Goal: Task Accomplishment & Management: Manage account settings

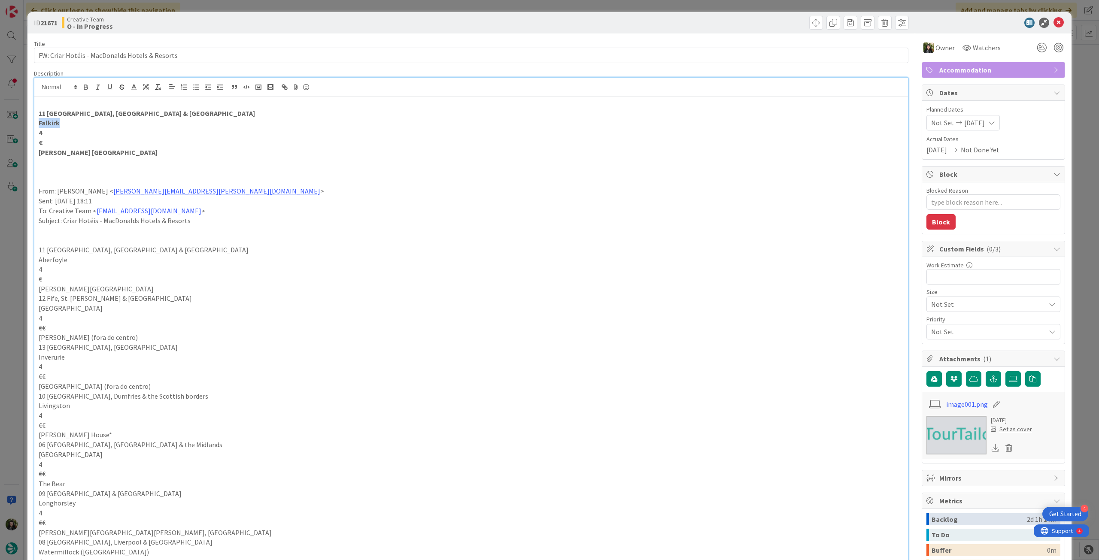
scroll to position [172, 0]
click at [1053, 24] on icon at bounding box center [1058, 23] width 10 height 10
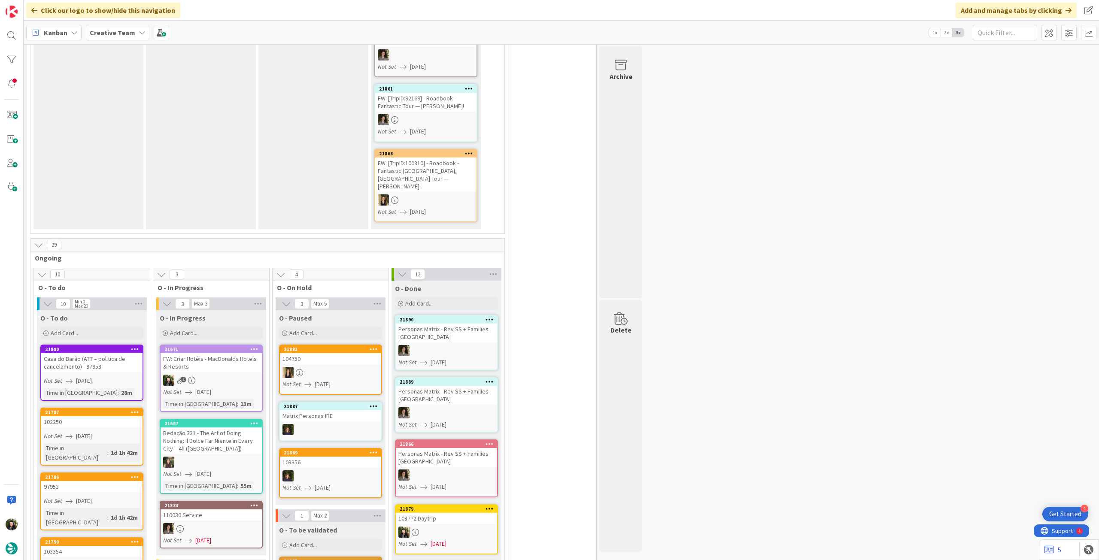
scroll to position [229, 0]
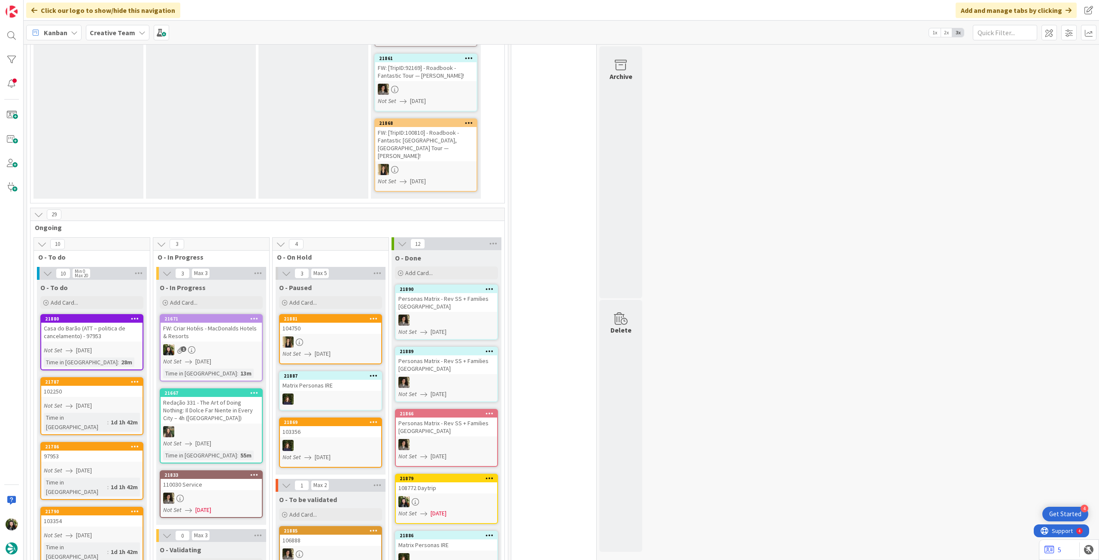
click at [215, 330] on div "FW: Criar Hotéis - MacDonalds Hotels & Resorts" at bounding box center [211, 332] width 101 height 19
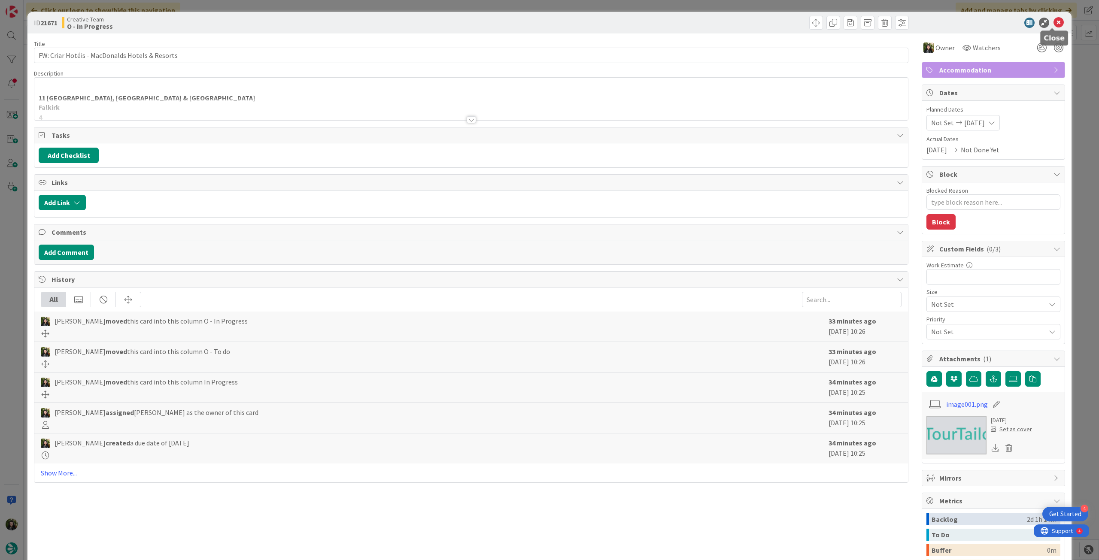
click at [1053, 18] on icon at bounding box center [1058, 23] width 10 height 10
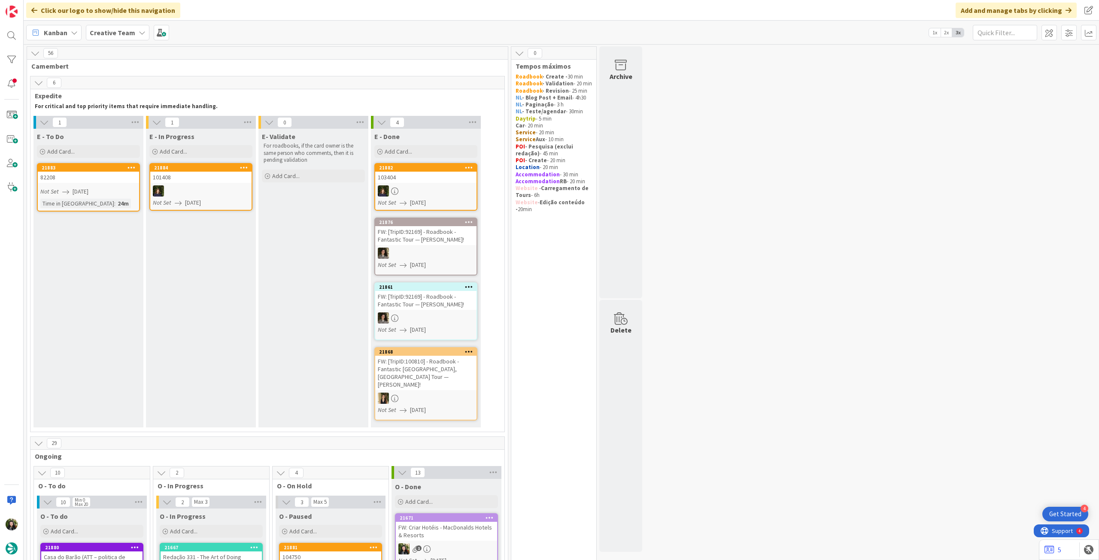
click at [114, 29] on b "Creative Team" at bounding box center [112, 32] width 45 height 9
click at [118, 121] on h4 "Creative Team - Análise" at bounding box center [154, 122] width 117 height 9
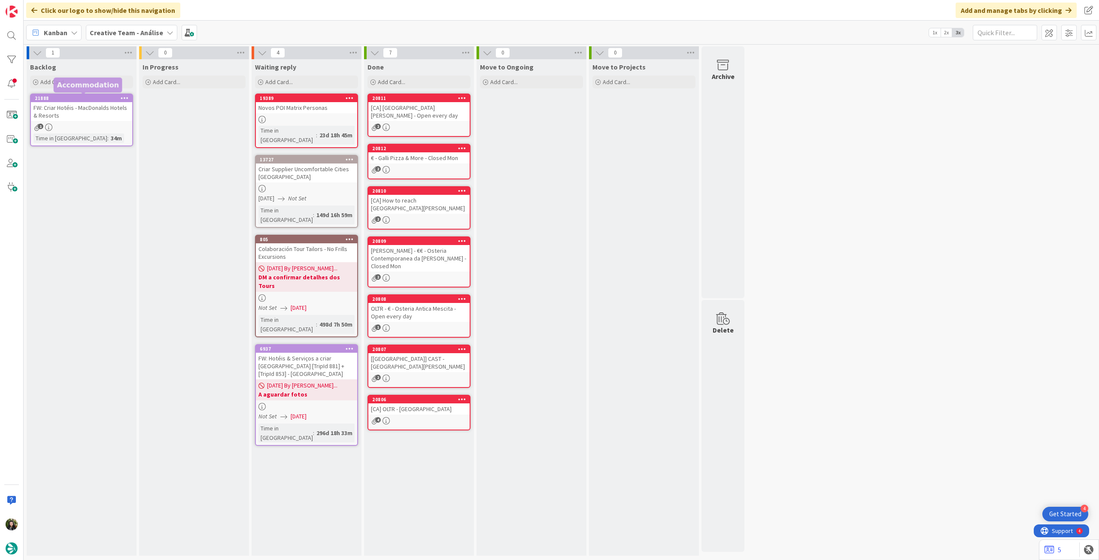
click at [105, 115] on div "FW: Criar Hotéis - MacDonalds Hotels & Resorts" at bounding box center [81, 111] width 101 height 19
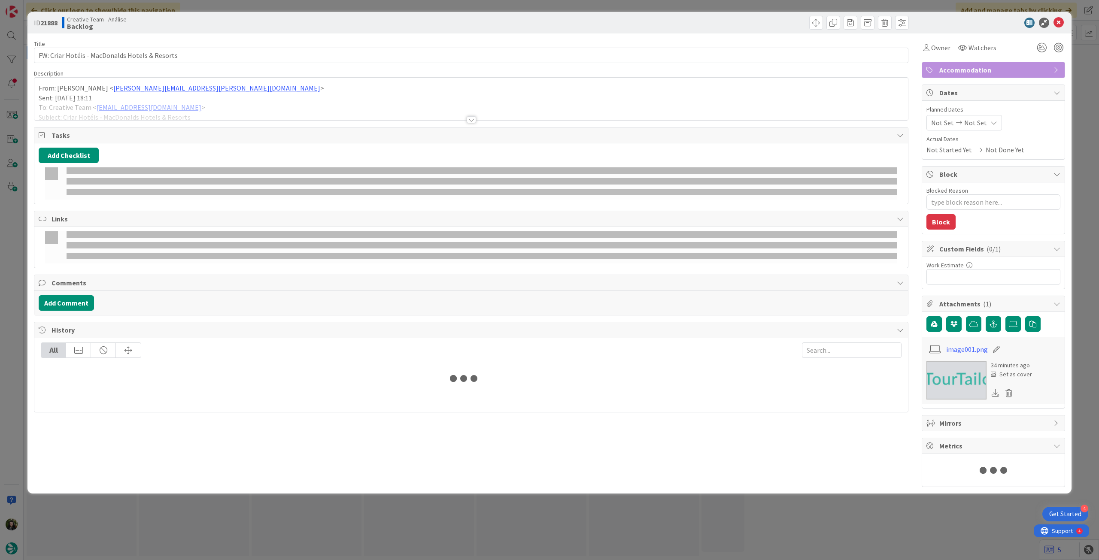
click at [110, 111] on div at bounding box center [470, 109] width 873 height 22
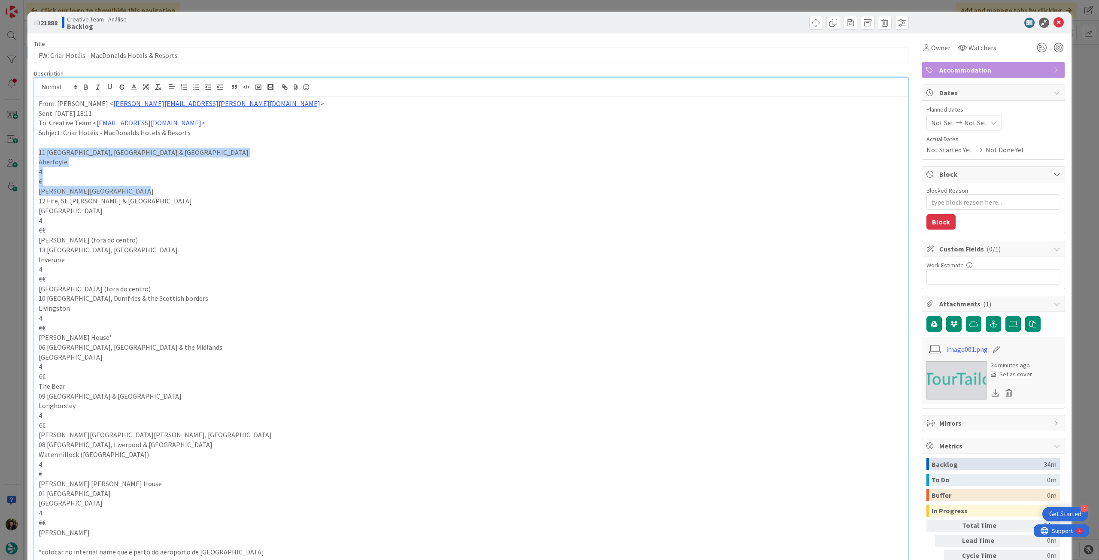
drag, startPoint x: 37, startPoint y: 152, endPoint x: 145, endPoint y: 191, distance: 115.0
click at [145, 191] on div "From: Rita Bernardo < rita.bernardo@tourtailors.com > Sent: Friday, August 8, 2…" at bounding box center [470, 443] width 873 height 693
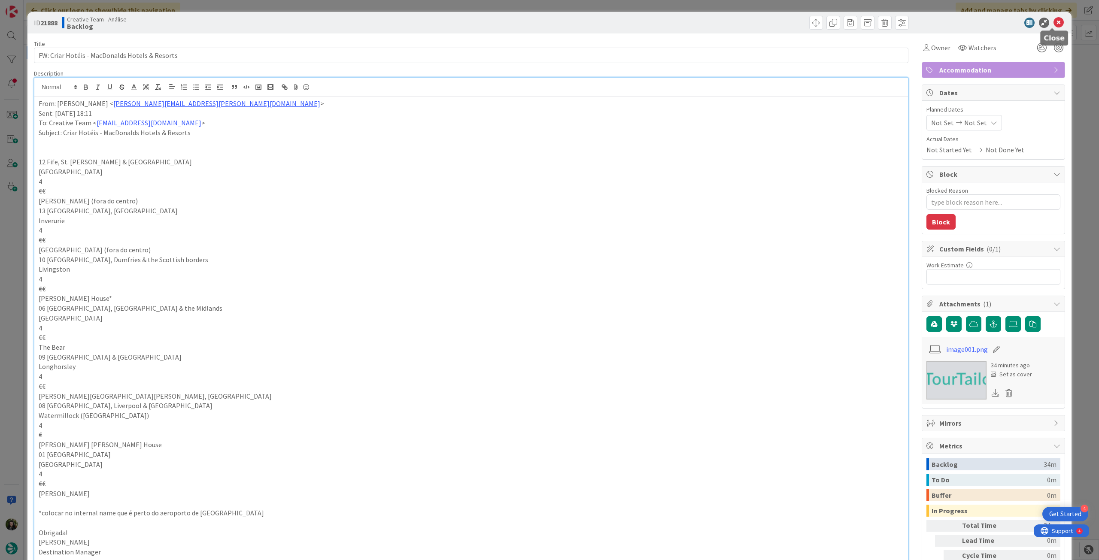
click at [1054, 21] on icon at bounding box center [1058, 23] width 10 height 10
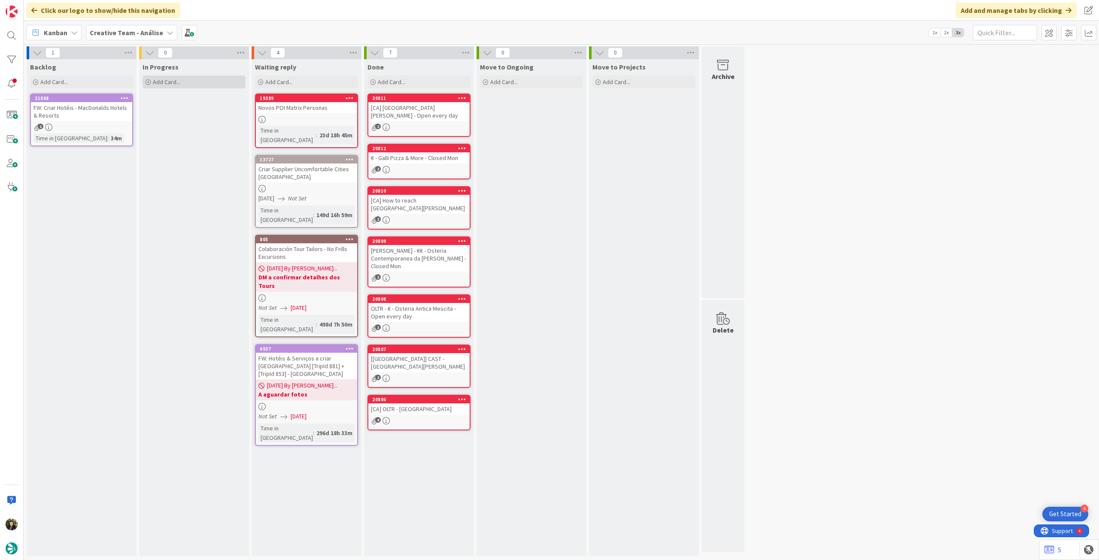
click at [168, 82] on span "Add Card..." at bounding box center [166, 82] width 27 height 8
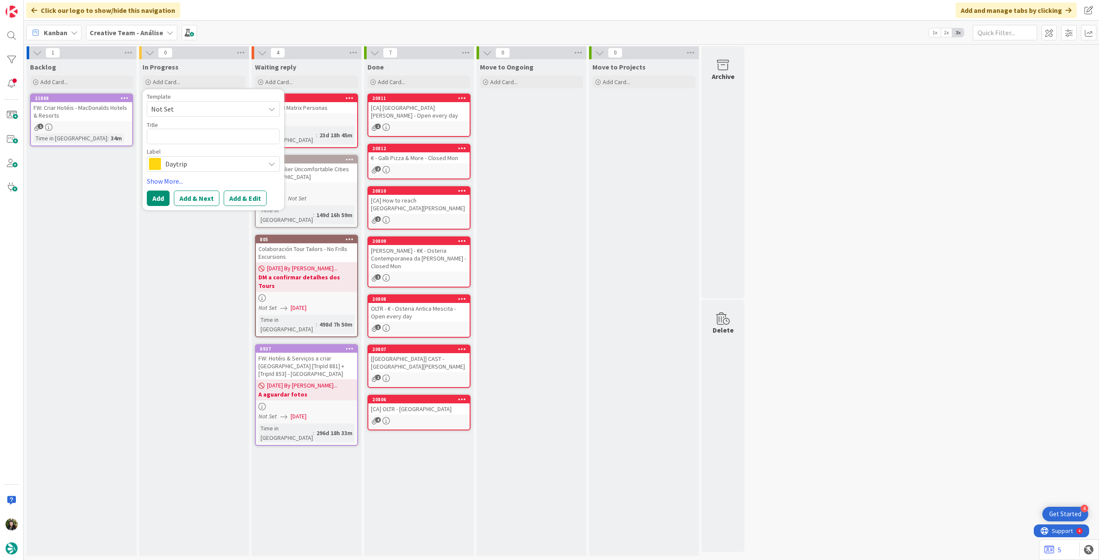
click at [172, 162] on span "Daytrip" at bounding box center [212, 164] width 95 height 12
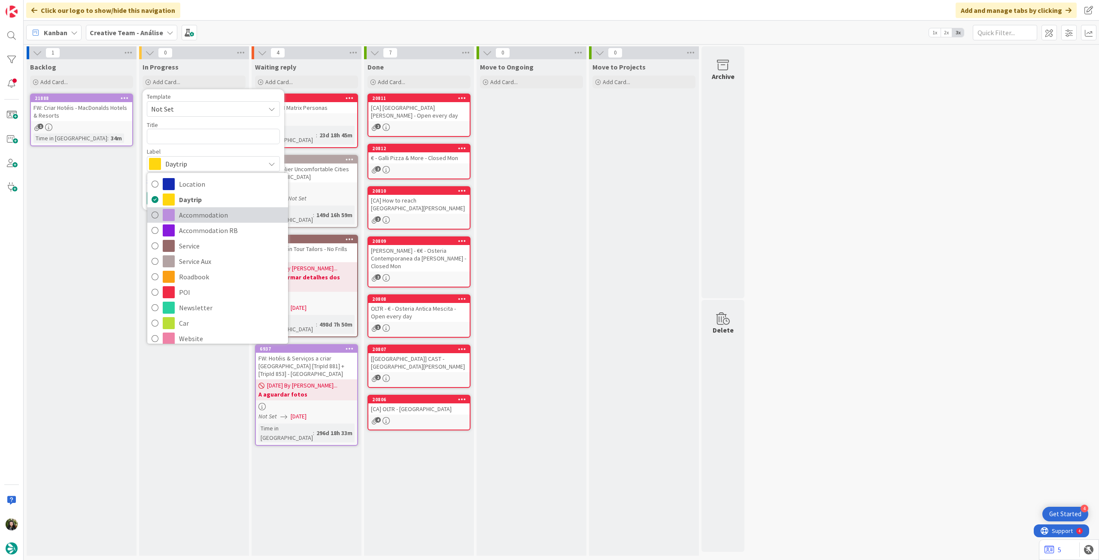
click at [206, 217] on span "Accommodation" at bounding box center [231, 215] width 105 height 13
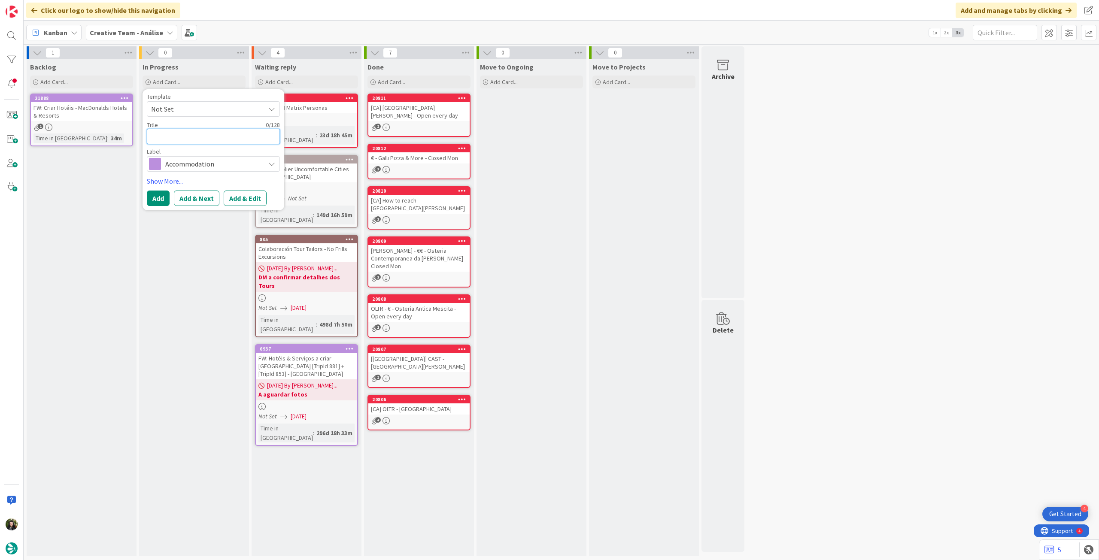
click at [197, 136] on textarea at bounding box center [213, 136] width 133 height 15
type textarea "x"
type textarea "c"
click at [160, 200] on button "Add" at bounding box center [158, 198] width 23 height 15
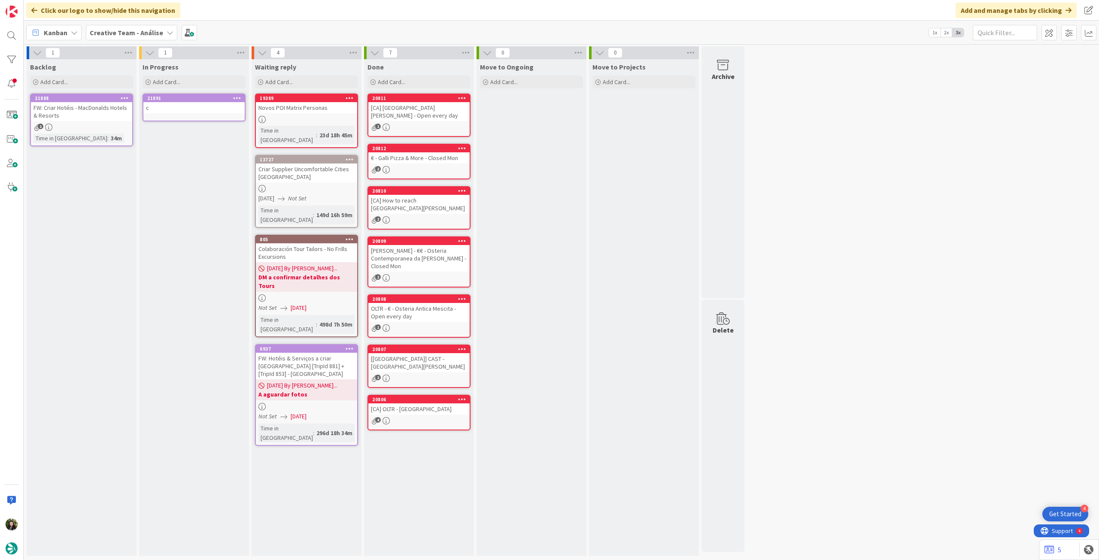
click at [186, 118] on link "21891 c" at bounding box center [193, 108] width 103 height 28
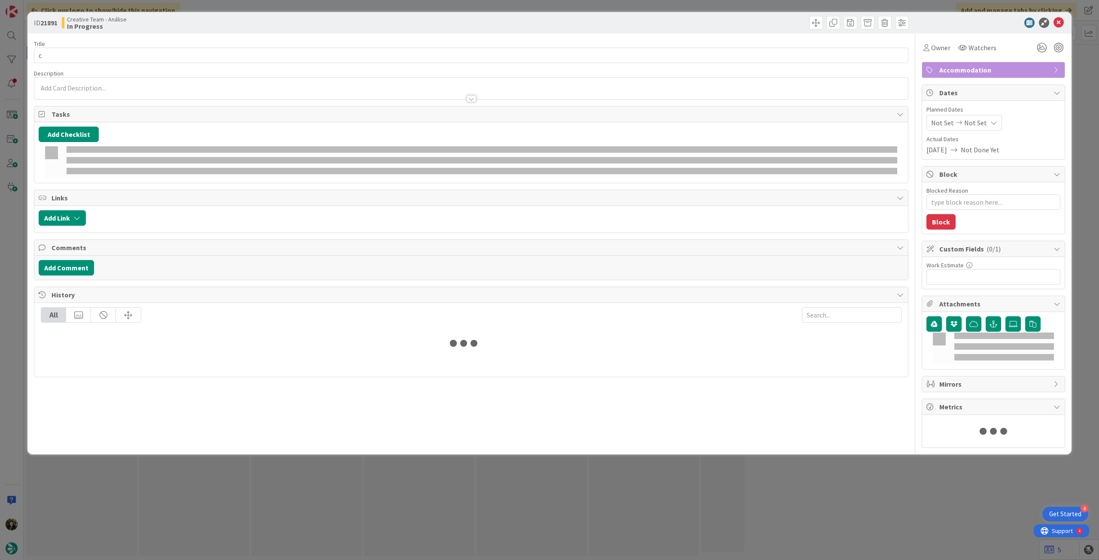
click at [136, 95] on div at bounding box center [470, 94] width 873 height 9
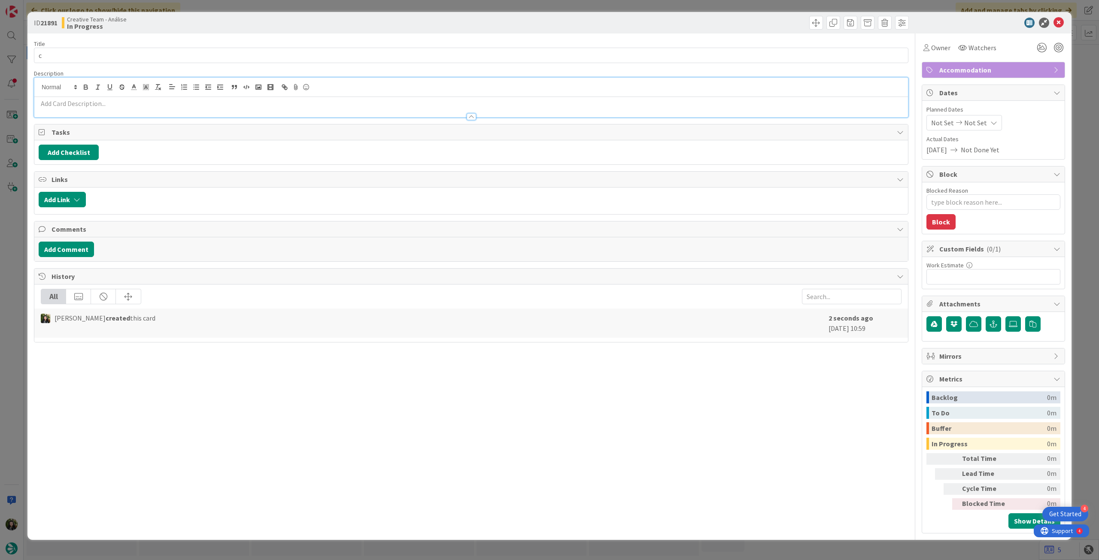
click at [129, 99] on p at bounding box center [471, 104] width 865 height 10
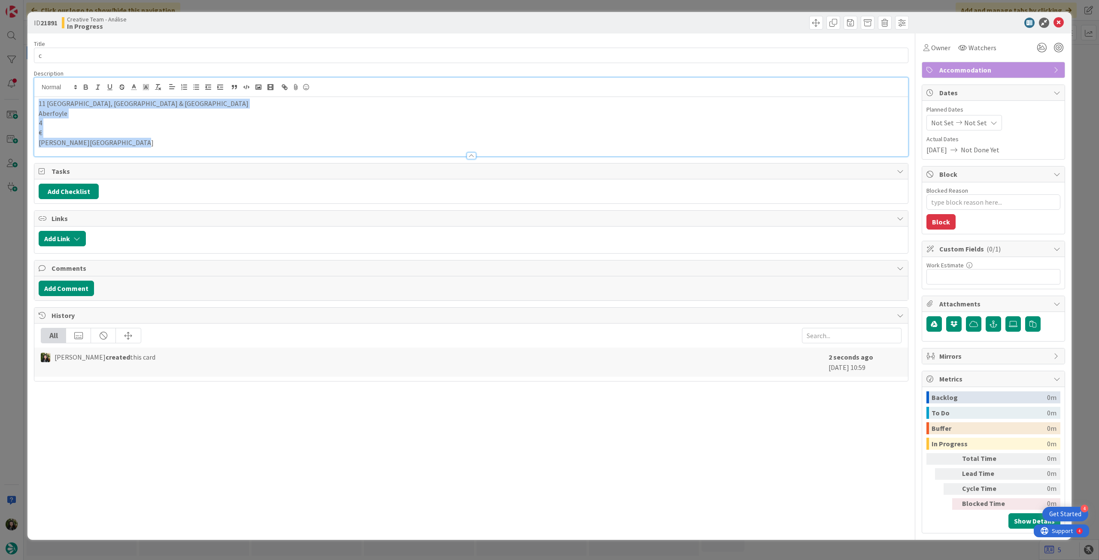
drag, startPoint x: 146, startPoint y: 144, endPoint x: 19, endPoint y: 91, distance: 137.7
click at [0, 96] on div "ID 21891 Creative Team - Análise In Progress Title 1 / 128 c Description 11 Gla…" at bounding box center [549, 280] width 1099 height 560
click at [84, 87] on icon "button" at bounding box center [85, 88] width 3 height 2
click at [151, 155] on div at bounding box center [470, 151] width 873 height 9
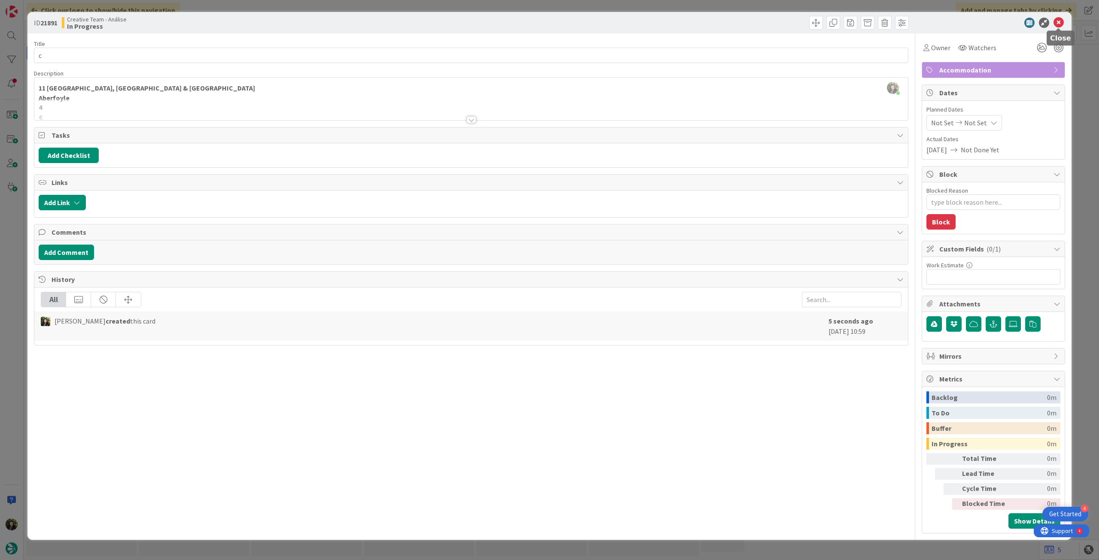
click at [1059, 25] on icon at bounding box center [1058, 23] width 10 height 10
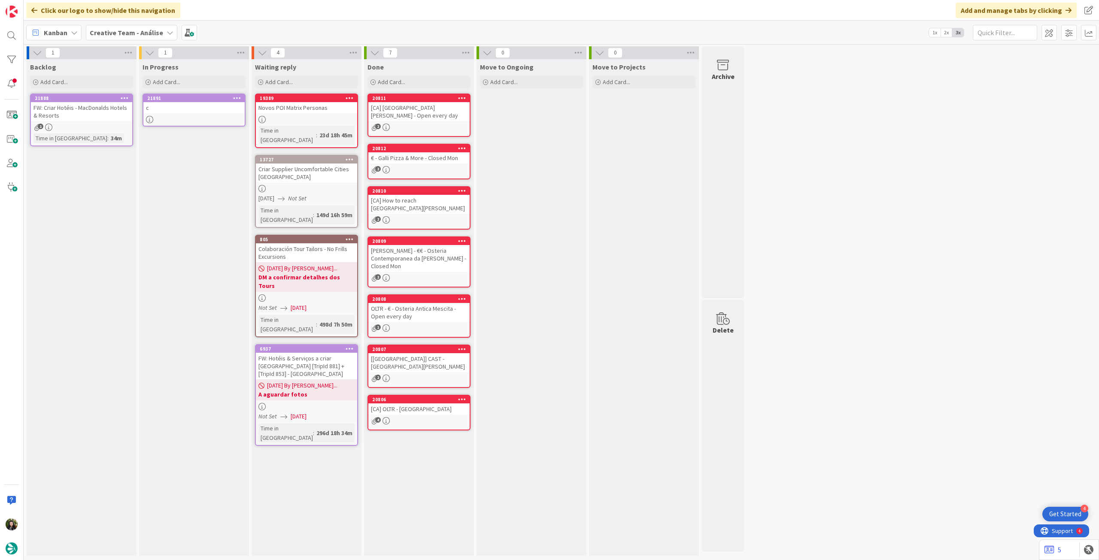
click at [51, 118] on div "FW: Criar Hotéis - MacDonalds Hotels & Resorts" at bounding box center [81, 111] width 101 height 19
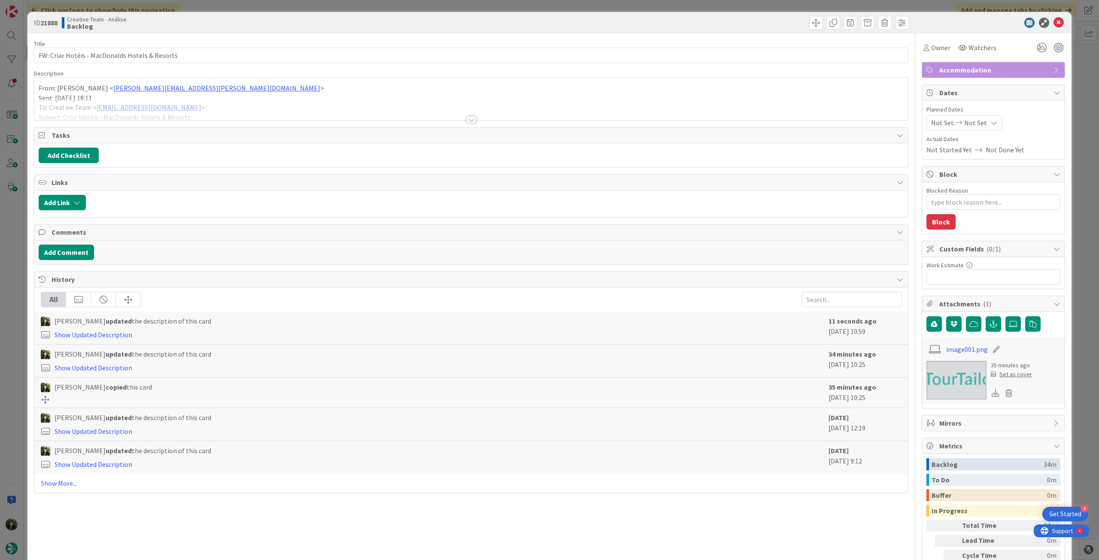
type textarea "x"
drag, startPoint x: 202, startPoint y: 53, endPoint x: 7, endPoint y: 44, distance: 194.6
click at [8, 44] on div "ID 21888 Creative Team - Análise Backlog Title 46 / 128 FW: Criar Hotéis - MacD…" at bounding box center [549, 280] width 1099 height 560
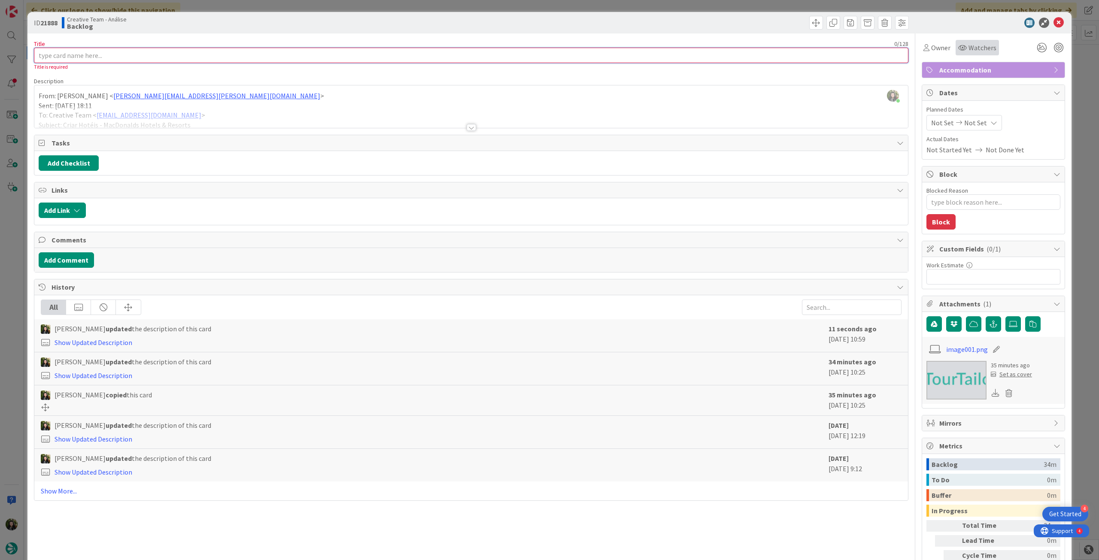
type input "FW: Criar Hotéis - MacDonalds Hotels & Resorts"
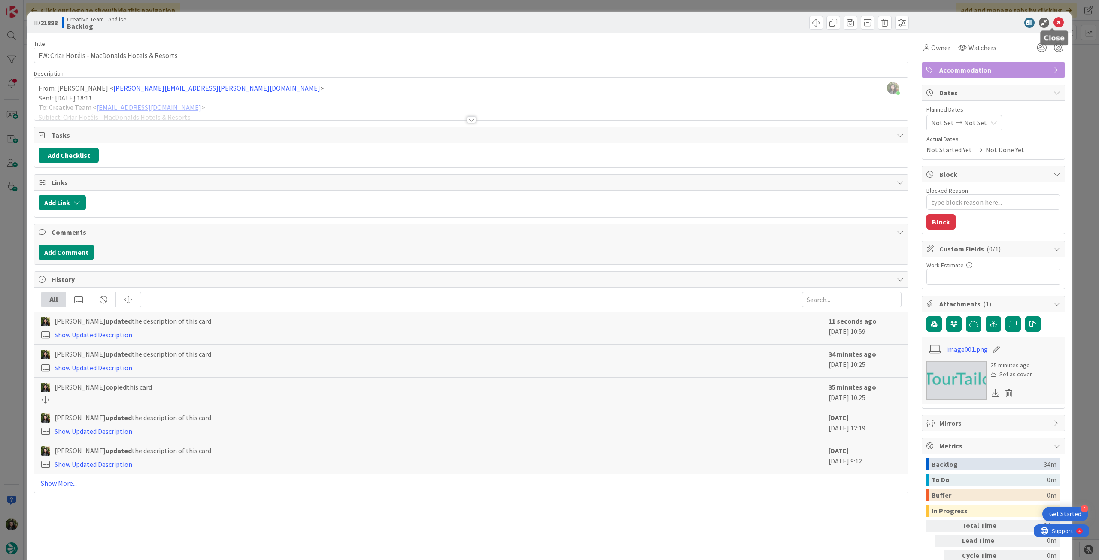
click at [1053, 23] on icon at bounding box center [1058, 23] width 10 height 10
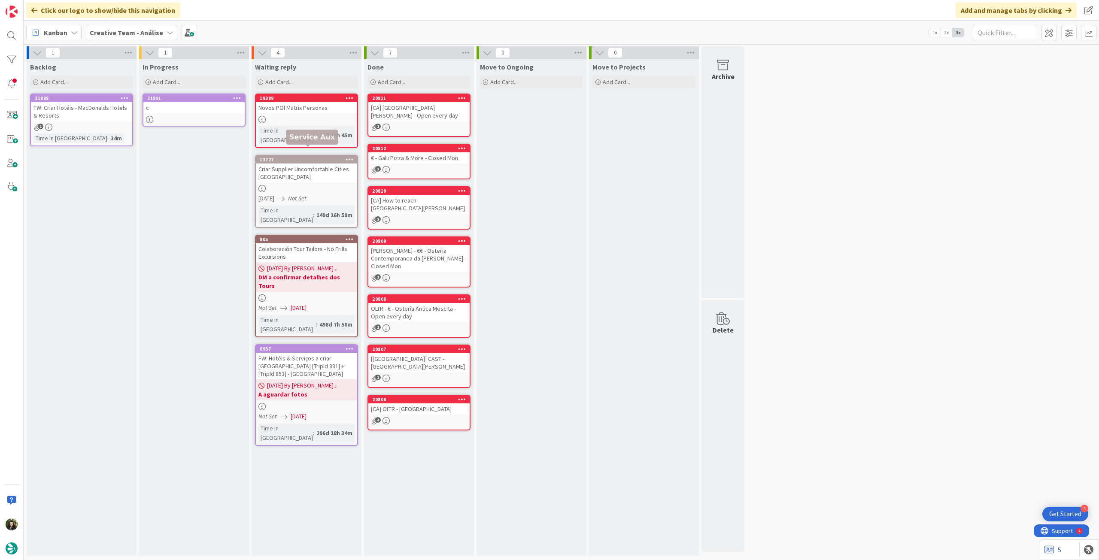
click at [176, 109] on div "c" at bounding box center [193, 107] width 101 height 11
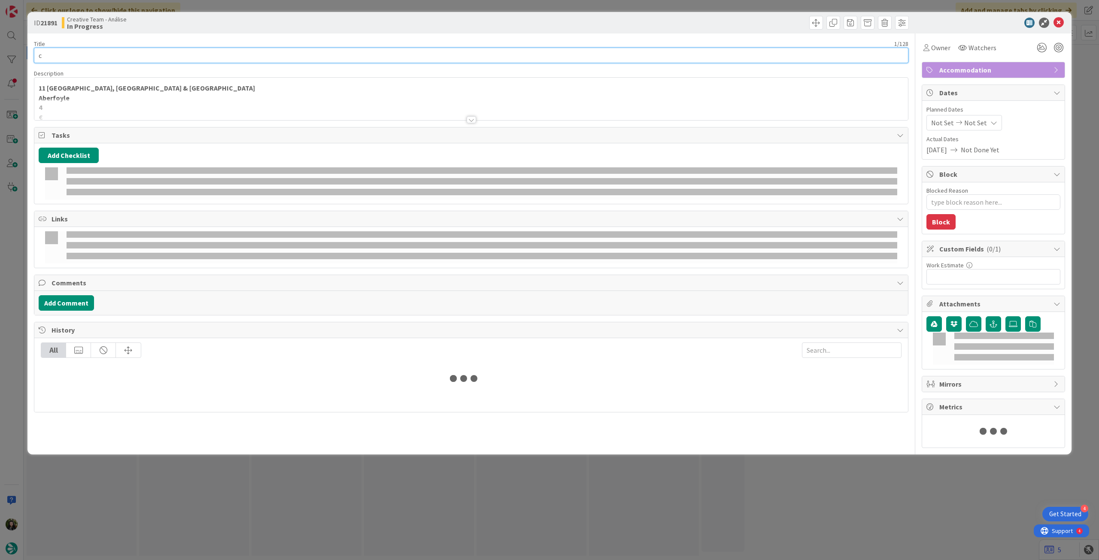
type textarea "x"
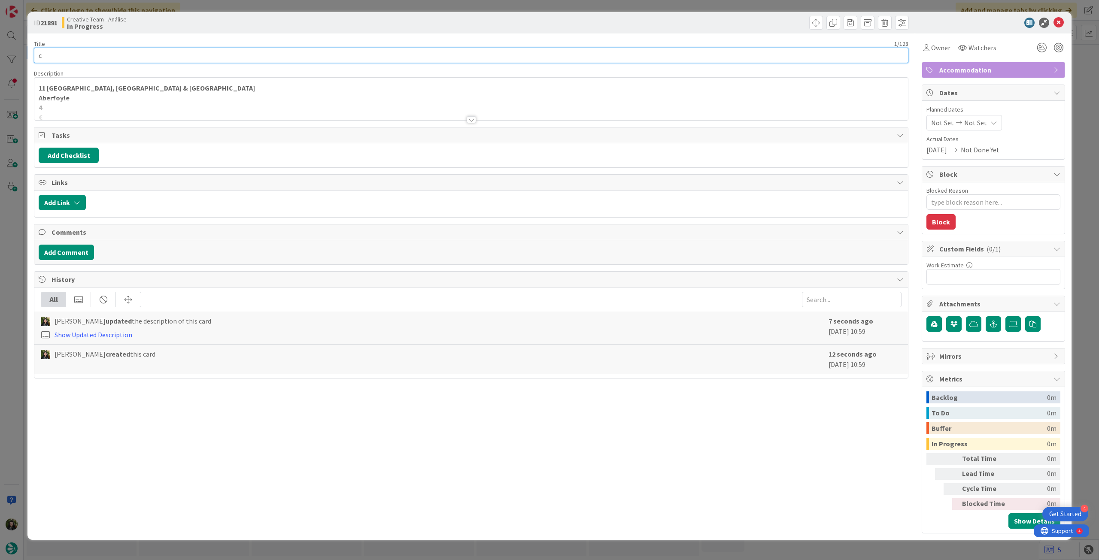
drag, startPoint x: 64, startPoint y: 55, endPoint x: 0, endPoint y: 53, distance: 63.5
click at [0, 53] on div "ID 21891 Creative Team - Análise In Progress Title 1 / 128 c Description 11 Gla…" at bounding box center [549, 280] width 1099 height 560
paste input "FW: Criar Hotéis - MacDonalds Hotels & Resorts"
type input "FW: Criar Hotéis - MacDonalds Hotels & Resorts"
type textarea "x"
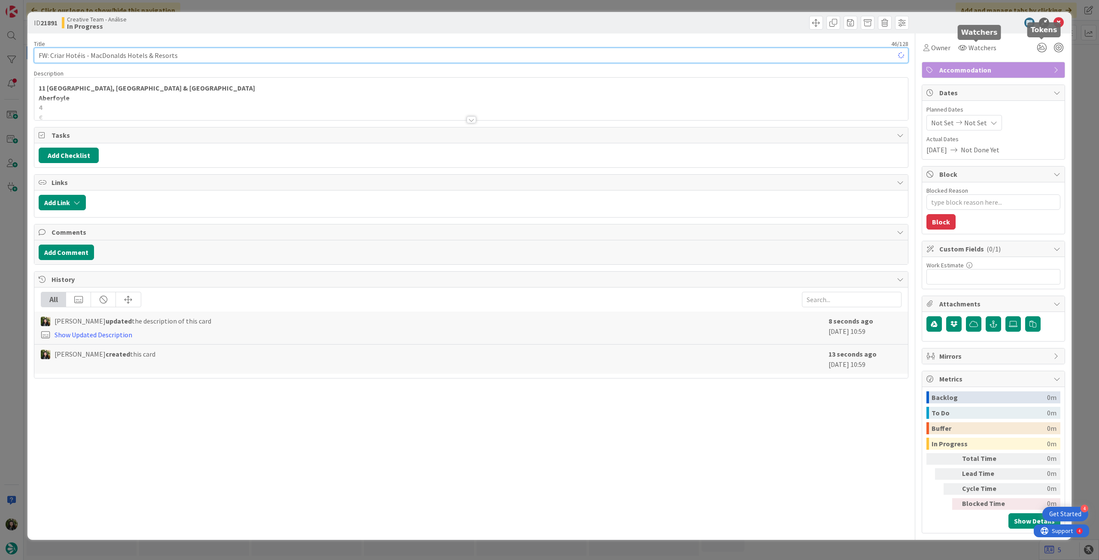
type input "FW: Criar Hotéis - MacDonalds Hotels & Resorts"
click at [929, 58] on div "Owner Watchers Accommodation Dates Planned Dates Not Set Not Set Actual Dates 2…" at bounding box center [992, 283] width 143 height 500
click at [934, 53] on div "Owner" at bounding box center [936, 47] width 30 height 15
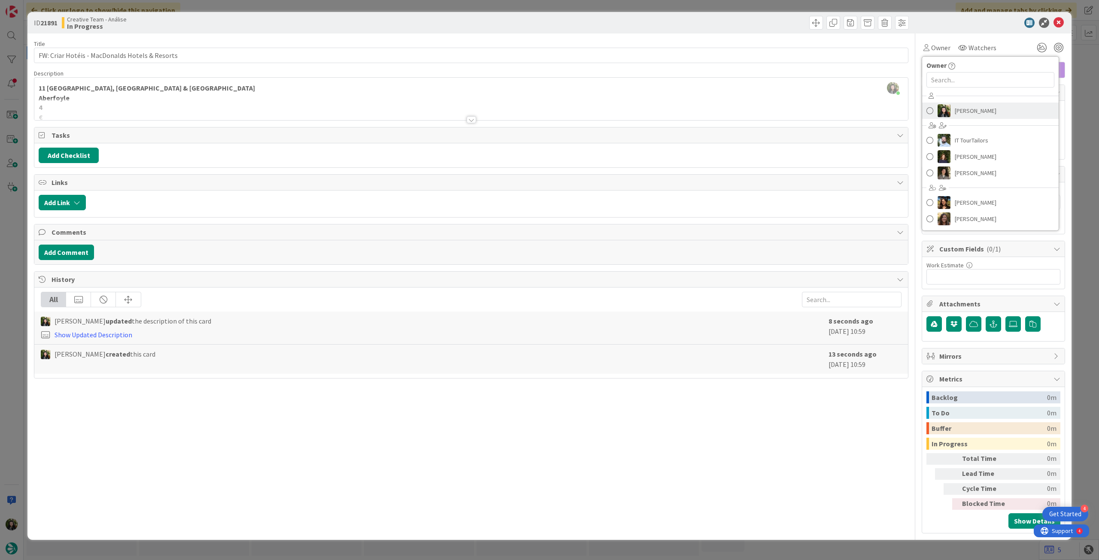
click at [962, 112] on span "[PERSON_NAME]" at bounding box center [975, 110] width 42 height 13
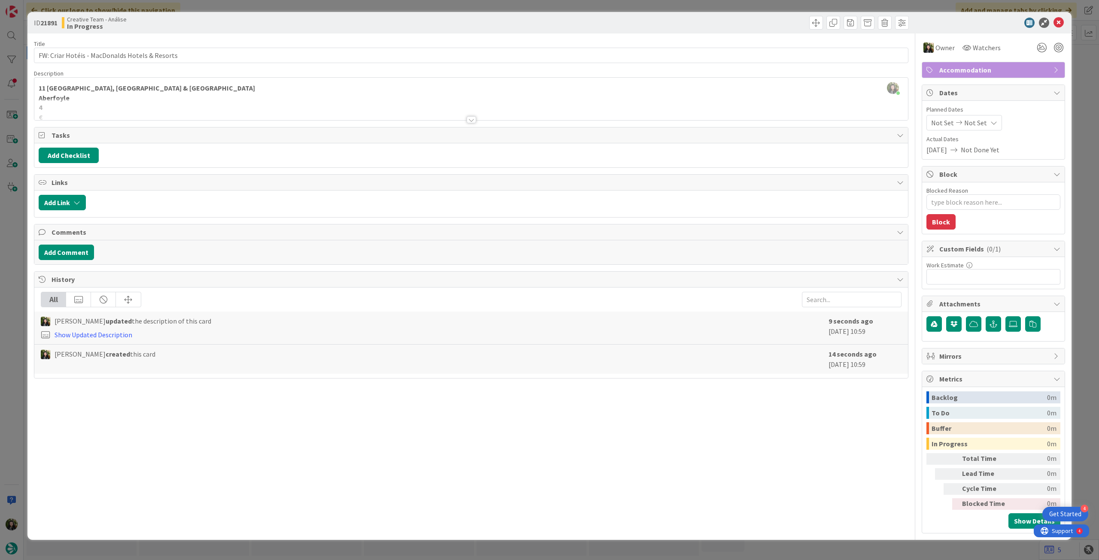
type textarea "x"
click at [981, 109] on span "Planned Dates" at bounding box center [993, 109] width 134 height 9
click at [984, 122] on div "Not Set Not Set" at bounding box center [964, 122] width 76 height 15
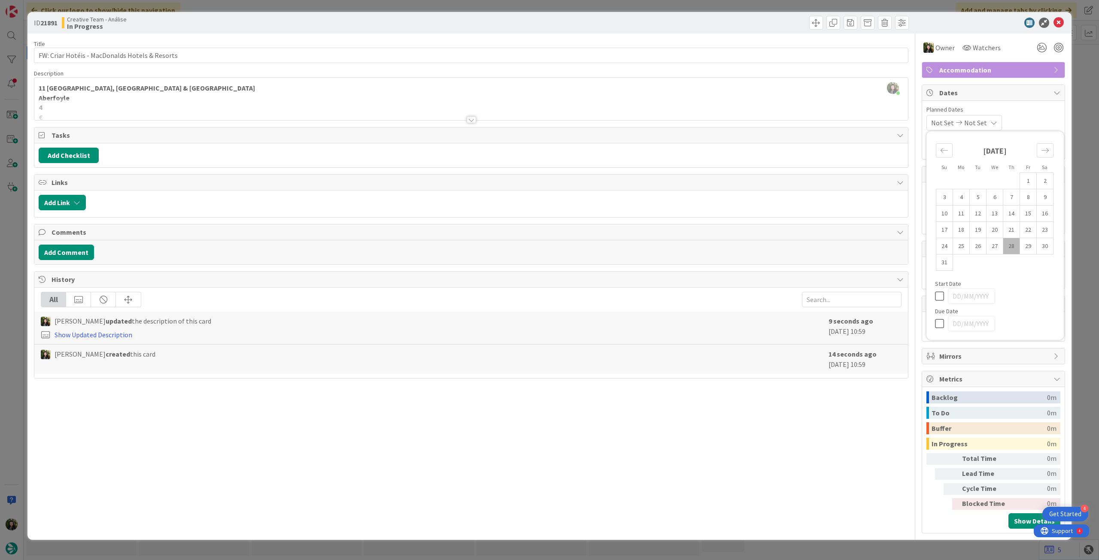
click at [942, 320] on icon at bounding box center [941, 323] width 13 height 10
type input "[DATE]"
type textarea "x"
click at [1054, 24] on icon at bounding box center [1058, 23] width 10 height 10
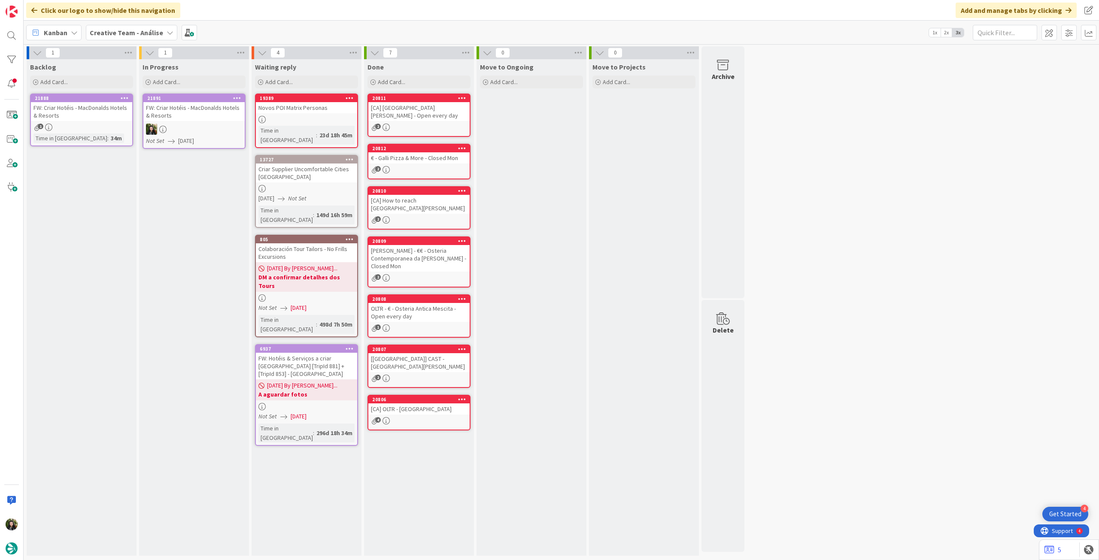
click at [235, 97] on icon at bounding box center [237, 98] width 8 height 6
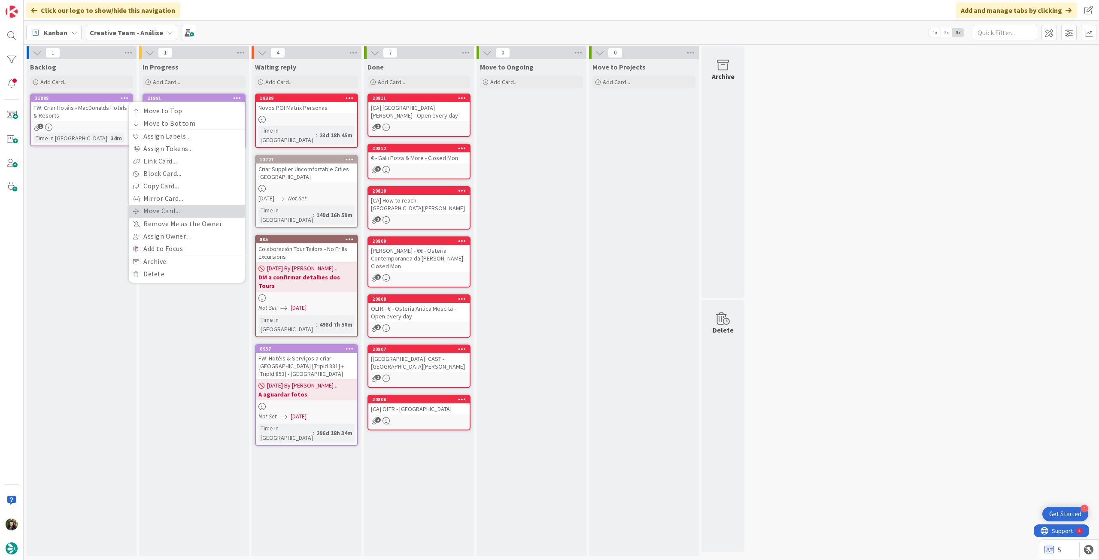
click at [172, 208] on link "Move Card..." at bounding box center [187, 211] width 116 height 12
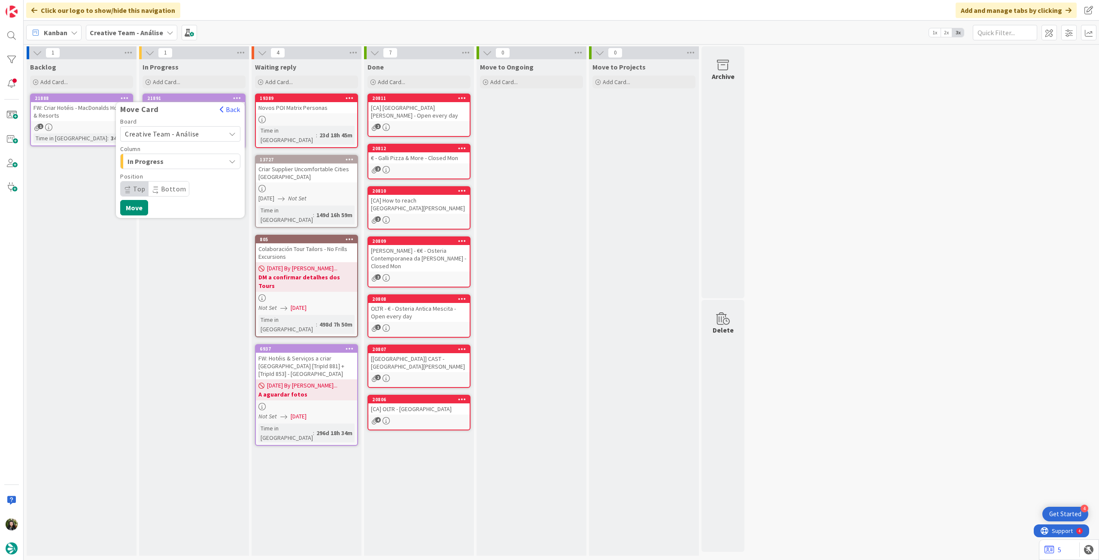
click at [177, 134] on span "Creative Team - Análise" at bounding box center [162, 134] width 74 height 9
click at [173, 171] on span "Creative Team" at bounding box center [186, 174] width 100 height 13
click at [176, 159] on span "Select a Column..." at bounding box center [157, 161] width 64 height 11
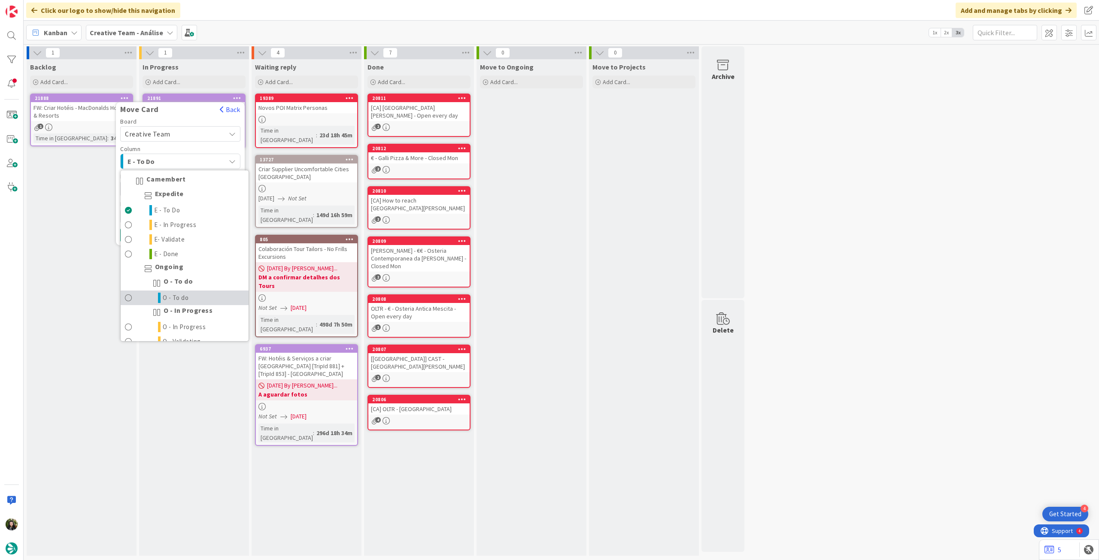
click at [194, 294] on link "O - To do" at bounding box center [185, 298] width 128 height 15
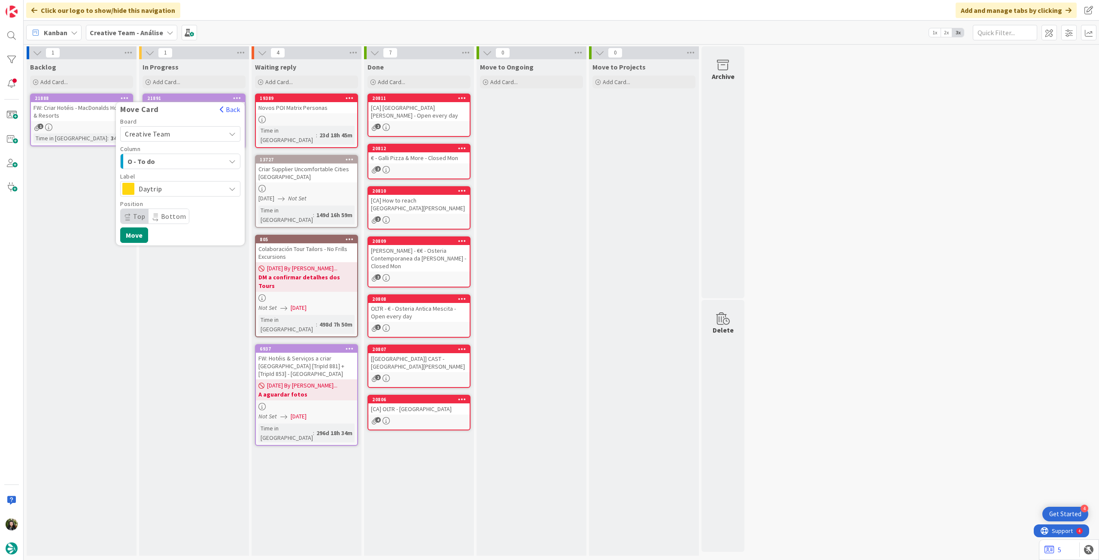
click at [167, 188] on span "Daytrip" at bounding box center [180, 189] width 82 height 12
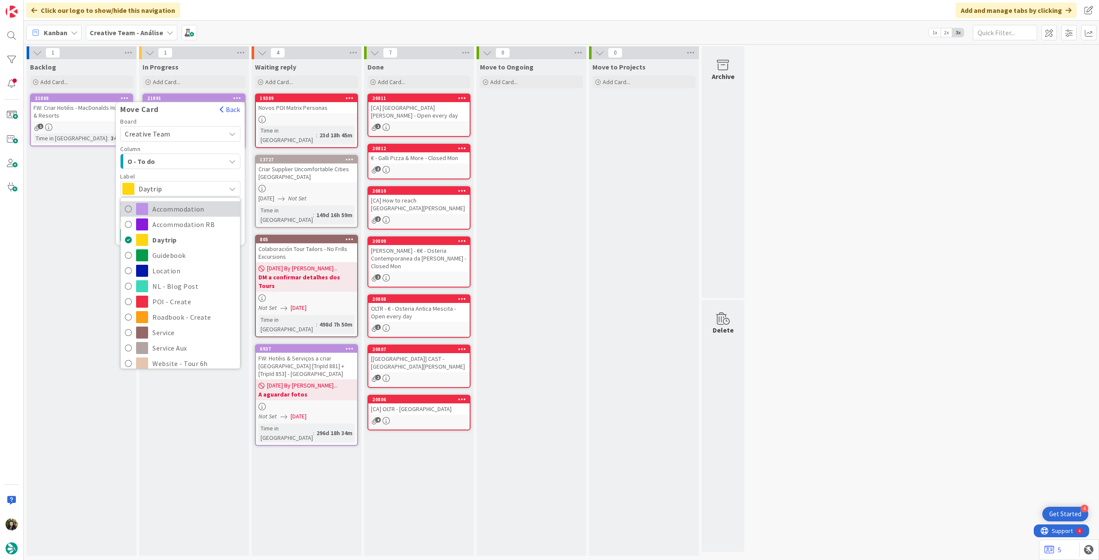
click at [170, 212] on span "Accommodation" at bounding box center [193, 209] width 83 height 13
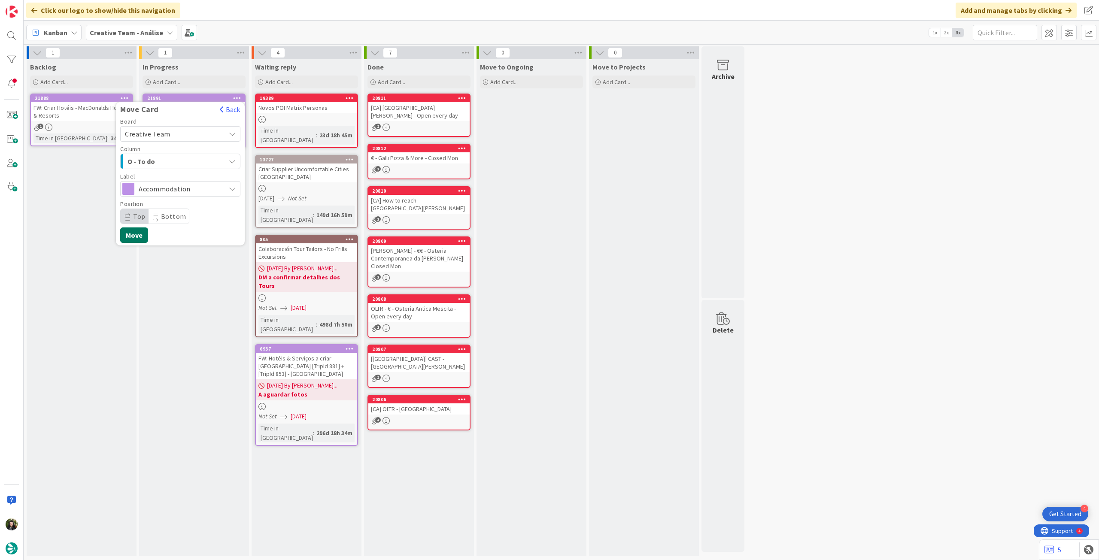
click at [144, 234] on button "Move" at bounding box center [134, 234] width 28 height 15
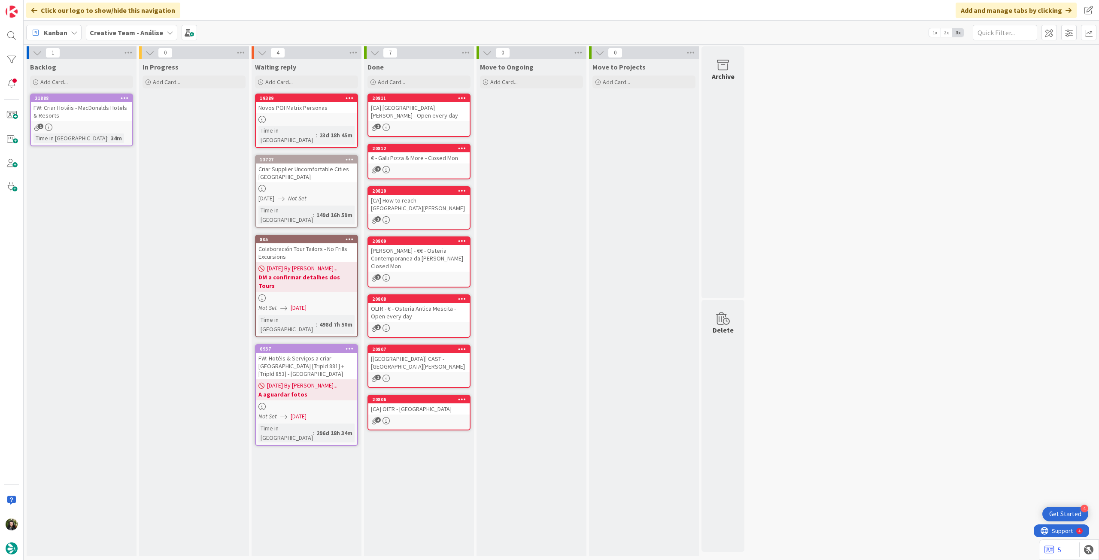
click at [138, 35] on b "Creative Team - Análise" at bounding box center [126, 32] width 73 height 9
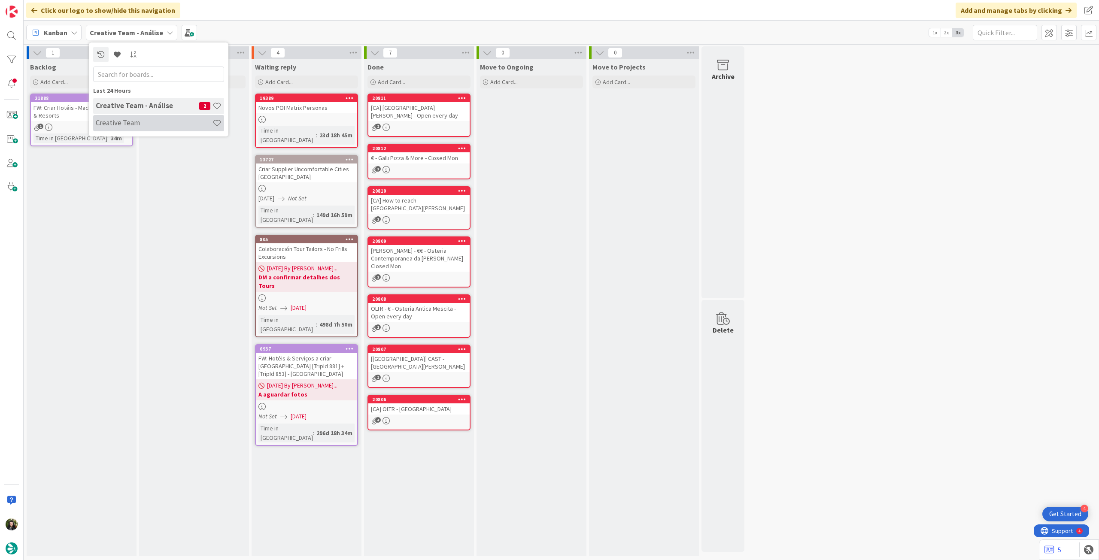
click at [136, 124] on h4 "Creative Team" at bounding box center [154, 122] width 117 height 9
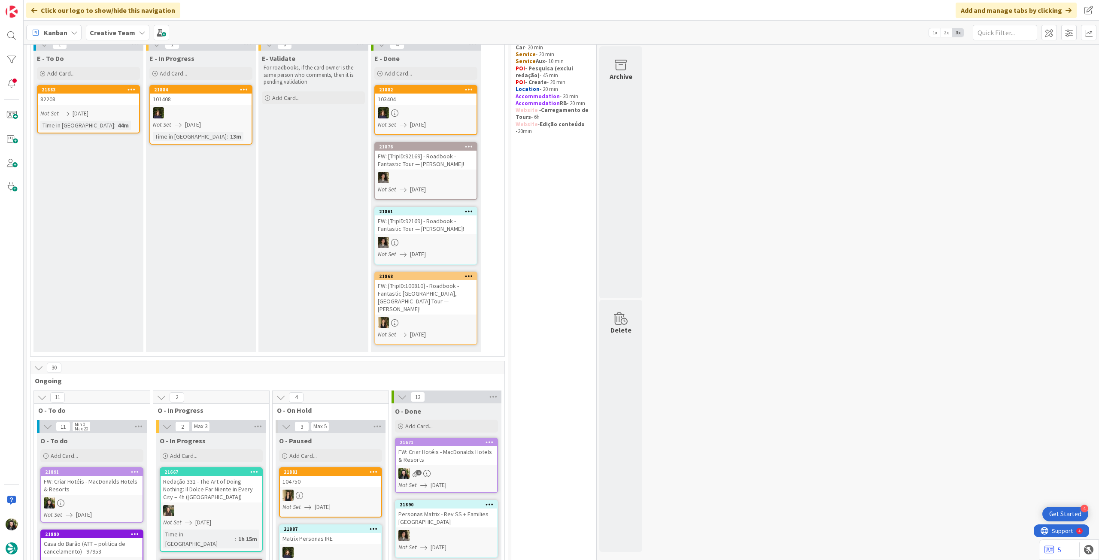
scroll to position [286, 0]
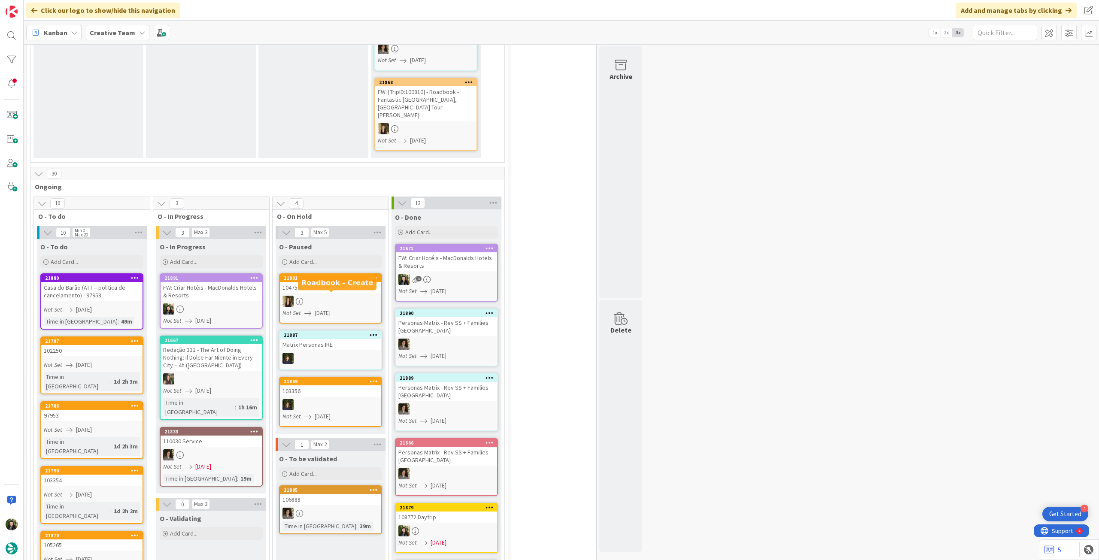
scroll to position [286, 0]
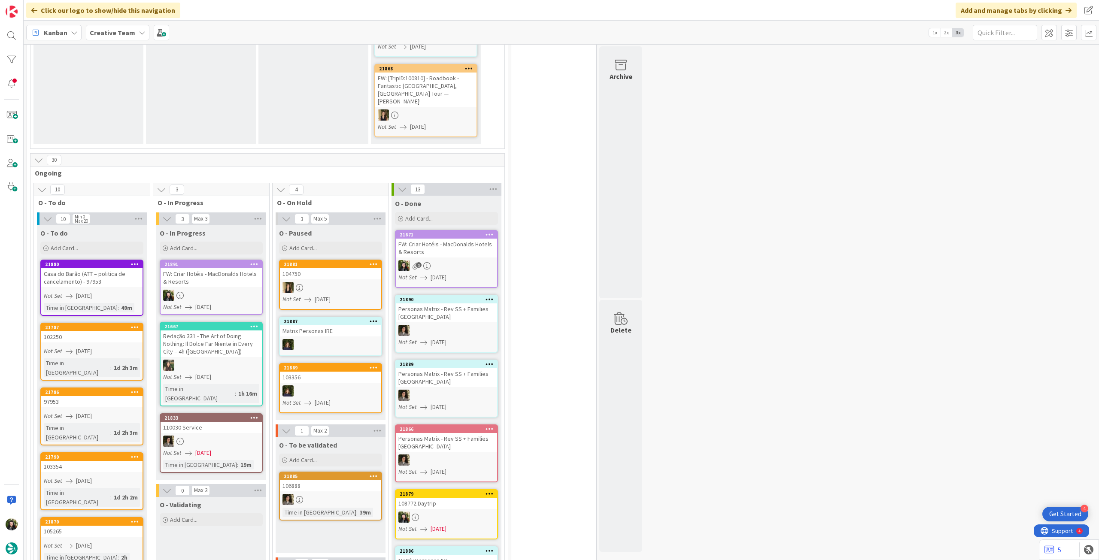
click at [219, 290] on div at bounding box center [211, 295] width 101 height 11
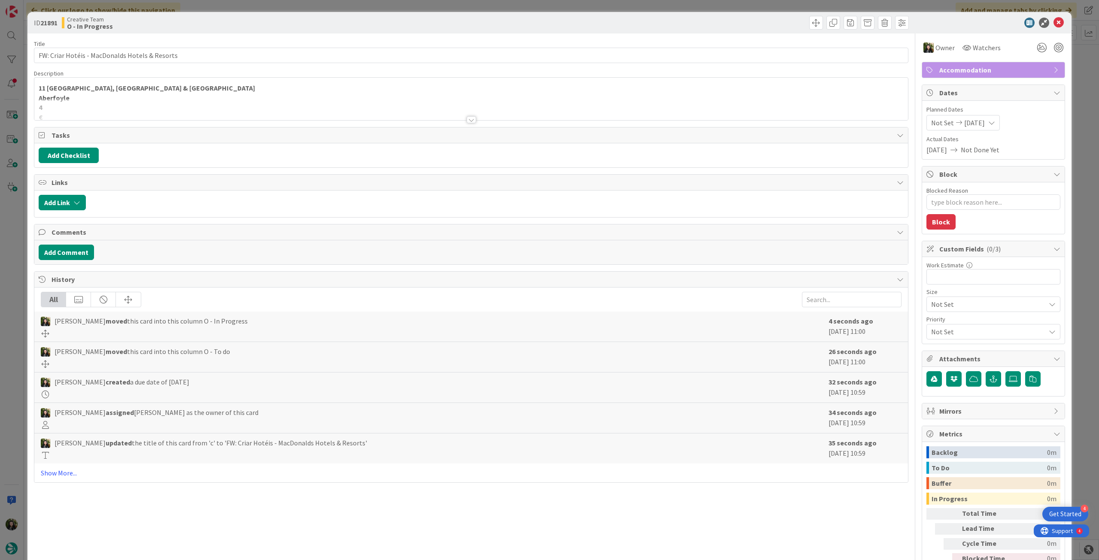
click at [154, 106] on div at bounding box center [470, 109] width 873 height 22
type textarea "x"
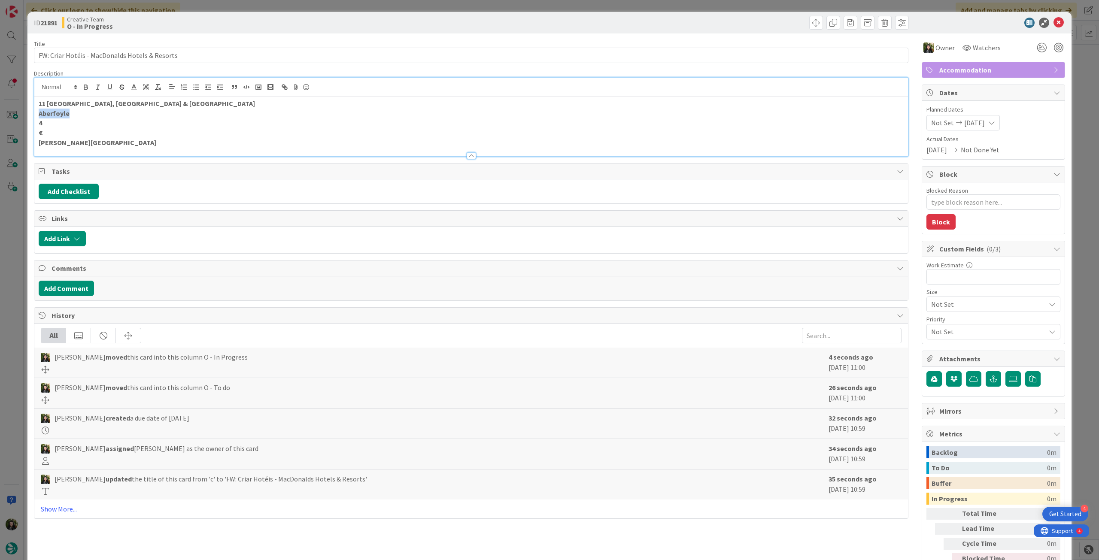
drag, startPoint x: 73, startPoint y: 112, endPoint x: 41, endPoint y: 96, distance: 35.9
click at [20, 112] on div "ID 21891 Creative Team O - In Progress Title 46 / 128 FW: Criar Hotéis - MacDon…" at bounding box center [549, 280] width 1099 height 560
copy strong "Aberfoyle"
click at [971, 206] on textarea "Blocked Reason" at bounding box center [993, 201] width 134 height 15
type textarea "p"
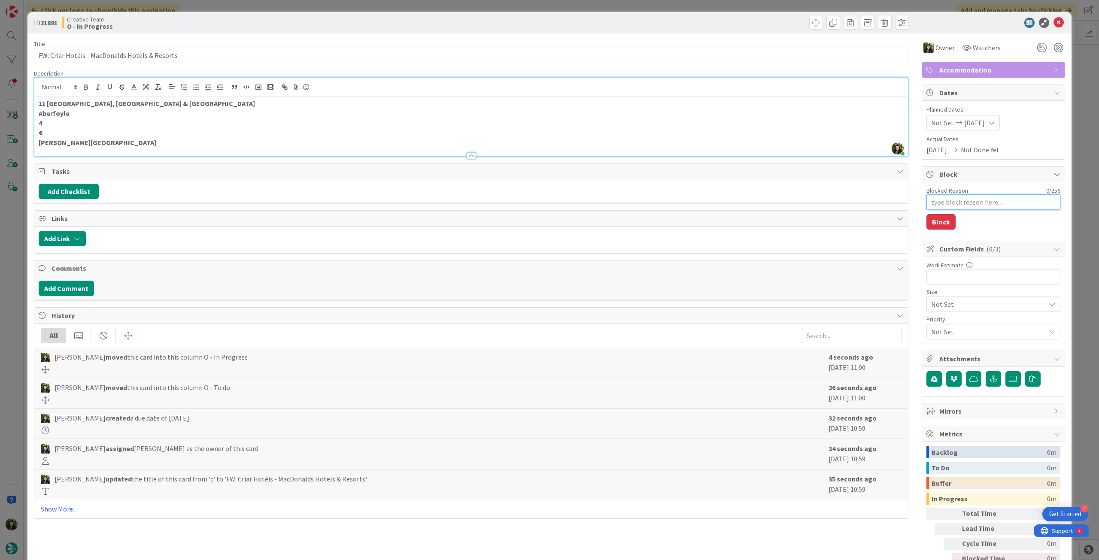
type textarea "x"
type textarea "pe"
type textarea "x"
type textarea "pen"
type textarea "x"
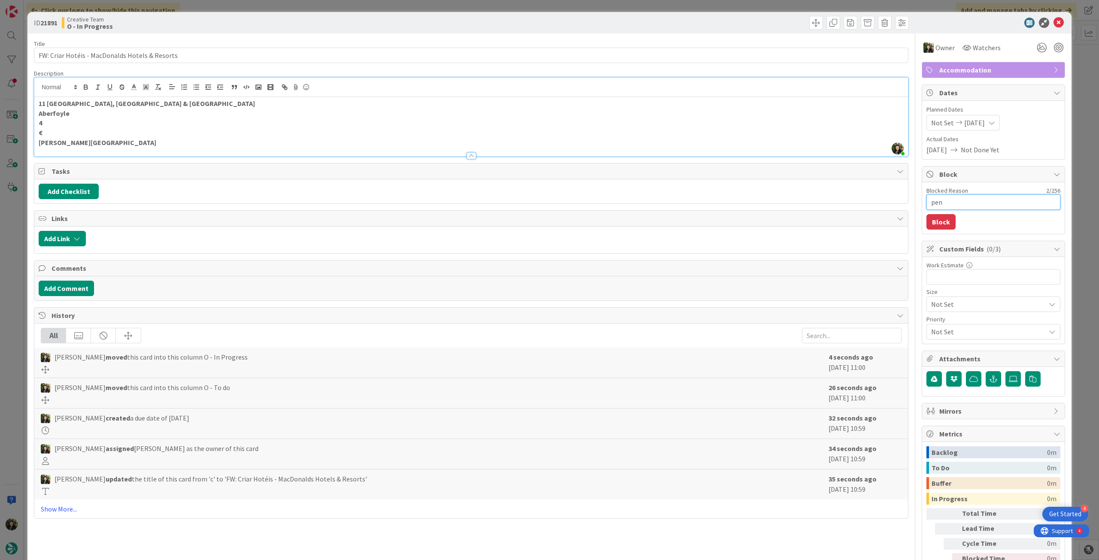
type textarea "pend"
type textarea "x"
type textarea "pende"
type textarea "x"
type textarea "penden"
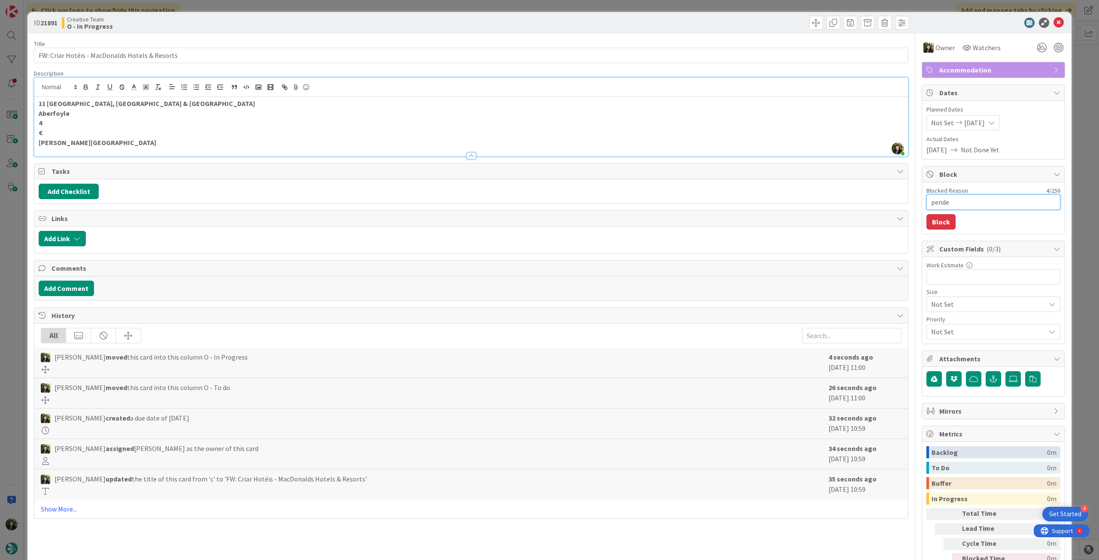
type textarea "x"
type textarea "pendent"
type textarea "x"
type textarea "pendente"
type textarea "x"
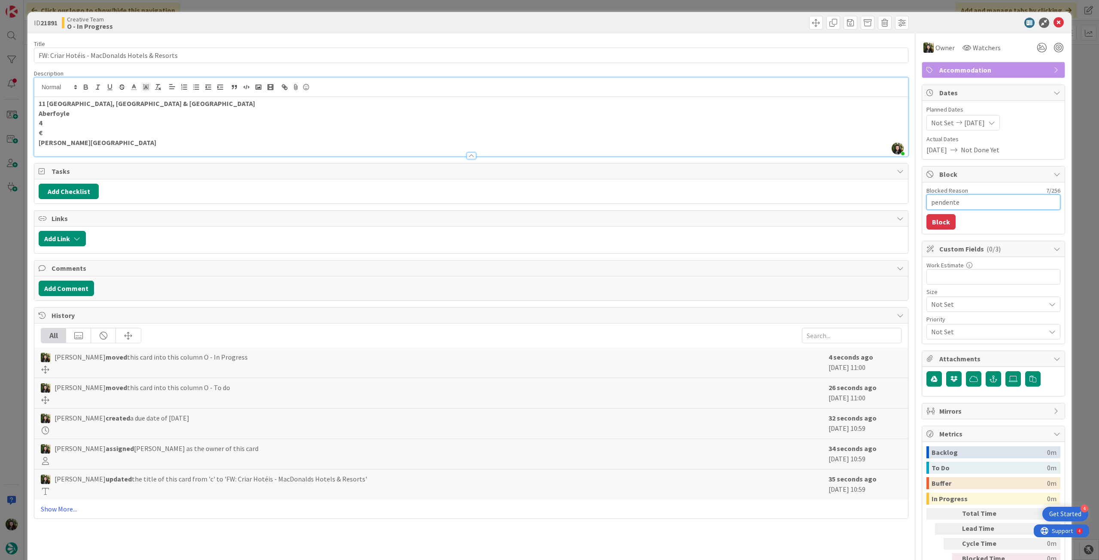
type textarea "pendente"
type textarea "x"
type textarea "pendente l"
type textarea "x"
type textarea "pendente lo"
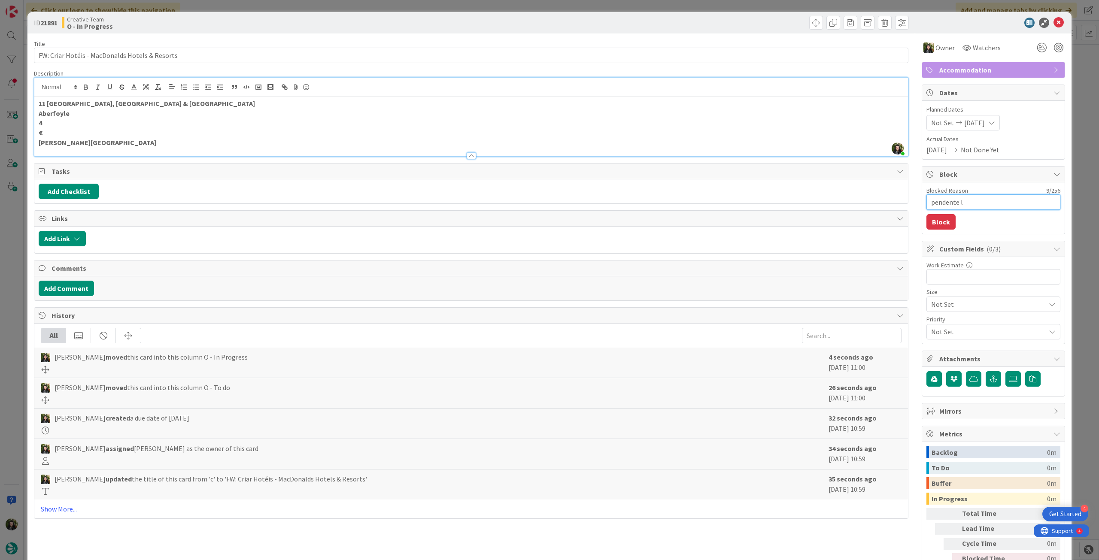
type textarea "x"
type textarea "pendente loc"
type textarea "x"
type textarea "pendente loca"
type textarea "x"
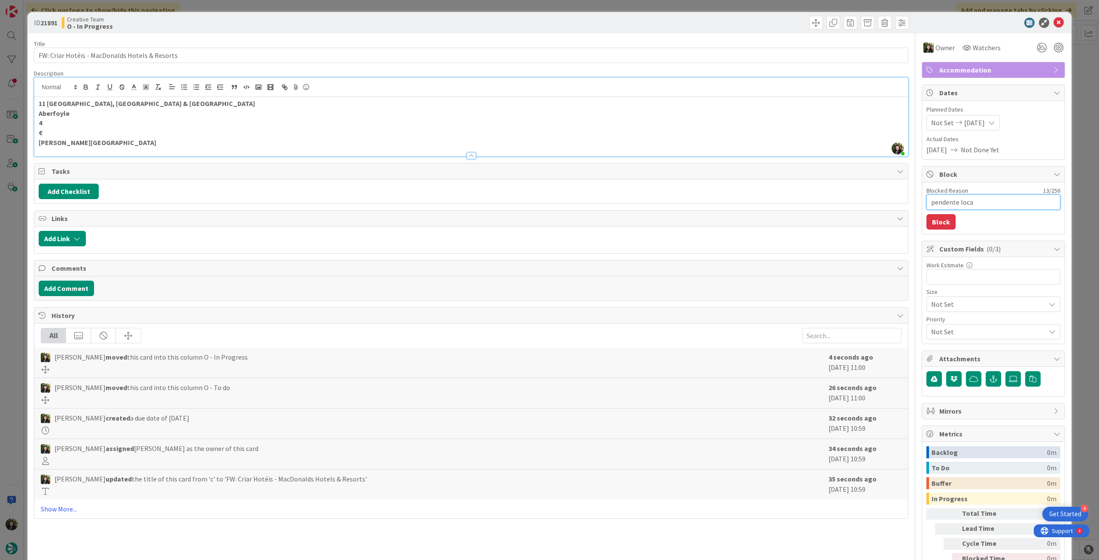
type textarea "pendente locat"
type textarea "x"
type textarea "pendente locati"
type textarea "x"
type textarea "pendente locatio"
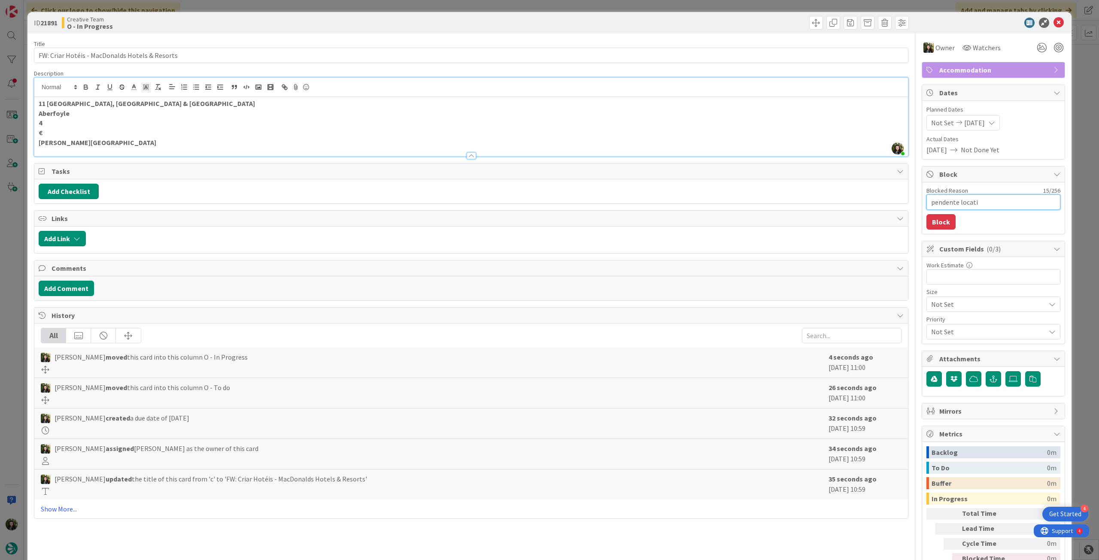
type textarea "x"
type textarea "pendente location"
click at [942, 219] on button "Block" at bounding box center [940, 221] width 29 height 15
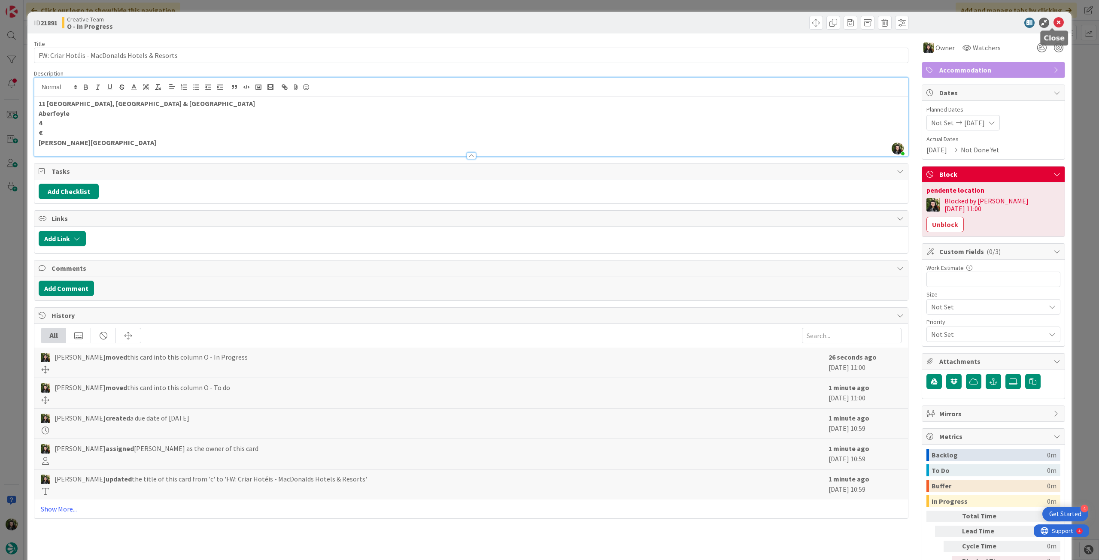
drag, startPoint x: 1053, startPoint y: 22, endPoint x: 1040, endPoint y: 30, distance: 15.5
click at [1053, 21] on icon at bounding box center [1058, 23] width 10 height 10
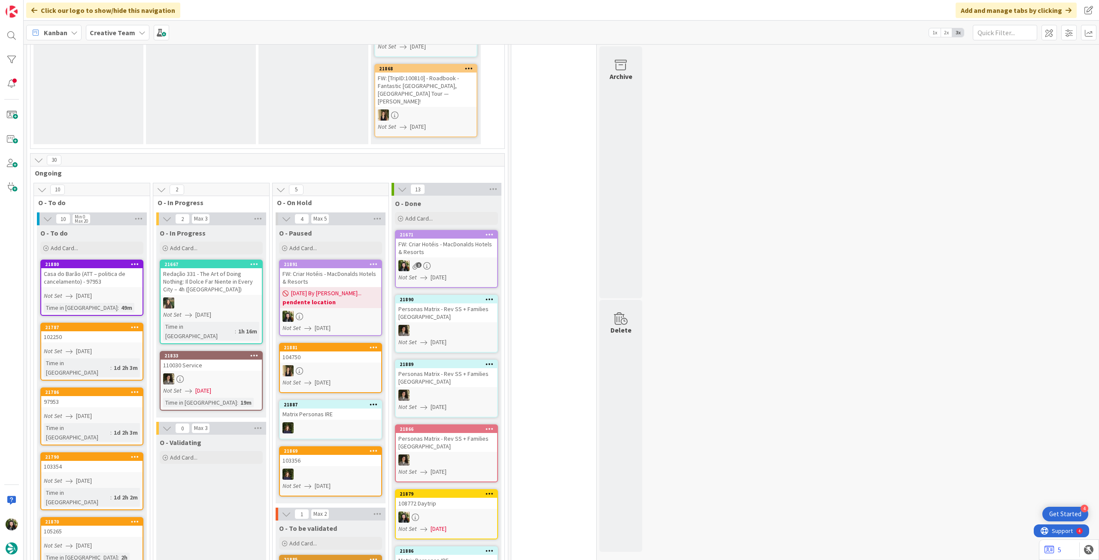
click at [318, 298] on b "pendente location" at bounding box center [330, 302] width 96 height 9
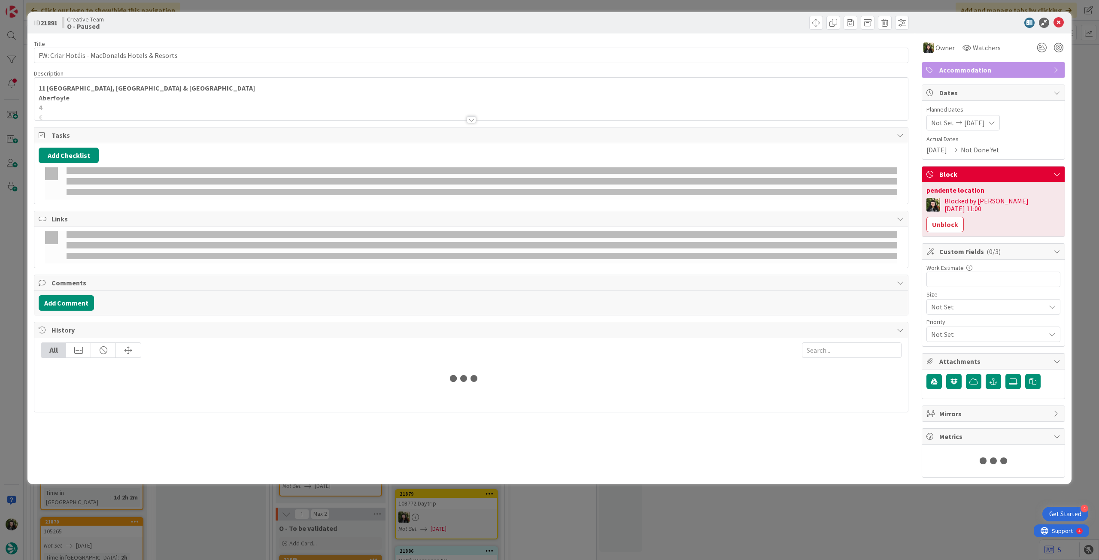
click at [88, 111] on div at bounding box center [470, 109] width 873 height 22
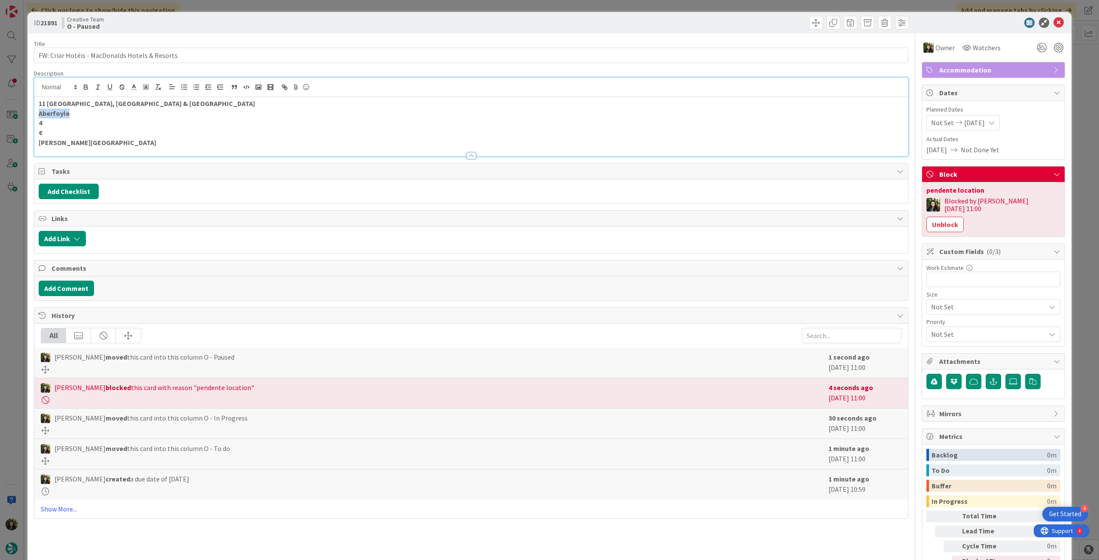
drag, startPoint x: 74, startPoint y: 112, endPoint x: 66, endPoint y: 108, distance: 8.6
click at [14, 110] on div "ID 21891 Creative Team O - Paused Title 46 / 128 FW: Criar Hotéis - MacDonalds …" at bounding box center [549, 280] width 1099 height 560
copy strong "Aberfoyle"
click at [1053, 24] on icon at bounding box center [1058, 23] width 10 height 10
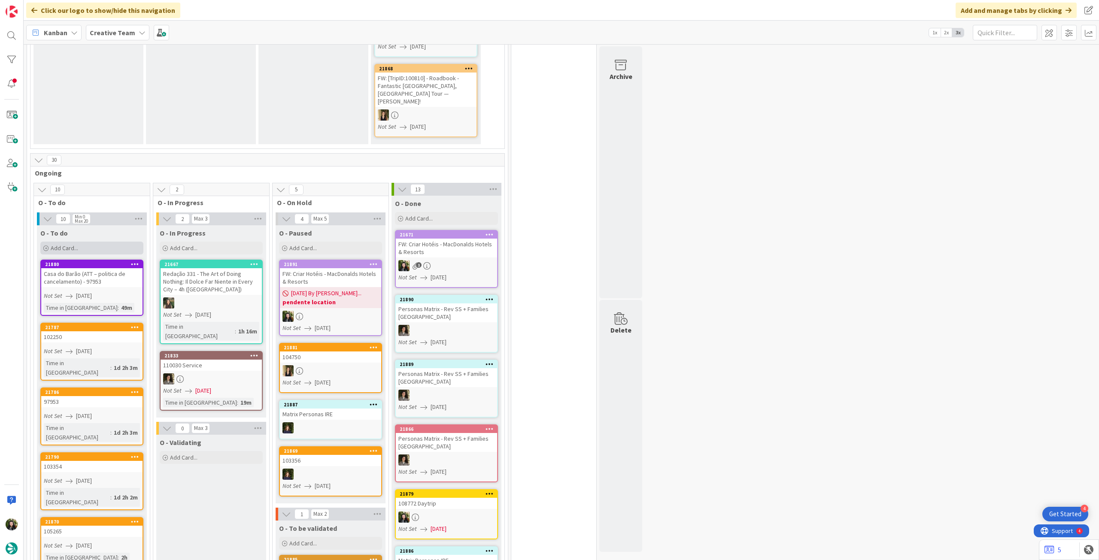
click at [96, 242] on div "Add Card..." at bounding box center [91, 248] width 103 height 13
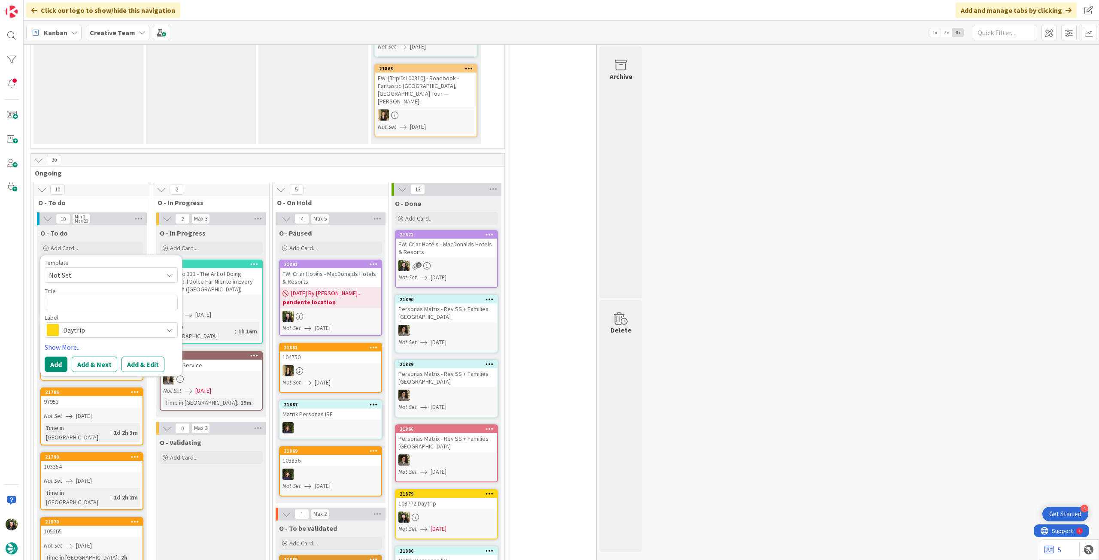
click at [95, 324] on span "Daytrip" at bounding box center [110, 330] width 95 height 12
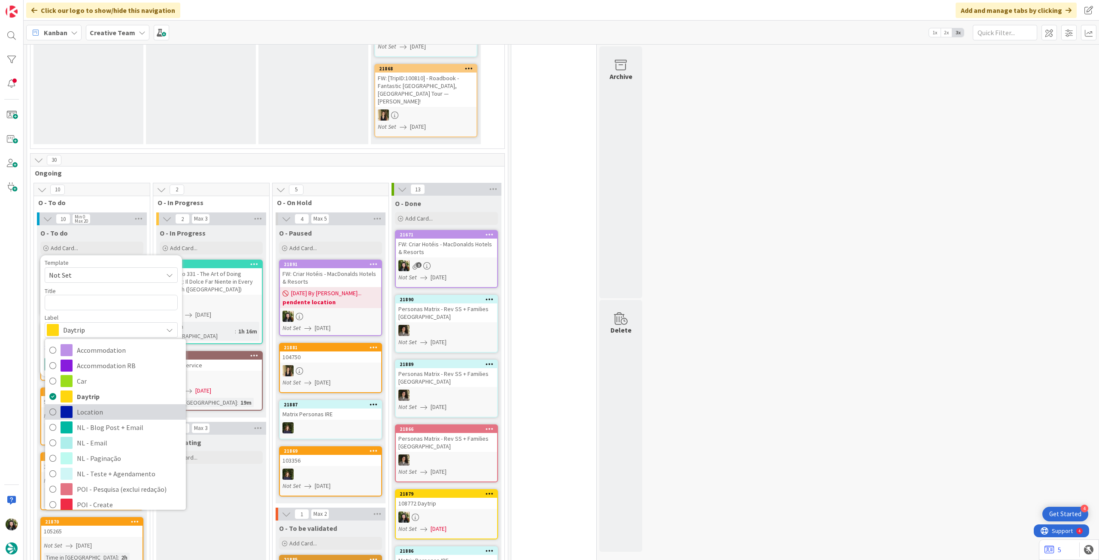
click at [95, 406] on span "Location" at bounding box center [129, 412] width 105 height 13
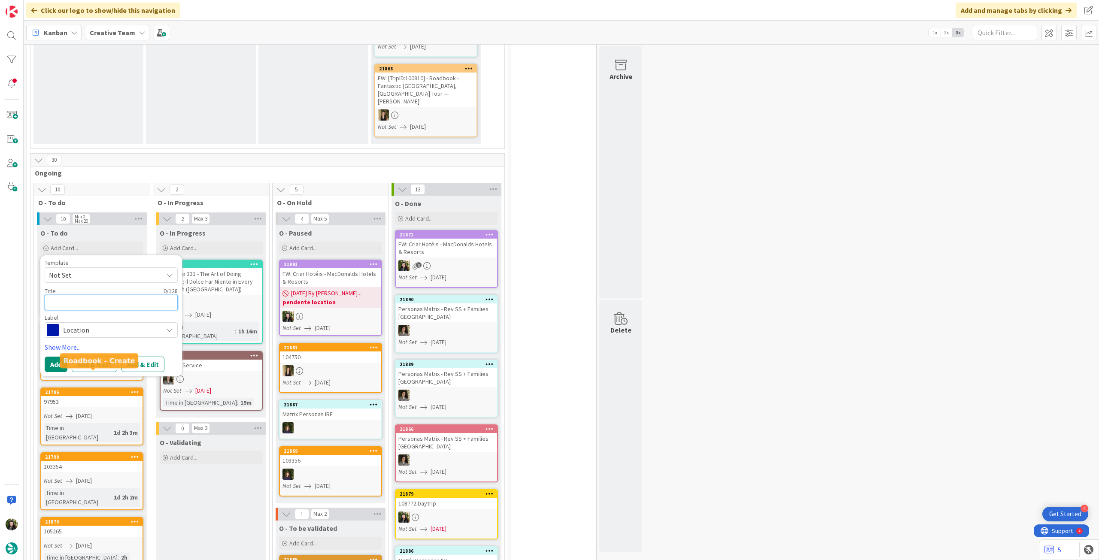
click at [82, 295] on textarea at bounding box center [111, 302] width 133 height 15
paste textarea "Aberfoyle"
type textarea "x"
type textarea "Aberfoyle"
click at [54, 357] on button "Add" at bounding box center [56, 364] width 23 height 15
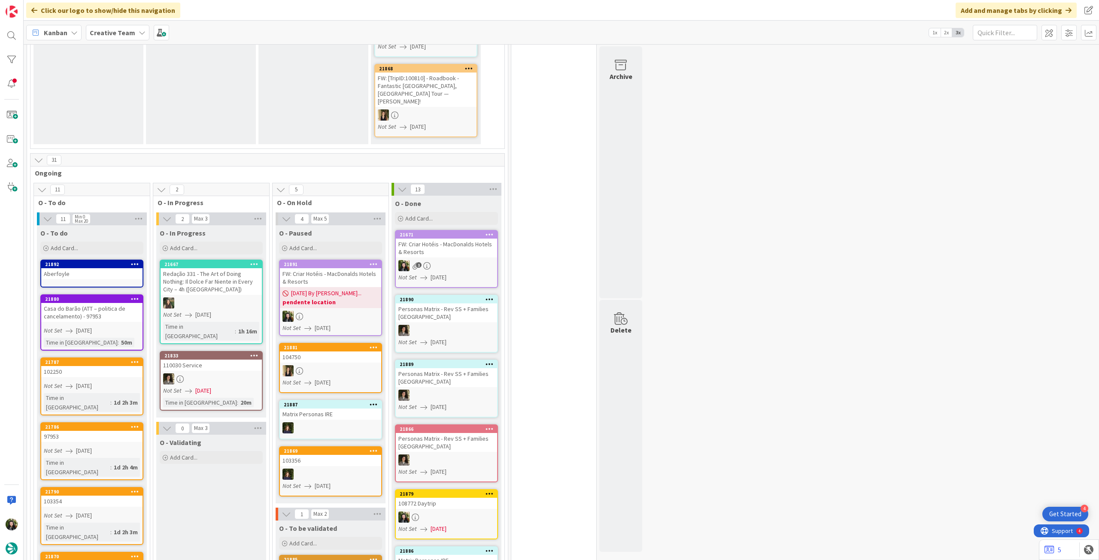
click at [92, 270] on div "Aberfoyle" at bounding box center [91, 273] width 101 height 11
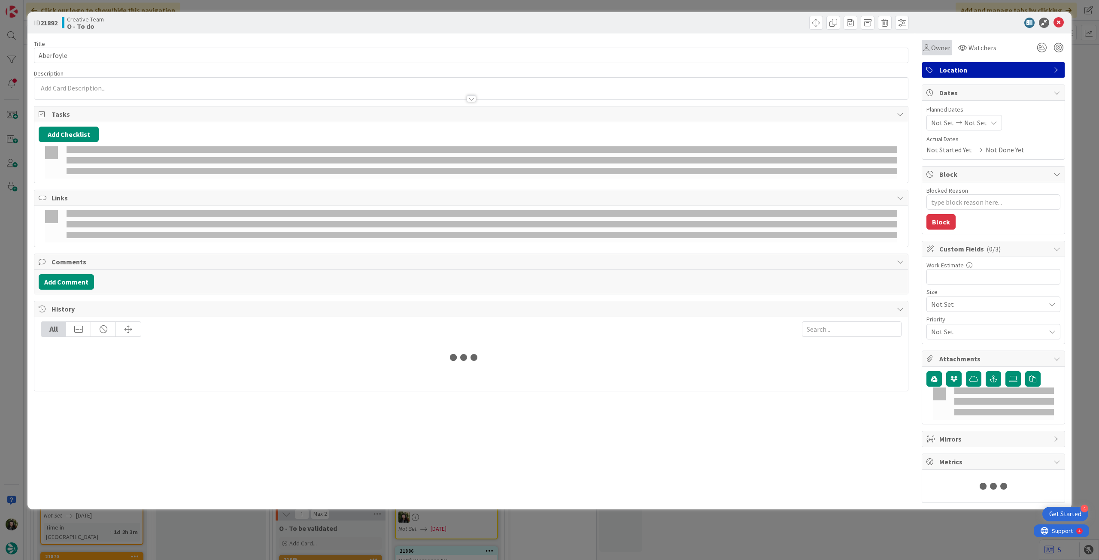
click at [939, 47] on span "Owner" at bounding box center [940, 47] width 19 height 10
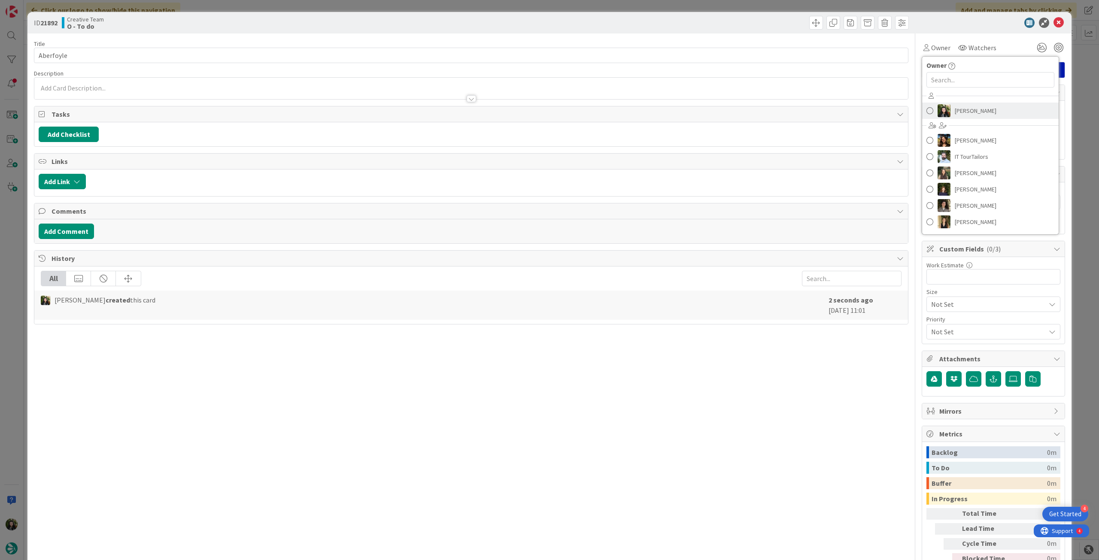
click at [962, 108] on span "[PERSON_NAME]" at bounding box center [975, 110] width 42 height 13
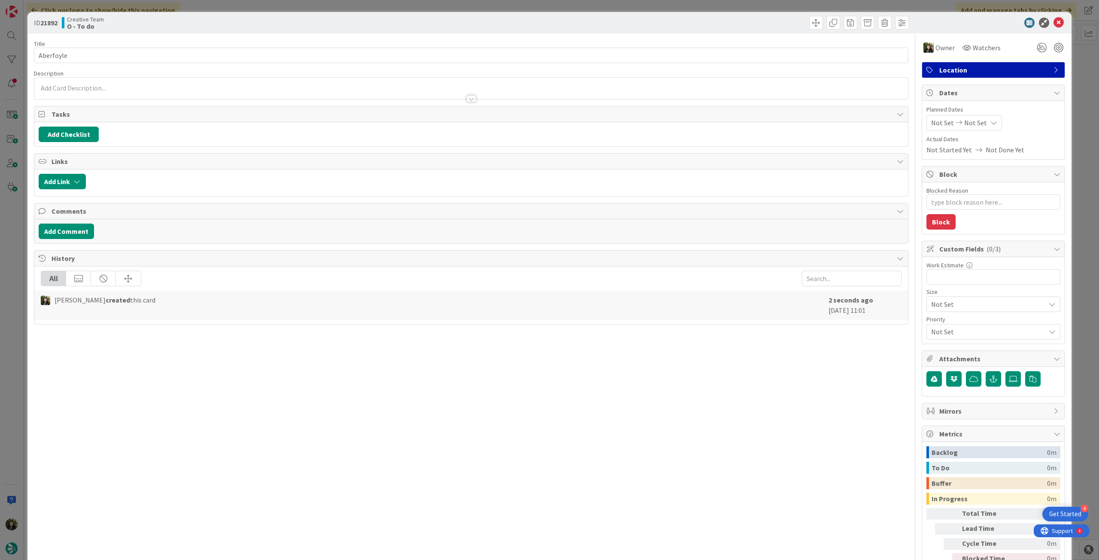
type textarea "x"
click at [978, 120] on div "Not Set Not Set" at bounding box center [964, 122] width 76 height 15
drag, startPoint x: 934, startPoint y: 322, endPoint x: 958, endPoint y: 261, distance: 66.1
click at [935, 322] on icon at bounding box center [941, 323] width 13 height 10
type input "[DATE]"
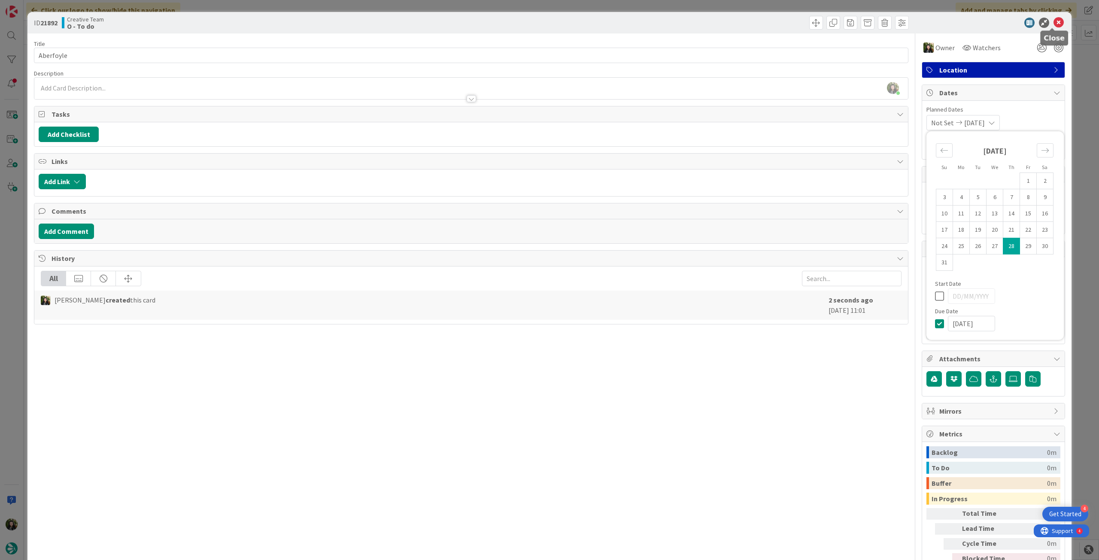
type textarea "x"
click at [1054, 22] on icon at bounding box center [1058, 23] width 10 height 10
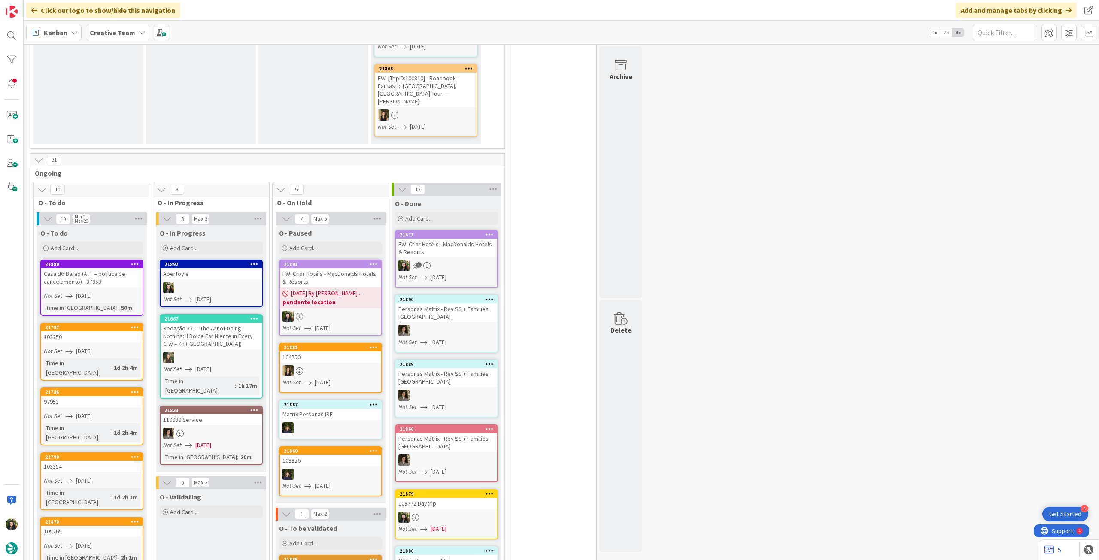
click at [216, 282] on div at bounding box center [211, 287] width 101 height 11
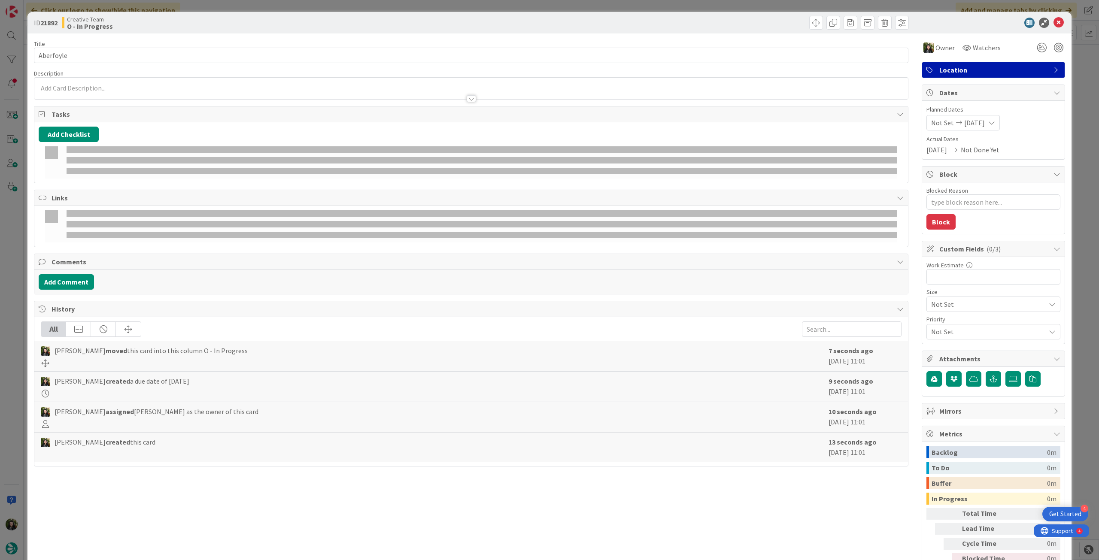
type textarea "x"
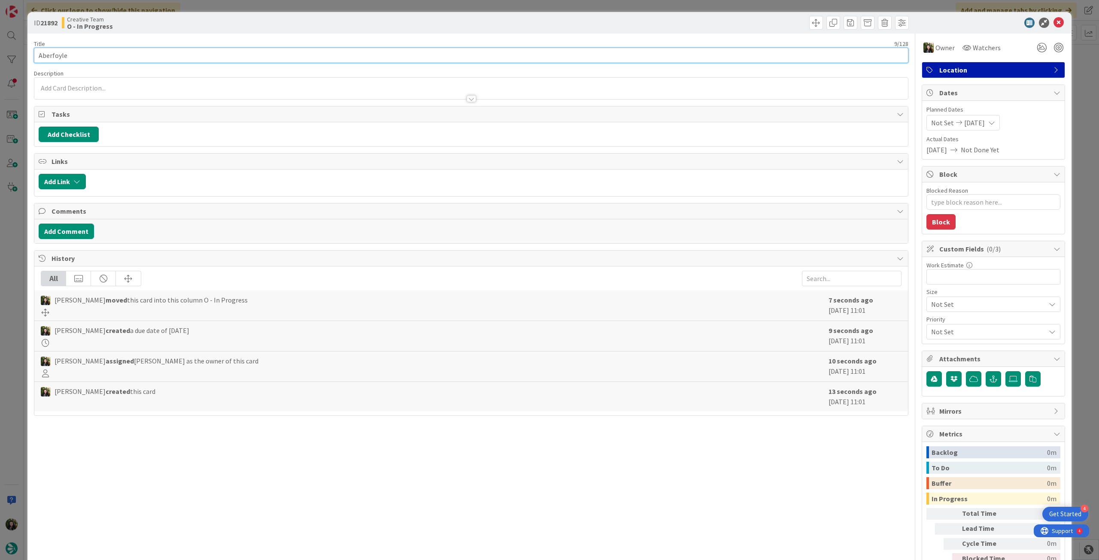
drag, startPoint x: 71, startPoint y: 52, endPoint x: 6, endPoint y: 49, distance: 65.3
click at [6, 49] on div "ID 21892 Creative Team O - In Progress Title 9 / 128 Aberfoyle Description Owne…" at bounding box center [549, 280] width 1099 height 560
click at [1053, 23] on icon at bounding box center [1058, 23] width 10 height 10
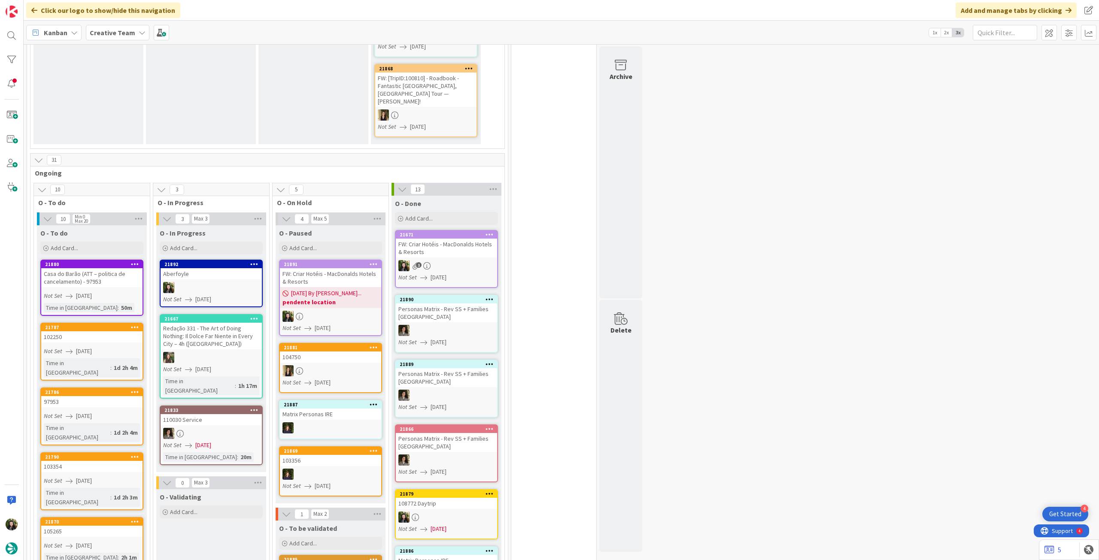
click at [315, 287] on div "[DATE] By [PERSON_NAME]... pendente location" at bounding box center [330, 297] width 101 height 21
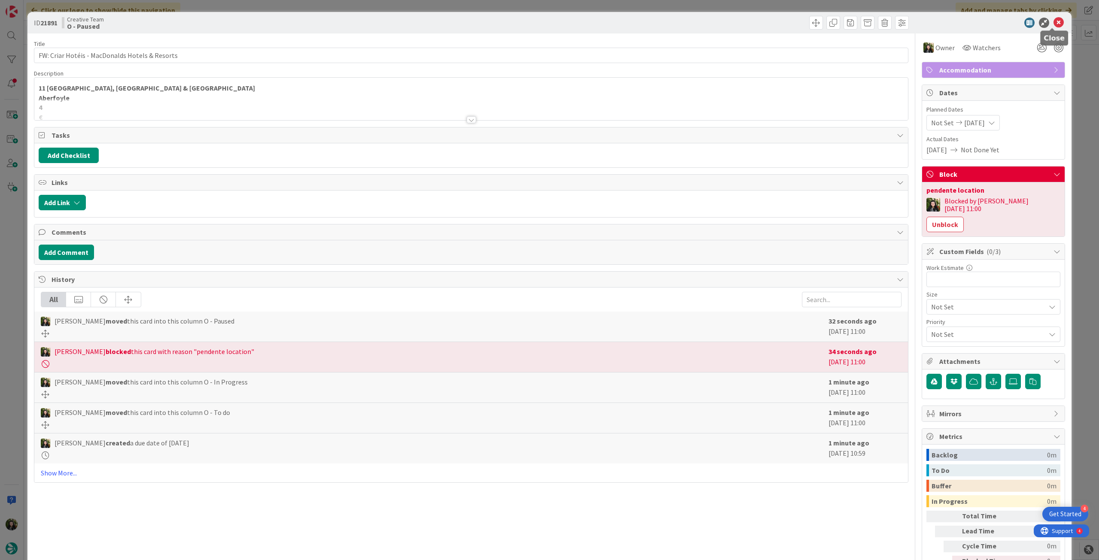
click at [1053, 25] on icon at bounding box center [1058, 23] width 10 height 10
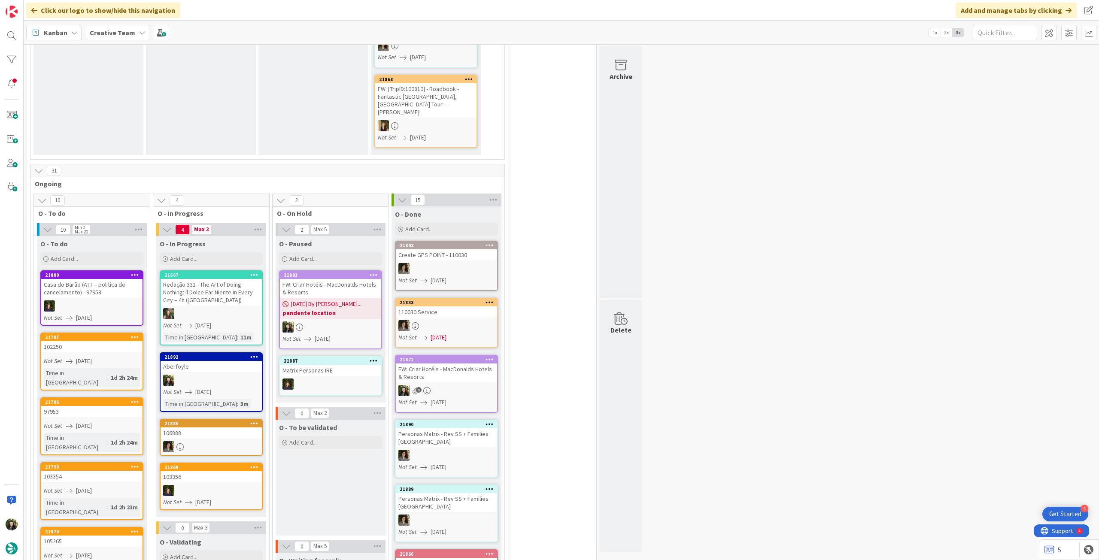
scroll to position [400, 0]
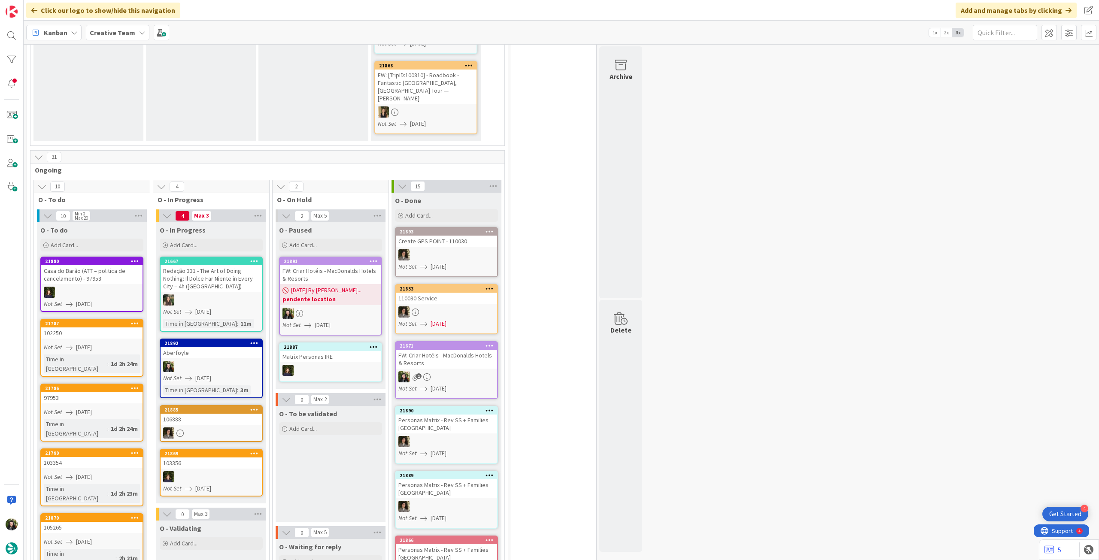
click at [233, 361] on div at bounding box center [211, 366] width 101 height 11
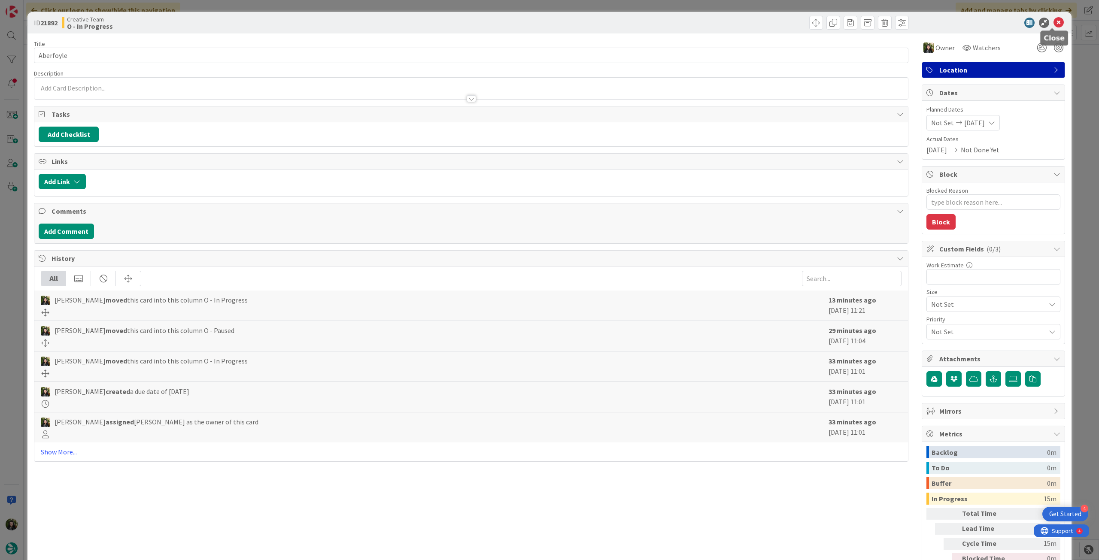
click at [1053, 24] on icon at bounding box center [1058, 23] width 10 height 10
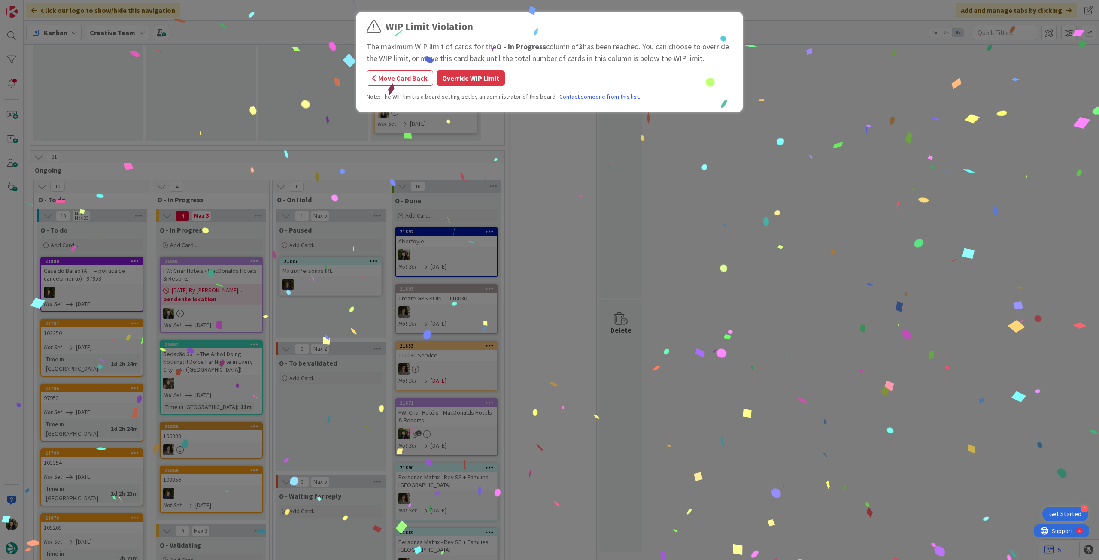
click at [221, 287] on div "WIP Limit Violation The maximum WIP limit of cards for the O - In Progress colu…" at bounding box center [549, 280] width 1099 height 560
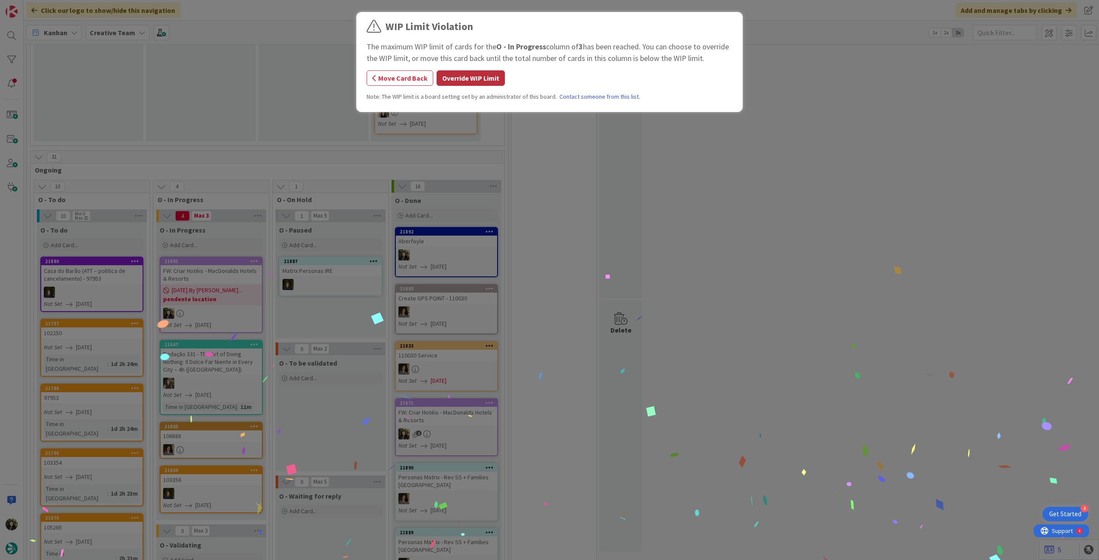
click at [476, 84] on button "Override WIP Limit" at bounding box center [470, 77] width 68 height 15
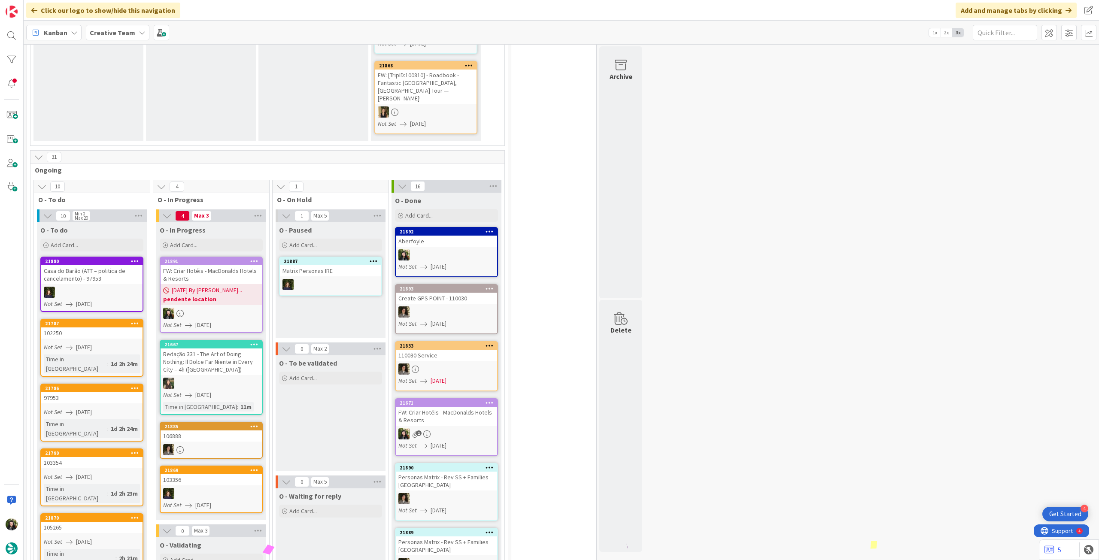
click at [219, 286] on span "[DATE] By [PERSON_NAME]..." at bounding box center [207, 290] width 70 height 9
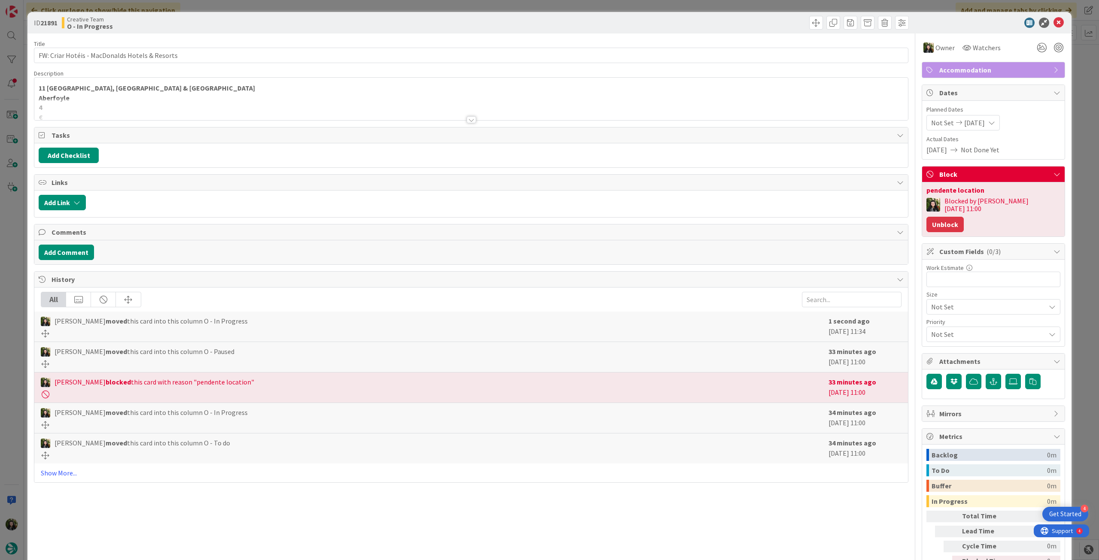
click at [963, 217] on button "Unblock" at bounding box center [944, 224] width 37 height 15
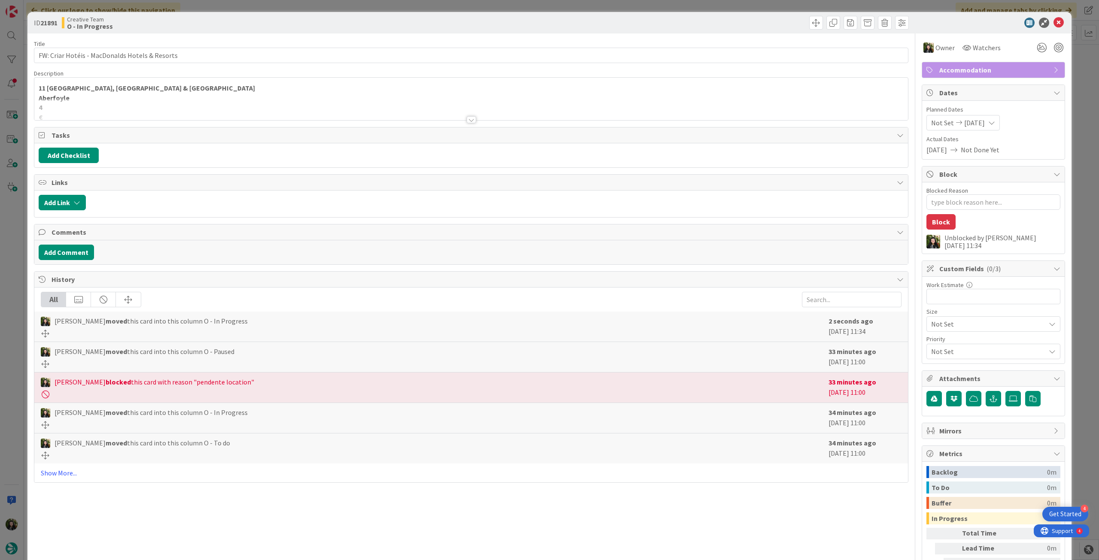
click at [102, 103] on div at bounding box center [470, 109] width 873 height 22
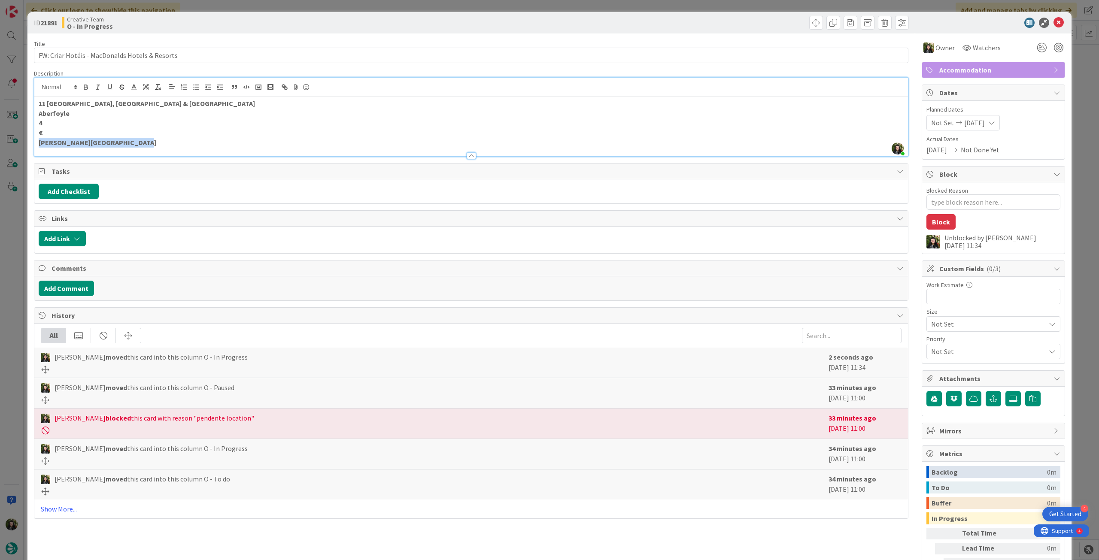
drag, startPoint x: 132, startPoint y: 141, endPoint x: 33, endPoint y: 141, distance: 99.6
click at [34, 141] on div "Beatriz Cassona just joined 11 Glasgow, Stirling & Loch Lomond Aberfoyle 4 € Ma…" at bounding box center [471, 116] width 874 height 79
copy strong "[PERSON_NAME][GEOGRAPHIC_DATA]"
drag, startPoint x: 76, startPoint y: 113, endPoint x: 34, endPoint y: 111, distance: 42.1
click at [34, 111] on div "11 Glasgow, Stirling & Loch Lomond Aberfoyle 4 € Macdonald Forest Hills Resort" at bounding box center [470, 126] width 873 height 59
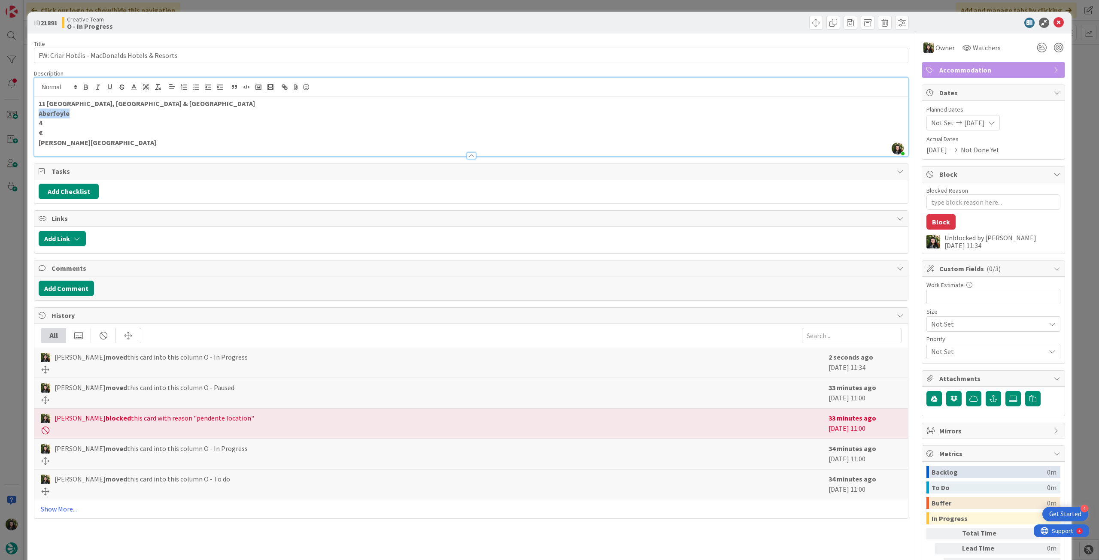
copy strong "Aberfoyle"
drag, startPoint x: 137, startPoint y: 141, endPoint x: 16, endPoint y: 140, distance: 121.5
click at [16, 140] on div "ID 21891 Creative Team O - In Progress Title 46 / 128 FW: Criar Hotéis - MacDon…" at bounding box center [549, 280] width 1099 height 560
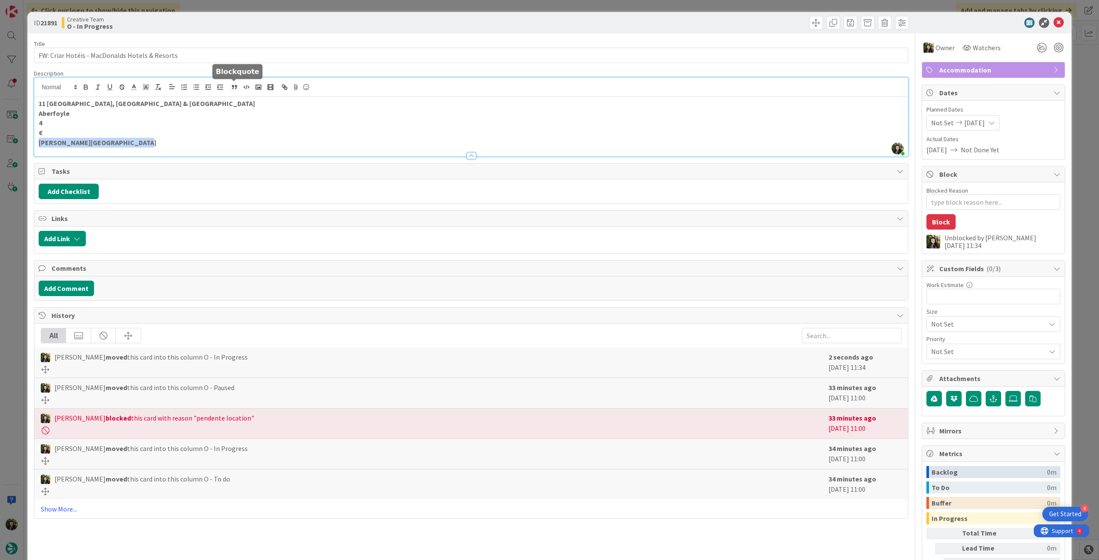
copy strong "[PERSON_NAME][GEOGRAPHIC_DATA]"
click at [1053, 23] on icon at bounding box center [1058, 23] width 10 height 10
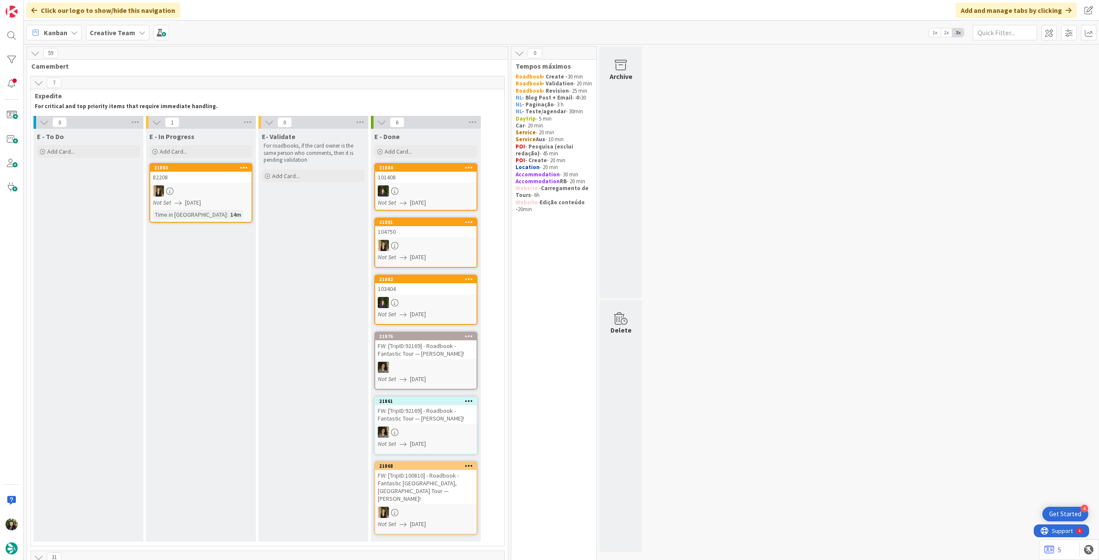
click at [108, 27] on div "Creative Team" at bounding box center [118, 32] width 64 height 15
click at [112, 116] on div "Creative Team - Análise" at bounding box center [158, 123] width 131 height 16
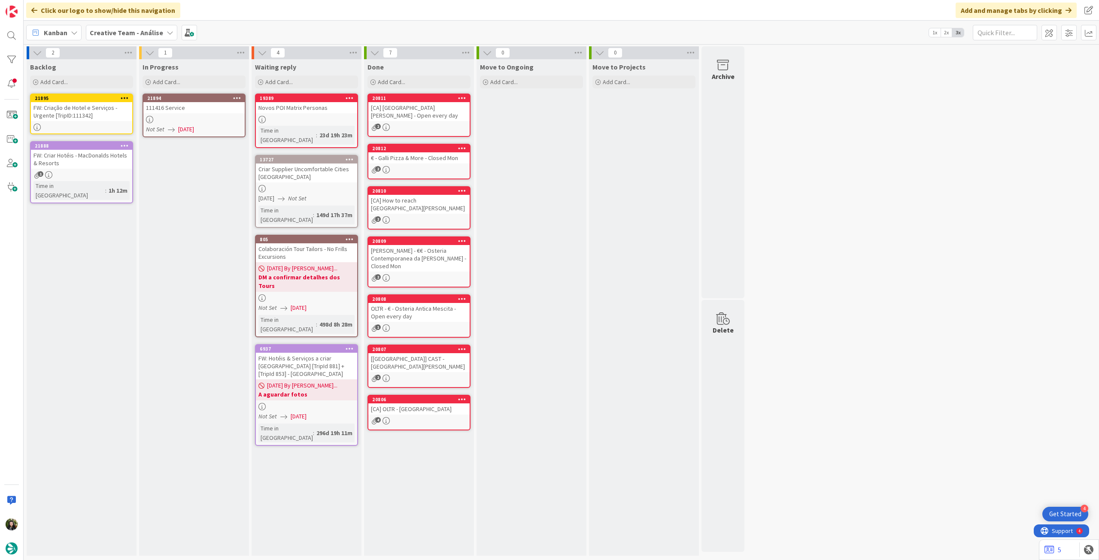
click at [188, 128] on span "[DATE]" at bounding box center [186, 129] width 16 height 9
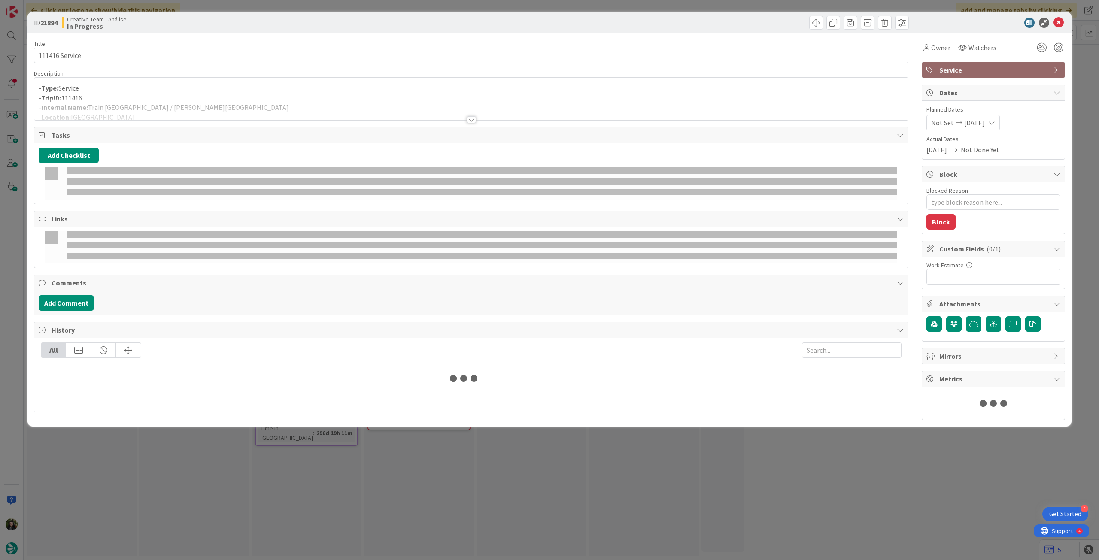
click at [197, 96] on p "- TripID: 111416" at bounding box center [471, 98] width 865 height 10
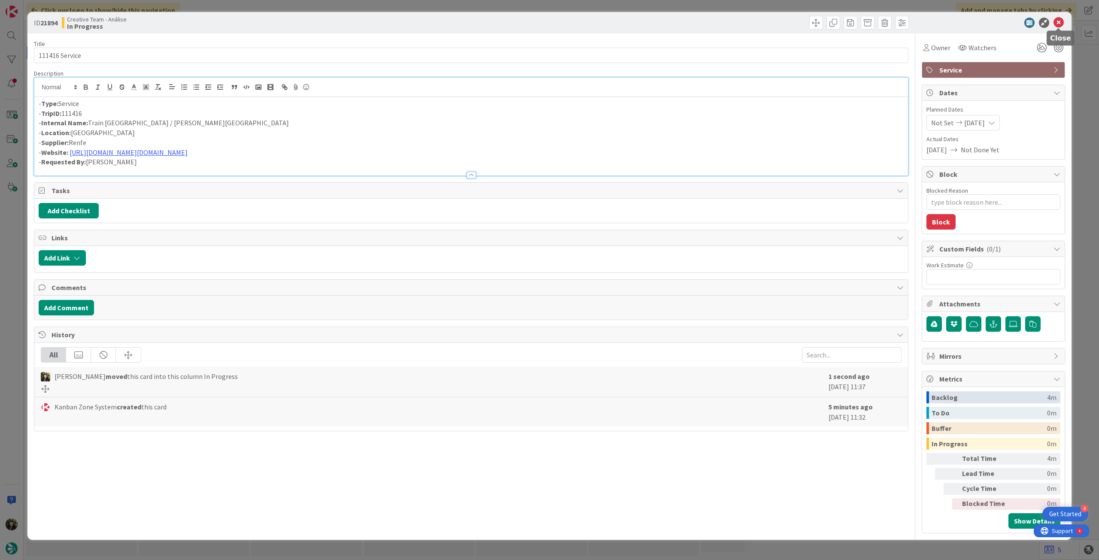
click at [1057, 23] on icon at bounding box center [1058, 23] width 10 height 10
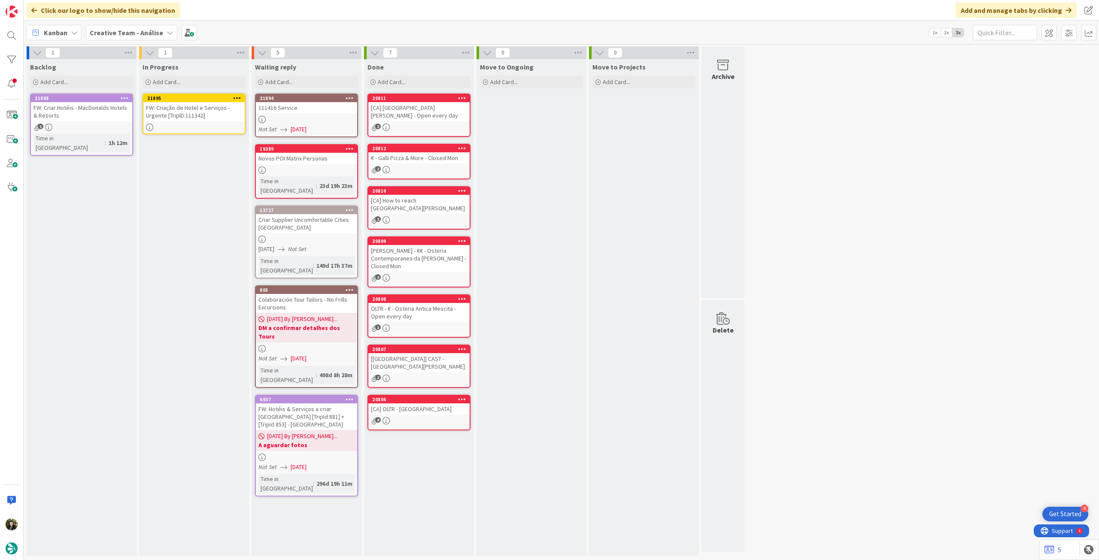
click at [183, 110] on div "FW: Criação de Hotel e Serviços - Urgente [TripID:111342]" at bounding box center [193, 111] width 101 height 19
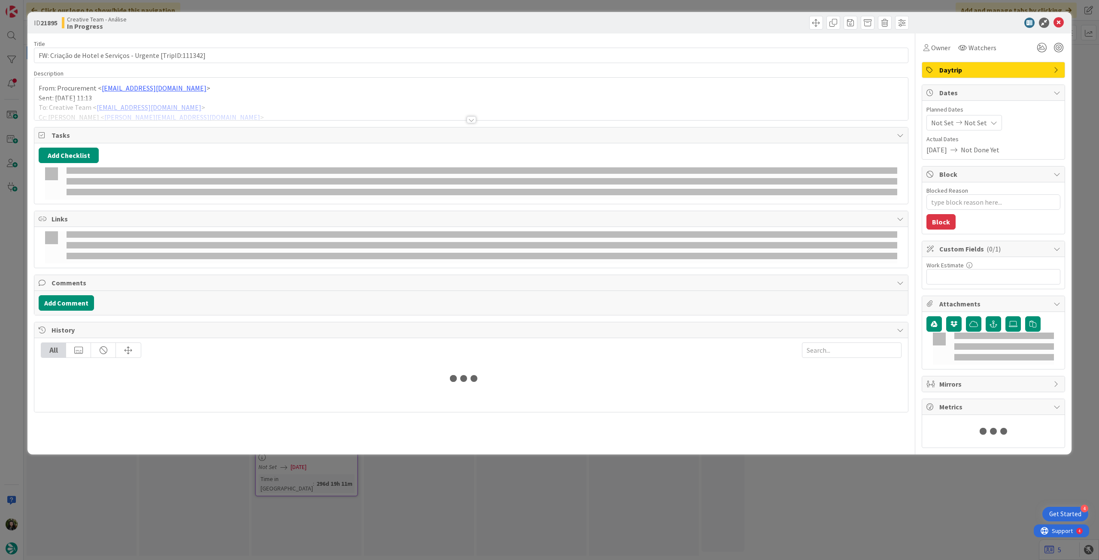
click at [191, 91] on p "From: Procurement < procurement@tourtailors.com >" at bounding box center [471, 88] width 865 height 10
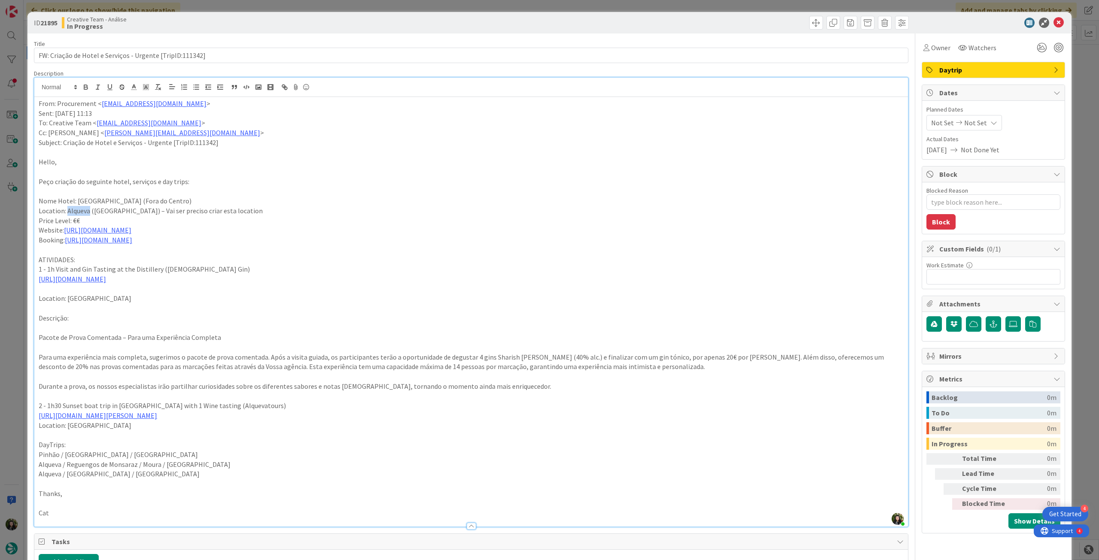
drag, startPoint x: 68, startPoint y: 212, endPoint x: 89, endPoint y: 213, distance: 21.1
click at [89, 213] on p "Location: Alqueva (38.21621256488809, -7.538365209441373) – Vai ser preciso cri…" at bounding box center [471, 211] width 865 height 10
copy p "Alqueva"
click at [1053, 23] on icon at bounding box center [1058, 23] width 10 height 10
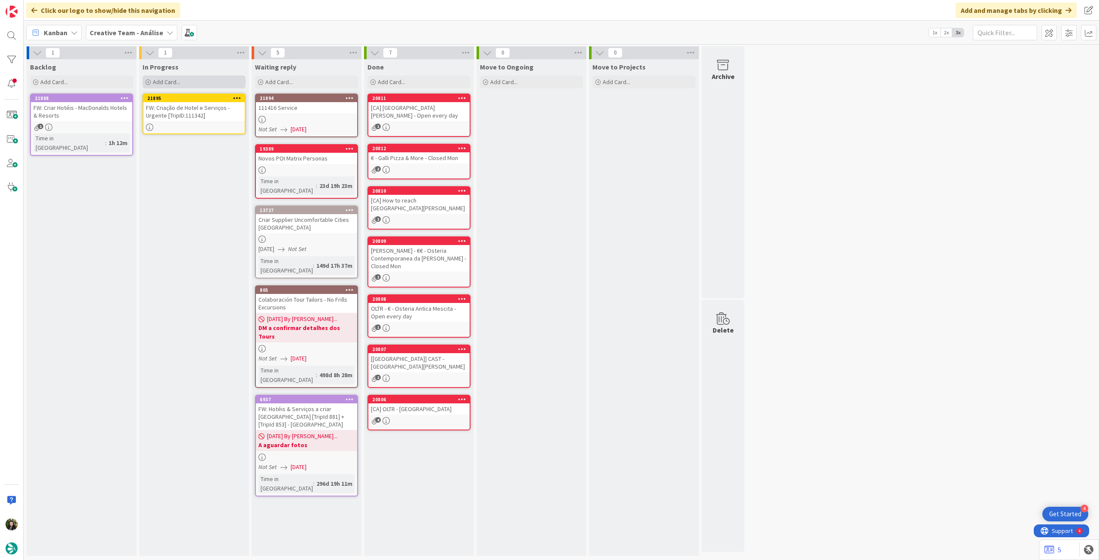
click at [183, 83] on div "Add Card..." at bounding box center [193, 82] width 103 height 13
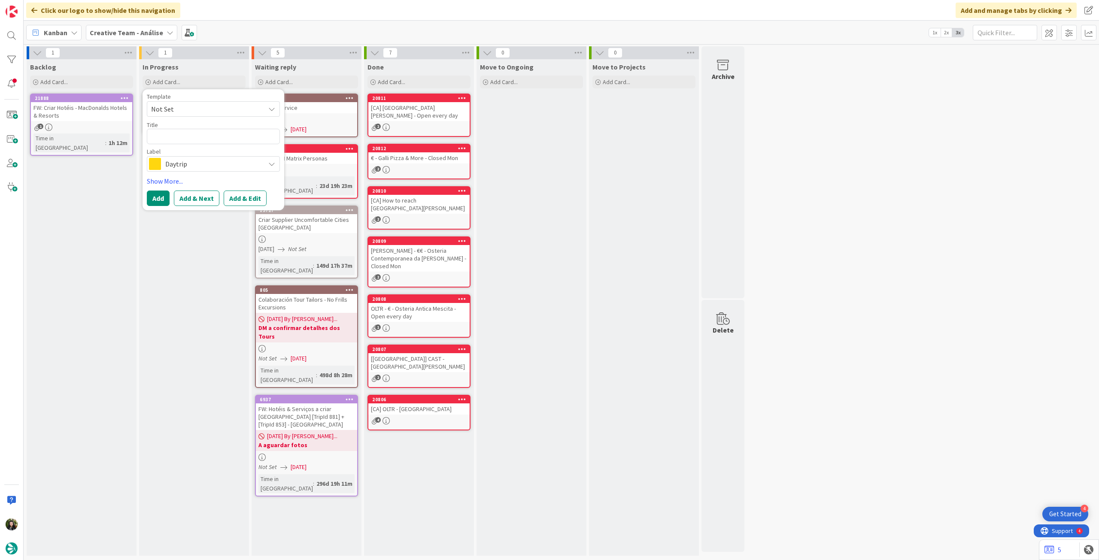
click at [176, 164] on span "Daytrip" at bounding box center [212, 164] width 95 height 12
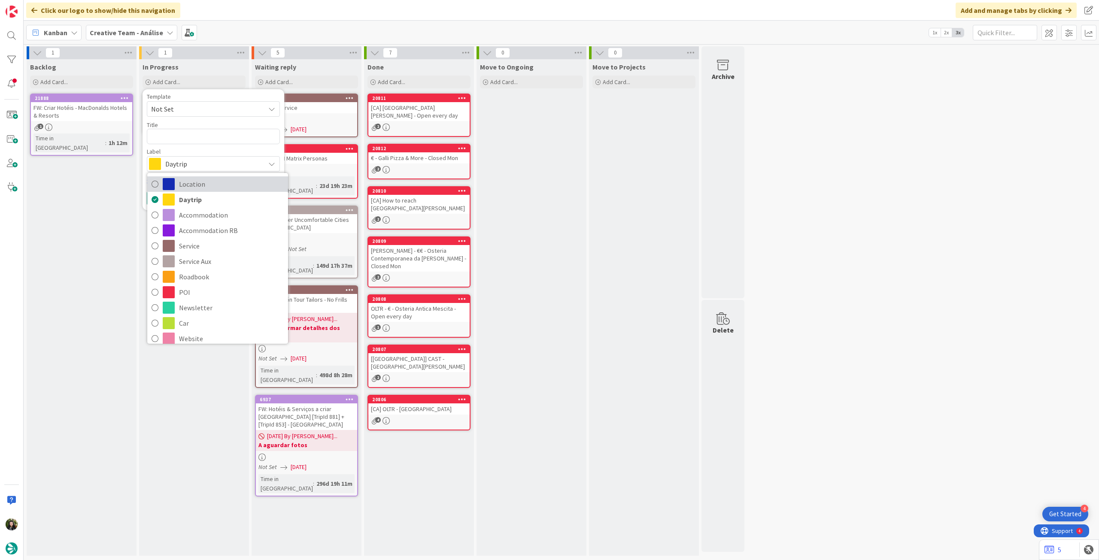
click at [203, 186] on span "Location" at bounding box center [231, 184] width 105 height 13
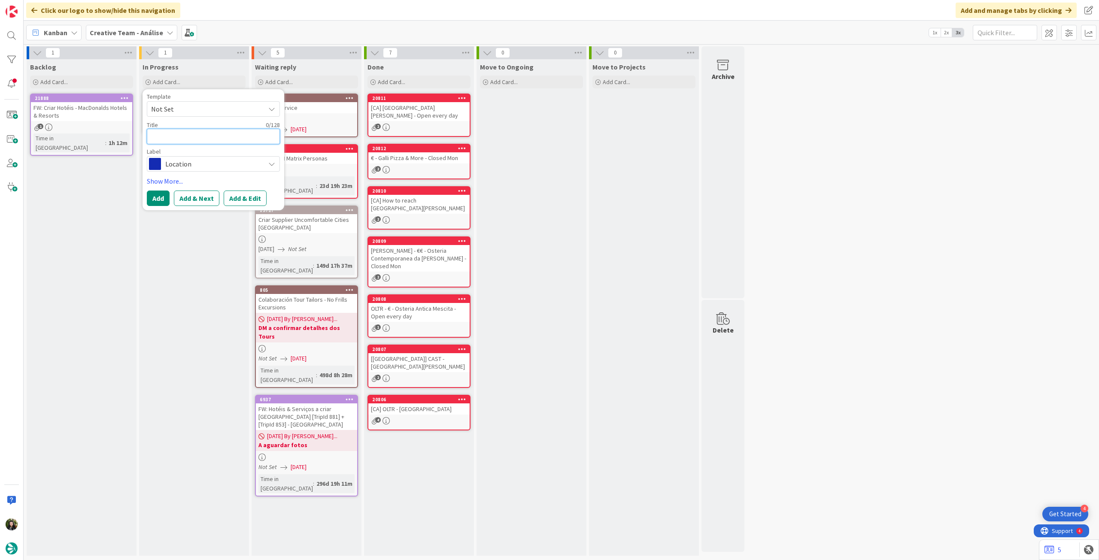
click at [191, 139] on textarea at bounding box center [213, 136] width 133 height 15
paste textarea "Alqueva"
type textarea "x"
type textarea "Alqueva"
click at [153, 197] on button "Add" at bounding box center [158, 198] width 23 height 15
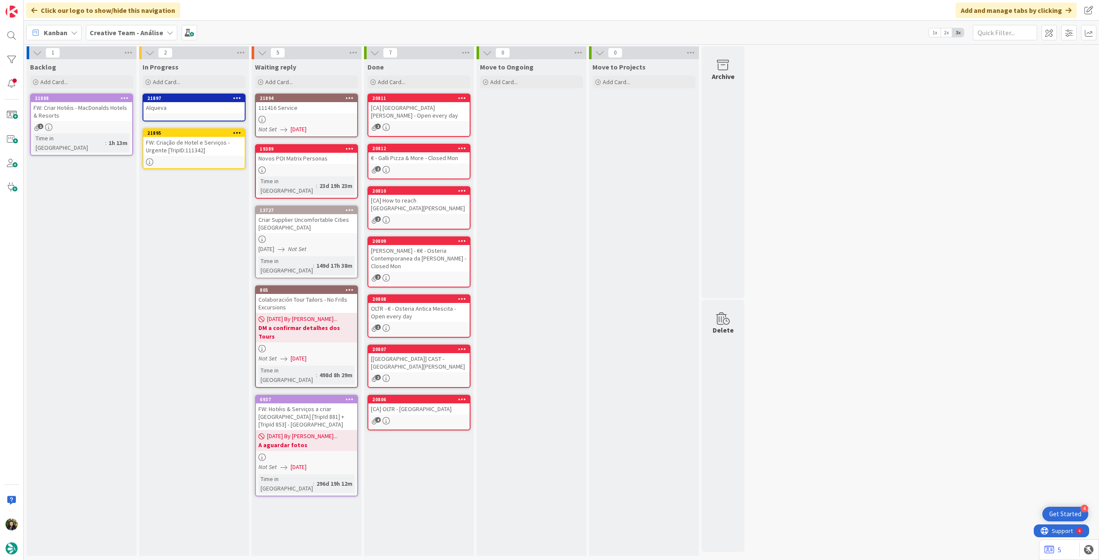
click at [193, 106] on div "Alqueva" at bounding box center [193, 107] width 101 height 11
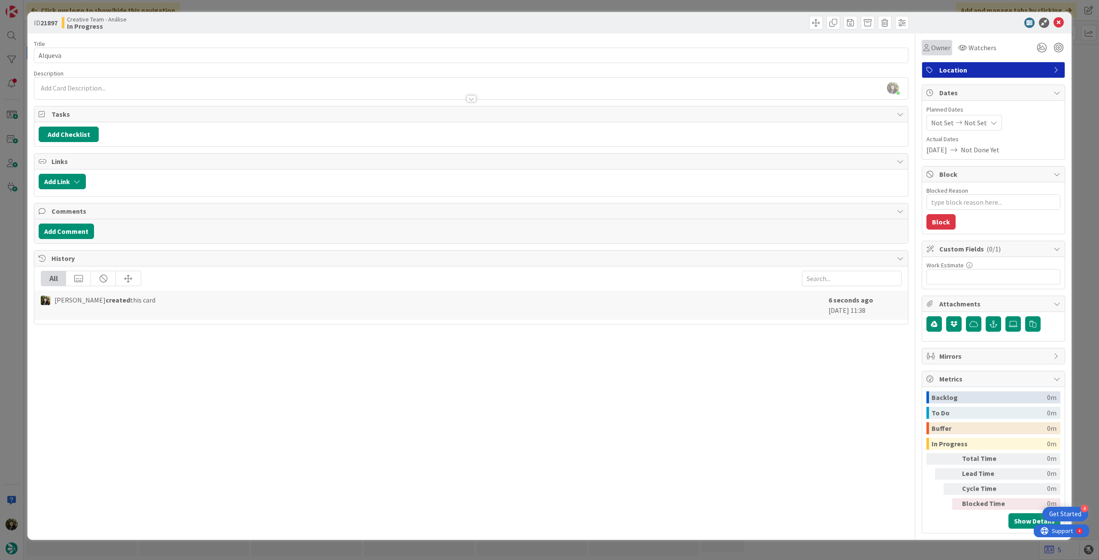
click at [932, 53] on div "Owner" at bounding box center [936, 47] width 30 height 15
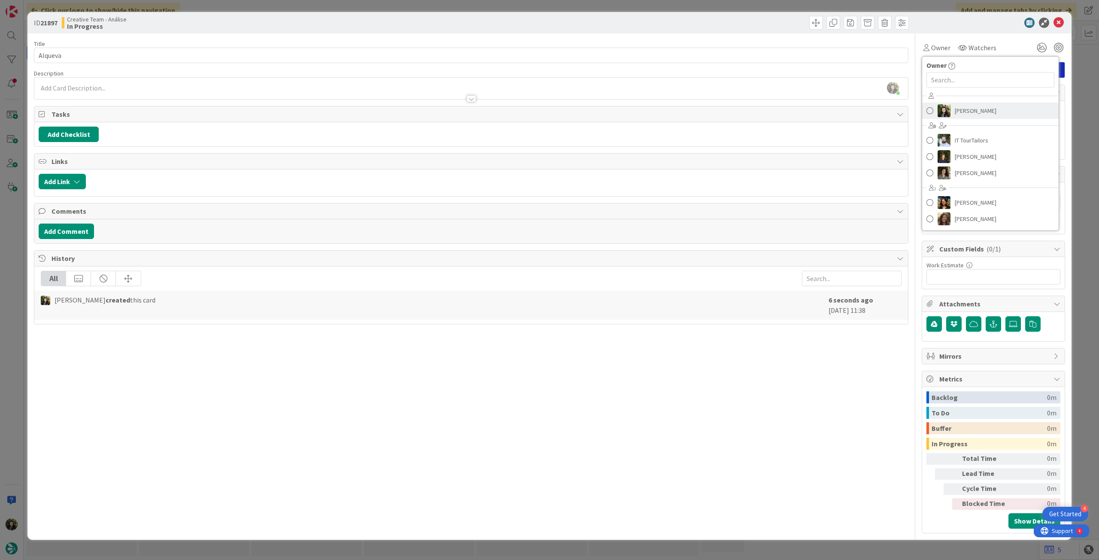
click at [951, 108] on link "Beatriz Cassona" at bounding box center [990, 111] width 136 height 16
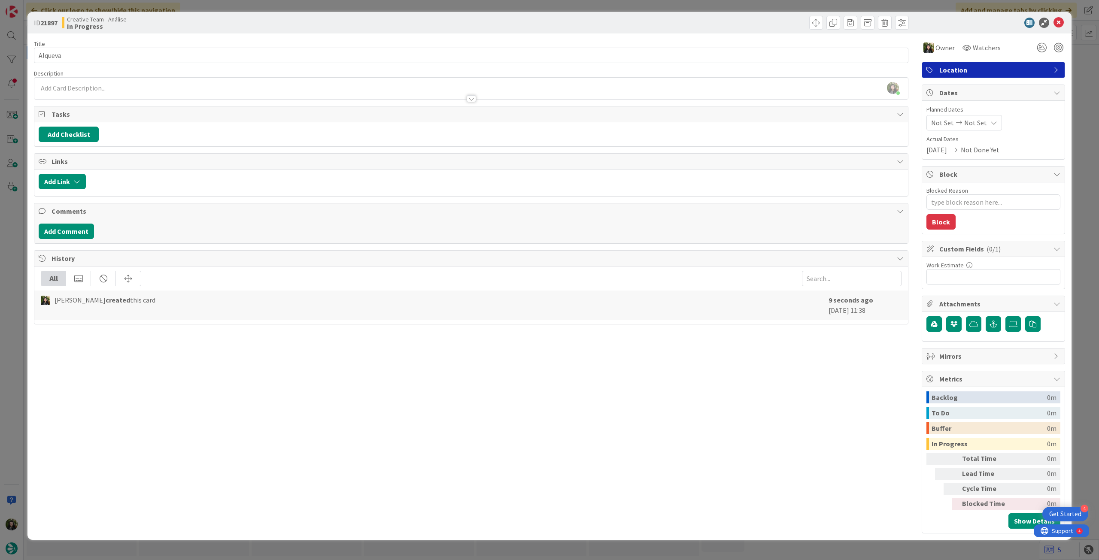
click at [966, 128] on div "Not Set Not Set" at bounding box center [964, 122] width 76 height 15
type textarea "x"
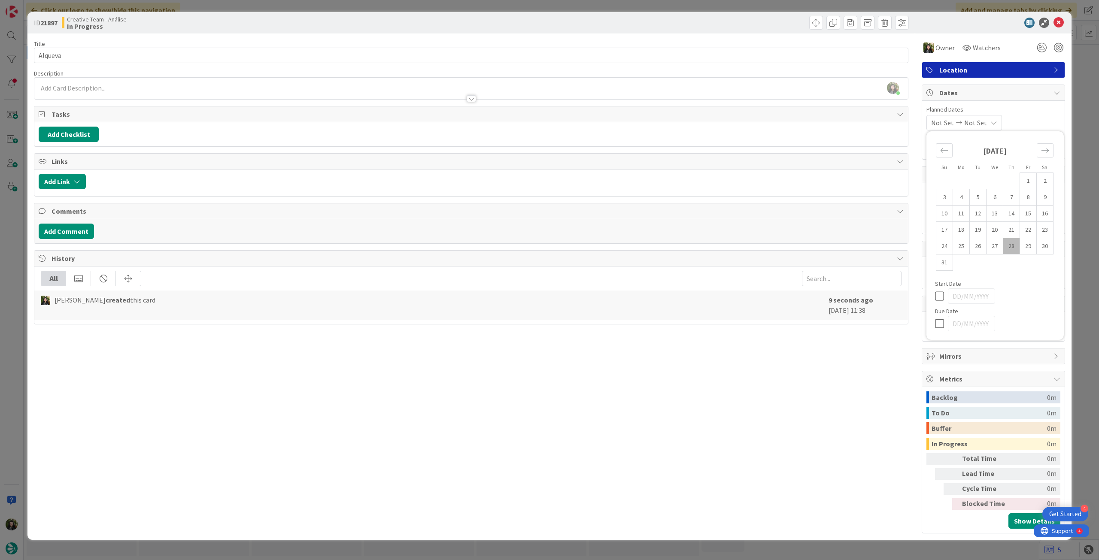
click at [942, 322] on icon at bounding box center [941, 323] width 13 height 10
type input "[DATE]"
click at [1062, 22] on icon at bounding box center [1058, 23] width 10 height 10
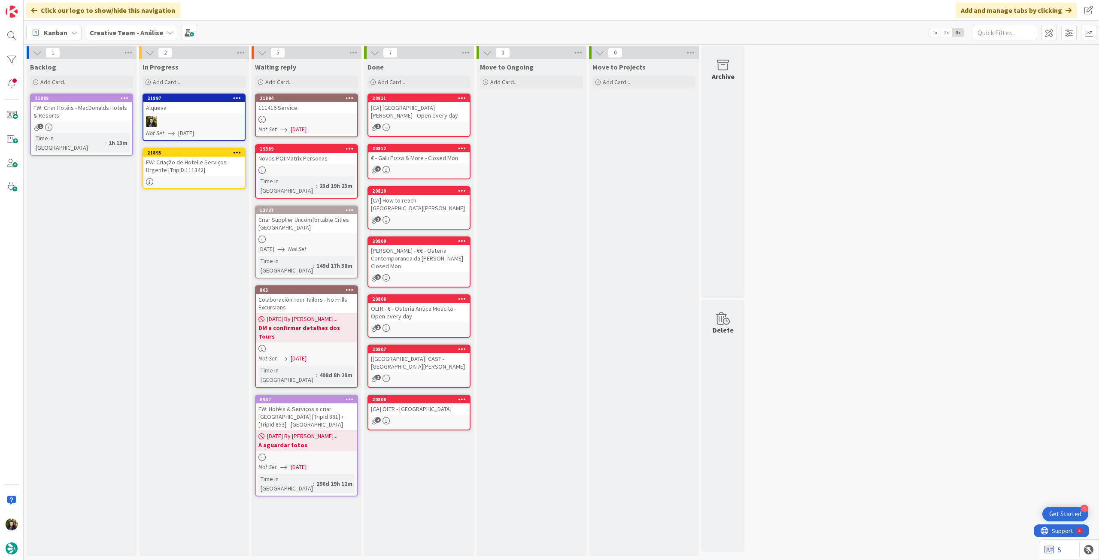
click at [239, 95] on icon at bounding box center [237, 98] width 8 height 6
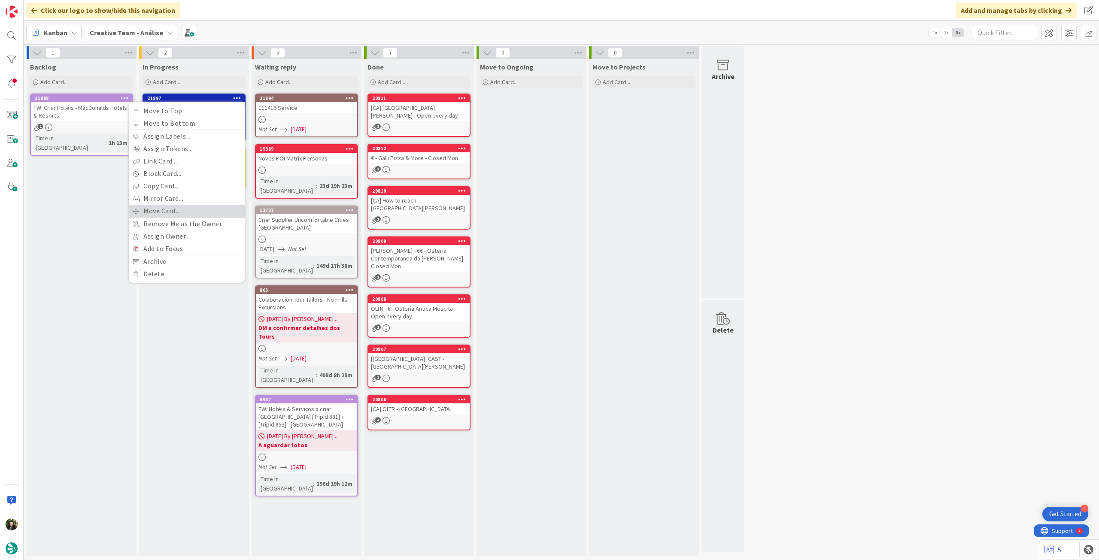
click at [189, 207] on link "Move Card..." at bounding box center [187, 211] width 116 height 12
click at [173, 137] on span "Creative Team - Análise" at bounding box center [162, 134] width 74 height 9
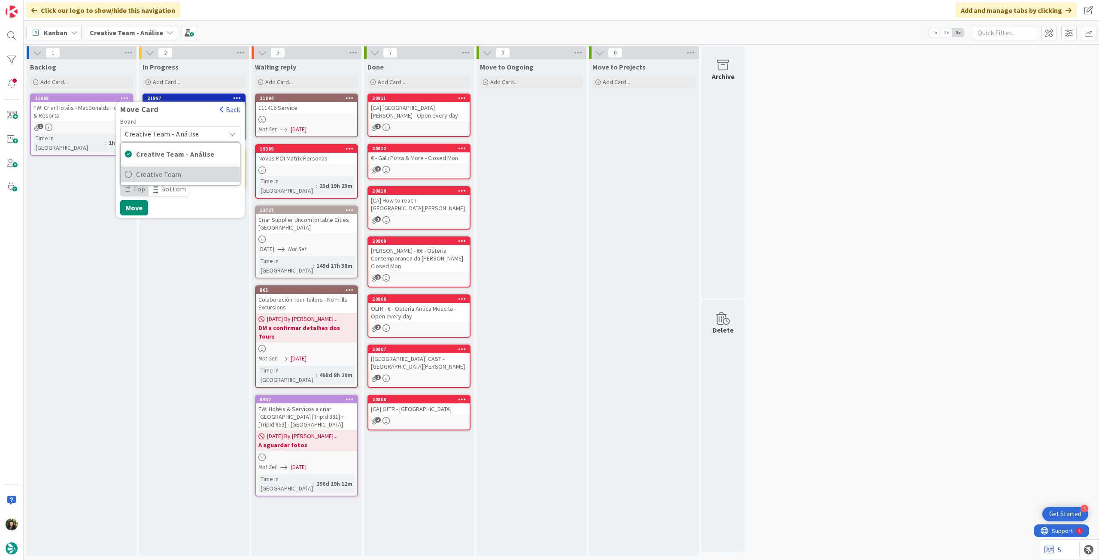
click at [173, 176] on span "Creative Team" at bounding box center [186, 174] width 100 height 13
click at [173, 187] on span "Daytrip" at bounding box center [180, 189] width 82 height 12
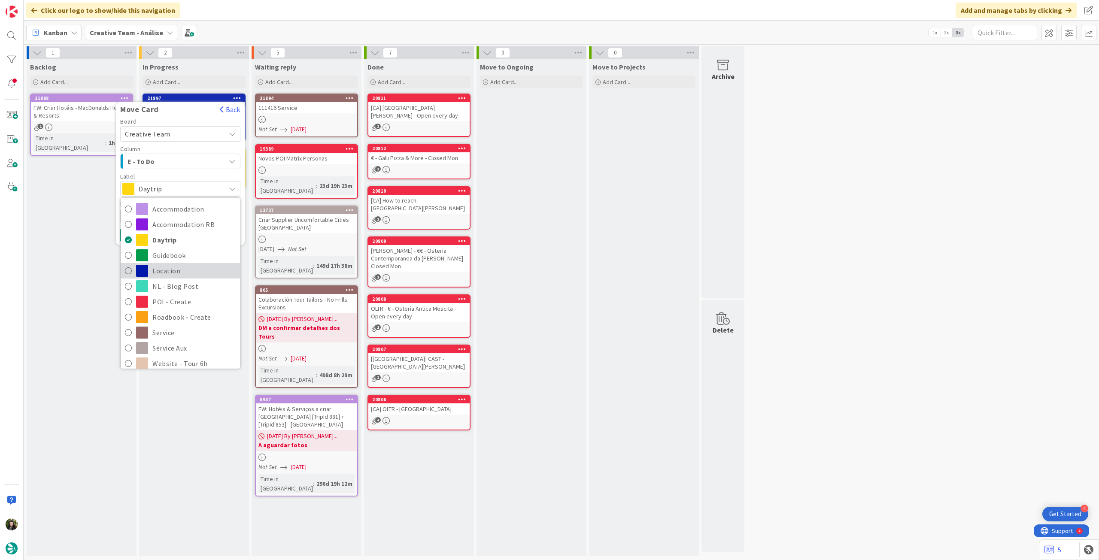
click at [185, 264] on span "Location" at bounding box center [193, 270] width 83 height 13
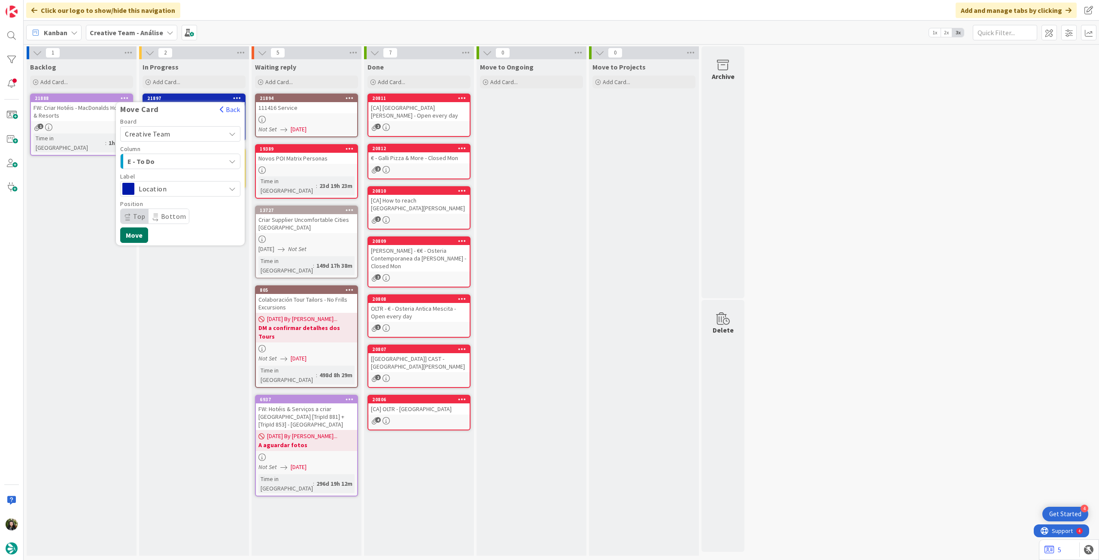
click at [139, 239] on button "Move" at bounding box center [134, 234] width 28 height 15
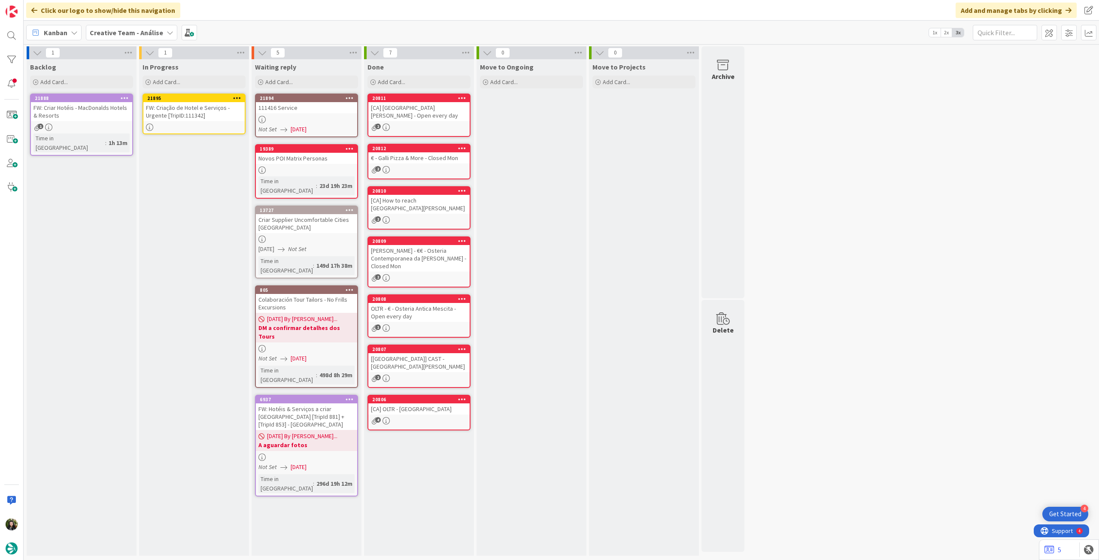
click at [201, 111] on div "FW: Criação de Hotel e Serviços - Urgente [TripID:111342]" at bounding box center [193, 111] width 101 height 19
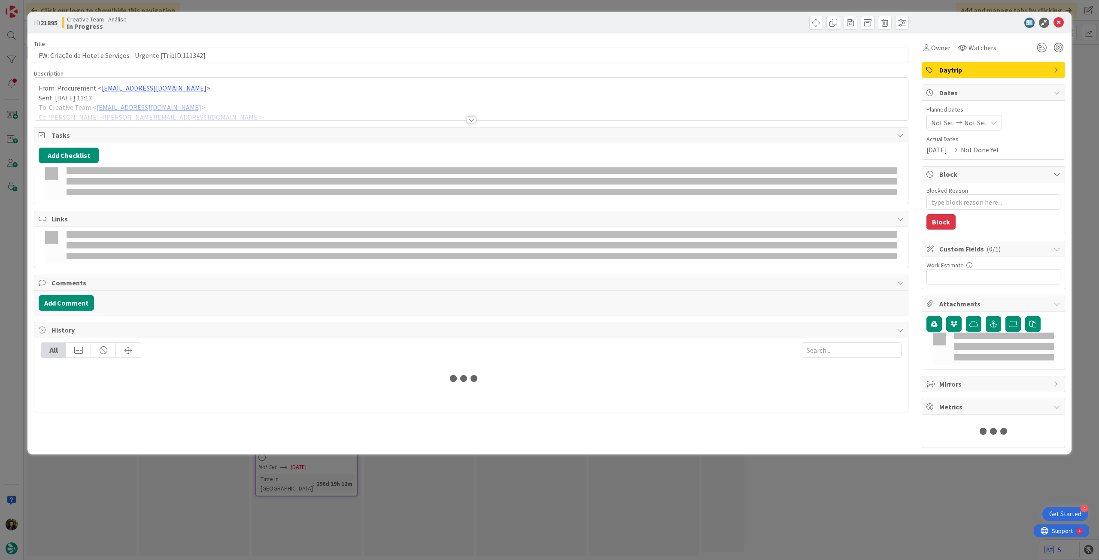
click at [171, 109] on div at bounding box center [470, 109] width 873 height 22
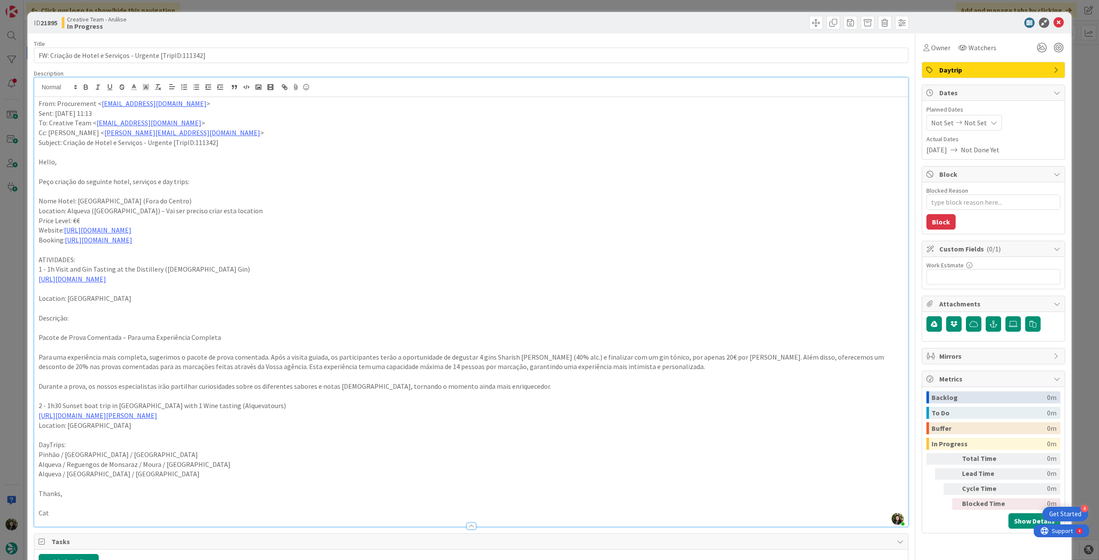
drag, startPoint x: 39, startPoint y: 201, endPoint x: 197, endPoint y: 240, distance: 163.1
click at [197, 240] on div "From: Procurement < procurement@tourtailors.com > Sent: Thursday, August 28, 20…" at bounding box center [470, 312] width 873 height 430
copy div "Nome Hotel: Herdade do Sobroso (Fora do Centro) Location: Alqueva (38.216212564…"
click at [1053, 25] on icon at bounding box center [1058, 23] width 10 height 10
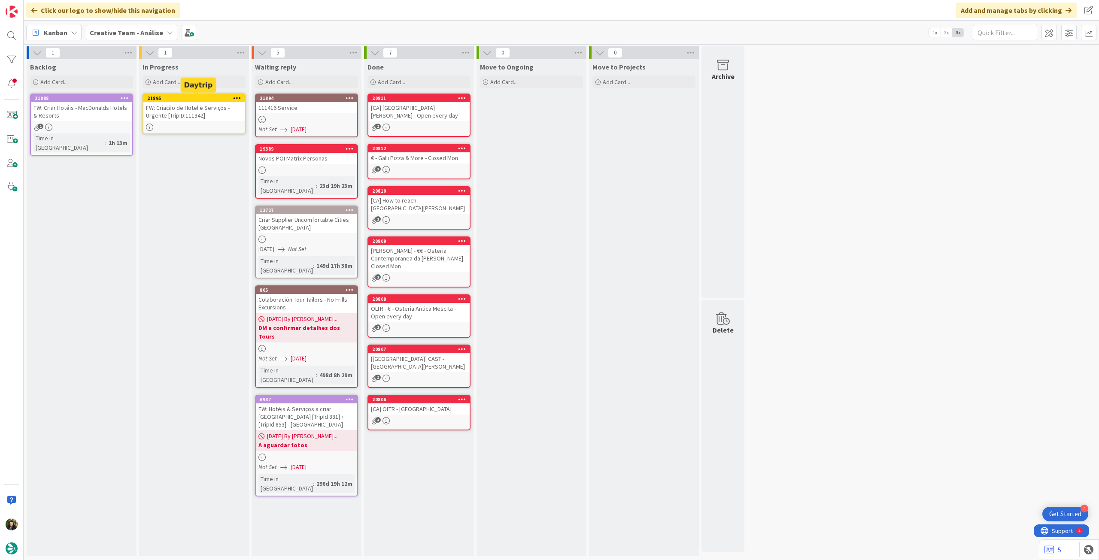
click at [237, 97] on icon at bounding box center [237, 98] width 8 height 6
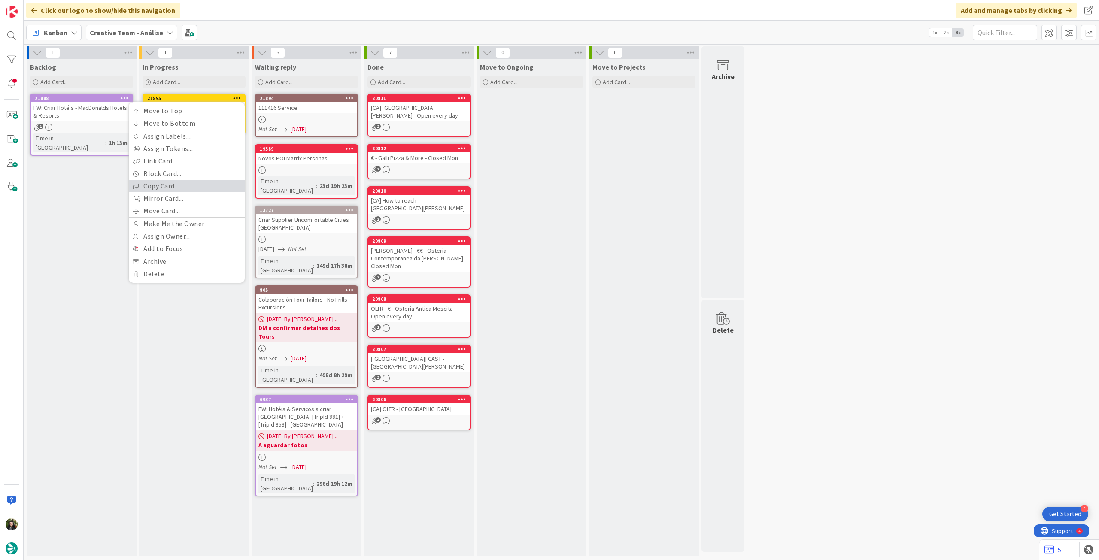
click at [188, 187] on link "Copy Card..." at bounding box center [187, 186] width 116 height 12
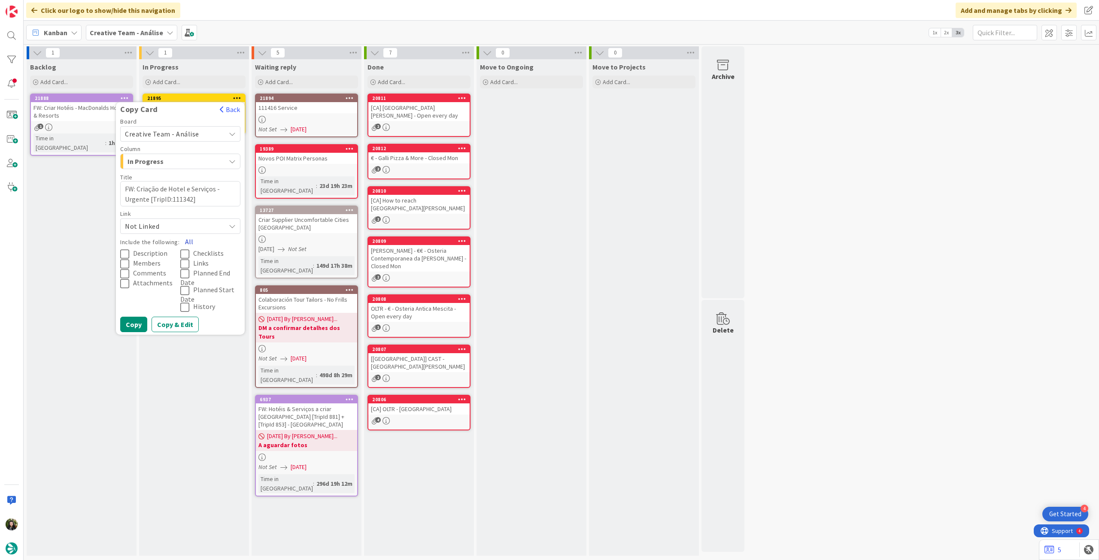
click at [185, 239] on button "All" at bounding box center [188, 241] width 19 height 15
click at [139, 321] on button "Copy" at bounding box center [133, 324] width 27 height 15
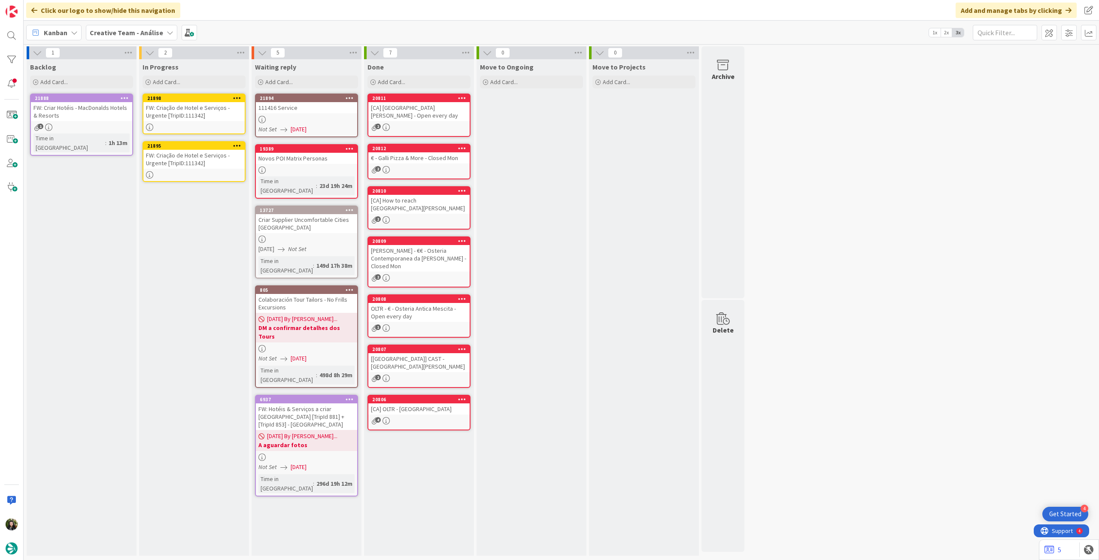
click at [191, 122] on link "21898 FW: Criação de Hotel e Serviços - Urgente [TripID:111342]" at bounding box center [193, 114] width 103 height 41
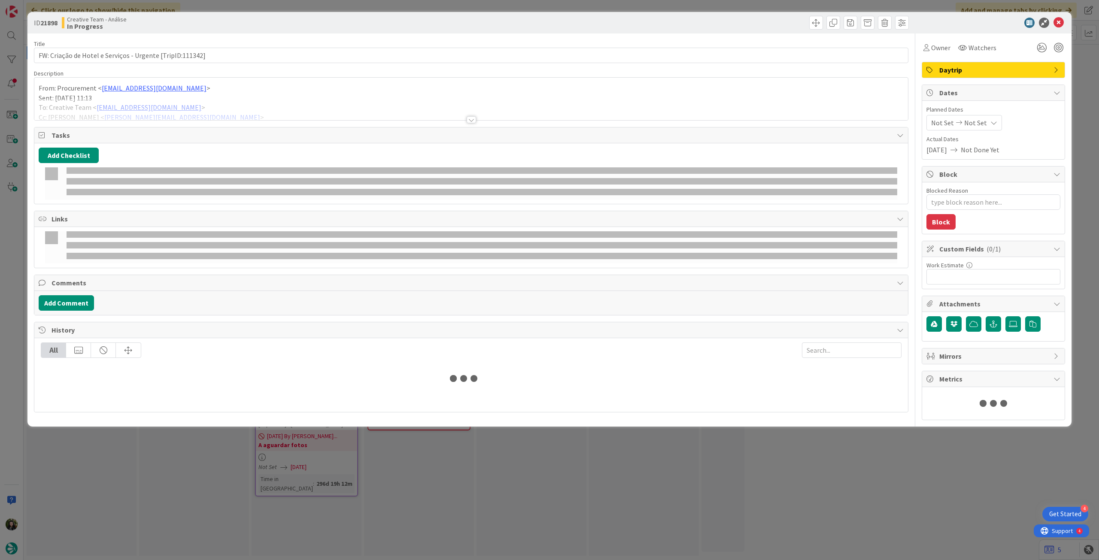
click at [59, 103] on div at bounding box center [470, 109] width 873 height 22
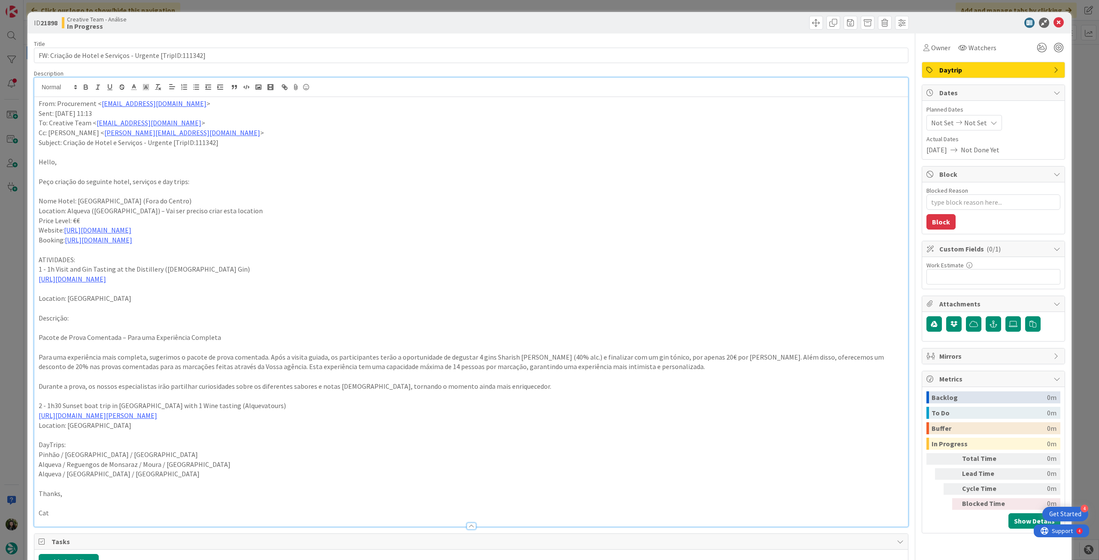
click at [39, 102] on p "From: Procurement < procurement@tourtailors.com >" at bounding box center [471, 104] width 865 height 10
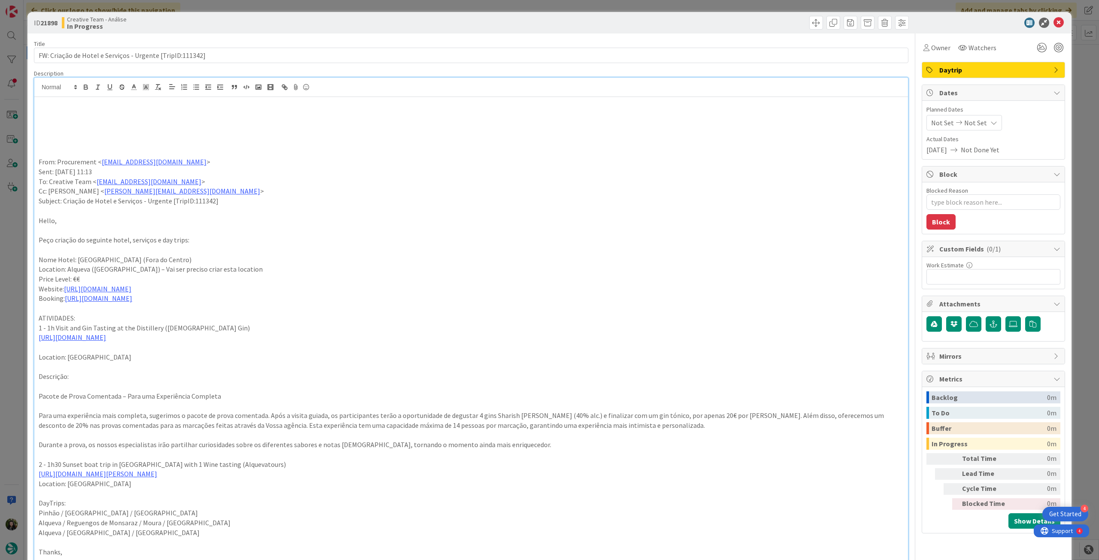
click at [55, 116] on p at bounding box center [471, 114] width 865 height 10
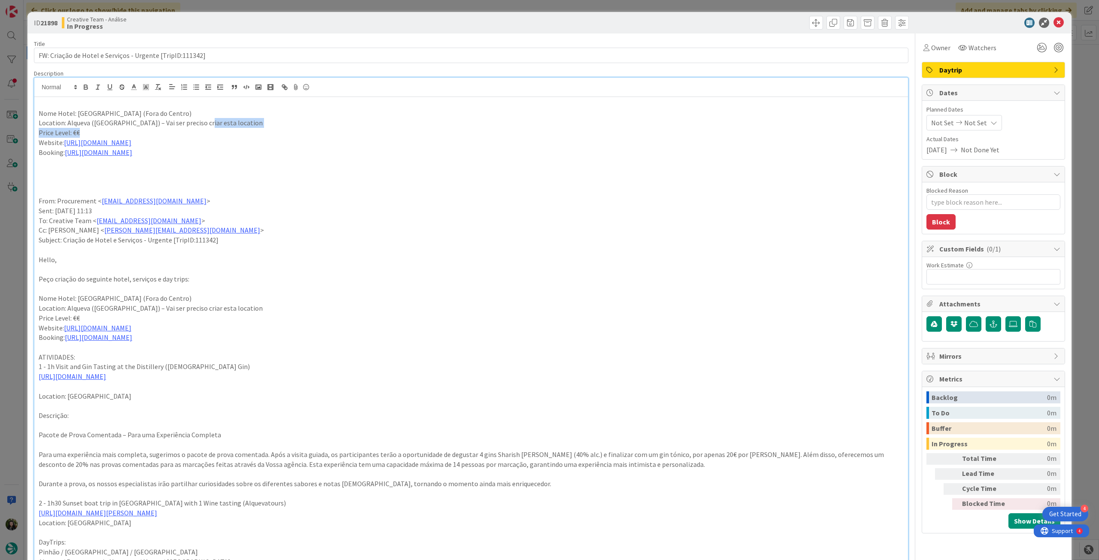
drag, startPoint x: 215, startPoint y: 123, endPoint x: 386, endPoint y: 128, distance: 170.9
click at [386, 128] on div "Nome Hotel: Herdade do Sobroso (Fora do Centro) Location: Alqueva (38.216212564…" at bounding box center [470, 360] width 873 height 527
click at [325, 128] on p "Price Level: €€" at bounding box center [471, 133] width 865 height 10
drag, startPoint x: 325, startPoint y: 127, endPoint x: 215, endPoint y: 122, distance: 109.9
click at [215, 122] on div "Nome Hotel: Herdade do Sobroso (Fora do Centro) Location: Alqueva (38.216212564…" at bounding box center [470, 360] width 873 height 527
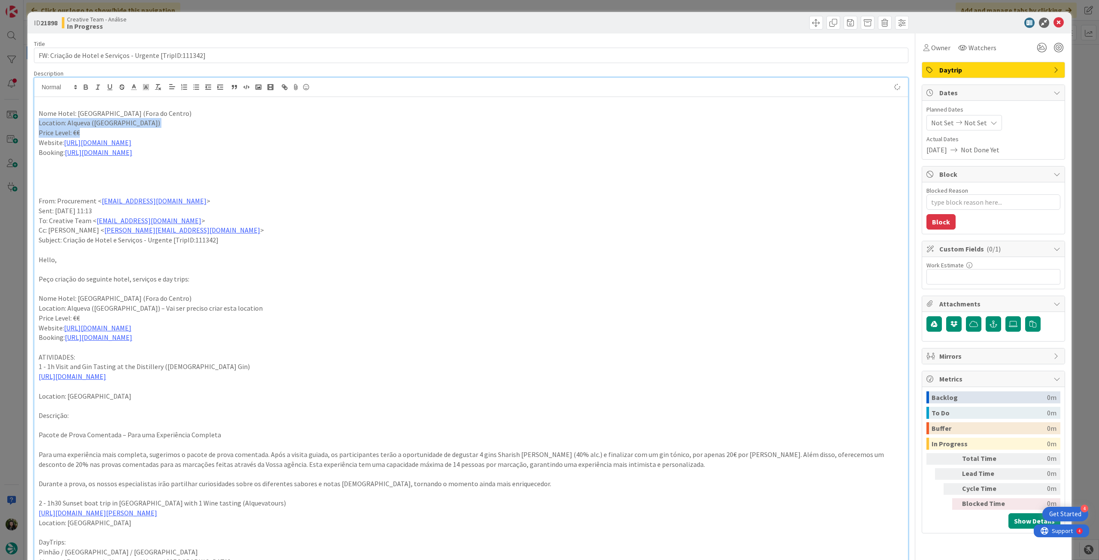
drag, startPoint x: 200, startPoint y: 155, endPoint x: 25, endPoint y: 115, distance: 179.5
click at [25, 115] on div "ID 21898 Creative Team - Análise In Progress Title 57 / 128 FW: Criação de Hote…" at bounding box center [549, 280] width 1099 height 560
click at [83, 87] on icon "button" at bounding box center [86, 87] width 8 height 8
click at [242, 151] on p "Booking: https://www.booking.com/Share-8jHnzZP" at bounding box center [471, 153] width 865 height 10
type textarea "x"
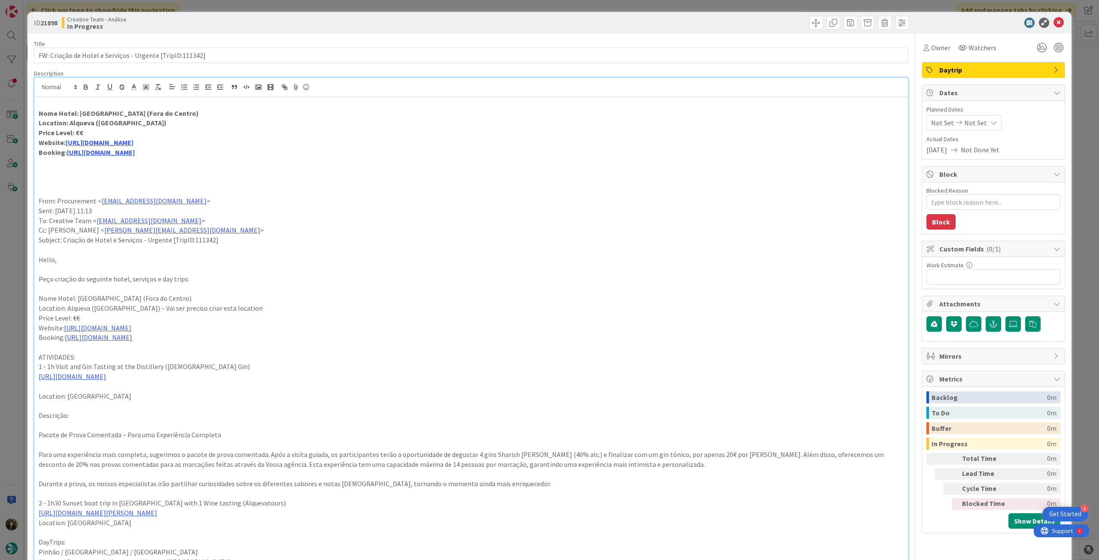
click at [978, 121] on div "Not Set Not Set" at bounding box center [964, 122] width 76 height 15
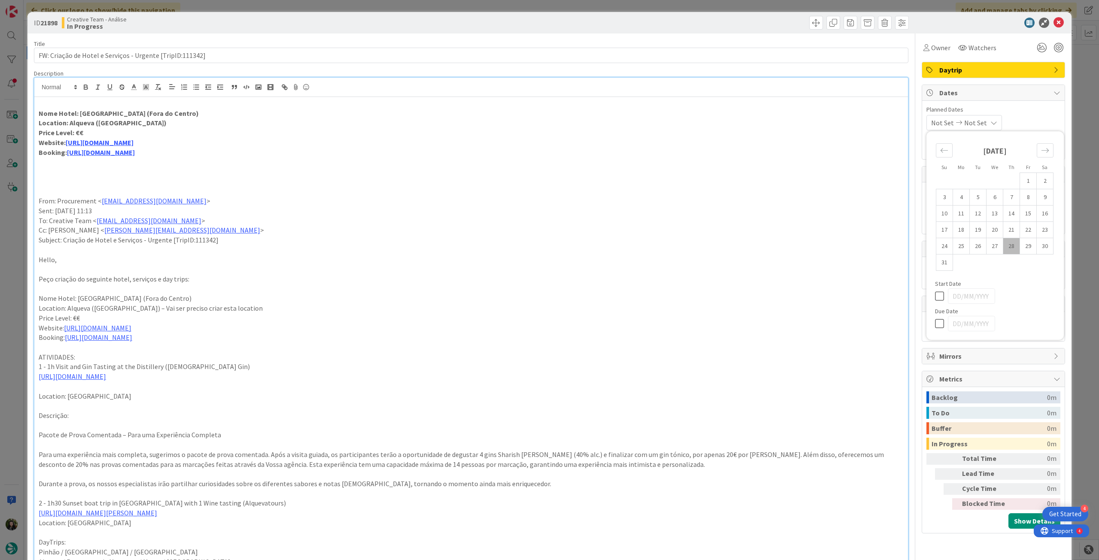
click at [936, 325] on icon at bounding box center [941, 323] width 13 height 10
type input "[DATE]"
click at [1053, 24] on icon at bounding box center [1058, 23] width 10 height 10
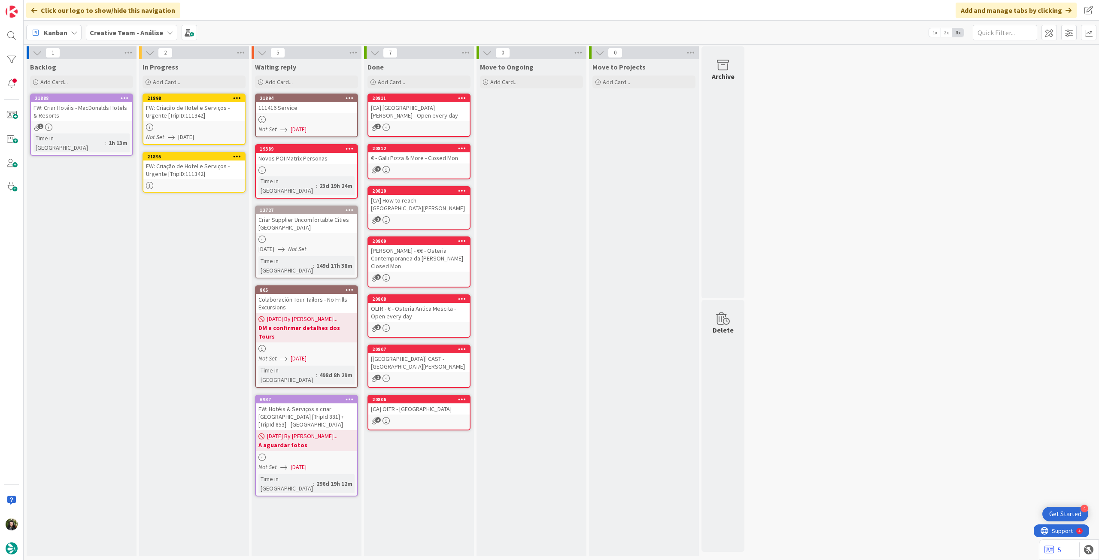
click at [184, 121] on link "21898 FW: Criação de Hotel e Serviços - Urgente [TripID:111342] Not Set 28/08/2…" at bounding box center [193, 119] width 103 height 51
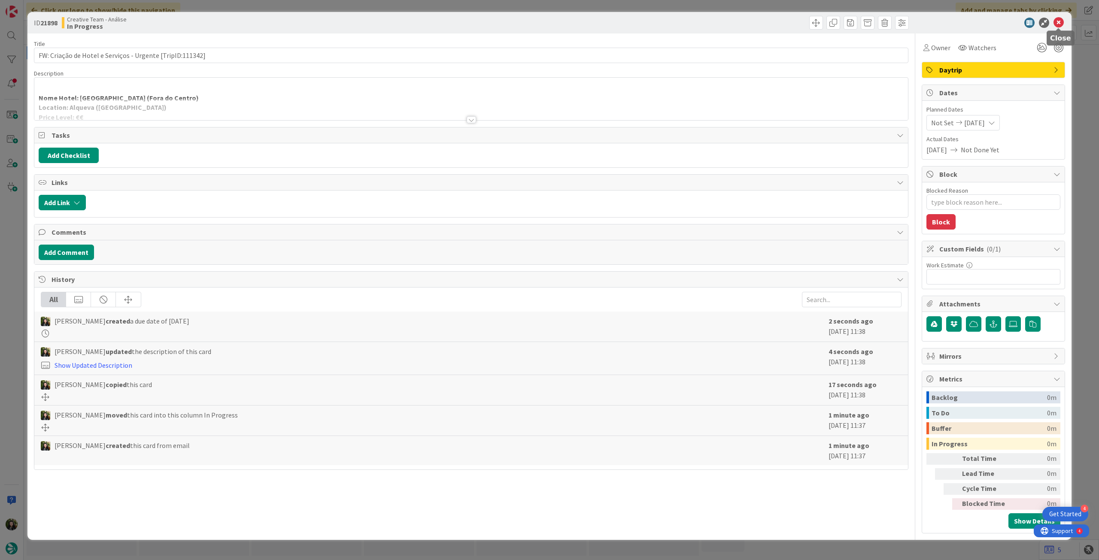
click at [1060, 21] on icon at bounding box center [1058, 23] width 10 height 10
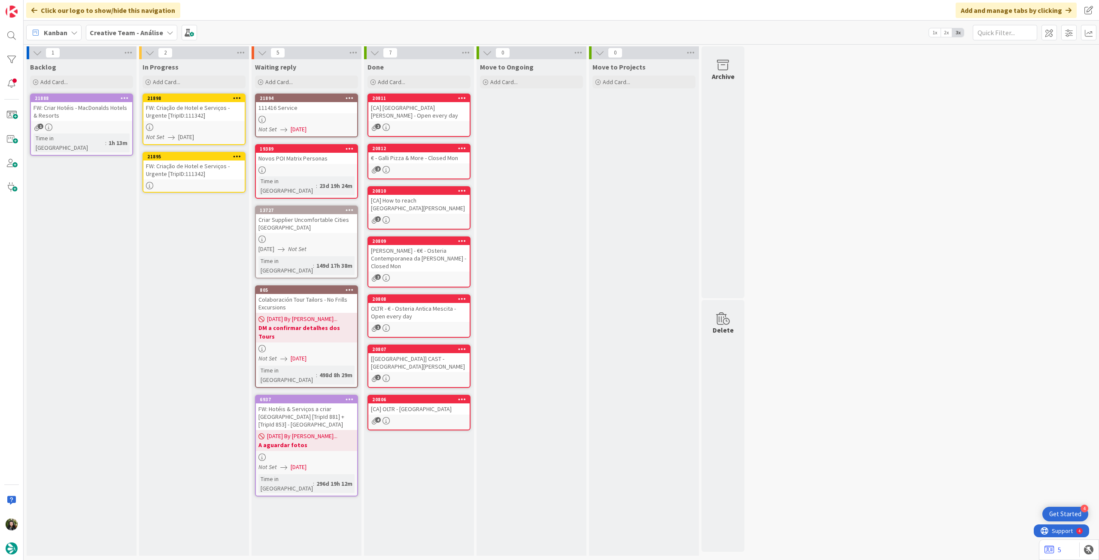
click at [240, 97] on icon at bounding box center [237, 98] width 8 height 6
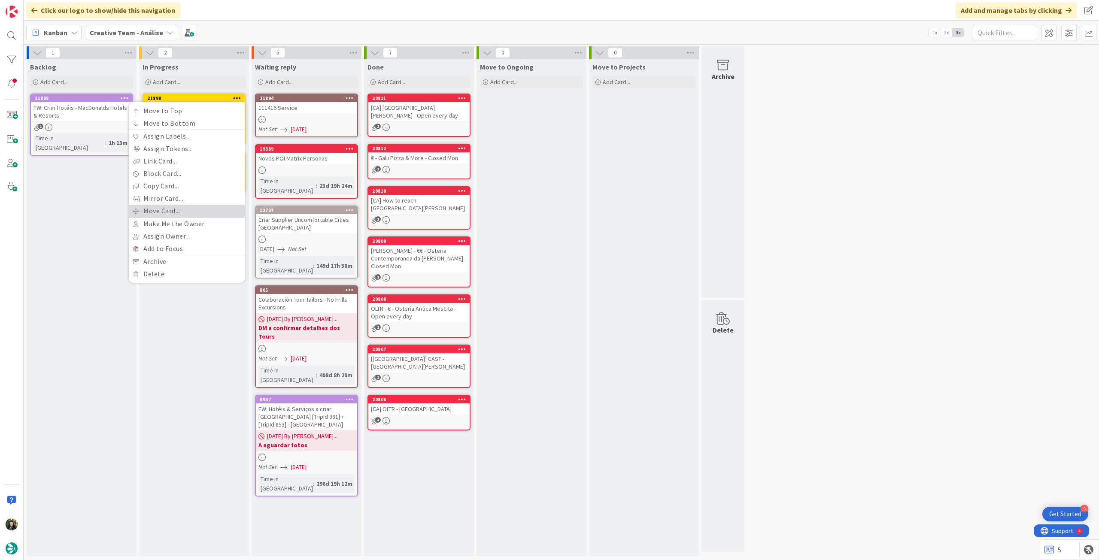
click at [187, 212] on link "Move Card..." at bounding box center [187, 211] width 116 height 12
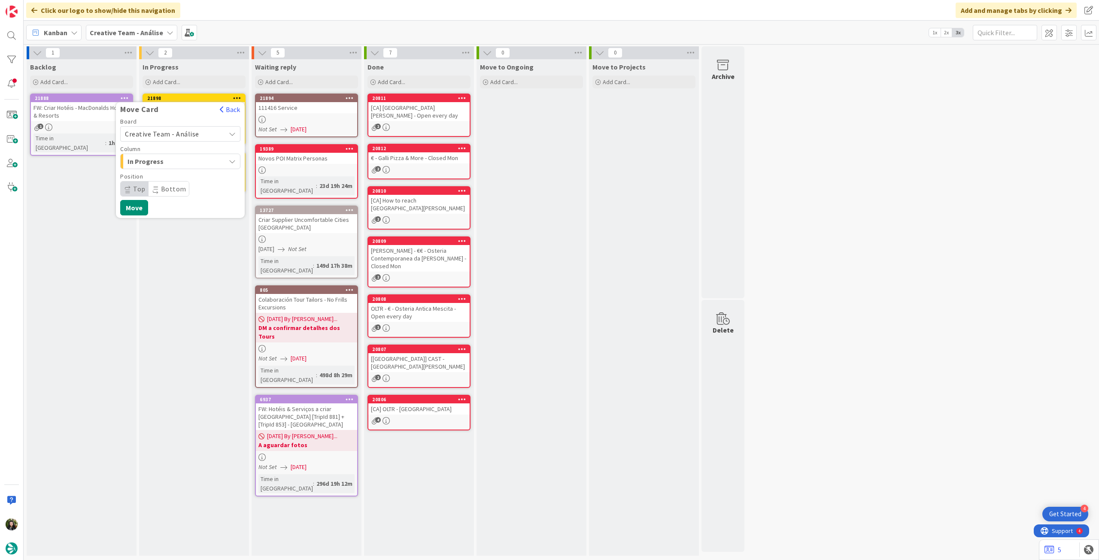
click at [164, 133] on span "Creative Team - Análise" at bounding box center [162, 134] width 74 height 9
click at [165, 170] on span "Creative Team" at bounding box center [186, 174] width 100 height 13
click at [176, 187] on span "Daytrip" at bounding box center [180, 189] width 82 height 12
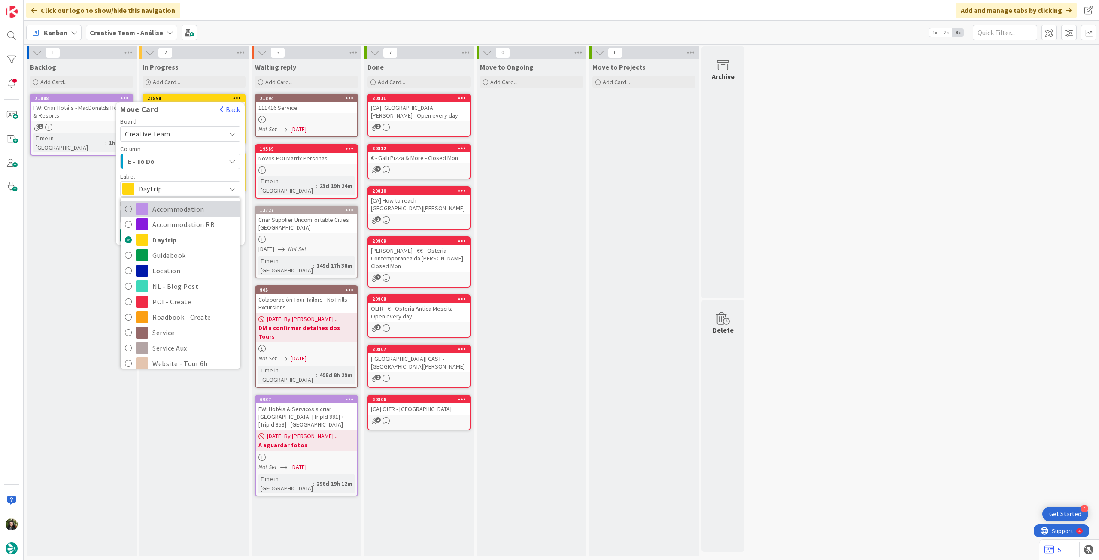
click at [190, 212] on span "Accommodation" at bounding box center [193, 209] width 83 height 13
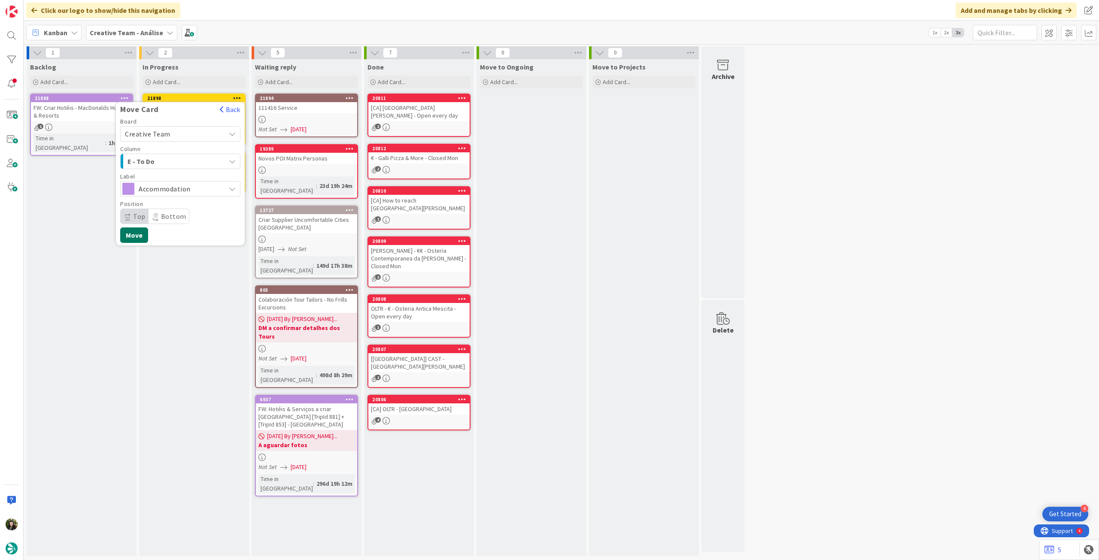
click at [133, 231] on button "Move" at bounding box center [134, 234] width 28 height 15
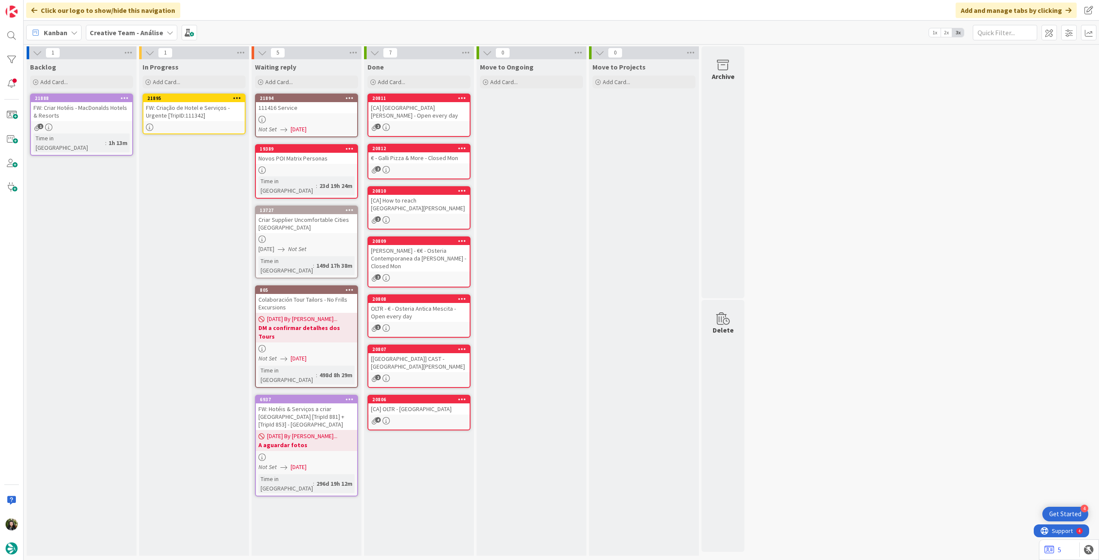
click at [212, 114] on div "FW: Criação de Hotel e Serviços - Urgente [TripID:111342]" at bounding box center [193, 111] width 101 height 19
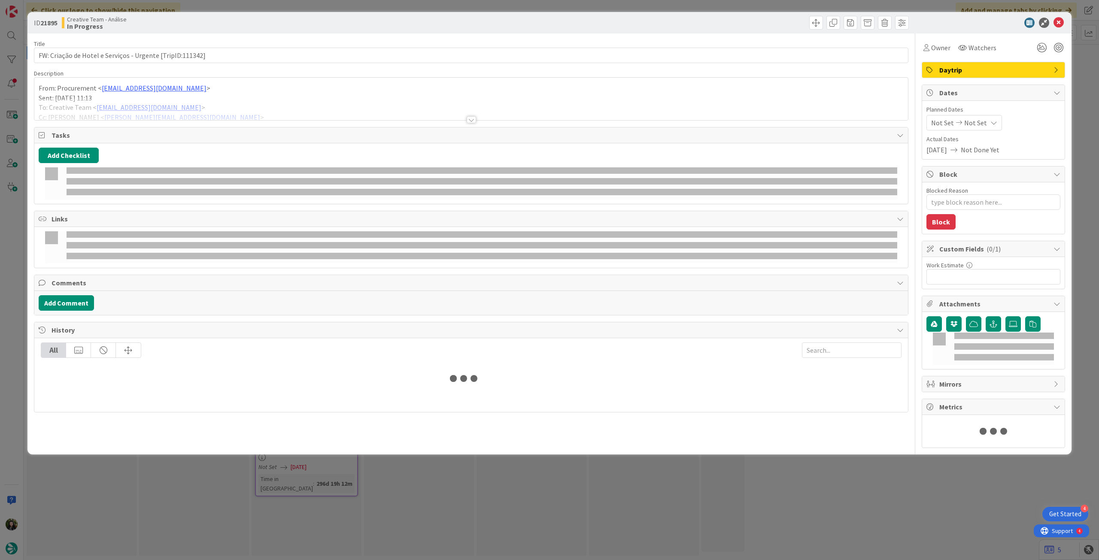
click at [136, 102] on div at bounding box center [470, 109] width 873 height 22
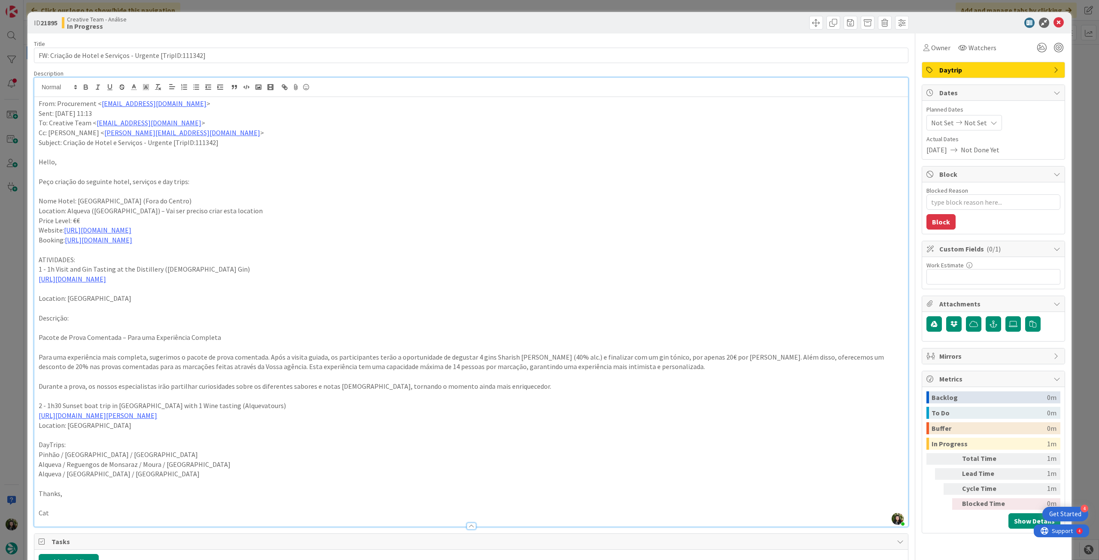
drag, startPoint x: 48, startPoint y: 270, endPoint x: 149, endPoint y: 278, distance: 101.5
click at [149, 278] on div "From: Procurement < procurement@tourtailors.com > Sent: Thursday, August 28, 20…" at bounding box center [470, 312] width 873 height 430
click at [141, 286] on p at bounding box center [471, 289] width 865 height 10
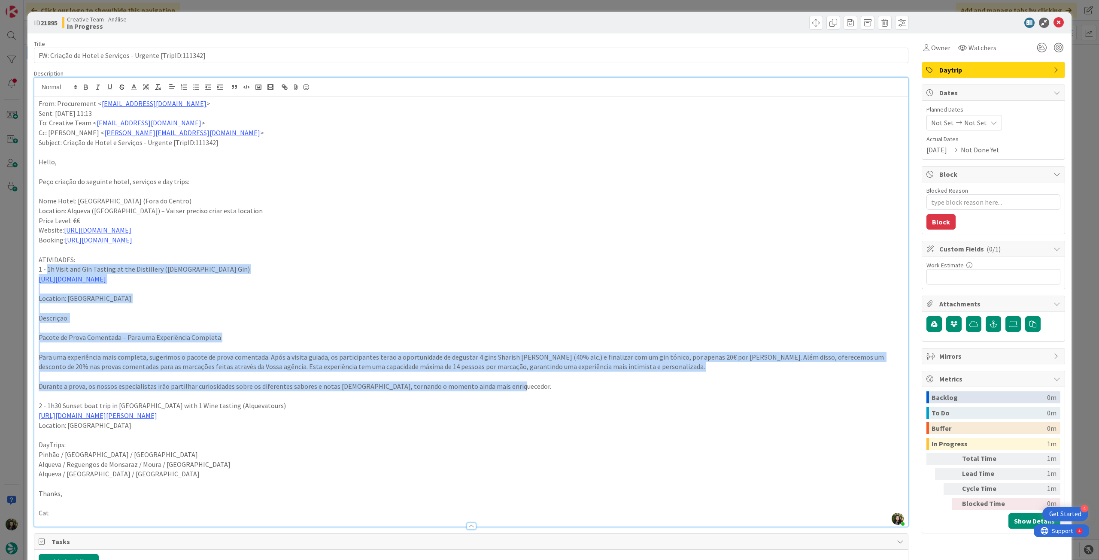
drag, startPoint x: 47, startPoint y: 267, endPoint x: 521, endPoint y: 387, distance: 488.3
click at [521, 387] on div "From: Procurement < procurement@tourtailors.com > Sent: Thursday, August 28, 20…" at bounding box center [470, 312] width 873 height 430
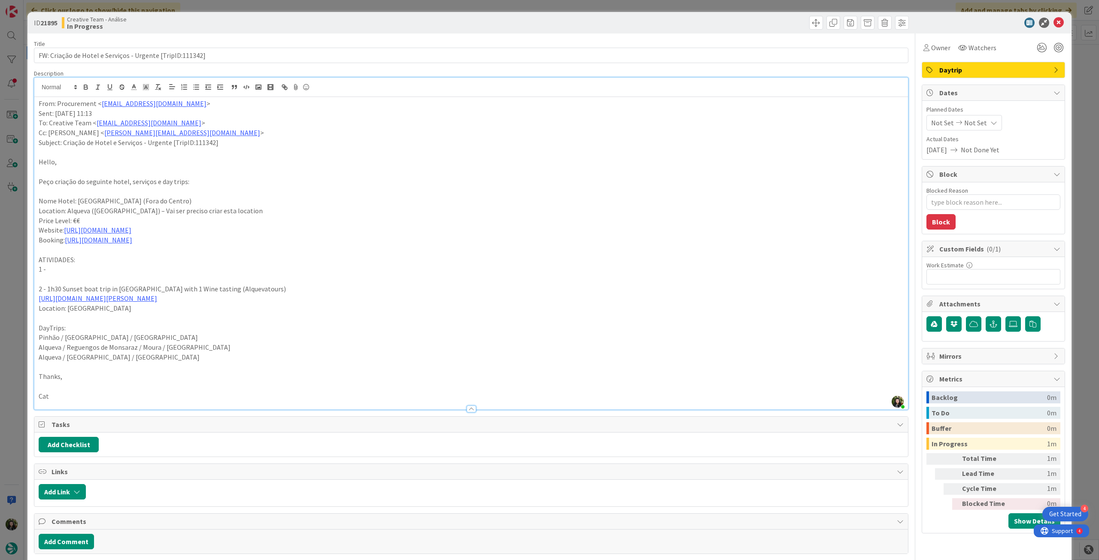
click at [35, 105] on div "From: Procurement < procurement@tourtailors.com > Sent: Thursday, August 28, 20…" at bounding box center [470, 253] width 873 height 312
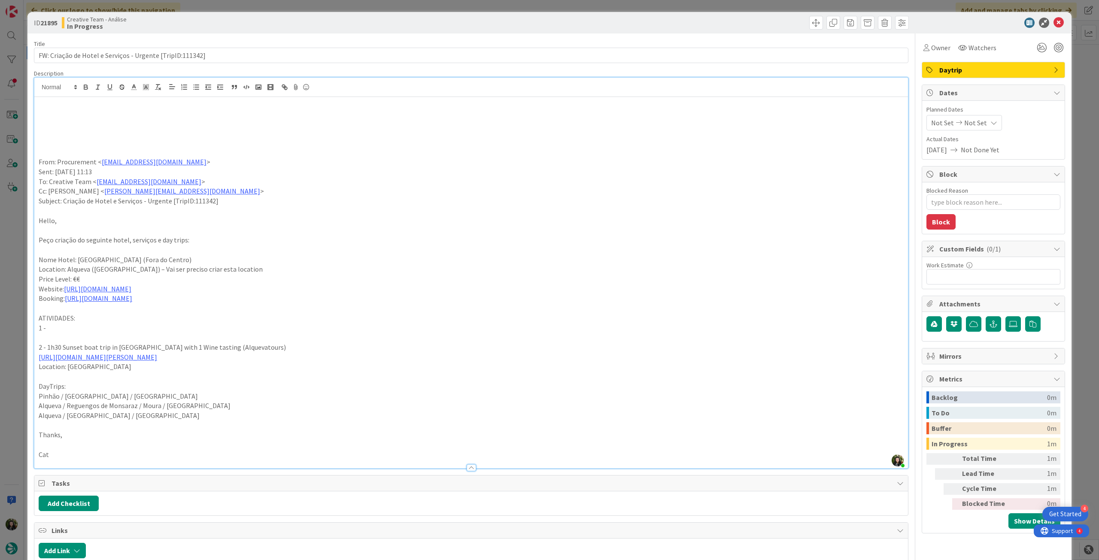
click at [49, 118] on p at bounding box center [471, 123] width 865 height 10
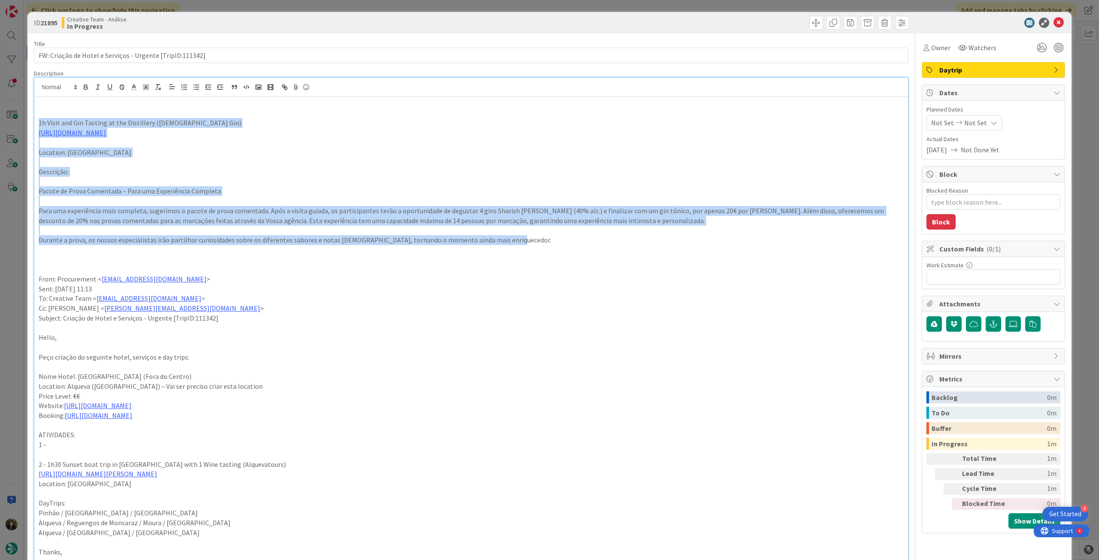
drag, startPoint x: 512, startPoint y: 242, endPoint x: 6, endPoint y: 118, distance: 520.8
click at [6, 118] on div "ID 21895 Creative Team - Análise In Progress Title 57 / 128 FW: Criação de Hote…" at bounding box center [549, 280] width 1099 height 560
click at [85, 89] on icon "button" at bounding box center [85, 88] width 3 height 2
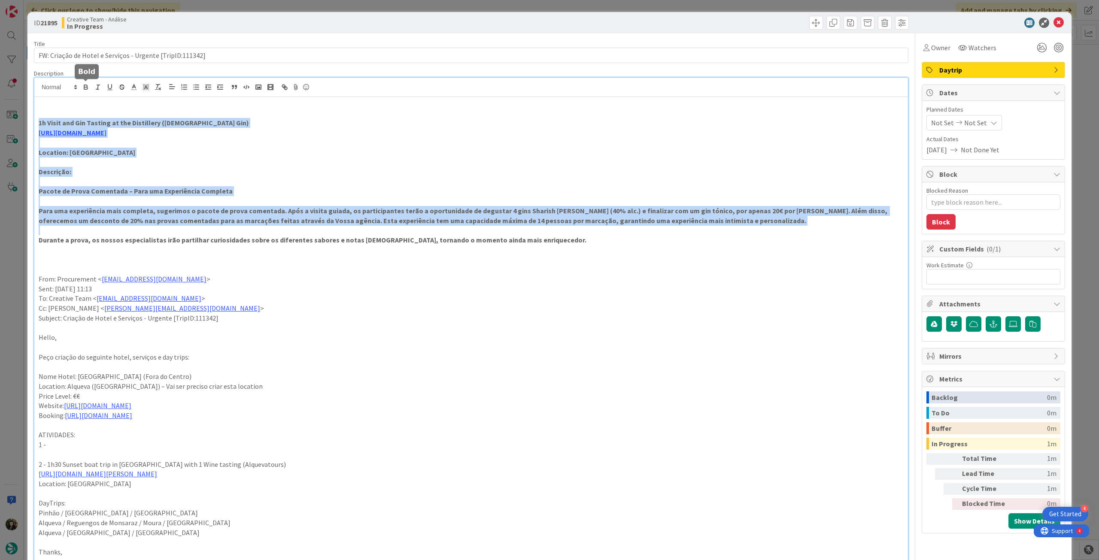
click at [248, 163] on p at bounding box center [471, 162] width 865 height 10
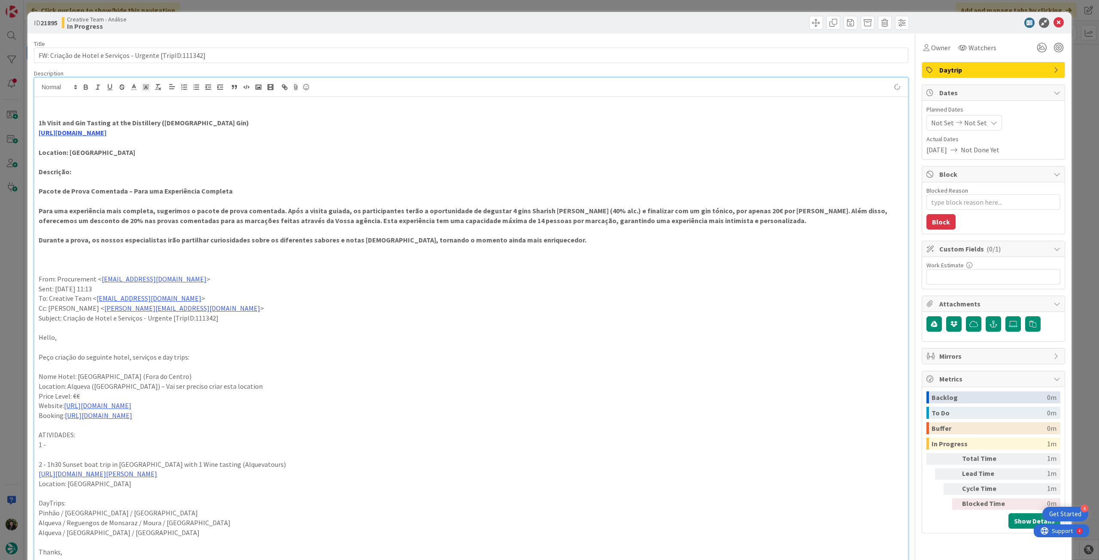
type textarea "x"
click at [972, 124] on span "Not Set" at bounding box center [975, 123] width 23 height 10
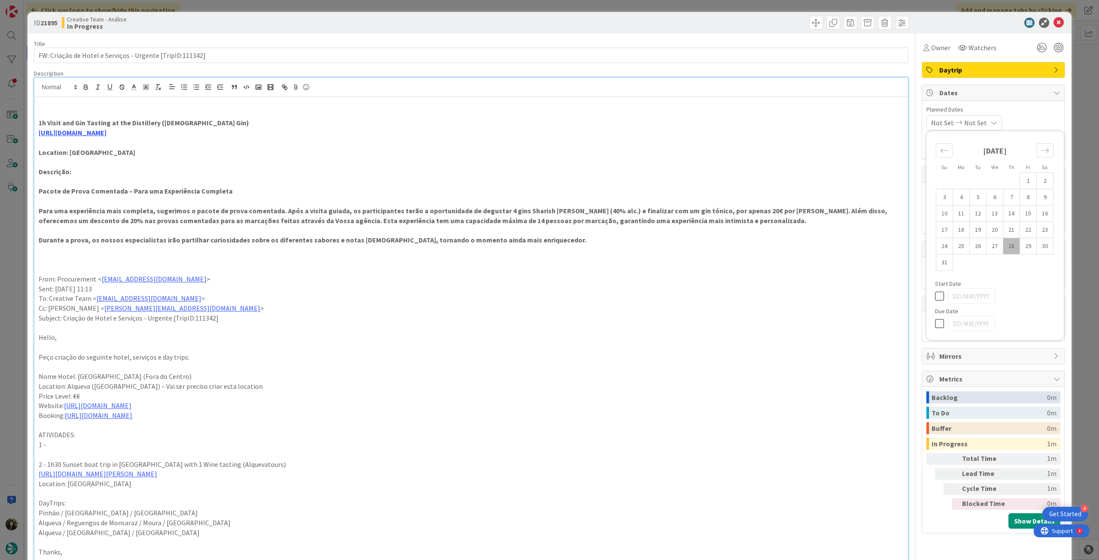
click at [936, 324] on icon at bounding box center [941, 323] width 13 height 10
type input "[DATE]"
click at [1053, 25] on icon at bounding box center [1058, 23] width 10 height 10
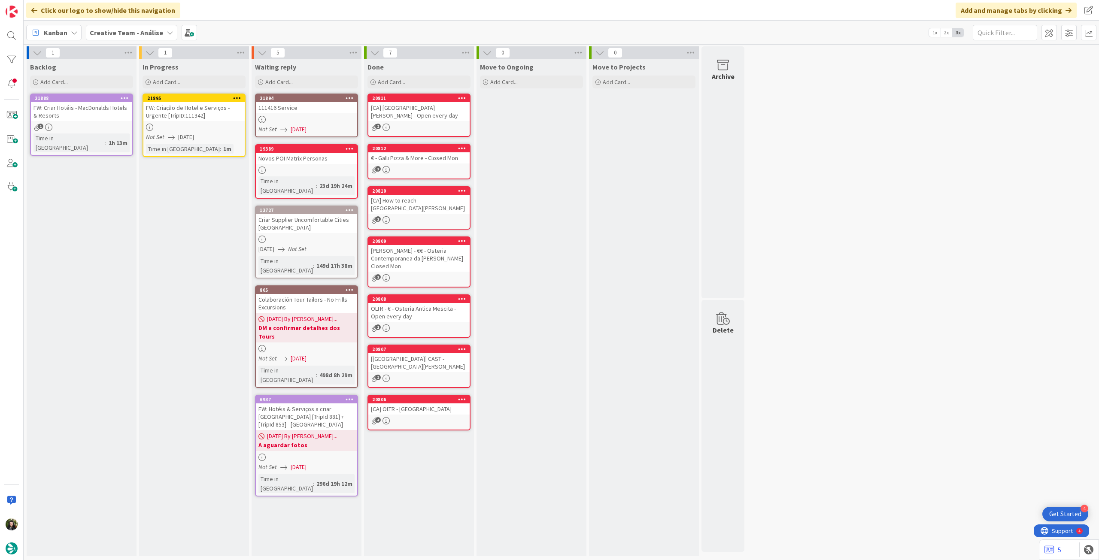
click at [239, 97] on icon at bounding box center [237, 98] width 8 height 6
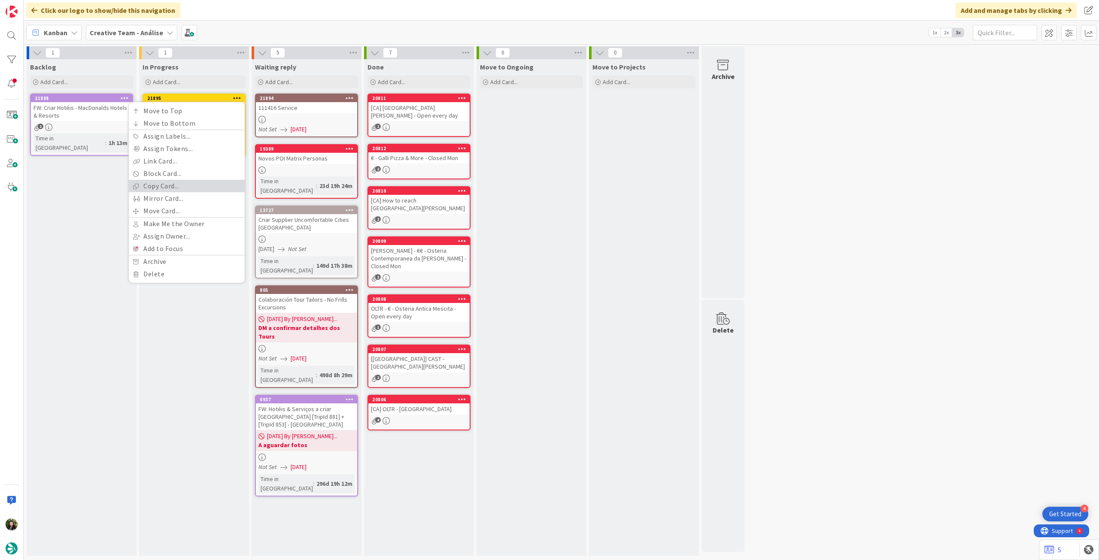
click at [173, 188] on link "Copy Card..." at bounding box center [187, 186] width 116 height 12
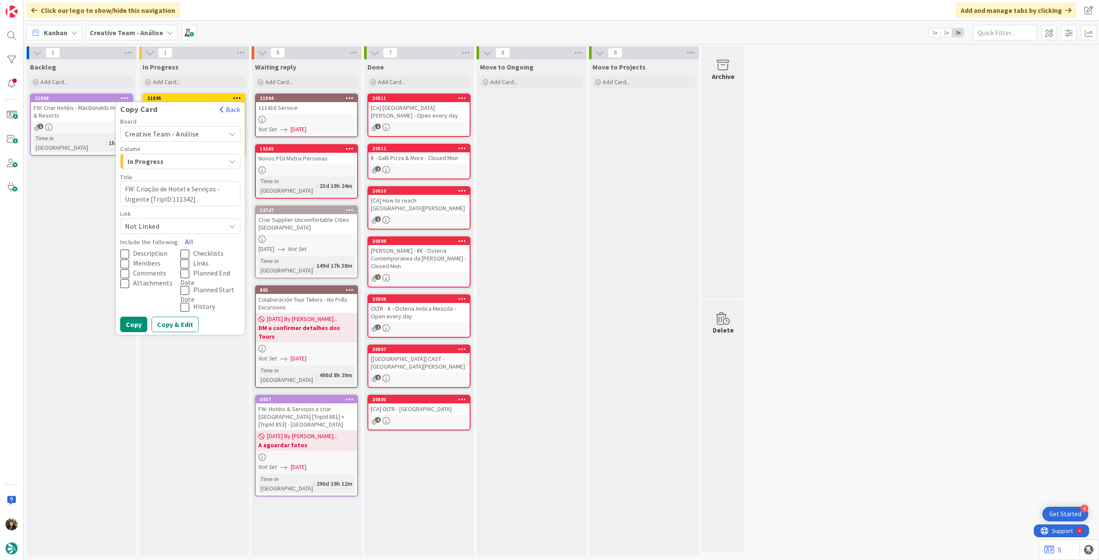
click at [188, 242] on button "All" at bounding box center [188, 241] width 19 height 15
click at [135, 324] on button "Copy" at bounding box center [133, 324] width 27 height 15
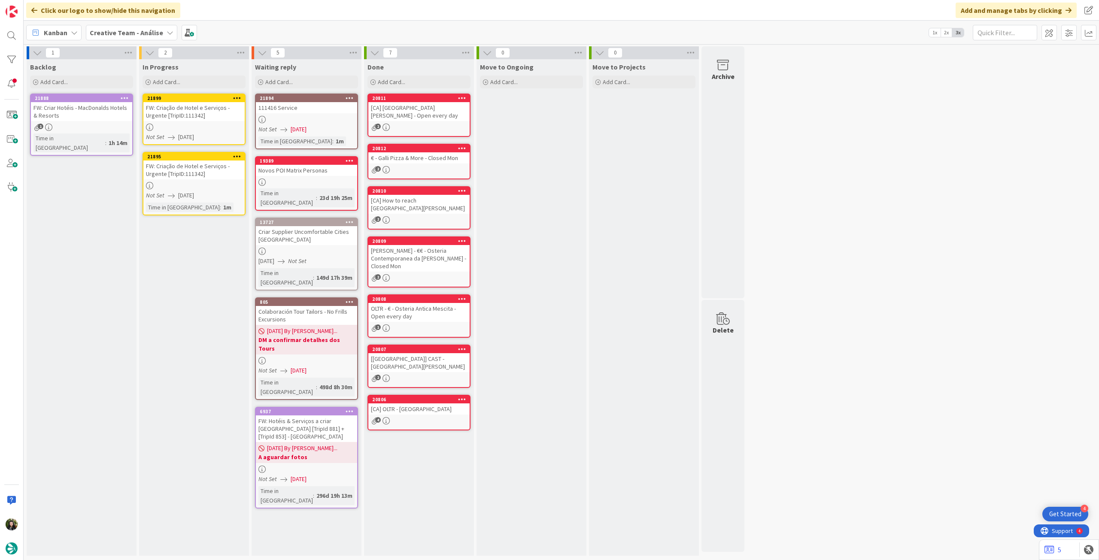
click at [196, 186] on div at bounding box center [193, 185] width 101 height 7
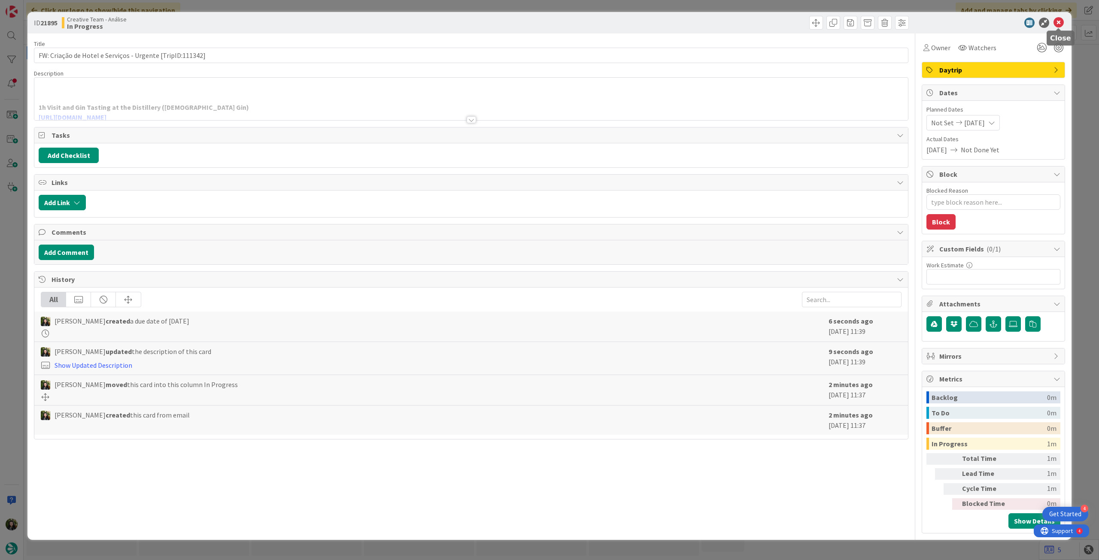
click at [1061, 23] on icon at bounding box center [1058, 23] width 10 height 10
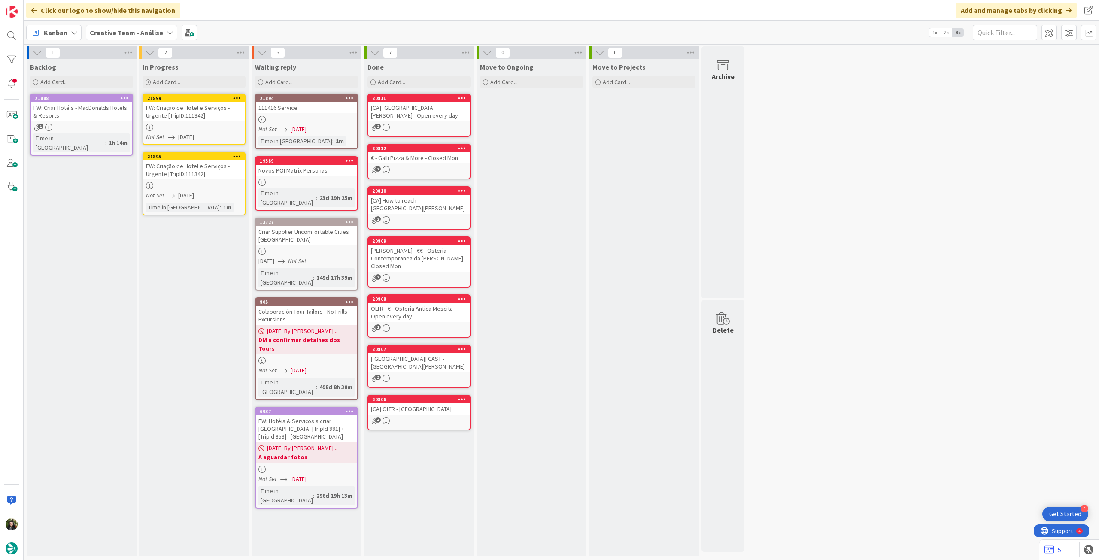
click at [225, 121] on div "FW: Criação de Hotel e Serviços - Urgente [TripID:111342]" at bounding box center [193, 111] width 101 height 19
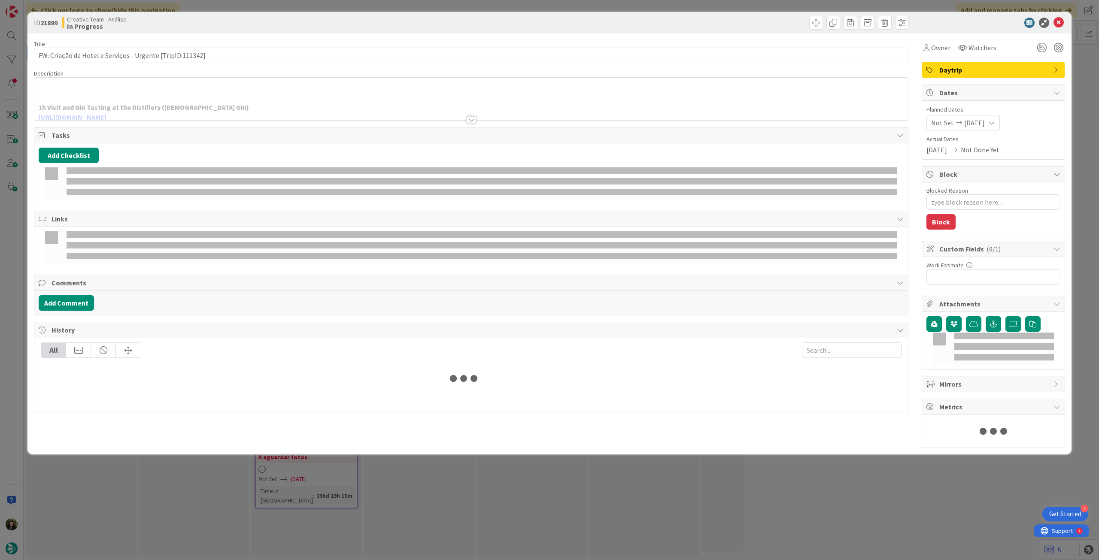
click at [174, 103] on div at bounding box center [470, 109] width 873 height 22
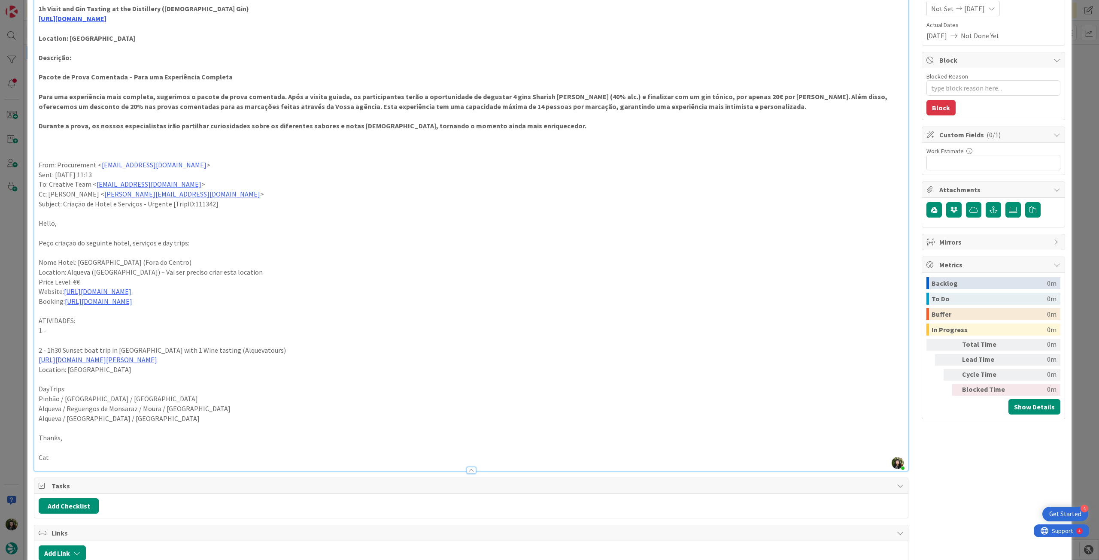
scroll to position [102, 0]
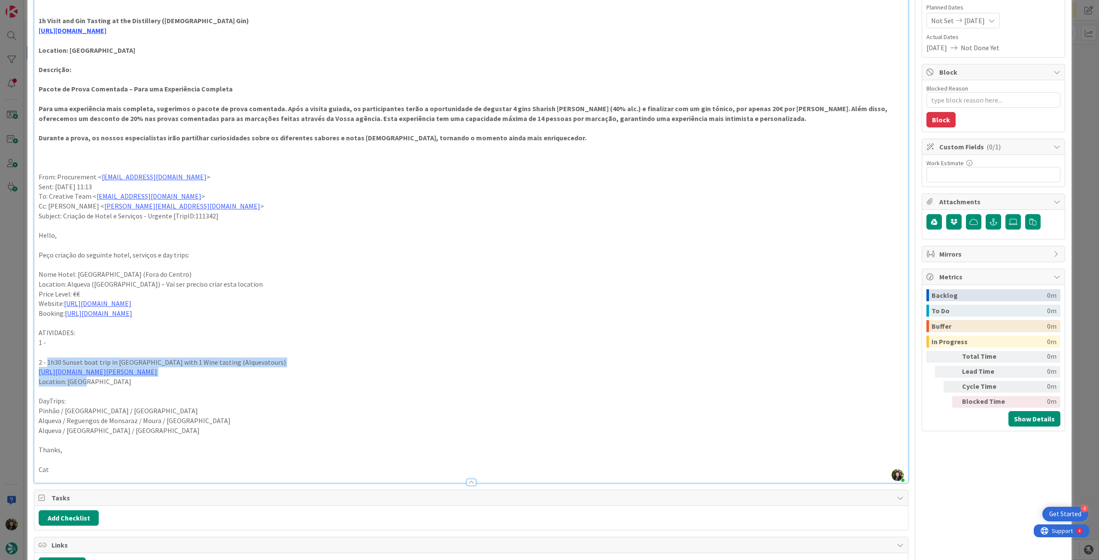
drag, startPoint x: 48, startPoint y: 360, endPoint x: 102, endPoint y: 380, distance: 57.4
click at [101, 380] on div "1h Visit and Gin Tasting at the Distillery (Sharish Gin) https://sharishgin.pt/…" at bounding box center [470, 239] width 873 height 488
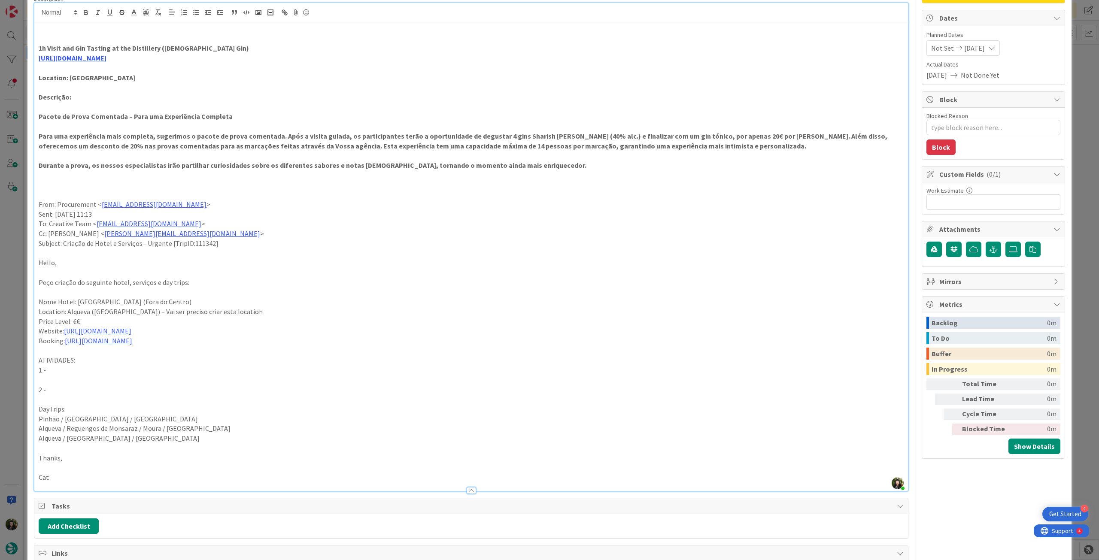
scroll to position [45, 0]
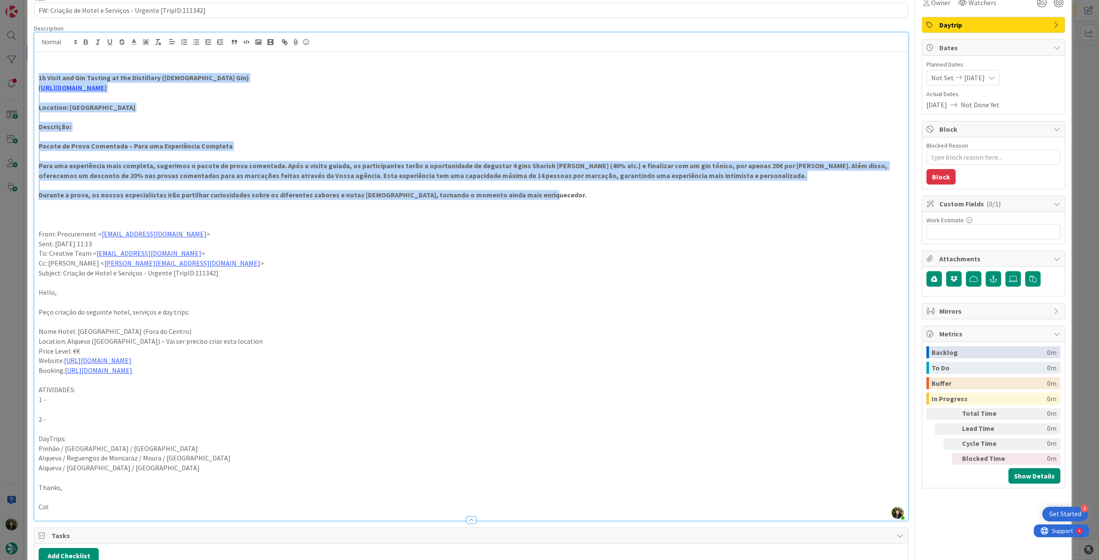
drag, startPoint x: 521, startPoint y: 196, endPoint x: 18, endPoint y: 78, distance: 517.0
click at [18, 78] on div "ID 21899 Creative Team - Análise In Progress Title 57 / 128 FW: Criação de Hote…" at bounding box center [549, 280] width 1099 height 560
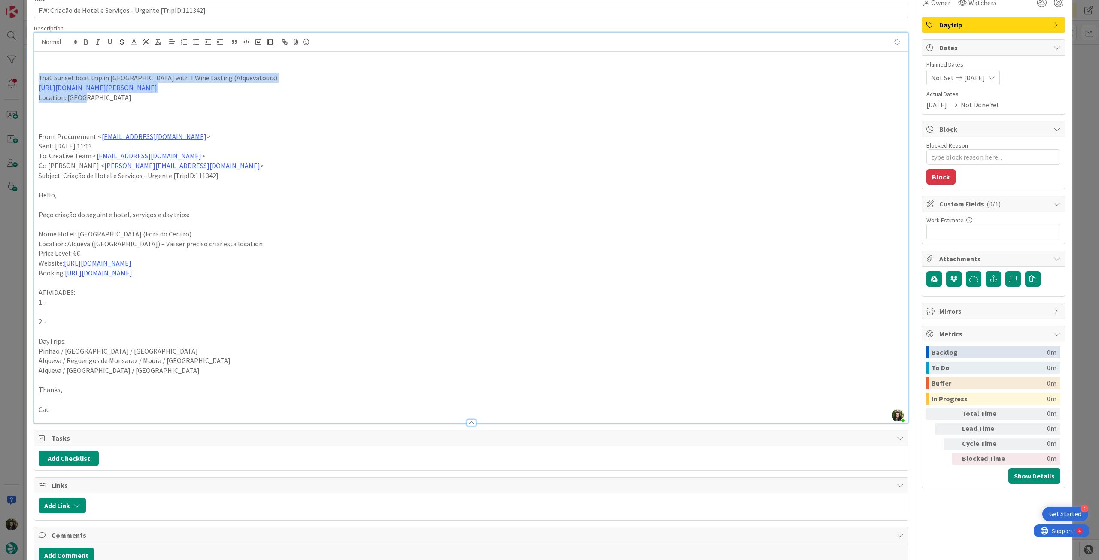
drag, startPoint x: 76, startPoint y: 93, endPoint x: 28, endPoint y: 75, distance: 51.3
click at [28, 75] on div "ID 21899 Creative Team - Análise In Progress Title 57 / 128 FW: Criação de Hote…" at bounding box center [549, 373] width 1044 height 812
click at [84, 40] on icon "button" at bounding box center [85, 41] width 3 height 2
click at [124, 110] on p at bounding box center [471, 108] width 865 height 10
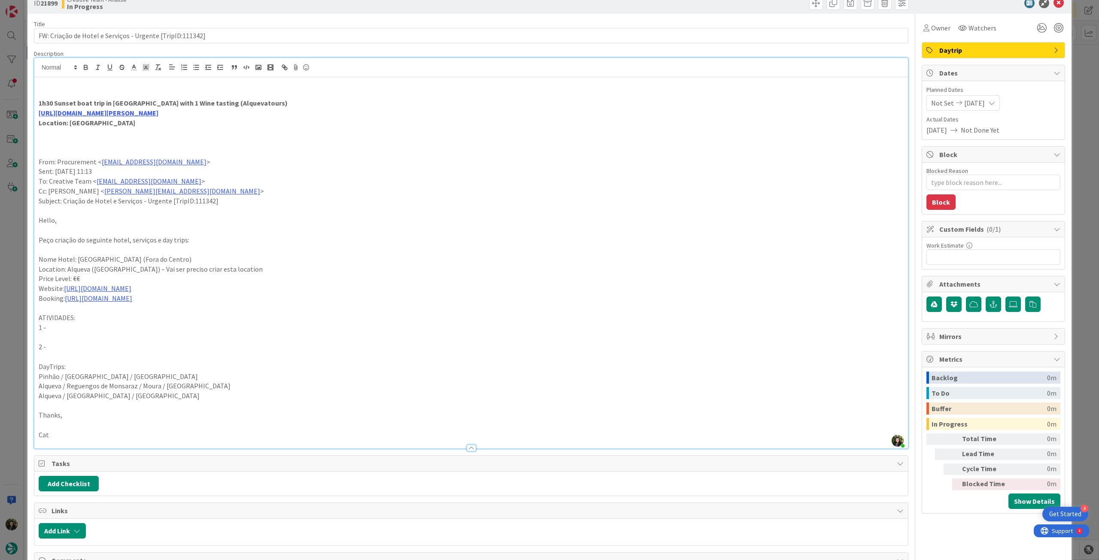
scroll to position [0, 0]
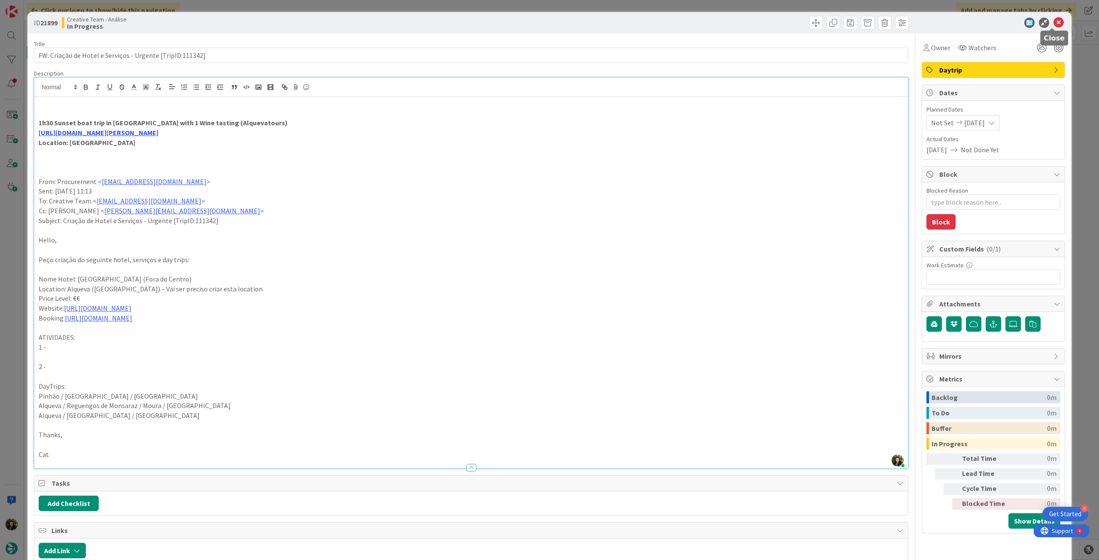
click at [1054, 21] on icon at bounding box center [1058, 23] width 10 height 10
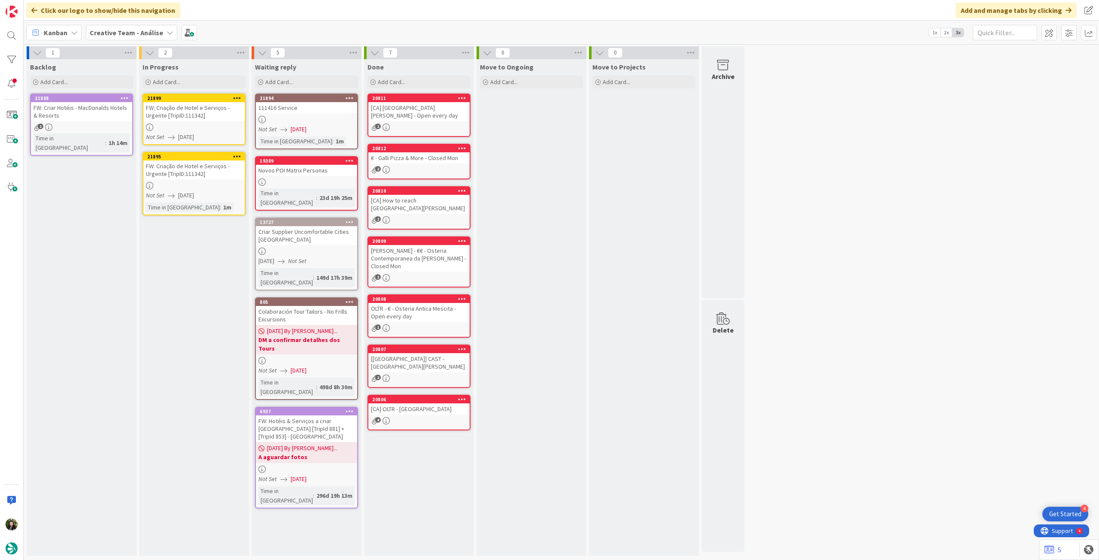
click at [236, 155] on icon at bounding box center [237, 156] width 8 height 6
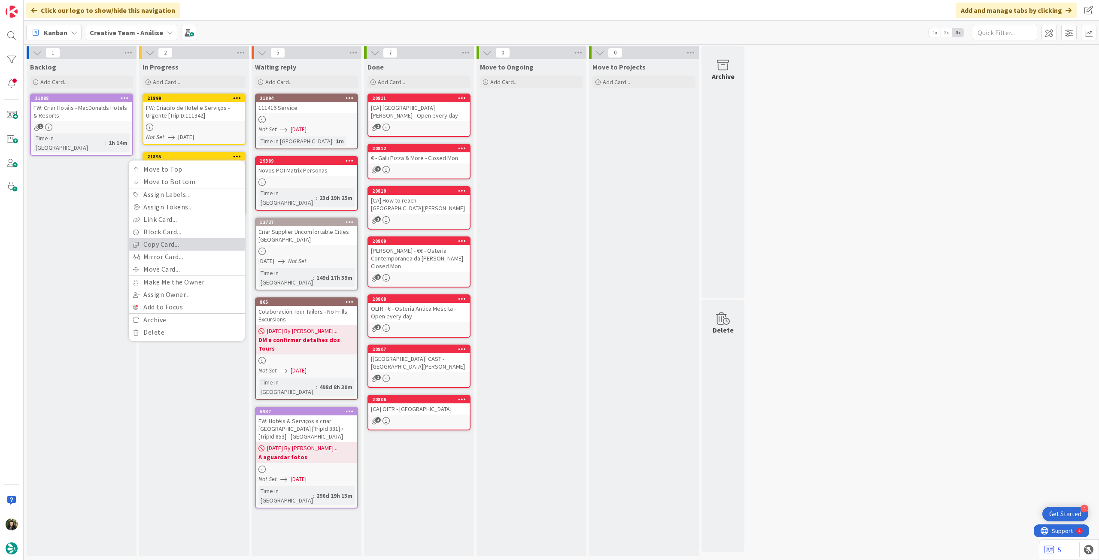
click at [184, 248] on link "Copy Card..." at bounding box center [187, 244] width 116 height 12
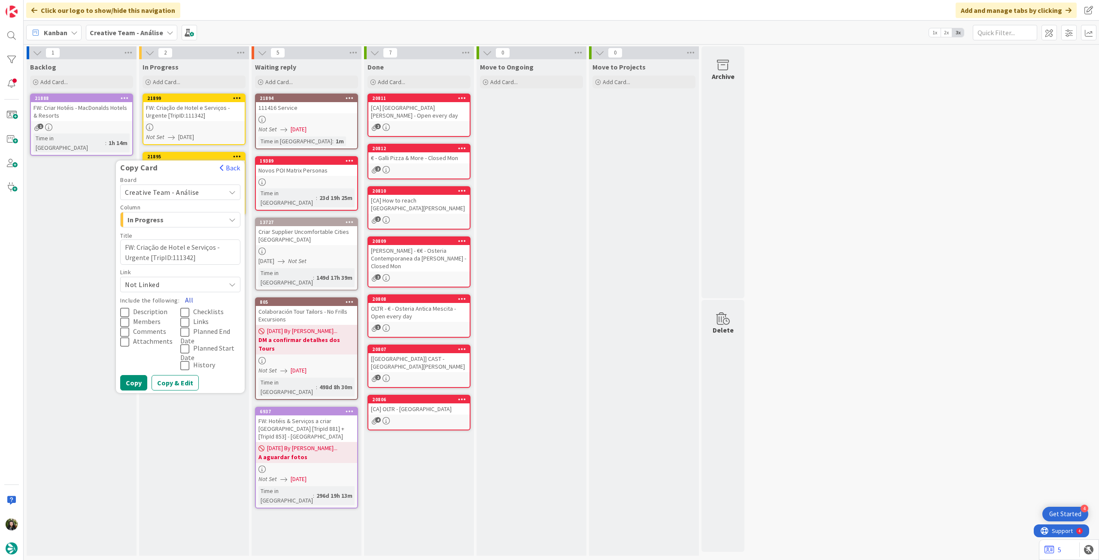
click at [188, 299] on button "All" at bounding box center [188, 299] width 19 height 15
click at [132, 383] on button "Copy" at bounding box center [133, 382] width 27 height 15
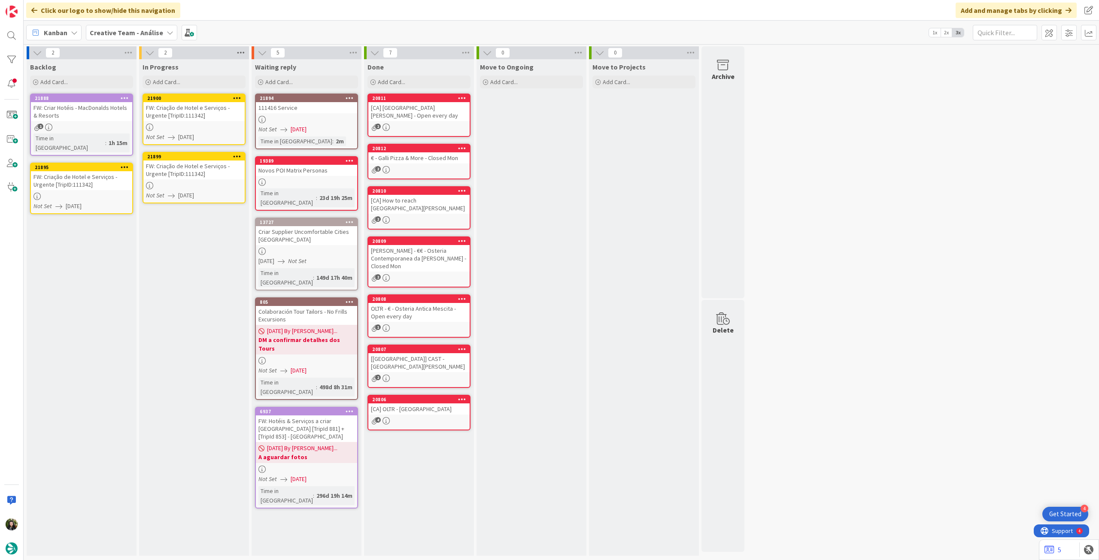
click at [243, 51] on icon at bounding box center [240, 52] width 11 height 13
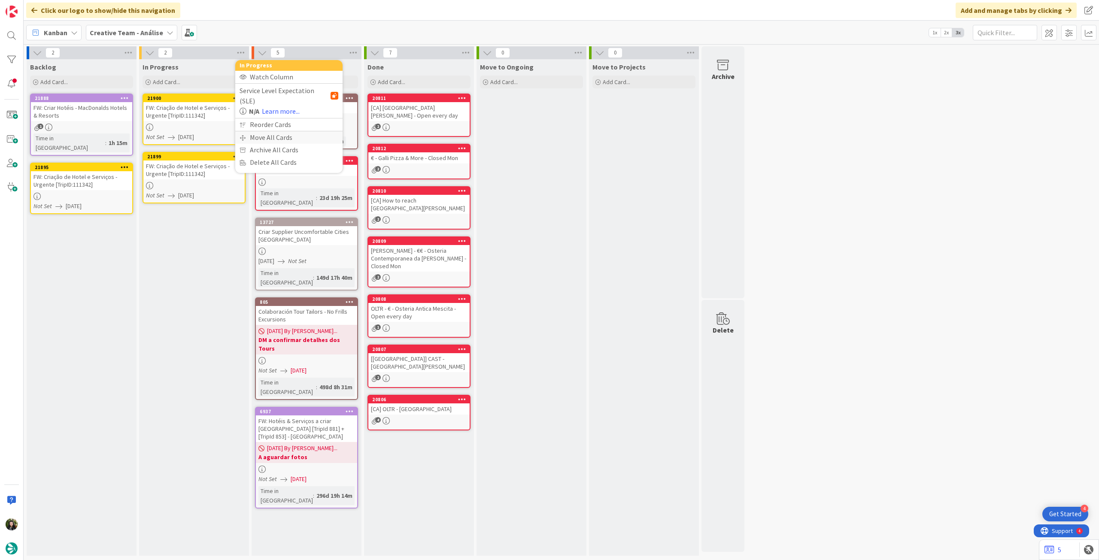
click at [253, 131] on div "Move All Cards" at bounding box center [288, 137] width 107 height 12
click at [279, 91] on span "Creative Team - Análise" at bounding box center [278, 93] width 69 height 9
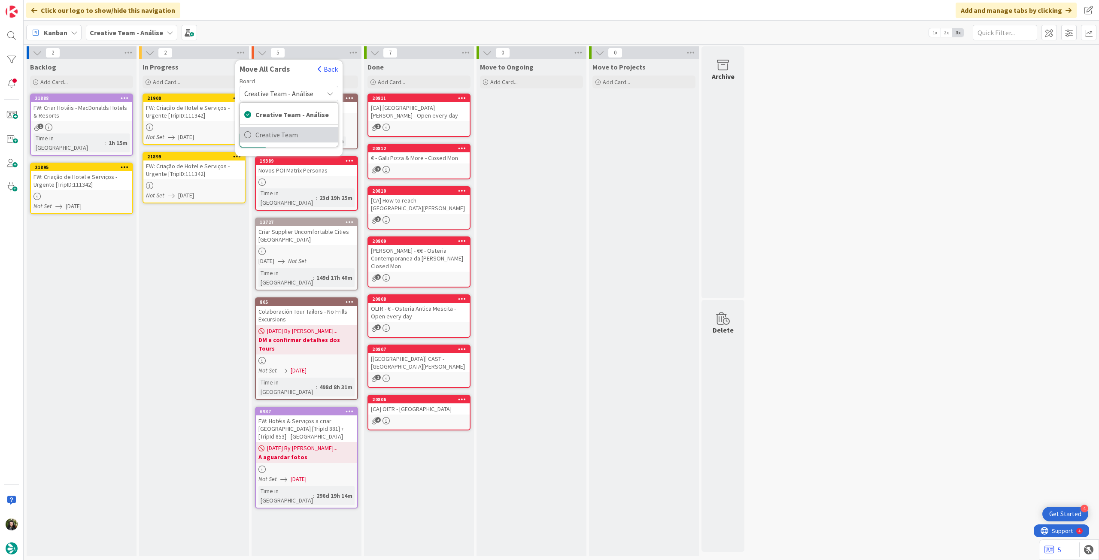
click at [280, 133] on span "Creative Team" at bounding box center [294, 134] width 78 height 13
click at [280, 145] on span "Daytrip" at bounding box center [288, 148] width 61 height 12
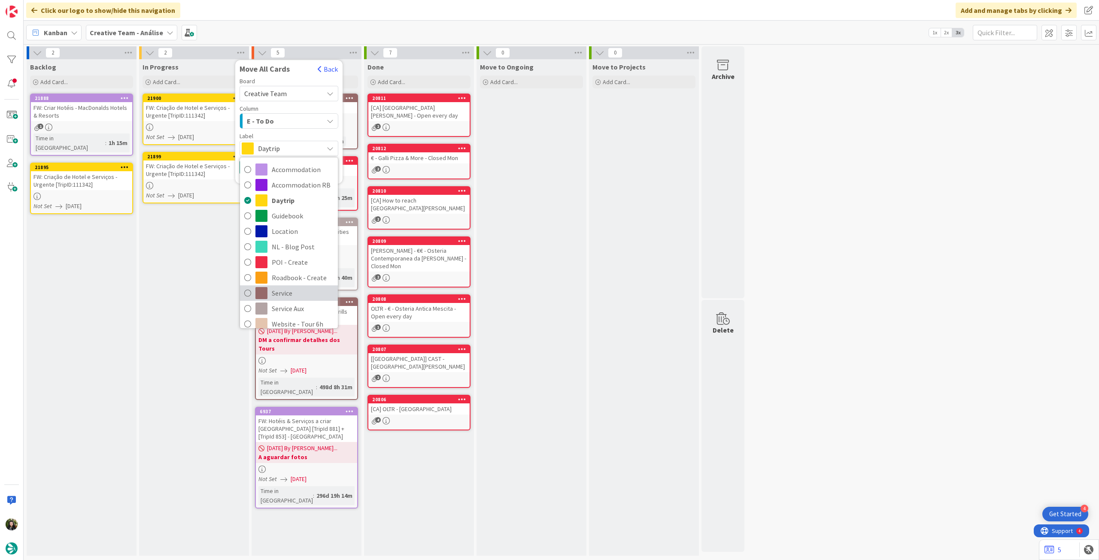
click at [293, 292] on span "Service" at bounding box center [303, 293] width 62 height 13
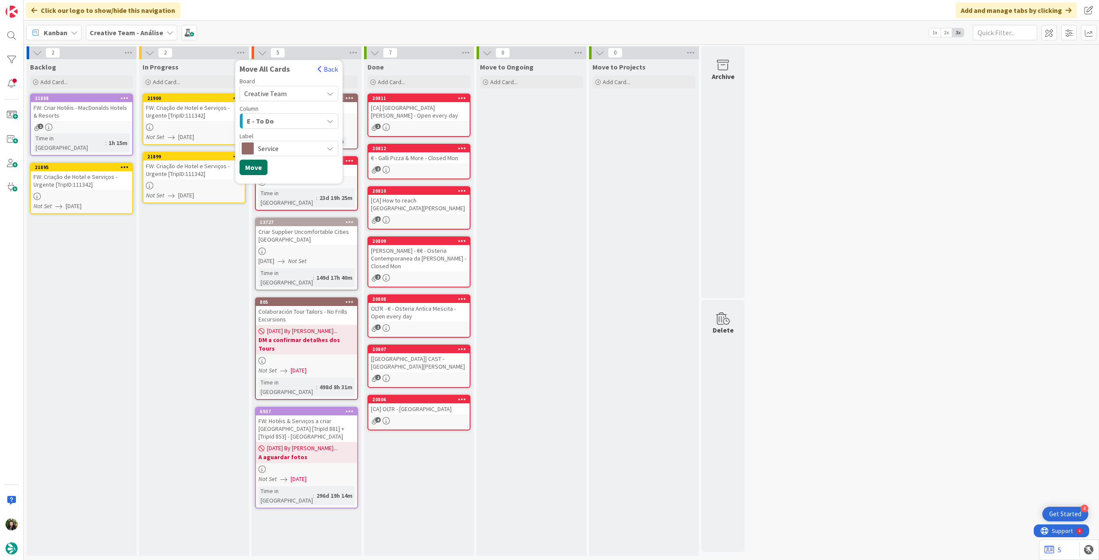
click at [255, 166] on button "Move" at bounding box center [253, 167] width 28 height 15
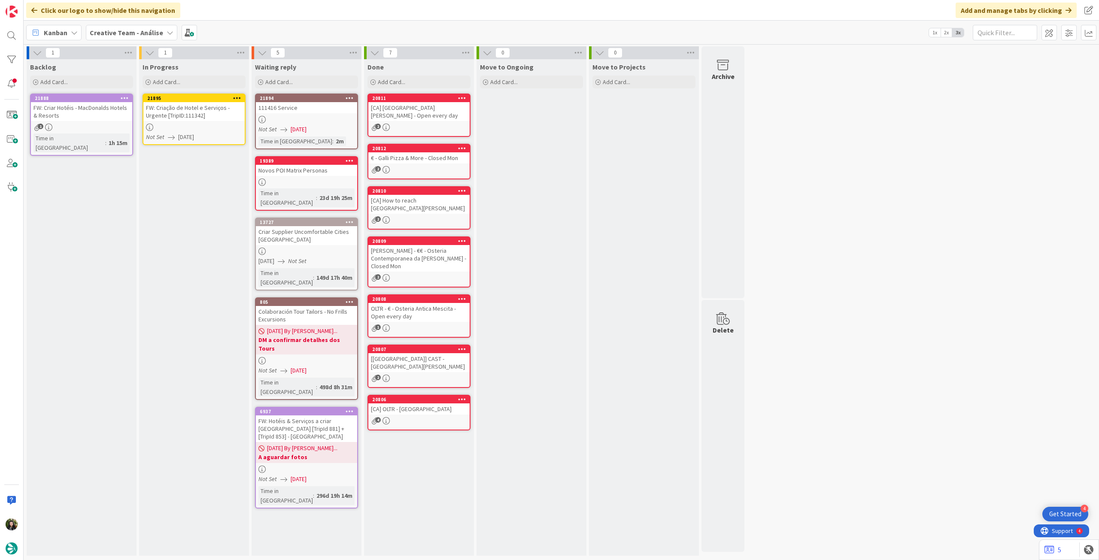
click at [208, 111] on div "FW: Criação de Hotel e Serviços - Urgente [TripID:111342]" at bounding box center [193, 111] width 101 height 19
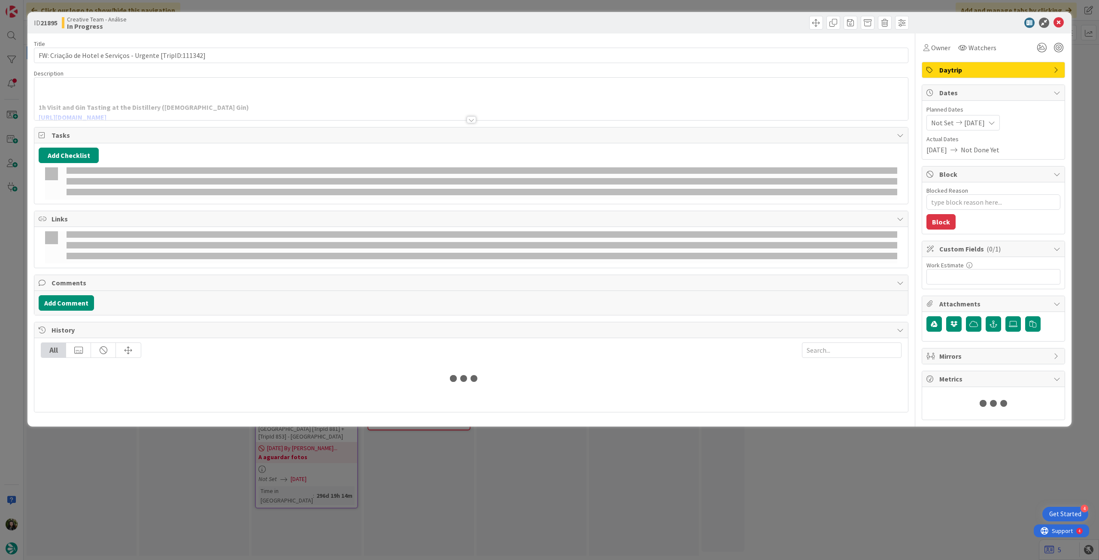
click at [180, 121] on div "Title 57 / 128 FW: Criação de Hotel e Serviços - Urgente [TripID:111342] Descri…" at bounding box center [471, 226] width 874 height 387
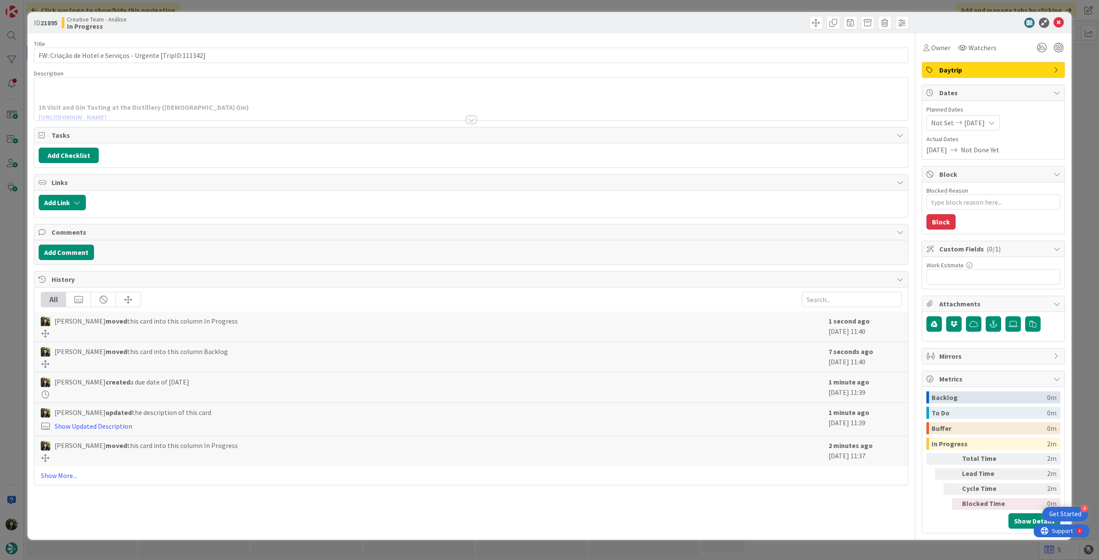
click at [179, 110] on div at bounding box center [470, 109] width 873 height 22
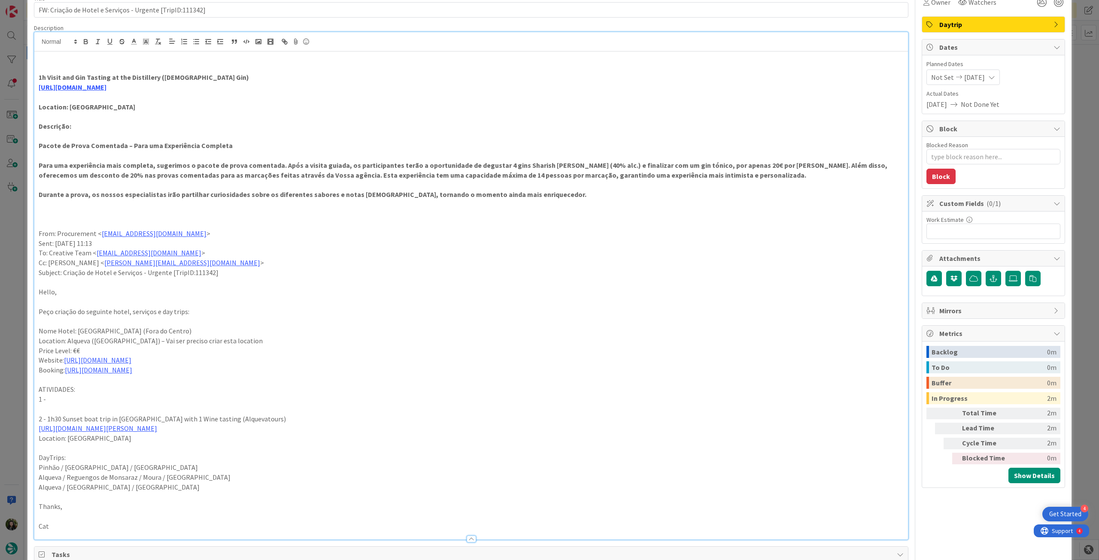
scroll to position [57, 0]
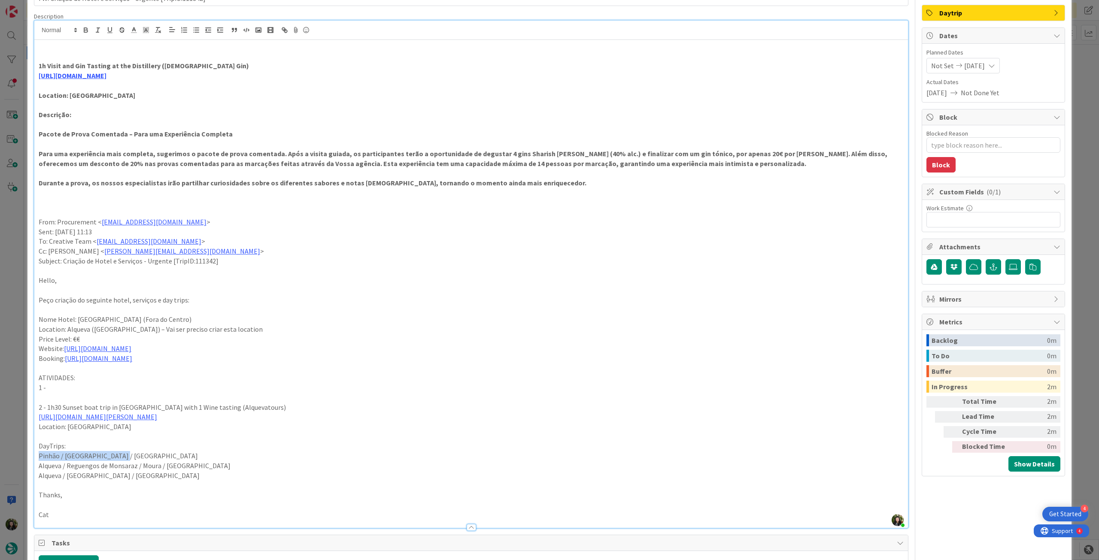
drag, startPoint x: 100, startPoint y: 454, endPoint x: 30, endPoint y: 454, distance: 70.0
click at [30, 454] on div "ID 21895 Creative Team - Análise In Progress Title 57 / 128 FW: Criação de Hote…" at bounding box center [549, 427] width 1044 height 945
copy p "Pinhão / Belmonte / Alqueva"
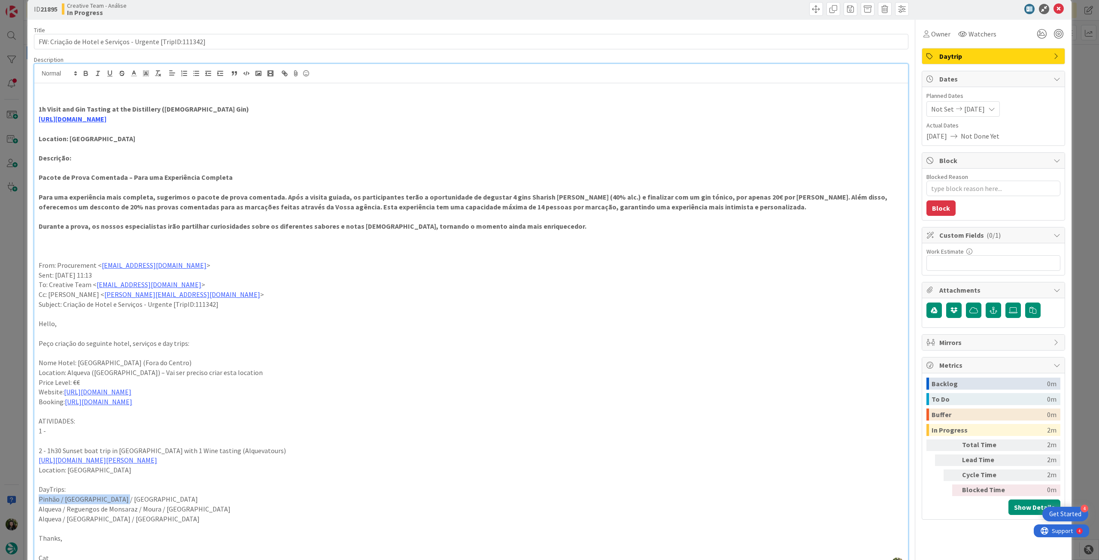
scroll to position [0, 0]
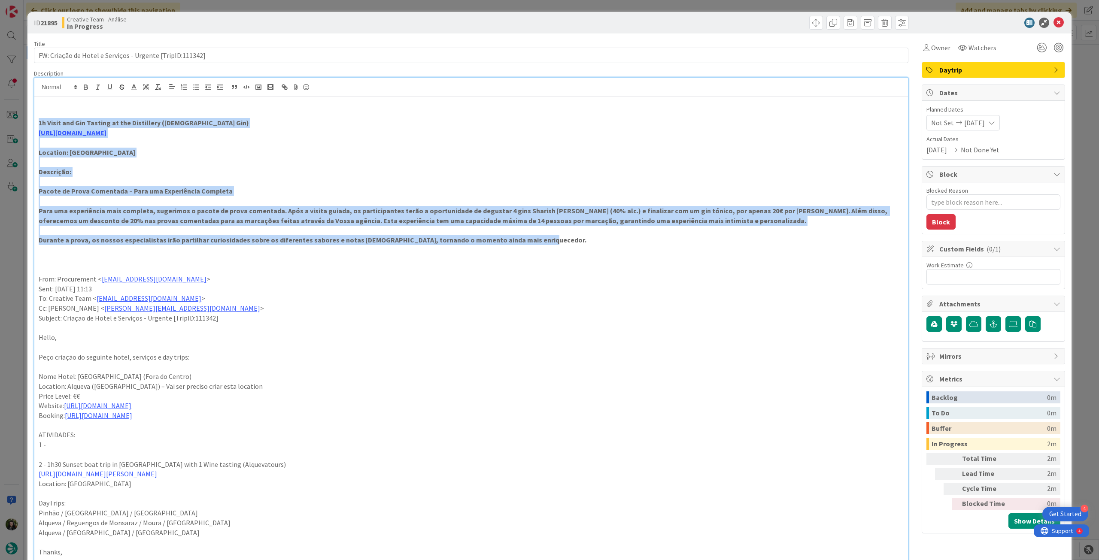
drag, startPoint x: 545, startPoint y: 244, endPoint x: 28, endPoint y: 123, distance: 530.2
click at [28, 123] on div "ID 21895 Creative Team - Análise In Progress Title 57 / 128 FW: Criação de Hote…" at bounding box center [549, 484] width 1044 height 945
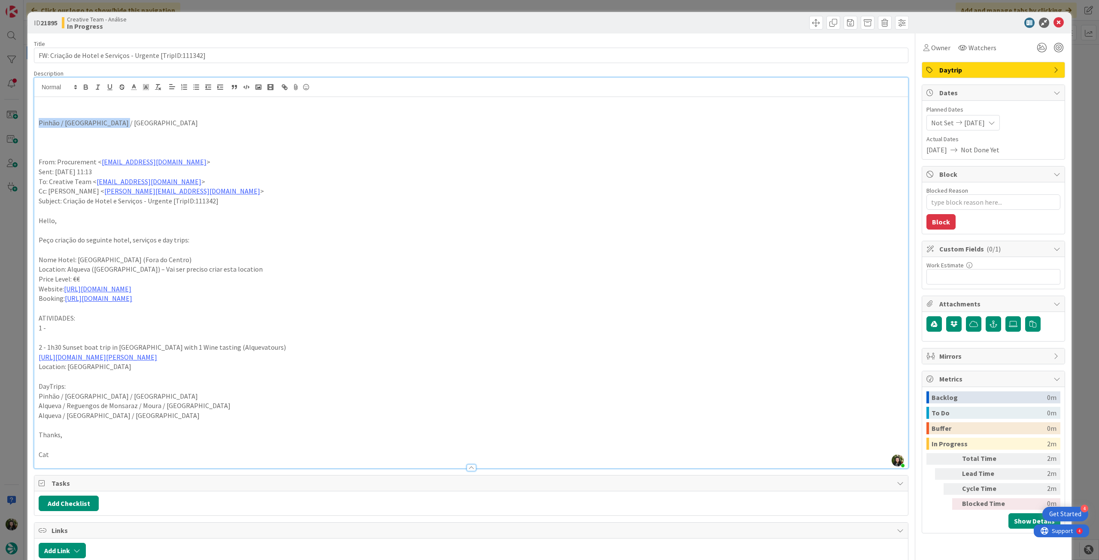
drag, startPoint x: 132, startPoint y: 126, endPoint x: 22, endPoint y: 126, distance: 109.9
click at [22, 126] on div "ID 21895 Creative Team - Análise In Progress Title 57 / 128 FW: Criação de Hote…" at bounding box center [549, 280] width 1099 height 560
click at [87, 83] on icon "button" at bounding box center [86, 87] width 8 height 8
click at [297, 162] on p "From: Procurement < procurement@tourtailors.com >" at bounding box center [471, 162] width 865 height 10
click at [938, 48] on span "Owner" at bounding box center [940, 47] width 19 height 10
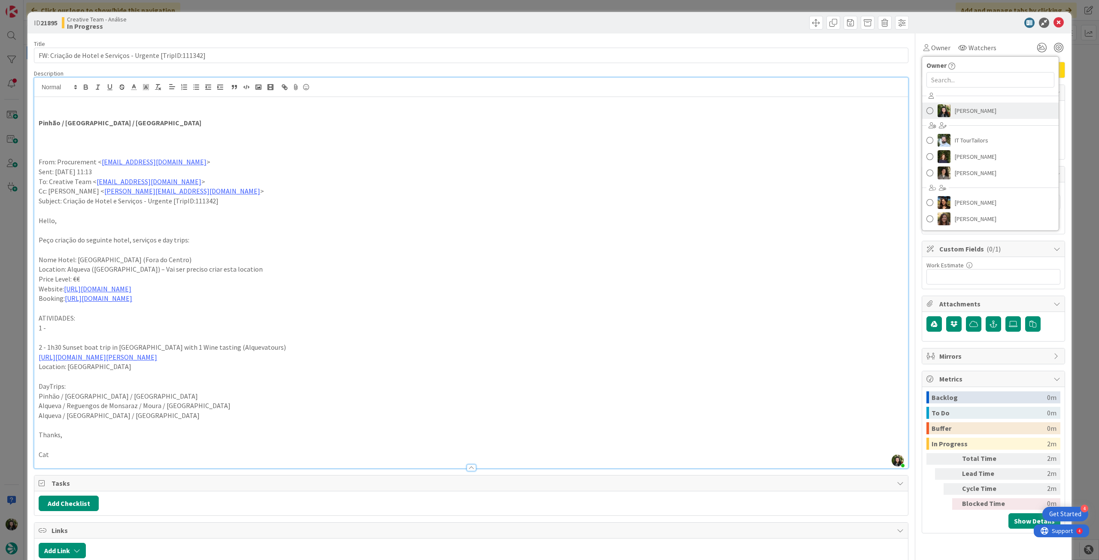
click at [961, 104] on span "Beatriz Cassona" at bounding box center [975, 110] width 42 height 13
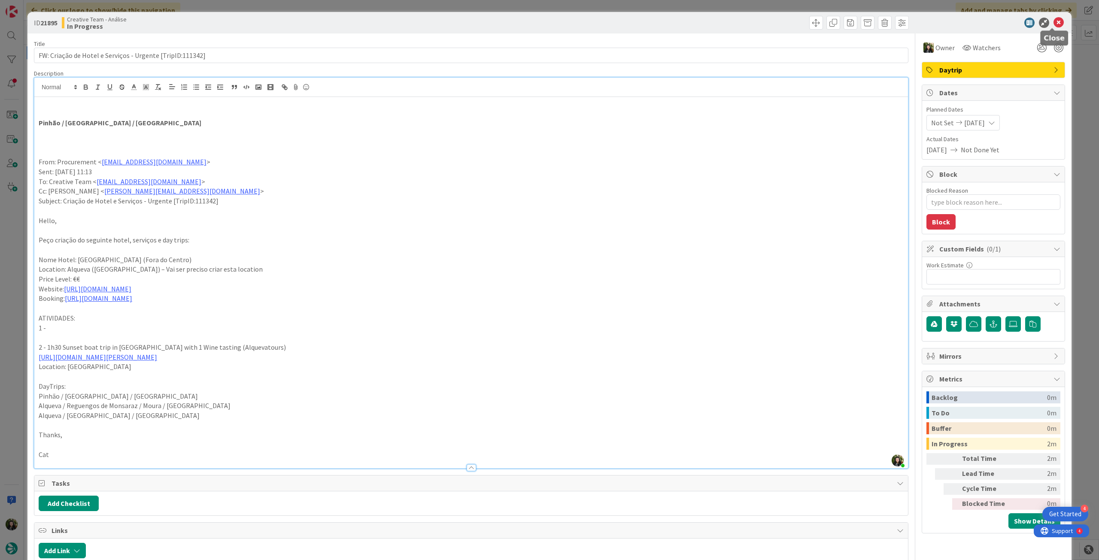
click at [1053, 21] on icon at bounding box center [1058, 23] width 10 height 10
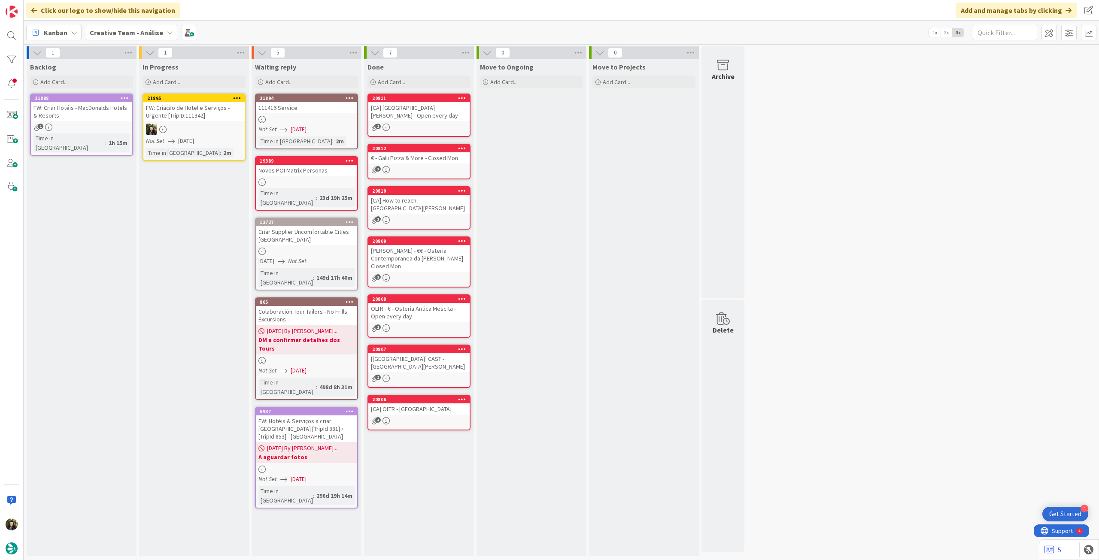
click at [235, 97] on icon at bounding box center [237, 98] width 8 height 6
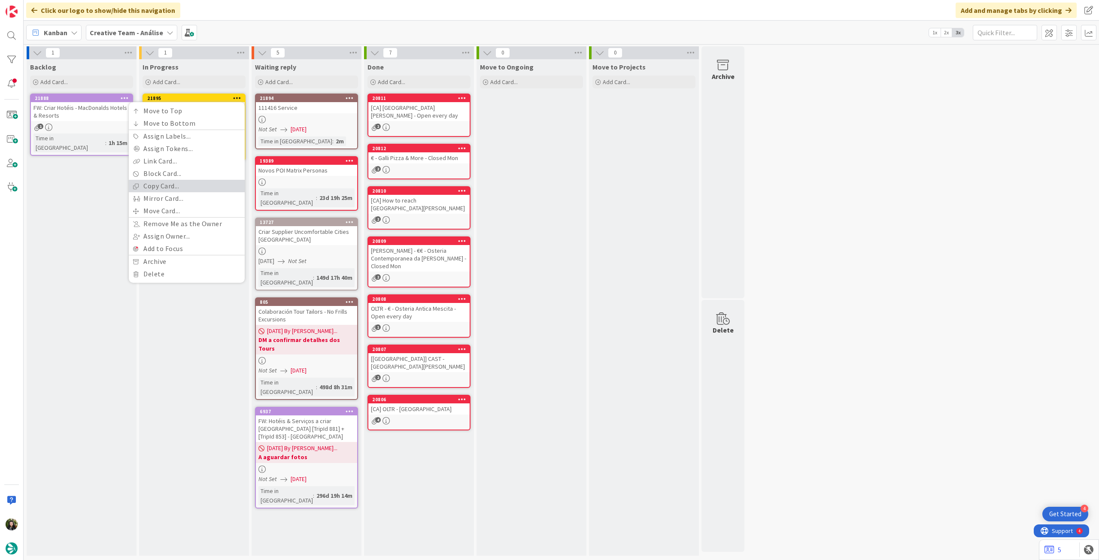
click at [181, 188] on link "Copy Card..." at bounding box center [187, 186] width 116 height 12
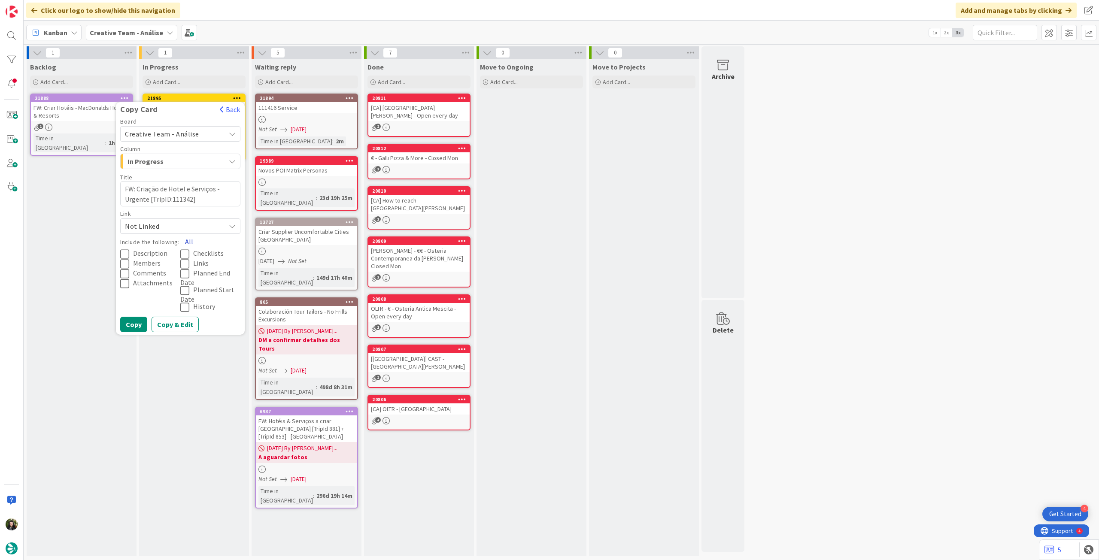
click at [187, 241] on button "All" at bounding box center [188, 241] width 19 height 15
click at [130, 321] on button "Copy" at bounding box center [133, 324] width 27 height 15
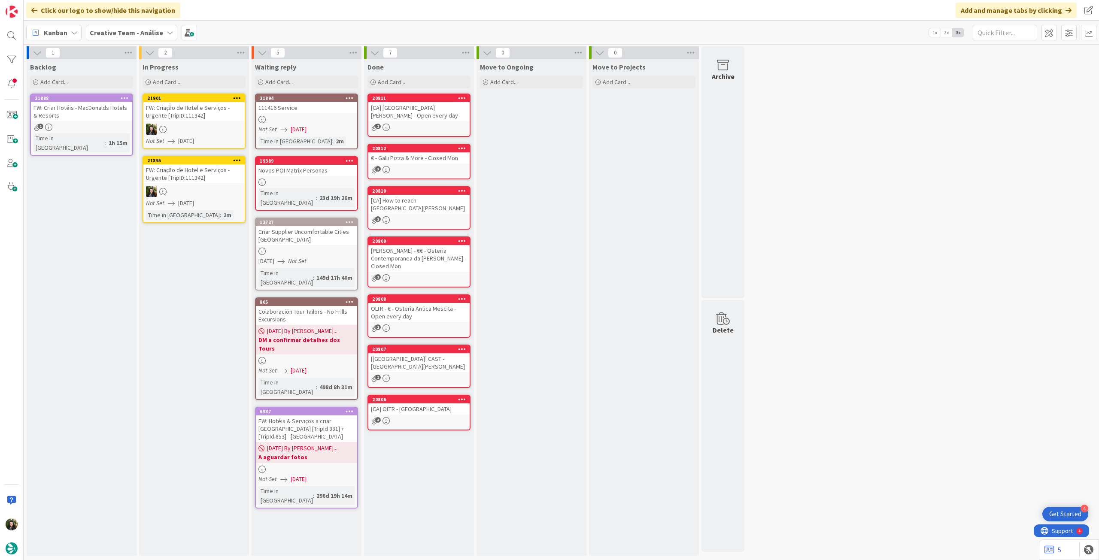
click at [196, 197] on link "21895 Copy Card Back Board Creative Team - Análise Column In Progress Title 57 …" at bounding box center [193, 189] width 103 height 67
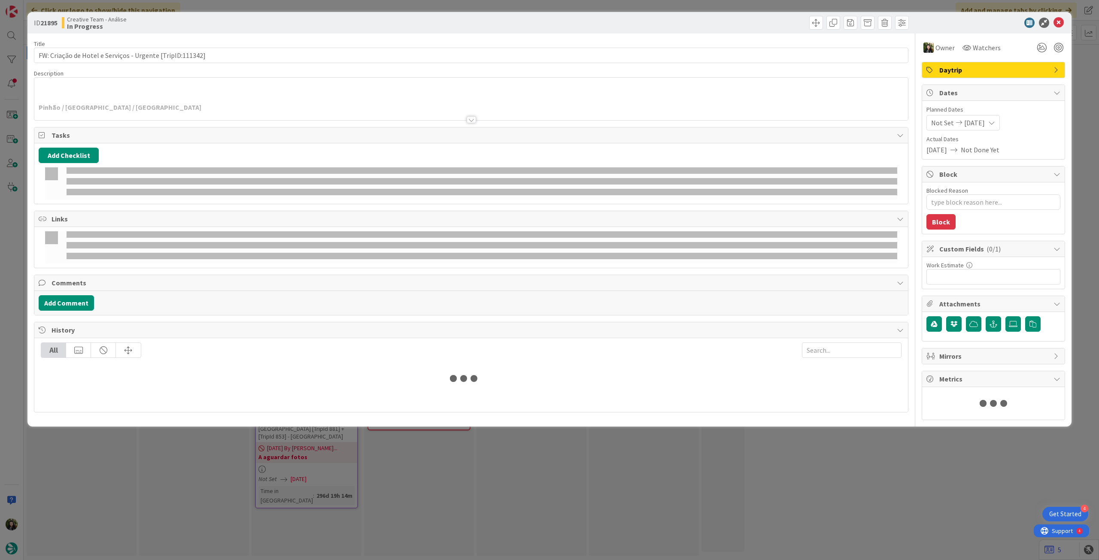
click at [173, 108] on div at bounding box center [470, 109] width 873 height 22
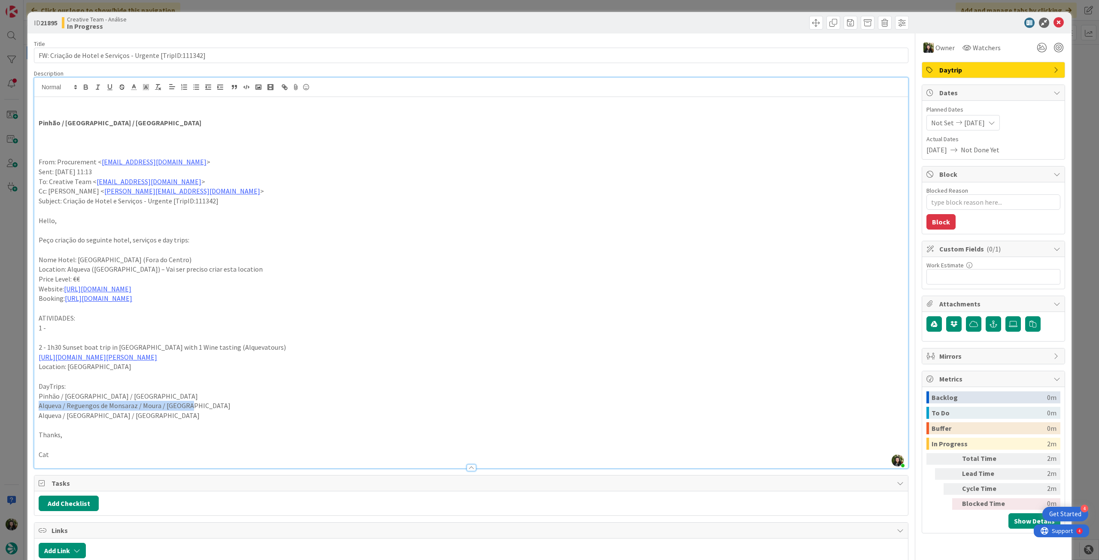
drag, startPoint x: 195, startPoint y: 403, endPoint x: 21, endPoint y: 403, distance: 174.7
click at [21, 403] on div "ID 21895 Creative Team - Análise In Progress Title 57 / 128 FW: Criação de Hote…" at bounding box center [549, 280] width 1099 height 560
copy p "Alqueva / Reguengos de Monsaraz / Moura / Alqueva"
drag, startPoint x: 70, startPoint y: 122, endPoint x: 12, endPoint y: 123, distance: 57.5
click at [12, 123] on div "ID 21895 Creative Team - Análise In Progress Title 57 / 128 FW: Criação de Hote…" at bounding box center [549, 280] width 1099 height 560
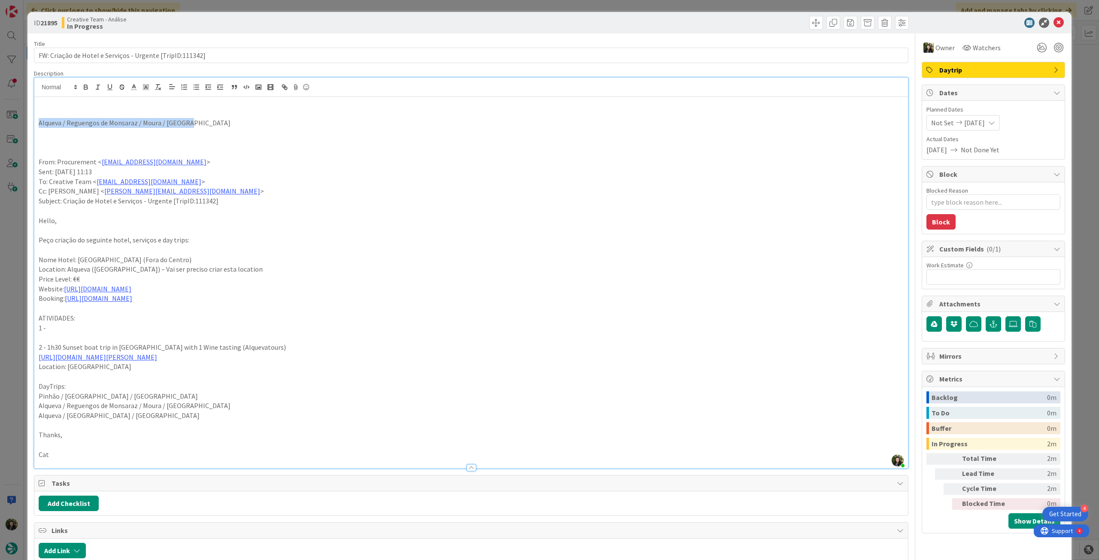
drag, startPoint x: 203, startPoint y: 122, endPoint x: 0, endPoint y: 122, distance: 203.4
click at [0, 122] on div "ID 21895 Creative Team - Análise In Progress Title 57 / 128 FW: Criação de Hote…" at bounding box center [549, 280] width 1099 height 560
click at [86, 85] on icon "button" at bounding box center [85, 86] width 3 height 2
click at [304, 195] on p "Cc: João Galinha < joao.galinha@tourtailors.com >" at bounding box center [471, 191] width 865 height 10
click at [1053, 22] on icon at bounding box center [1058, 23] width 10 height 10
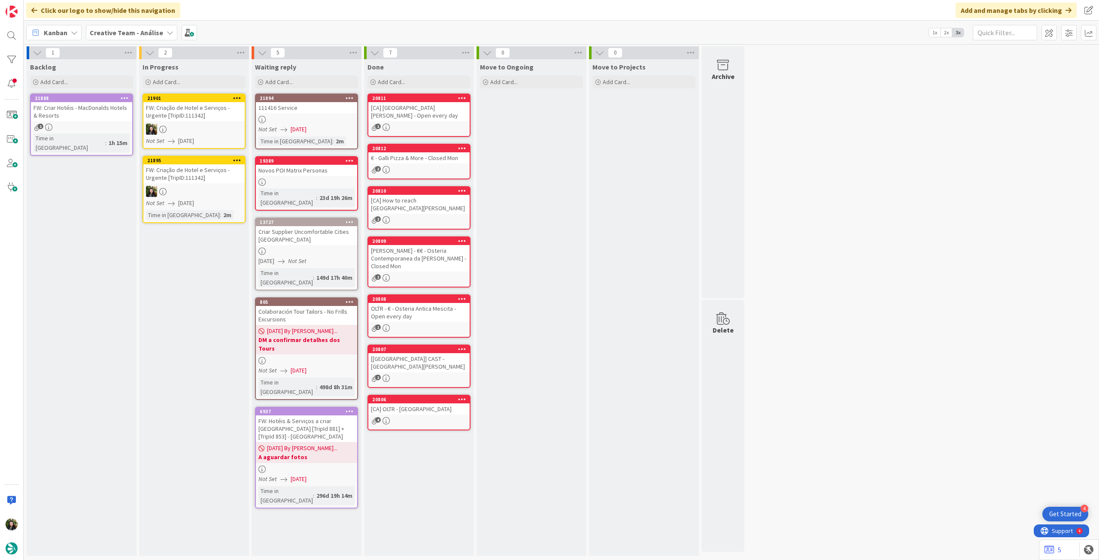
click at [235, 160] on icon at bounding box center [237, 160] width 8 height 6
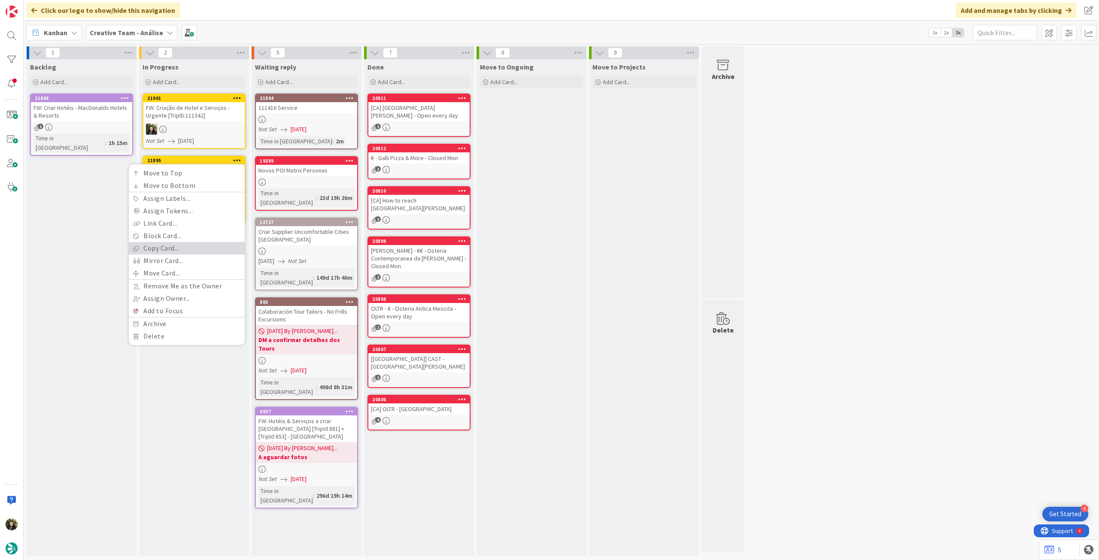
click at [178, 253] on link "Copy Card..." at bounding box center [187, 248] width 116 height 12
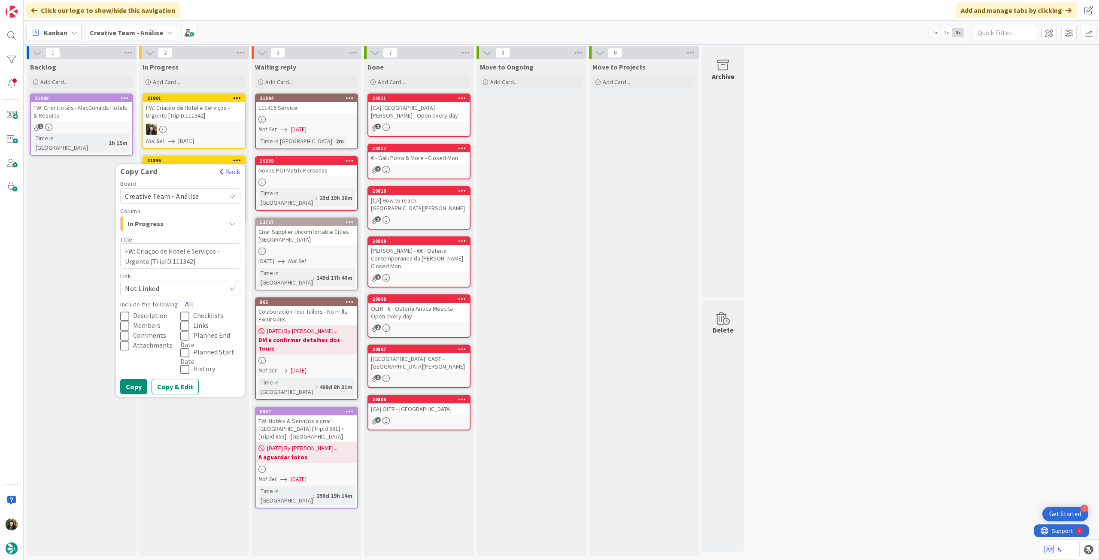
click at [185, 300] on button "All" at bounding box center [188, 303] width 19 height 15
click at [134, 386] on button "Copy" at bounding box center [133, 386] width 27 height 15
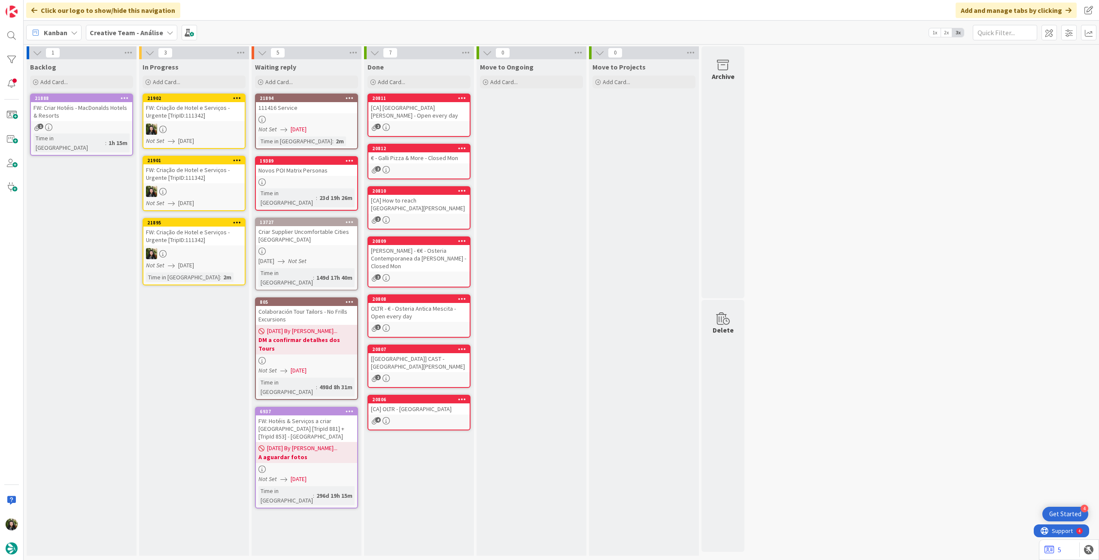
click at [185, 260] on link "21895 Copy Card Back Board Creative Team - Análise Column In Progress Title 57 …" at bounding box center [193, 251] width 103 height 67
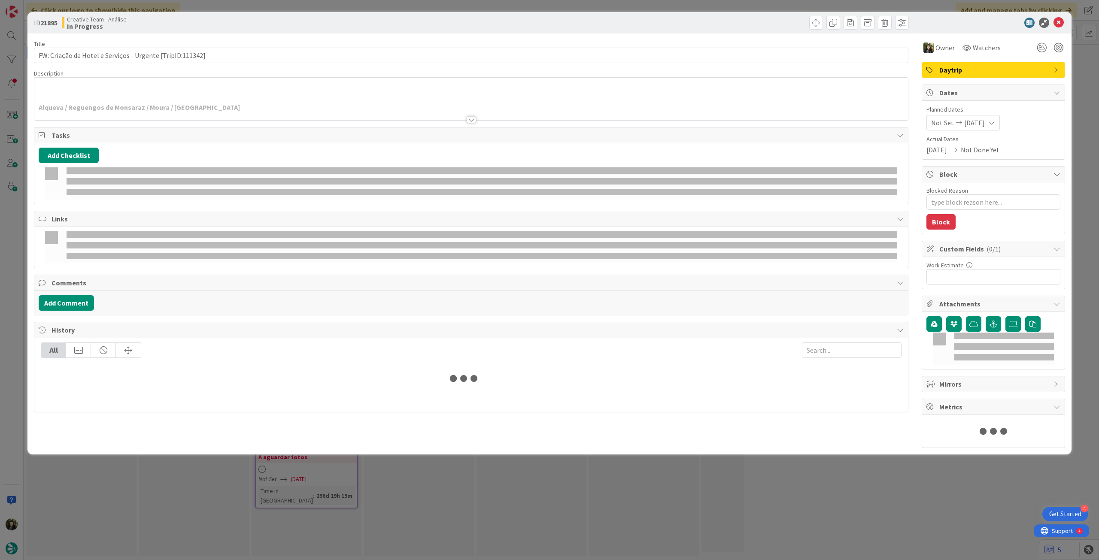
click at [116, 104] on div at bounding box center [470, 109] width 873 height 22
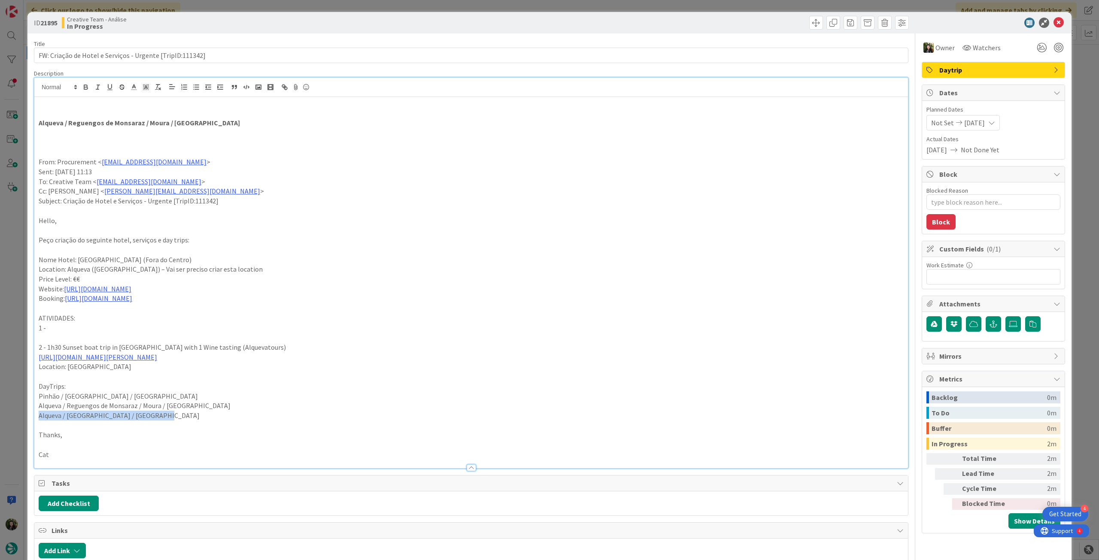
drag, startPoint x: 165, startPoint y: 416, endPoint x: 28, endPoint y: 419, distance: 136.9
click at [28, 419] on div "ID 21895 Creative Team - Análise In Progress Title 57 / 128 FW: Criação de Hote…" at bounding box center [549, 426] width 1044 height 828
copy p "Alqueva / Arrábida Nature Park / Cascais"
drag, startPoint x: 208, startPoint y: 121, endPoint x: 27, endPoint y: 123, distance: 180.3
click at [27, 123] on div "ID 21895 Creative Team - Análise In Progress Title 57 / 128 FW: Criação de Hote…" at bounding box center [549, 426] width 1044 height 828
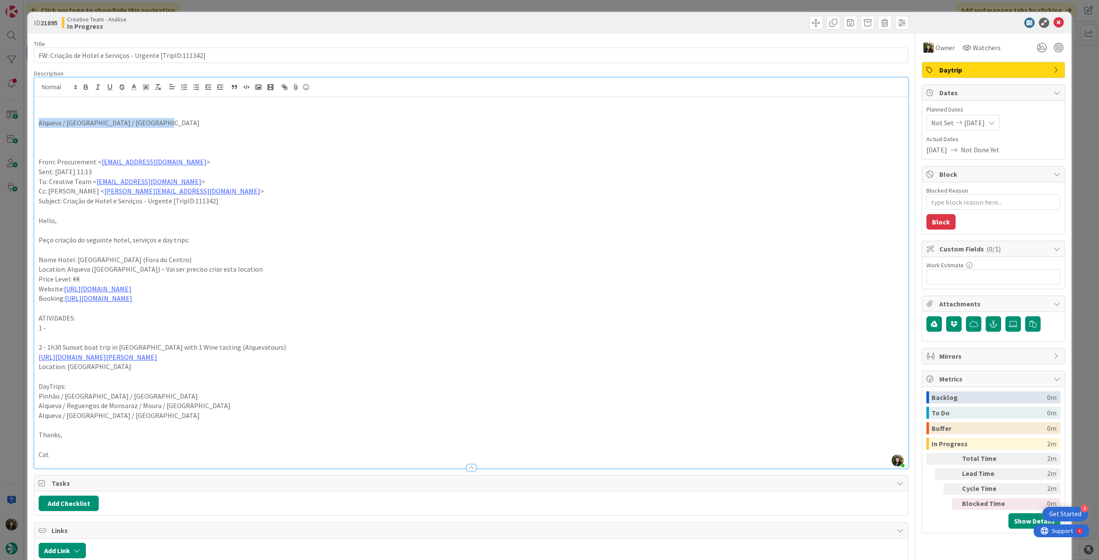
drag, startPoint x: 170, startPoint y: 121, endPoint x: 20, endPoint y: 121, distance: 150.2
click at [20, 121] on div "ID 21895 Creative Team - Análise In Progress Title 57 / 128 FW: Criação de Hote…" at bounding box center [549, 280] width 1099 height 560
click at [90, 90] on button "button" at bounding box center [86, 87] width 12 height 10
click at [276, 166] on p "From: Procurement < procurement@tourtailors.com >" at bounding box center [471, 162] width 865 height 10
click at [1053, 23] on icon at bounding box center [1058, 23] width 10 height 10
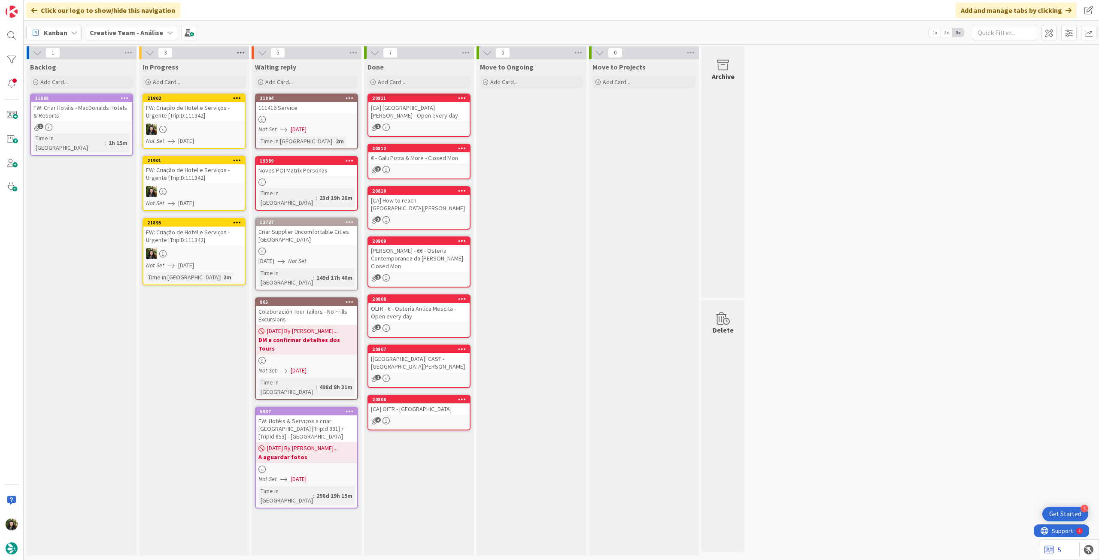
click at [239, 55] on icon at bounding box center [240, 52] width 11 height 13
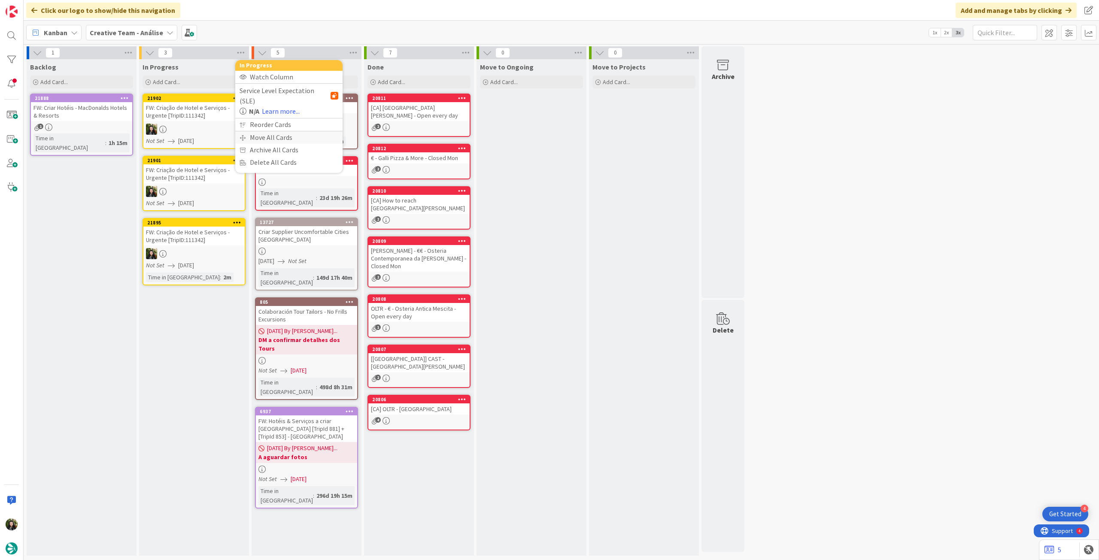
click at [255, 131] on div "Move All Cards" at bounding box center [288, 137] width 107 height 12
click at [279, 92] on span "Creative Team - Análise" at bounding box center [278, 93] width 69 height 9
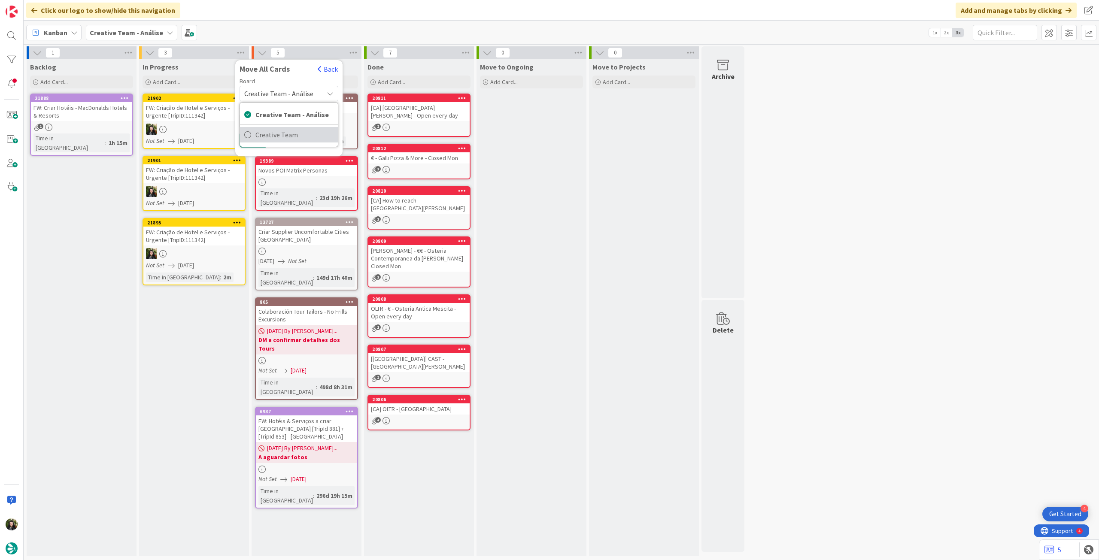
click at [281, 127] on link "Creative Team" at bounding box center [289, 134] width 98 height 15
click at [256, 164] on button "Move" at bounding box center [253, 167] width 28 height 15
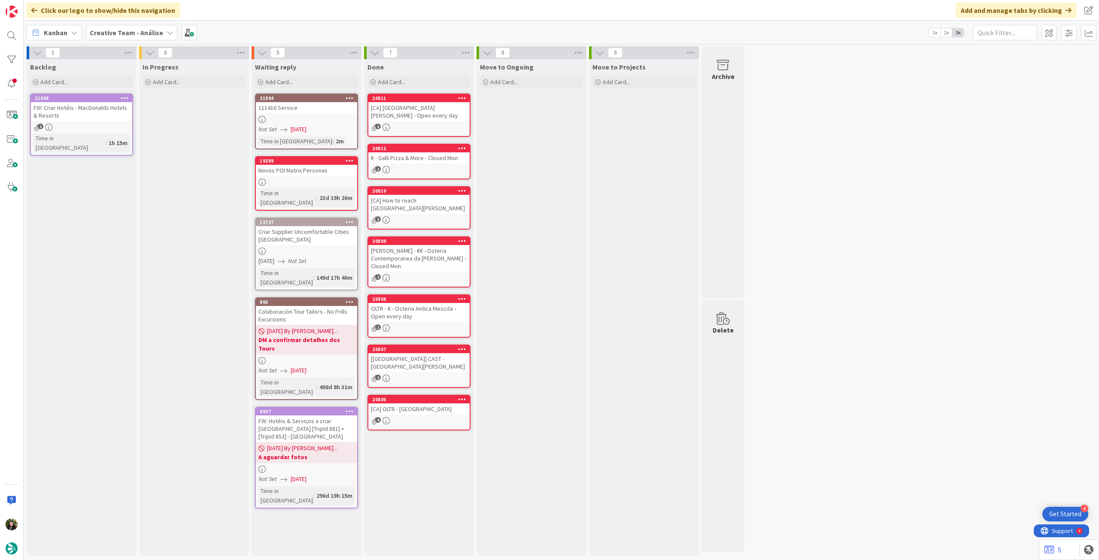
click at [123, 30] on b "Creative Team - Análise" at bounding box center [126, 32] width 73 height 9
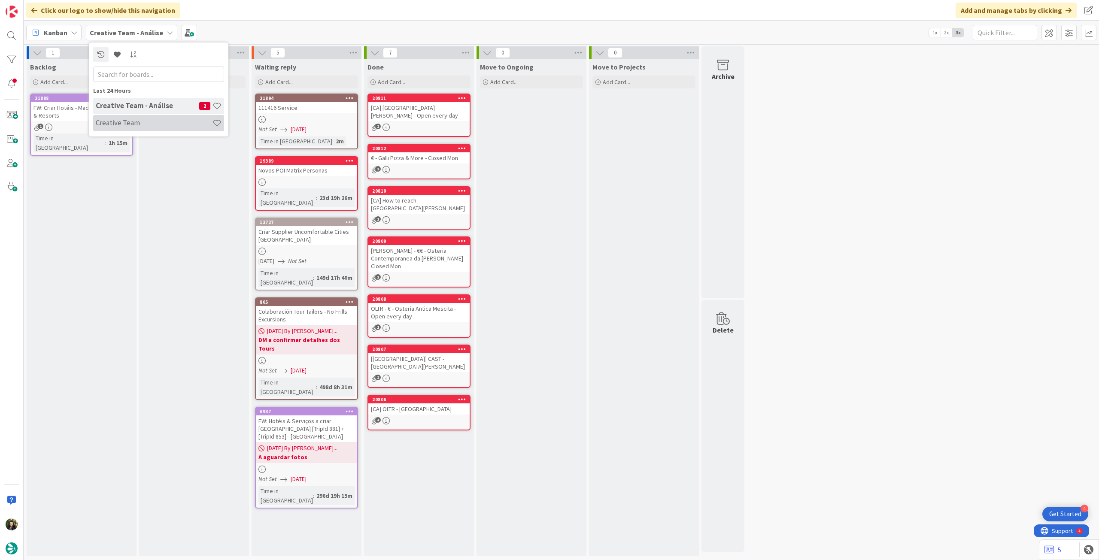
click at [131, 121] on h4 "Creative Team" at bounding box center [154, 122] width 117 height 9
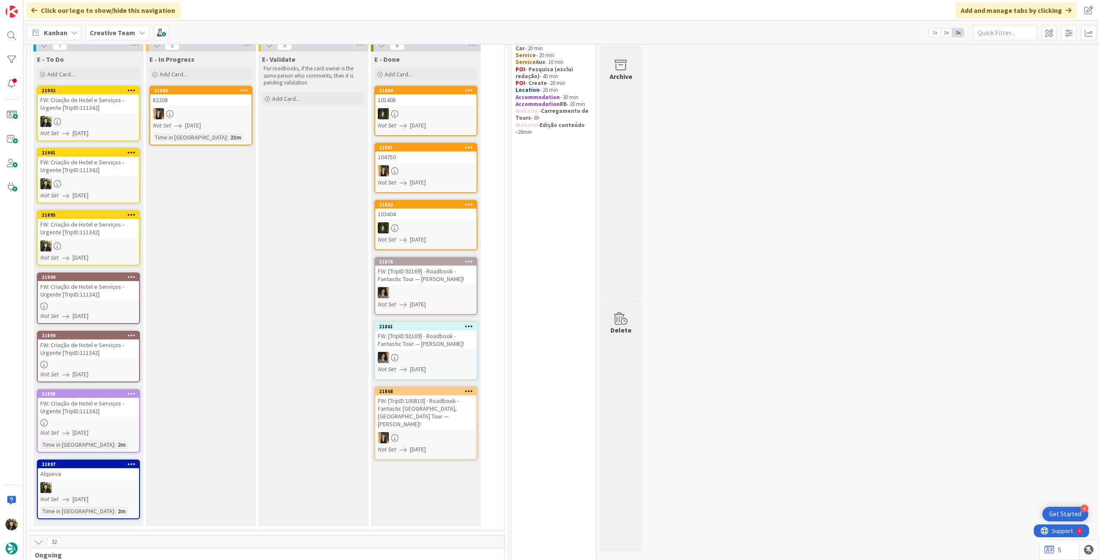
scroll to position [57, 0]
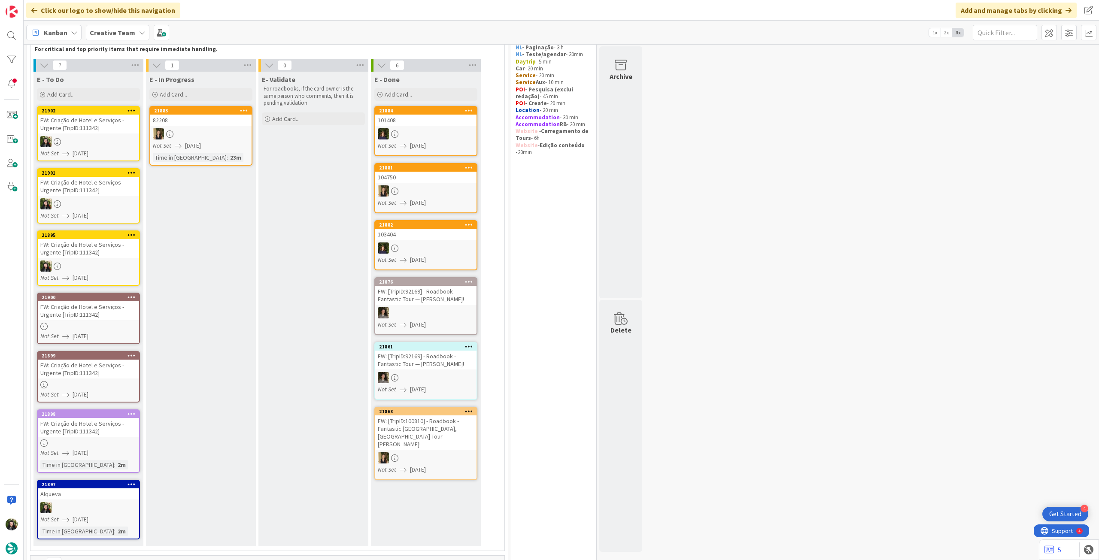
click at [96, 327] on div at bounding box center [88, 326] width 101 height 7
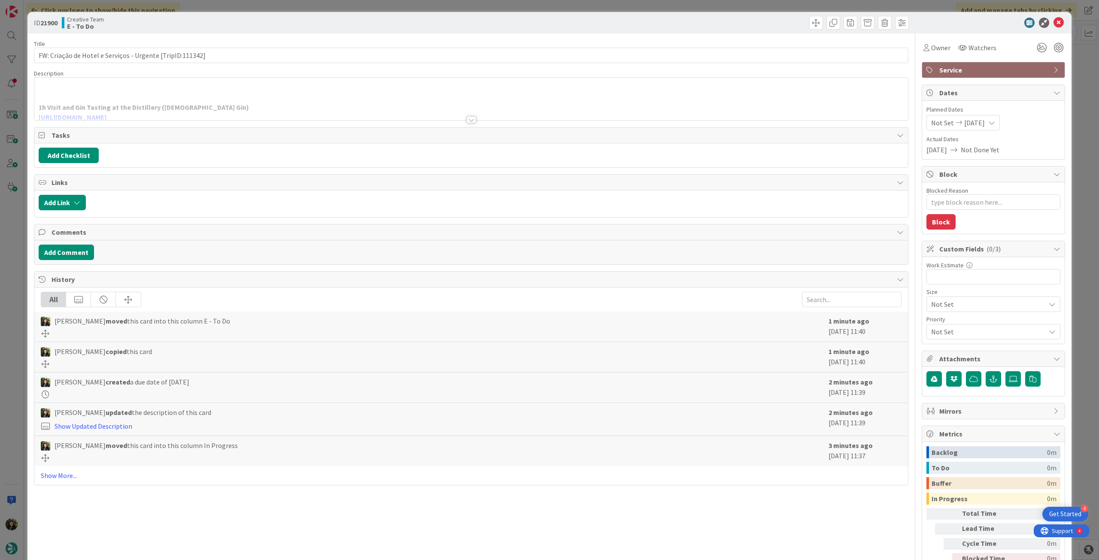
click at [182, 97] on p at bounding box center [471, 98] width 865 height 10
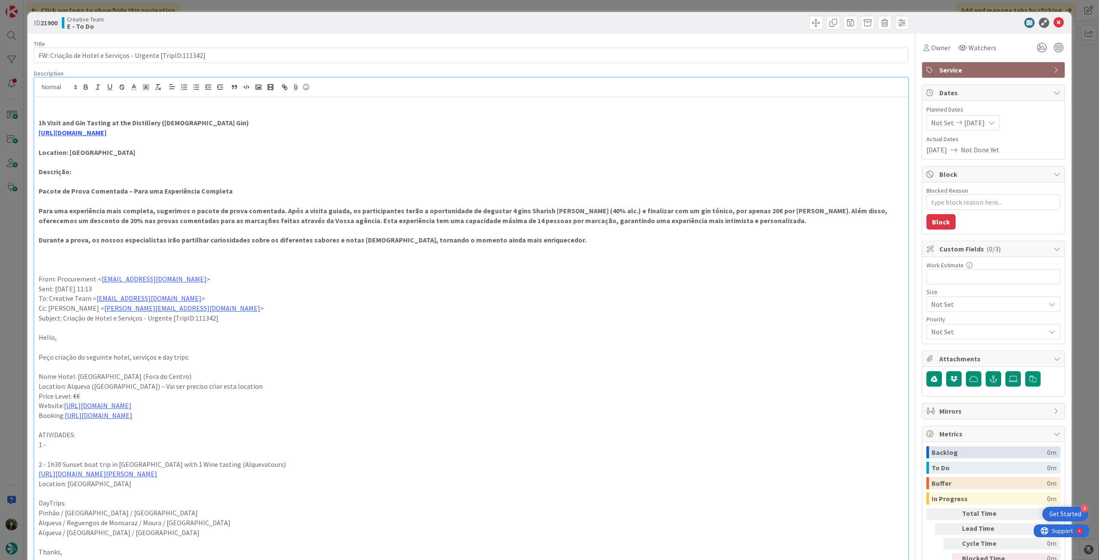
click at [1054, 25] on icon at bounding box center [1058, 23] width 10 height 10
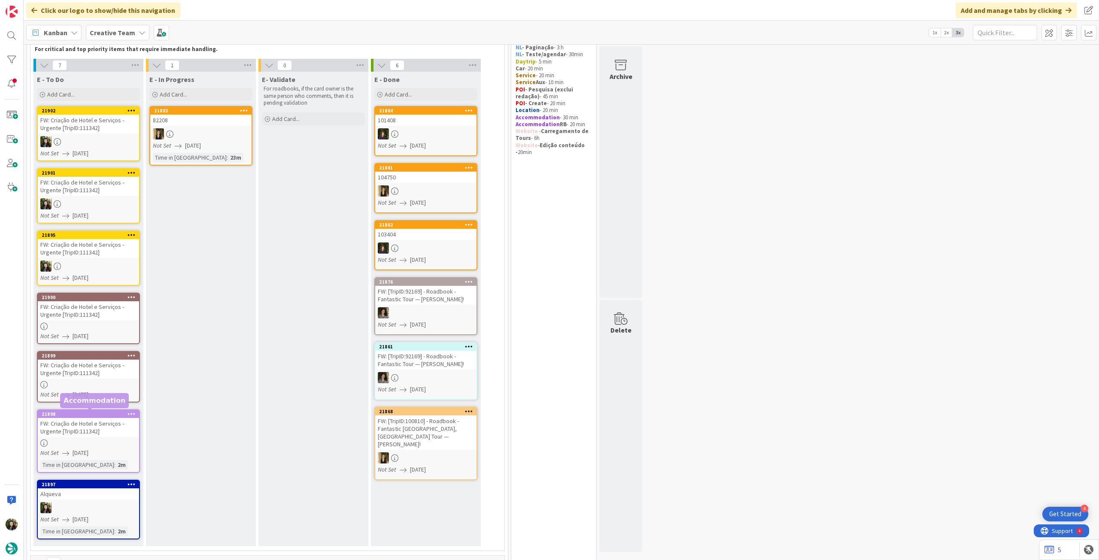
click at [108, 427] on div "FW: Criação de Hotel e Serviços - Urgente [TripID:111342]" at bounding box center [88, 427] width 101 height 19
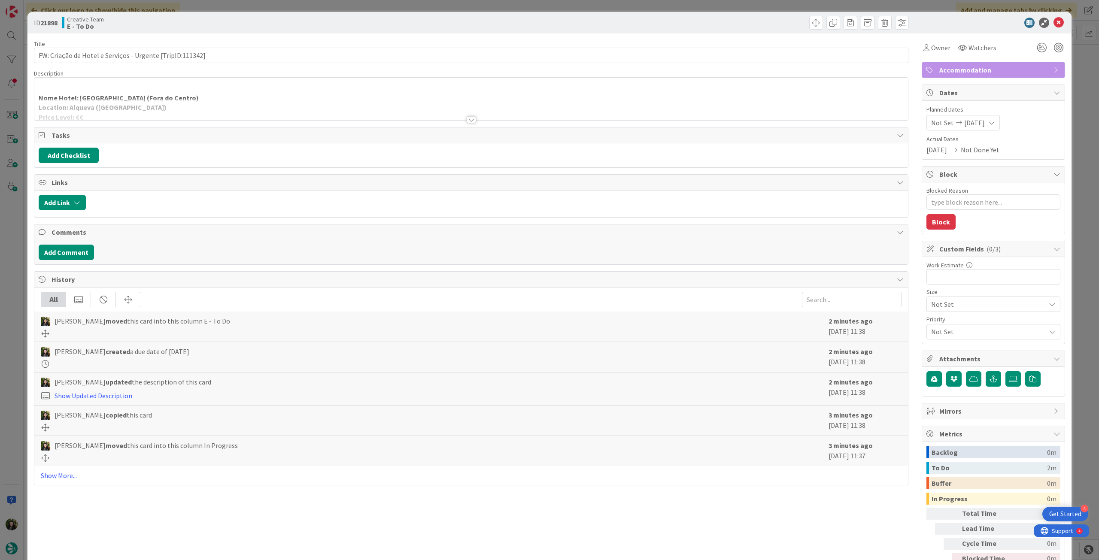
click at [158, 106] on div at bounding box center [470, 109] width 873 height 22
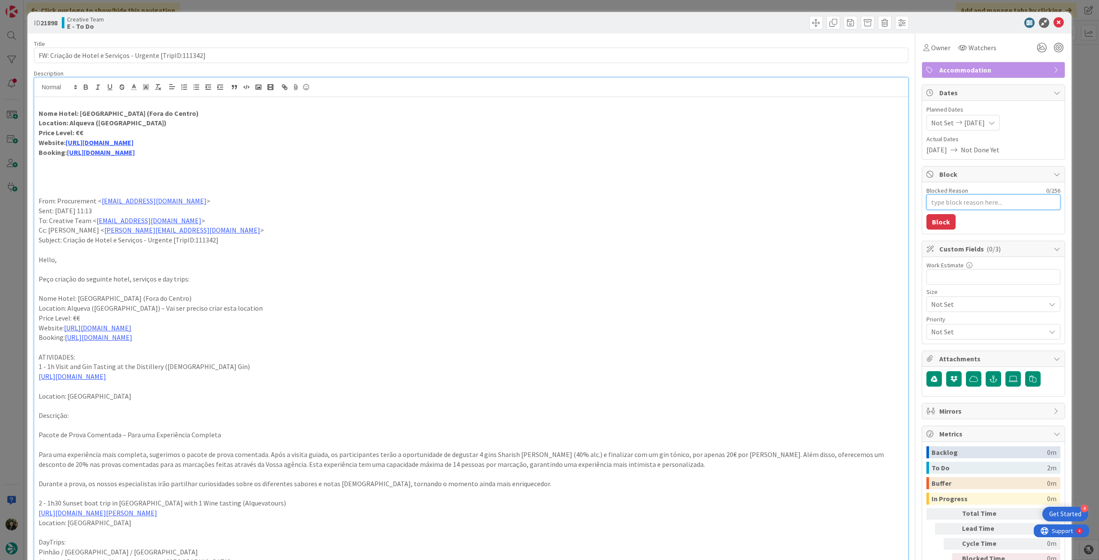
click at [969, 201] on textarea "Blocked Reason" at bounding box center [993, 201] width 134 height 15
type textarea "x"
type textarea "p"
type textarea "x"
type textarea "pe"
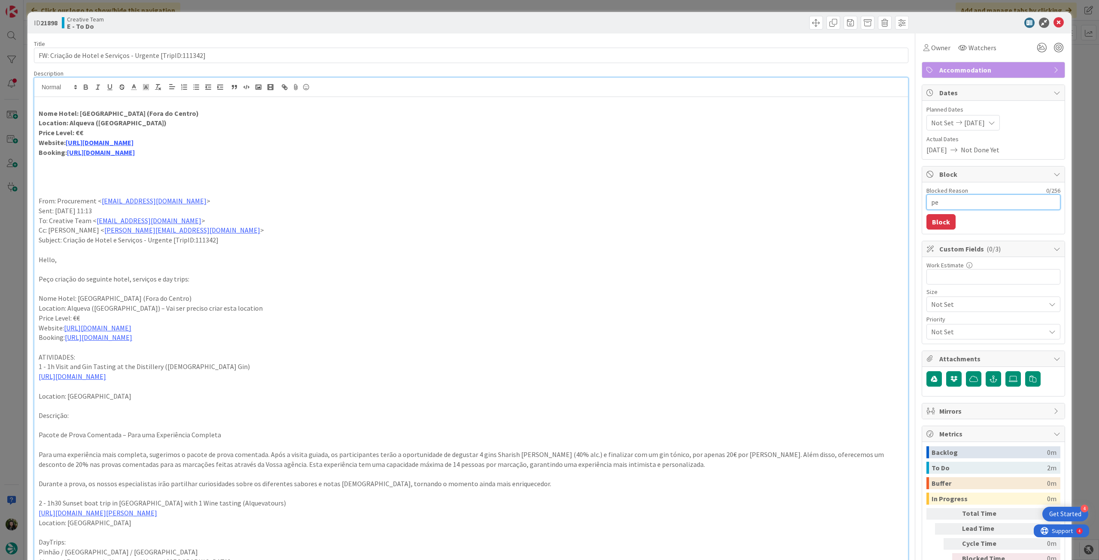
type textarea "x"
type textarea "pen"
type textarea "x"
type textarea "pend"
type textarea "x"
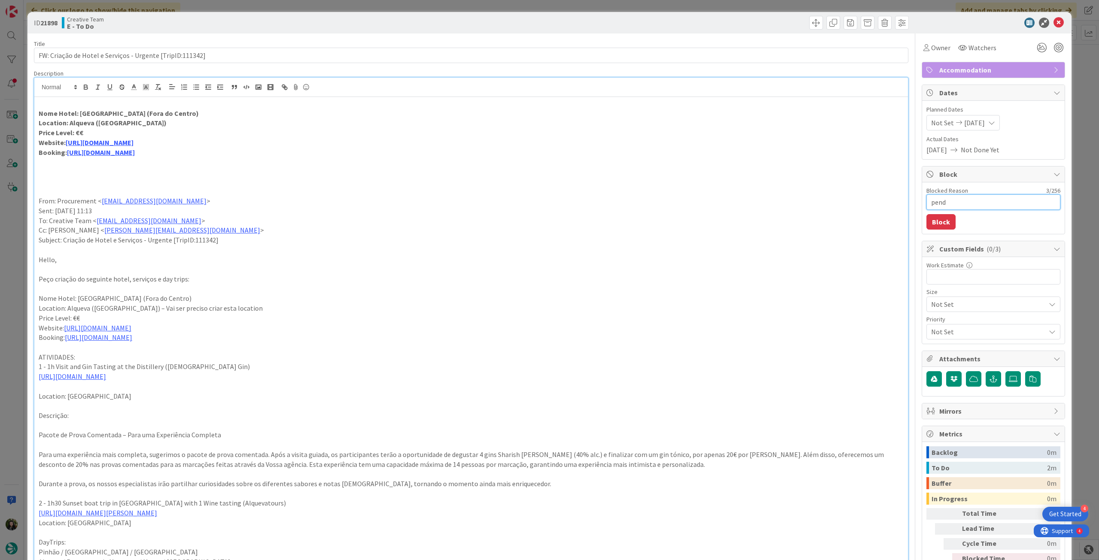
type textarea "pende"
type textarea "x"
type textarea "penden"
type textarea "x"
type textarea "pendent"
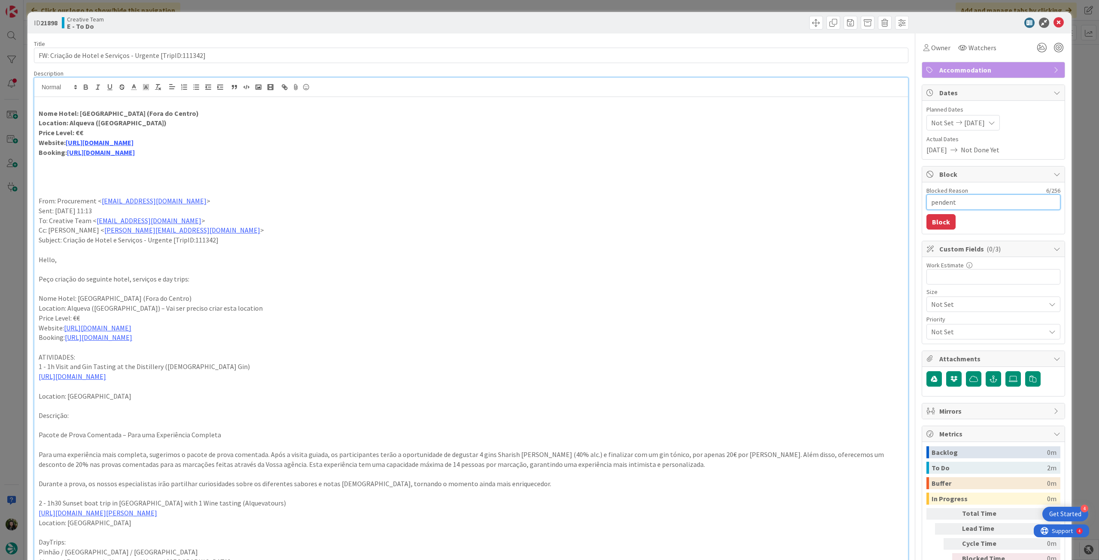
type textarea "x"
type textarea "pendente"
type textarea "x"
type textarea "pendente"
type textarea "x"
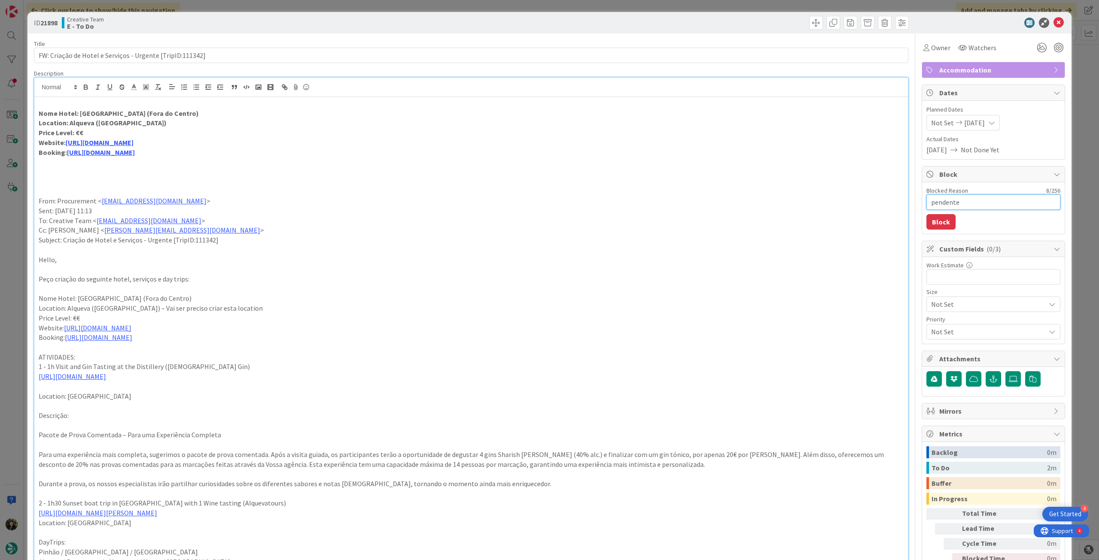
type textarea "pendente l"
type textarea "x"
type textarea "pendente lo"
type textarea "x"
type textarea "pendente loc"
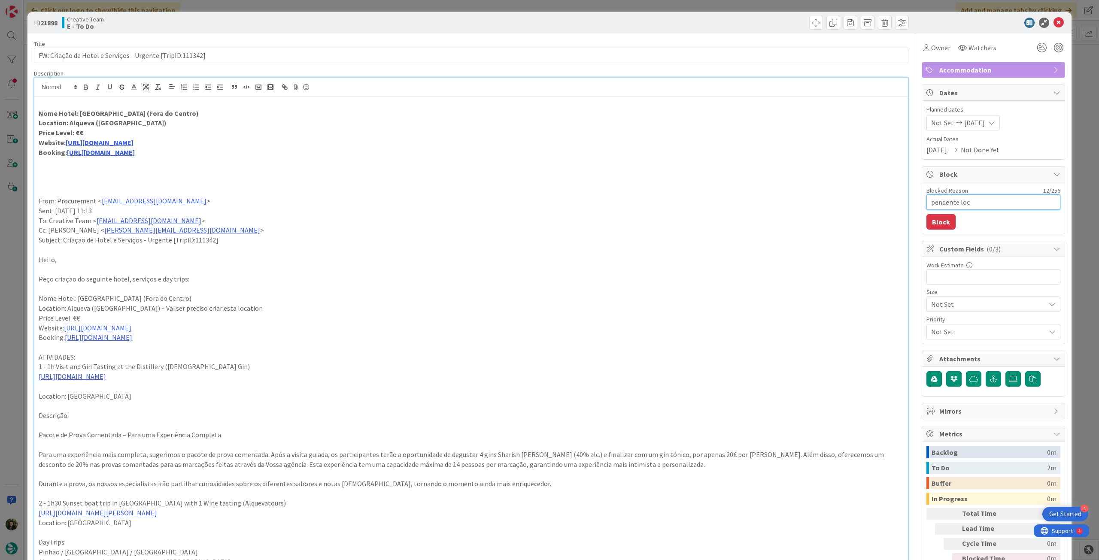
type textarea "x"
type textarea "pendente loca"
type textarea "x"
type textarea "pendente locat"
type textarea "x"
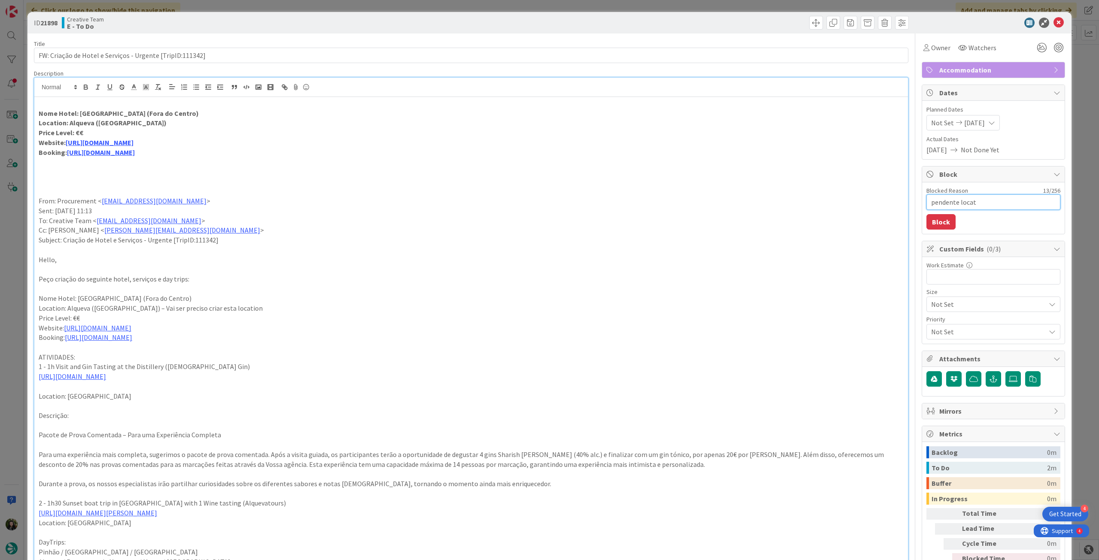
type textarea "pendente locati"
type textarea "x"
type textarea "pendente locatio"
type textarea "x"
type textarea "pendente location"
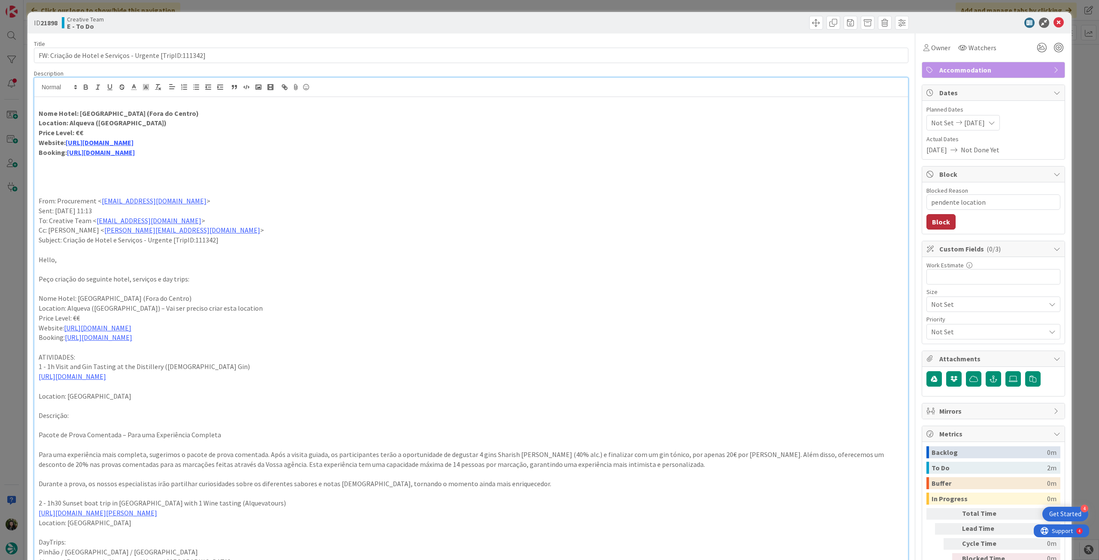
click at [946, 221] on button "Block" at bounding box center [940, 221] width 29 height 15
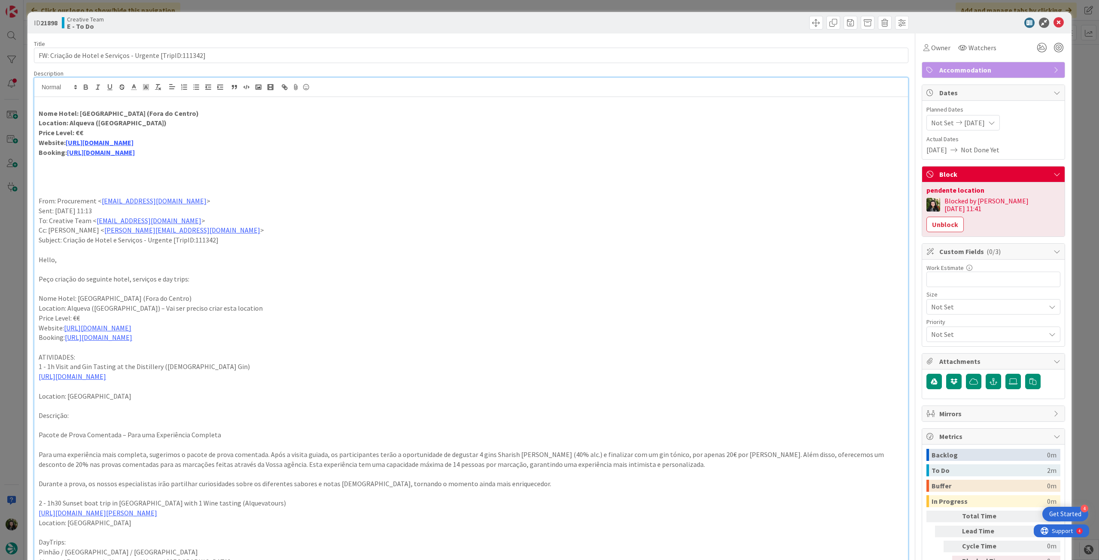
click at [1053, 23] on icon at bounding box center [1058, 23] width 10 height 10
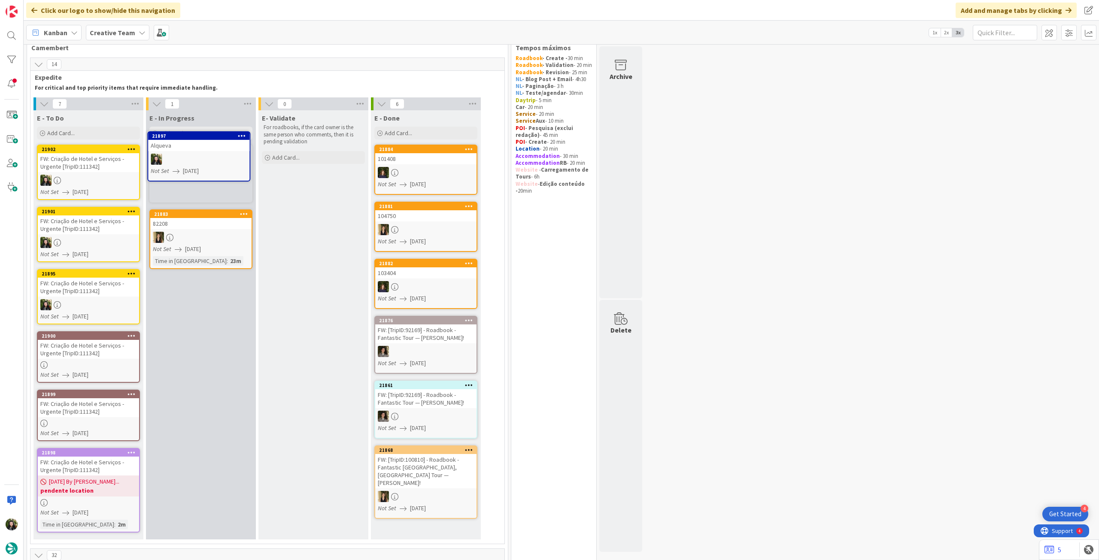
scroll to position [15, 0]
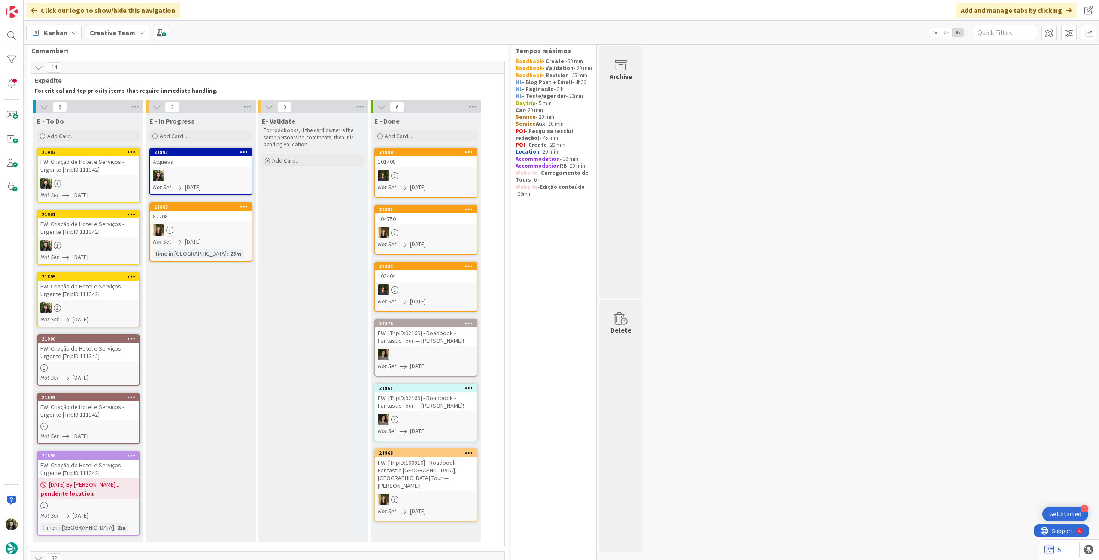
click at [206, 173] on div at bounding box center [200, 175] width 101 height 11
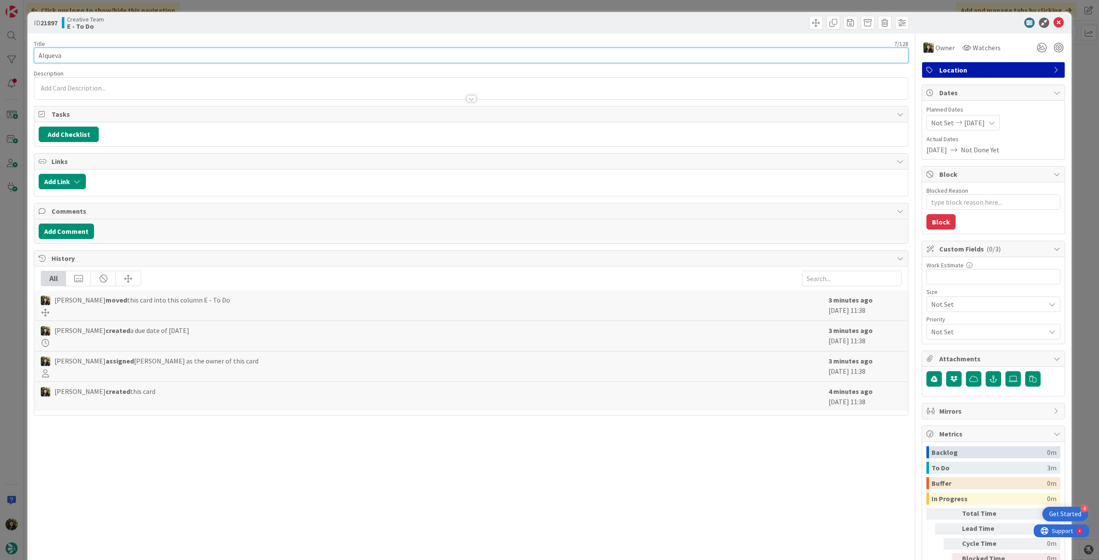
drag, startPoint x: 85, startPoint y: 56, endPoint x: 0, endPoint y: 53, distance: 84.6
click at [0, 53] on div "ID 21897 Creative Team E - To Do Title 7 / 128 Alqueva Description Owner Watche…" at bounding box center [549, 280] width 1099 height 560
click at [1053, 23] on icon at bounding box center [1058, 23] width 10 height 10
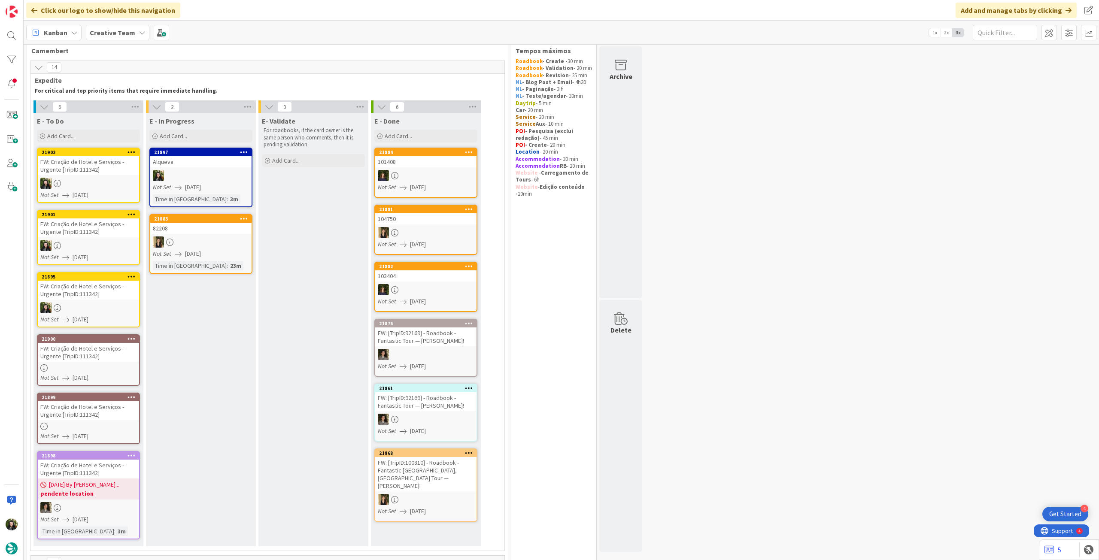
click at [91, 481] on span "28/08/2025 By Beatriz..." at bounding box center [84, 484] width 70 height 9
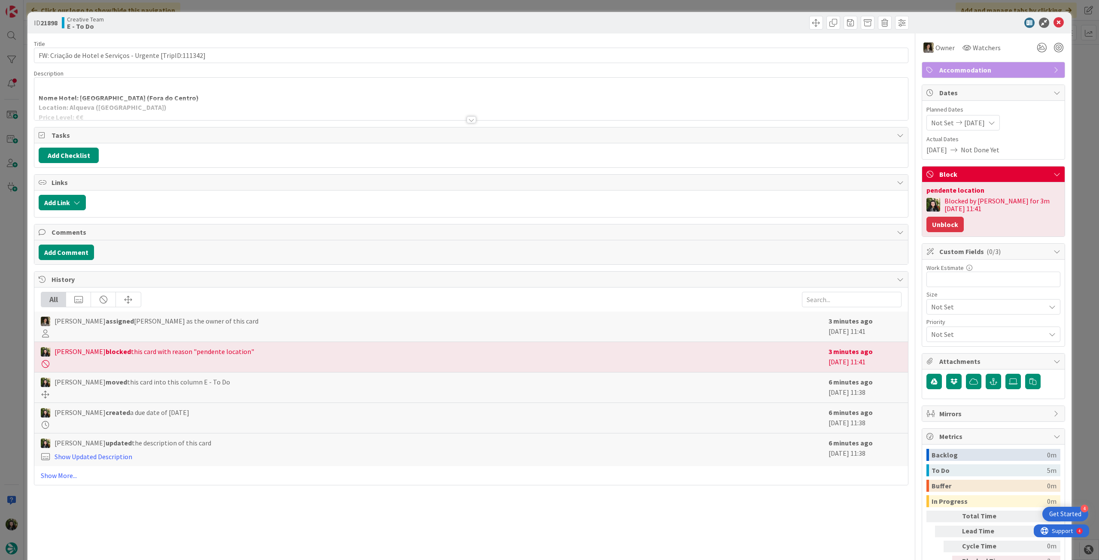
click at [963, 217] on button "Unblock" at bounding box center [944, 224] width 37 height 15
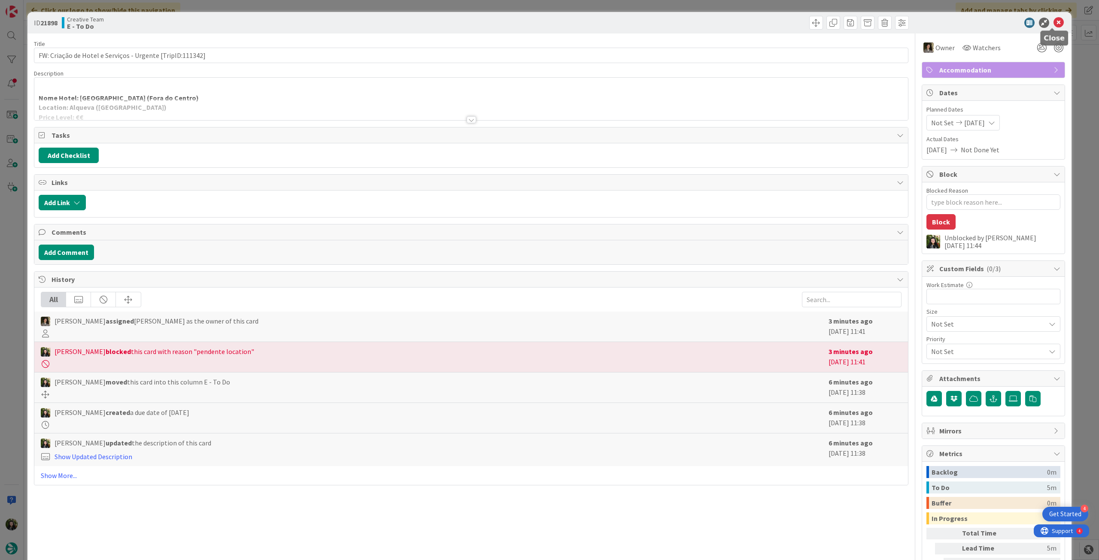
click at [1053, 22] on icon at bounding box center [1058, 23] width 10 height 10
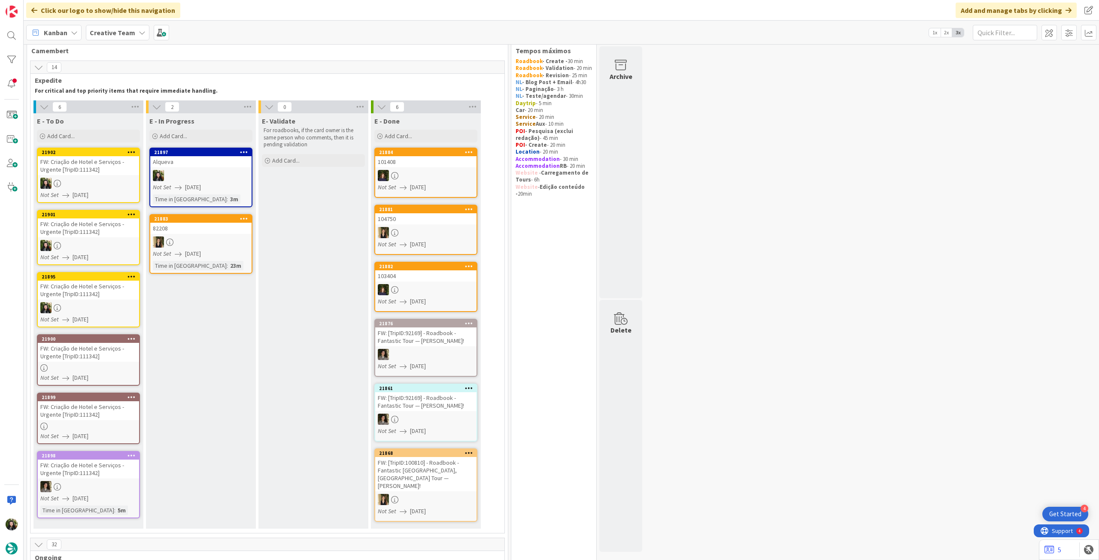
click at [202, 179] on div at bounding box center [200, 175] width 101 height 11
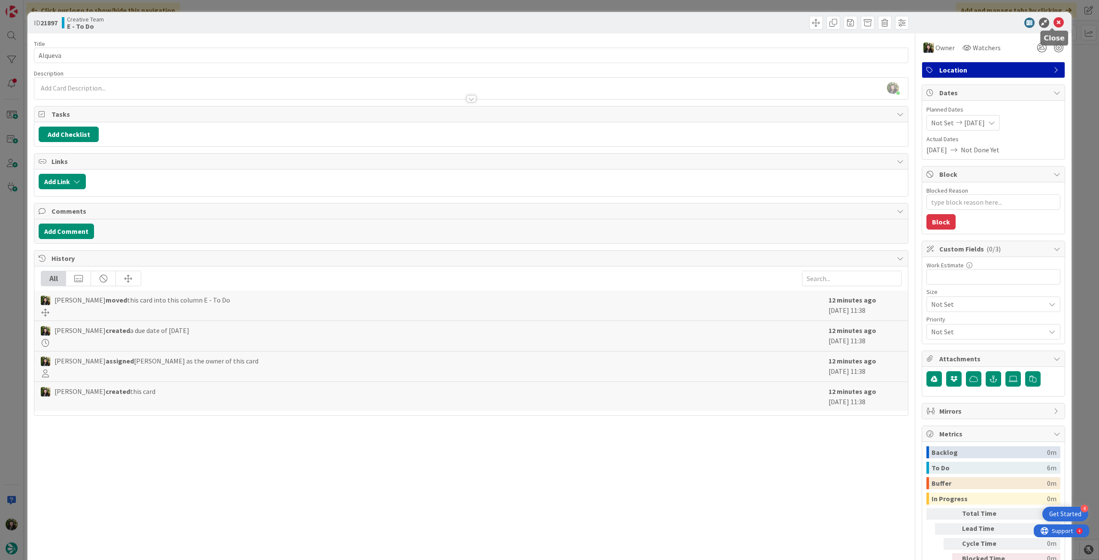
click at [1053, 20] on icon at bounding box center [1058, 23] width 10 height 10
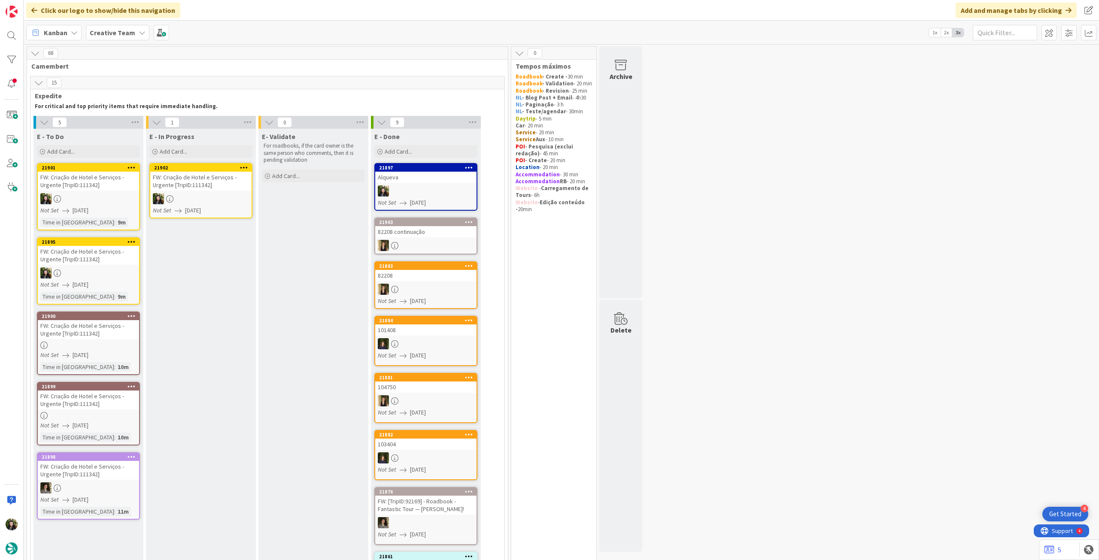
click at [187, 182] on div "FW: Criação de Hotel e Serviços - Urgente [TripID:111342]" at bounding box center [200, 181] width 101 height 19
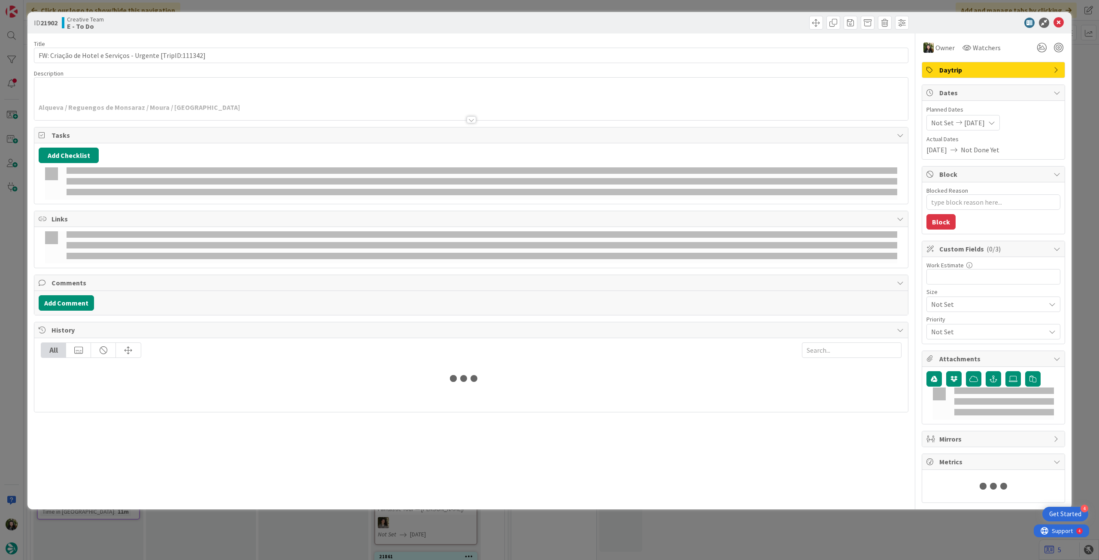
click at [147, 113] on div at bounding box center [470, 109] width 873 height 22
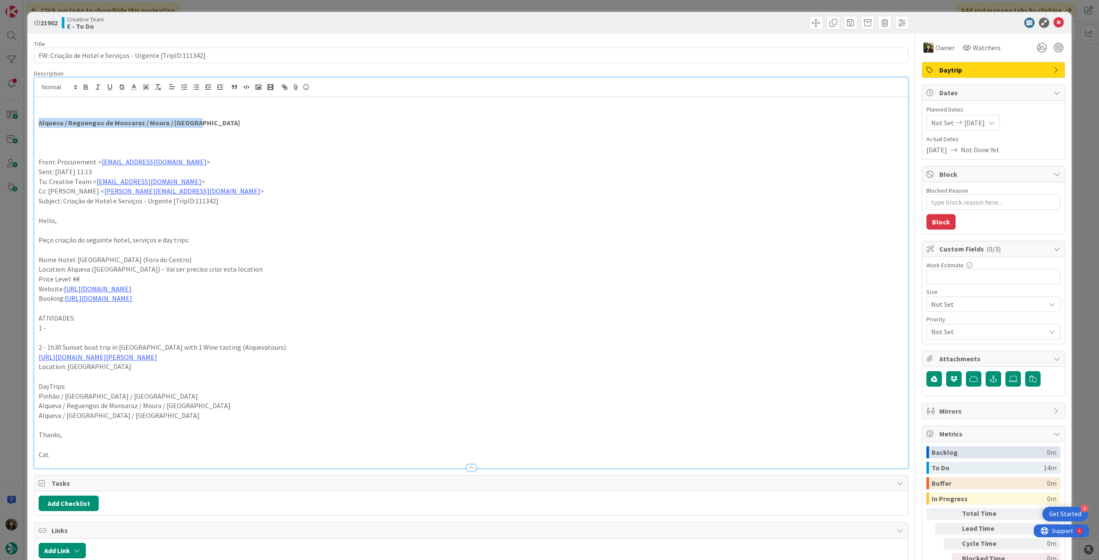
drag, startPoint x: 218, startPoint y: 119, endPoint x: 25, endPoint y: 119, distance: 193.1
click at [25, 119] on div "ID 21902 Creative Team E - To Do Title 57 / 128 FW: Criação de Hotel e Serviços…" at bounding box center [549, 280] width 1099 height 560
click at [1053, 25] on icon at bounding box center [1058, 23] width 10 height 10
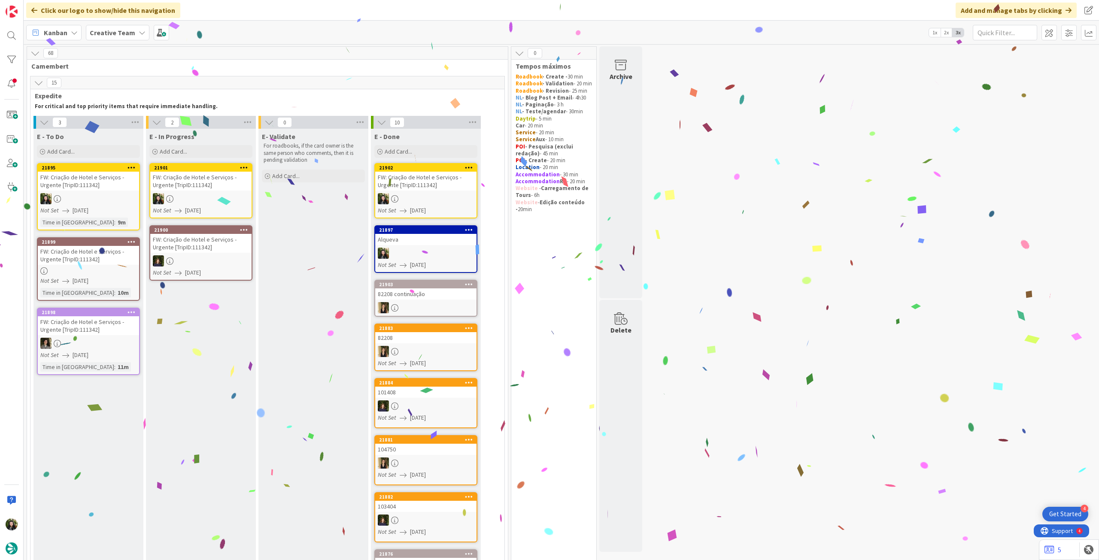
click at [213, 190] on div "FW: Criação de Hotel e Serviços - Urgente [TripID:111342]" at bounding box center [200, 181] width 101 height 19
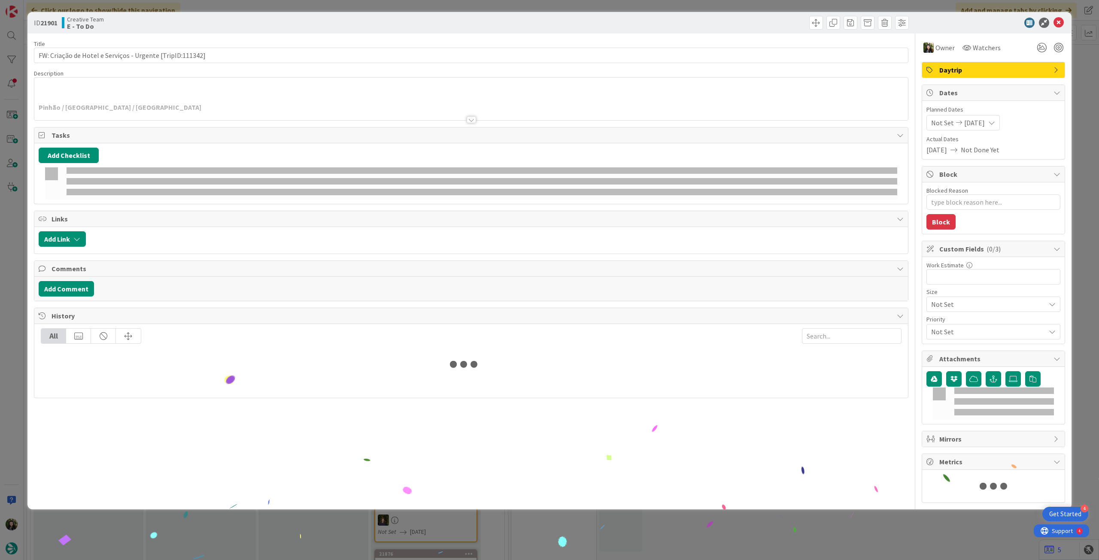
click at [171, 116] on div at bounding box center [470, 109] width 873 height 22
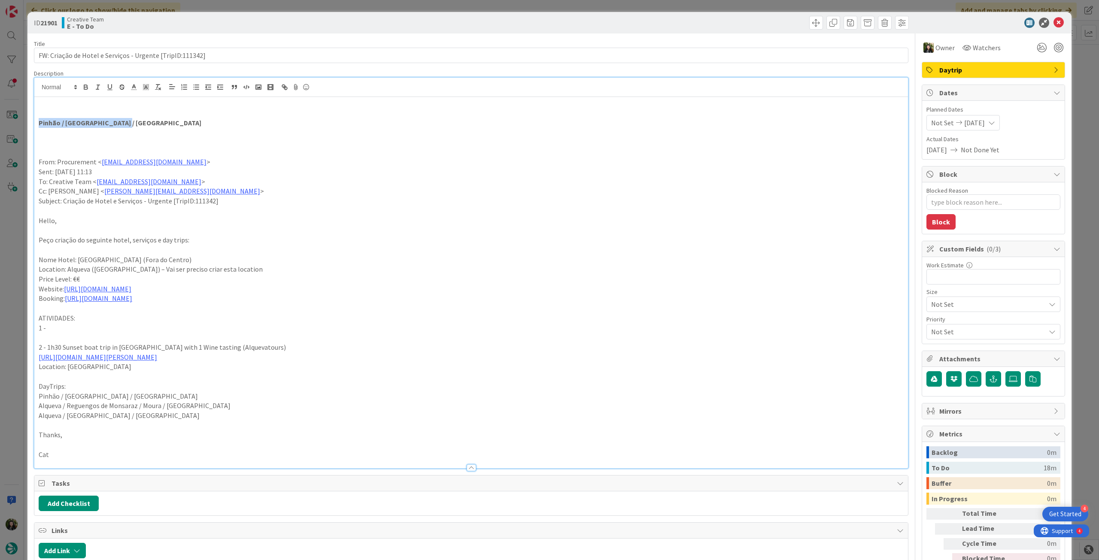
drag, startPoint x: 134, startPoint y: 123, endPoint x: 21, endPoint y: 124, distance: 112.9
click at [21, 124] on div "ID 21901 Creative Team E - To Do Title 57 / 128 FW: Criação de Hotel e Serviços…" at bounding box center [549, 280] width 1099 height 560
click at [1053, 24] on icon at bounding box center [1058, 23] width 10 height 10
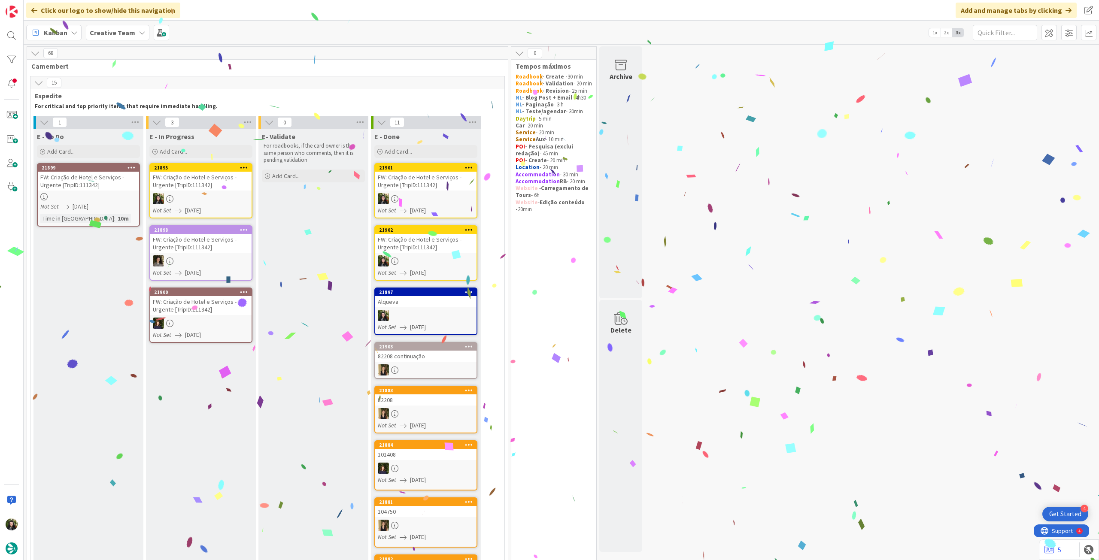
click at [214, 197] on div at bounding box center [200, 198] width 101 height 11
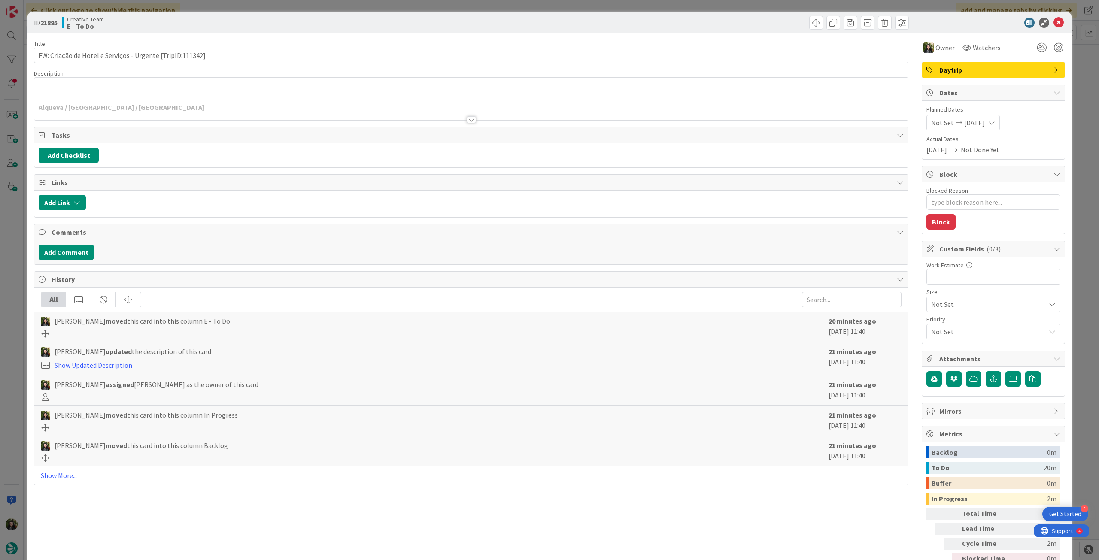
click at [137, 105] on div at bounding box center [470, 109] width 873 height 22
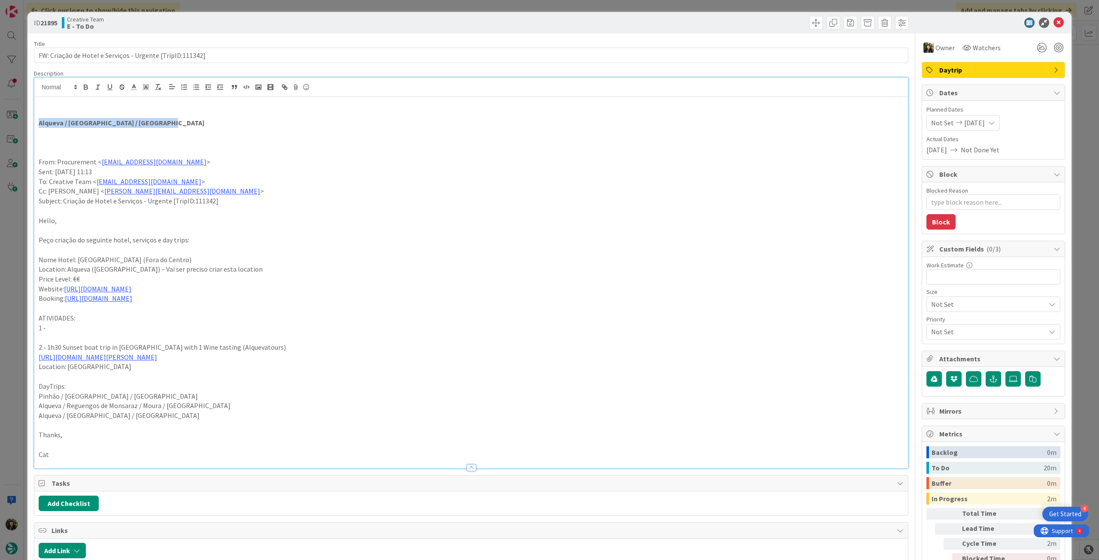
drag, startPoint x: 167, startPoint y: 125, endPoint x: 33, endPoint y: 124, distance: 133.5
click at [34, 124] on div "Alqueva / Arrábida Nature Park / Cascais From: Procurement < procurement@tourta…" at bounding box center [470, 282] width 873 height 371
click at [1053, 23] on icon at bounding box center [1058, 23] width 10 height 10
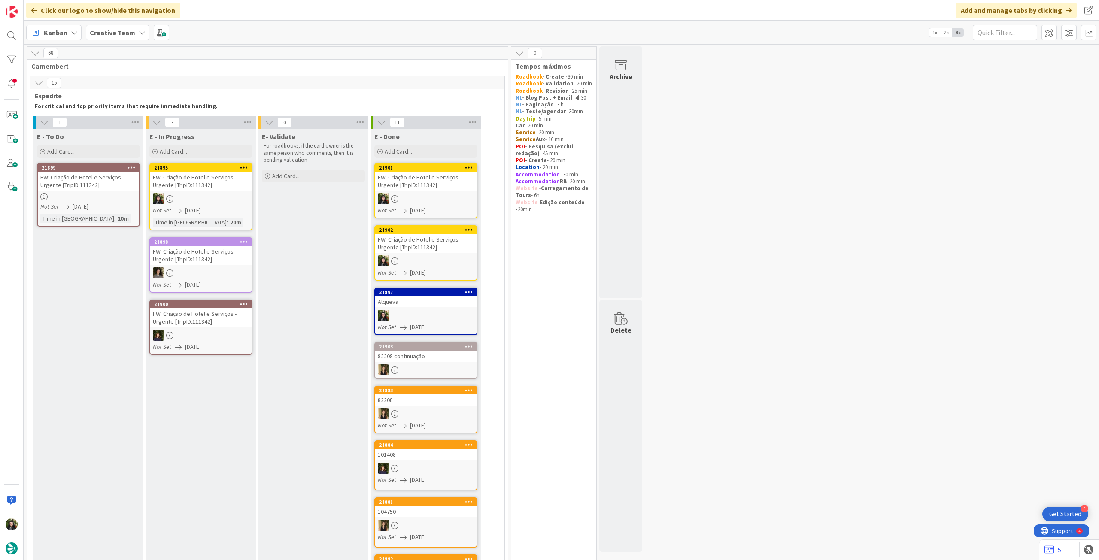
click at [97, 189] on div "FW: Criação de Hotel e Serviços - Urgente [TripID:111342]" at bounding box center [88, 181] width 101 height 19
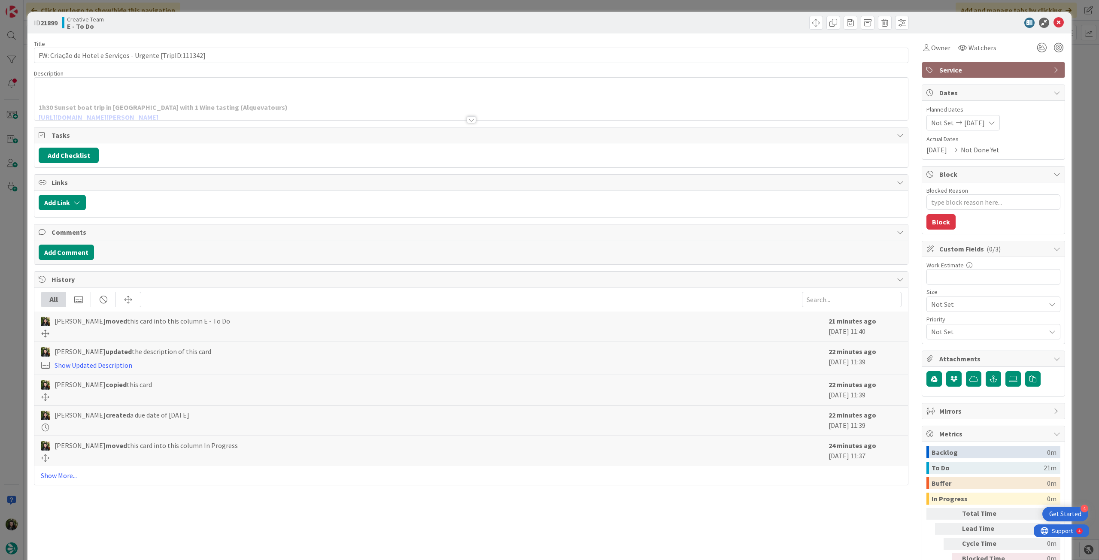
click at [148, 110] on div at bounding box center [470, 109] width 873 height 22
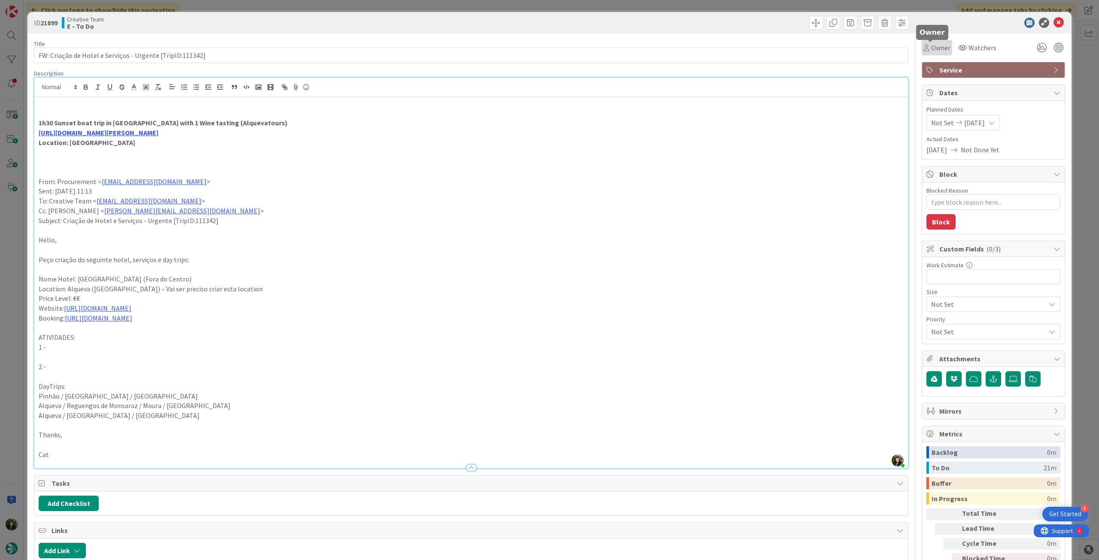
click at [931, 47] on span "Owner" at bounding box center [940, 47] width 19 height 10
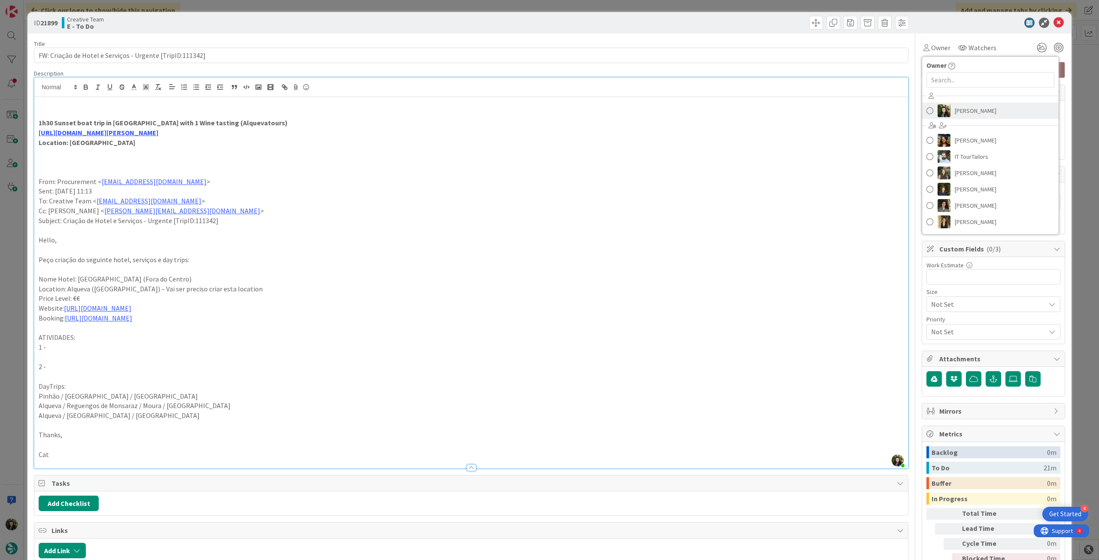
click at [954, 112] on span "Beatriz Cassona" at bounding box center [975, 110] width 42 height 13
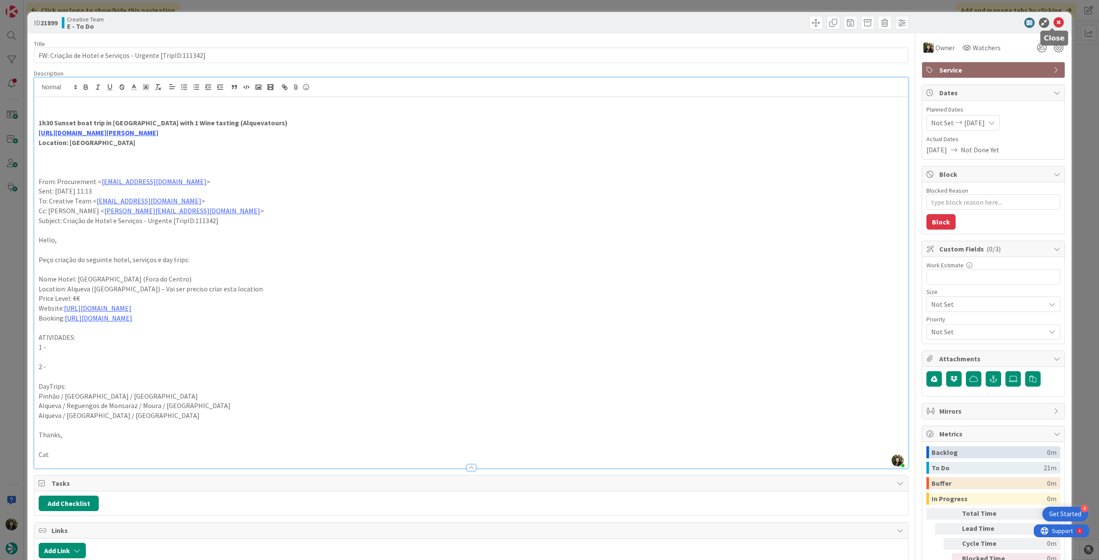
click at [1053, 24] on icon at bounding box center [1058, 23] width 10 height 10
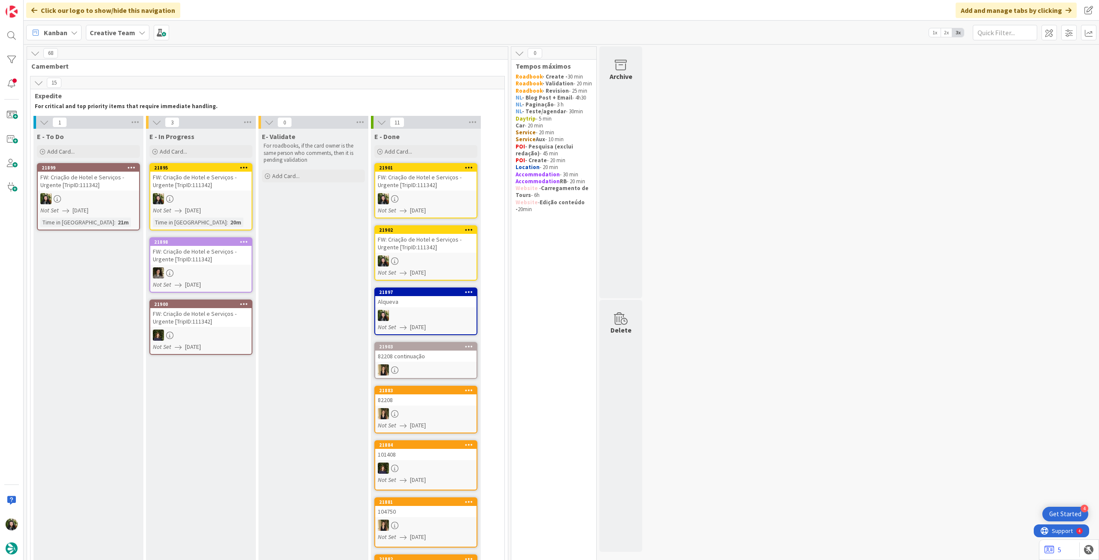
click at [213, 199] on div at bounding box center [200, 198] width 101 height 11
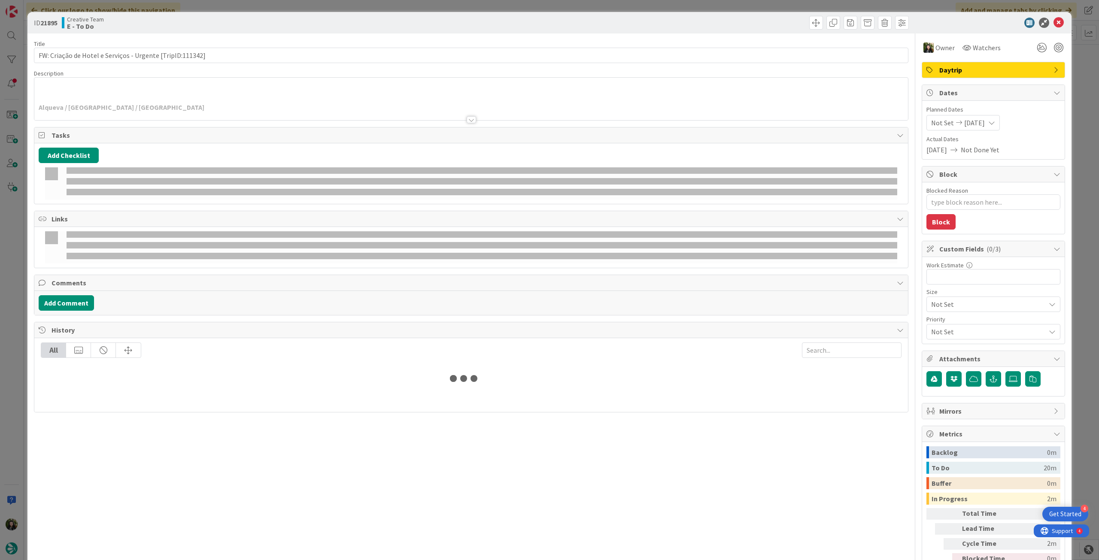
click at [182, 103] on div at bounding box center [470, 109] width 873 height 22
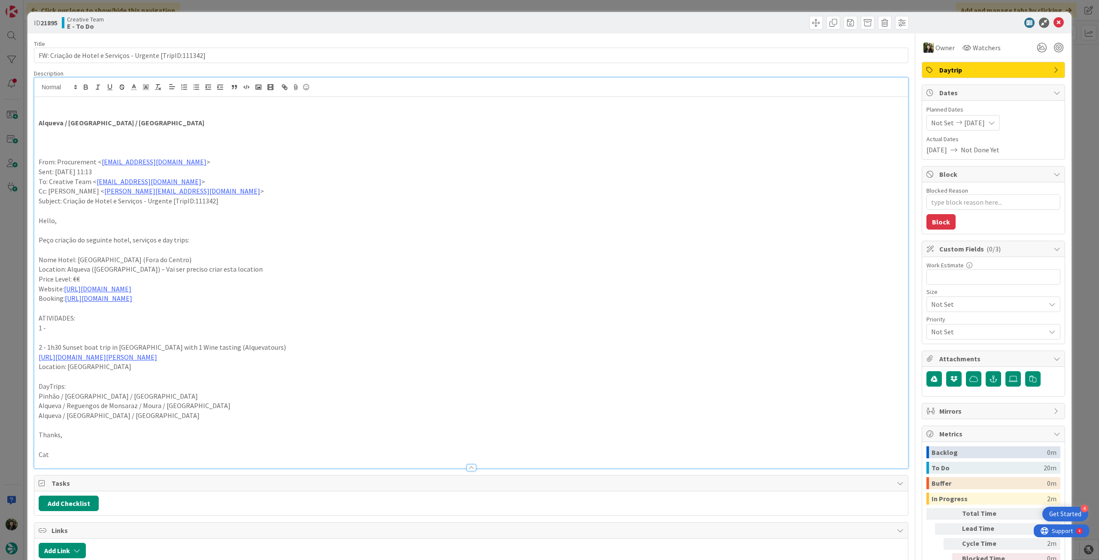
drag, startPoint x: 181, startPoint y: 117, endPoint x: 26, endPoint y: 115, distance: 154.9
click at [26, 115] on div "ID 21895 Creative Team E - To Do Title 57 / 128 FW: Criação de Hotel e Serviços…" at bounding box center [549, 280] width 1099 height 560
drag, startPoint x: 170, startPoint y: 121, endPoint x: 9, endPoint y: 121, distance: 160.9
click at [9, 121] on div "ID 21895 Creative Team E - To Do Title 57 / 128 FW: Criação de Hotel e Serviços…" at bounding box center [549, 280] width 1099 height 560
drag, startPoint x: 1049, startPoint y: 20, endPoint x: 1037, endPoint y: 23, distance: 12.4
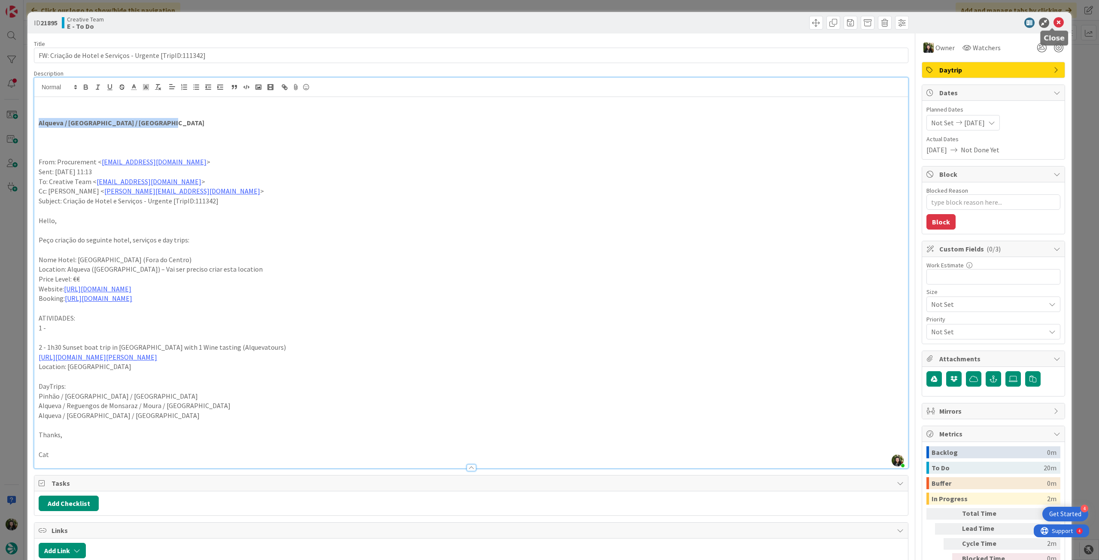
click at [1053, 20] on icon at bounding box center [1058, 23] width 10 height 10
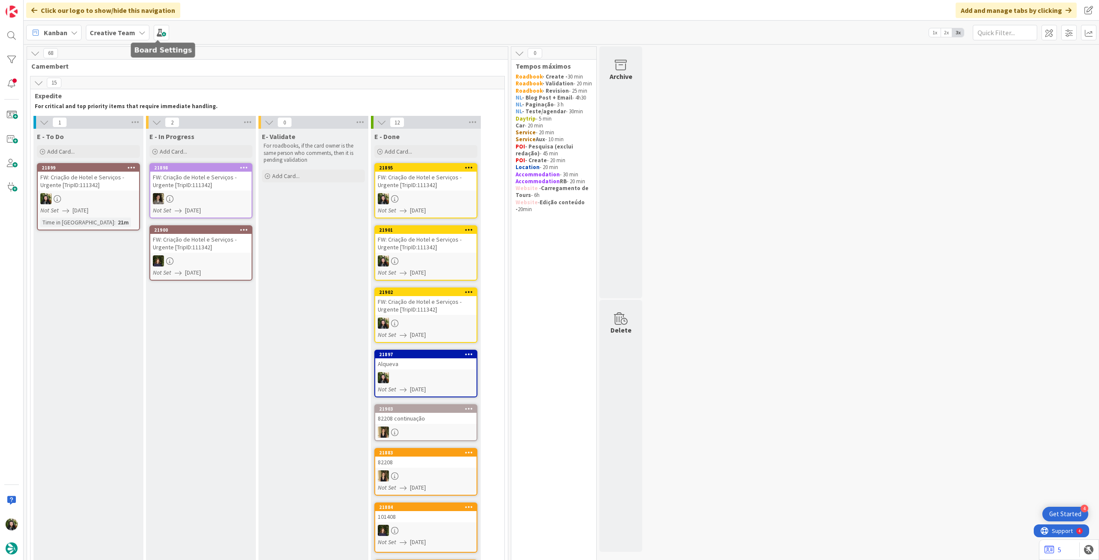
click at [121, 35] on b "Creative Team" at bounding box center [112, 32] width 45 height 9
click at [130, 124] on h4 "Creative Team - Análise" at bounding box center [154, 122] width 117 height 9
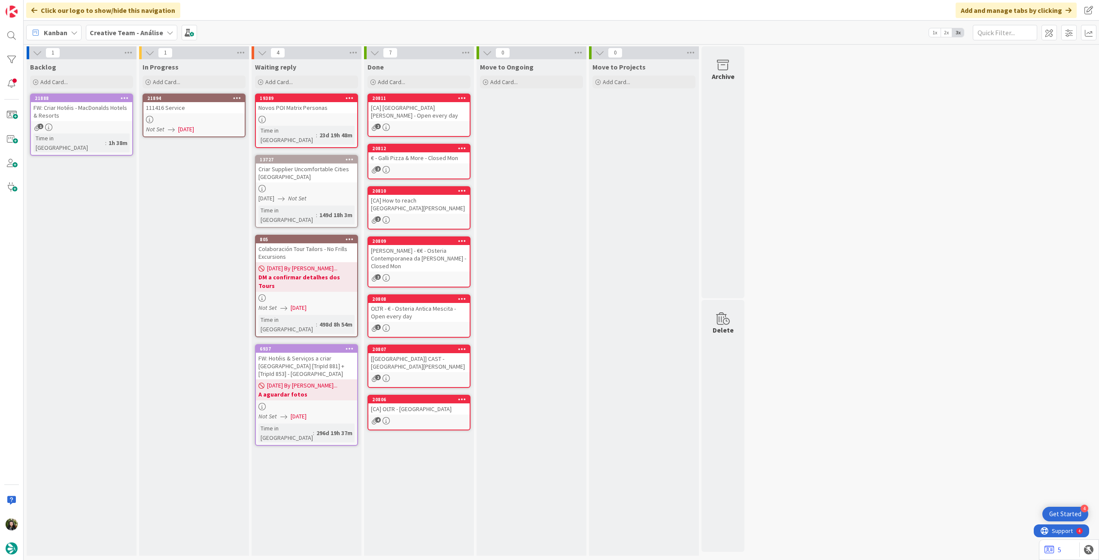
click at [238, 97] on icon at bounding box center [237, 98] width 8 height 6
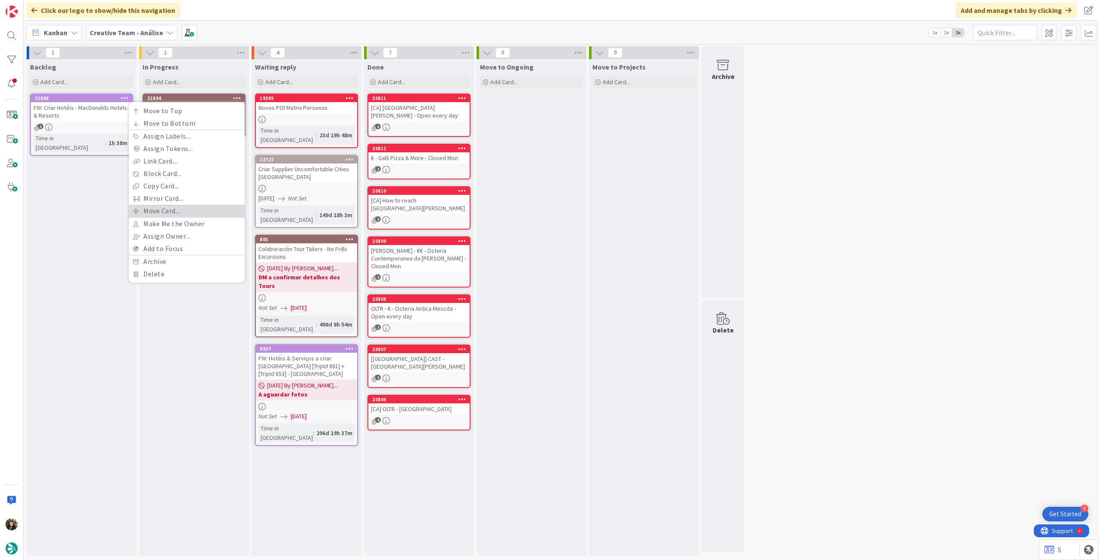
click at [179, 210] on link "Move Card..." at bounding box center [187, 211] width 116 height 12
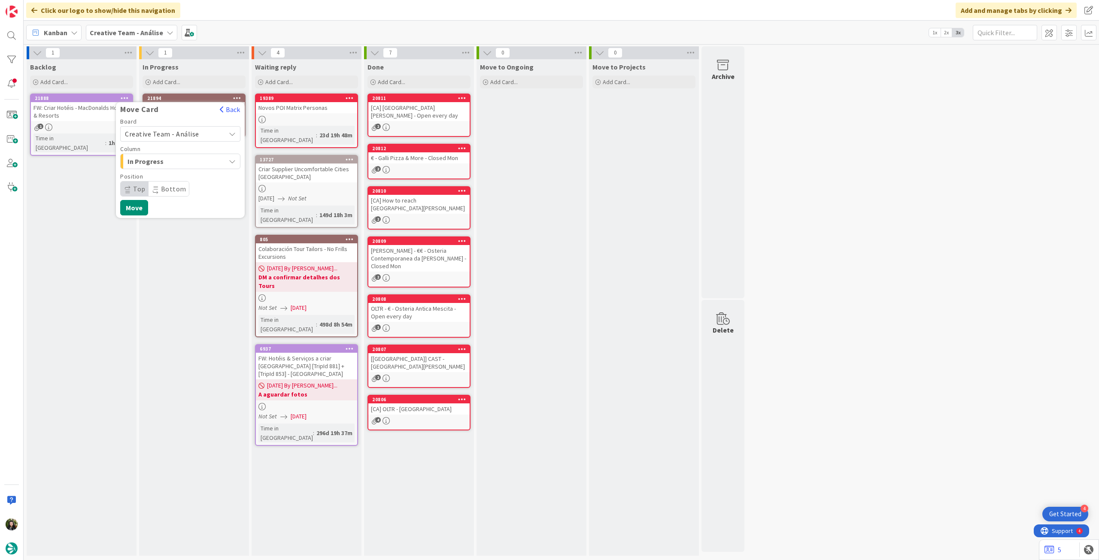
click at [178, 137] on span "Creative Team - Análise" at bounding box center [162, 134] width 74 height 9
click at [170, 175] on span "Creative Team" at bounding box center [186, 174] width 100 height 13
click at [178, 164] on span "Select a Column..." at bounding box center [157, 161] width 64 height 11
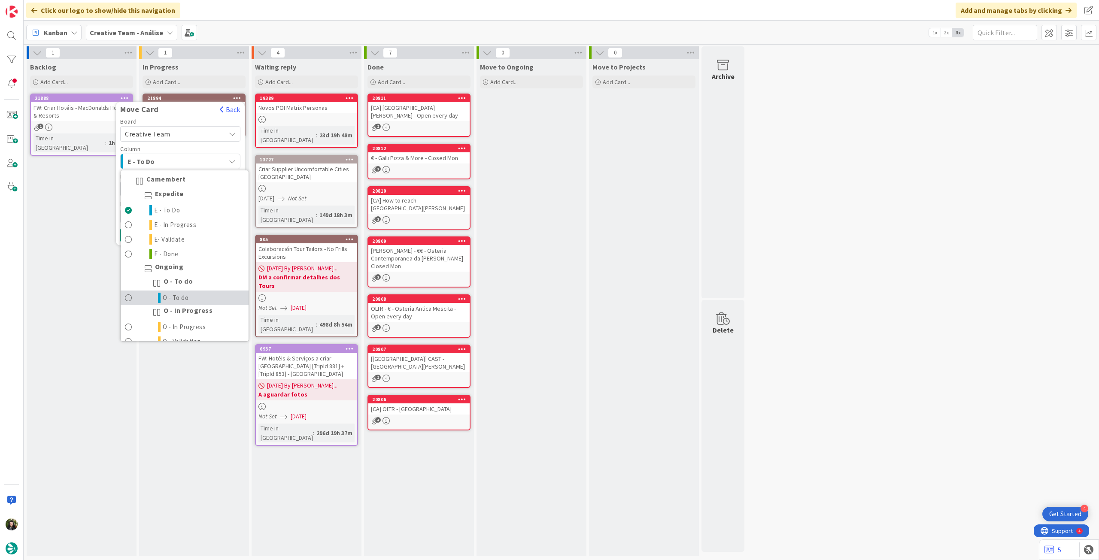
click at [198, 299] on link "O - To do" at bounding box center [185, 298] width 128 height 15
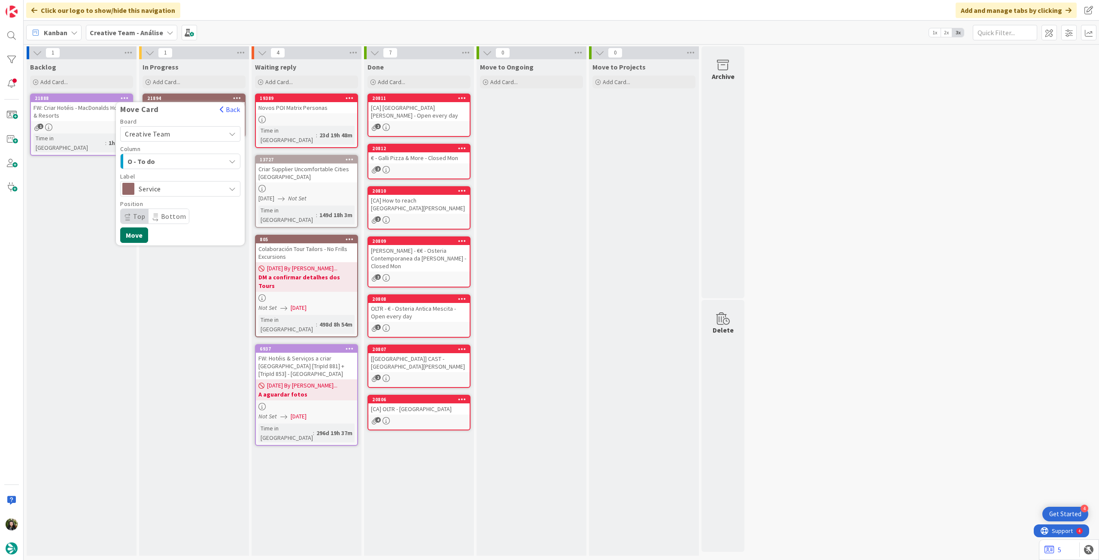
click at [138, 230] on button "Move" at bounding box center [134, 234] width 28 height 15
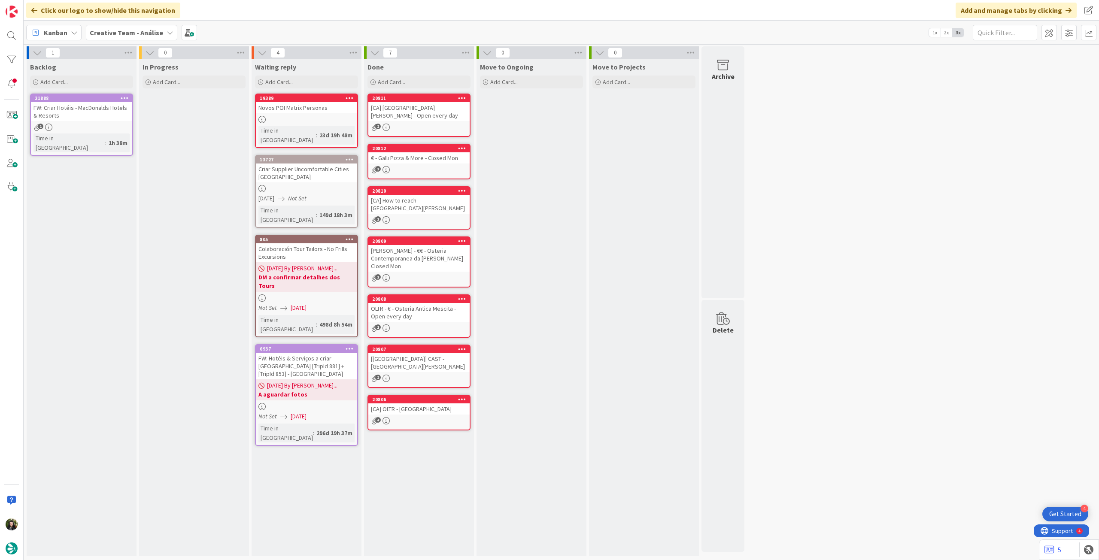
click at [127, 36] on b "Creative Team - Análise" at bounding box center [126, 32] width 73 height 9
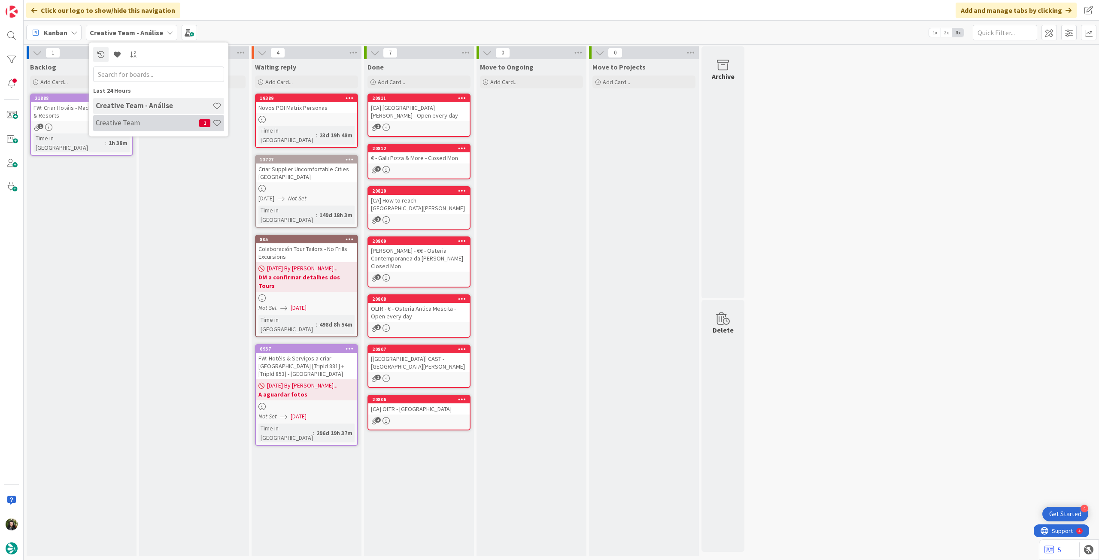
click at [131, 123] on h4 "Creative Team" at bounding box center [147, 122] width 103 height 9
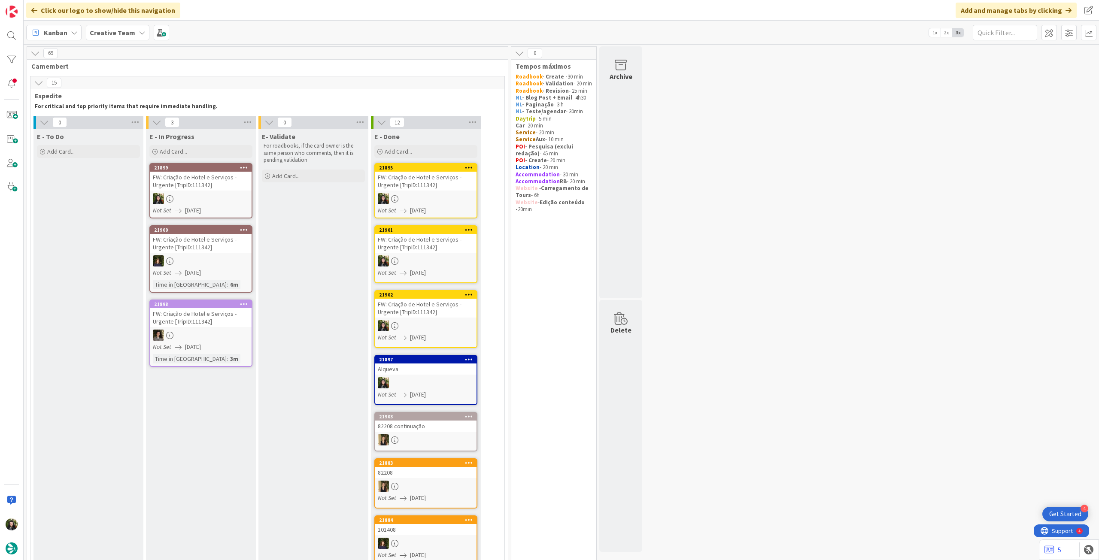
click at [200, 192] on link "21899 FW: Criação de Hotel e Serviços - Urgente [TripID:111342] Not Set 28/08/2…" at bounding box center [200, 190] width 103 height 55
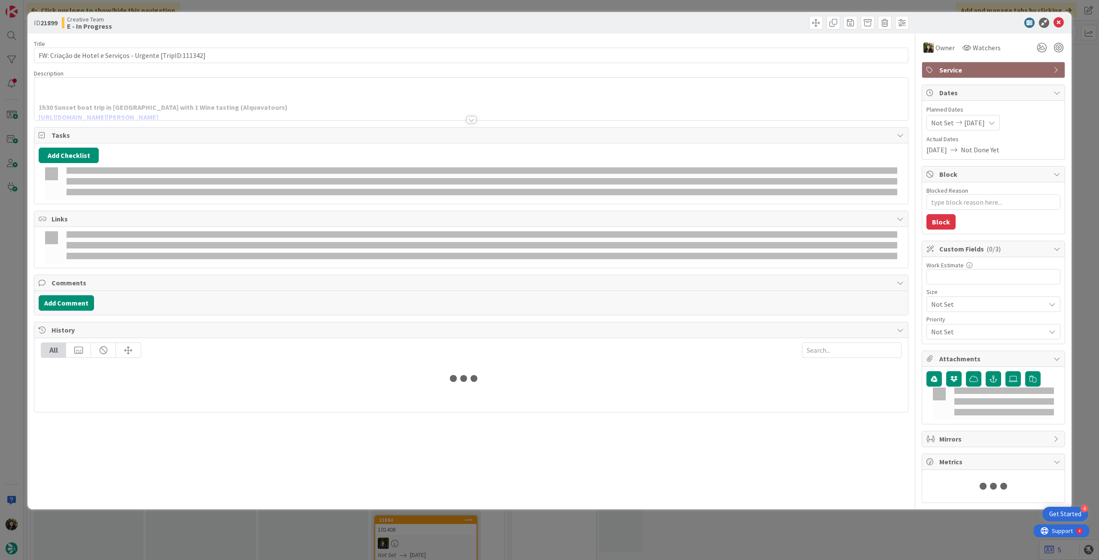
click at [163, 102] on div at bounding box center [470, 109] width 873 height 22
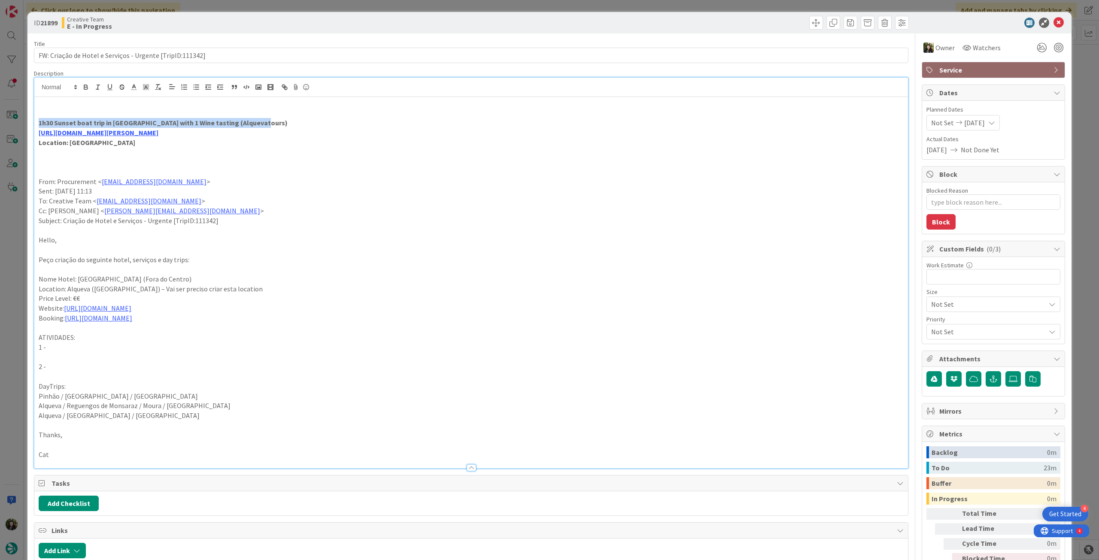
drag, startPoint x: 268, startPoint y: 124, endPoint x: 24, endPoint y: 120, distance: 244.2
click at [24, 120] on div "ID 21899 Creative Team E - In Progress Title 57 / 128 FW: Criação de Hotel e Se…" at bounding box center [549, 280] width 1099 height 560
click at [113, 136] on link "https://www.alquevatours.com/tours/por-do-sol-com-antao-vaz-privado/" at bounding box center [99, 132] width 120 height 9
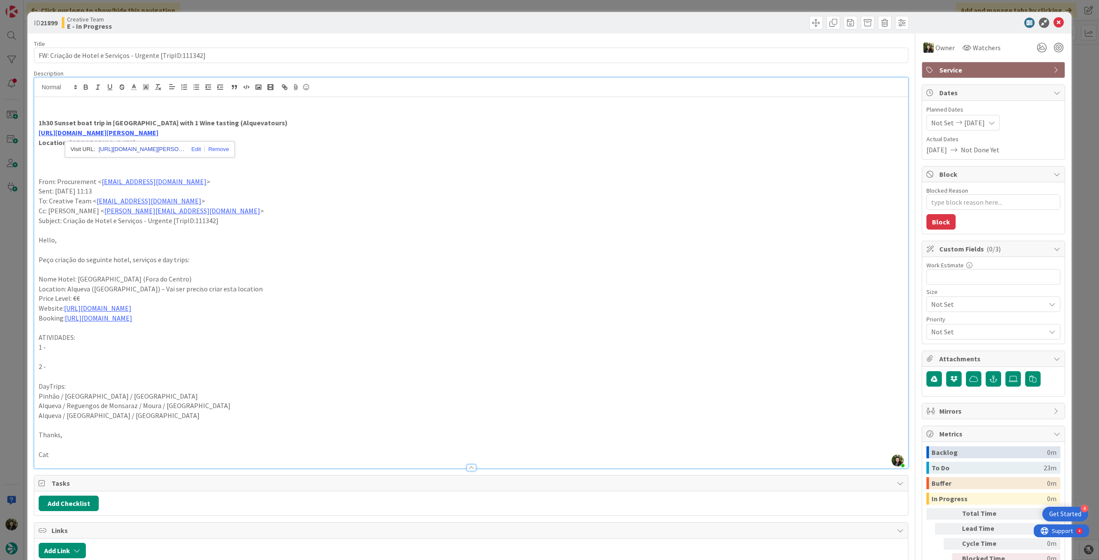
click at [120, 151] on link "https://www.alquevatours.com/tours/por-do-sol-com-antao-vaz-privado/" at bounding box center [142, 149] width 86 height 11
click at [327, 194] on p "Sent: Thursday, August 28, 2025 11:13" at bounding box center [471, 191] width 865 height 10
click at [1053, 20] on icon at bounding box center [1058, 23] width 10 height 10
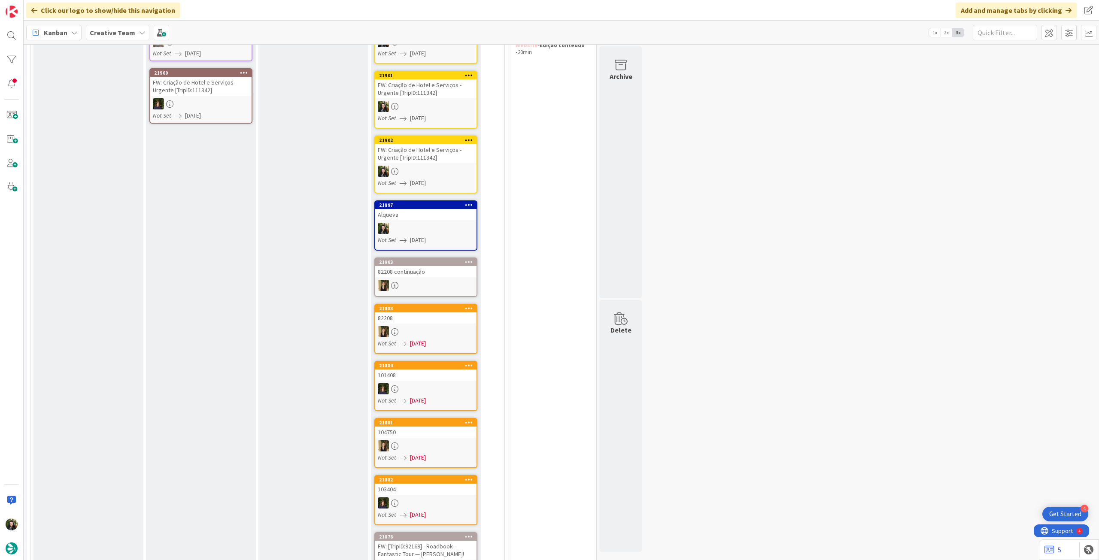
scroll to position [178, 0]
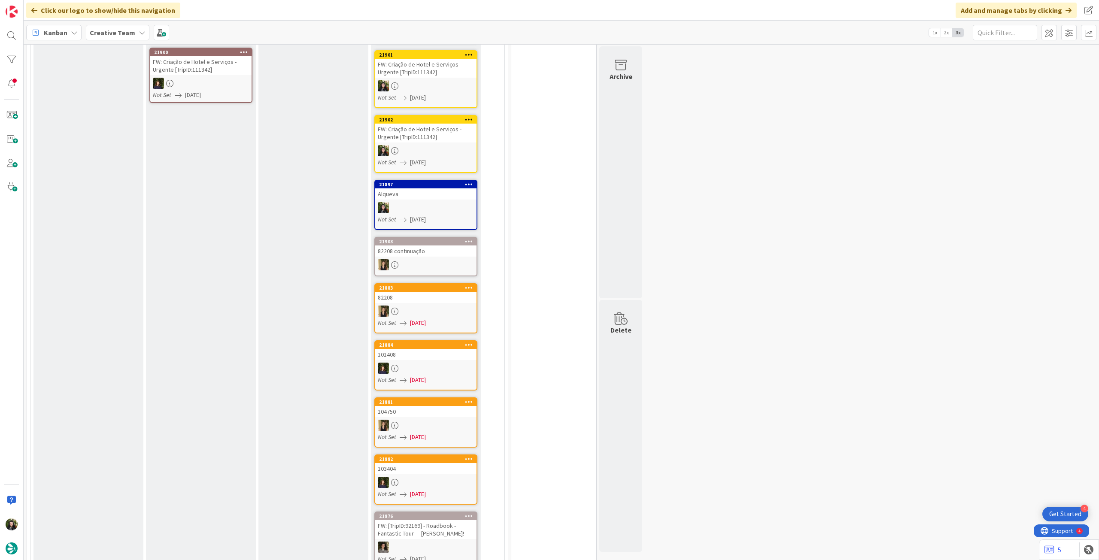
drag, startPoint x: 102, startPoint y: 35, endPoint x: 100, endPoint y: 41, distance: 6.2
click at [102, 35] on b "Creative Team" at bounding box center [112, 32] width 45 height 9
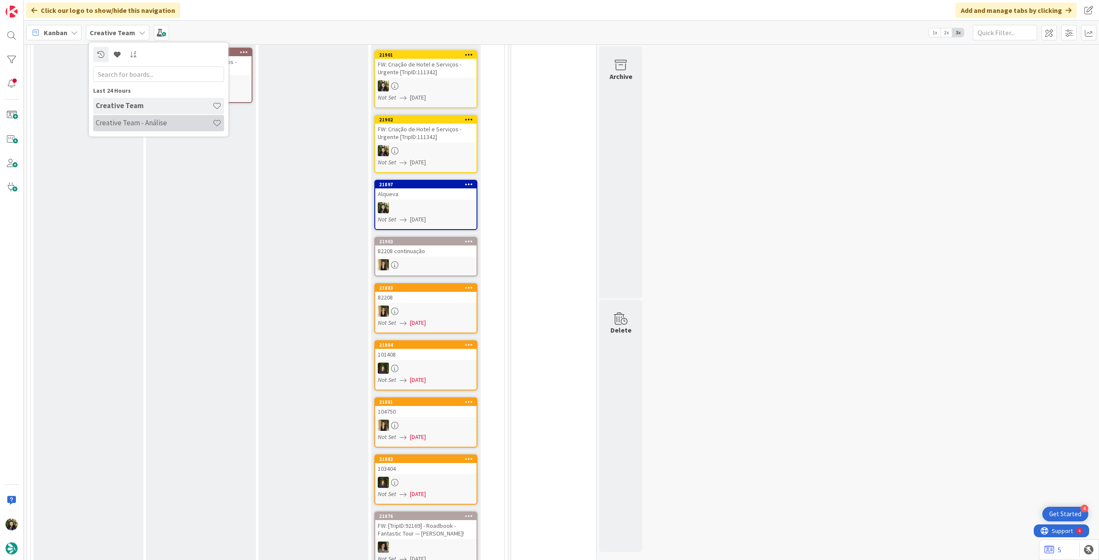
click at [114, 120] on h4 "Creative Team - Análise" at bounding box center [154, 122] width 117 height 9
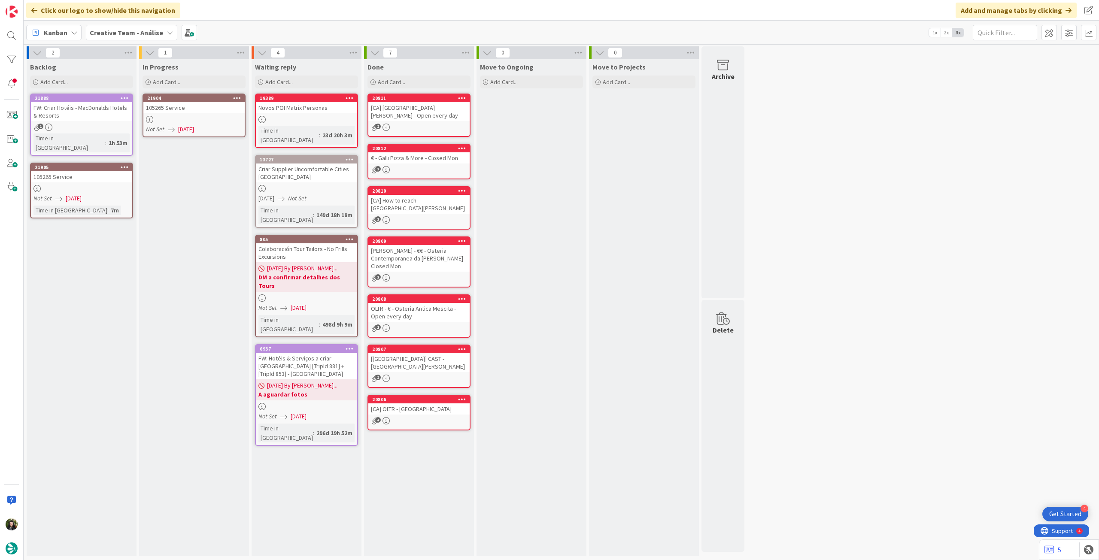
click at [194, 125] on span "[DATE]" at bounding box center [186, 129] width 16 height 9
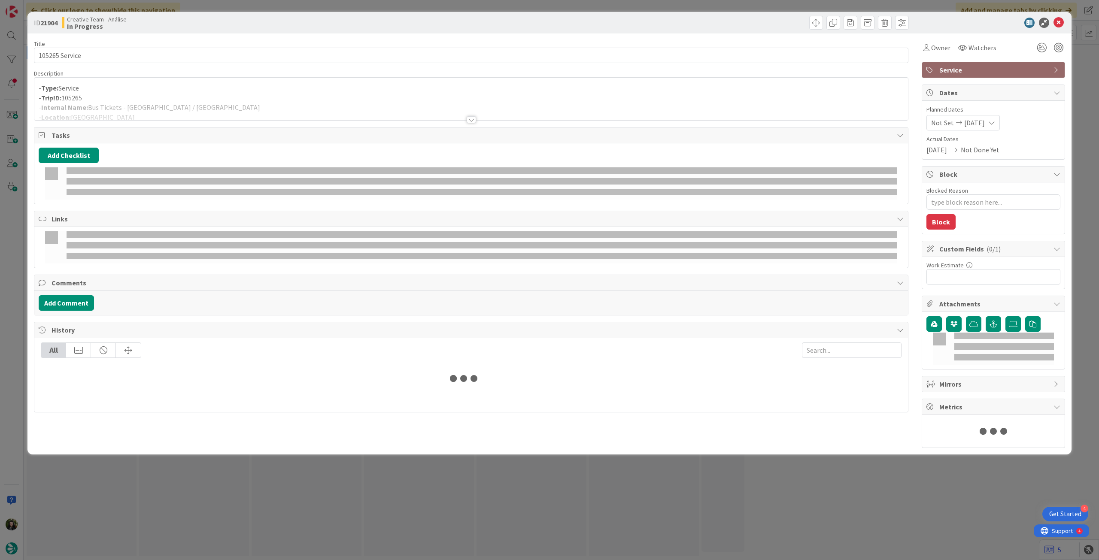
click at [202, 96] on p "- TripID: 105265" at bounding box center [471, 98] width 865 height 10
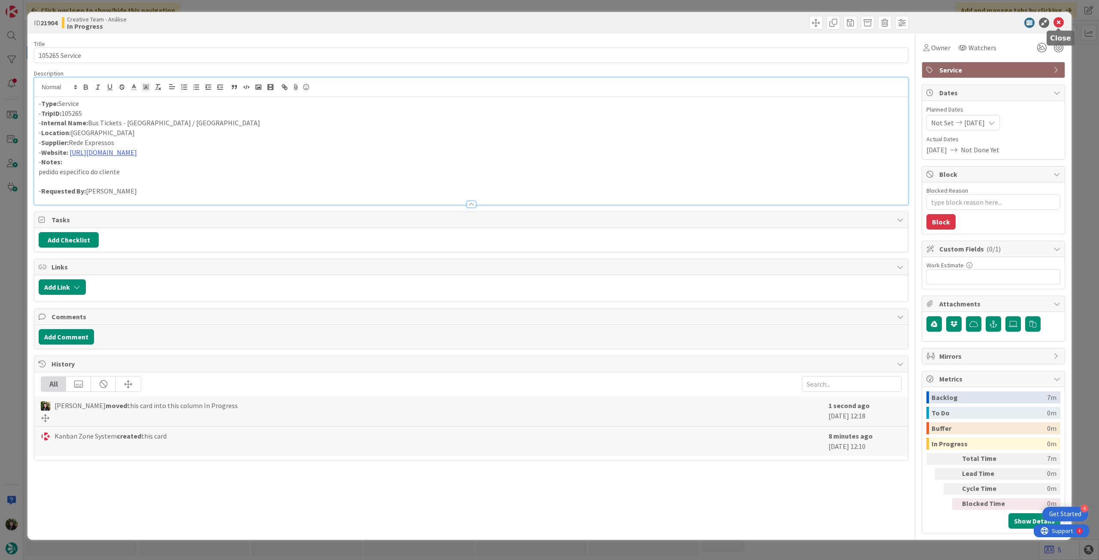
drag, startPoint x: 1058, startPoint y: 21, endPoint x: 918, endPoint y: 22, distance: 139.9
click at [1058, 21] on icon at bounding box center [1058, 23] width 10 height 10
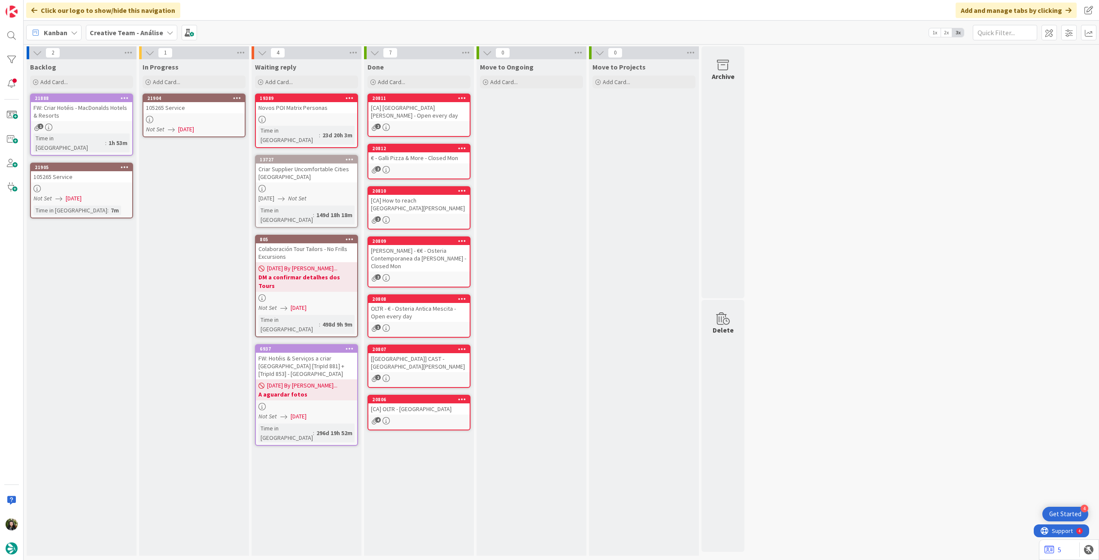
click at [237, 95] on icon at bounding box center [237, 98] width 8 height 6
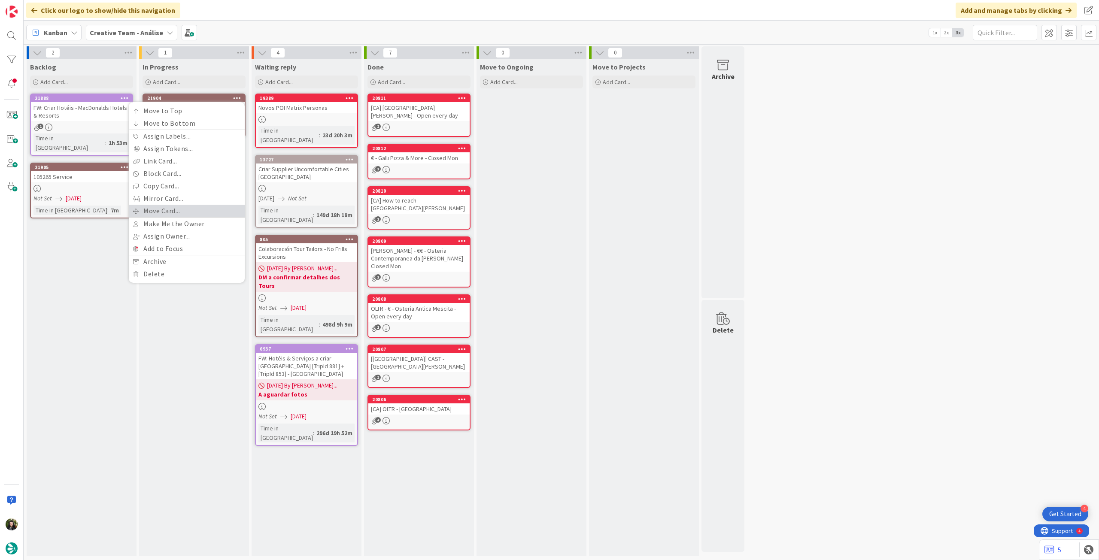
click at [184, 211] on link "Move Card..." at bounding box center [187, 211] width 116 height 12
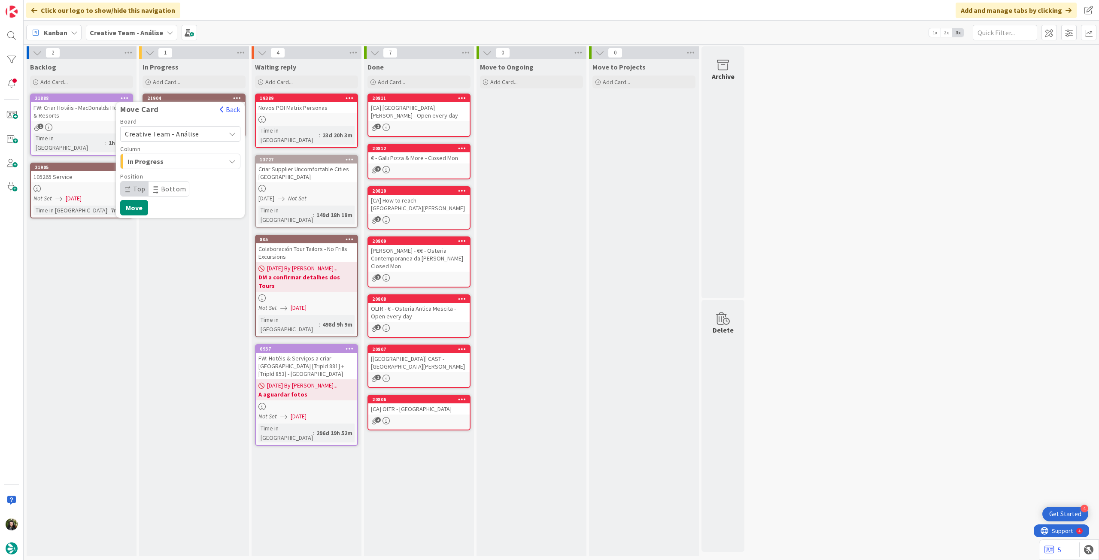
click at [178, 133] on span "Creative Team - Análise" at bounding box center [162, 134] width 74 height 9
click at [179, 182] on div "Creative Team - Análise Creative Team" at bounding box center [180, 163] width 120 height 43
click at [180, 178] on span "Creative Team" at bounding box center [186, 174] width 100 height 13
click at [184, 164] on span "Select a Column..." at bounding box center [157, 161] width 64 height 11
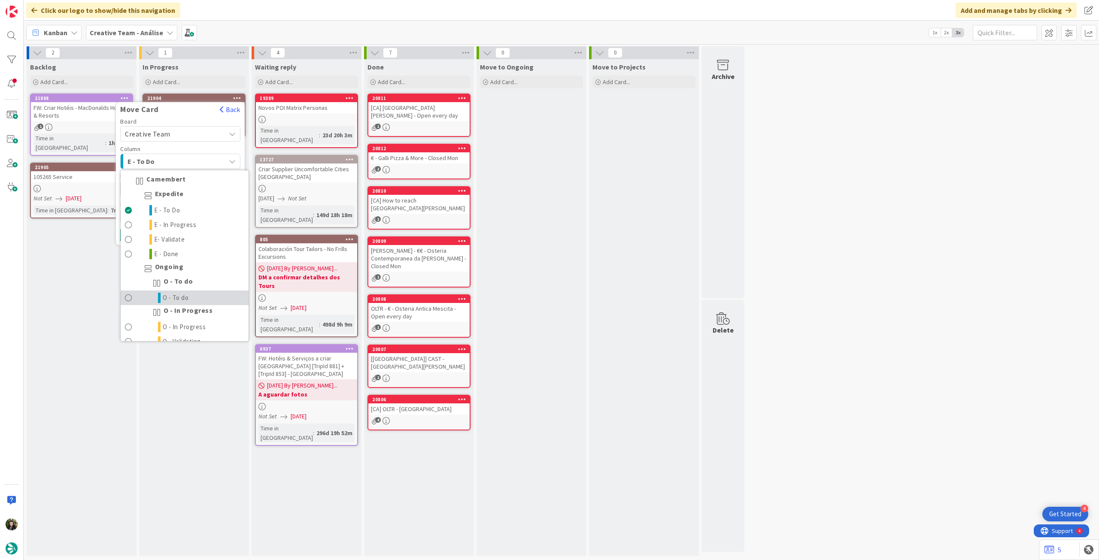
click at [203, 297] on link "O - To do" at bounding box center [185, 298] width 128 height 15
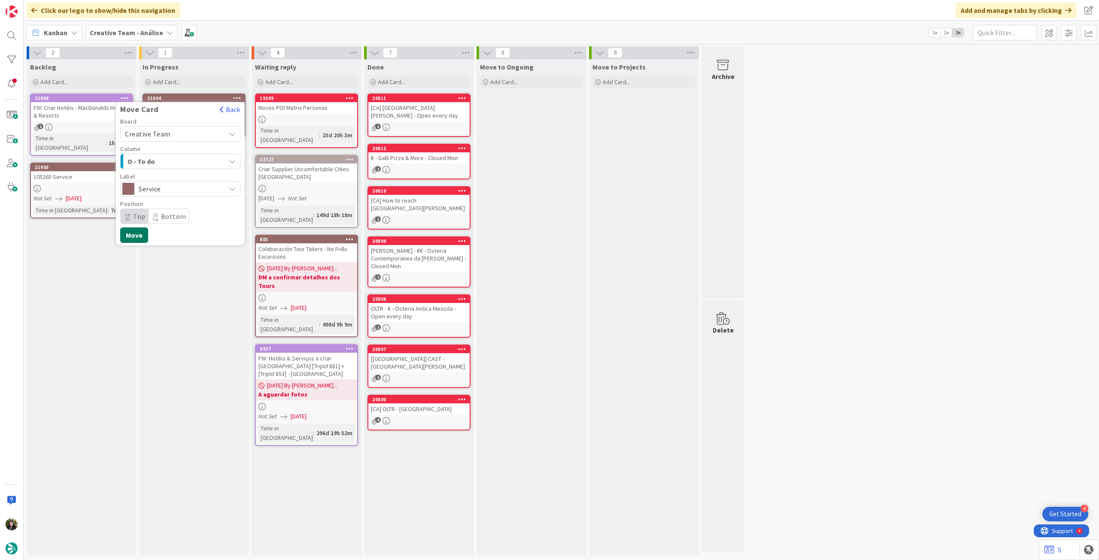
click at [133, 227] on button "Move" at bounding box center [134, 234] width 28 height 15
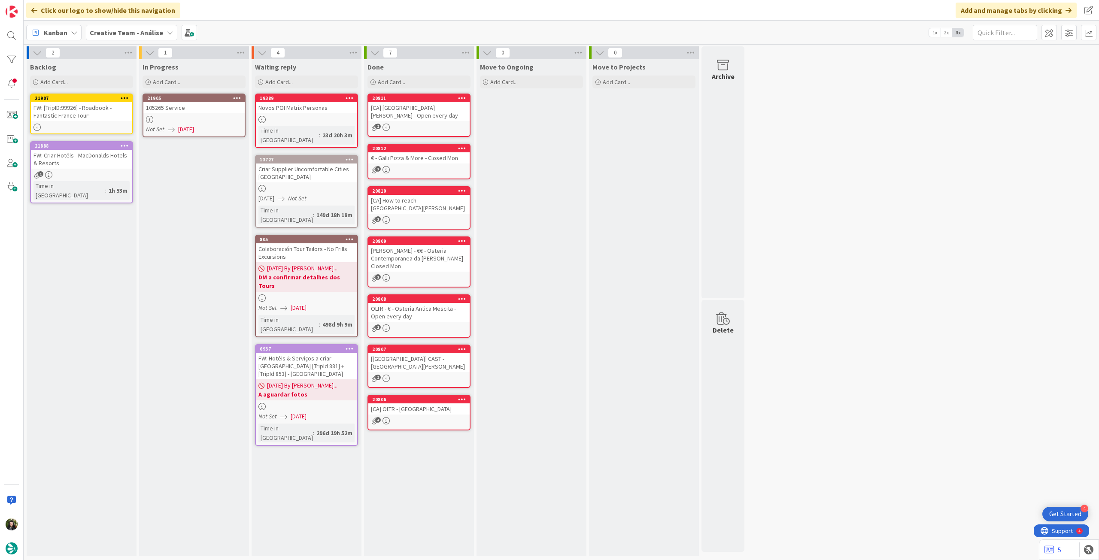
click at [194, 125] on span "[DATE]" at bounding box center [186, 129] width 16 height 9
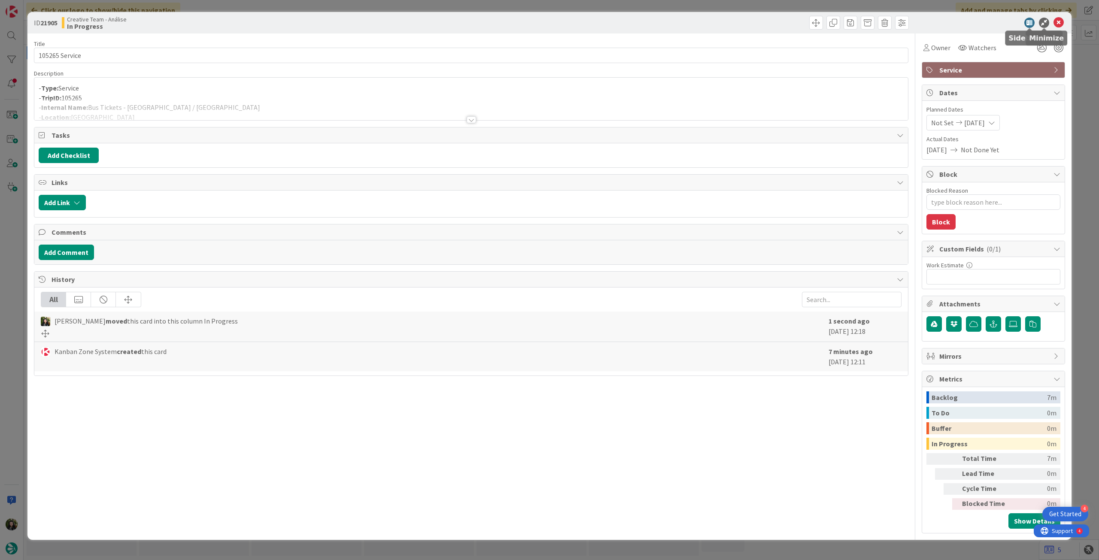
click at [1063, 23] on icon at bounding box center [1058, 23] width 10 height 10
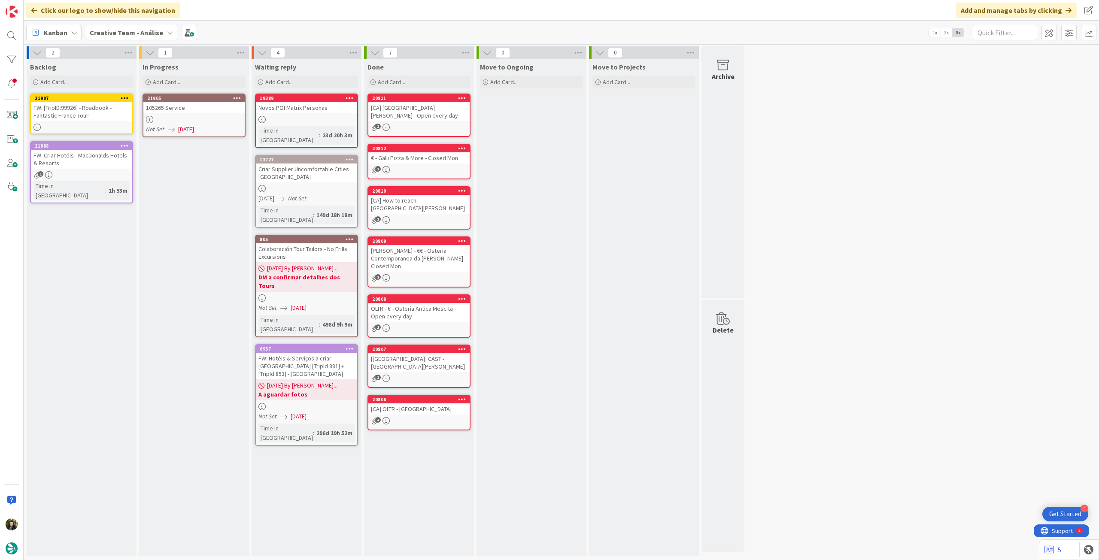
click at [239, 97] on icon at bounding box center [237, 98] width 8 height 6
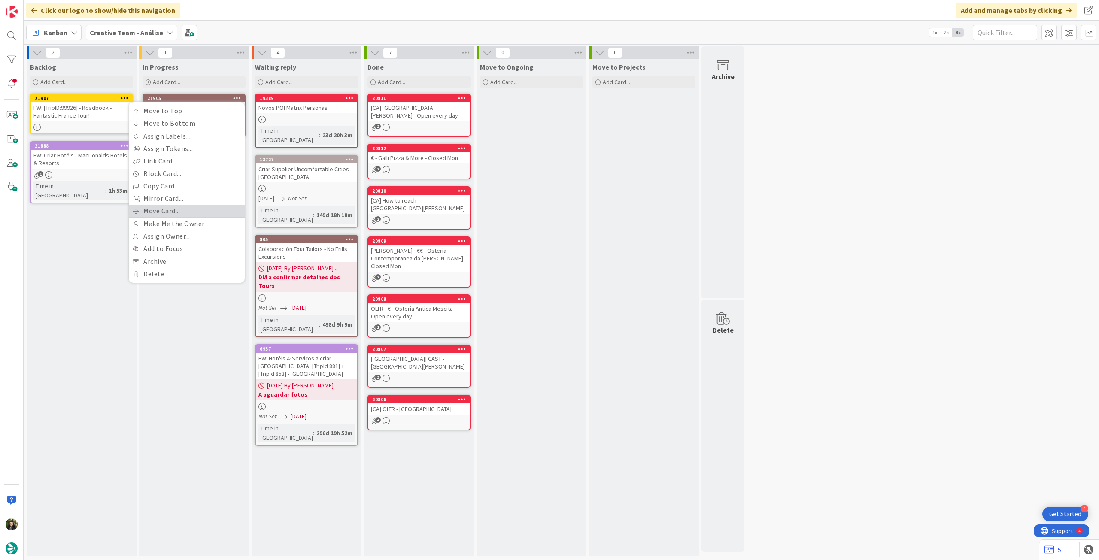
click at [166, 212] on link "Move Card..." at bounding box center [187, 211] width 116 height 12
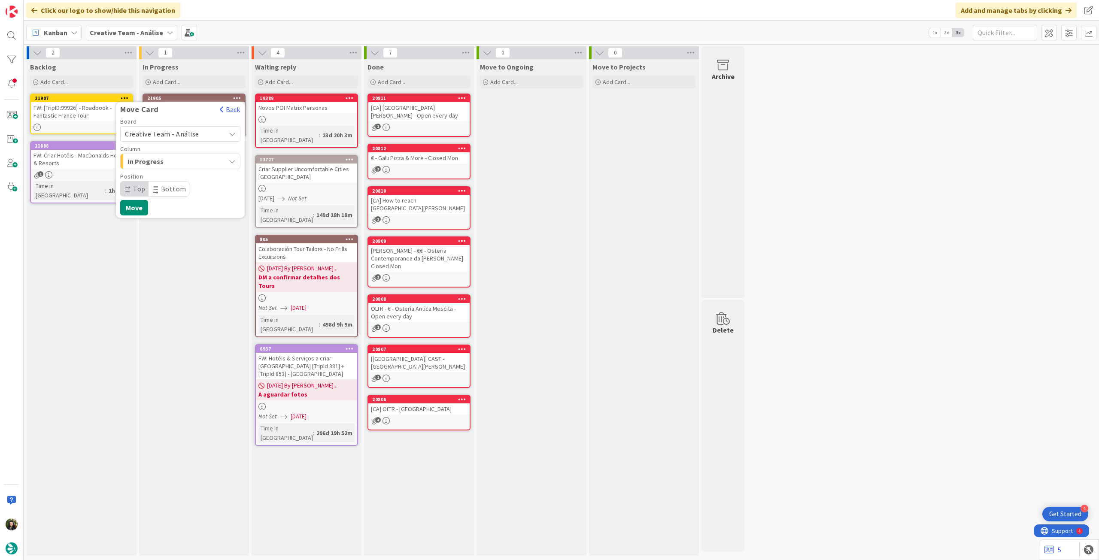
click at [167, 135] on span "Creative Team - Análise" at bounding box center [162, 134] width 74 height 9
click at [165, 169] on span "Creative Team" at bounding box center [186, 174] width 100 height 13
click at [173, 164] on span "Select a Column..." at bounding box center [157, 161] width 64 height 11
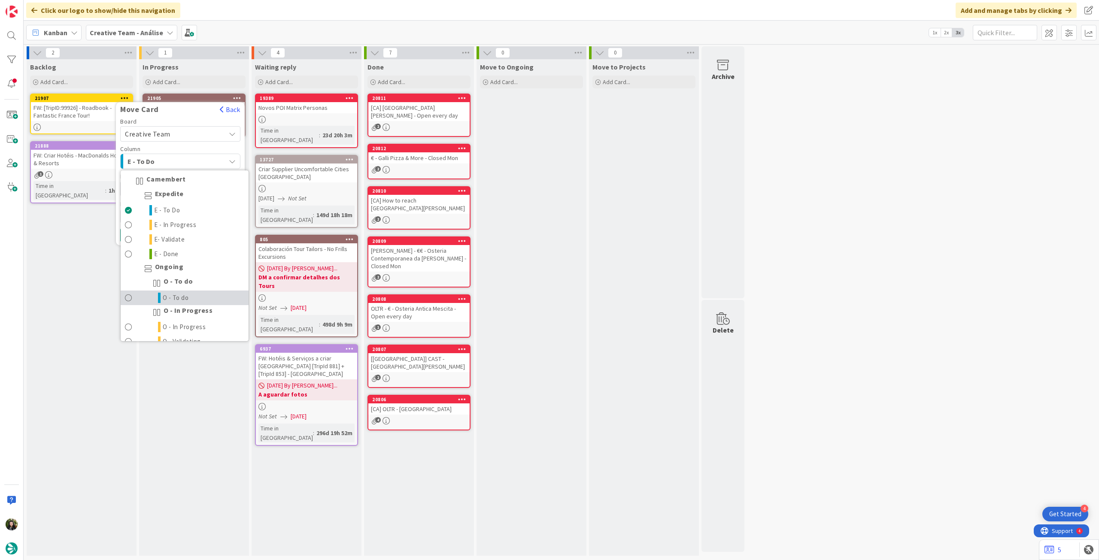
click at [185, 296] on span "O - To do" at bounding box center [176, 298] width 26 height 10
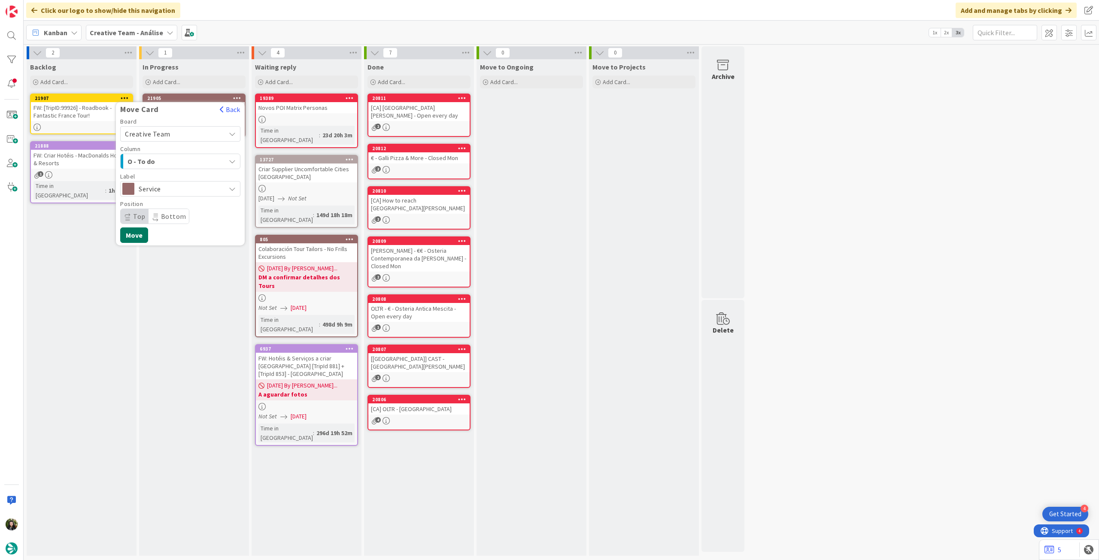
click at [139, 231] on button "Move" at bounding box center [134, 234] width 28 height 15
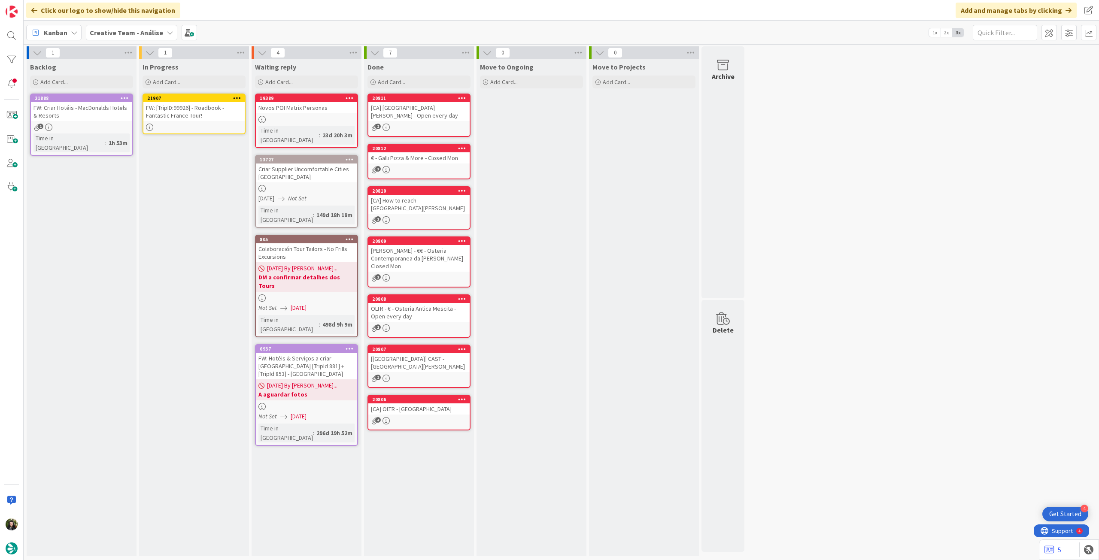
click at [182, 102] on div "FW: [TripID:99926] - Roadbook - Fantastic France Tour!" at bounding box center [193, 111] width 101 height 19
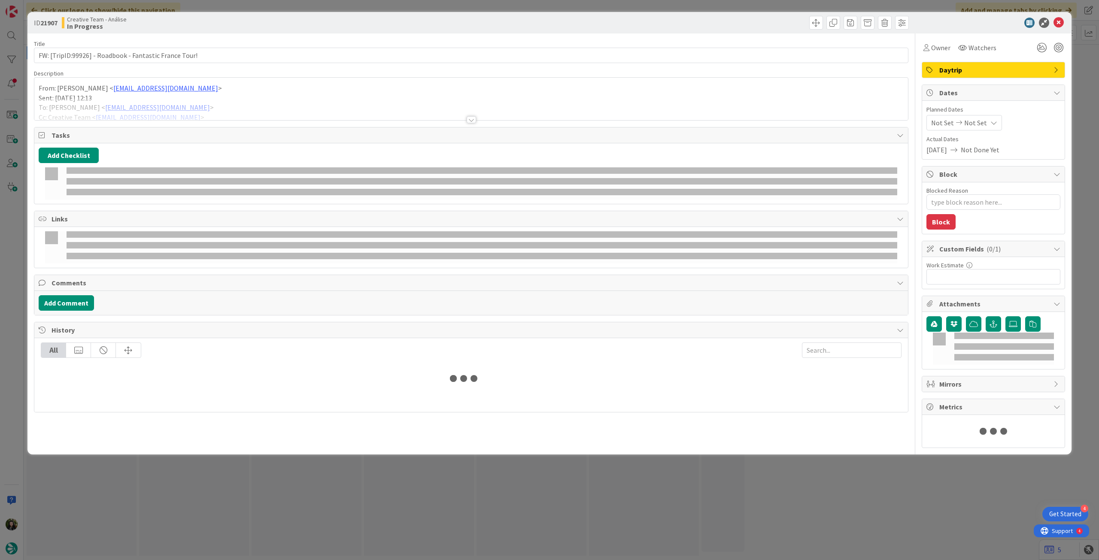
click at [197, 110] on div at bounding box center [470, 109] width 873 height 22
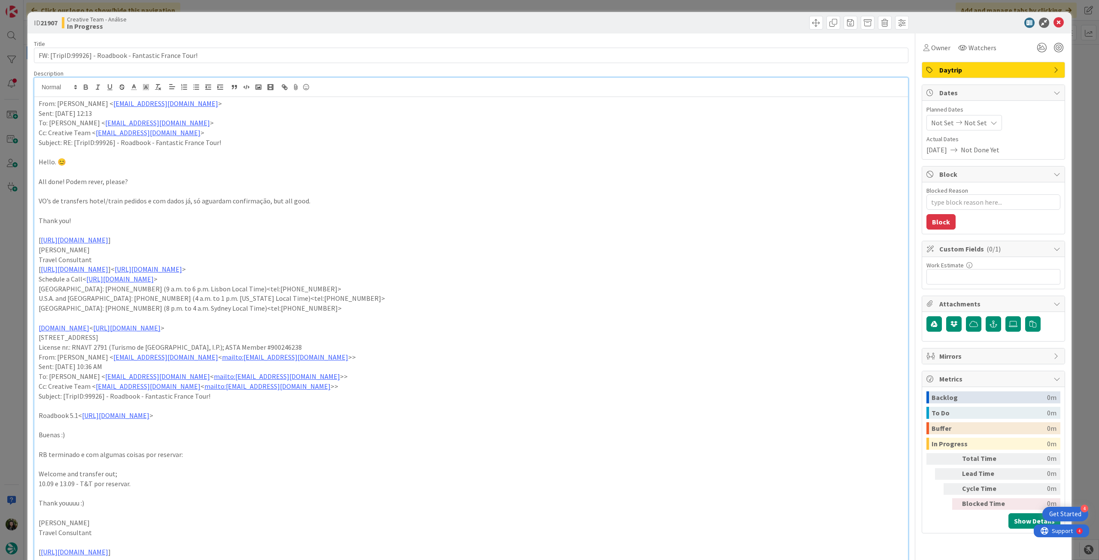
type textarea "x"
click at [990, 125] on icon at bounding box center [993, 122] width 7 height 7
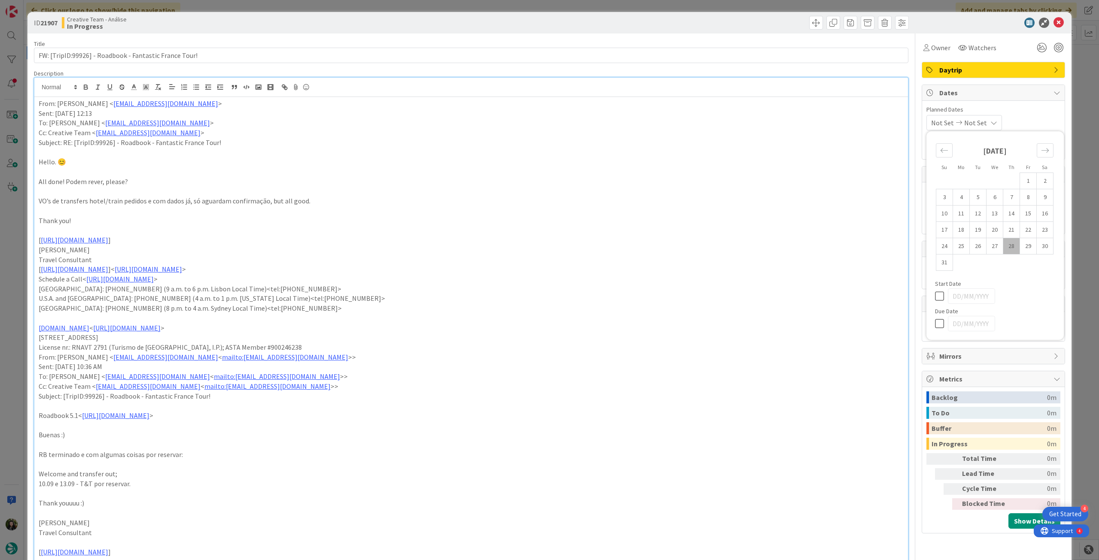
click at [935, 324] on icon at bounding box center [941, 323] width 13 height 10
type input "[DATE]"
click at [1053, 21] on icon at bounding box center [1058, 23] width 10 height 10
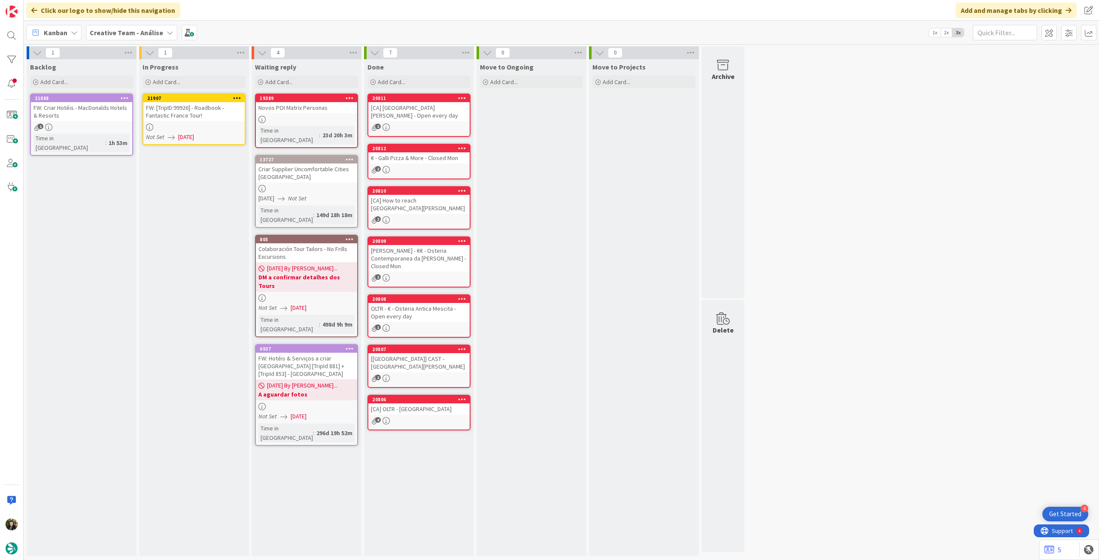
click at [239, 97] on icon at bounding box center [237, 98] width 8 height 6
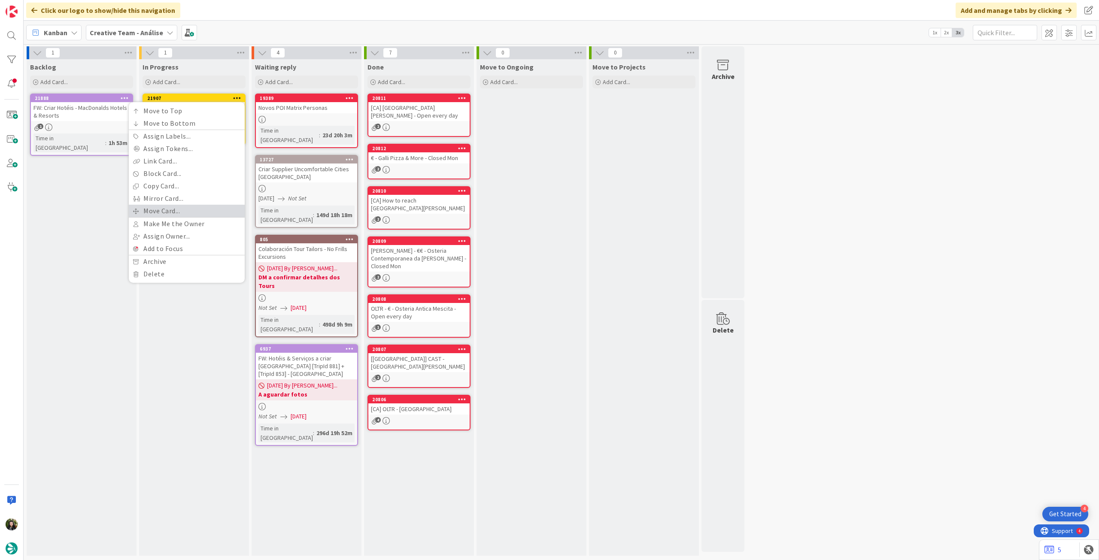
click at [186, 206] on link "Move Card..." at bounding box center [187, 211] width 116 height 12
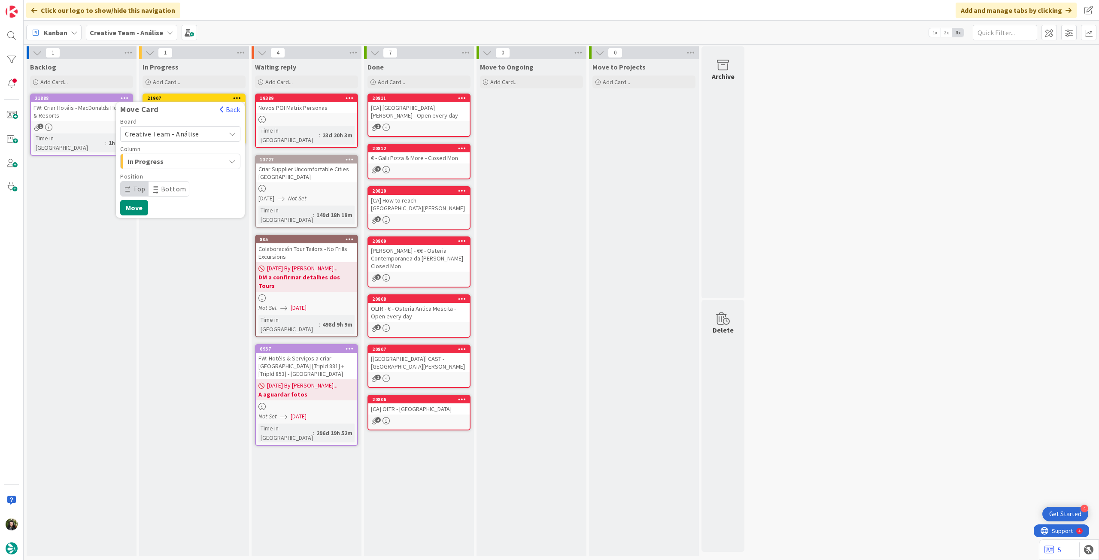
click at [177, 136] on span "Creative Team - Análise" at bounding box center [162, 134] width 74 height 9
click at [171, 168] on span "Creative Team" at bounding box center [186, 174] width 100 height 13
click at [173, 163] on span "E - To Do" at bounding box center [159, 161] width 64 height 11
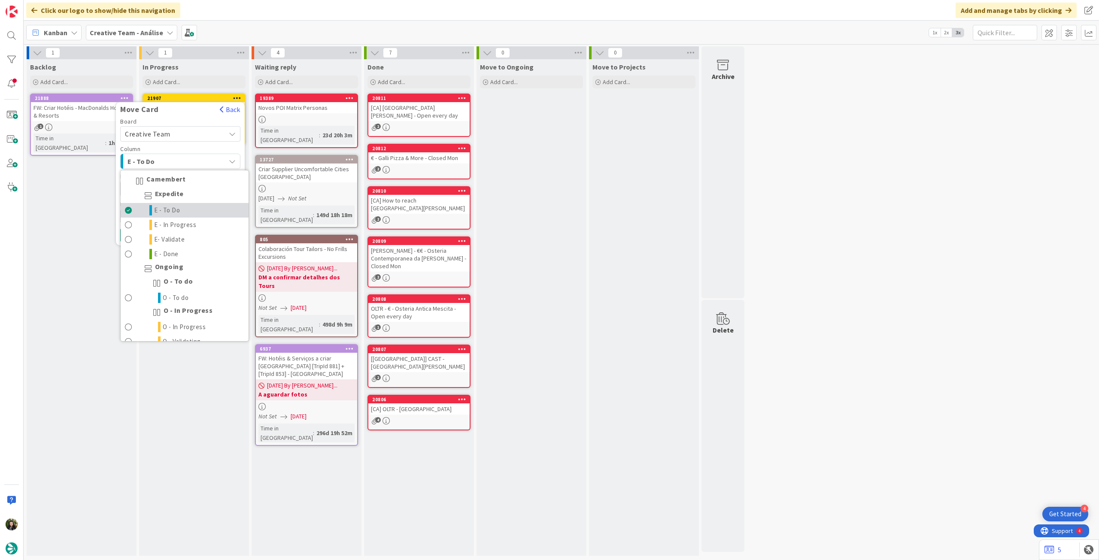
click at [170, 211] on span "E - To Do" at bounding box center [167, 210] width 26 height 10
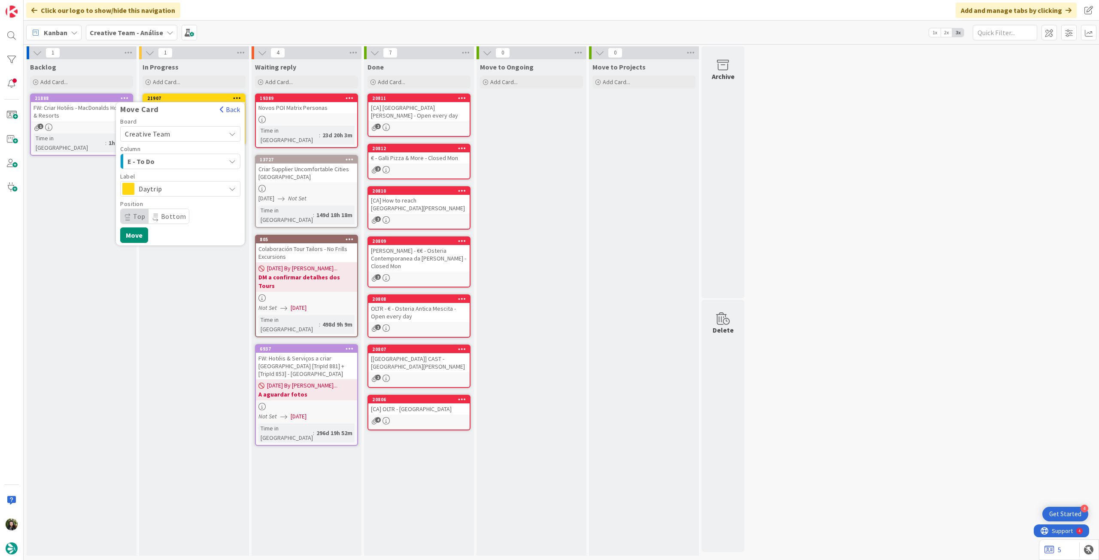
click at [180, 185] on span "Daytrip" at bounding box center [180, 189] width 82 height 12
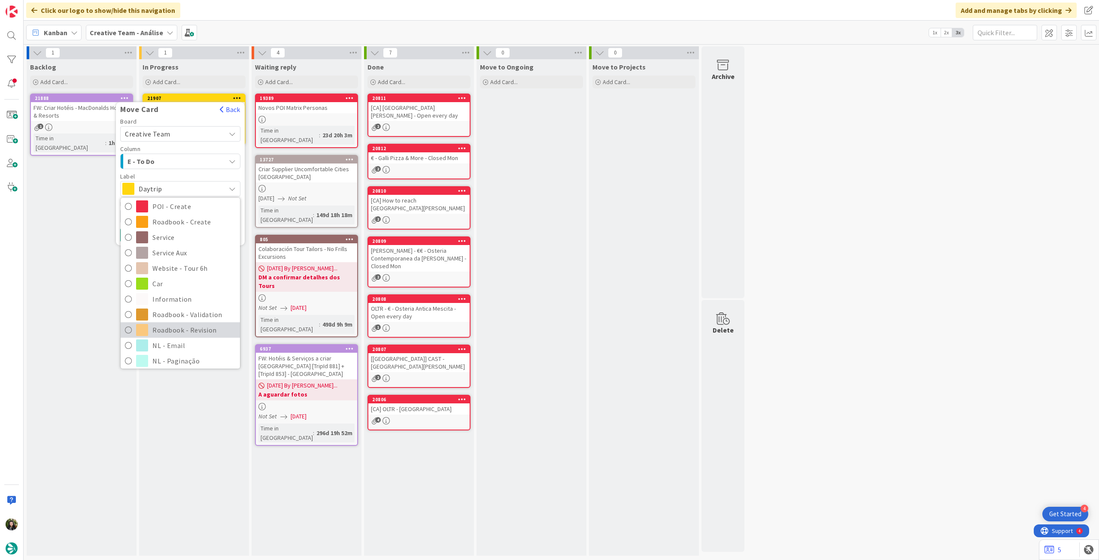
scroll to position [114, 0]
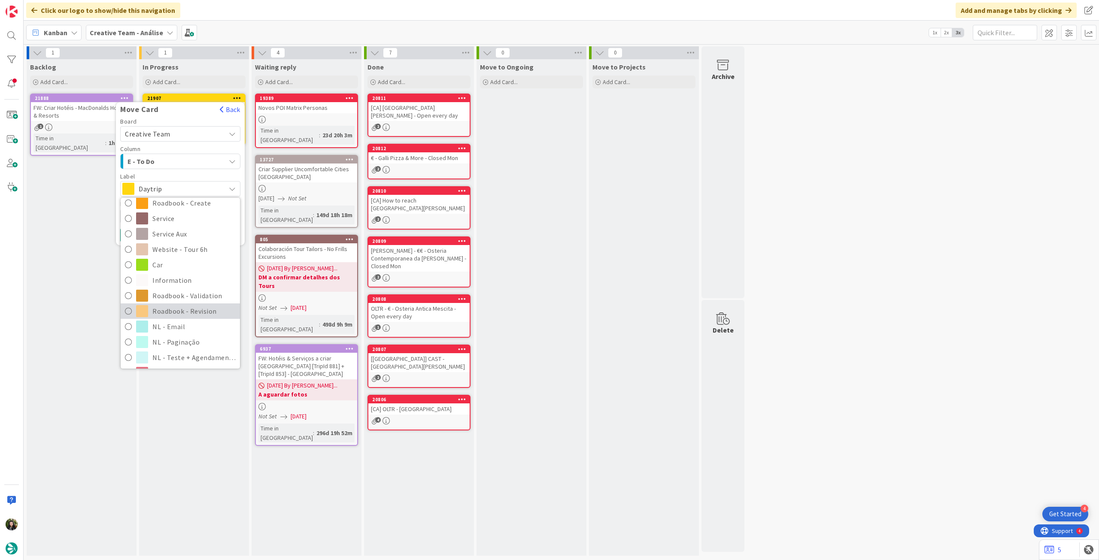
click at [185, 310] on span "Roadbook - Revision" at bounding box center [193, 311] width 83 height 13
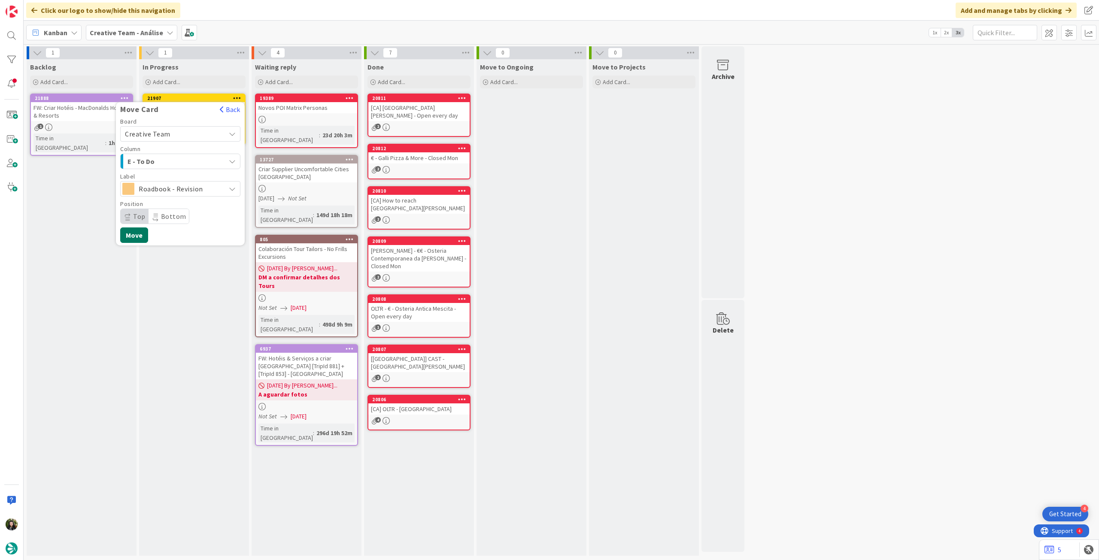
click at [136, 230] on button "Move" at bounding box center [134, 234] width 28 height 15
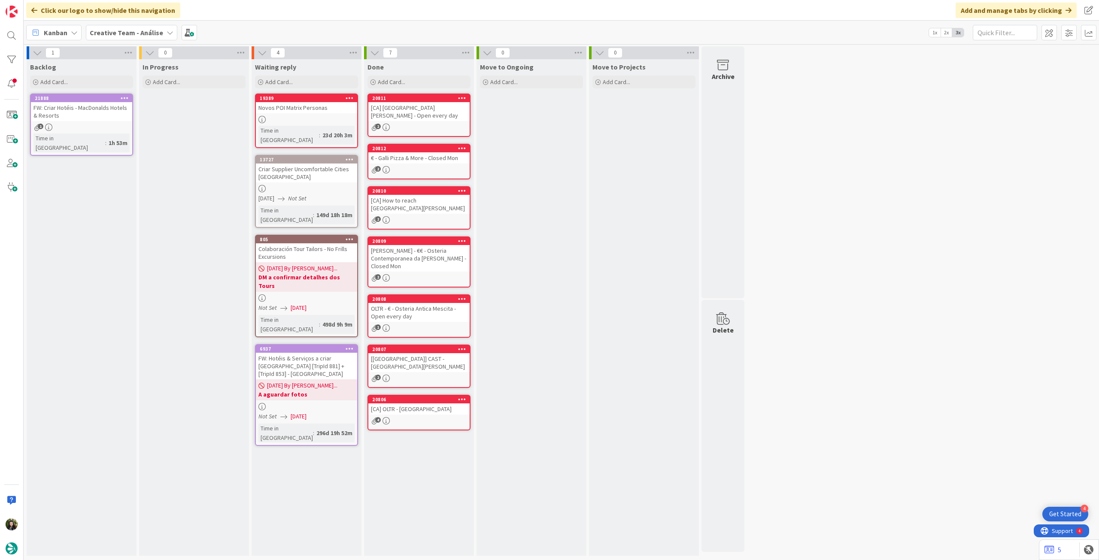
click at [116, 31] on b "Creative Team - Análise" at bounding box center [126, 32] width 73 height 9
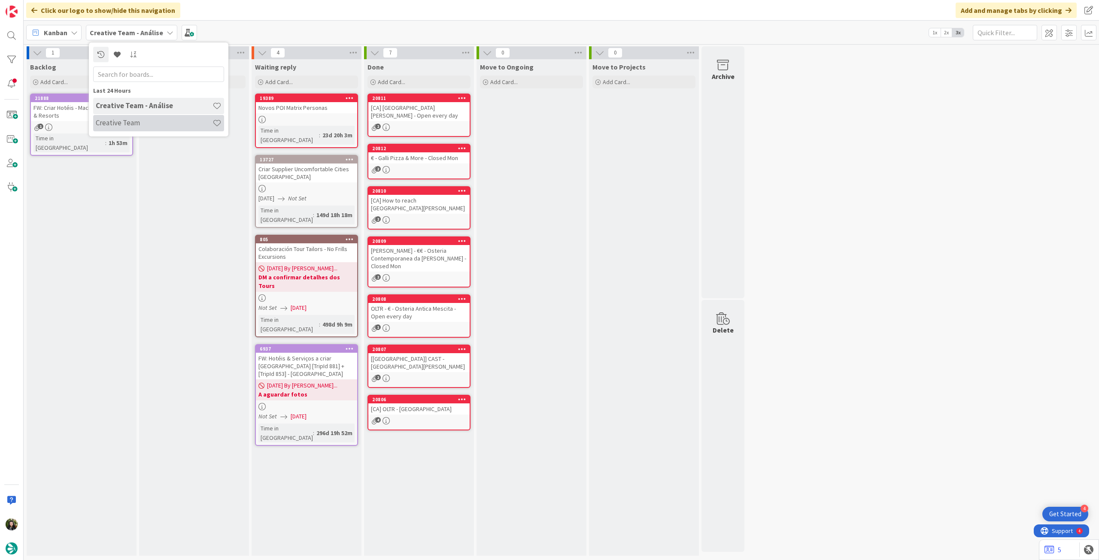
click at [118, 119] on h4 "Creative Team" at bounding box center [154, 122] width 117 height 9
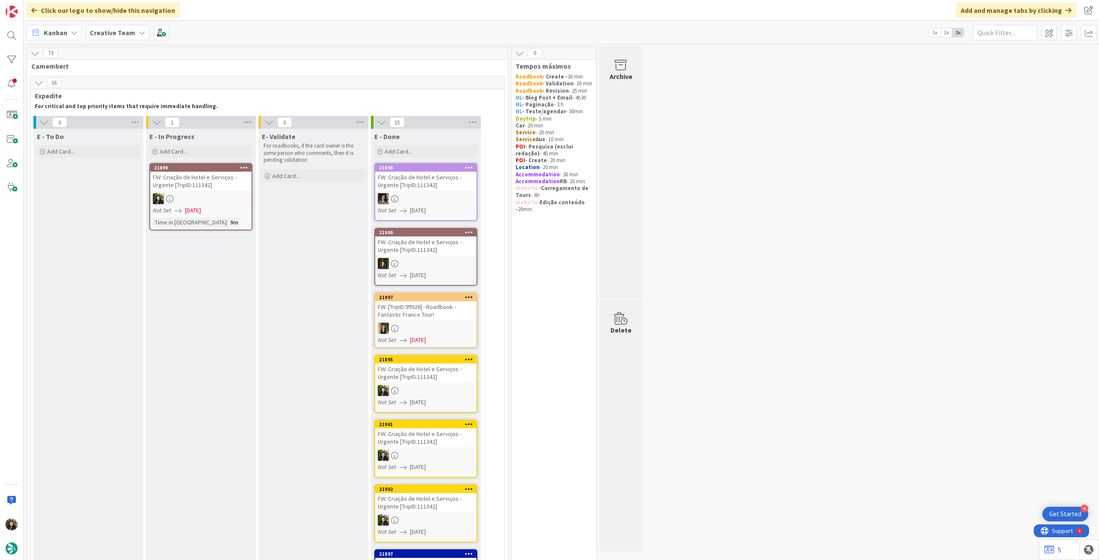
click at [214, 194] on div at bounding box center [200, 198] width 101 height 11
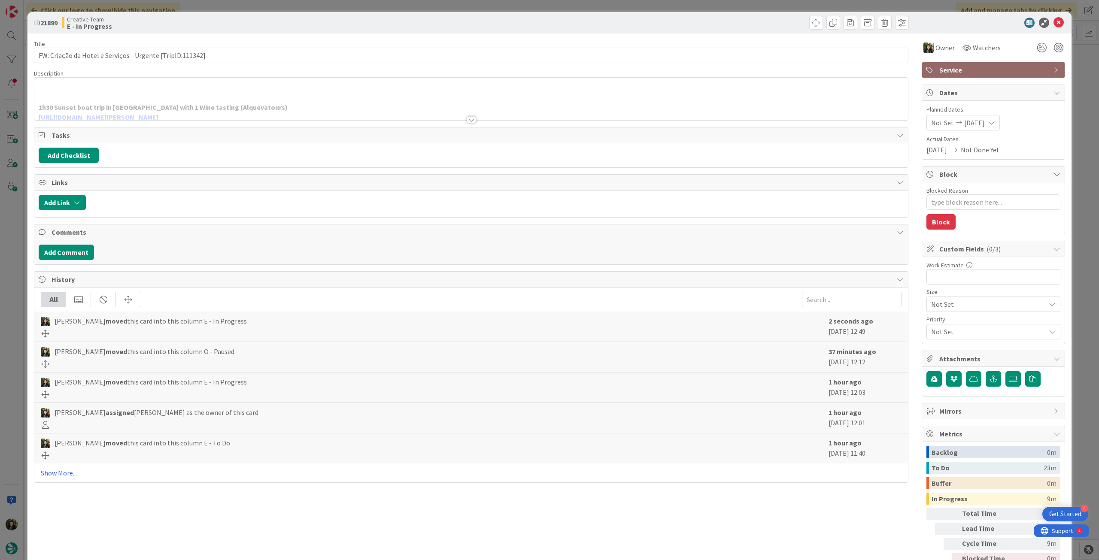
click at [243, 107] on div at bounding box center [470, 109] width 873 height 22
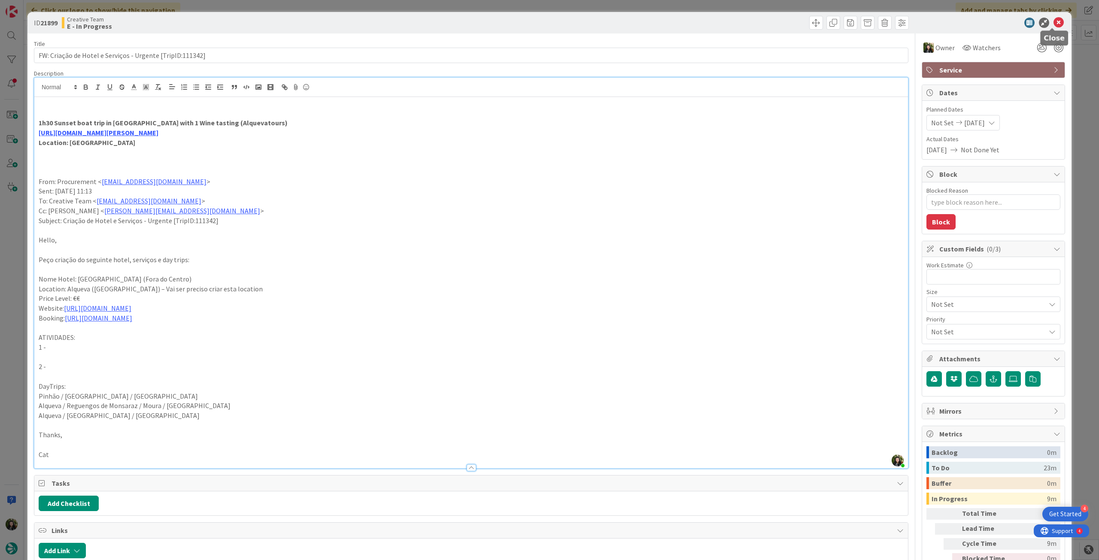
click at [1054, 24] on icon at bounding box center [1058, 23] width 10 height 10
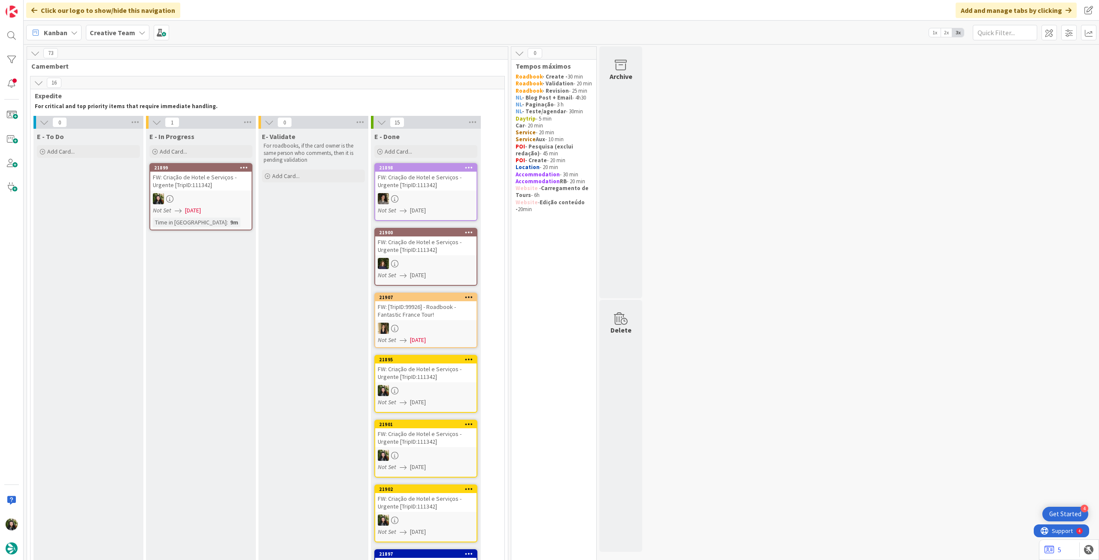
click at [116, 37] on span "Creative Team" at bounding box center [112, 32] width 45 height 10
click at [127, 125] on h4 "Creative Team - Análise" at bounding box center [154, 122] width 117 height 9
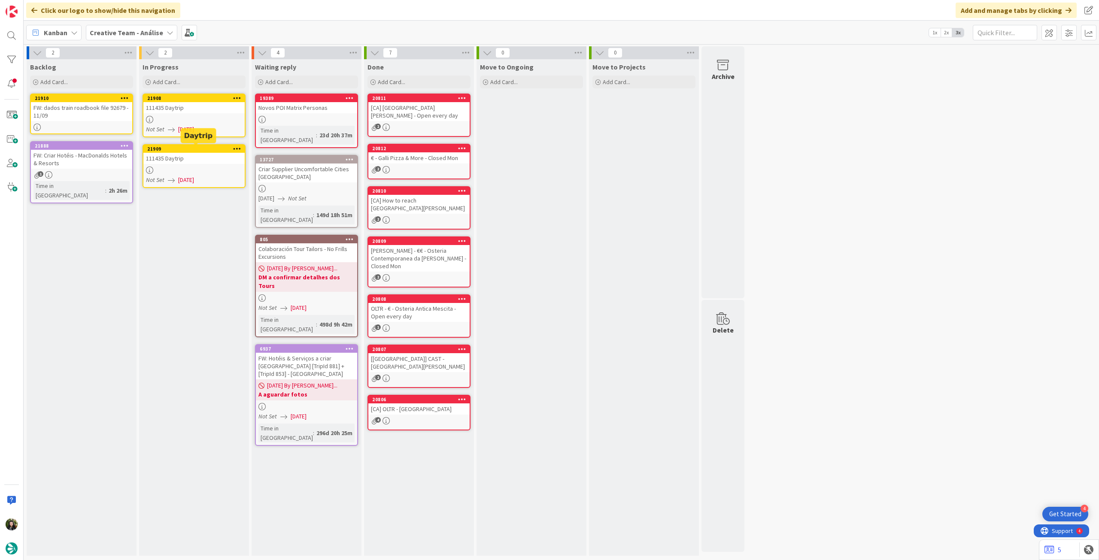
click at [202, 117] on div at bounding box center [193, 119] width 101 height 7
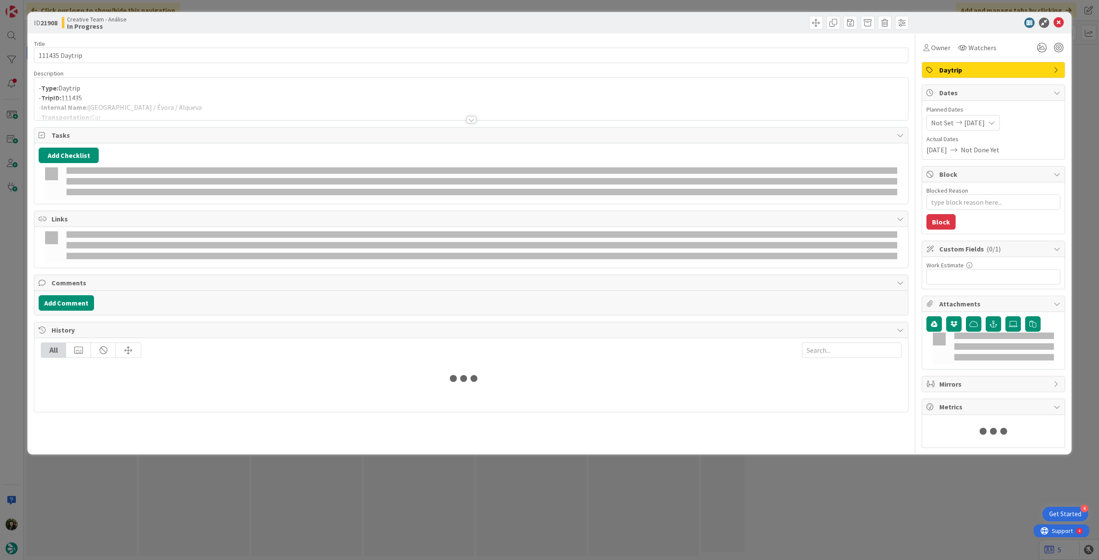
click at [186, 104] on div at bounding box center [470, 109] width 873 height 22
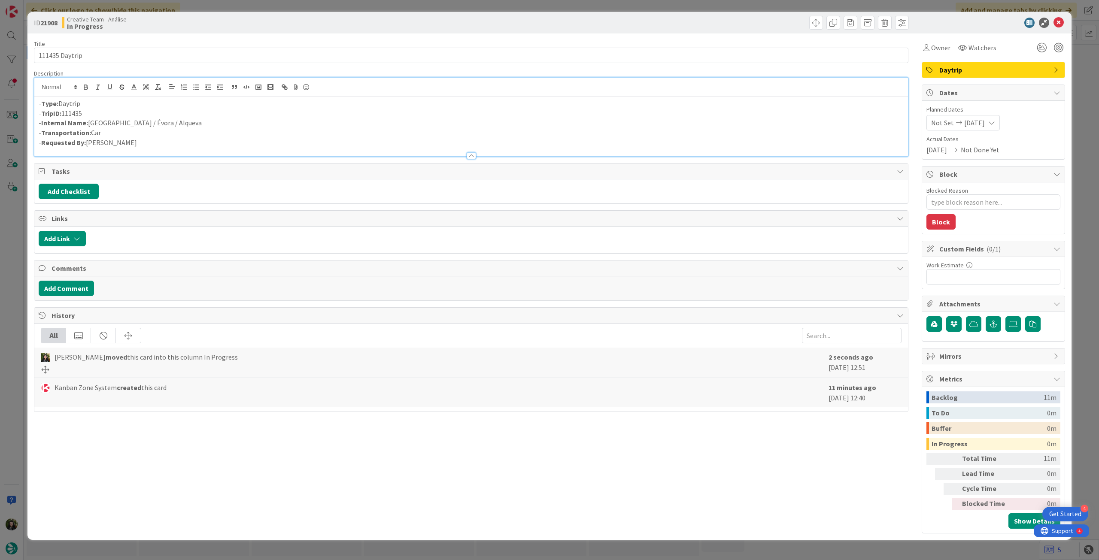
click at [982, 120] on span "[DATE]" at bounding box center [974, 123] width 21 height 10
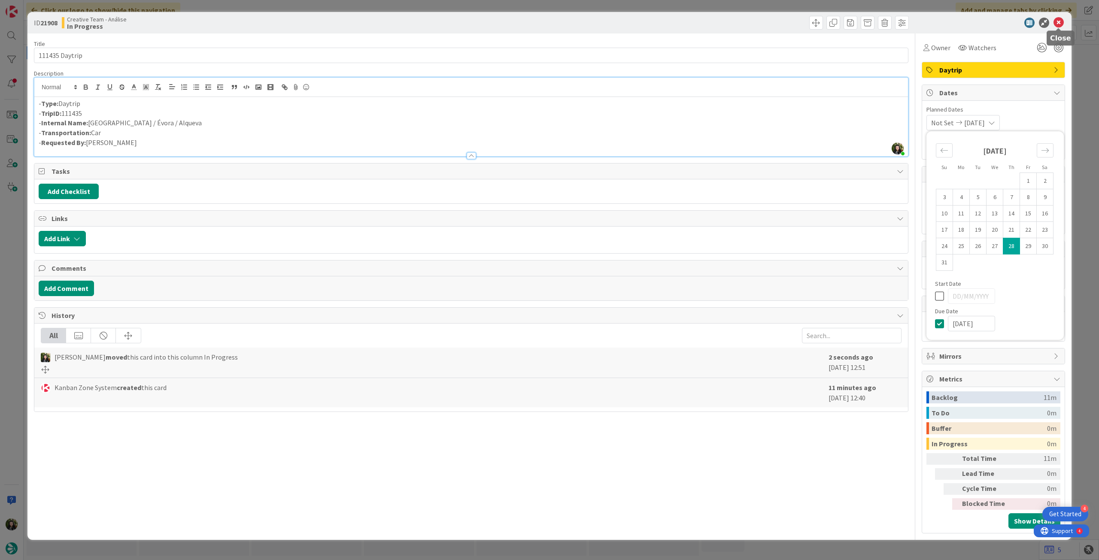
click at [1061, 27] on icon at bounding box center [1058, 23] width 10 height 10
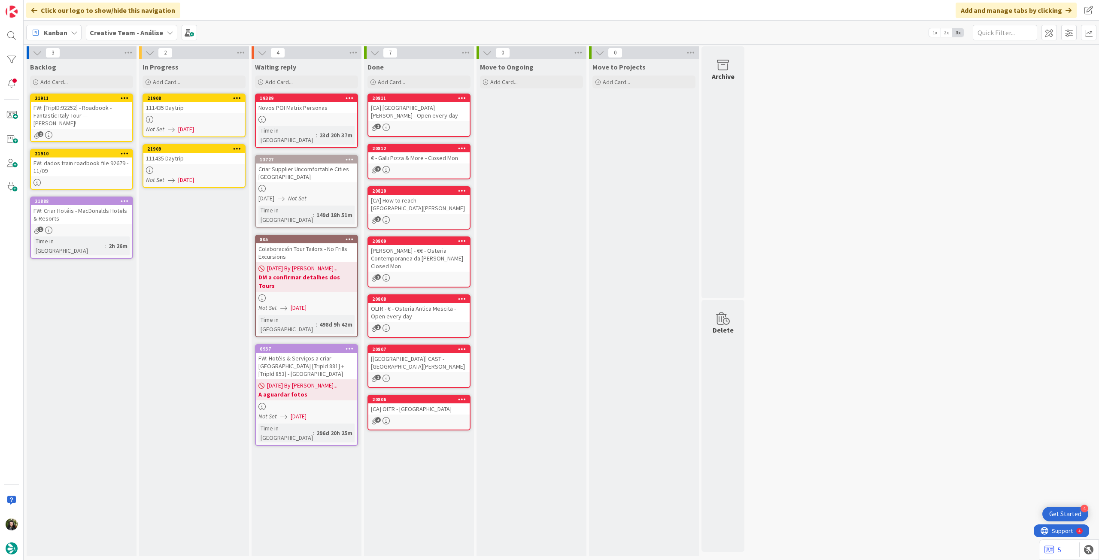
click at [195, 168] on div at bounding box center [193, 170] width 101 height 7
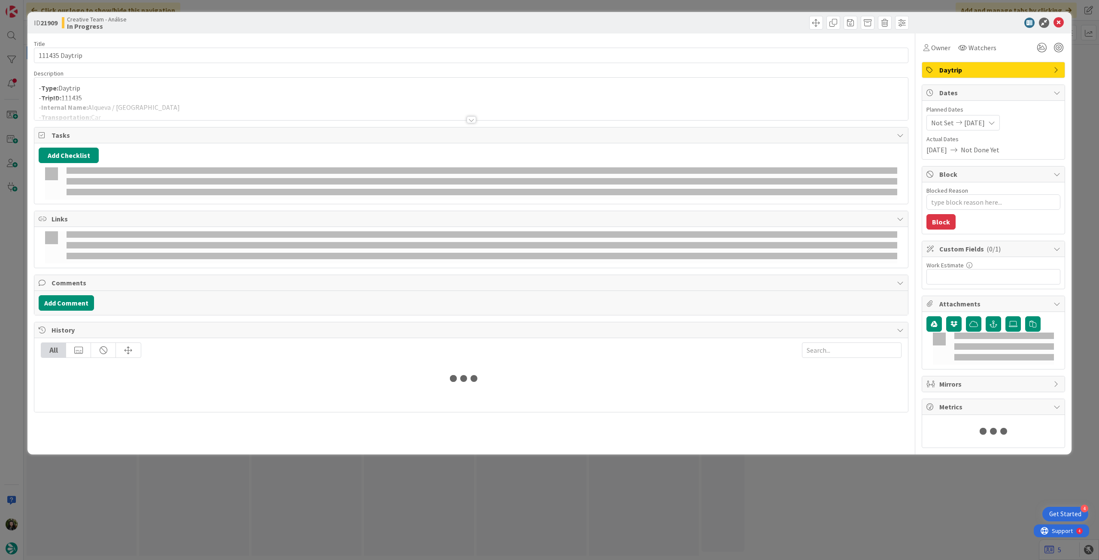
click at [210, 103] on div at bounding box center [470, 109] width 873 height 22
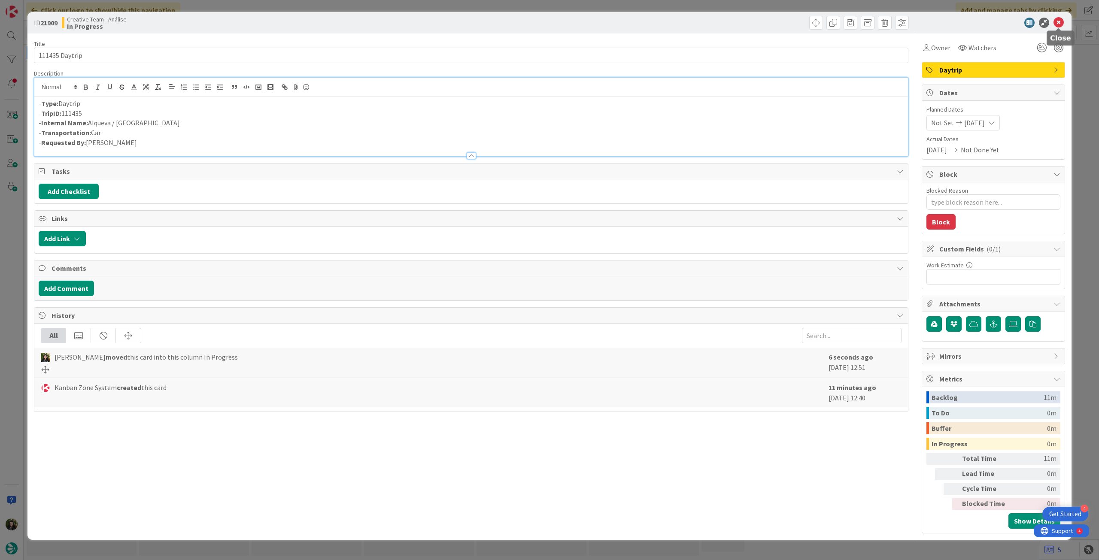
click at [1059, 25] on icon at bounding box center [1058, 23] width 10 height 10
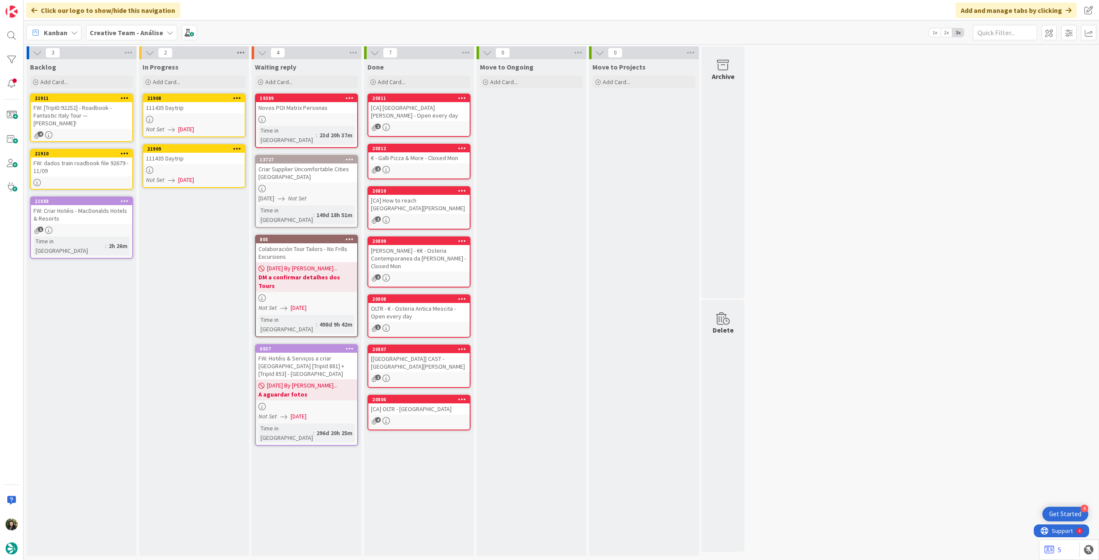
click at [241, 55] on icon at bounding box center [240, 52] width 11 height 13
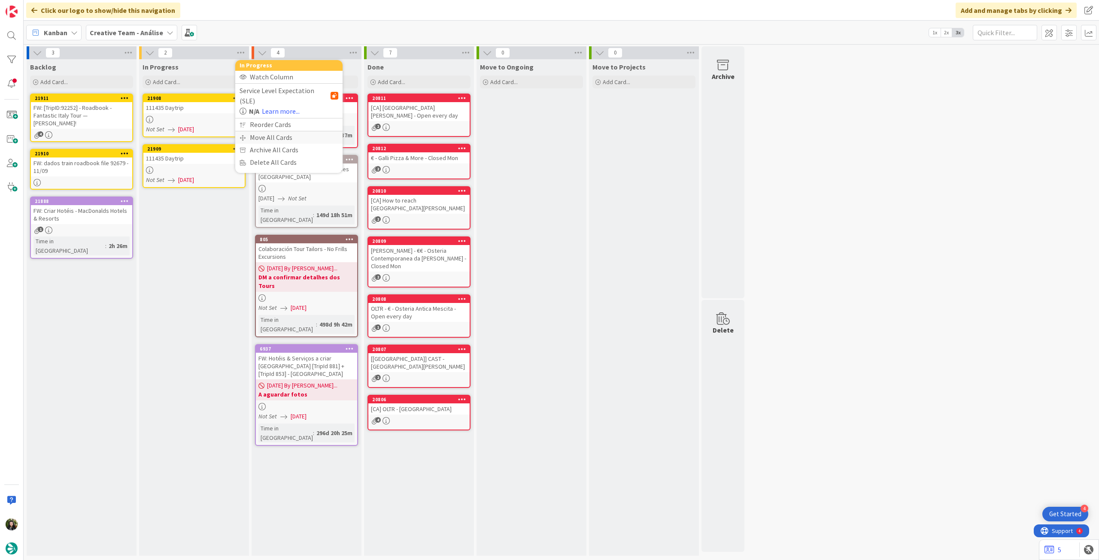
click at [277, 131] on div "Move All Cards" at bounding box center [288, 137] width 107 height 12
click at [274, 95] on span "Creative Team - Análise" at bounding box center [278, 93] width 69 height 9
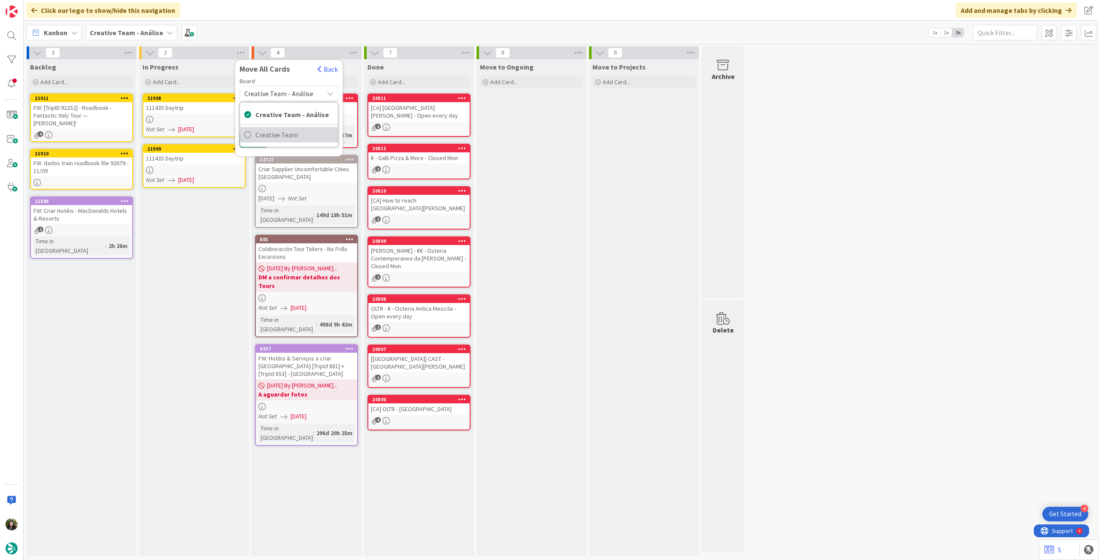
click at [278, 135] on span "Creative Team" at bounding box center [294, 134] width 78 height 13
click at [285, 127] on div "Select a Column..." at bounding box center [282, 121] width 81 height 14
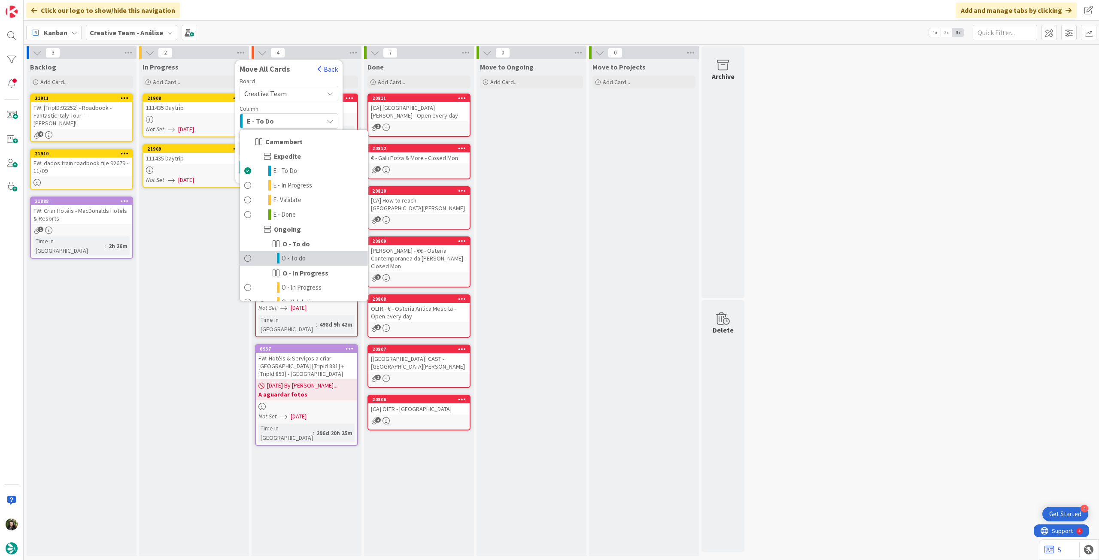
click at [297, 259] on span "O - To do" at bounding box center [294, 258] width 24 height 10
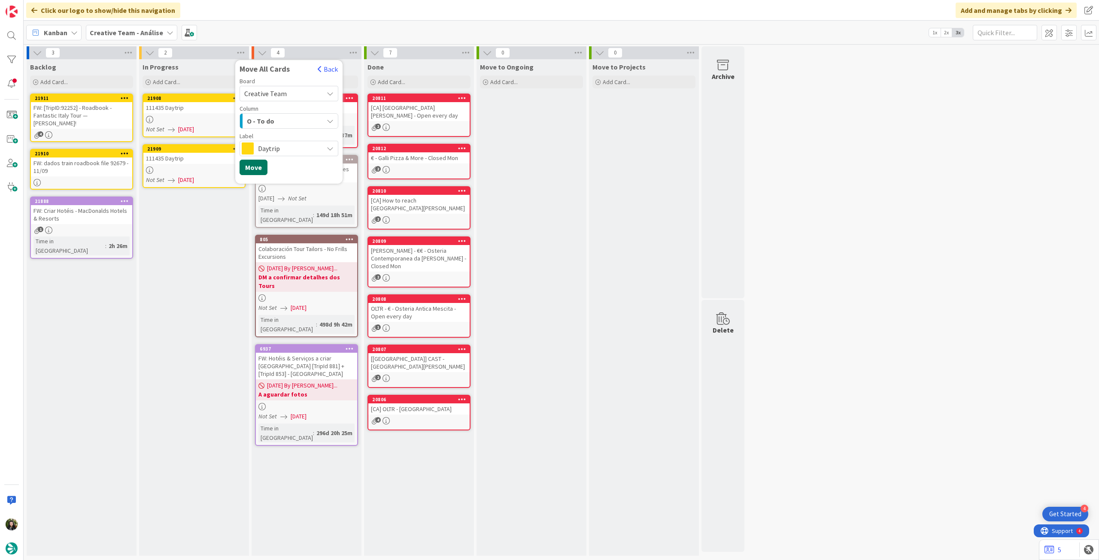
click at [264, 166] on button "Move" at bounding box center [253, 167] width 28 height 15
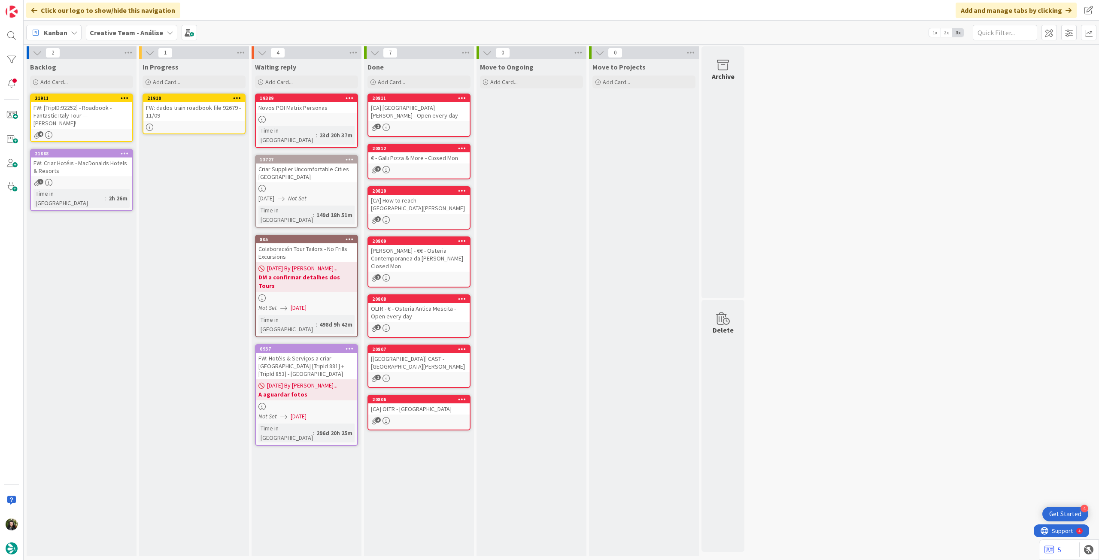
click at [203, 113] on div "FW: dados train roadbook file 92679 - 11/09" at bounding box center [193, 111] width 101 height 19
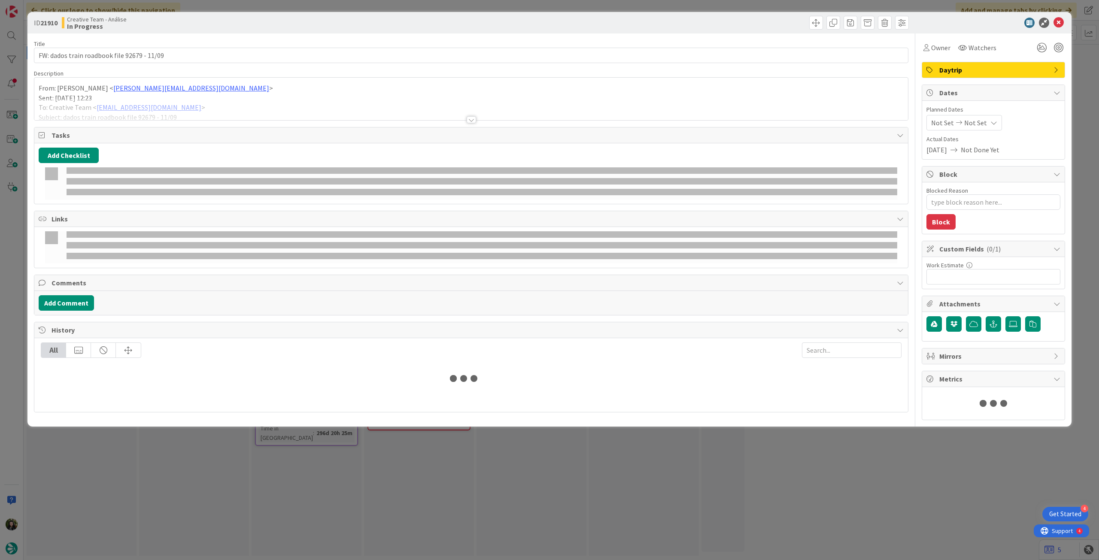
type textarea "x"
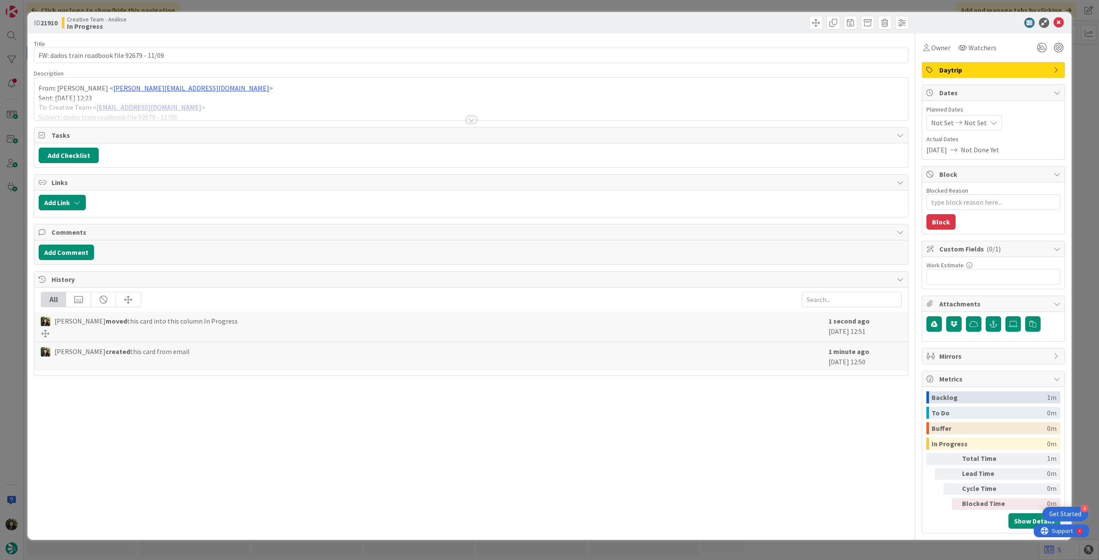
click at [967, 119] on span "Not Set" at bounding box center [975, 123] width 23 height 10
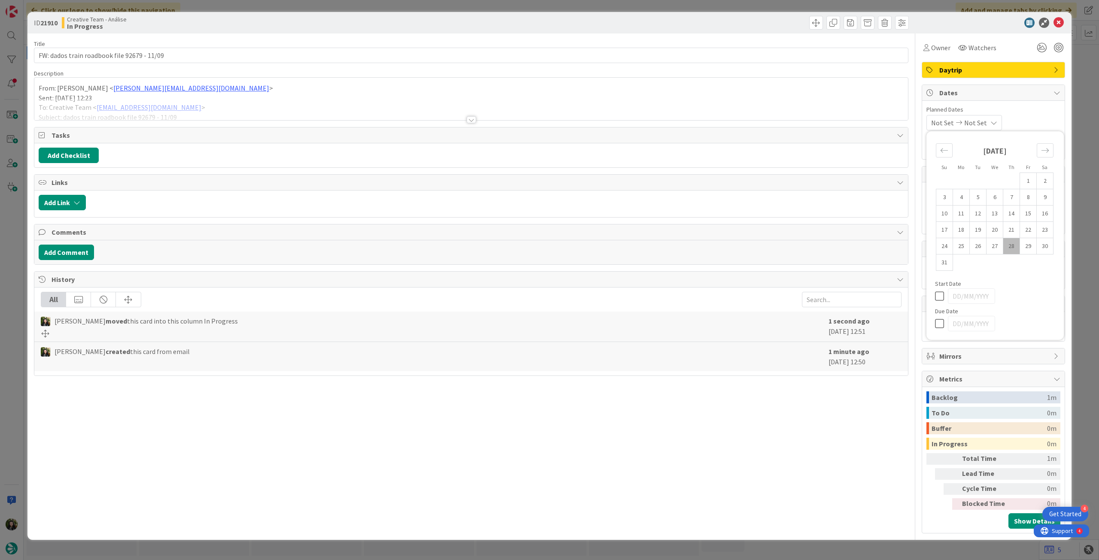
click at [939, 323] on icon at bounding box center [941, 323] width 13 height 10
type input "[DATE]"
click at [1060, 22] on icon at bounding box center [1058, 23] width 10 height 10
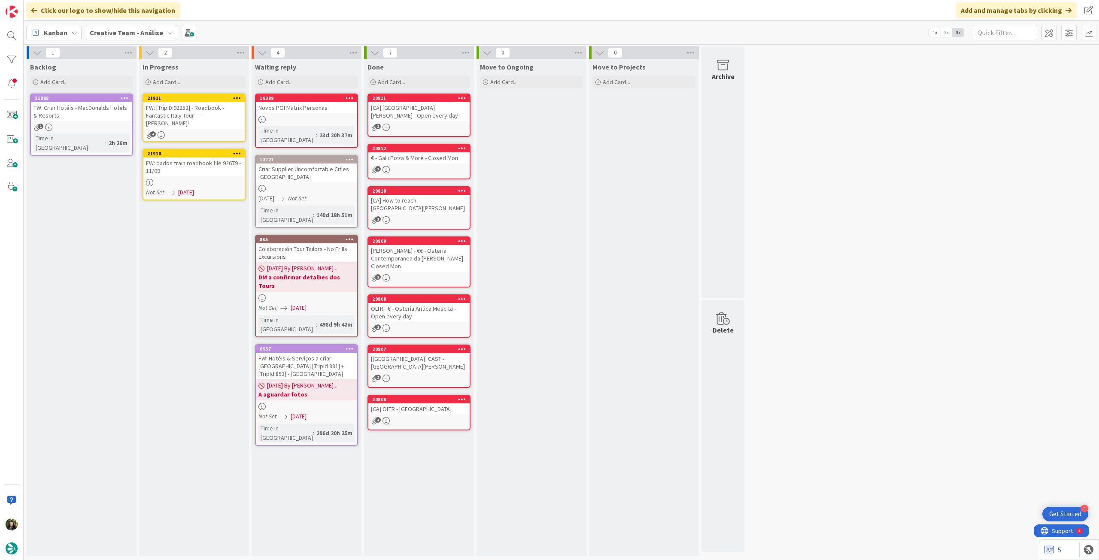
click at [203, 114] on div "FW: [TripID:92252] - Roadbook - Fantastic Italy Tour — [PERSON_NAME]!" at bounding box center [193, 115] width 101 height 27
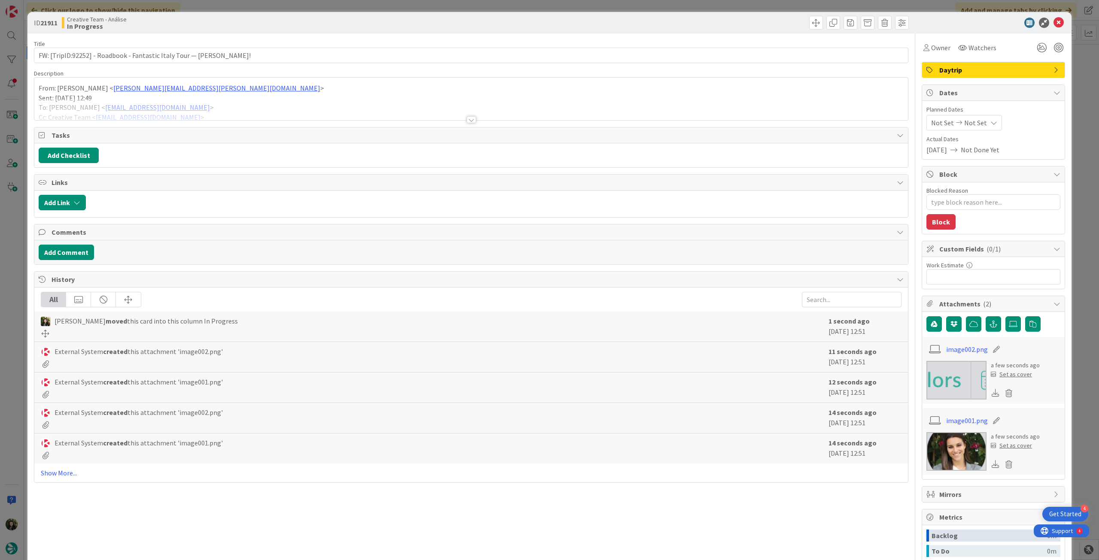
type textarea "x"
click at [973, 128] on div "Not Set Not Set" at bounding box center [964, 122] width 76 height 15
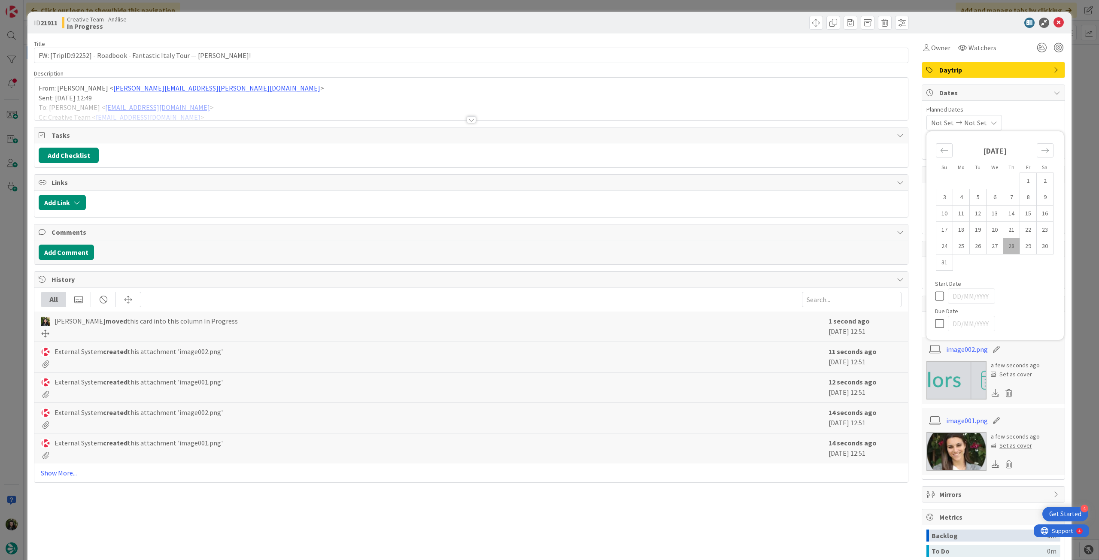
click at [937, 322] on icon at bounding box center [941, 323] width 13 height 10
type input "[DATE]"
click at [1053, 24] on icon at bounding box center [1058, 23] width 10 height 10
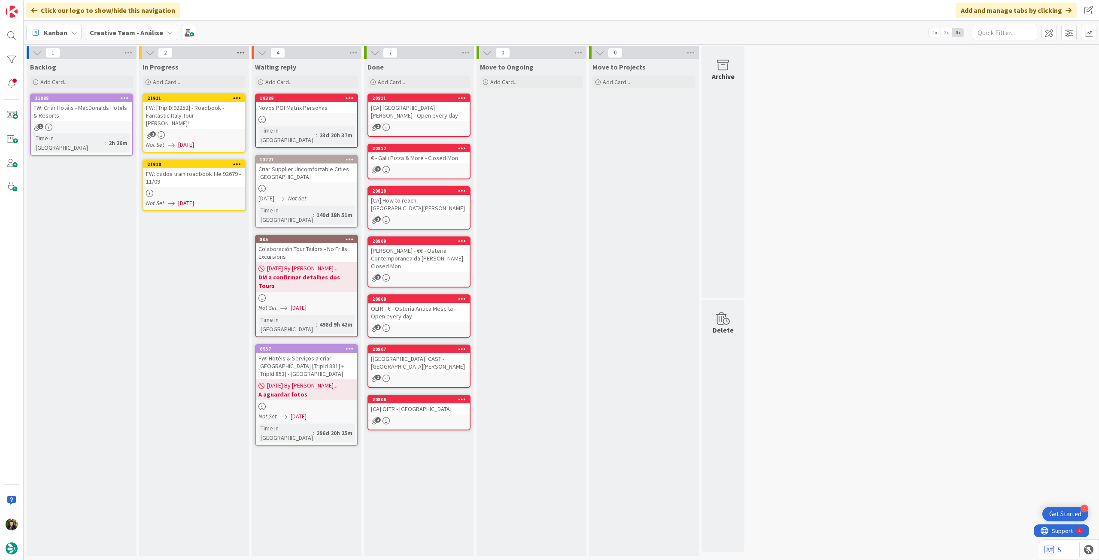
click at [242, 56] on icon at bounding box center [240, 52] width 11 height 13
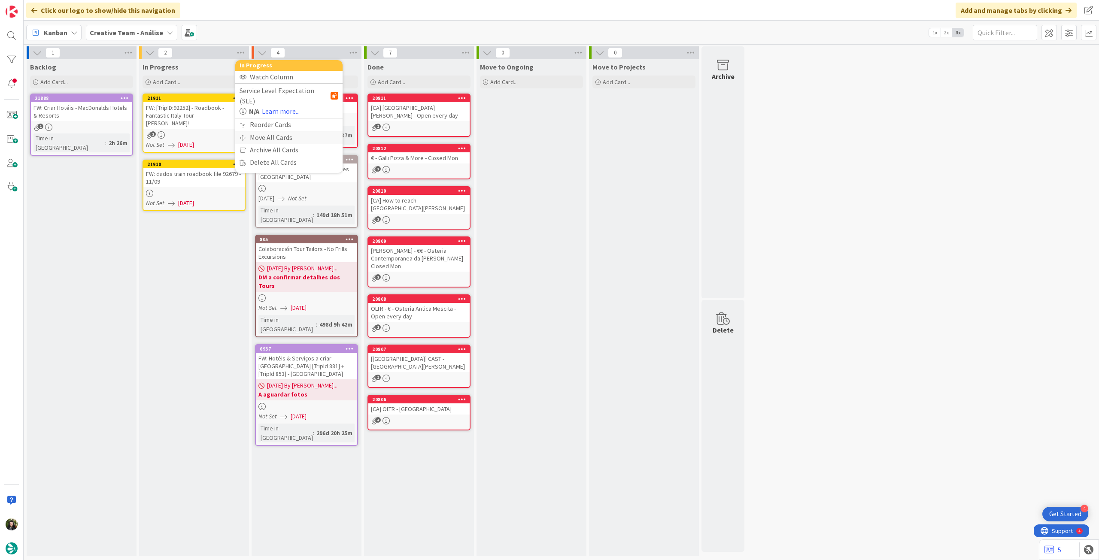
click at [258, 131] on div "Move All Cards" at bounding box center [288, 137] width 107 height 12
click at [282, 90] on span "Creative Team - Análise" at bounding box center [278, 93] width 69 height 9
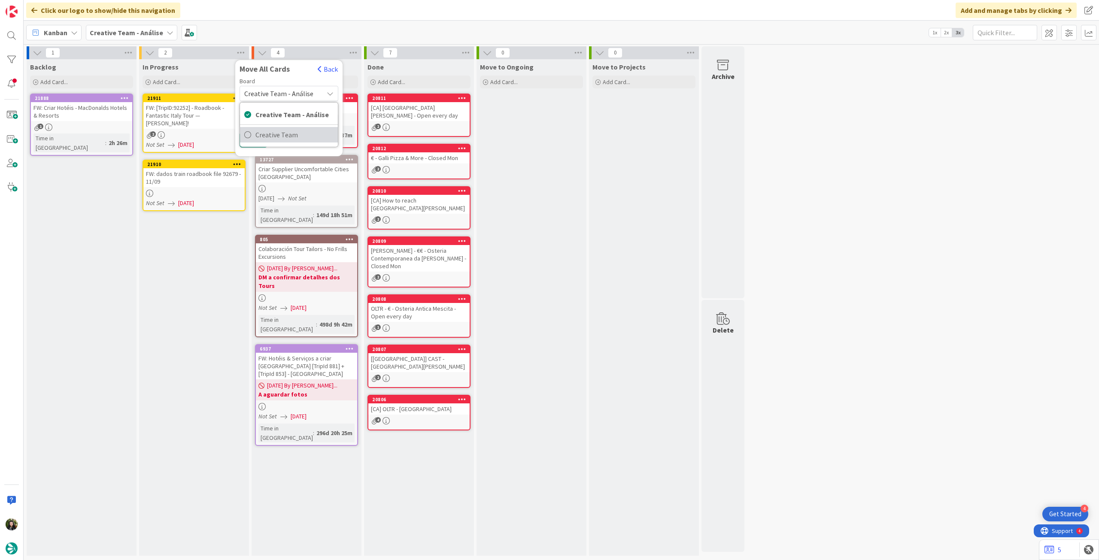
click at [285, 134] on span "Creative Team" at bounding box center [294, 134] width 78 height 13
click at [281, 145] on span "Daytrip" at bounding box center [288, 148] width 61 height 12
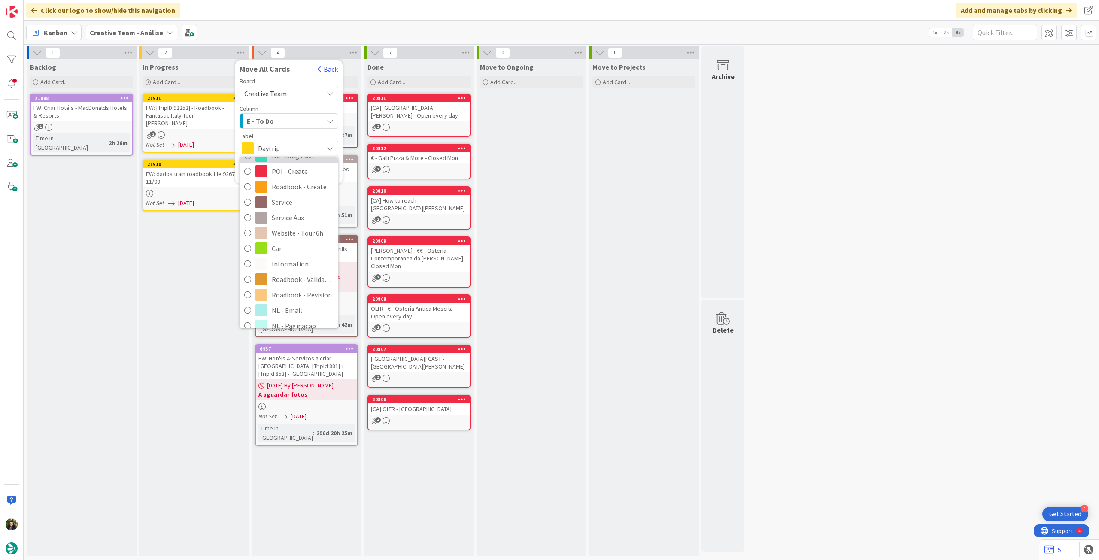
scroll to position [114, 0]
click at [296, 270] on span "Roadbook - Revision" at bounding box center [303, 271] width 62 height 13
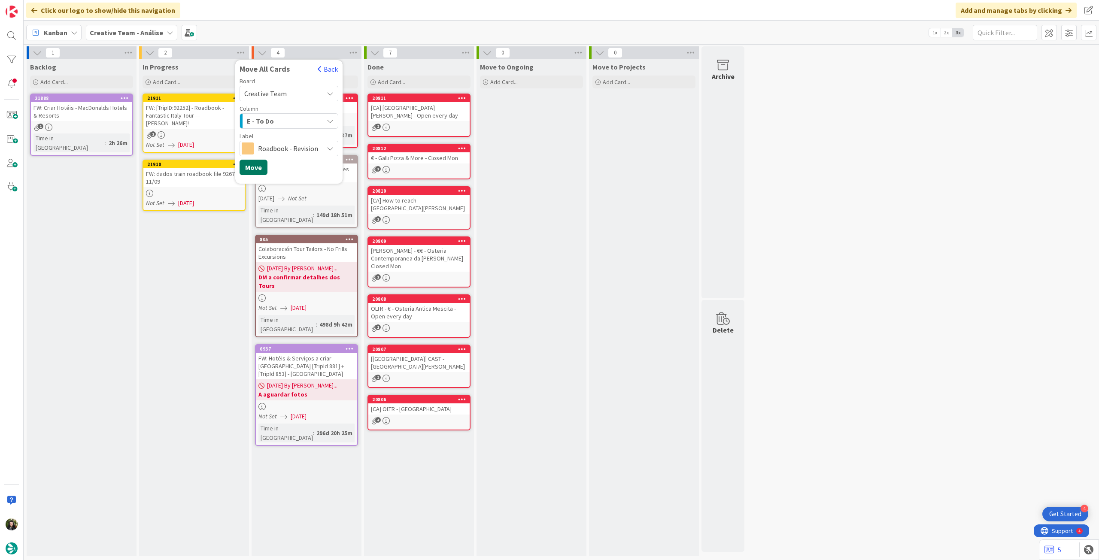
click at [254, 168] on button "Move" at bounding box center [253, 167] width 28 height 15
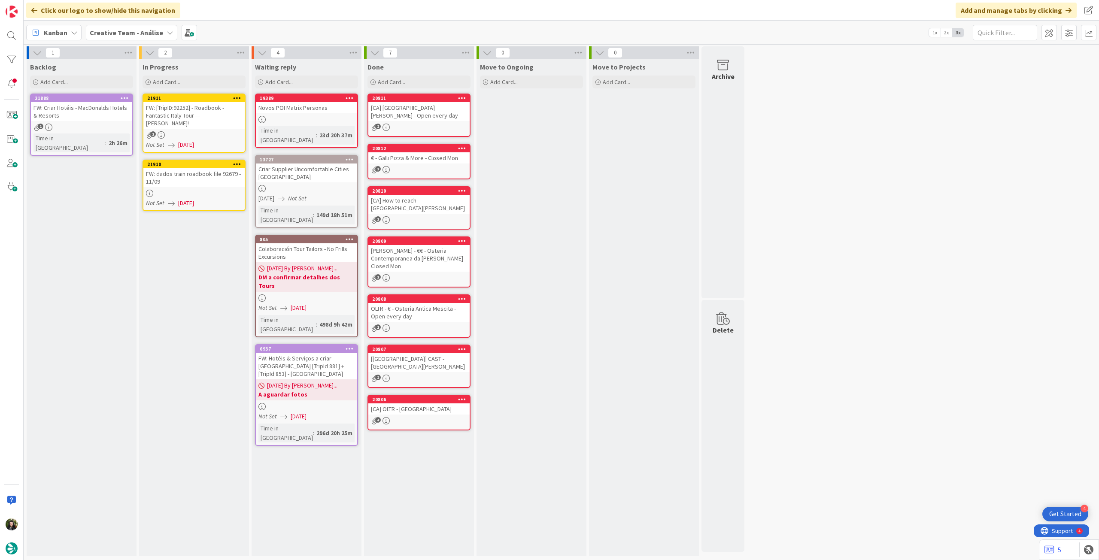
click at [110, 36] on span "Creative Team - Análise" at bounding box center [126, 32] width 73 height 10
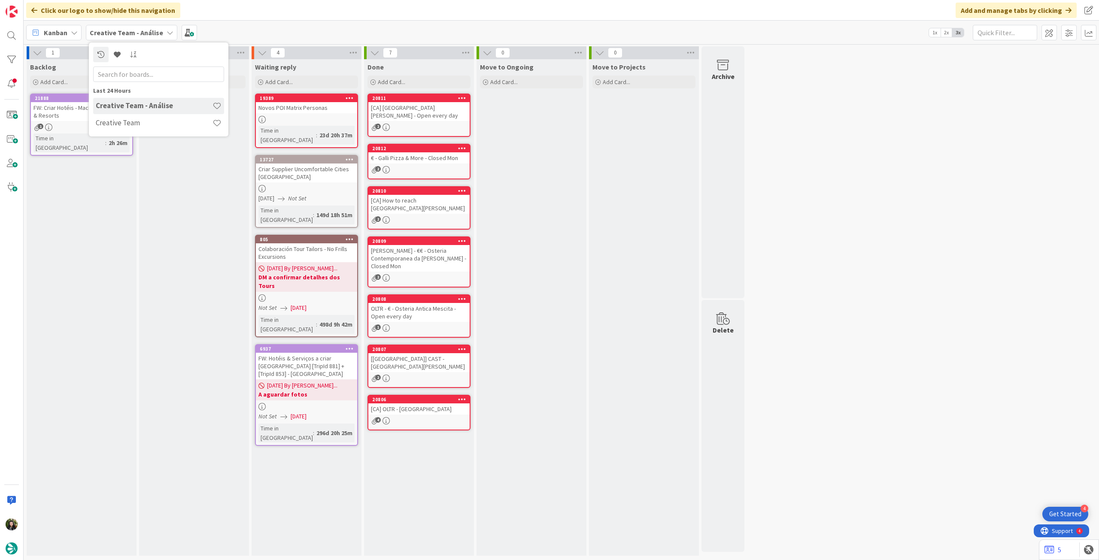
click at [153, 134] on div "Last 24 Hours Creative Team - Análise Creative Team" at bounding box center [158, 89] width 139 height 94
click at [155, 126] on h4 "Creative Team" at bounding box center [154, 122] width 117 height 9
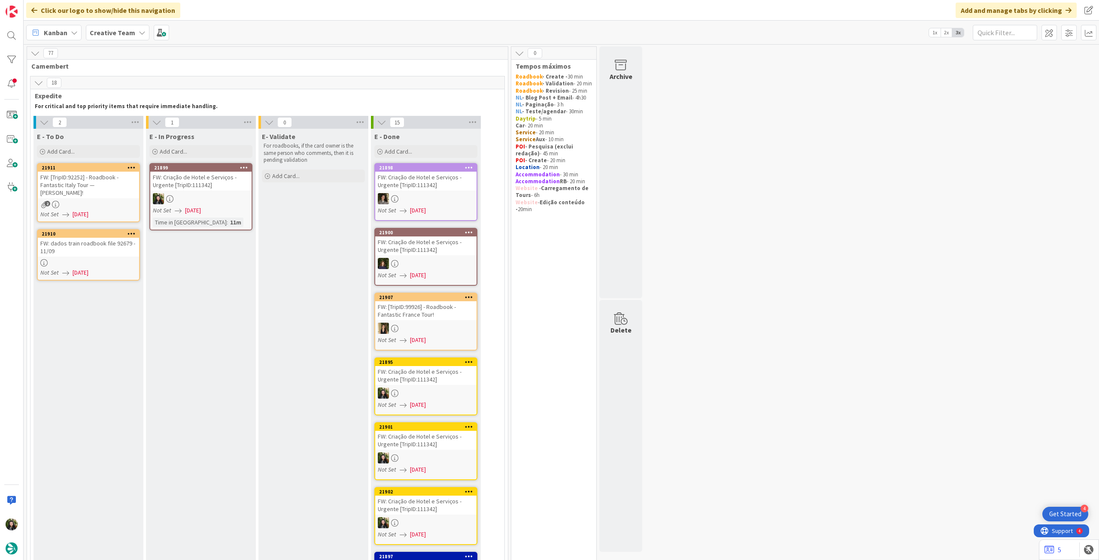
click at [201, 208] on span "[DATE]" at bounding box center [193, 210] width 16 height 9
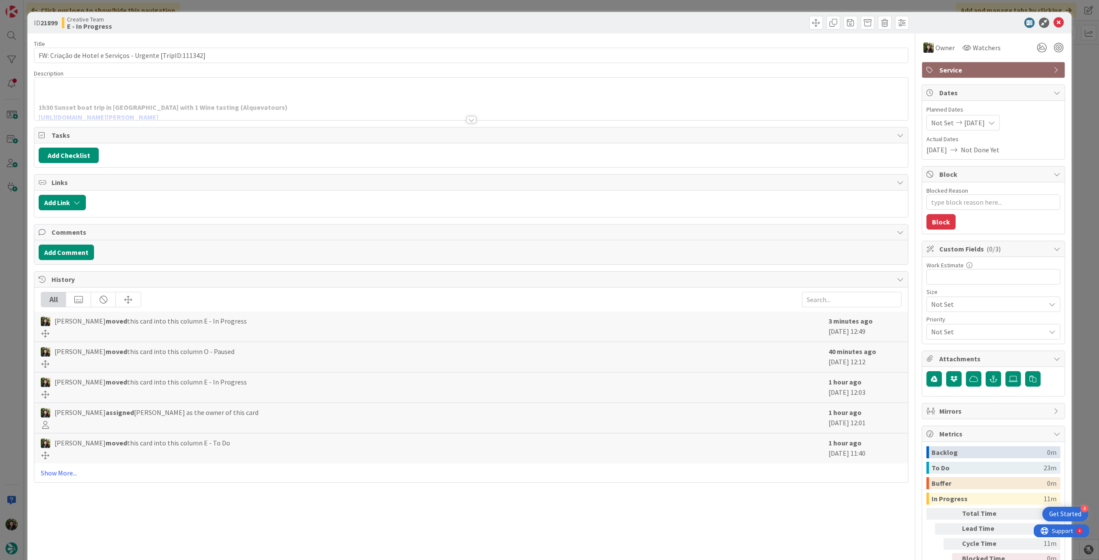
click at [177, 104] on div at bounding box center [470, 109] width 873 height 22
type textarea "x"
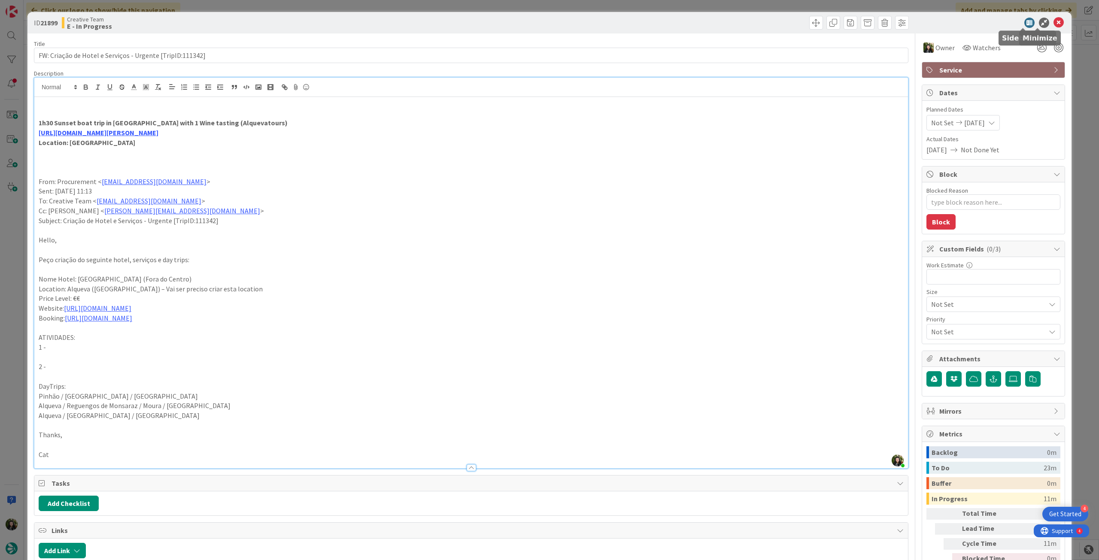
click at [1053, 24] on icon at bounding box center [1058, 23] width 10 height 10
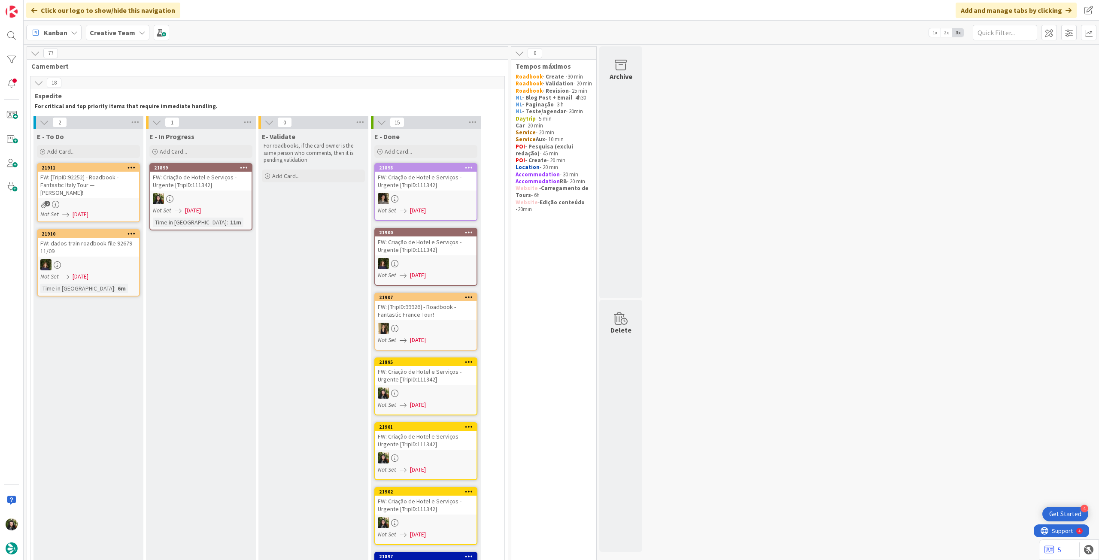
click at [199, 183] on div "FW: Criação de Hotel e Serviços - Urgente [TripID:111342]" at bounding box center [200, 181] width 101 height 19
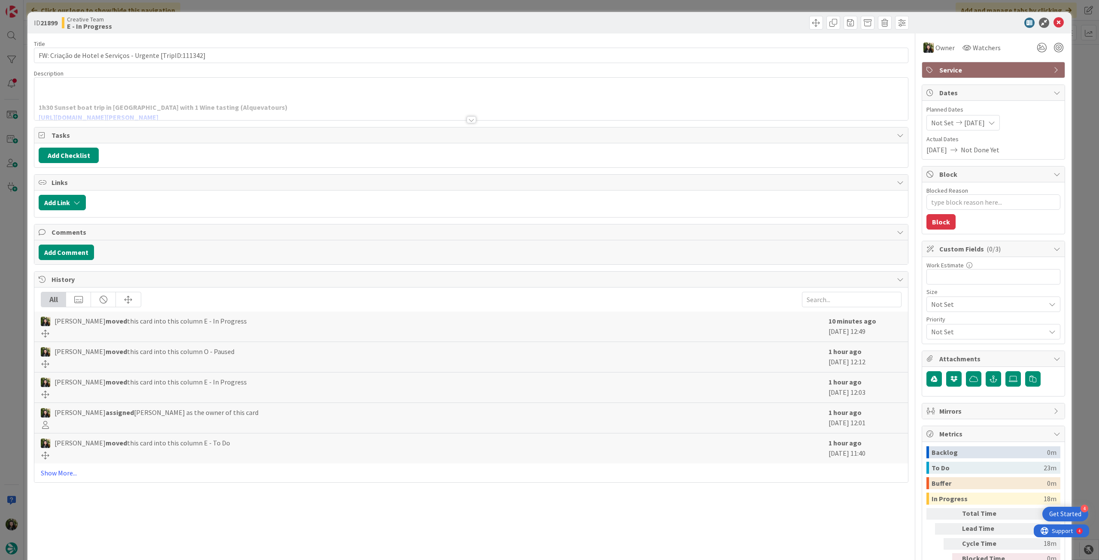
click at [1053, 21] on icon at bounding box center [1058, 23] width 10 height 10
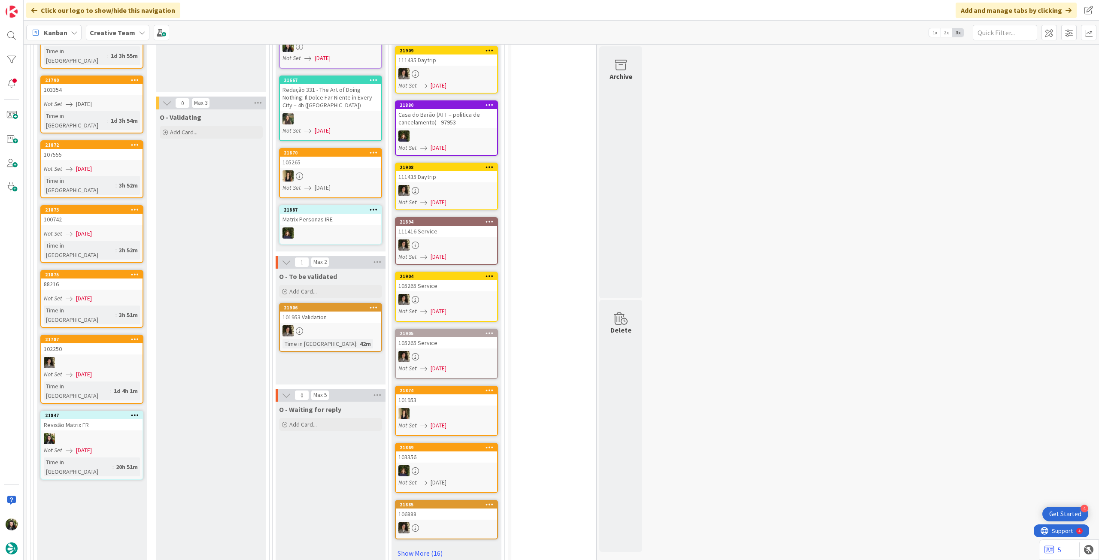
scroll to position [616, 0]
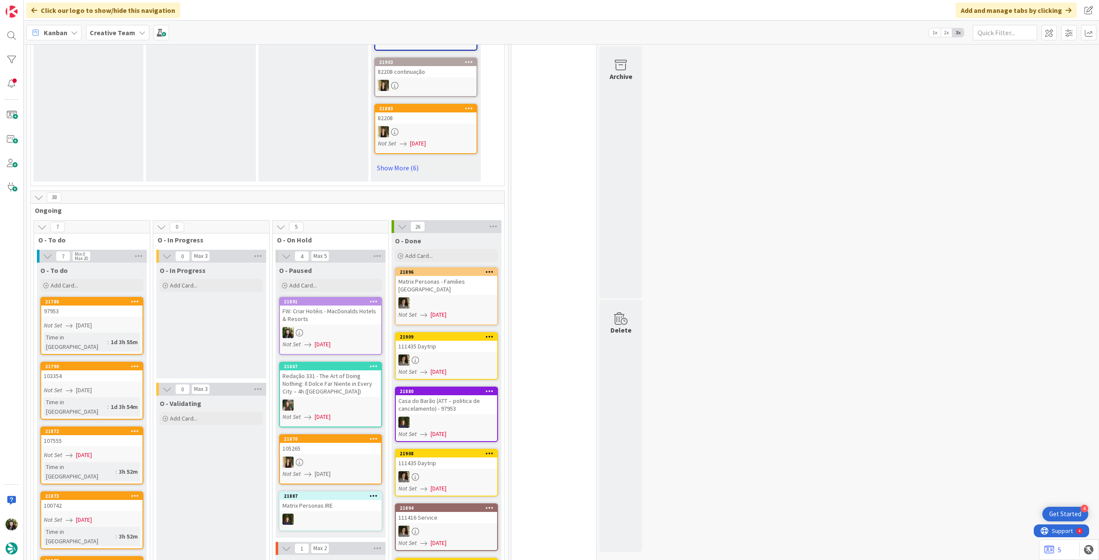
click at [114, 32] on b "Creative Team" at bounding box center [112, 32] width 45 height 9
click at [151, 120] on h4 "Creative Team - Análise" at bounding box center [154, 122] width 117 height 9
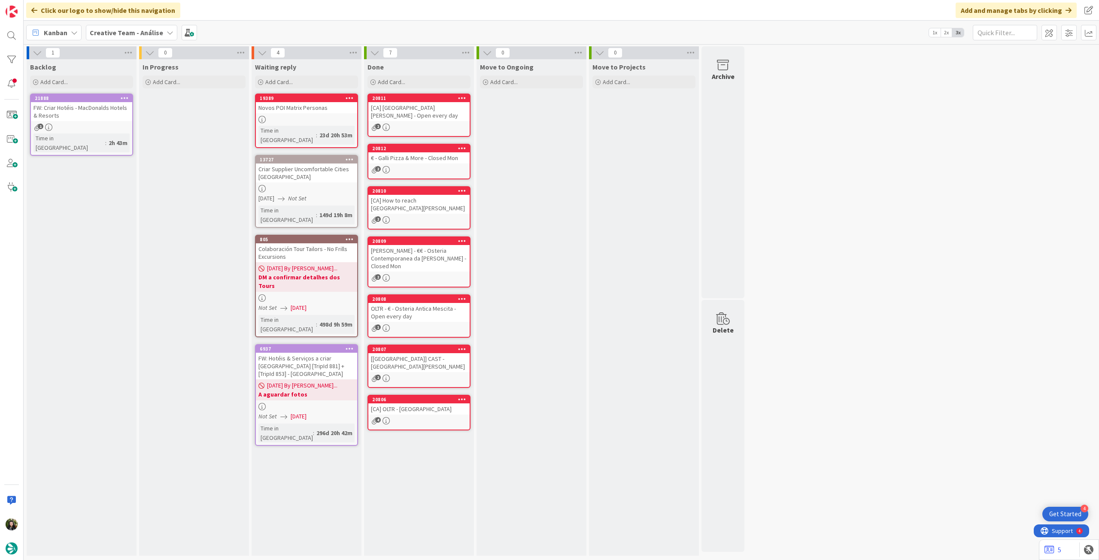
click at [98, 31] on b "Creative Team - Análise" at bounding box center [126, 32] width 73 height 9
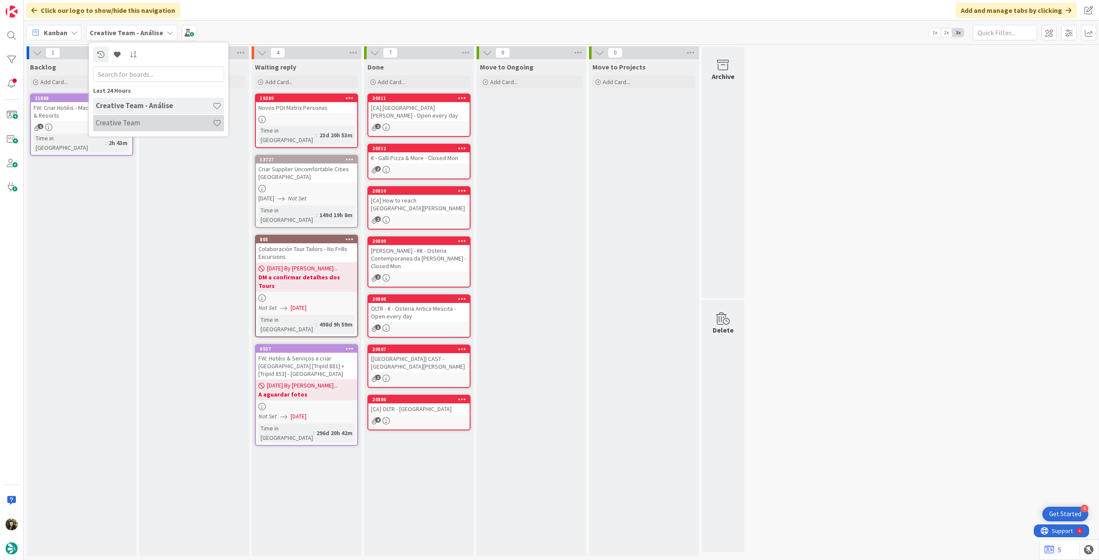
click at [145, 119] on h4 "Creative Team" at bounding box center [154, 122] width 117 height 9
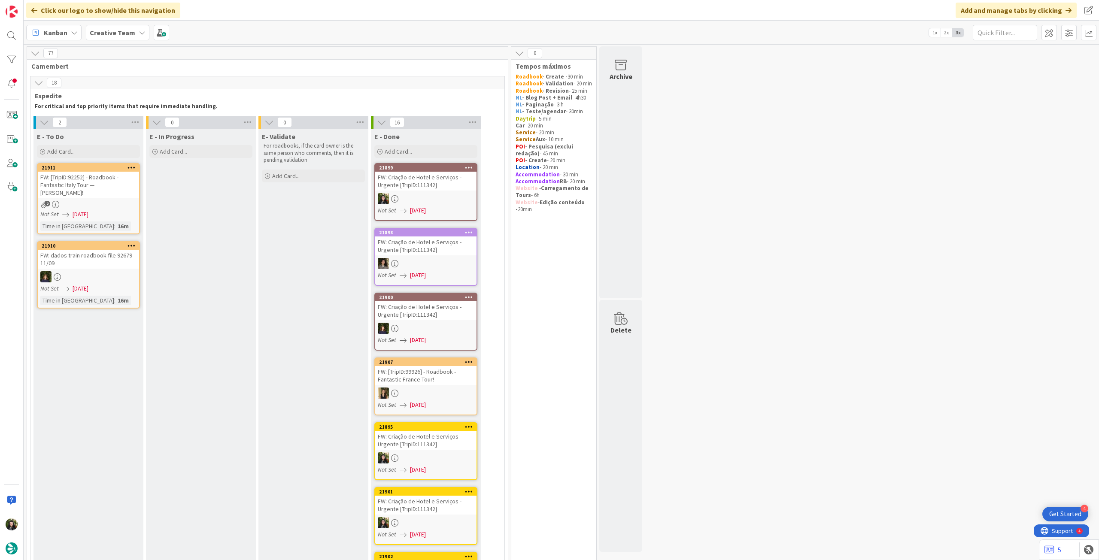
click at [128, 35] on b "Creative Team" at bounding box center [112, 32] width 45 height 9
click at [131, 127] on h4 "Creative Team - Análise" at bounding box center [154, 122] width 117 height 9
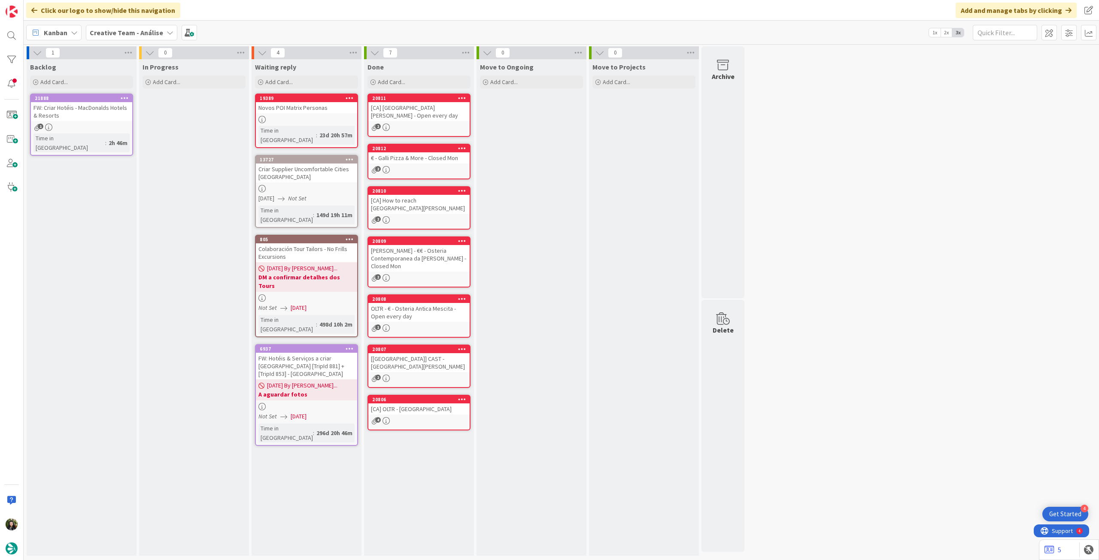
click at [142, 32] on b "Creative Team - Análise" at bounding box center [126, 32] width 73 height 9
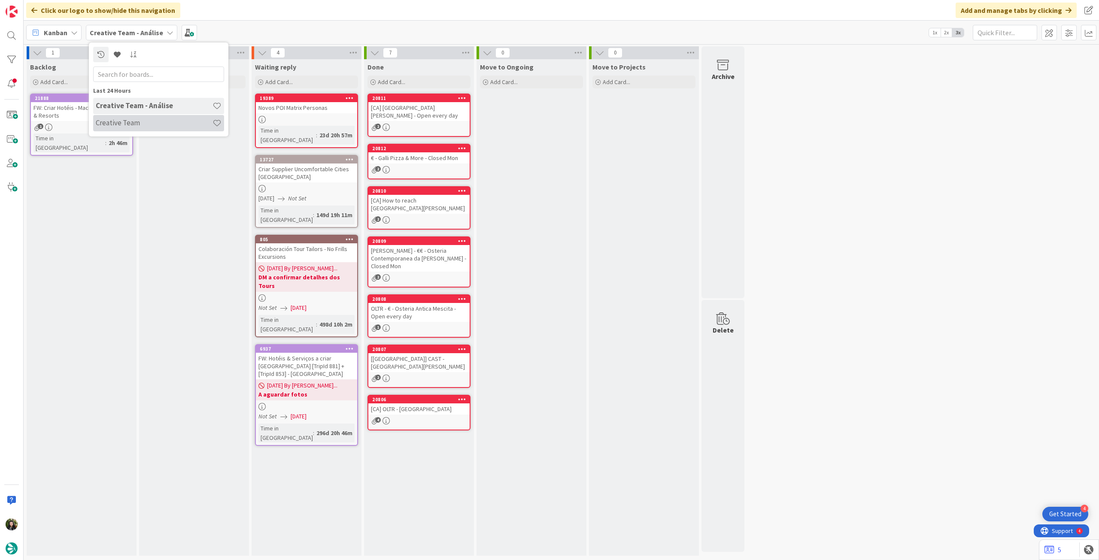
click at [149, 122] on h4 "Creative Team" at bounding box center [154, 122] width 117 height 9
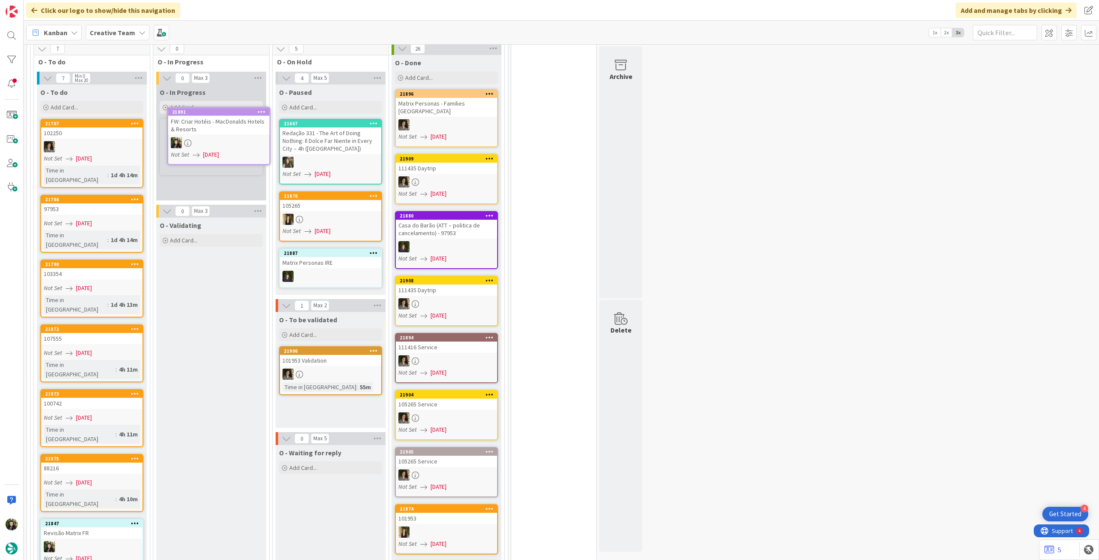
scroll to position [791, 0]
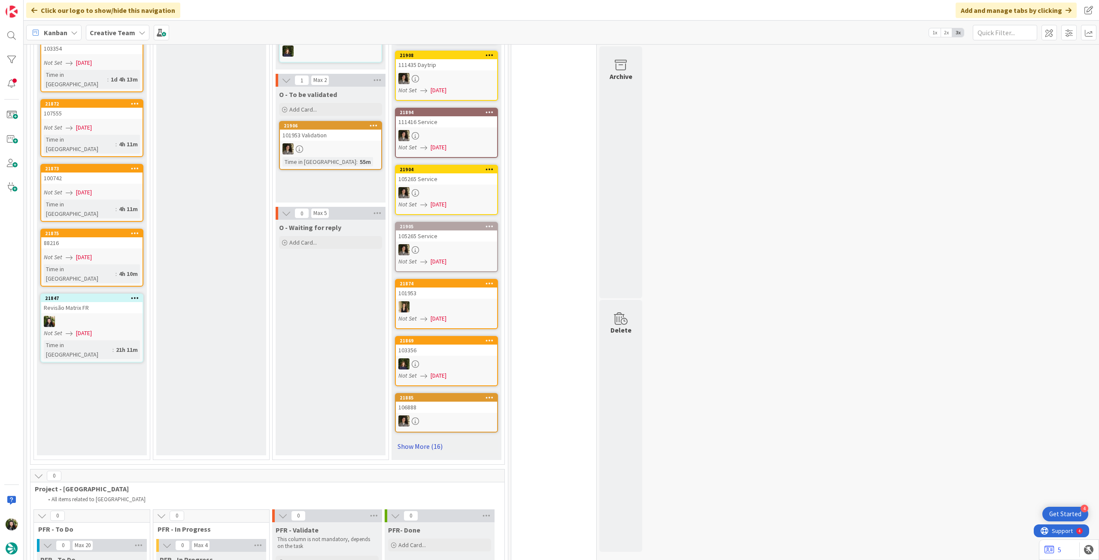
click at [443, 439] on link "Show More (16)" at bounding box center [446, 446] width 103 height 14
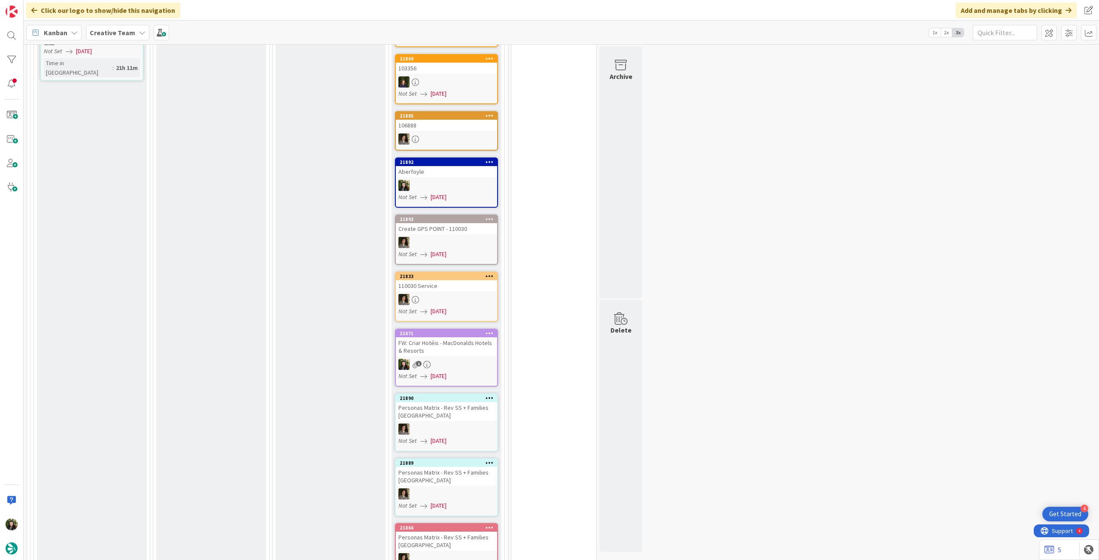
scroll to position [1306, 0]
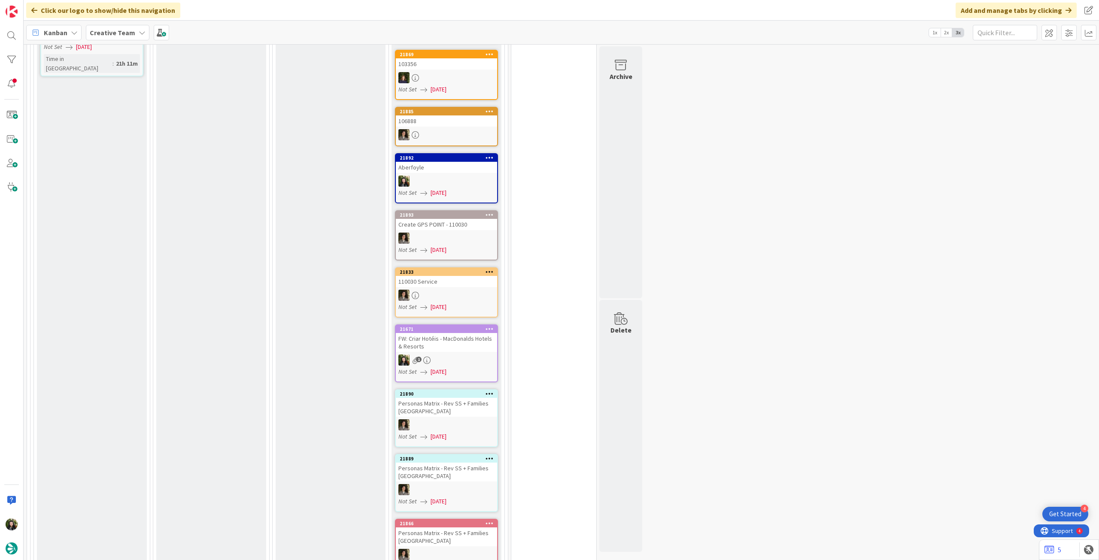
click at [454, 342] on div "FW: Criar Hotéis - MacDonalds Hotels & Resorts" at bounding box center [446, 342] width 101 height 19
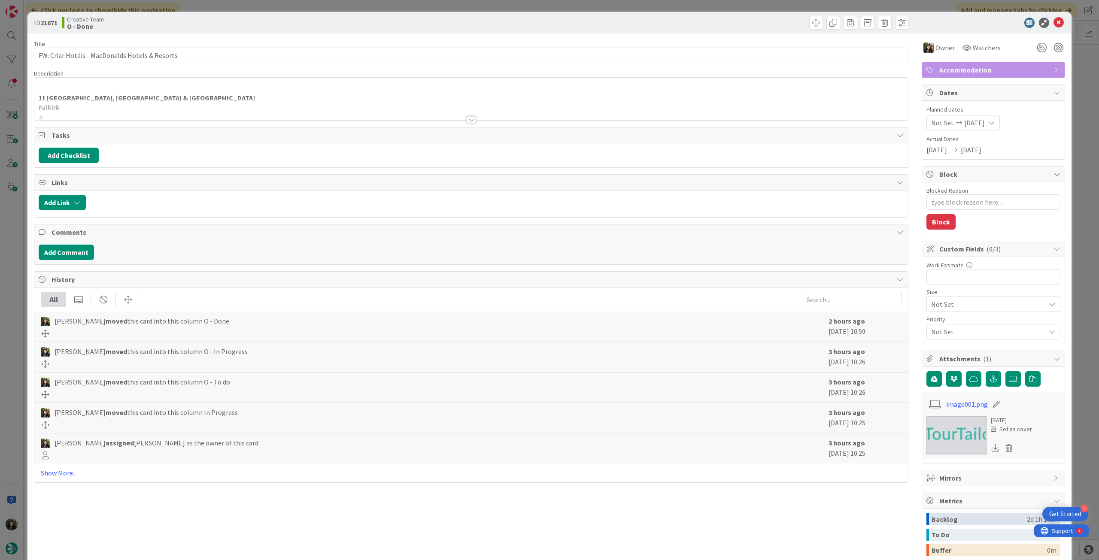
click at [161, 104] on div at bounding box center [470, 109] width 873 height 22
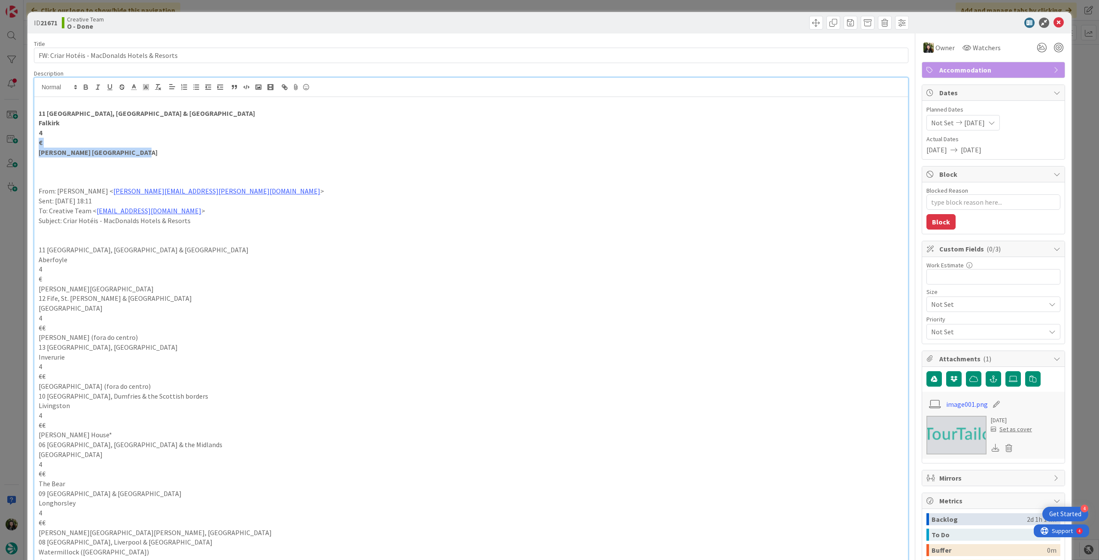
drag, startPoint x: 134, startPoint y: 153, endPoint x: 10, endPoint y: 146, distance: 124.6
click at [10, 146] on div "ID 21671 Creative Team O - Done Title 46 / 128 FW: Criar Hotéis - MacDonalds Ho…" at bounding box center [549, 280] width 1099 height 560
drag, startPoint x: 174, startPoint y: 111, endPoint x: 170, endPoint y: 117, distance: 6.9
click at [173, 112] on p "11 Glasgow, Stirling & Loch Lomond" at bounding box center [471, 114] width 865 height 10
drag, startPoint x: 135, startPoint y: 151, endPoint x: 27, endPoint y: 150, distance: 107.3
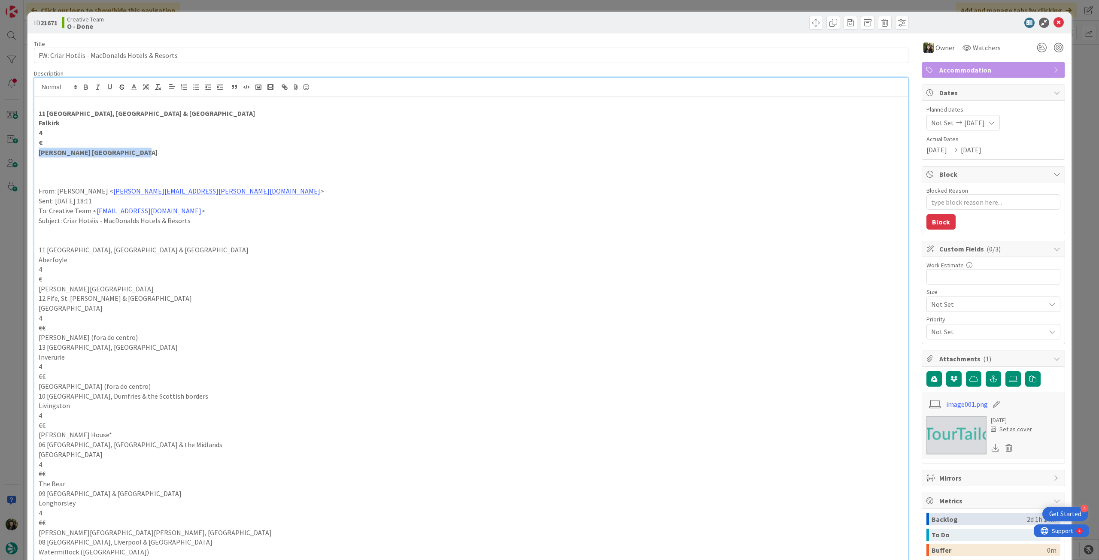
copy strong "Macdonald Inchyra Hotel & Spa"
click at [1053, 22] on icon at bounding box center [1058, 23] width 10 height 10
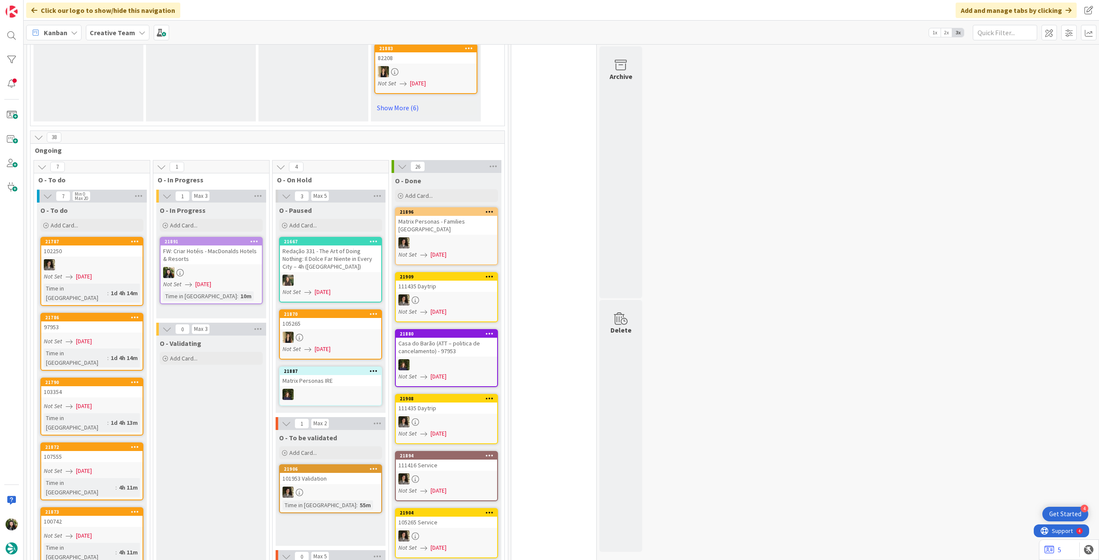
click at [94, 231] on div "O - To do Add Card..." at bounding box center [92, 218] width 110 height 31
click at [106, 223] on div "Add Card..." at bounding box center [91, 225] width 103 height 13
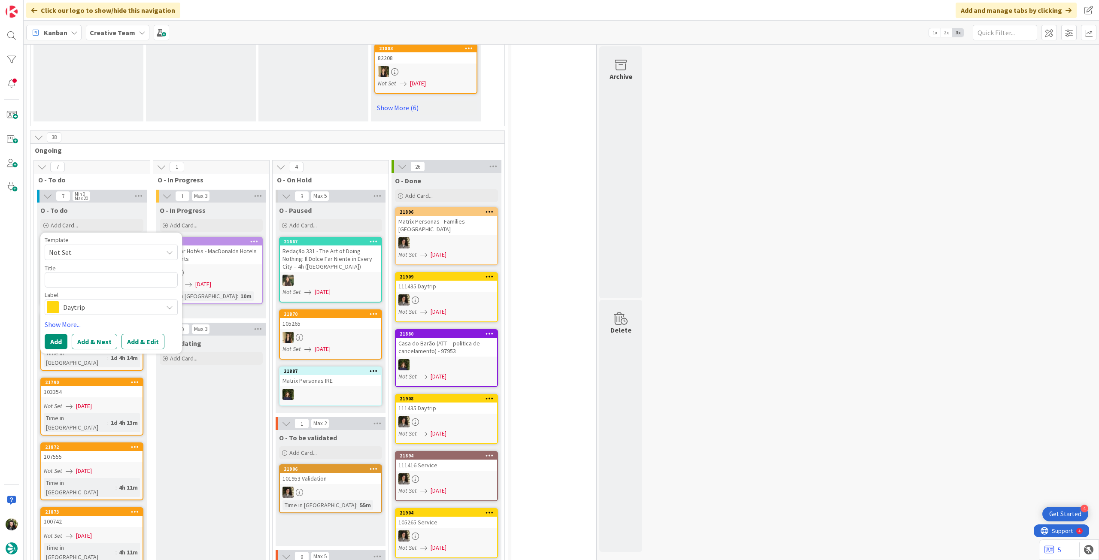
click at [131, 306] on span "Daytrip" at bounding box center [110, 307] width 95 height 12
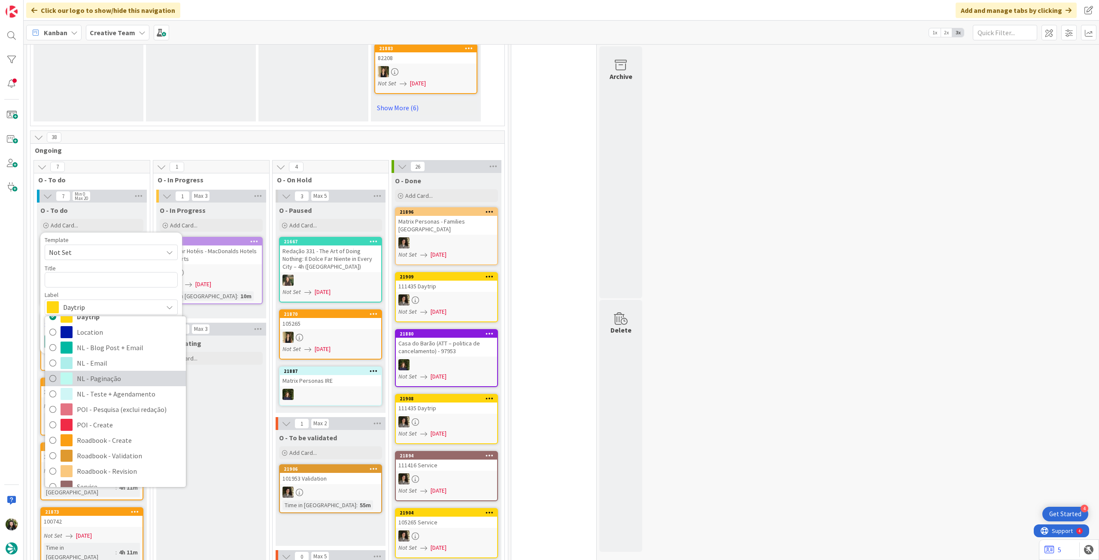
scroll to position [114, 0]
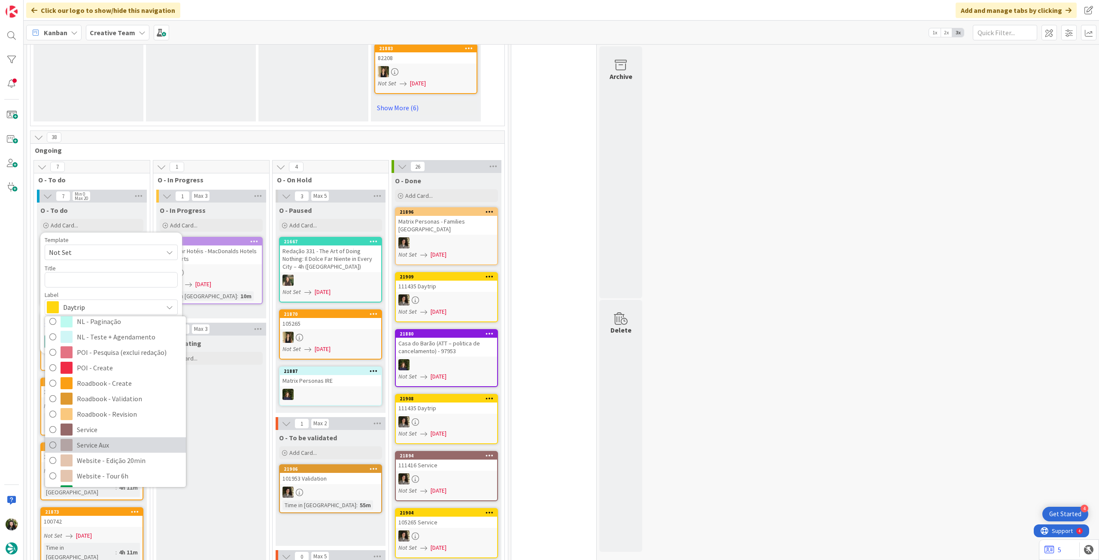
click at [118, 441] on span "Service Aux" at bounding box center [129, 445] width 105 height 13
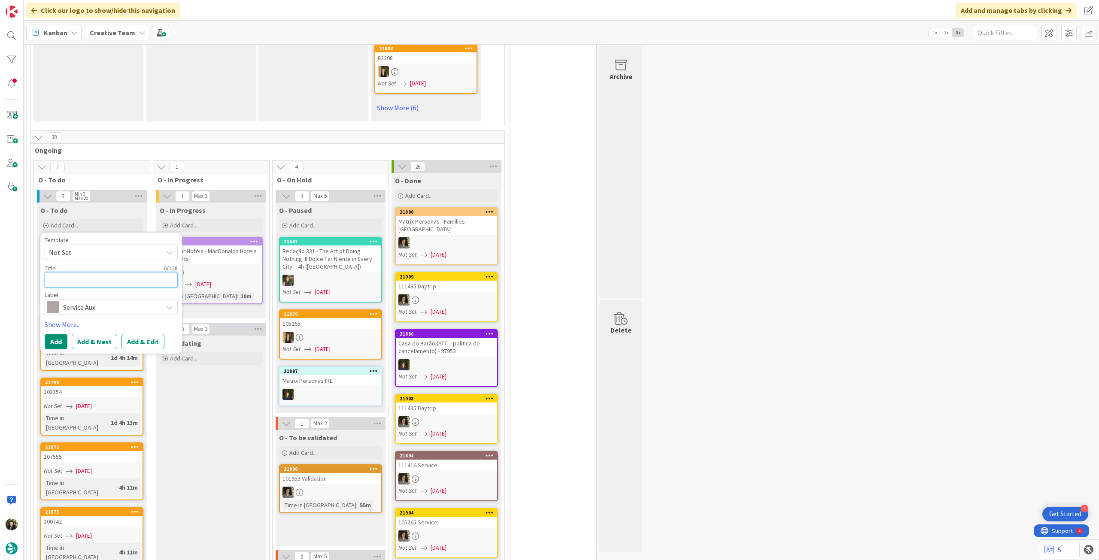
click at [99, 282] on textarea at bounding box center [111, 279] width 133 height 15
type textarea "x"
type textarea "A"
type textarea "x"
type textarea "At"
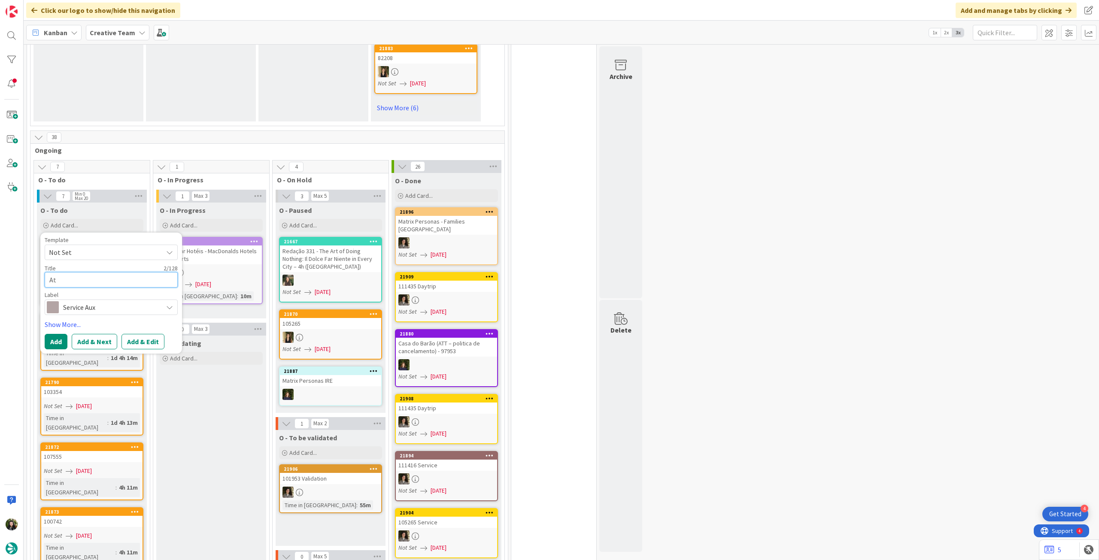
type textarea "x"
type textarea "Atu"
type textarea "x"
type textarea "Atua"
type textarea "x"
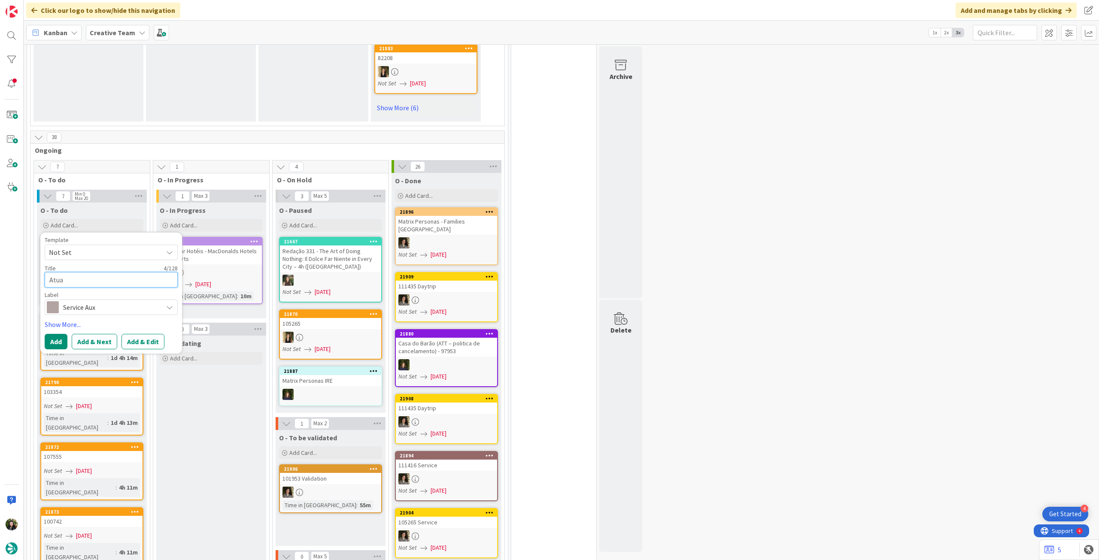
type textarea "Atual"
type textarea "x"
type textarea "Atuali"
type textarea "x"
type textarea "Atualiz"
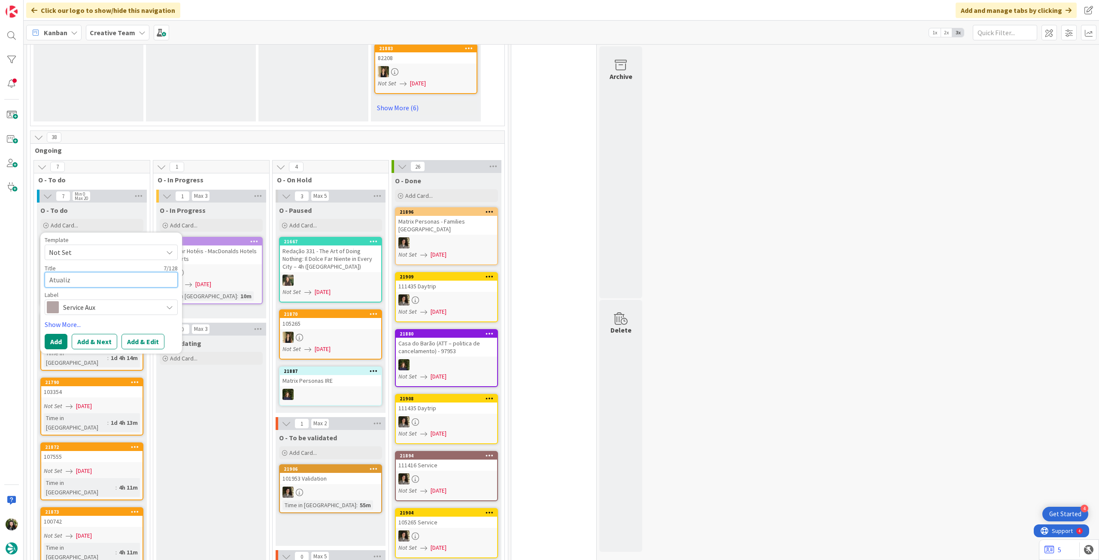
type textarea "x"
type textarea "Atualiza"
type textarea "x"
type textarea "Atualizar"
type textarea "x"
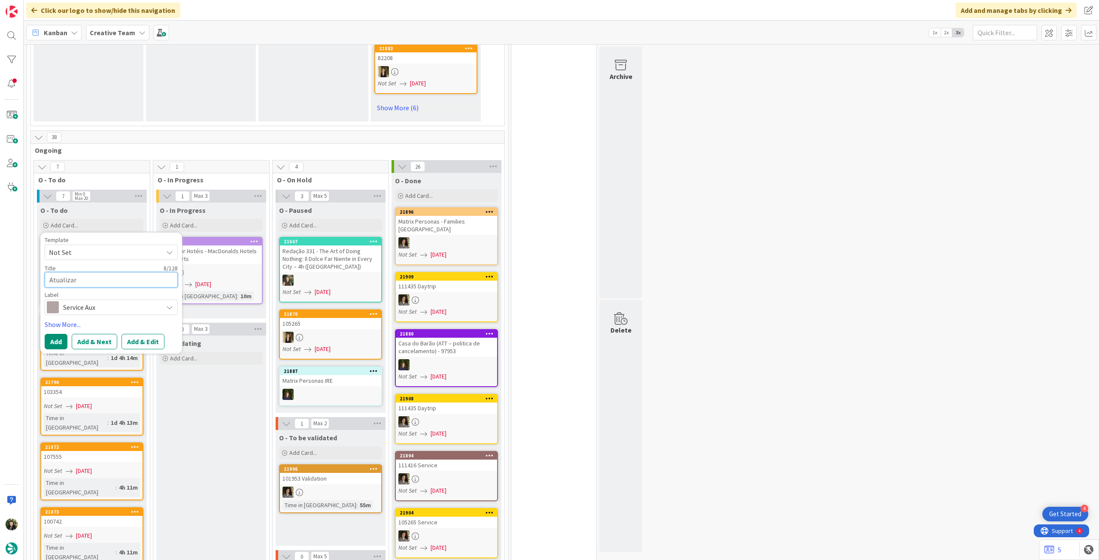
type textarea "Atualizar"
type textarea "x"
type textarea "Atualizar f"
type textarea "x"
type textarea "Atualizar fo"
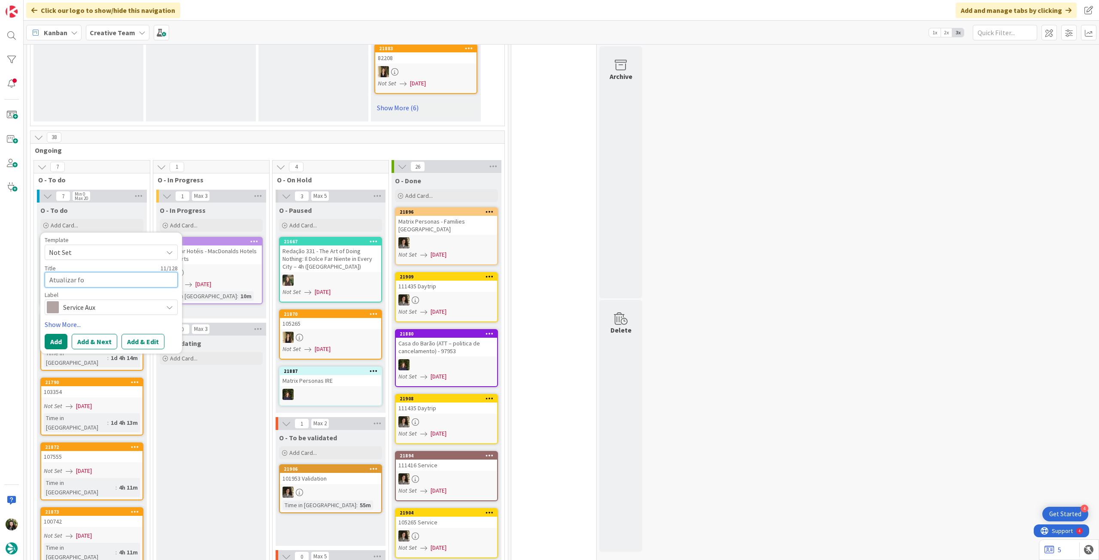
type textarea "x"
type textarea "Atualizar foto"
type textarea "x"
type textarea "Atualizar fotos"
type textarea "x"
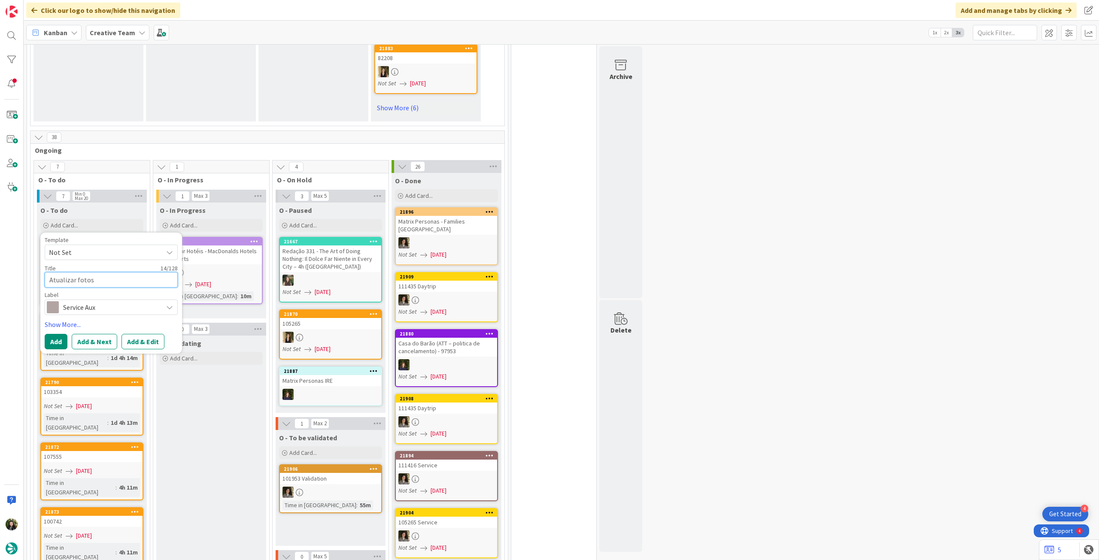
type textarea "Atualizar fotos"
type textarea "x"
type textarea "Atualizar fotos d"
type textarea "x"
type textarea "Atualizar fotos do"
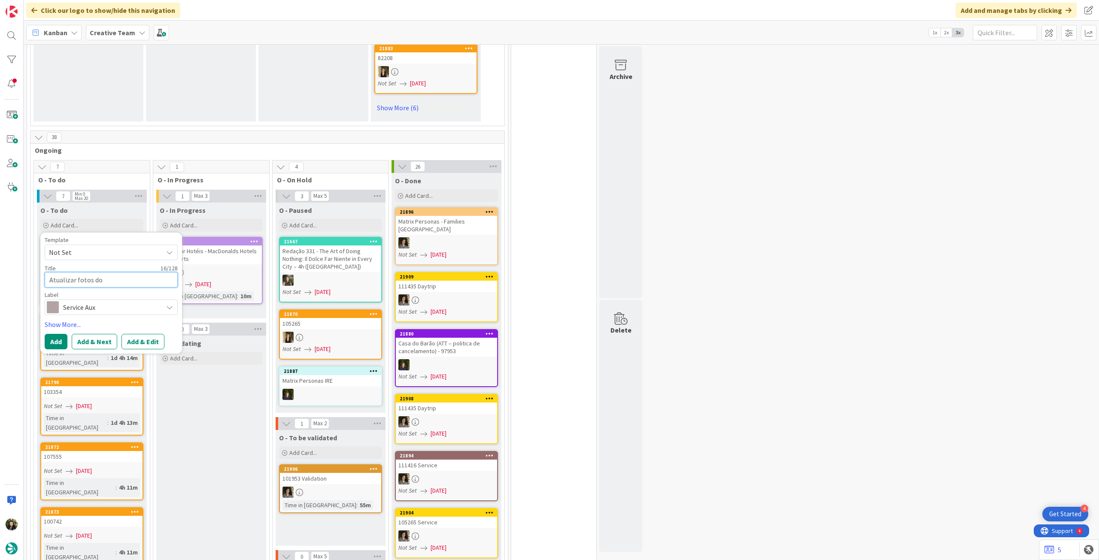
type textarea "x"
type textarea "Atualizar fotos do"
paste textarea "Macdonald Inchyra Hotel & Spa"
type textarea "x"
type textarea "Atualizar fotos do Macdonald Inchyra Hotel & Spa"
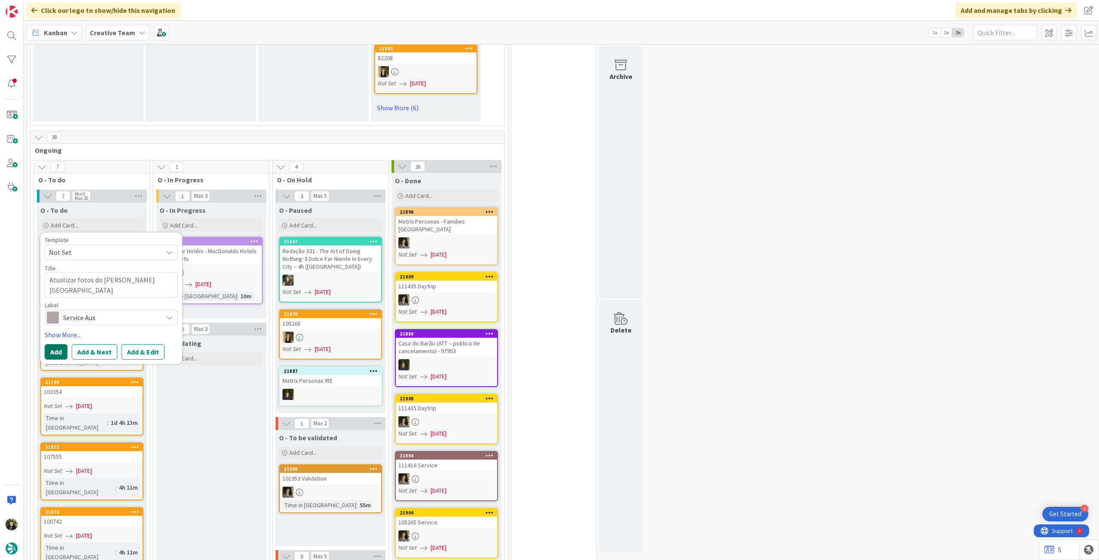
click at [58, 344] on button "Add" at bounding box center [56, 351] width 23 height 15
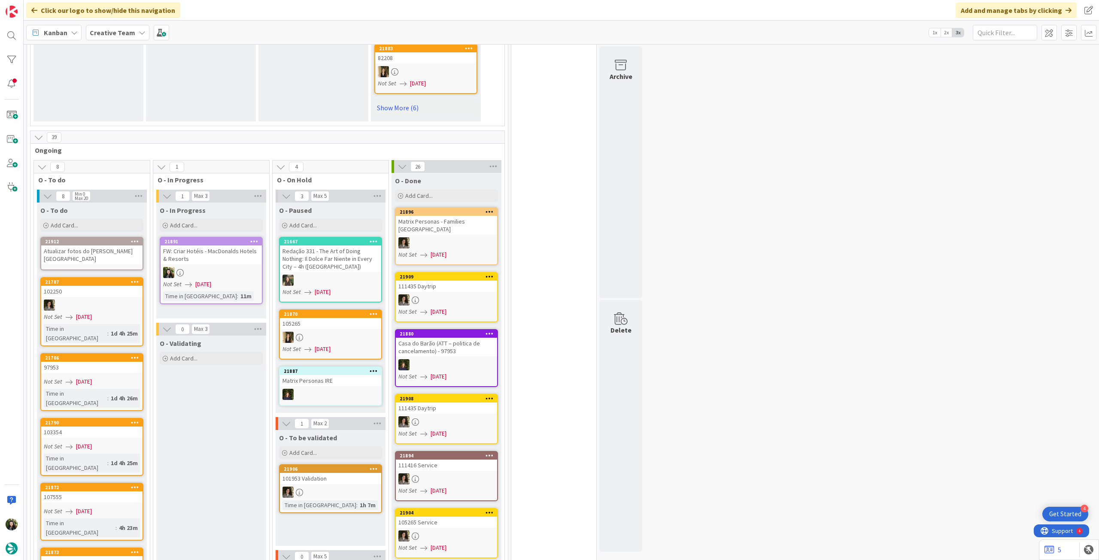
click at [91, 254] on div "Atualizar fotos do Macdonald Inchyra Hotel & Spa" at bounding box center [91, 254] width 101 height 19
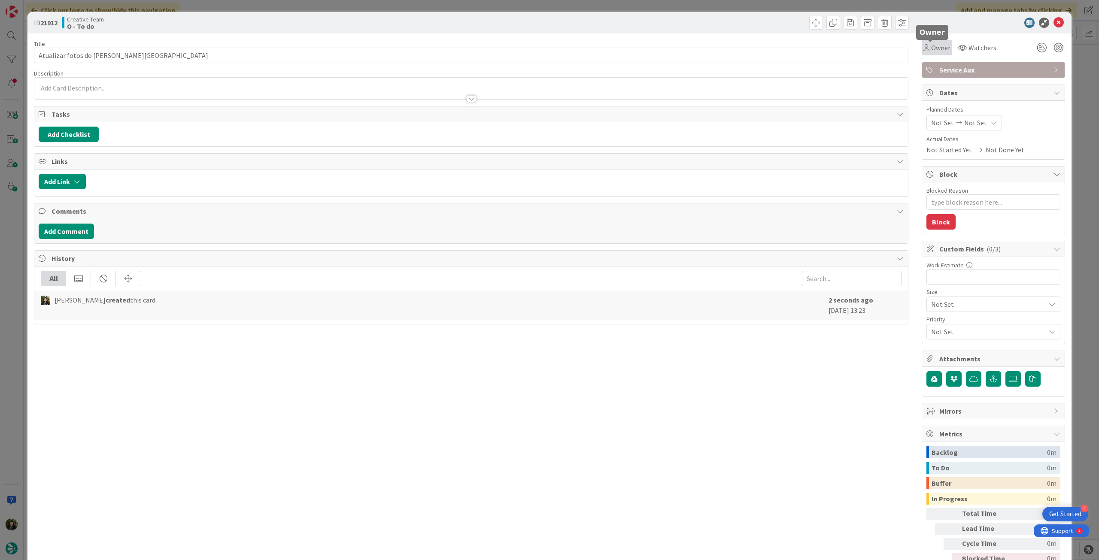
click at [933, 46] on span "Owner" at bounding box center [940, 47] width 19 height 10
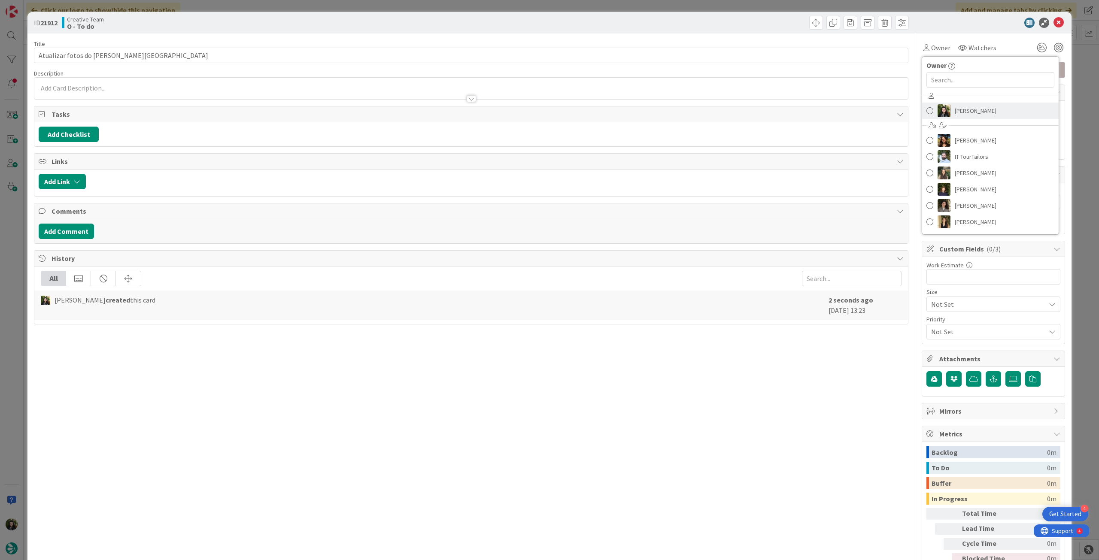
click at [955, 111] on span "Beatriz Cassona" at bounding box center [975, 110] width 42 height 13
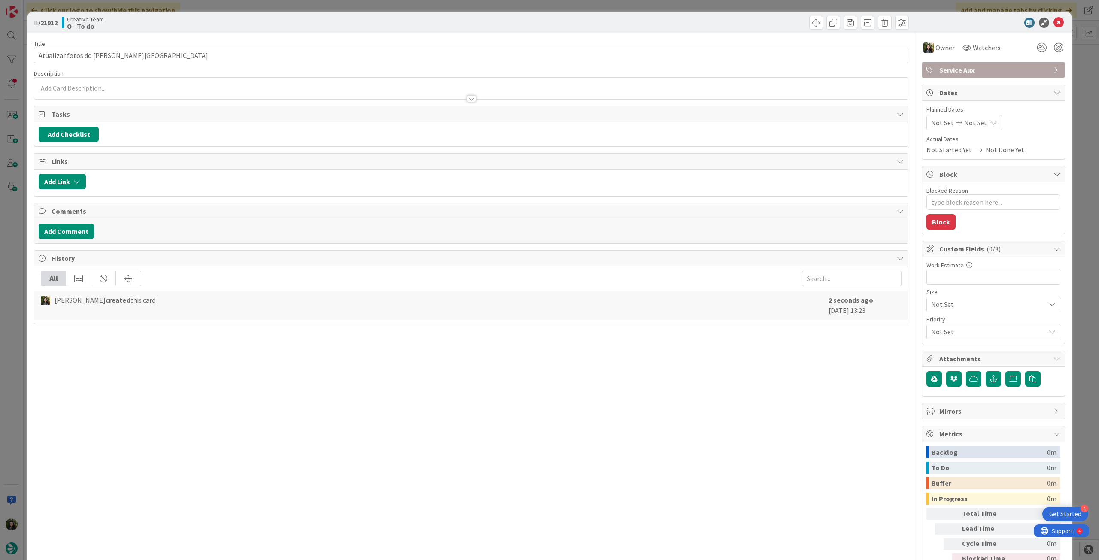
click at [963, 116] on div "Not Set Not Set" at bounding box center [964, 122] width 76 height 15
type textarea "x"
click at [935, 320] on icon at bounding box center [941, 323] width 13 height 10
type input "[DATE]"
click at [1053, 24] on icon at bounding box center [1058, 23] width 10 height 10
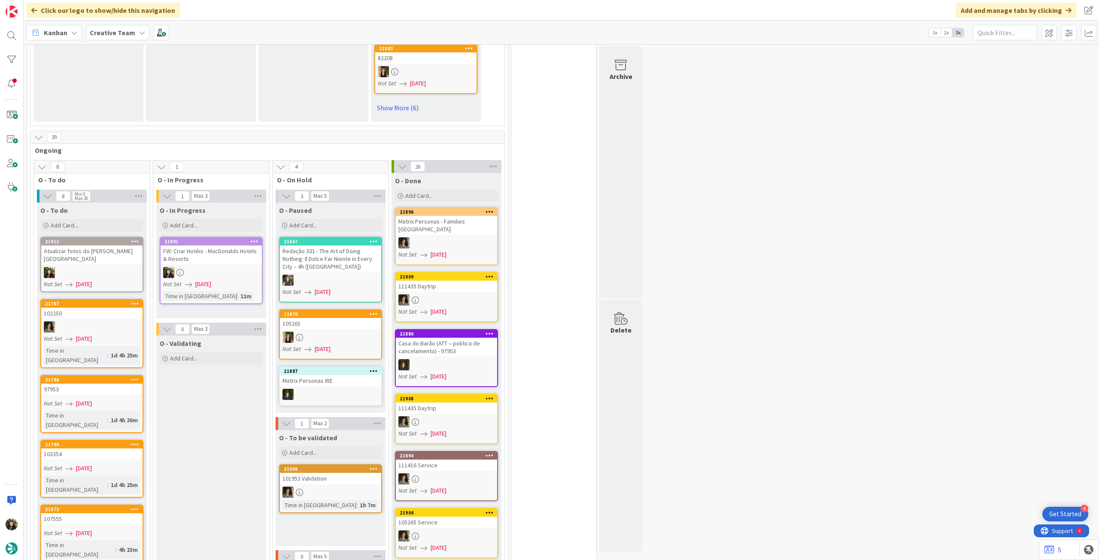
click at [219, 260] on div "FW: Criar Hotéis - MacDonalds Hotels & Resorts" at bounding box center [211, 254] width 101 height 19
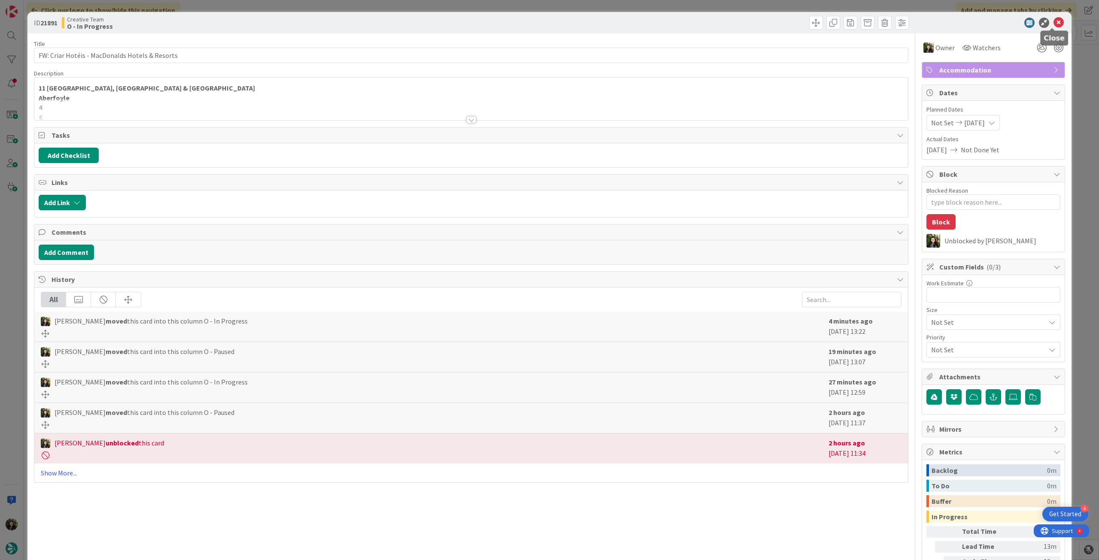
click at [1053, 23] on icon at bounding box center [1058, 23] width 10 height 10
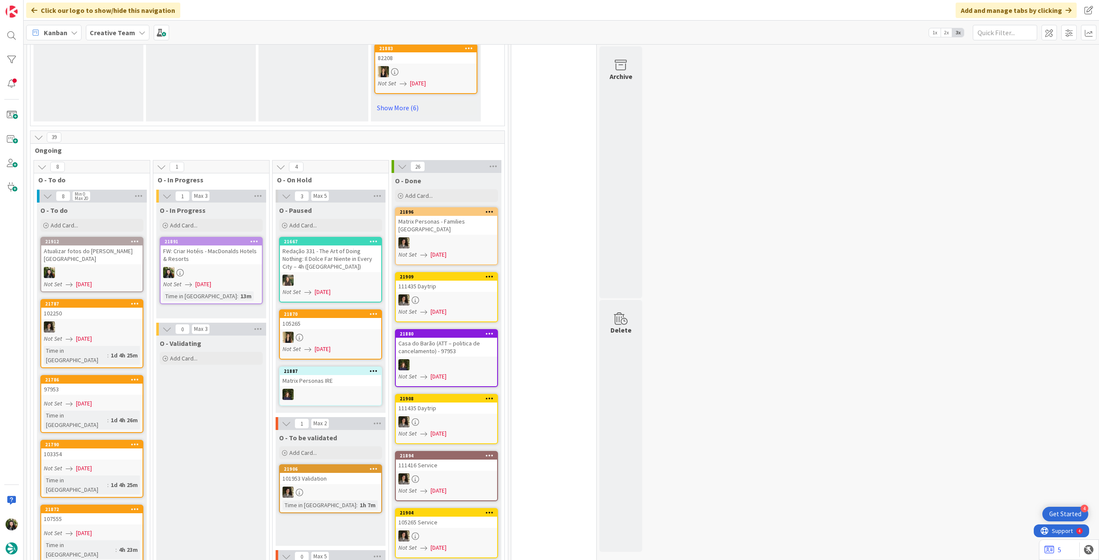
click at [206, 250] on div "FW: Criar Hotéis - MacDonalds Hotels & Resorts" at bounding box center [211, 254] width 101 height 19
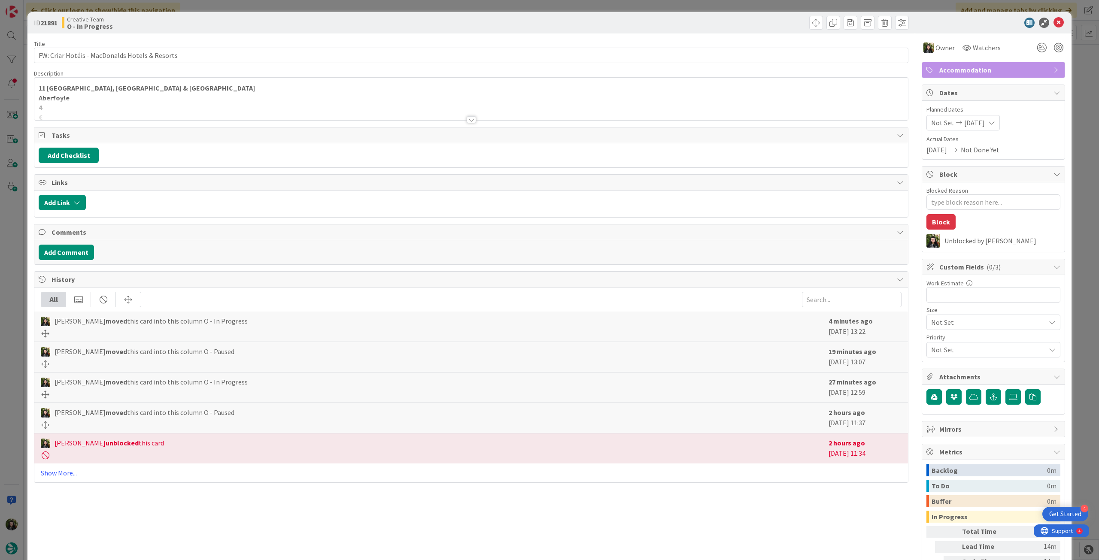
click at [205, 98] on div at bounding box center [470, 109] width 873 height 22
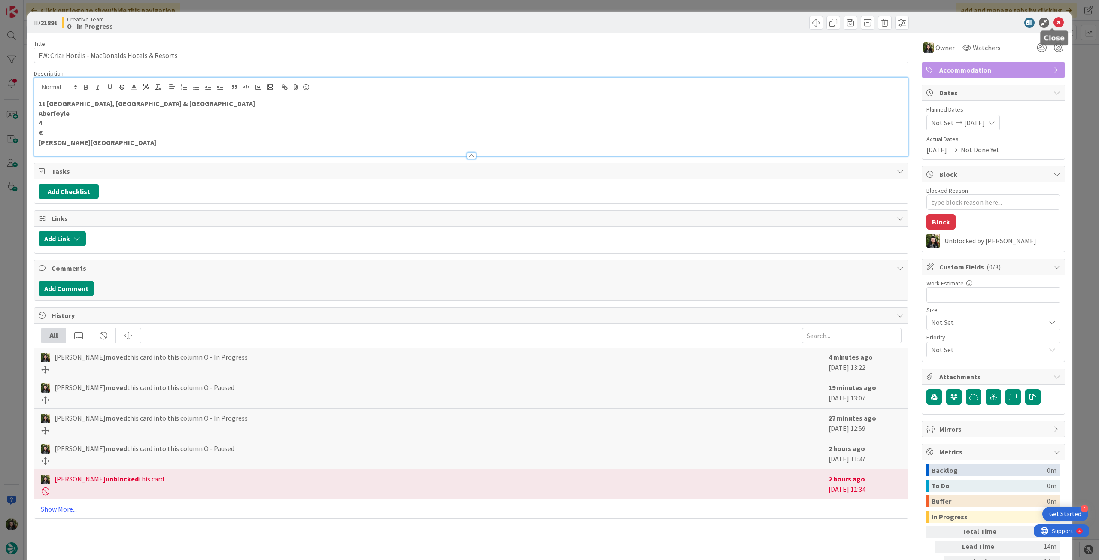
click at [1053, 23] on icon at bounding box center [1058, 23] width 10 height 10
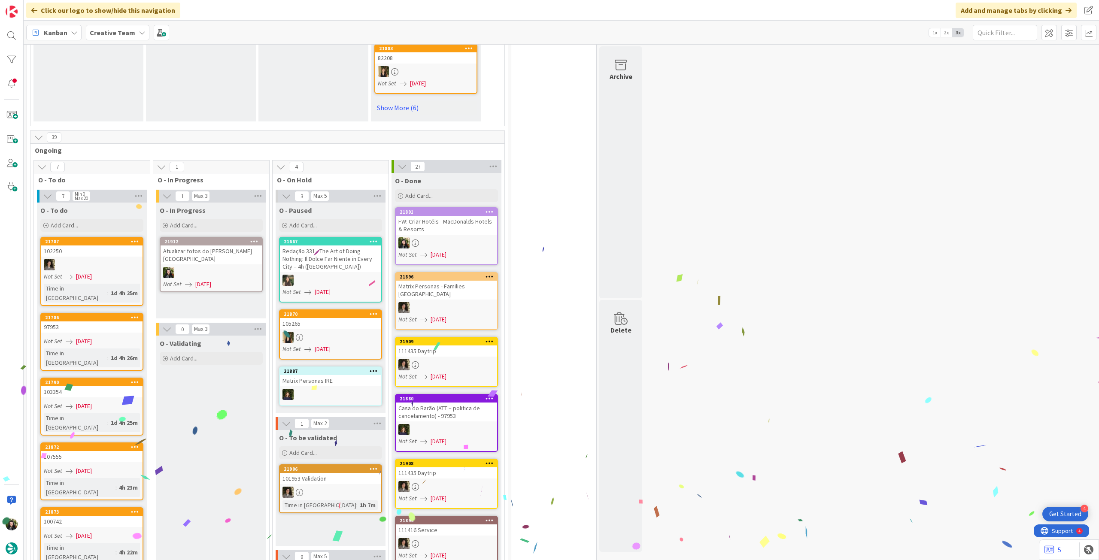
click at [232, 272] on div at bounding box center [211, 272] width 101 height 11
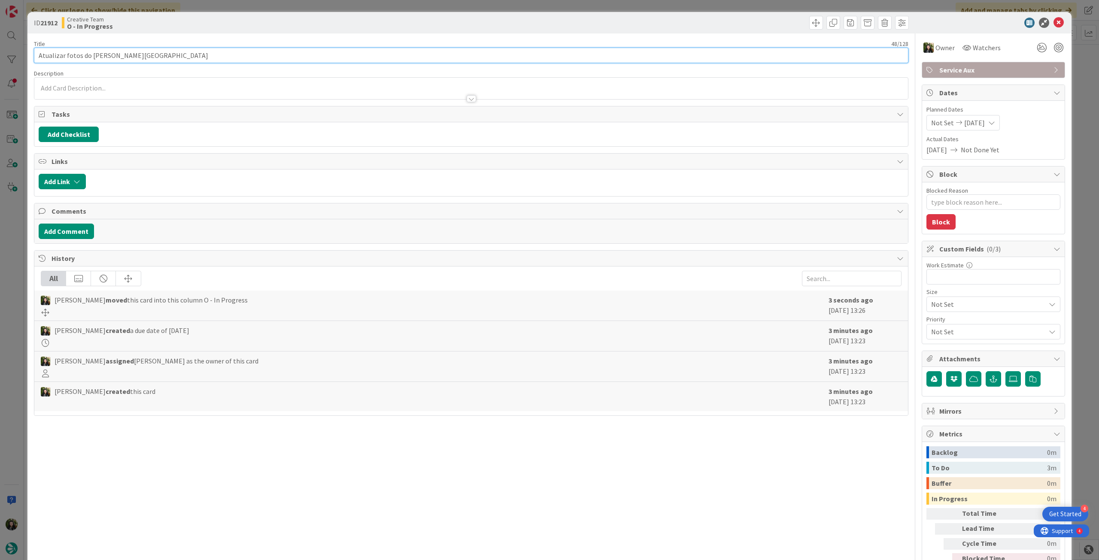
drag, startPoint x: 89, startPoint y: 55, endPoint x: 261, endPoint y: 55, distance: 172.1
click at [261, 55] on input "Atualizar fotos do Macdonald Inchyra Hotel & Spa" at bounding box center [471, 55] width 874 height 15
click at [1053, 25] on icon at bounding box center [1058, 23] width 10 height 10
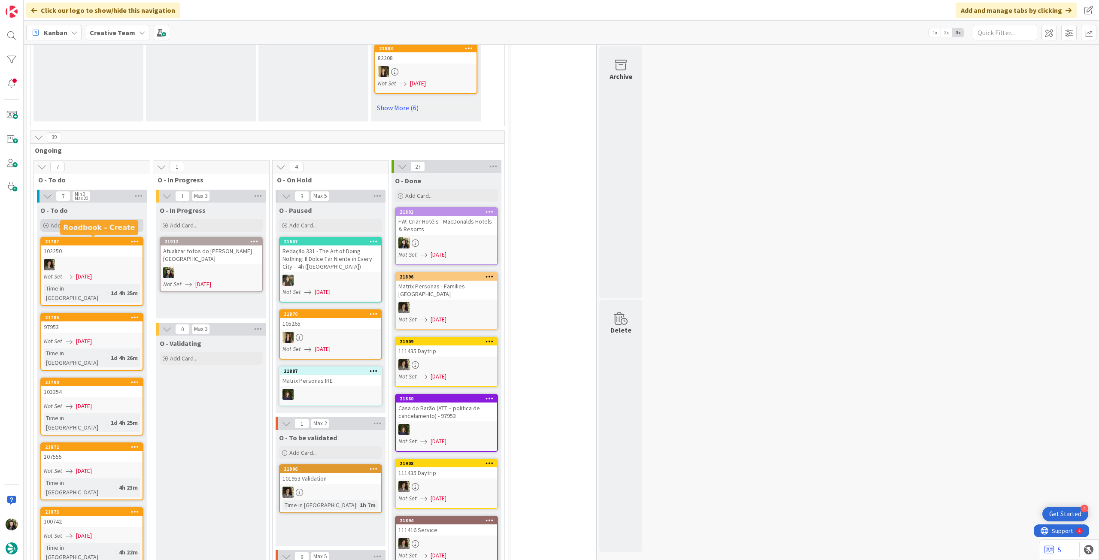
click at [101, 226] on div "Add Card..." at bounding box center [91, 225] width 103 height 13
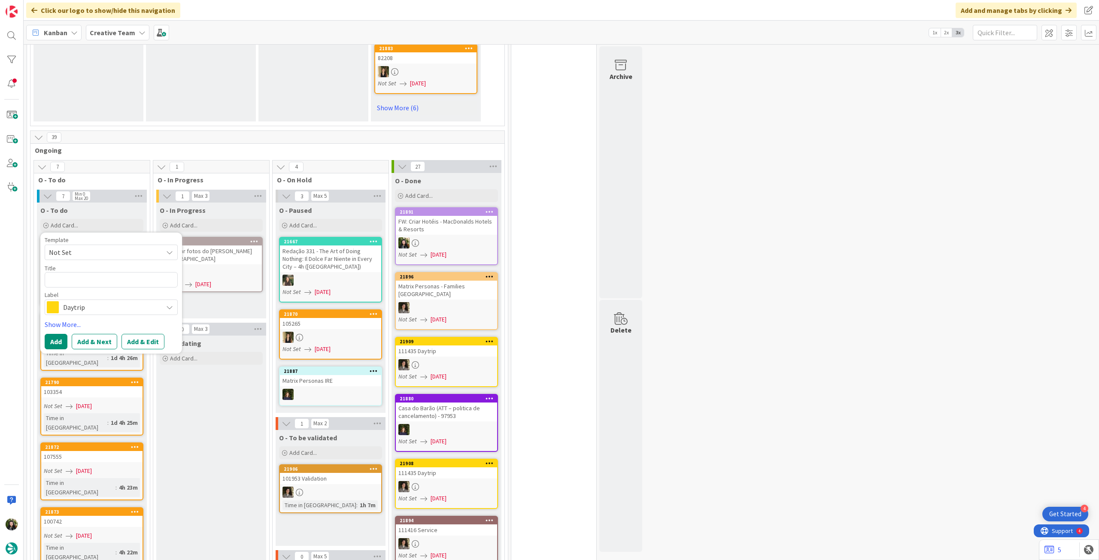
click at [106, 306] on span "Daytrip" at bounding box center [110, 307] width 95 height 12
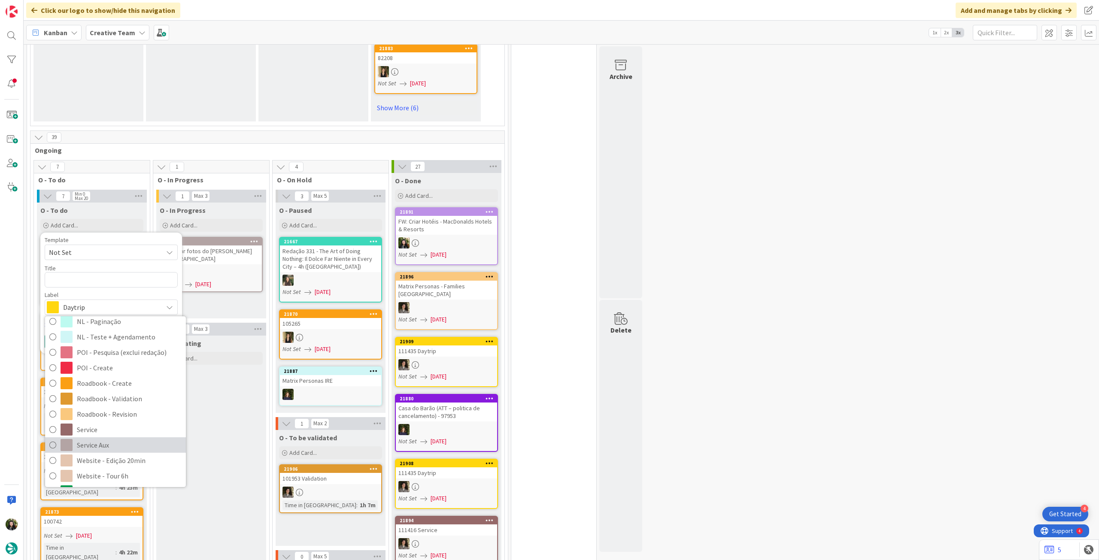
click at [113, 444] on span "Service Aux" at bounding box center [129, 445] width 105 height 13
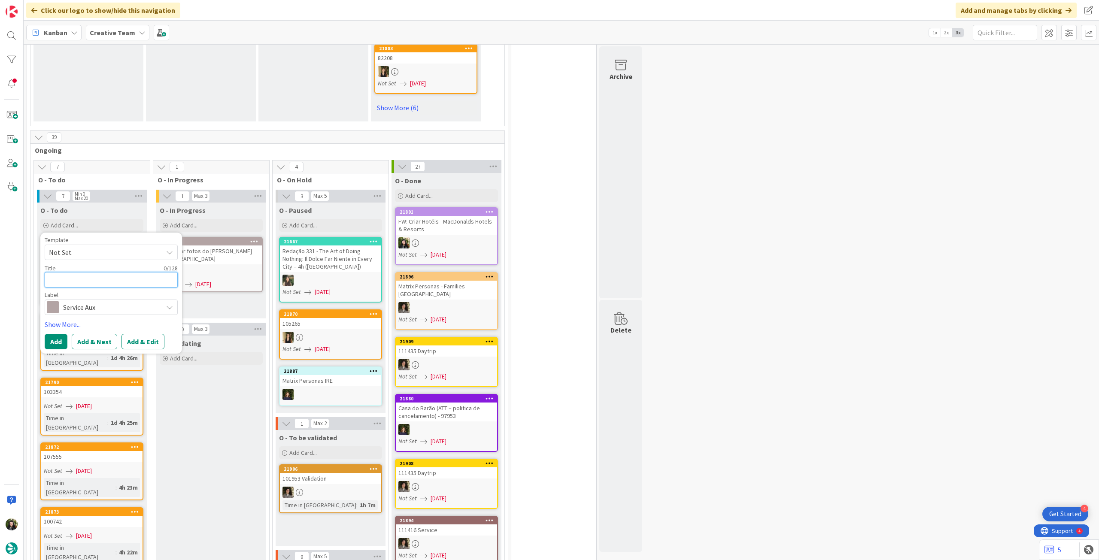
click at [89, 280] on textarea at bounding box center [111, 279] width 133 height 15
type textarea "x"
type textarea "A"
type textarea "x"
type textarea "At"
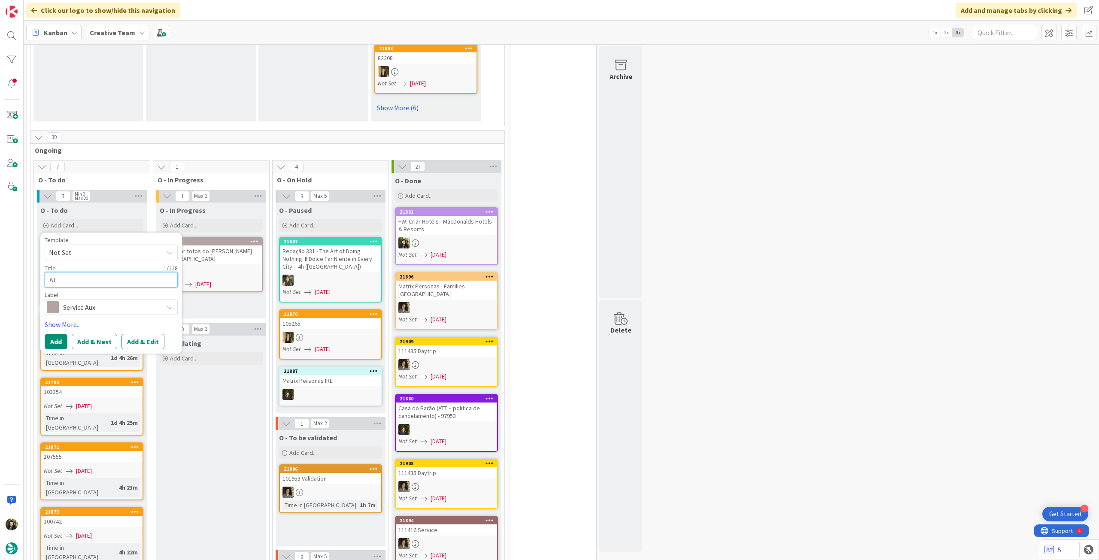
type textarea "x"
type textarea "Atu"
type textarea "x"
type textarea "Atua"
type textarea "x"
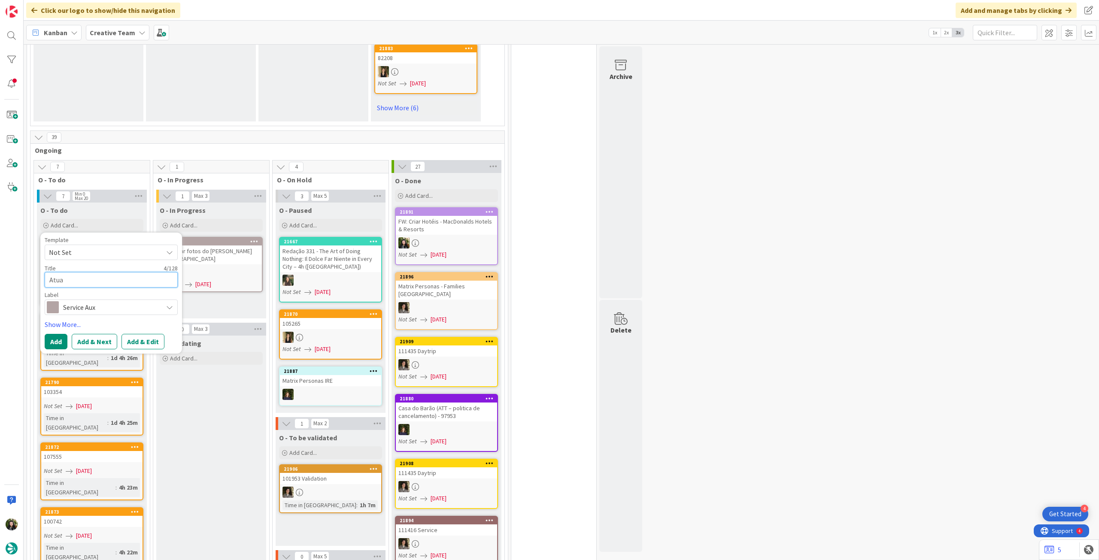
type textarea "Atual"
type textarea "x"
type textarea "Atuali"
type textarea "x"
type textarea "Atualiz"
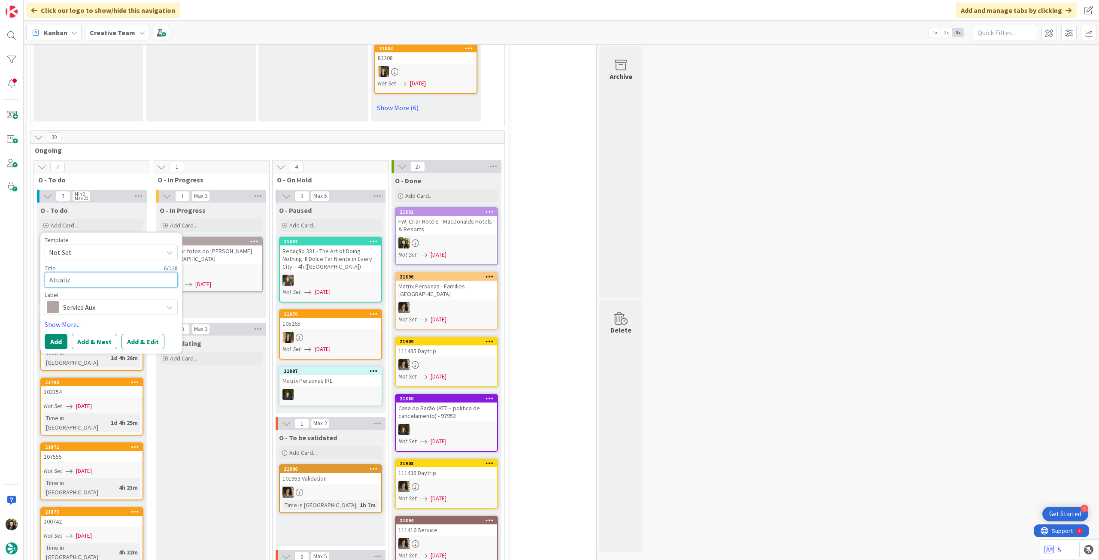
type textarea "x"
type textarea "Atualiza"
type textarea "x"
type textarea "Atualizar"
type textarea "x"
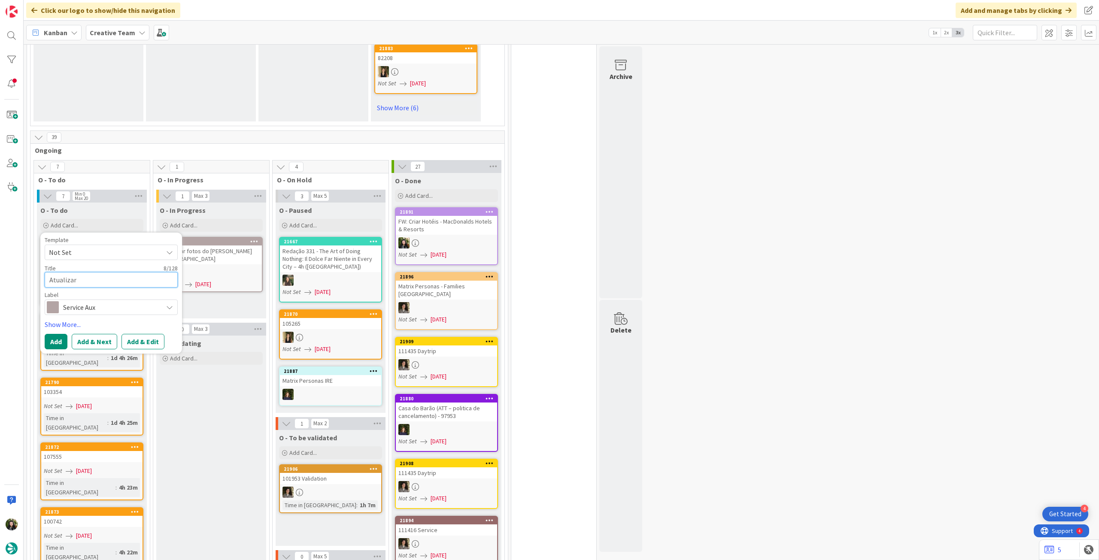
type textarea "Atualizar"
type textarea "x"
type textarea "Atualizar f"
type textarea "x"
type textarea "Atualizar fo"
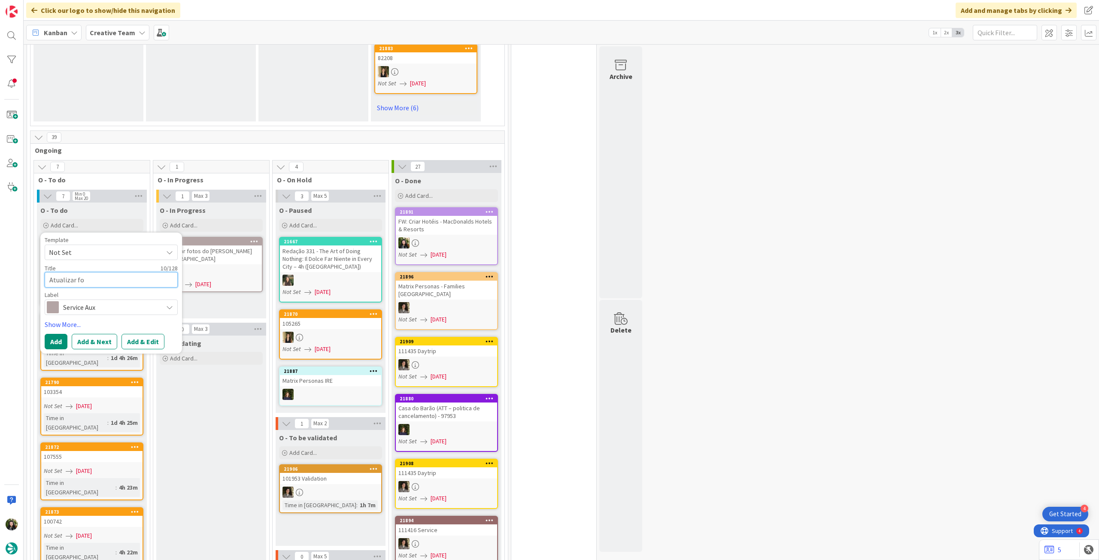
type textarea "x"
type textarea "Atualizar fot"
type textarea "x"
type textarea "Atualizar foto"
type textarea "x"
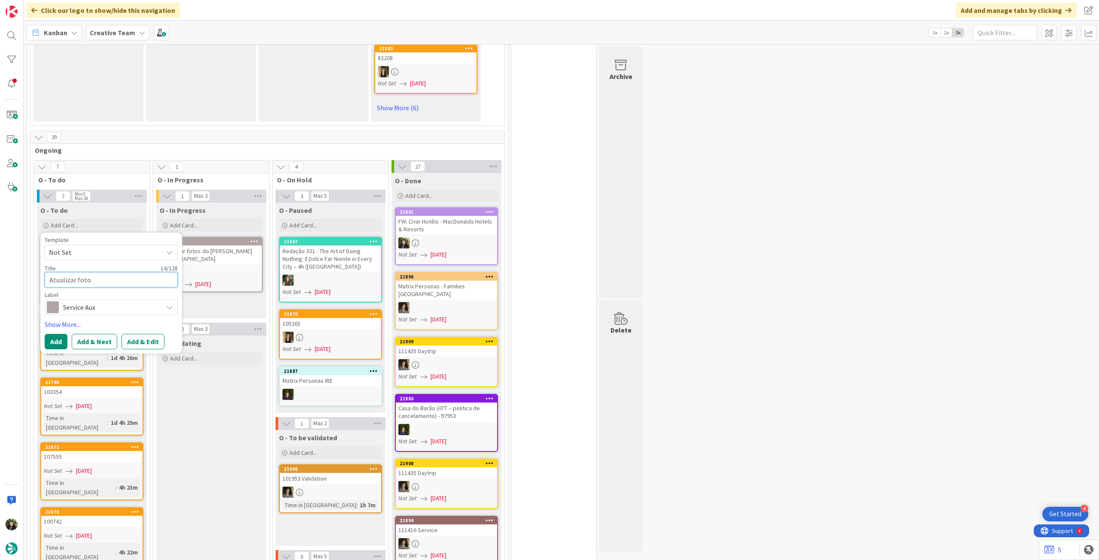
type textarea "Atualizar fotos"
type textarea "x"
type textarea "Atualizar fotos"
paste textarea "Macdonald Cardrona Hotel, Golf & Spa"
type textarea "x"
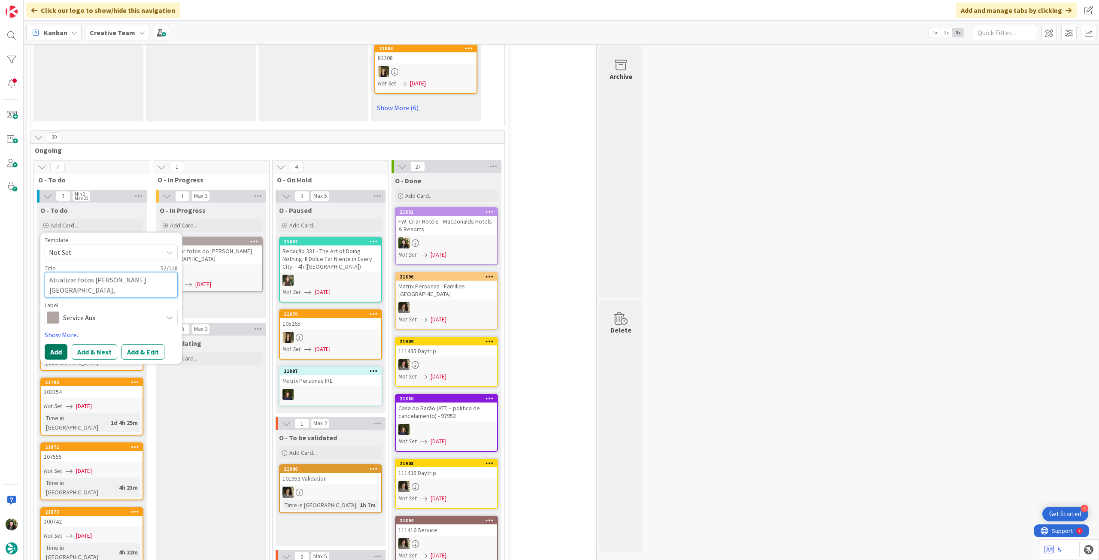
type textarea "Atualizar fotos Macdonald Cardrona Hotel, Golf & Spa"
click at [56, 345] on button "Add" at bounding box center [56, 351] width 23 height 15
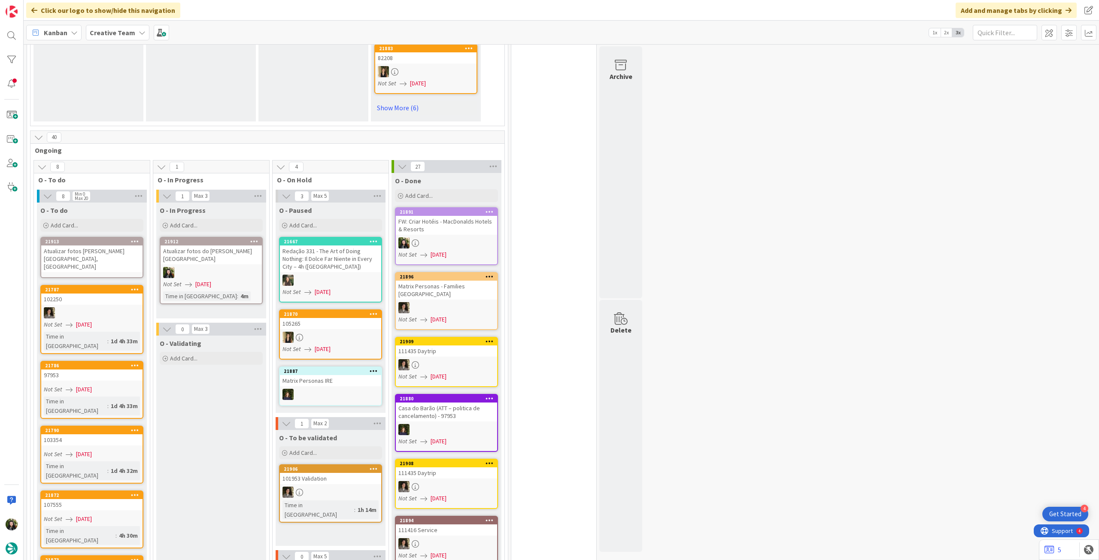
click at [90, 253] on div "Atualizar fotos Macdonald Cardrona Hotel, Golf & Spa" at bounding box center [91, 258] width 101 height 27
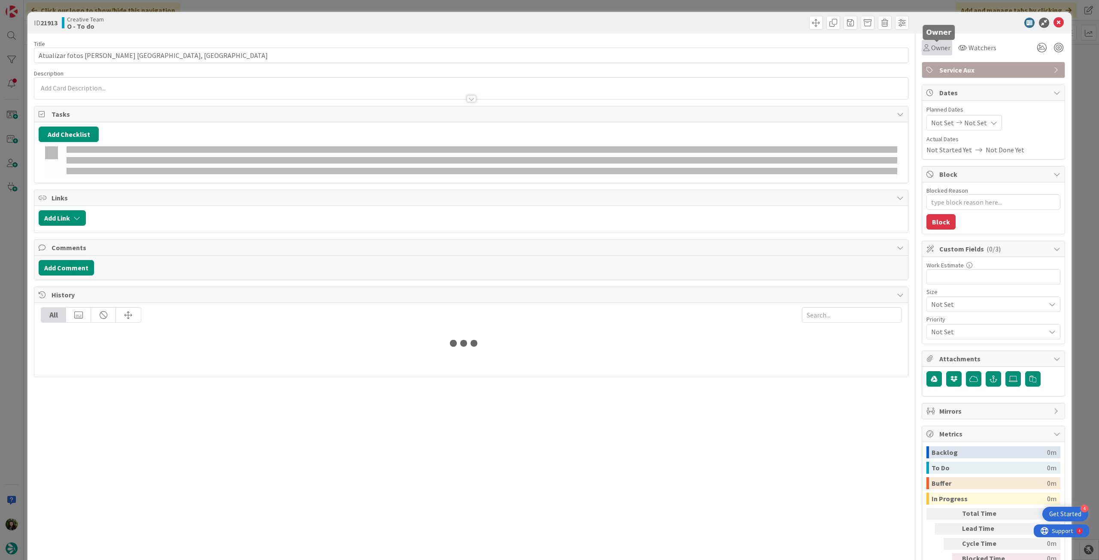
click at [933, 53] on div "Owner" at bounding box center [936, 47] width 30 height 15
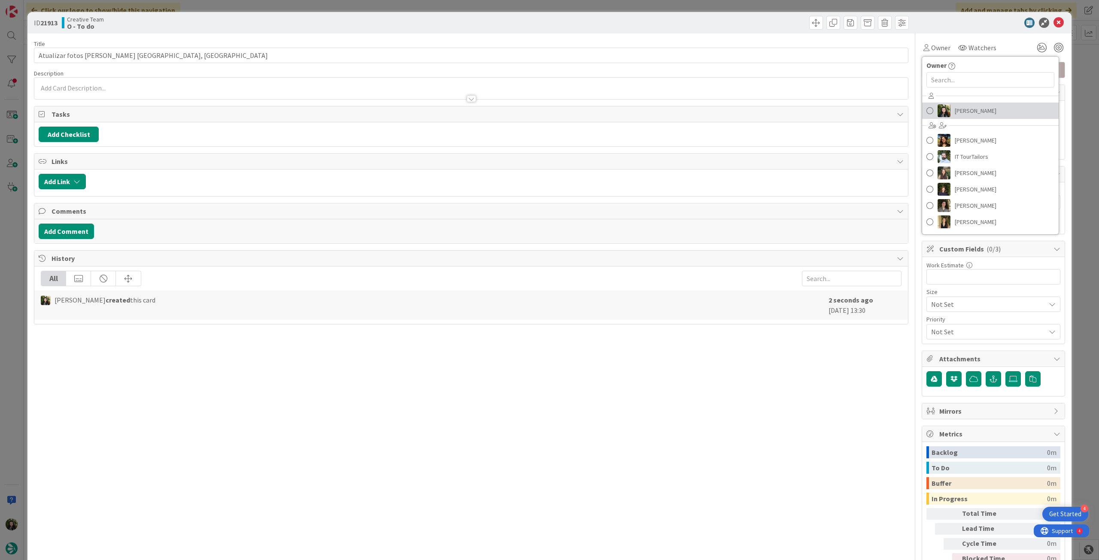
click at [954, 109] on span "Beatriz Cassona" at bounding box center [975, 110] width 42 height 13
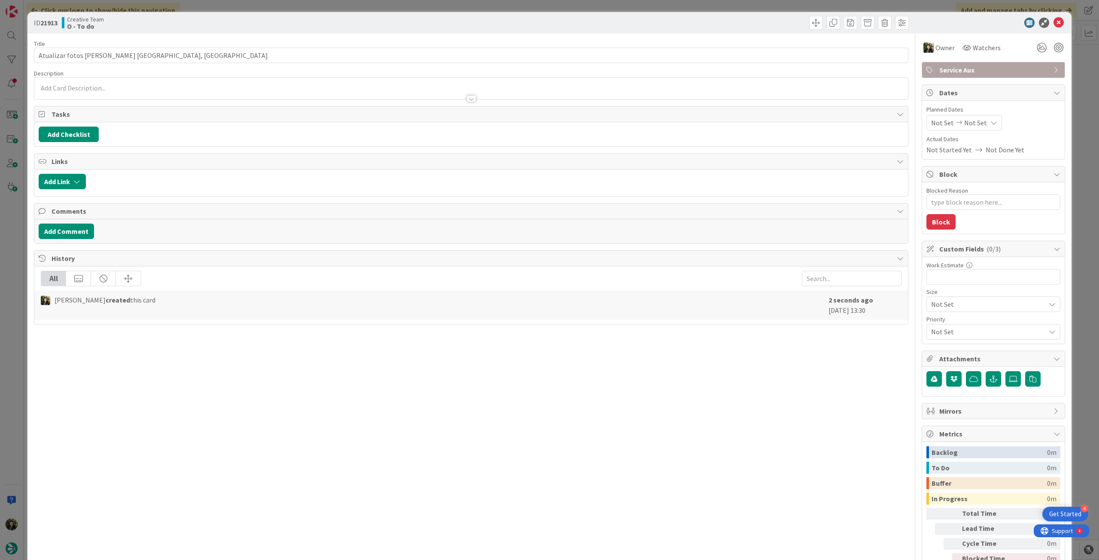
click at [964, 116] on div "Not Set Not Set" at bounding box center [964, 122] width 76 height 15
type textarea "x"
click at [935, 324] on icon at bounding box center [941, 323] width 13 height 10
type input "[DATE]"
click at [1053, 20] on icon at bounding box center [1058, 23] width 10 height 10
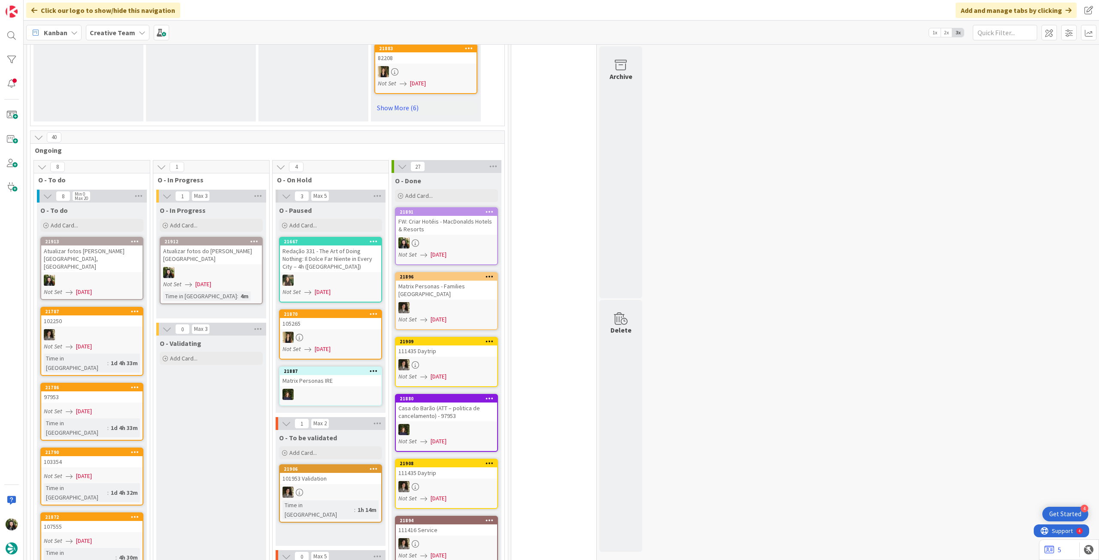
click at [219, 269] on div at bounding box center [211, 272] width 101 height 11
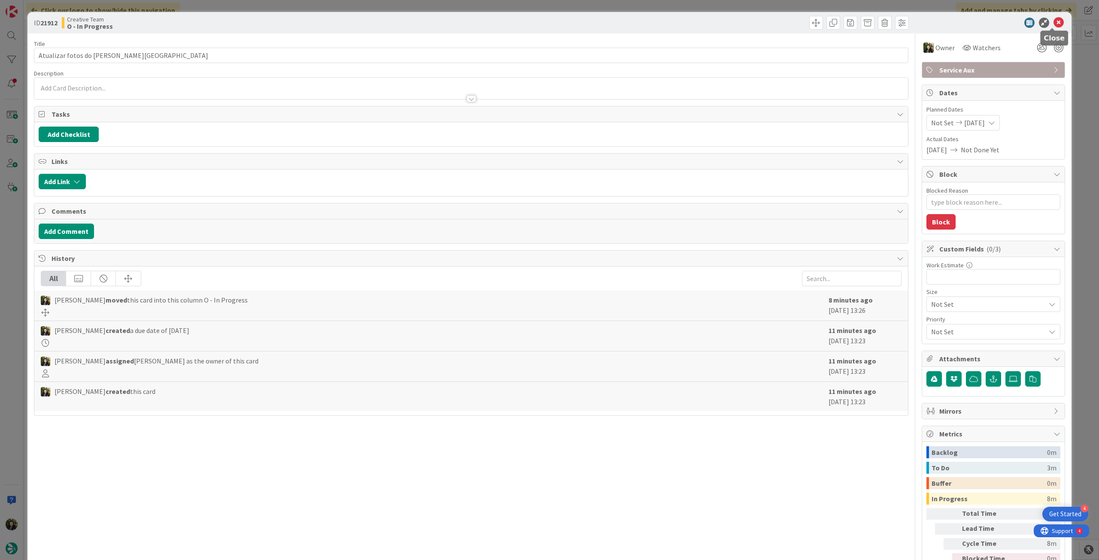
click at [1057, 25] on icon at bounding box center [1058, 23] width 10 height 10
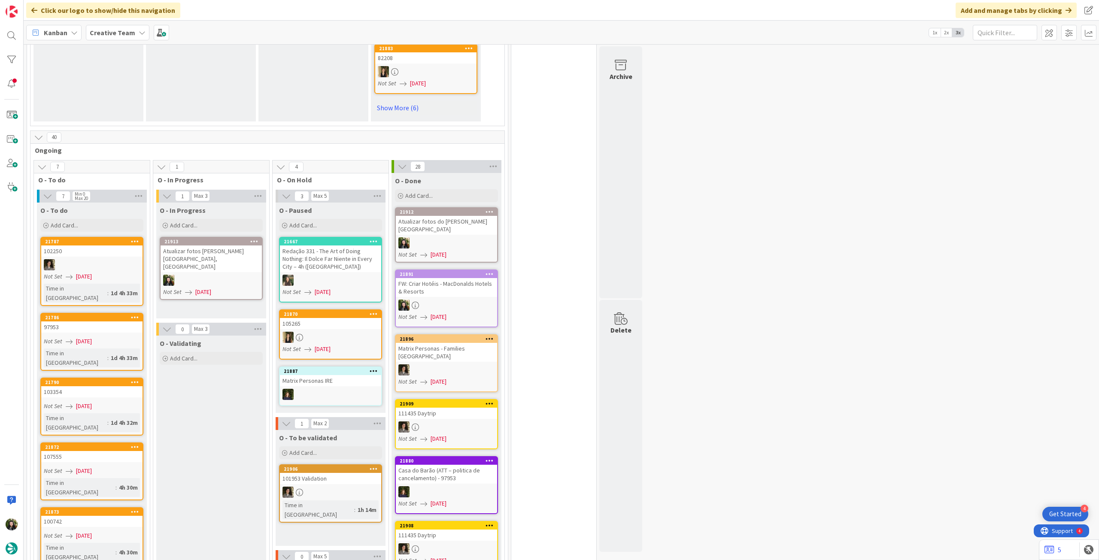
click at [215, 265] on link "21913 Atualizar fotos Macdonald Cardrona Hotel, Golf & Spa Not Set 28/08/2025" at bounding box center [211, 268] width 103 height 63
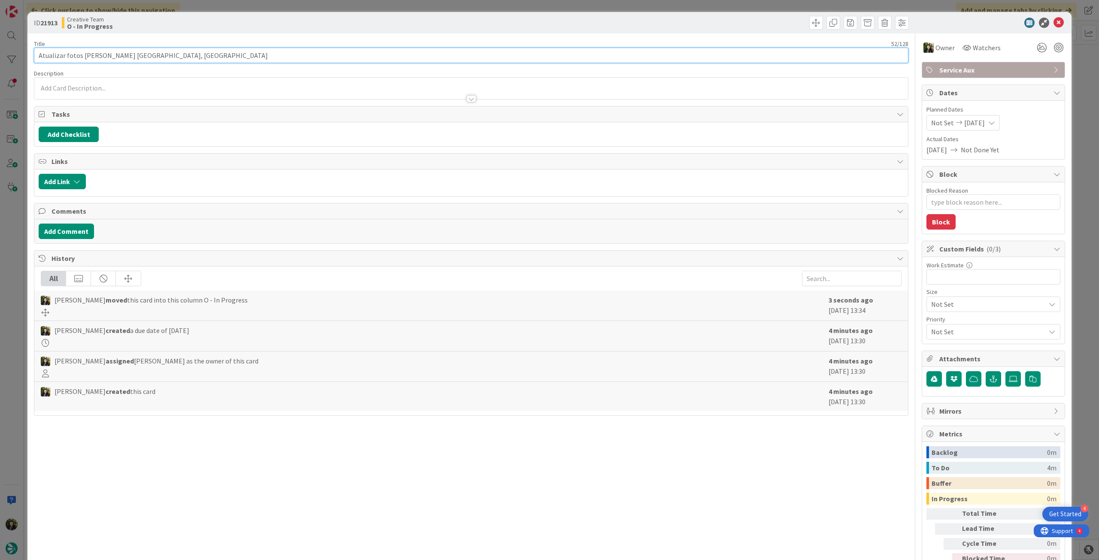
drag, startPoint x: 211, startPoint y: 57, endPoint x: 80, endPoint y: 55, distance: 130.9
click at [80, 55] on input "Atualizar fotos Macdonald Cardrona Hotel, Golf & Spa" at bounding box center [471, 55] width 874 height 15
click at [1053, 25] on icon at bounding box center [1058, 23] width 10 height 10
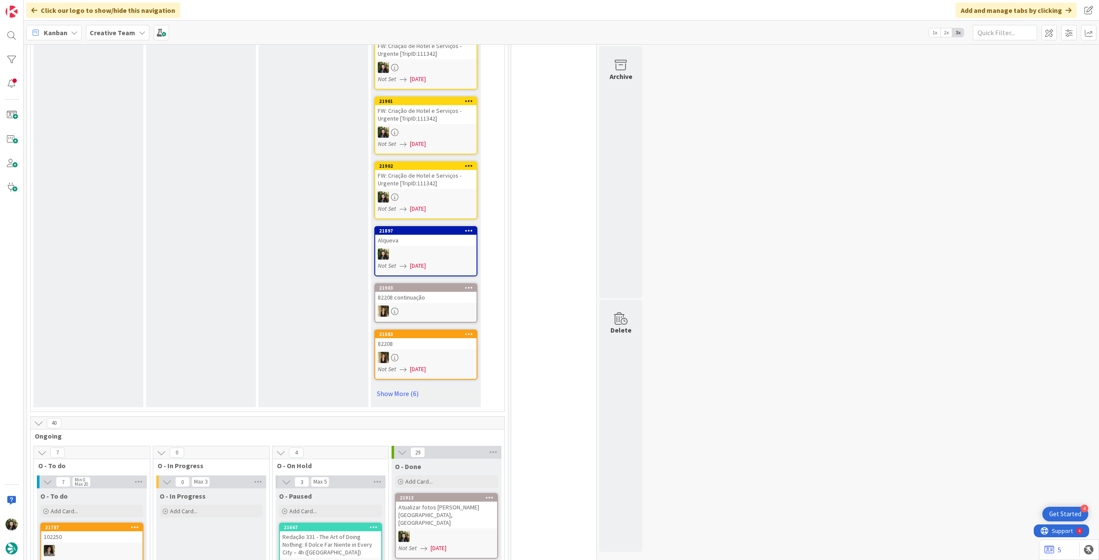
scroll to position [391, 0]
click at [93, 35] on b "Creative Team" at bounding box center [112, 32] width 45 height 9
click at [121, 128] on div "Creative Team - Análise" at bounding box center [158, 123] width 131 height 16
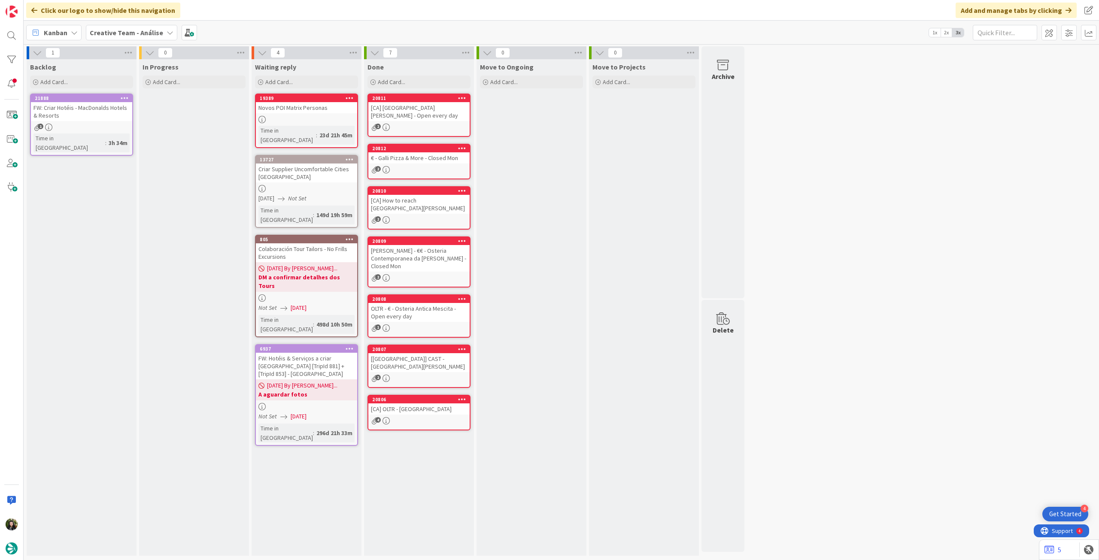
click at [144, 36] on b "Creative Team - Análise" at bounding box center [126, 32] width 73 height 9
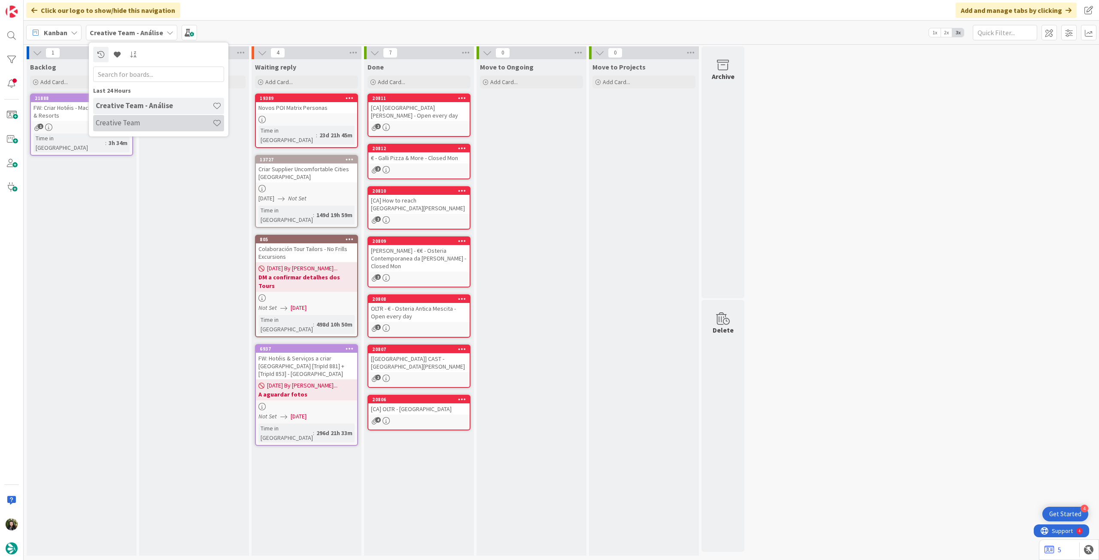
click at [152, 118] on h4 "Creative Team" at bounding box center [154, 122] width 117 height 9
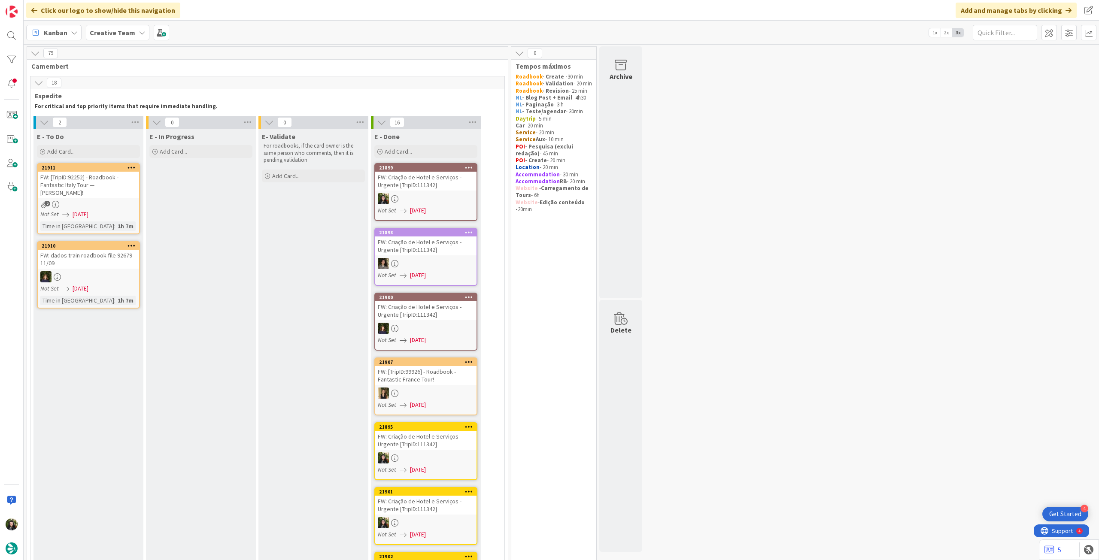
click at [110, 30] on b "Creative Team" at bounding box center [112, 32] width 45 height 9
click at [124, 133] on div "Last 24 Hours Creative Team Creative Team - Análise" at bounding box center [158, 89] width 139 height 94
click at [126, 127] on h4 "Creative Team - Análise" at bounding box center [154, 122] width 117 height 9
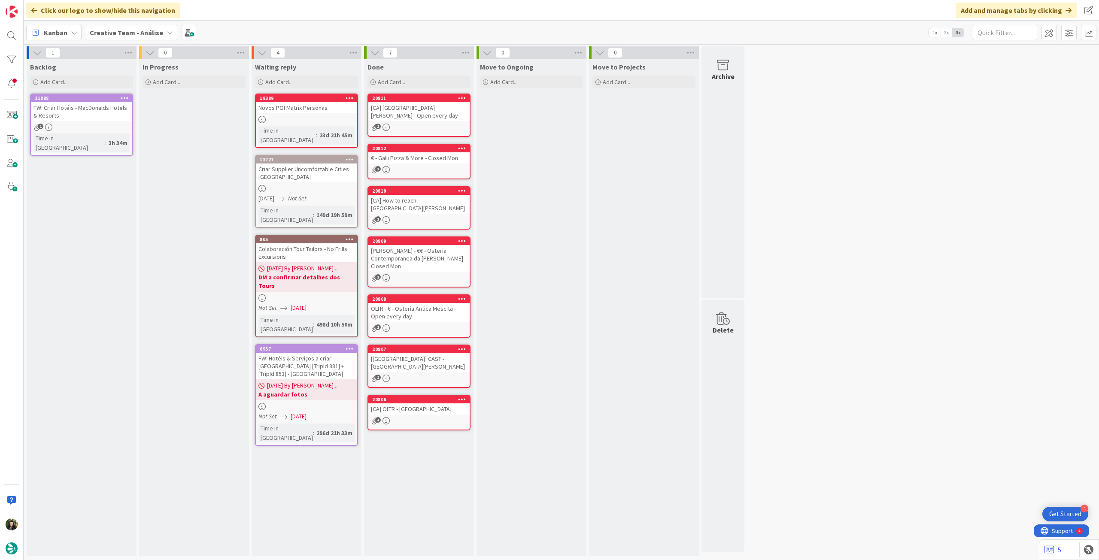
click at [102, 136] on div "Time in Column : 3h 34m" at bounding box center [81, 142] width 96 height 19
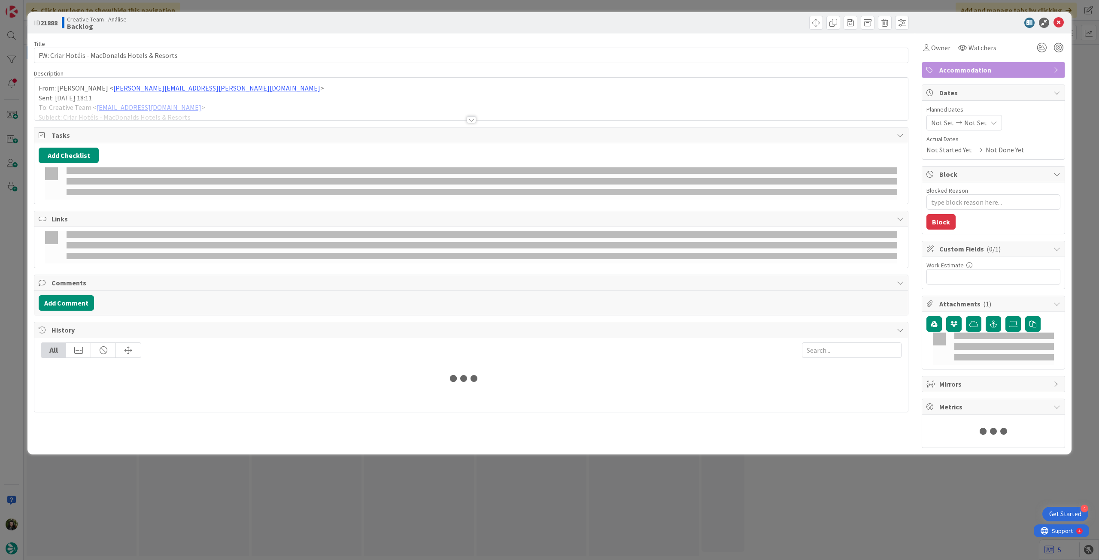
click at [101, 107] on div at bounding box center [470, 109] width 873 height 22
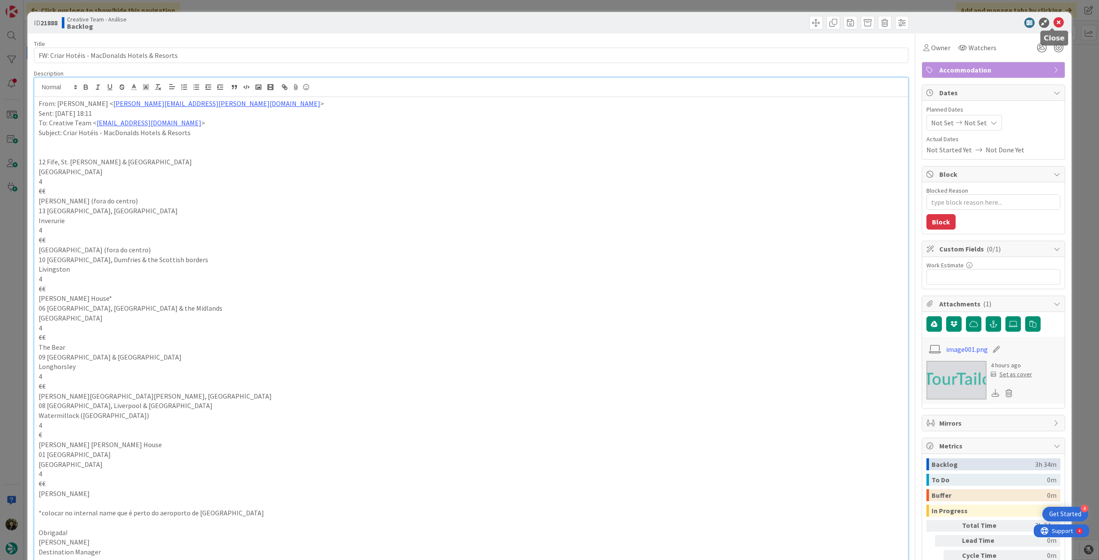
click at [1053, 24] on icon at bounding box center [1058, 23] width 10 height 10
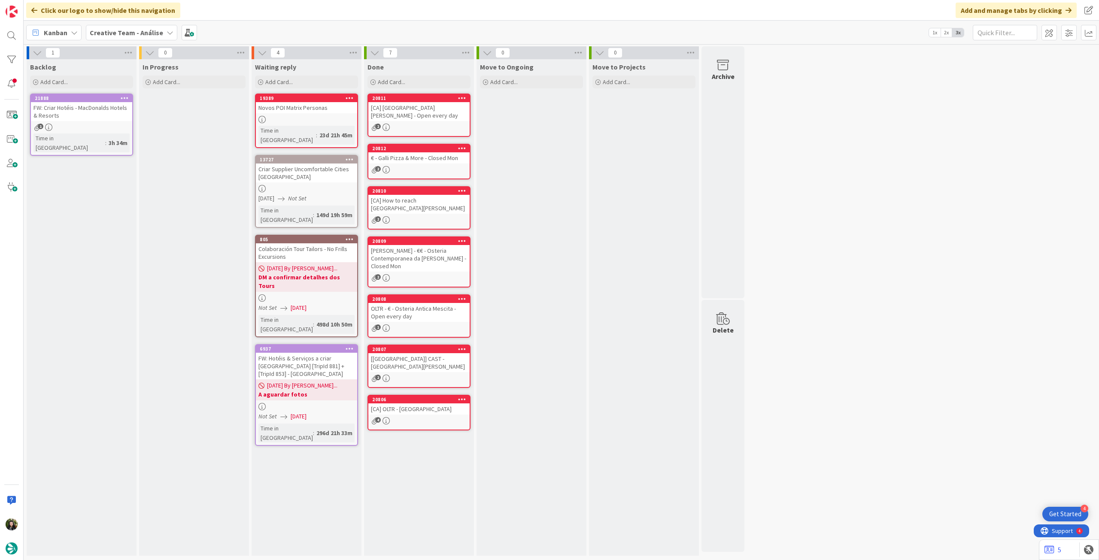
click at [106, 37] on div "Creative Team - Análise" at bounding box center [131, 32] width 91 height 15
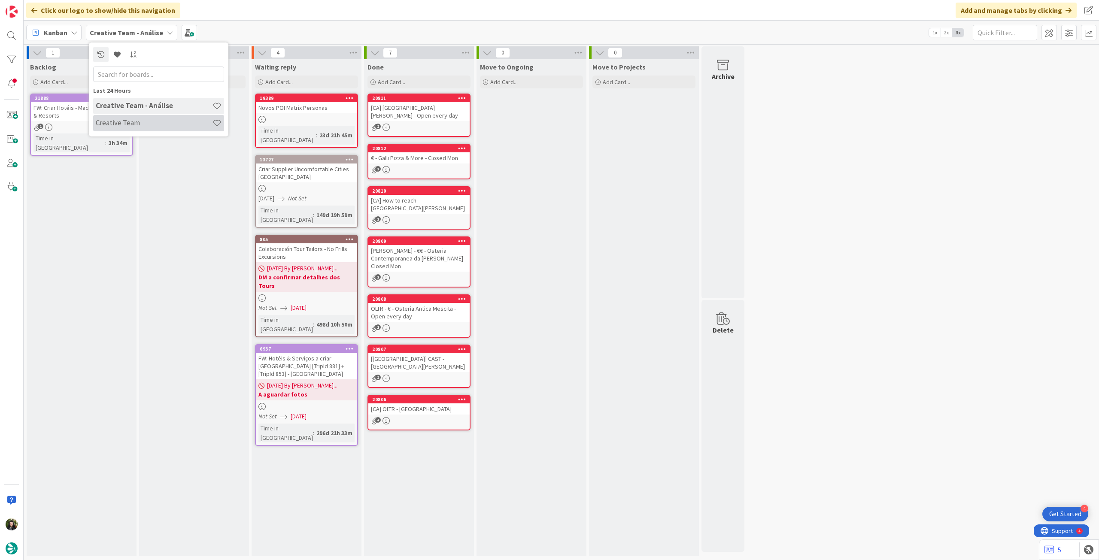
click at [138, 124] on h4 "Creative Team" at bounding box center [154, 122] width 117 height 9
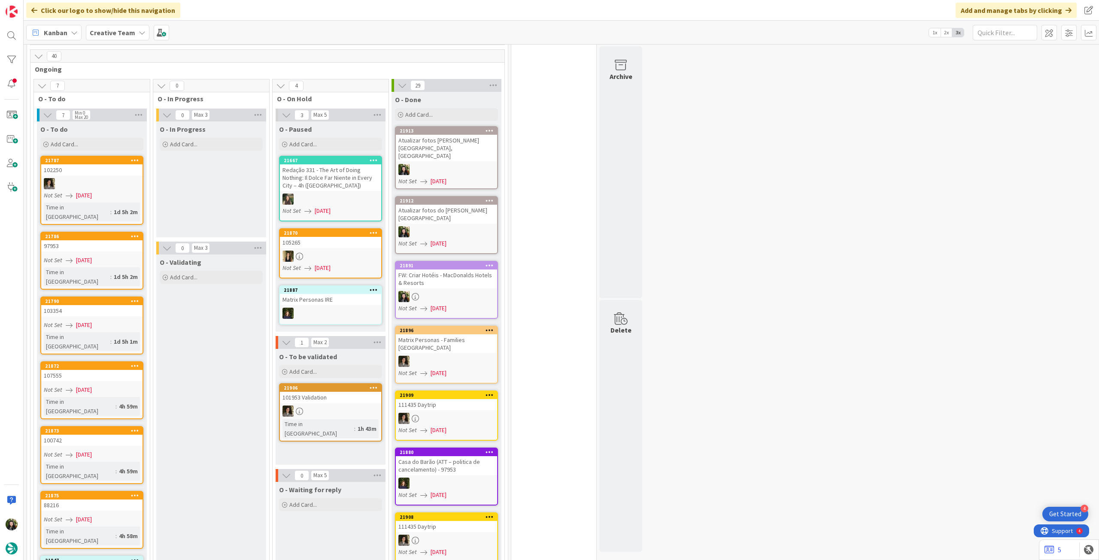
scroll to position [744, 0]
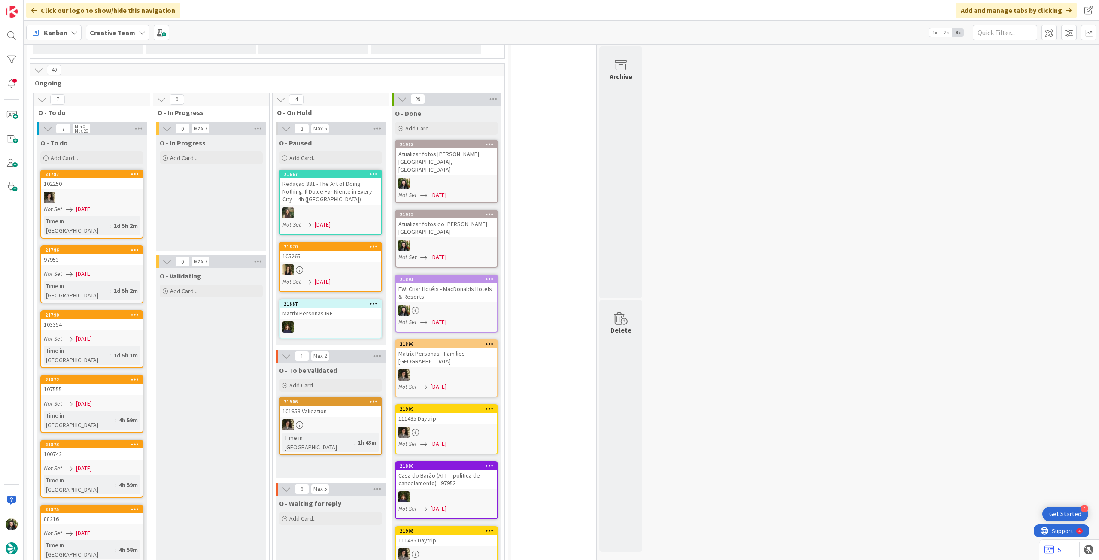
click at [106, 33] on b "Creative Team" at bounding box center [112, 32] width 45 height 9
click at [115, 121] on h4 "Creative Team - Análise" at bounding box center [154, 122] width 117 height 9
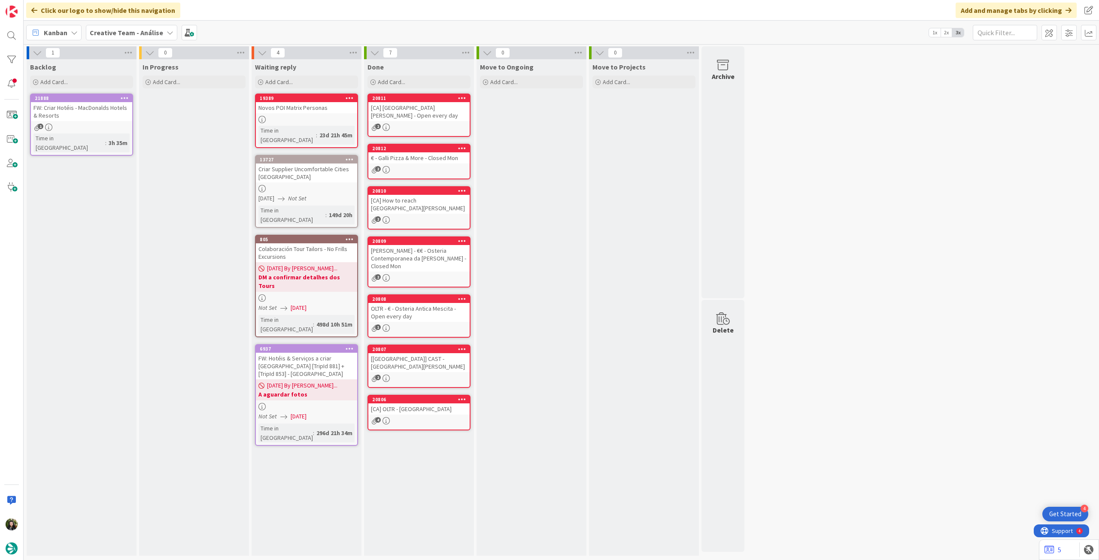
click at [153, 30] on b "Creative Team - Análise" at bounding box center [126, 32] width 73 height 9
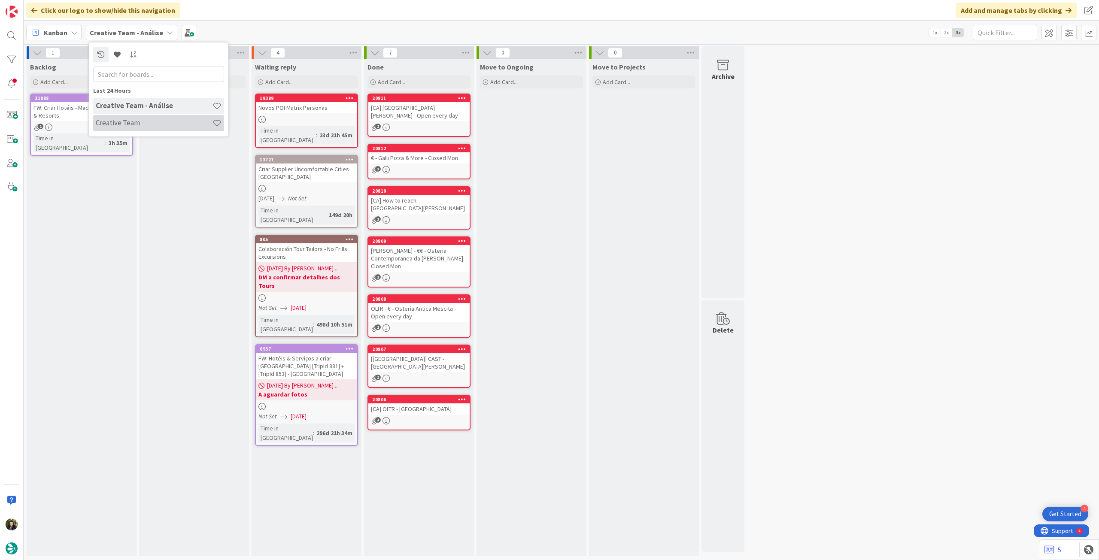
click at [150, 122] on h4 "Creative Team" at bounding box center [154, 122] width 117 height 9
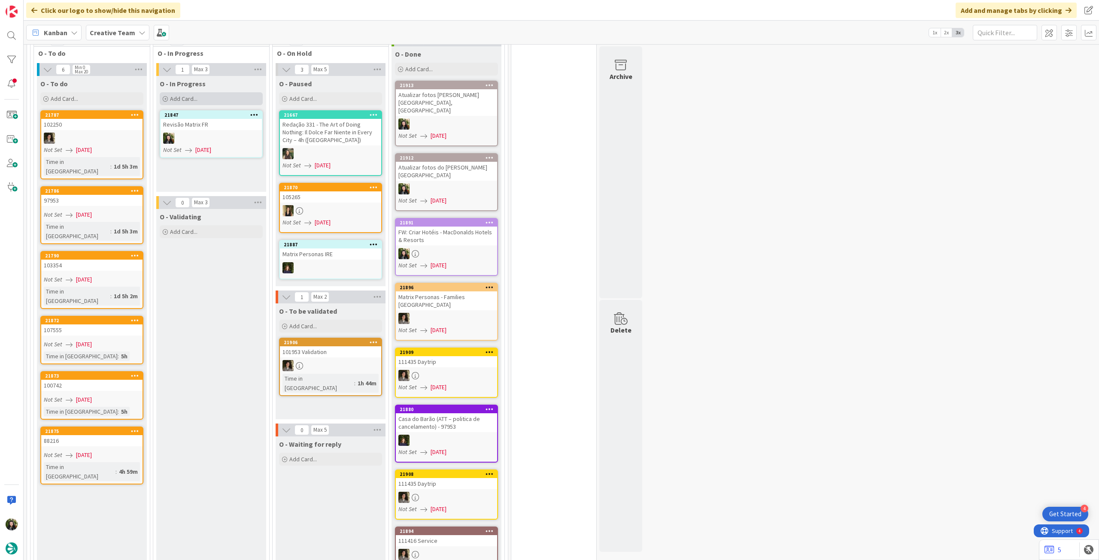
scroll to position [789, 0]
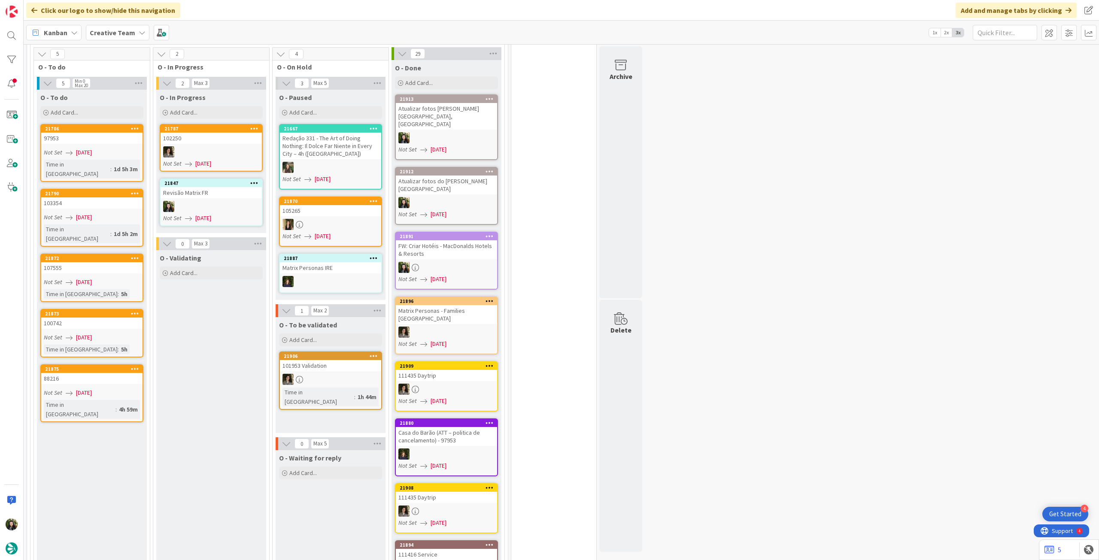
click at [202, 198] on link "21847 Revisão Matrix FR Not Set 28/08/2025" at bounding box center [211, 203] width 103 height 48
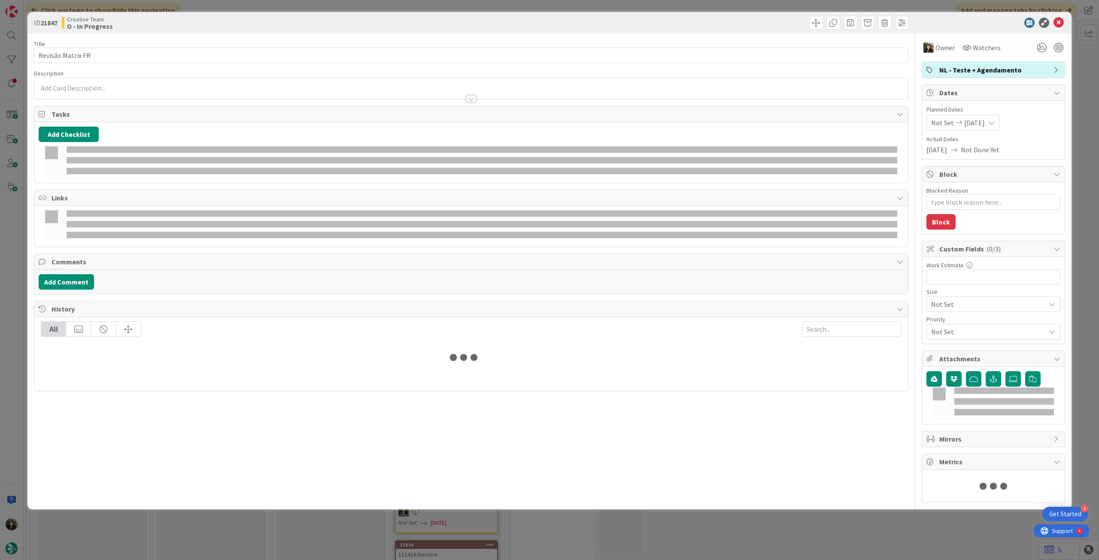
click at [124, 91] on div at bounding box center [470, 94] width 873 height 9
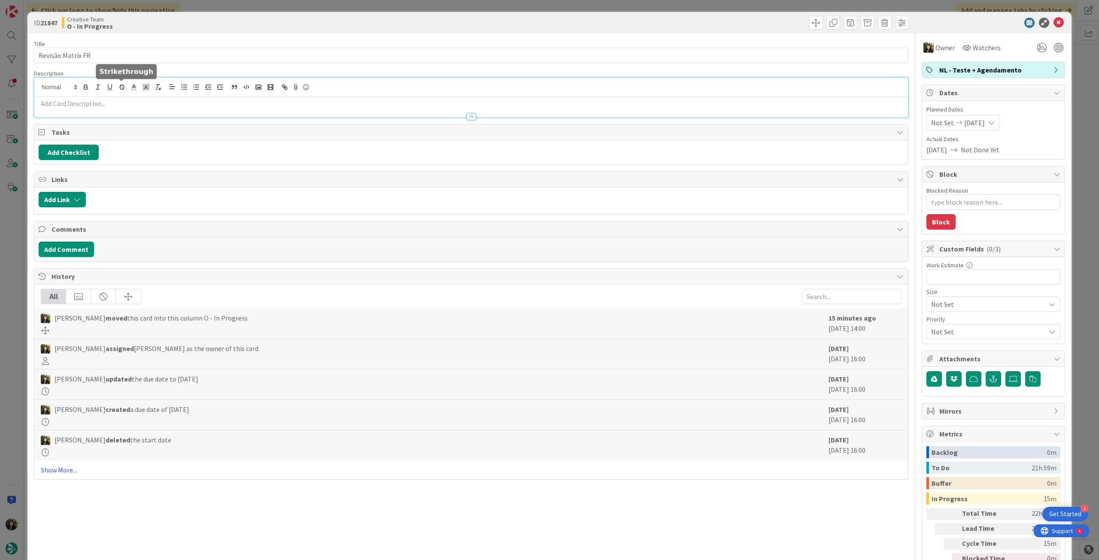
type textarea "x"
click at [120, 99] on p at bounding box center [471, 104] width 865 height 10
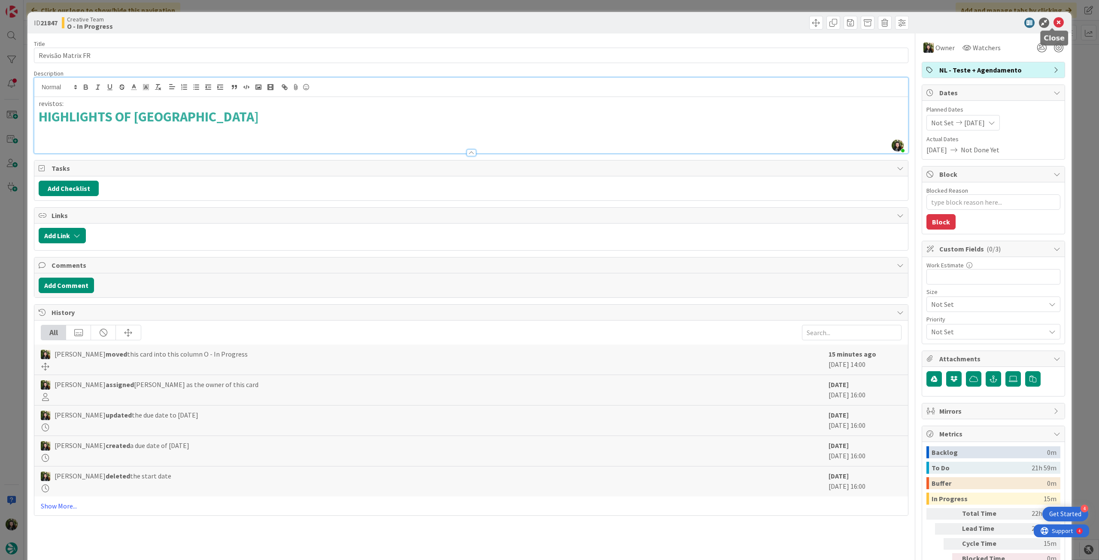
click at [1054, 26] on icon at bounding box center [1058, 23] width 10 height 10
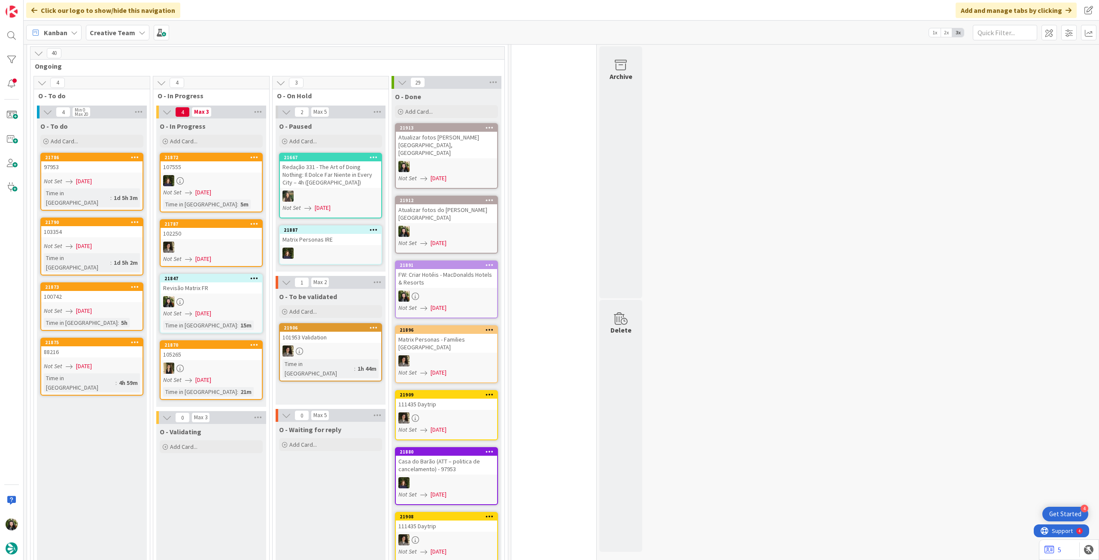
scroll to position [810, 0]
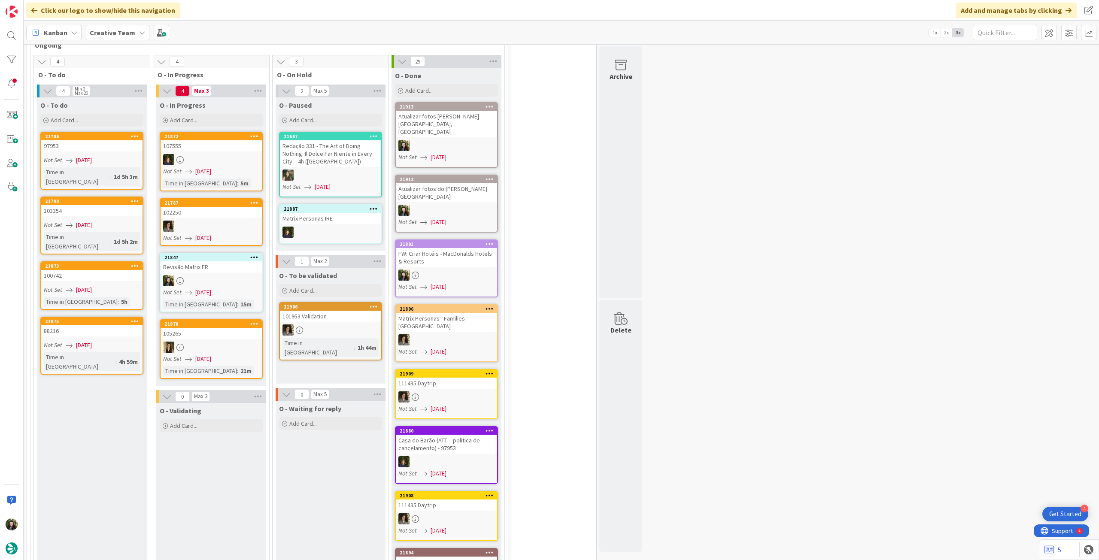
click at [215, 275] on div at bounding box center [211, 280] width 101 height 11
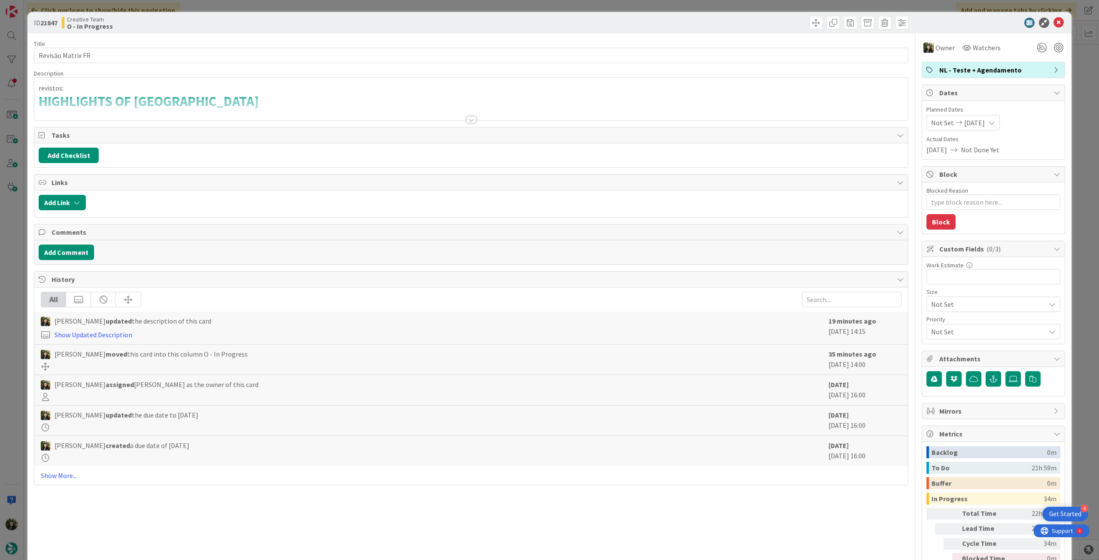
click at [178, 110] on div at bounding box center [470, 109] width 873 height 22
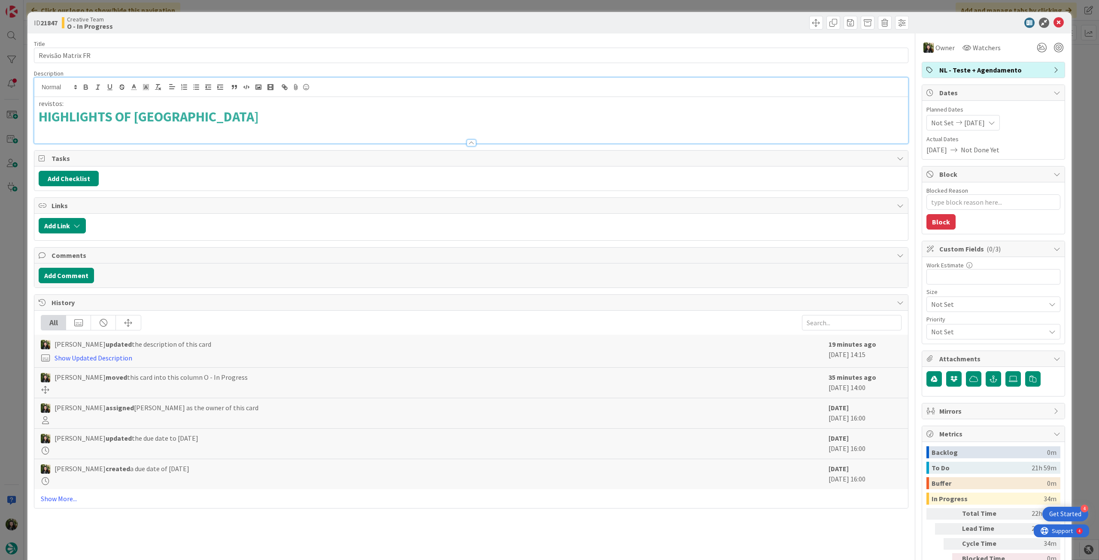
click at [200, 119] on h1 "HIGHLIGHTS OF FRANCE" at bounding box center [471, 117] width 865 height 16
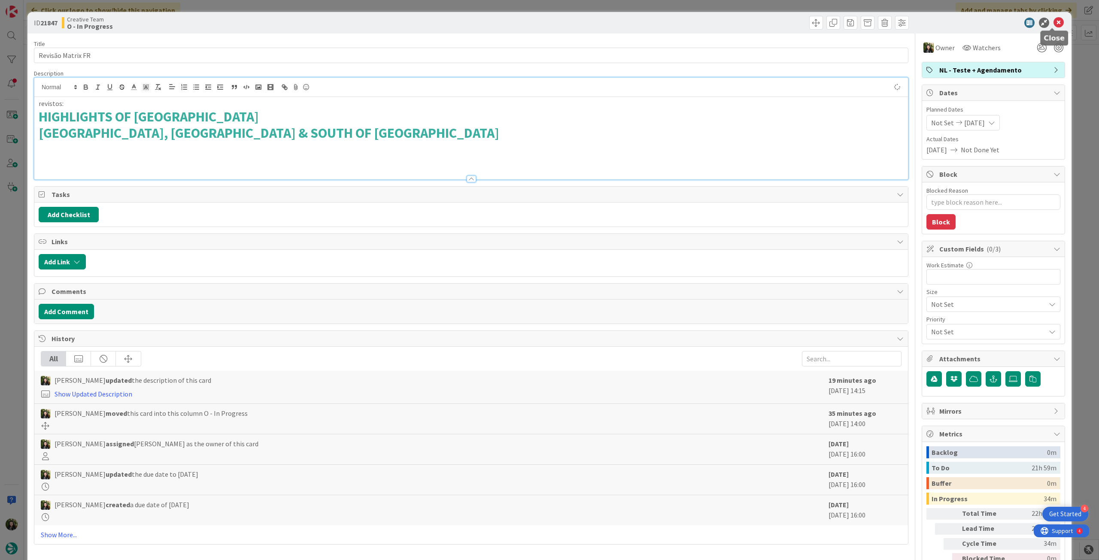
click at [1055, 22] on icon at bounding box center [1058, 23] width 10 height 10
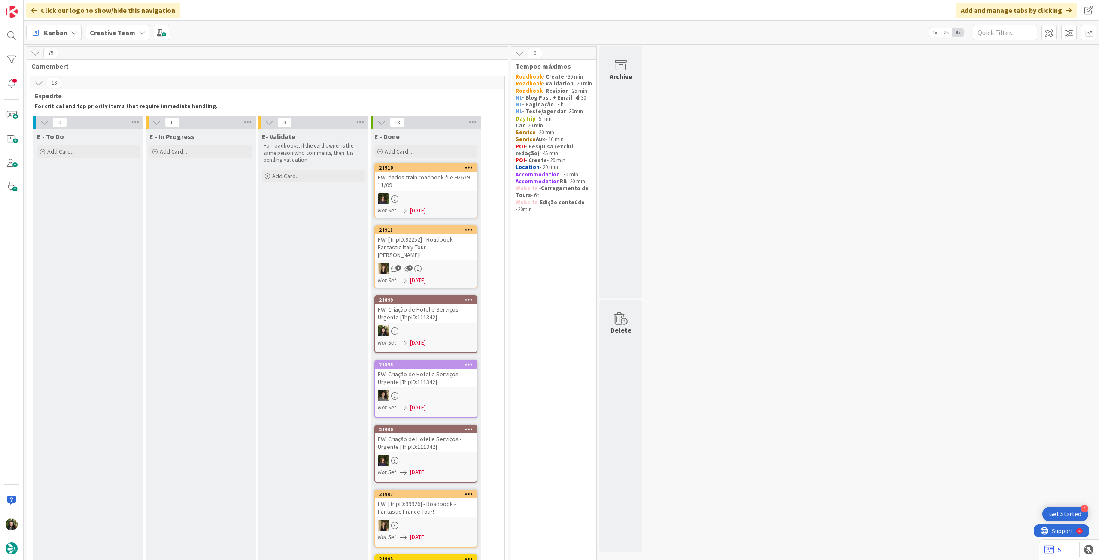
click at [113, 39] on div "Creative Team" at bounding box center [118, 32] width 64 height 15
click at [131, 118] on div "Creative Team - Análise" at bounding box center [158, 123] width 131 height 16
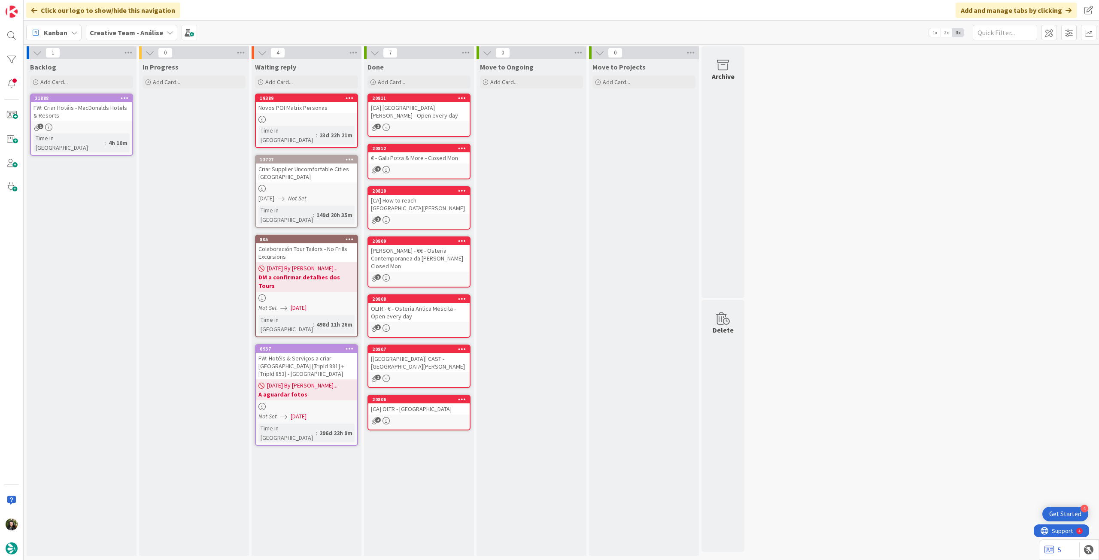
click at [136, 36] on b "Creative Team - Análise" at bounding box center [126, 32] width 73 height 9
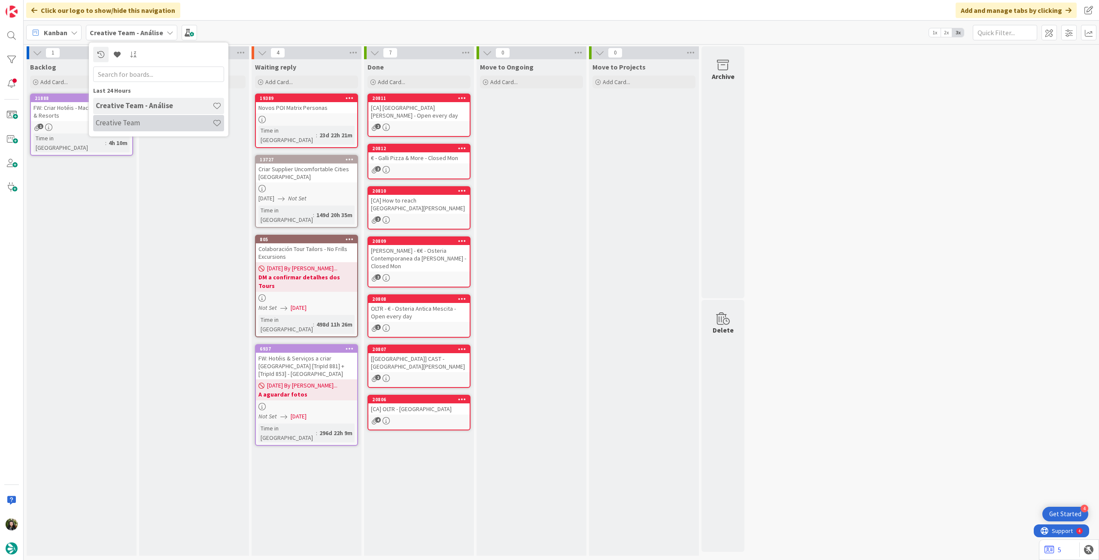
click at [139, 115] on div "Creative Team" at bounding box center [158, 123] width 131 height 16
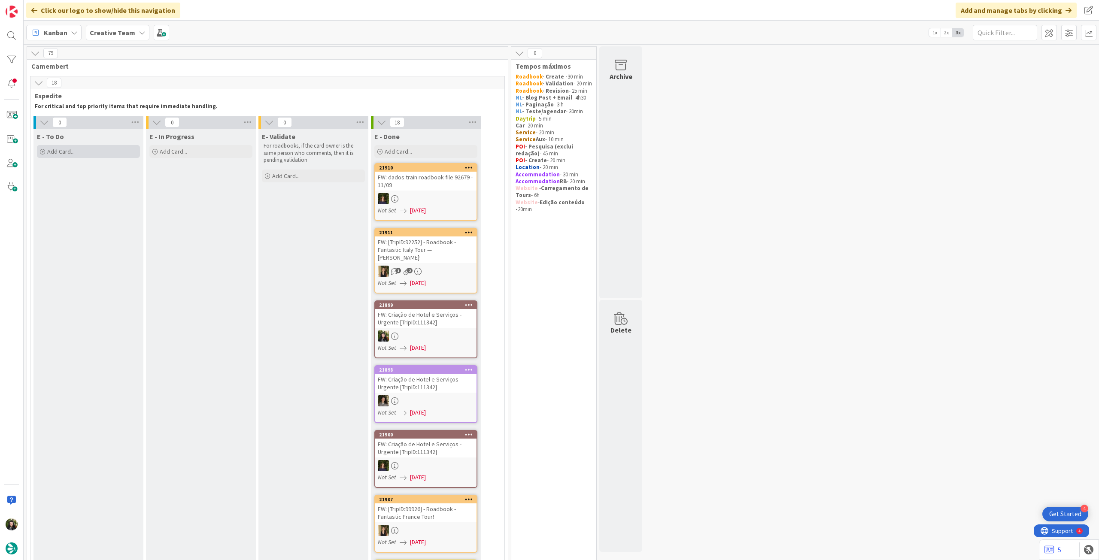
click at [82, 148] on div "Add Card..." at bounding box center [88, 151] width 103 height 13
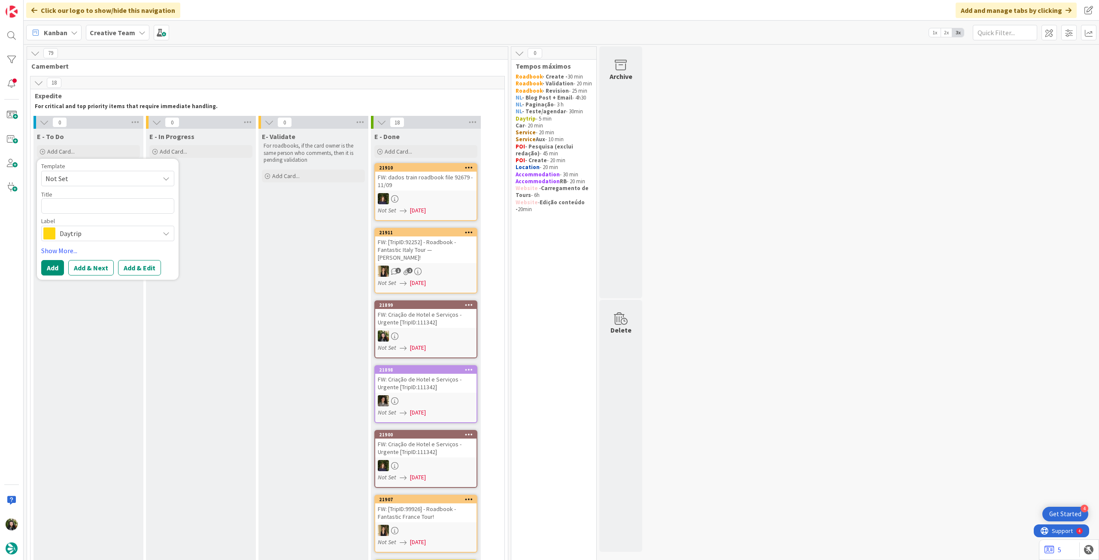
click at [82, 225] on div "Label Daytrip" at bounding box center [107, 229] width 133 height 23
click at [94, 230] on span "Daytrip" at bounding box center [107, 233] width 95 height 12
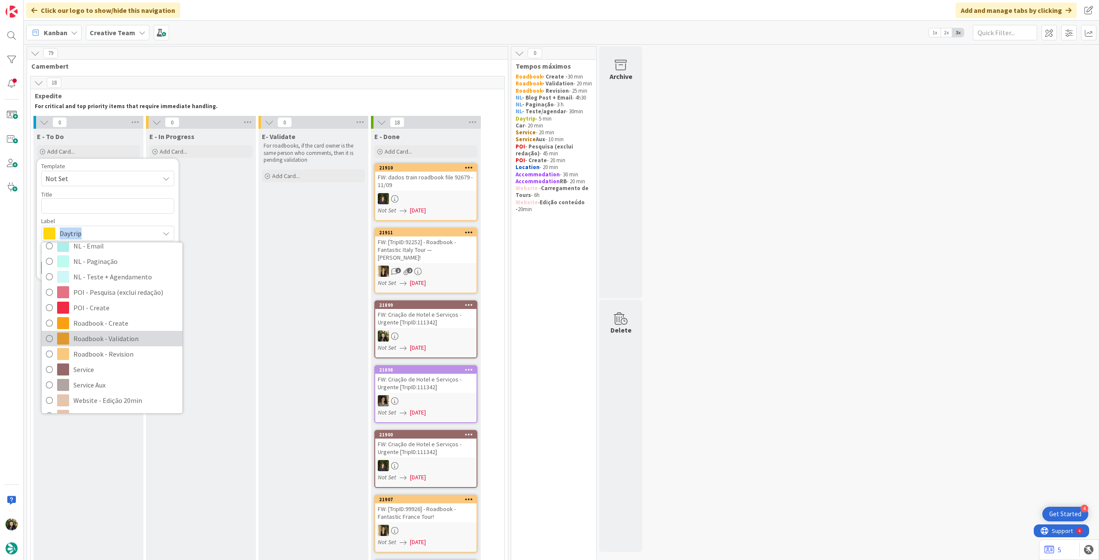
scroll to position [114, 0]
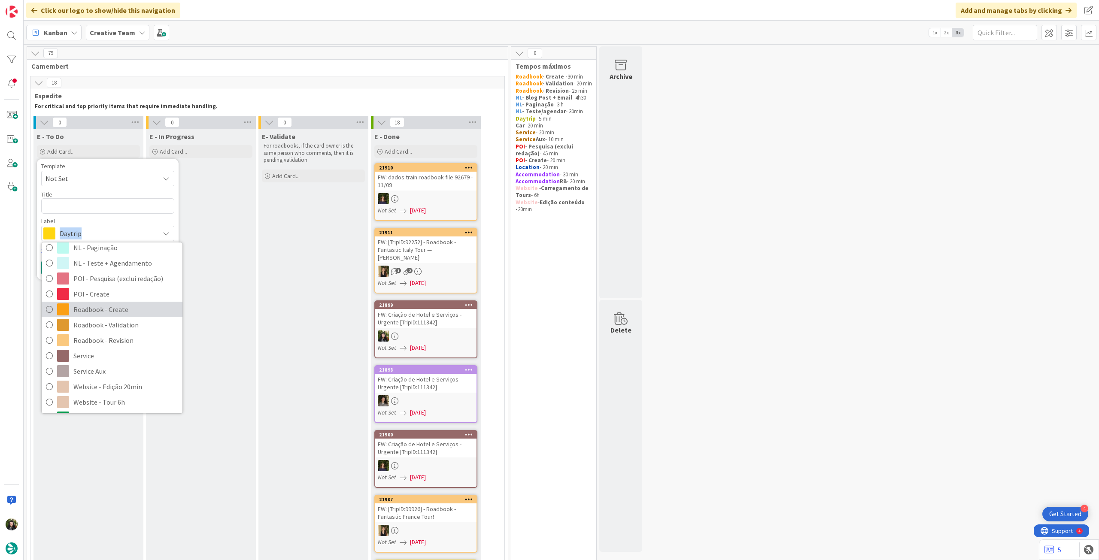
click at [132, 314] on span "Roadbook - Create" at bounding box center [125, 309] width 105 height 13
click at [132, 314] on div "E - To Do Add Card... Template Not Set Title 0 / 128 Label Daytrip Accommodatio…" at bounding box center [88, 480] width 110 height 703
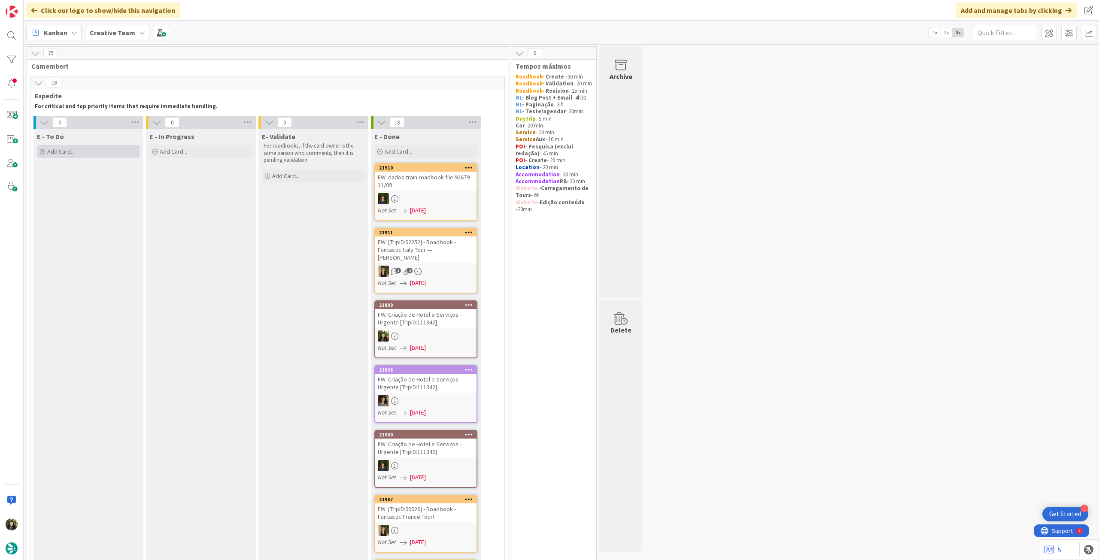
click at [94, 147] on div "Add Card..." at bounding box center [88, 151] width 103 height 13
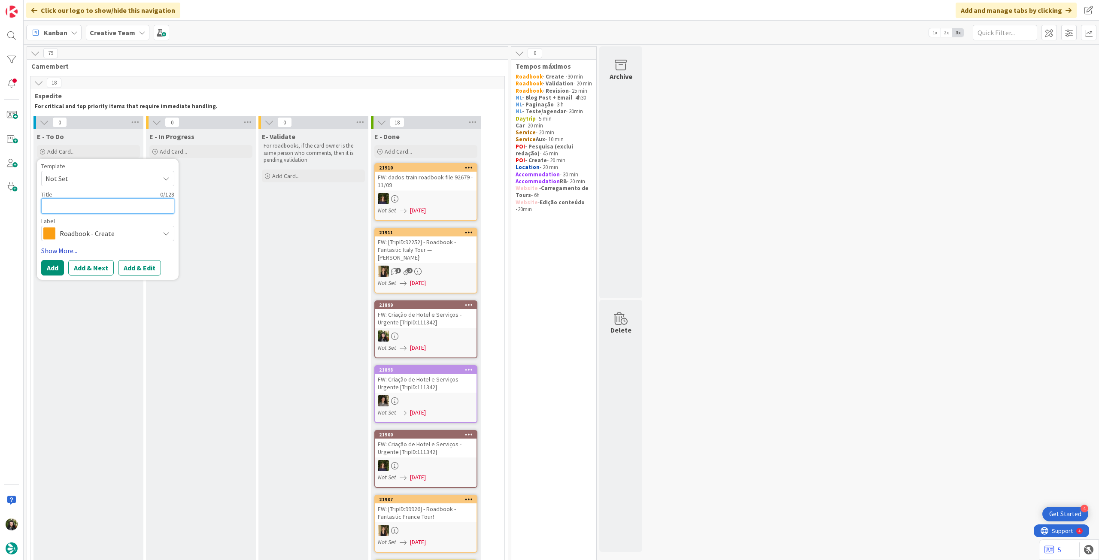
paste textarea "99646"
type textarea "x"
type textarea "99646"
click at [51, 272] on button "Add" at bounding box center [52, 267] width 23 height 15
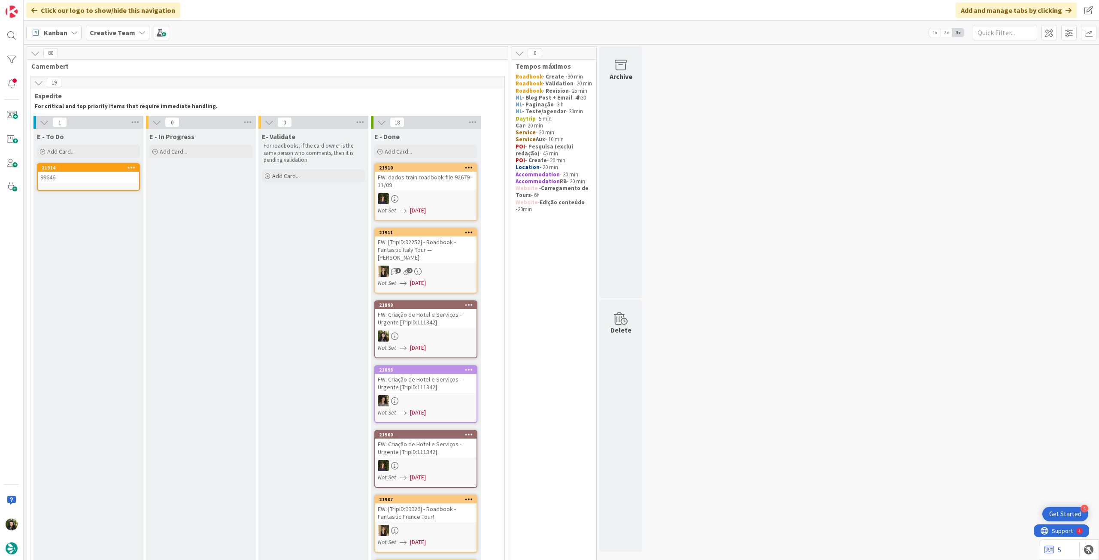
click at [91, 182] on div "99646" at bounding box center [88, 177] width 101 height 11
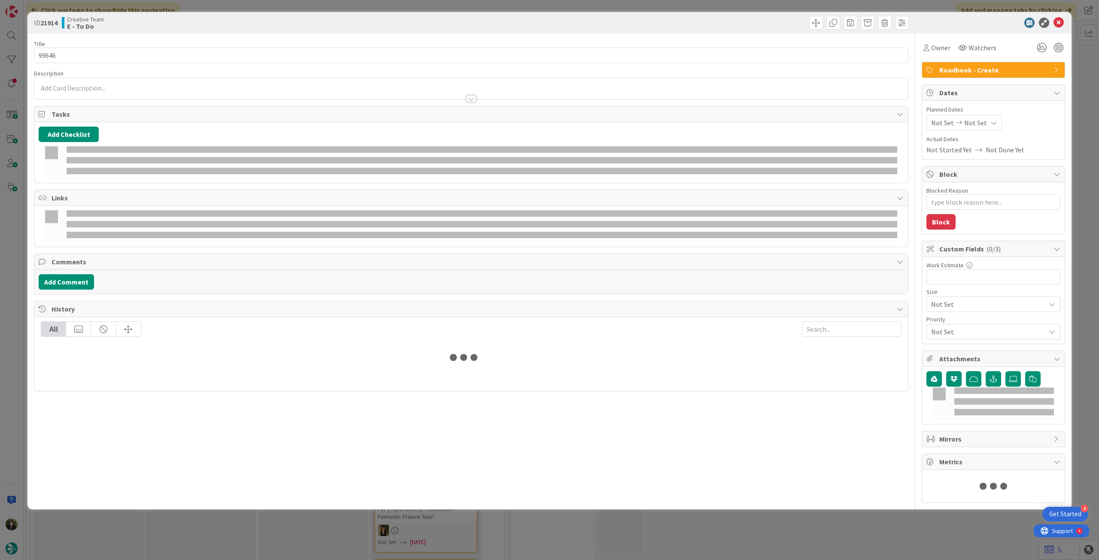
click at [985, 121] on div "Not Set Not Set" at bounding box center [964, 122] width 76 height 15
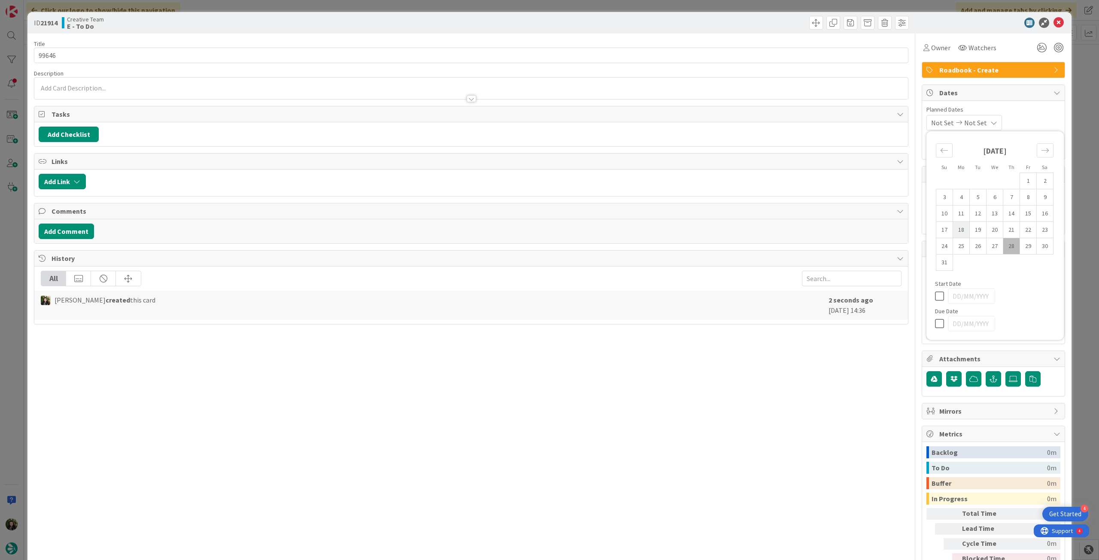
type textarea "x"
click at [935, 327] on icon at bounding box center [941, 323] width 13 height 10
type input "[DATE]"
click at [1053, 21] on icon at bounding box center [1058, 23] width 10 height 10
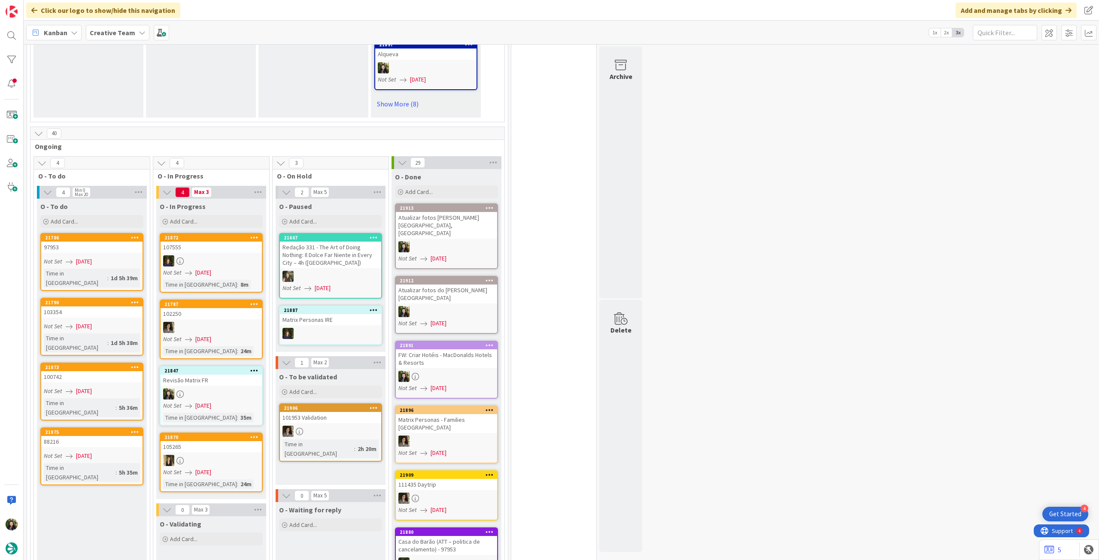
scroll to position [801, 0]
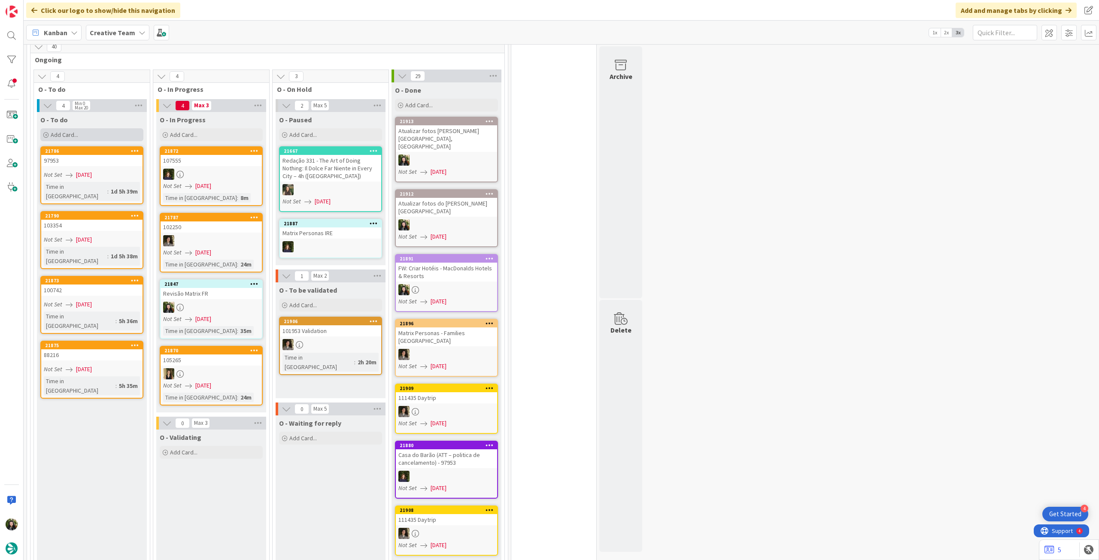
click at [103, 128] on div "Add Card..." at bounding box center [91, 134] width 103 height 13
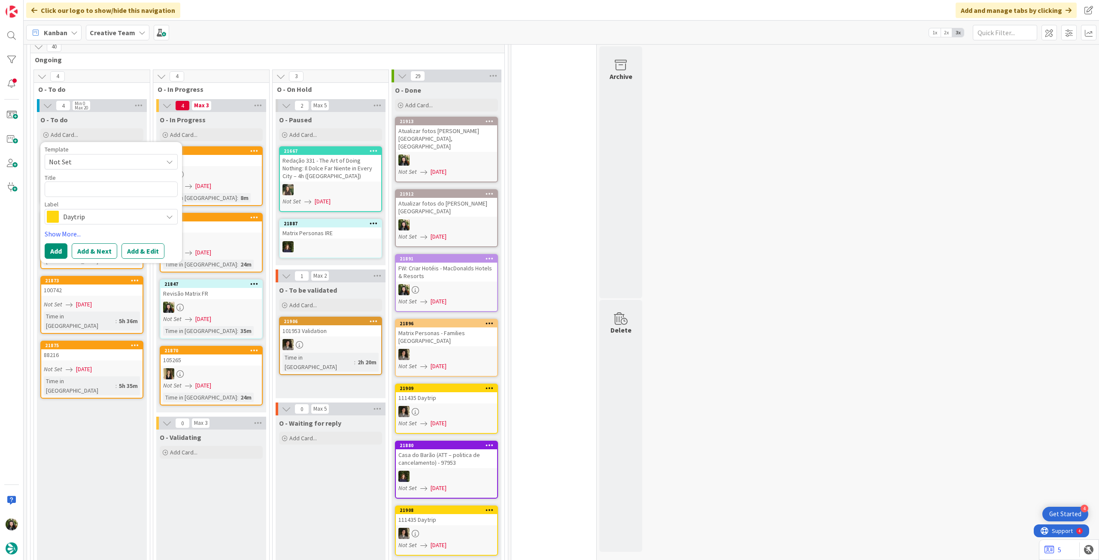
click at [91, 211] on span "Daytrip" at bounding box center [110, 217] width 95 height 12
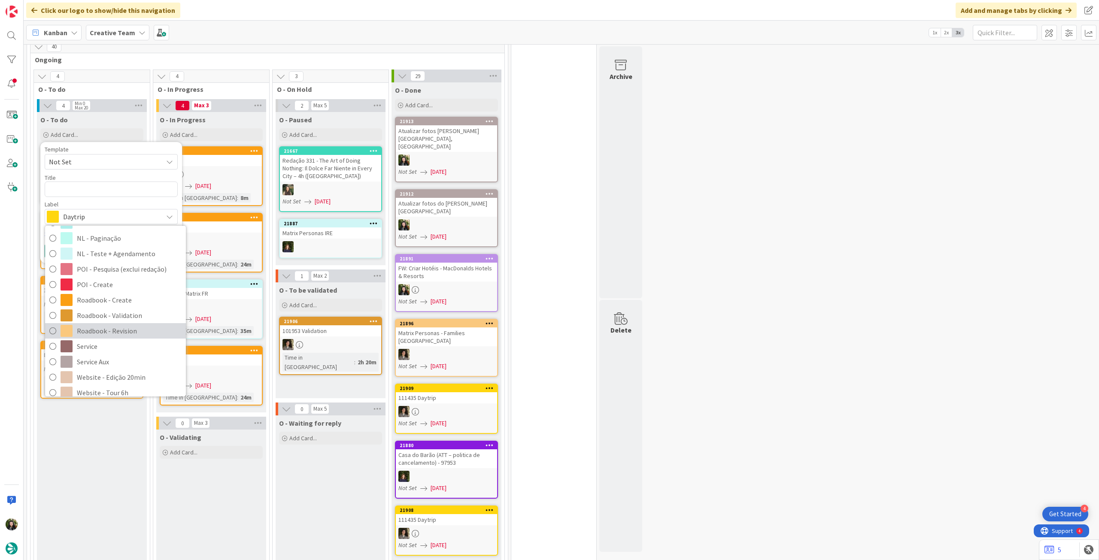
scroll to position [114, 0]
click at [124, 286] on span "Roadbook - Create" at bounding box center [129, 292] width 105 height 13
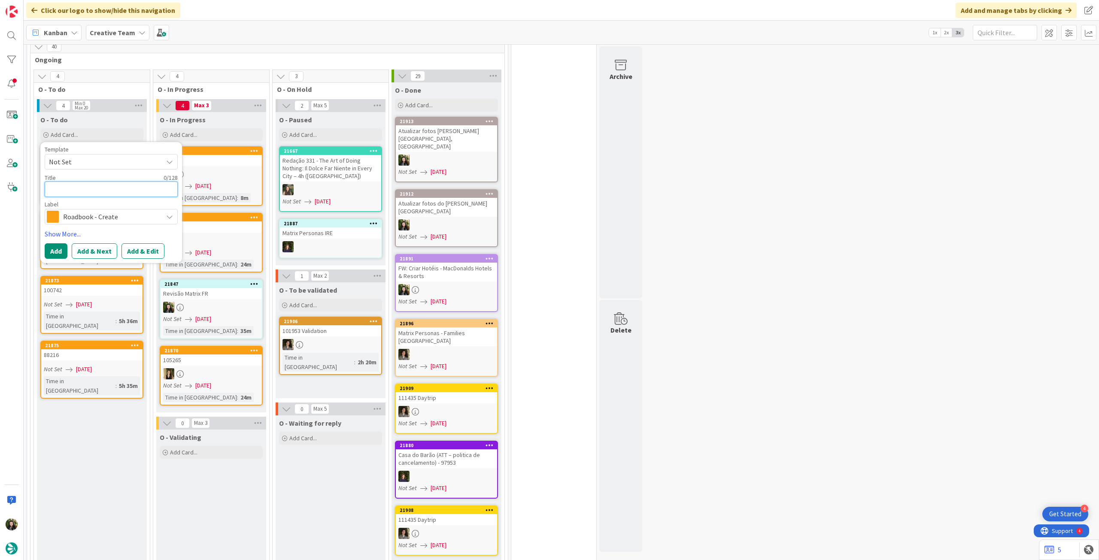
click at [97, 182] on textarea at bounding box center [111, 189] width 133 height 15
paste textarea "103083"
type textarea "x"
type textarea "103083"
click at [59, 243] on button "Add" at bounding box center [56, 250] width 23 height 15
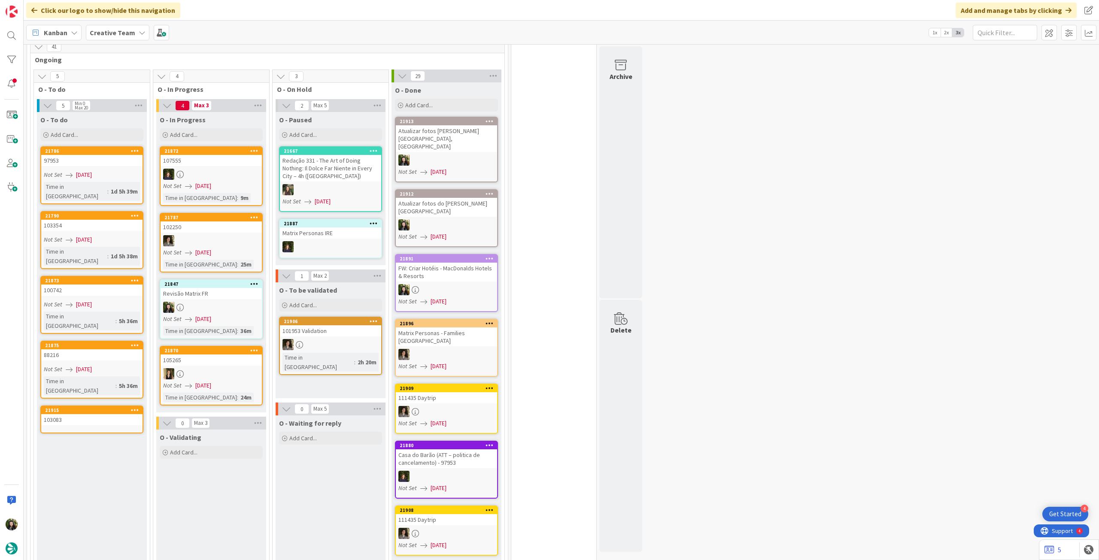
click at [88, 414] on div "103083" at bounding box center [91, 419] width 101 height 11
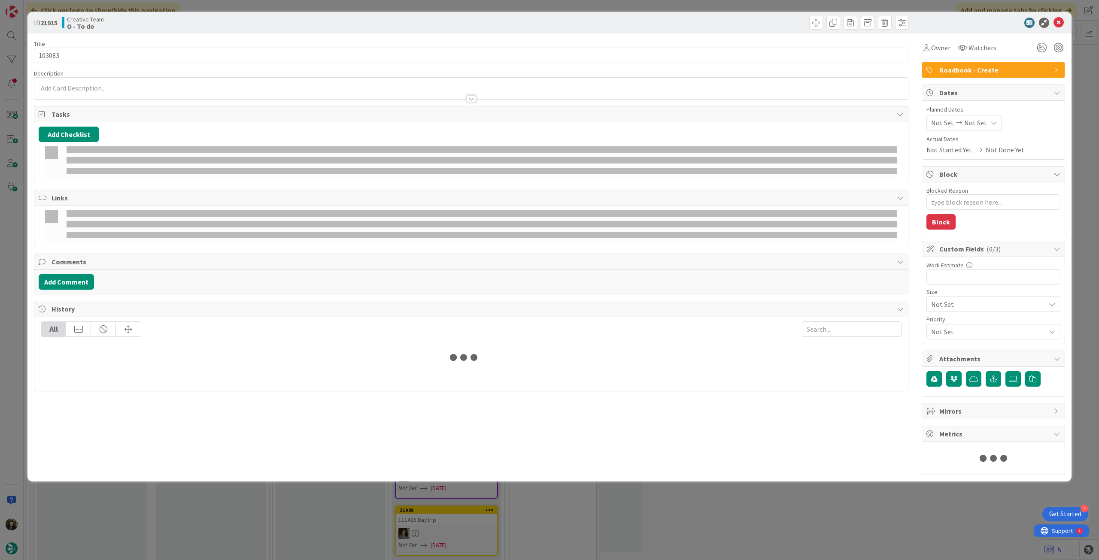
type textarea "x"
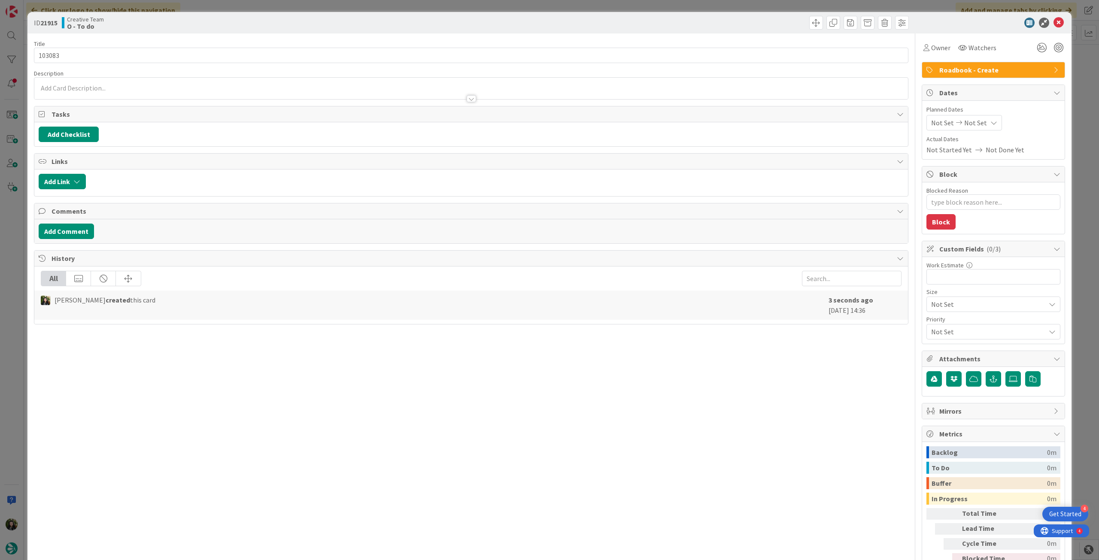
click at [982, 128] on div "Not Set Not Set" at bounding box center [964, 122] width 76 height 15
click at [935, 324] on icon at bounding box center [941, 323] width 13 height 10
type input "[DATE]"
click at [1053, 19] on icon at bounding box center [1058, 23] width 10 height 10
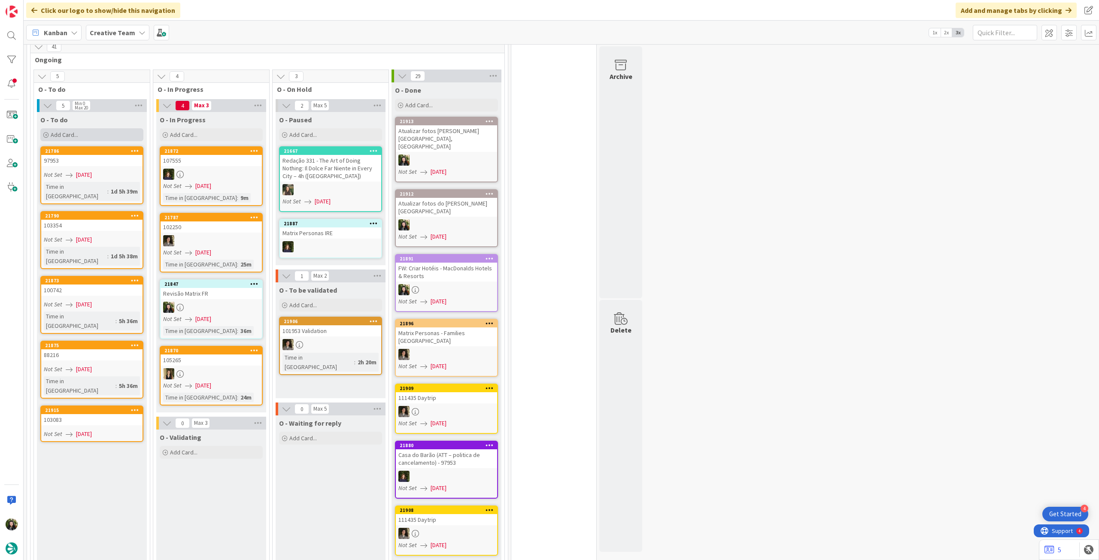
click at [82, 128] on div "Add Card..." at bounding box center [91, 134] width 103 height 13
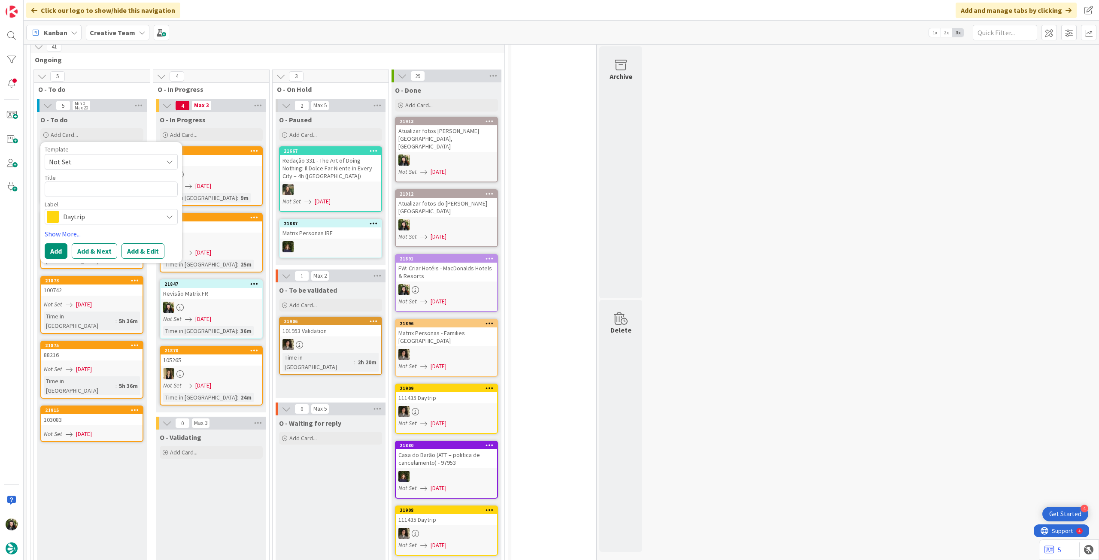
click at [82, 211] on span "Daytrip" at bounding box center [110, 217] width 95 height 12
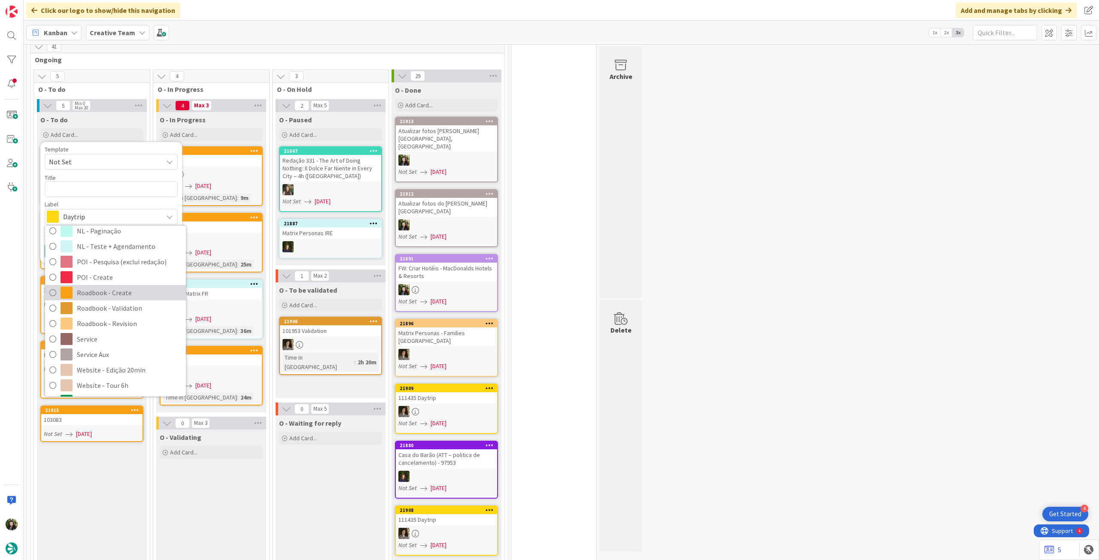
click at [122, 287] on span "Roadbook - Create" at bounding box center [129, 292] width 105 height 13
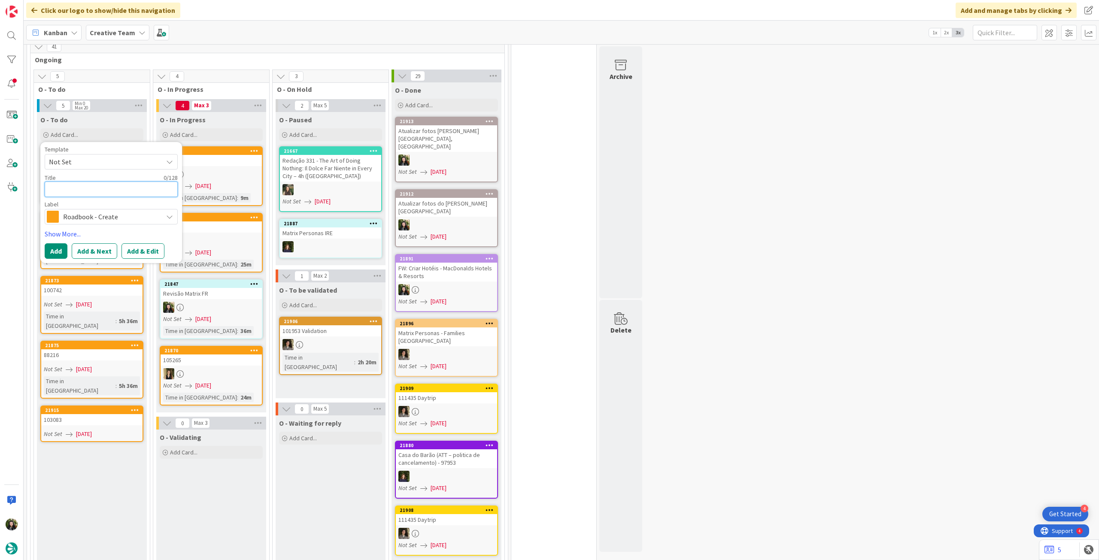
click at [96, 182] on textarea at bounding box center [111, 189] width 133 height 15
paste textarea "103649"
type textarea "x"
type textarea "103649"
click at [57, 248] on button "Add" at bounding box center [56, 250] width 23 height 15
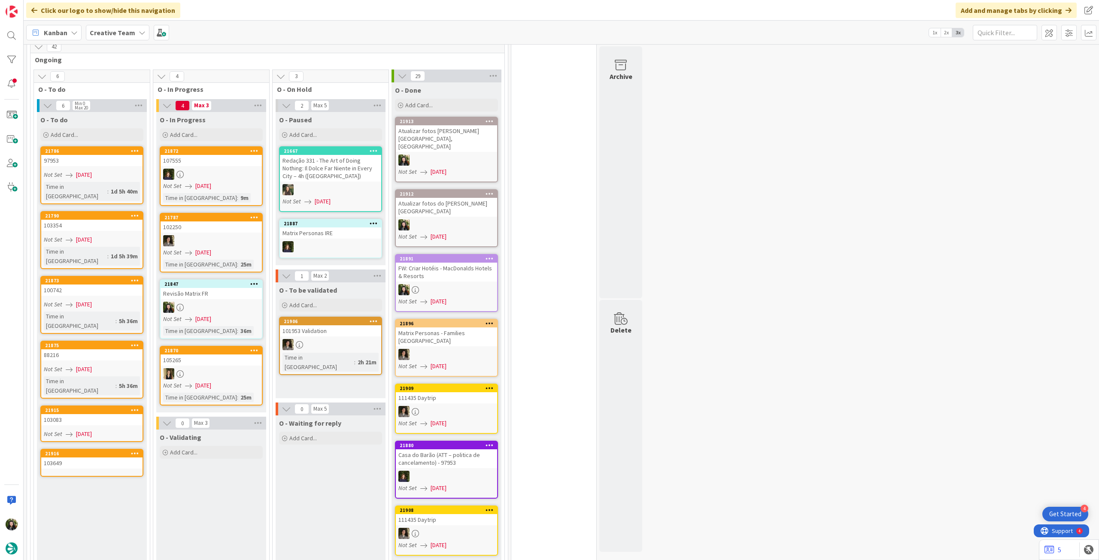
click at [88, 457] on div "103649" at bounding box center [91, 462] width 101 height 11
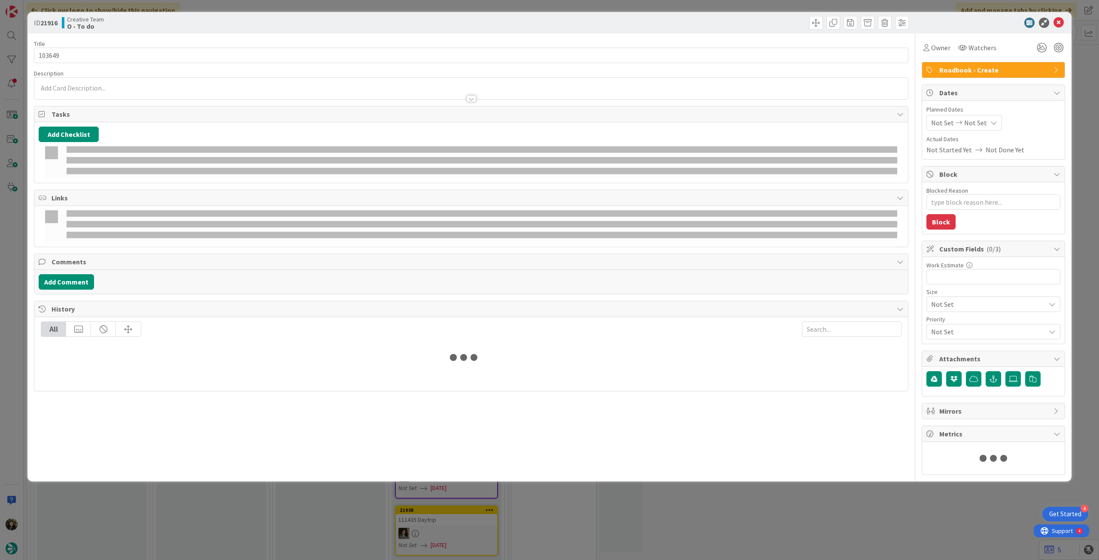
click at [969, 121] on span "Not Set" at bounding box center [975, 123] width 23 height 10
type textarea "x"
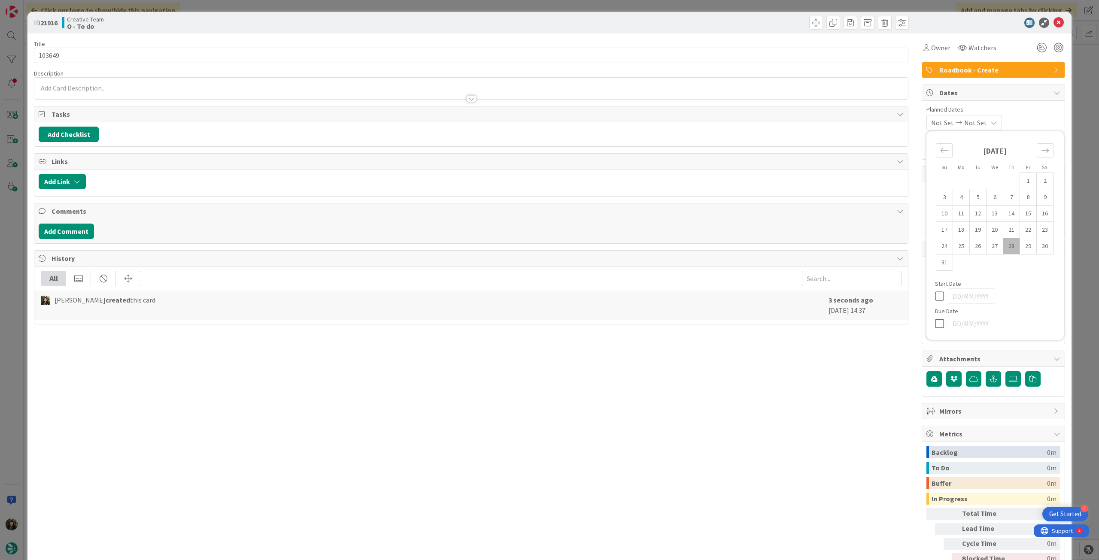
click at [935, 323] on icon at bounding box center [941, 323] width 13 height 10
type input "[DATE]"
click at [1053, 23] on icon at bounding box center [1058, 23] width 10 height 10
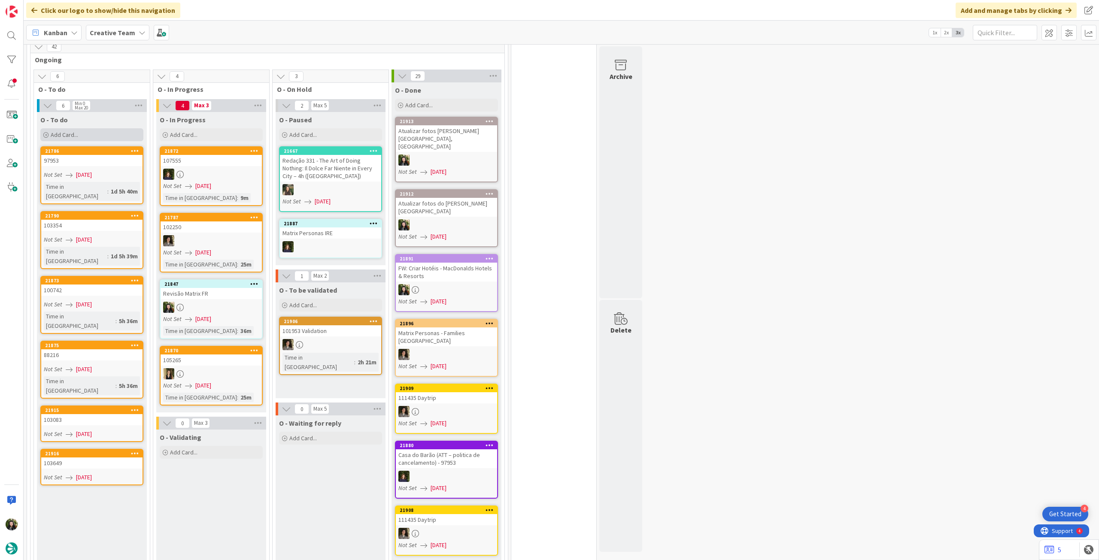
click at [81, 128] on div "Add Card..." at bounding box center [91, 134] width 103 height 13
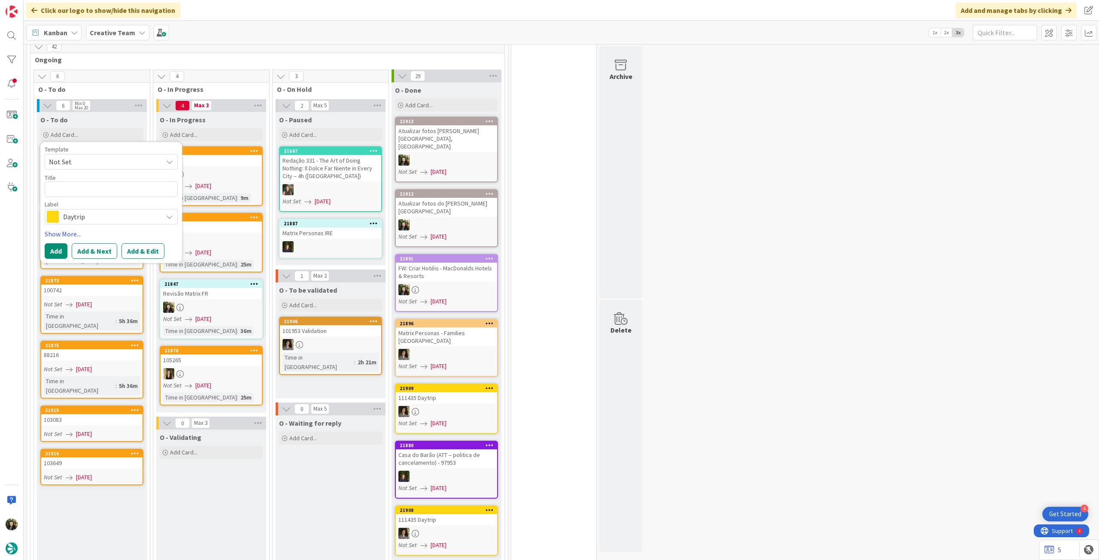
click at [96, 211] on span "Daytrip" at bounding box center [110, 217] width 95 height 12
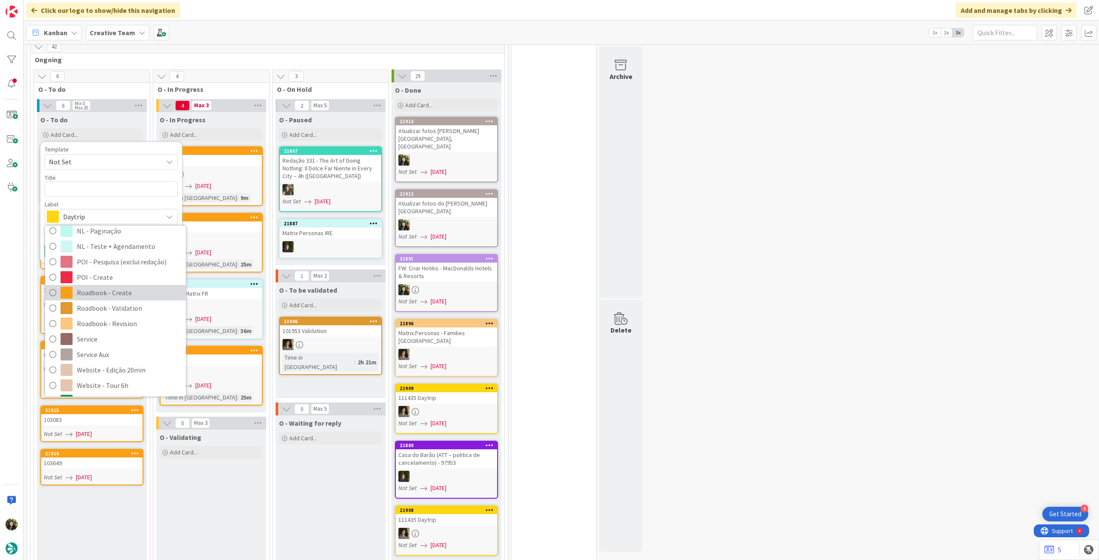
drag, startPoint x: 113, startPoint y: 284, endPoint x: 112, endPoint y: 278, distance: 6.6
click at [113, 286] on span "Roadbook - Create" at bounding box center [129, 292] width 105 height 13
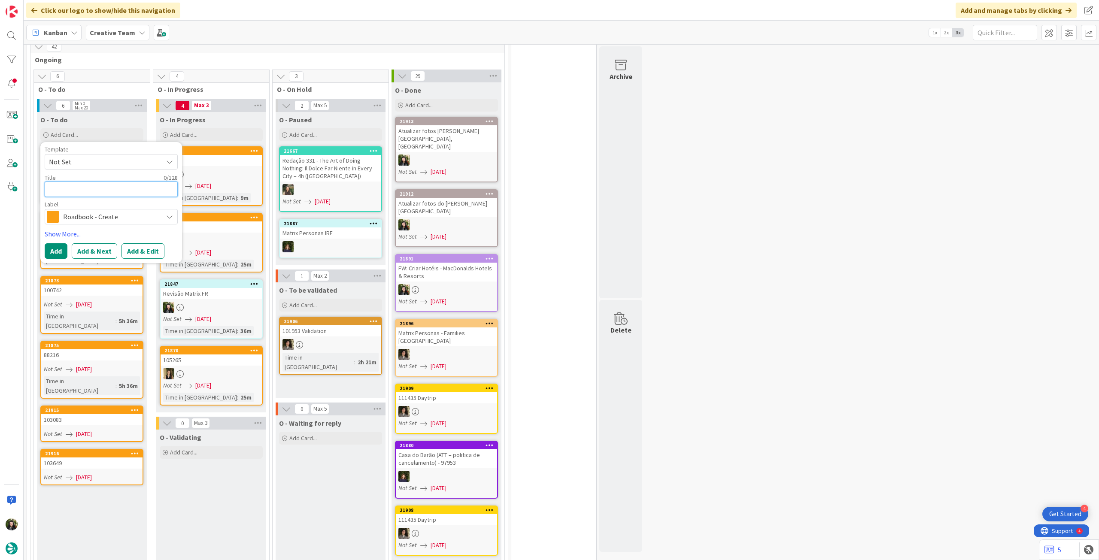
click at [86, 182] on textarea at bounding box center [111, 189] width 133 height 15
paste textarea "103957"
type textarea "x"
type textarea "103957"
click at [56, 243] on button "Add" at bounding box center [56, 250] width 23 height 15
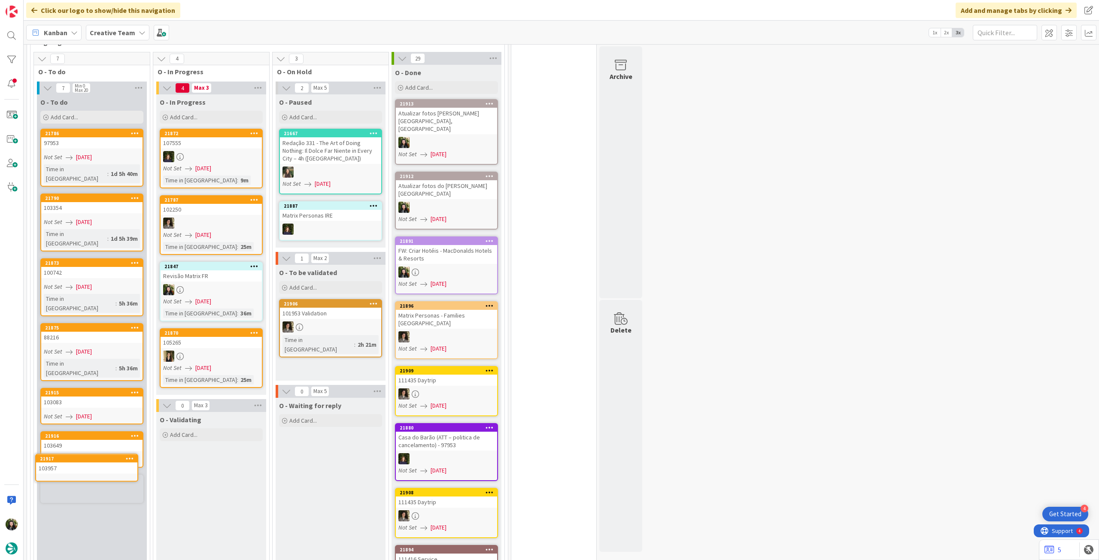
scroll to position [826, 0]
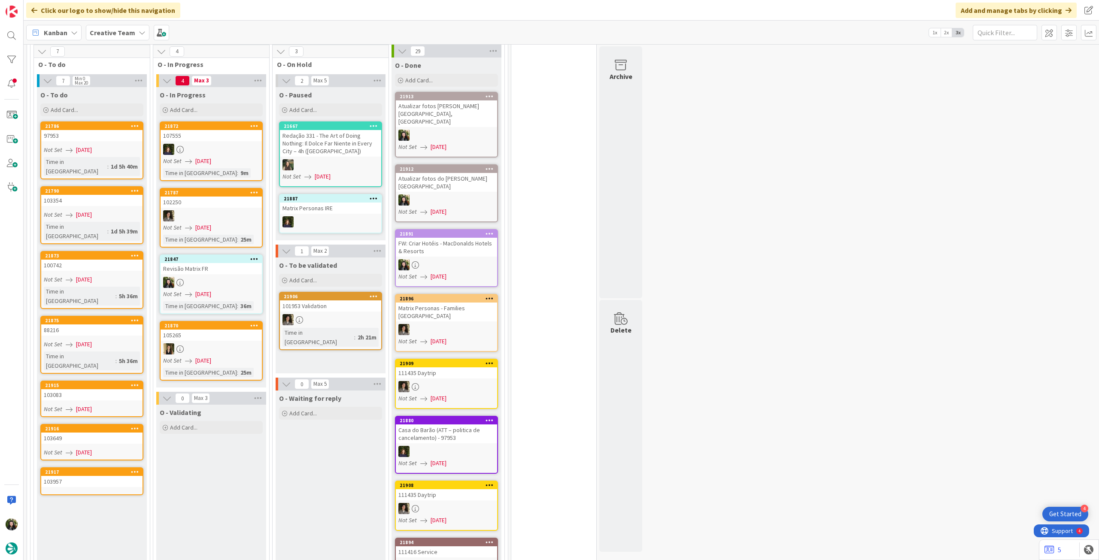
click at [79, 476] on div "103957" at bounding box center [91, 481] width 101 height 11
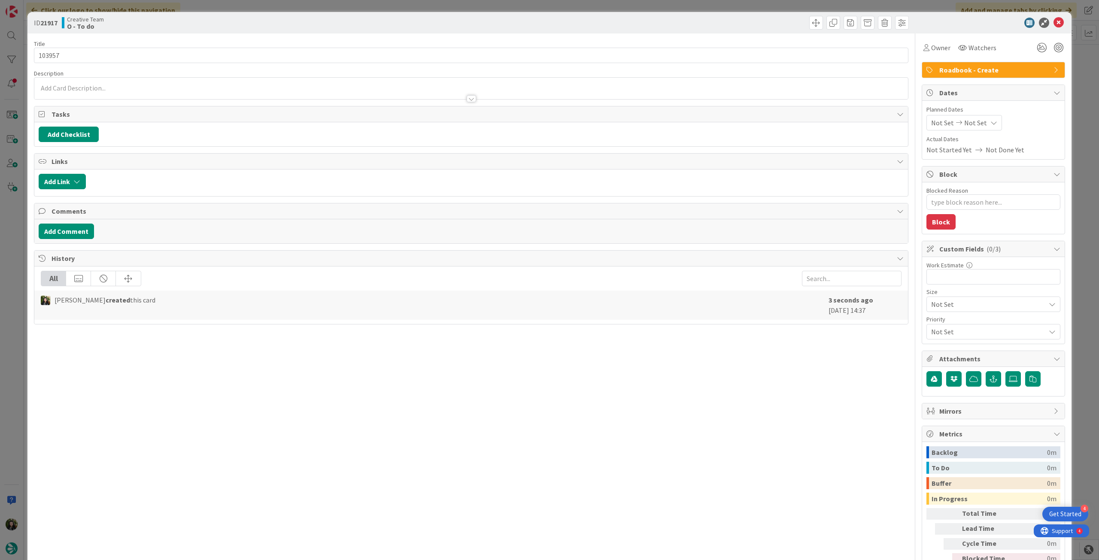
type textarea "x"
click at [974, 123] on span "Not Set" at bounding box center [975, 123] width 23 height 10
click at [935, 320] on icon at bounding box center [941, 323] width 13 height 10
type input "[DATE]"
click at [1053, 24] on icon at bounding box center [1058, 23] width 10 height 10
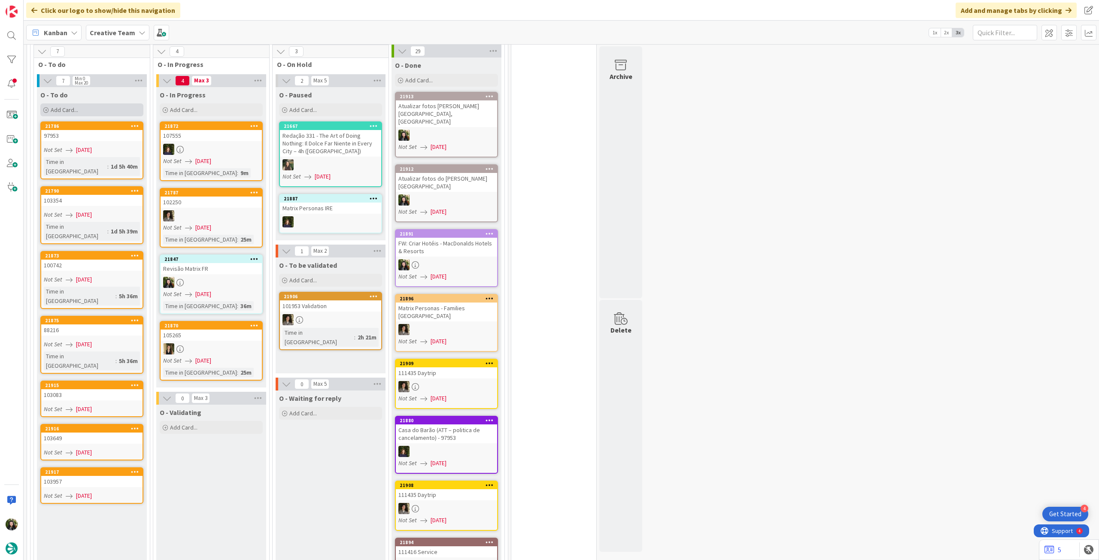
click at [72, 103] on div "Add Card..." at bounding box center [91, 109] width 103 height 13
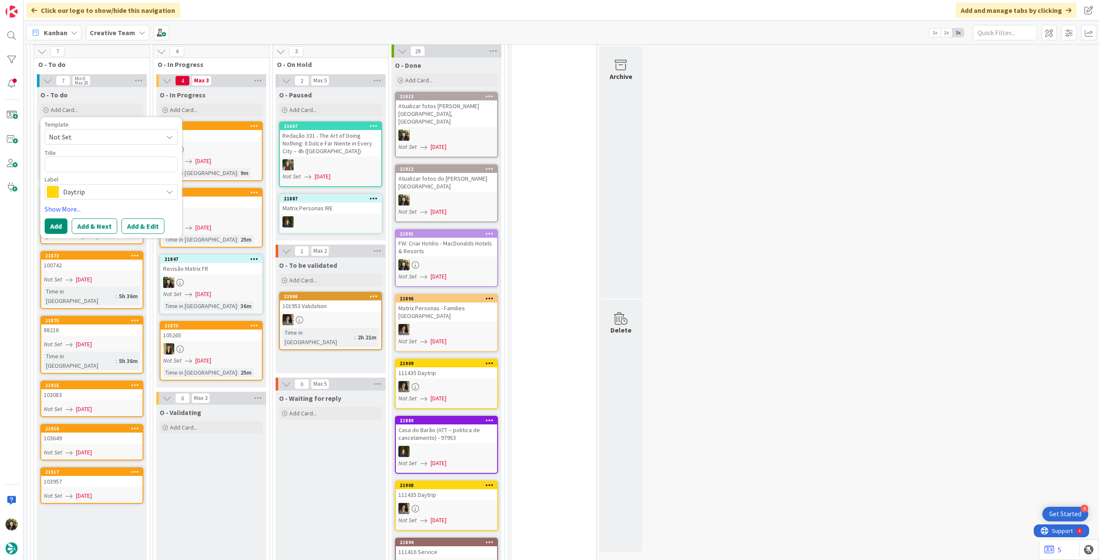
click at [115, 186] on span "Daytrip" at bounding box center [110, 192] width 95 height 12
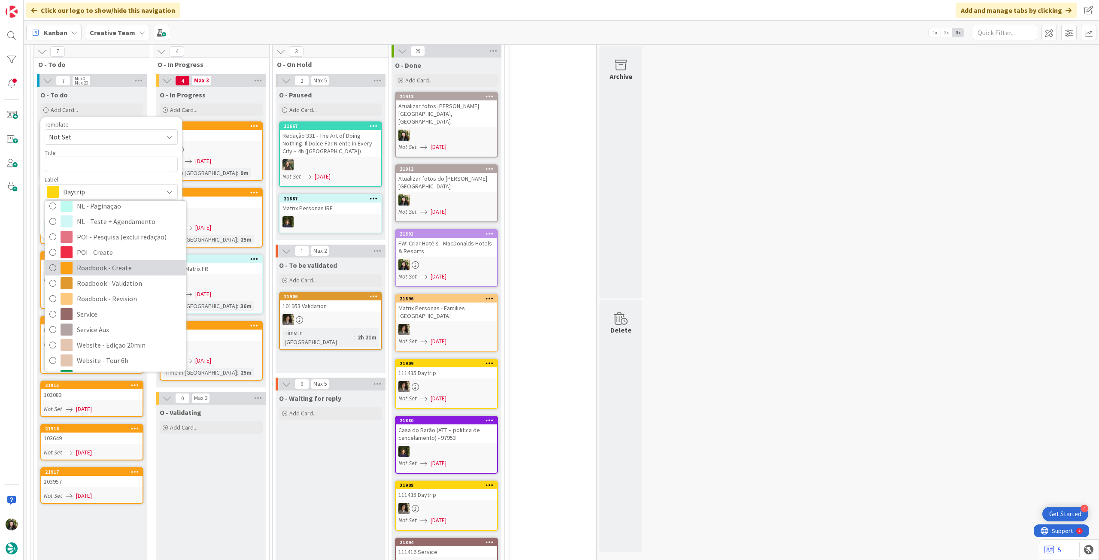
click at [122, 261] on span "Roadbook - Create" at bounding box center [129, 267] width 105 height 13
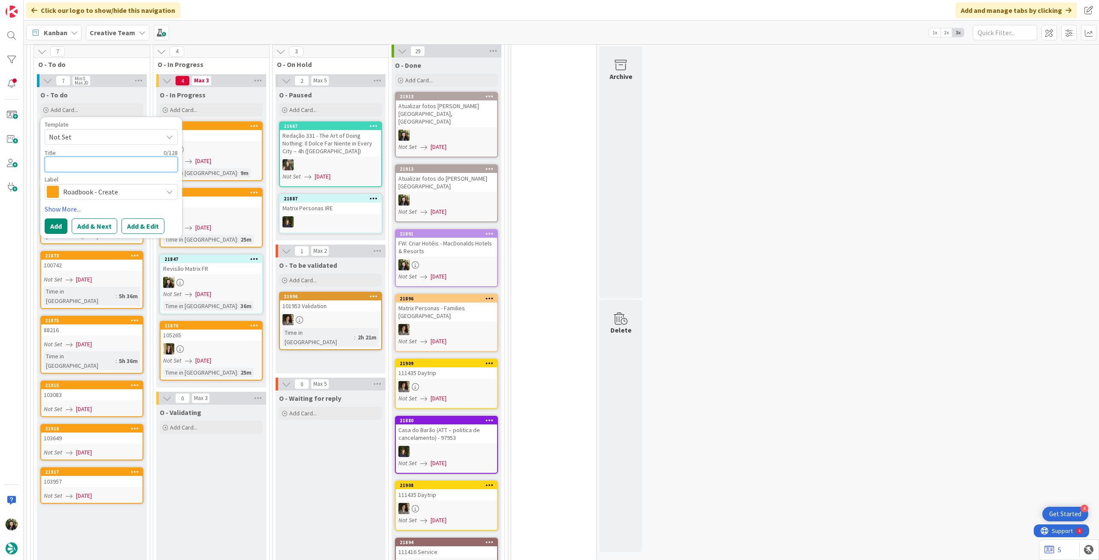
click at [101, 157] on textarea at bounding box center [111, 164] width 133 height 15
paste textarea "106383"
type textarea "x"
type textarea "106383"
click at [61, 218] on button "Add" at bounding box center [56, 225] width 23 height 15
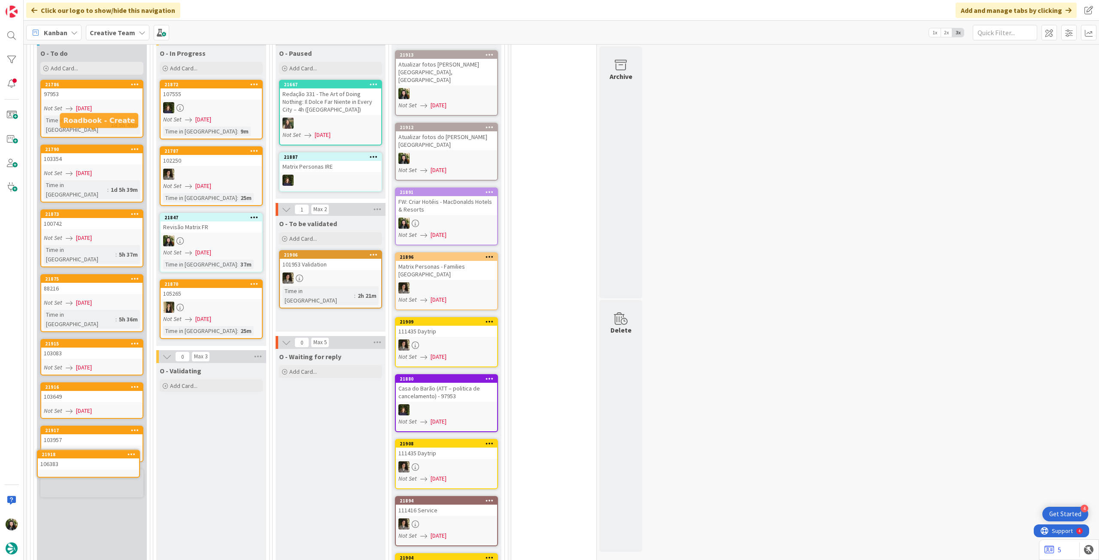
scroll to position [872, 0]
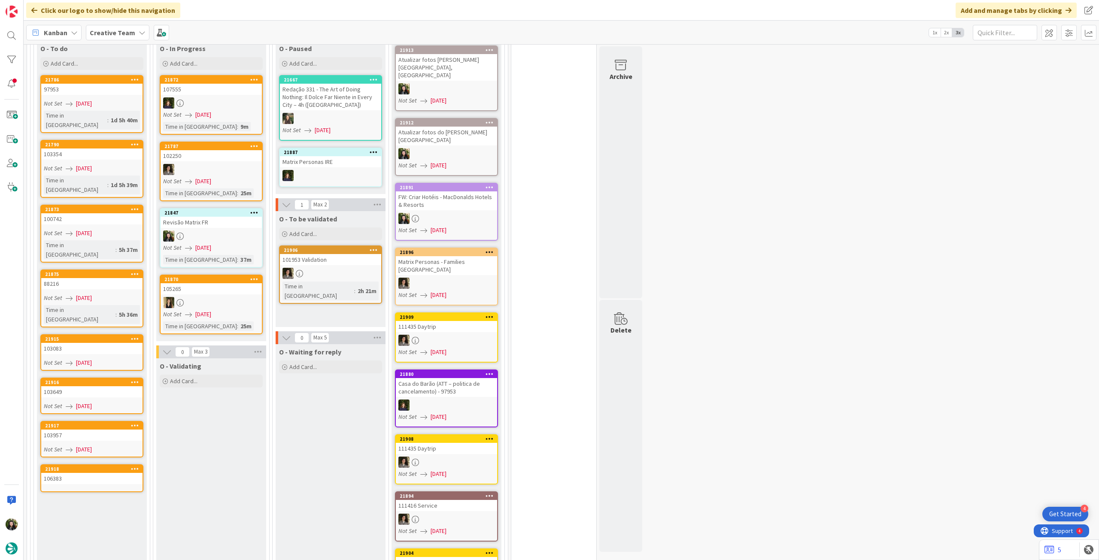
click at [92, 473] on div "106383" at bounding box center [91, 478] width 101 height 11
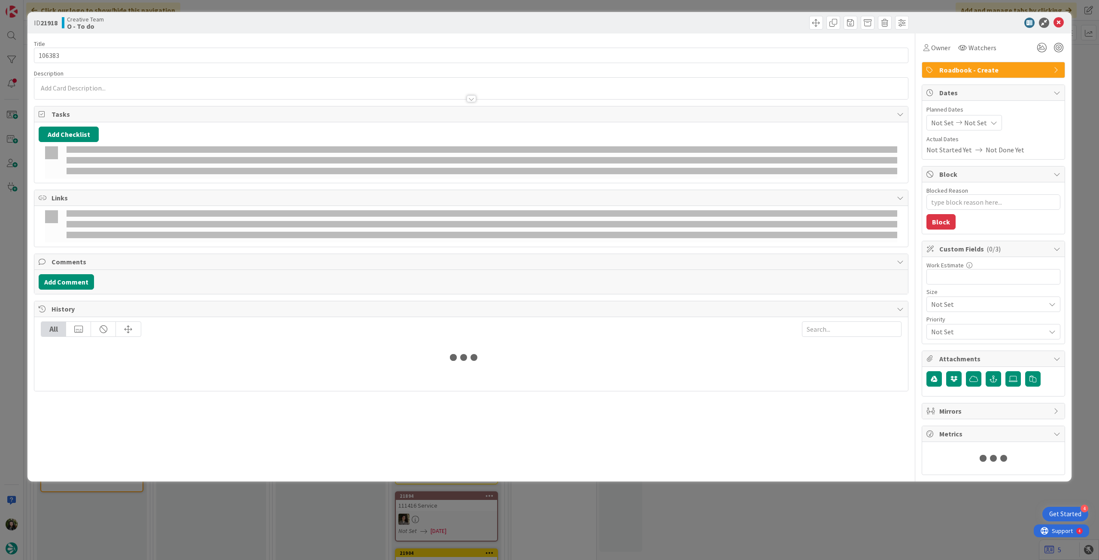
type textarea "x"
click at [976, 121] on div "Not Set Not Set" at bounding box center [964, 122] width 76 height 15
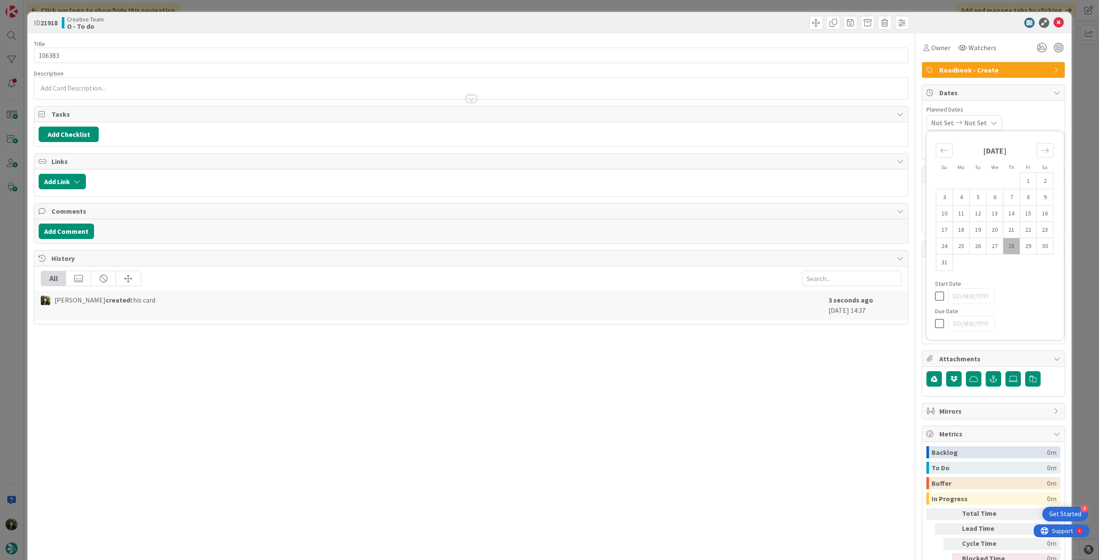
click at [935, 316] on div at bounding box center [995, 323] width 120 height 15
click at [935, 321] on icon at bounding box center [941, 323] width 13 height 10
type input "[DATE]"
click at [1053, 21] on icon at bounding box center [1058, 23] width 10 height 10
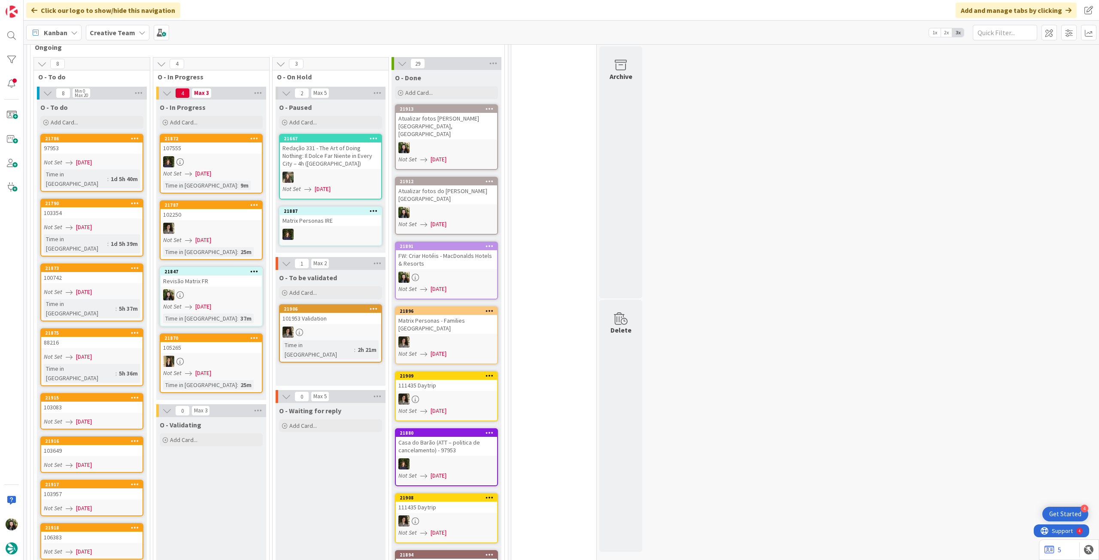
scroll to position [801, 0]
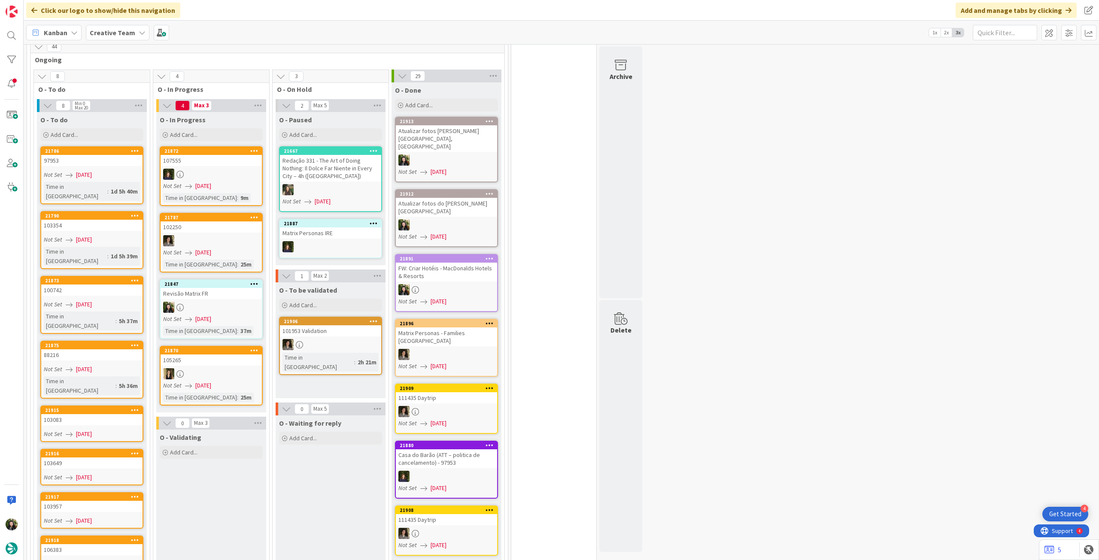
click at [221, 302] on div at bounding box center [211, 307] width 101 height 11
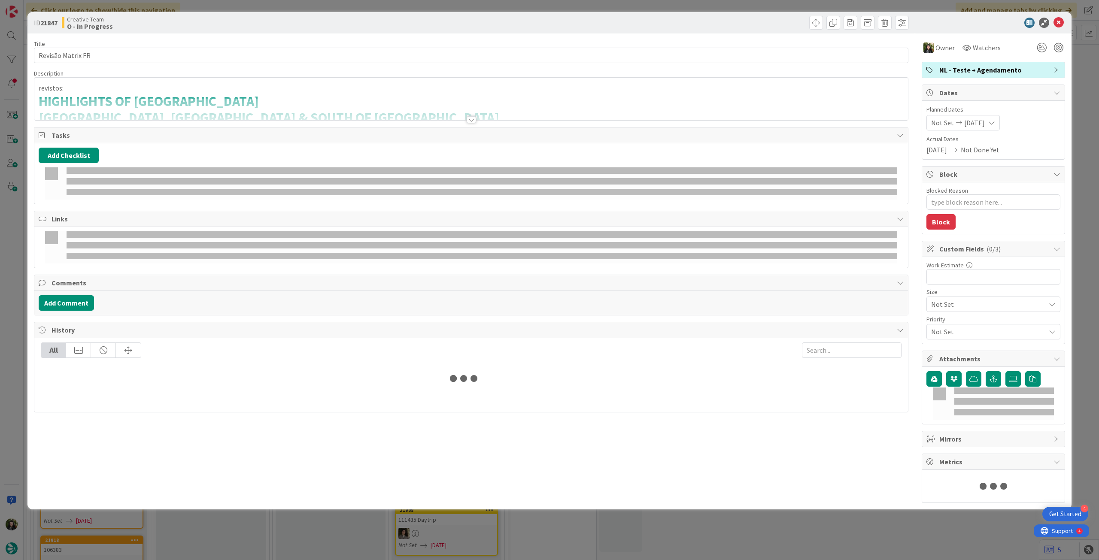
click at [126, 108] on div at bounding box center [470, 109] width 873 height 22
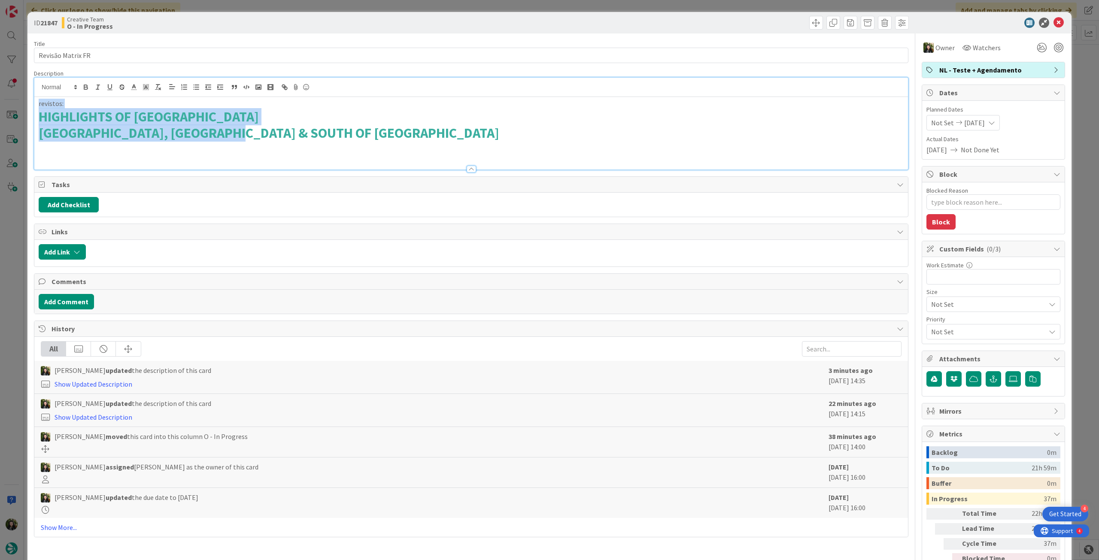
drag, startPoint x: 268, startPoint y: 134, endPoint x: 8, endPoint y: 93, distance: 263.3
click at [8, 93] on div "ID 21847 Creative Team O - In Progress Title 17 / 128 Revisão Matrix FR Descrip…" at bounding box center [549, 280] width 1099 height 560
click at [155, 85] on icon "button" at bounding box center [158, 87] width 8 height 8
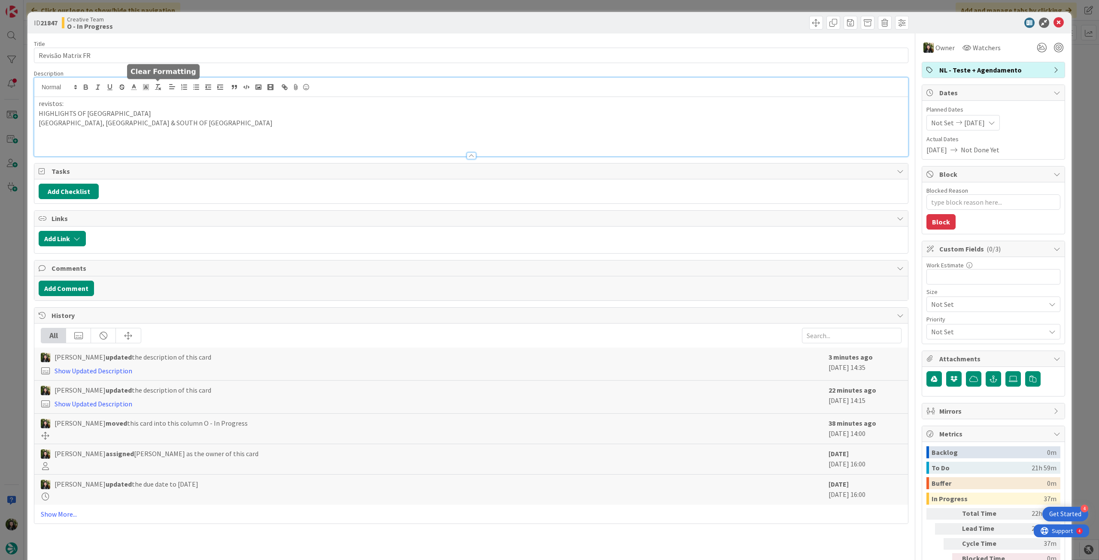
click at [130, 142] on p at bounding box center [471, 143] width 865 height 10
click at [168, 122] on p "PARIS, LYON & SOUTH OF FRANCE" at bounding box center [471, 123] width 865 height 10
type textarea "x"
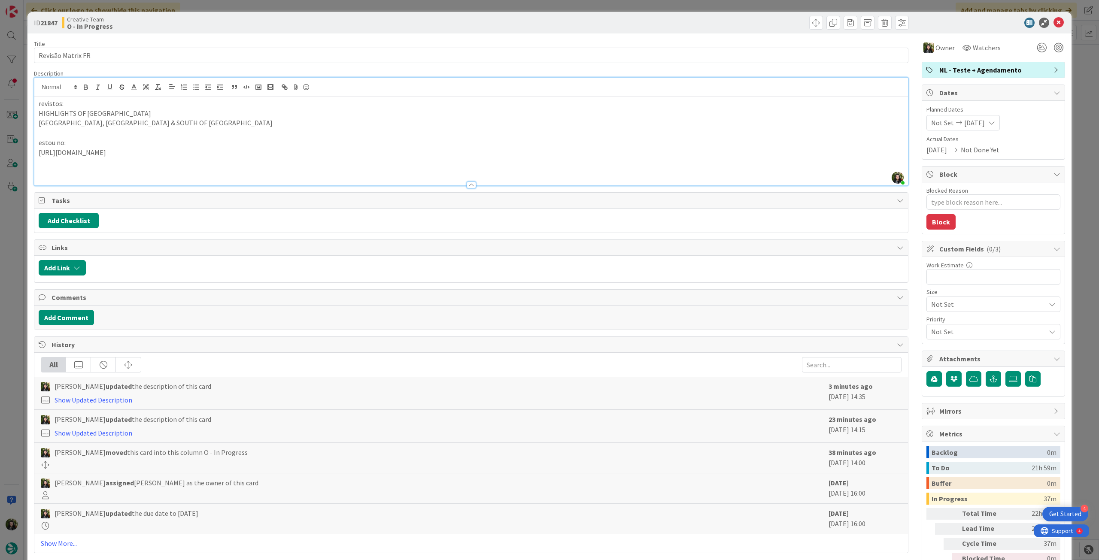
drag, startPoint x: 218, startPoint y: 151, endPoint x: 21, endPoint y: 152, distance: 197.0
click at [21, 152] on div "ID 21847 Creative Team O - In Progress Title 17 / 128 Revisão Matrix FR Descrip…" at bounding box center [549, 280] width 1099 height 560
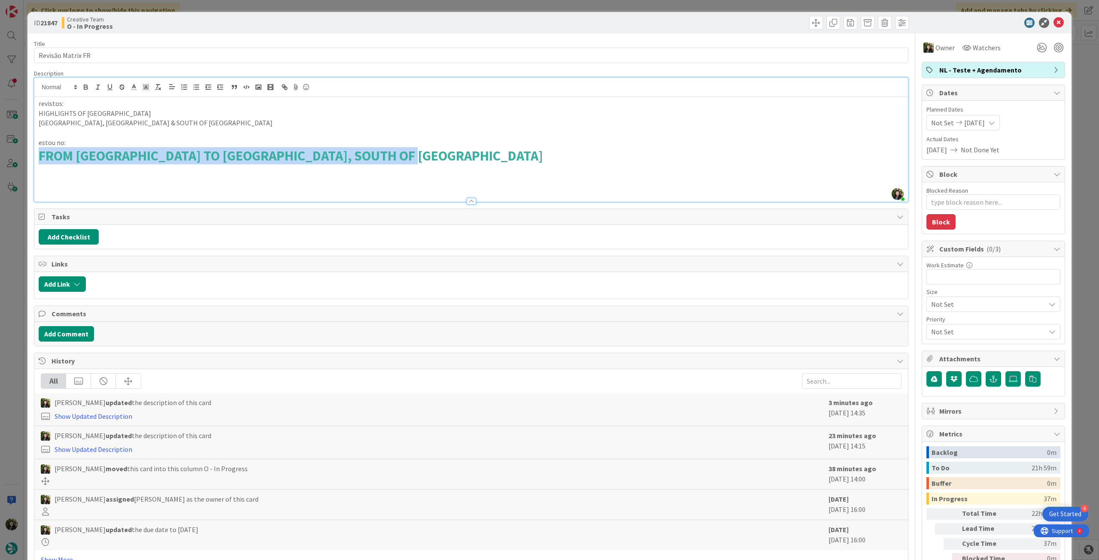
drag, startPoint x: 454, startPoint y: 153, endPoint x: 0, endPoint y: 162, distance: 454.1
click at [0, 162] on div "ID 21847 Creative Team O - In Progress Title 17 / 128 Revisão Matrix FR Descrip…" at bounding box center [549, 280] width 1099 height 560
click at [163, 90] on button "button" at bounding box center [158, 87] width 12 height 10
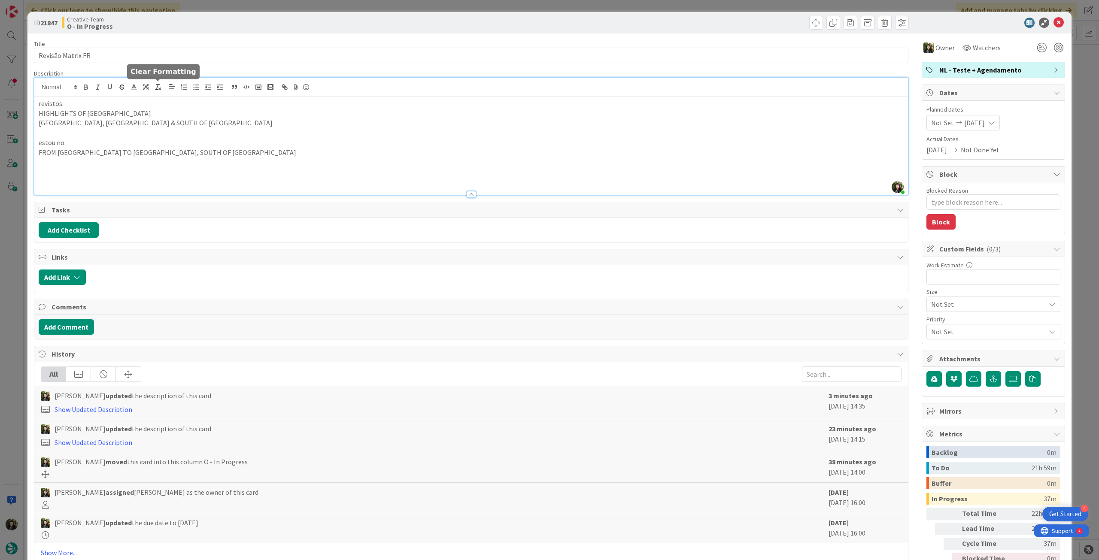
drag, startPoint x: 233, startPoint y: 129, endPoint x: 249, endPoint y: 131, distance: 16.4
click at [233, 129] on p at bounding box center [471, 133] width 865 height 10
click at [1053, 24] on icon at bounding box center [1058, 23] width 10 height 10
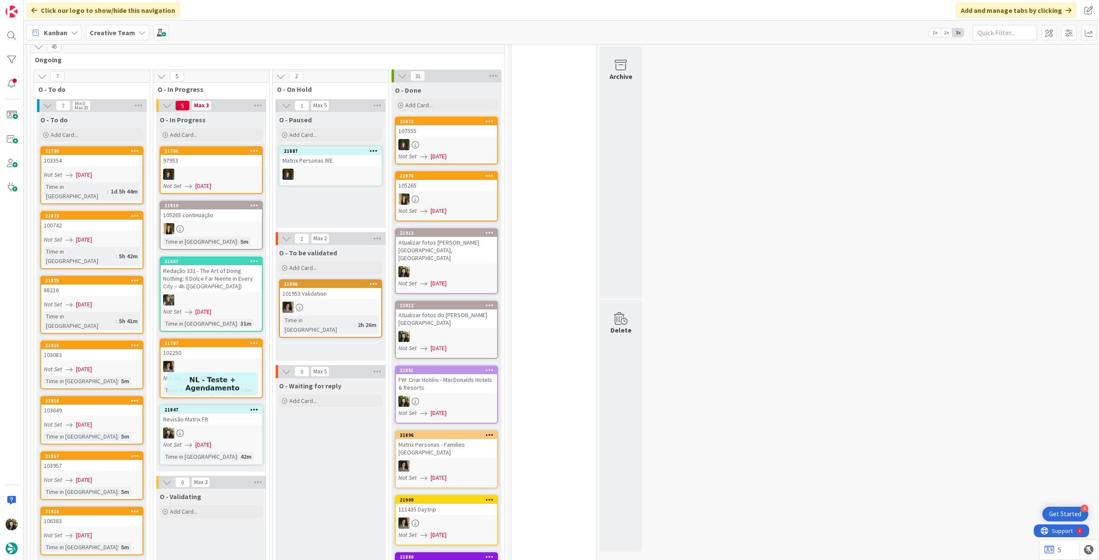
click at [209, 414] on div "Revisão Matrix FR" at bounding box center [211, 419] width 101 height 11
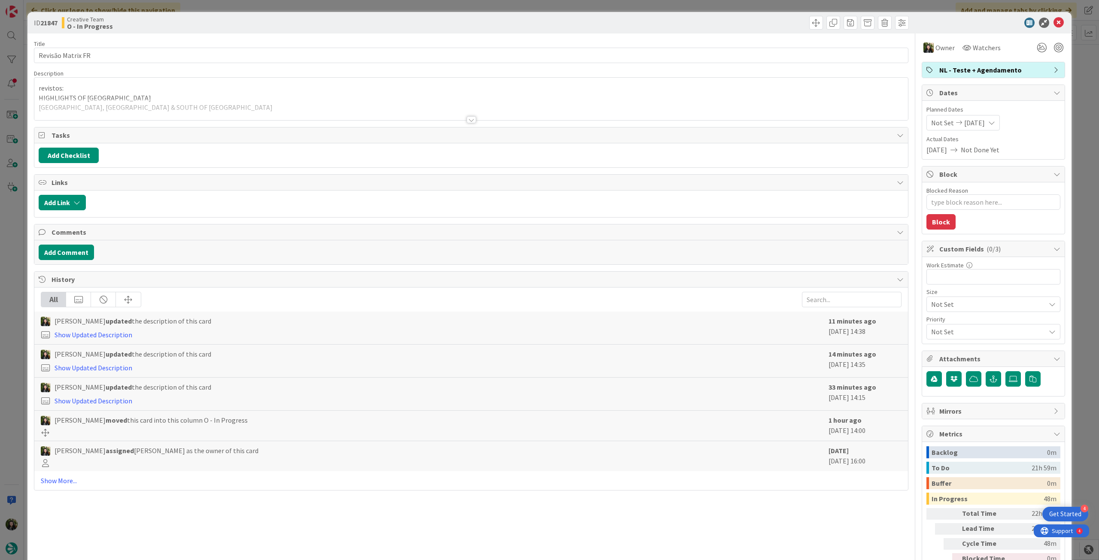
click at [128, 94] on p "HIGHLIGHTS OF FRANCE" at bounding box center [471, 98] width 865 height 10
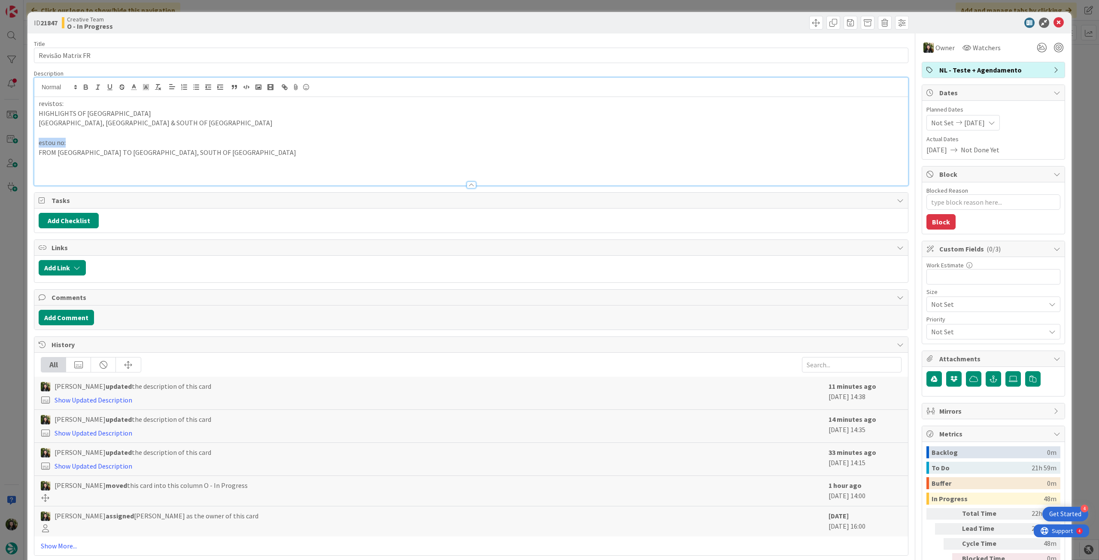
drag, startPoint x: 68, startPoint y: 141, endPoint x: 34, endPoint y: 139, distance: 34.0
click at [34, 139] on div "revistos: HIGHLIGHTS OF FRANCE PARIS, LYON & SOUTH OF FRANCE estou no: FROM PAR…" at bounding box center [470, 141] width 873 height 88
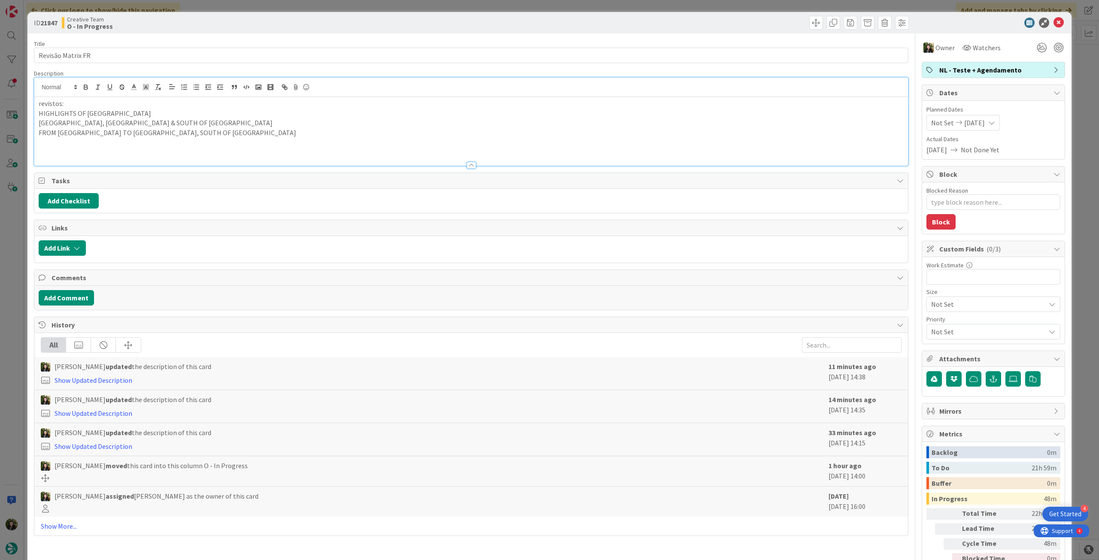
click at [244, 139] on p at bounding box center [471, 143] width 865 height 10
click at [251, 131] on p "FROM PARIS TO BURGUNDY, SOUTH OF FRANCE & LOIRE VALLEY" at bounding box center [471, 133] width 865 height 10
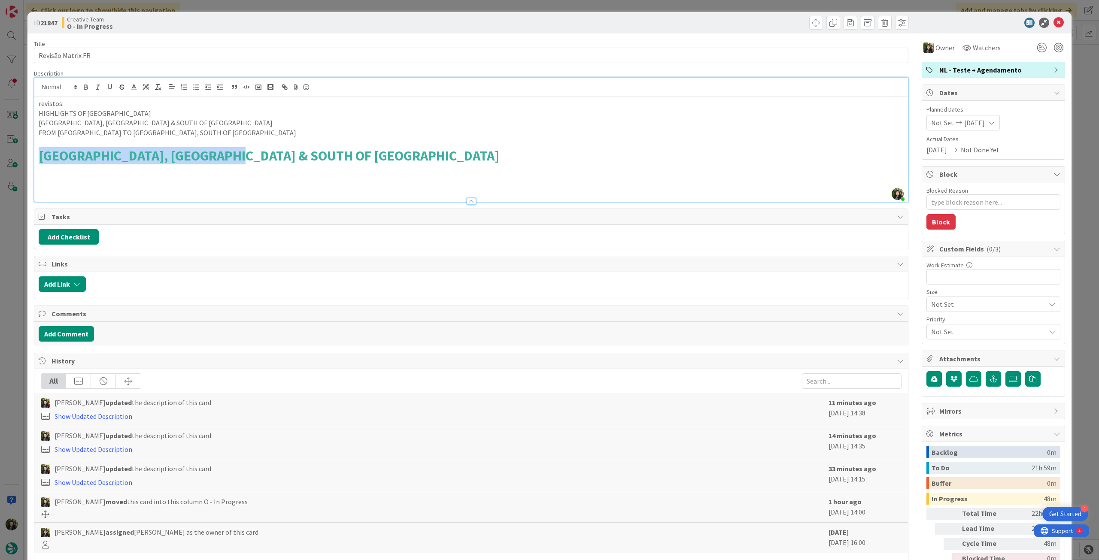
drag, startPoint x: 274, startPoint y: 163, endPoint x: 30, endPoint y: 157, distance: 243.8
click at [31, 157] on div "ID 21847 Creative Team O - In Progress Title 17 / 128 Revisão Matrix FR Descrip…" at bounding box center [549, 303] width 1044 height 583
click at [156, 87] on icon "button" at bounding box center [158, 87] width 8 height 8
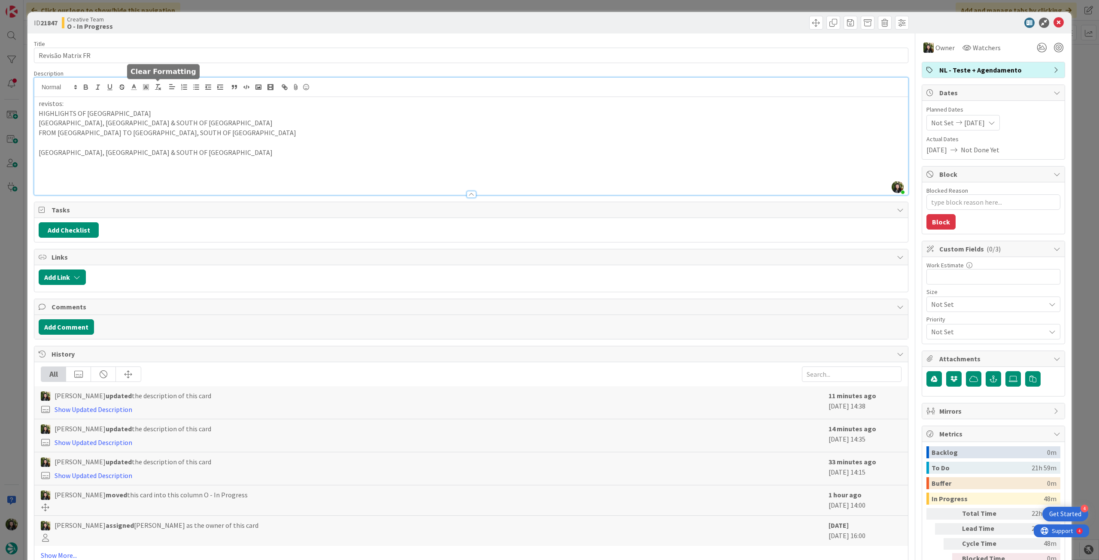
click at [99, 156] on p "PARIS, LYON & SOUTH OF FRANCE" at bounding box center [471, 153] width 865 height 10
click at [55, 149] on p "PARIS, LYON & SOUTH OF FRANCE" at bounding box center [471, 153] width 865 height 10
click at [57, 141] on p at bounding box center [471, 143] width 865 height 10
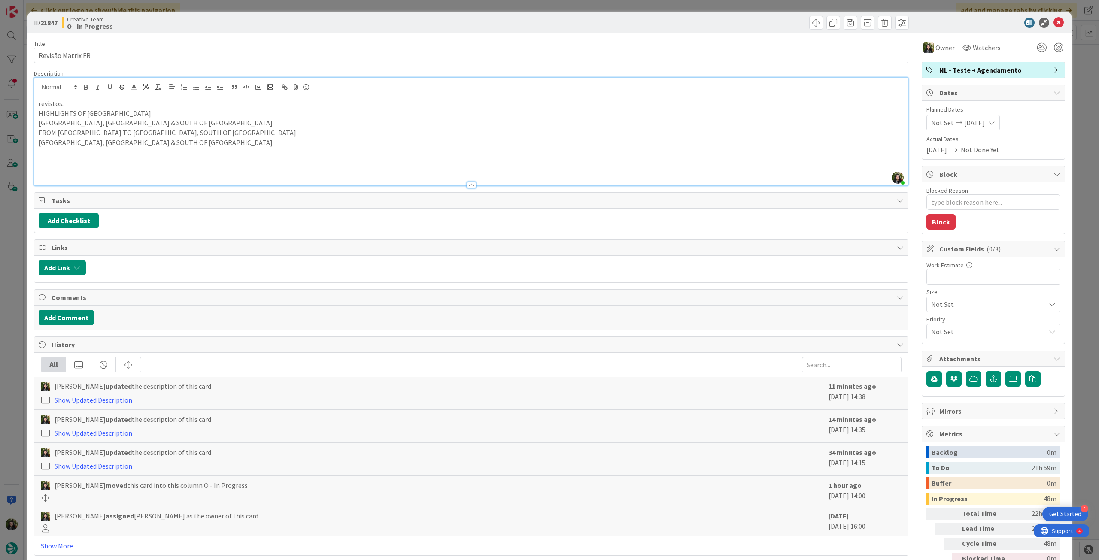
click at [154, 145] on p "PARIS, LYON & SOUTH OF FRANCE" at bounding box center [471, 143] width 865 height 10
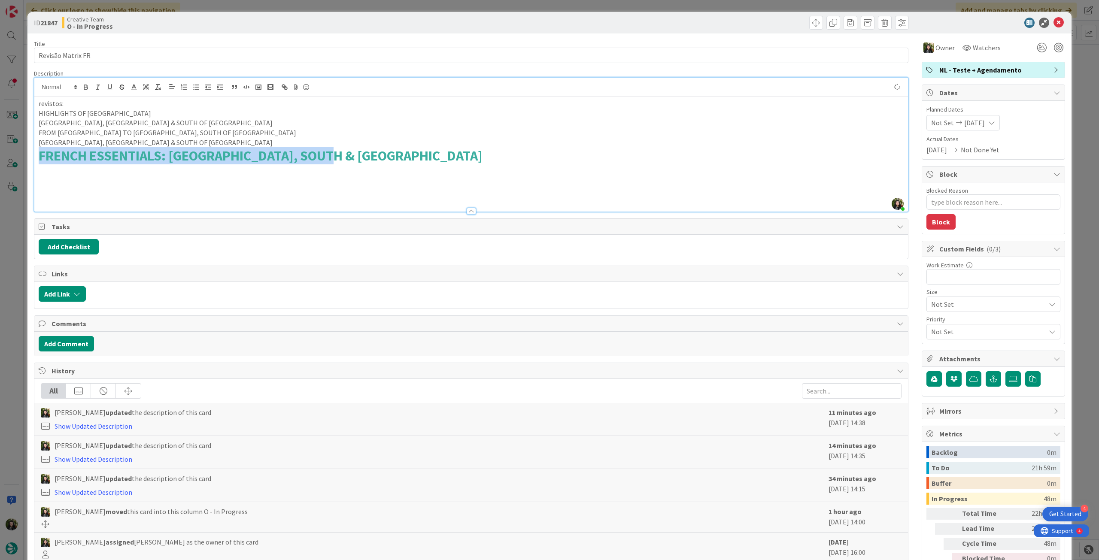
drag, startPoint x: 351, startPoint y: 154, endPoint x: 28, endPoint y: 156, distance: 323.6
click at [28, 156] on div "ID 21847 Creative Team O - In Progress Title 17 / 128 Revisão Matrix FR Descrip…" at bounding box center [549, 303] width 1044 height 583
click at [160, 89] on line "button" at bounding box center [160, 89] width 2 height 2
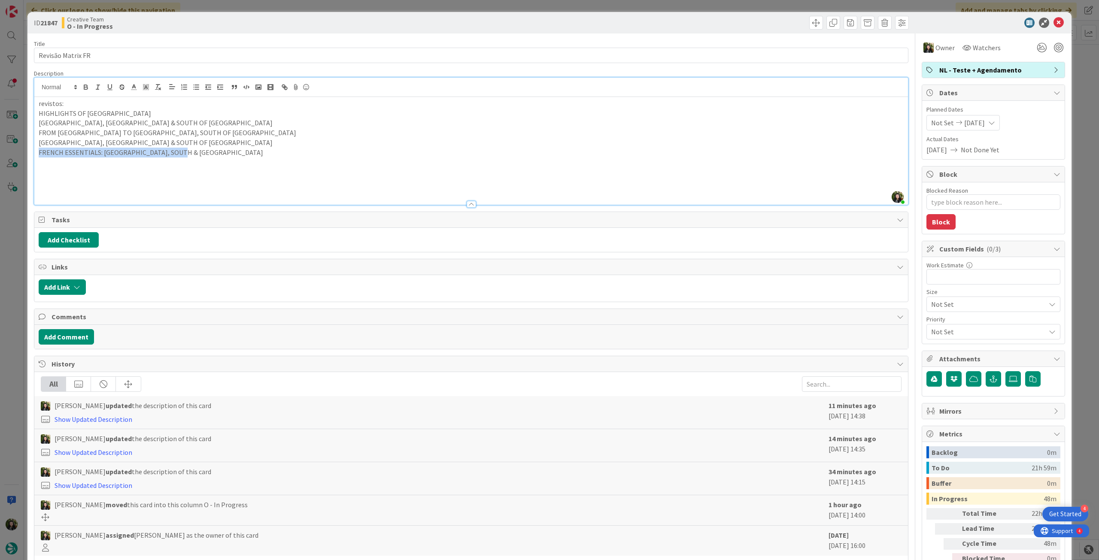
click at [182, 150] on p "FRENCH ESSENTIALS: PARIS, SOUTH & BORDEAUX" at bounding box center [471, 153] width 865 height 10
click at [216, 148] on p "FRENCH ESSENTIALS: PARIS, SOUTH & BORDEAUX" at bounding box center [471, 153] width 865 height 10
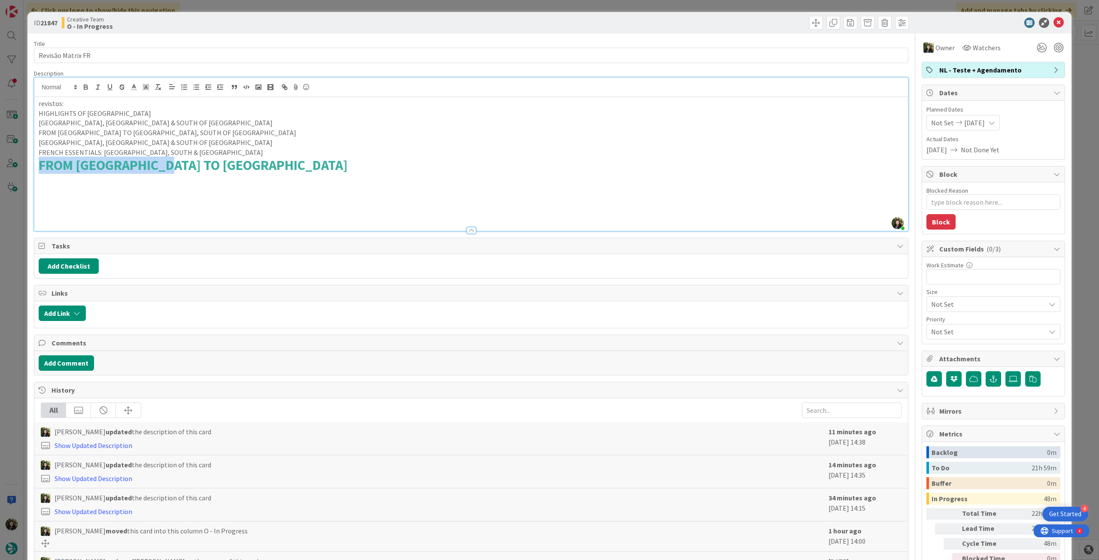
drag, startPoint x: 164, startPoint y: 167, endPoint x: 21, endPoint y: 164, distance: 143.0
click at [21, 164] on div "ID 21847 Creative Team O - In Progress Title 17 / 128 Revisão Matrix FR Descrip…" at bounding box center [549, 280] width 1099 height 560
click at [154, 88] on icon "button" at bounding box center [158, 87] width 8 height 8
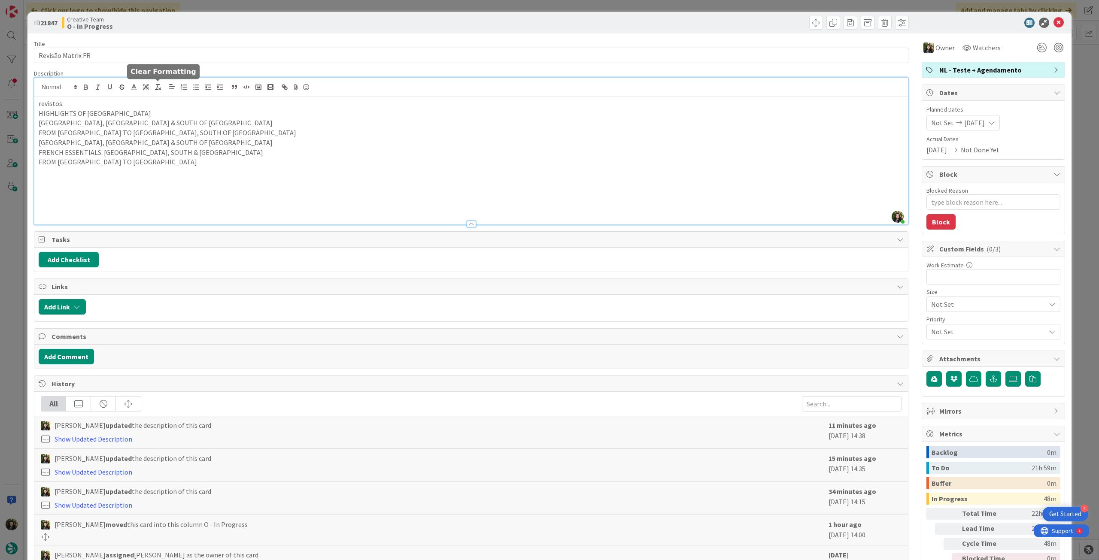
click at [185, 174] on p at bounding box center [471, 172] width 865 height 10
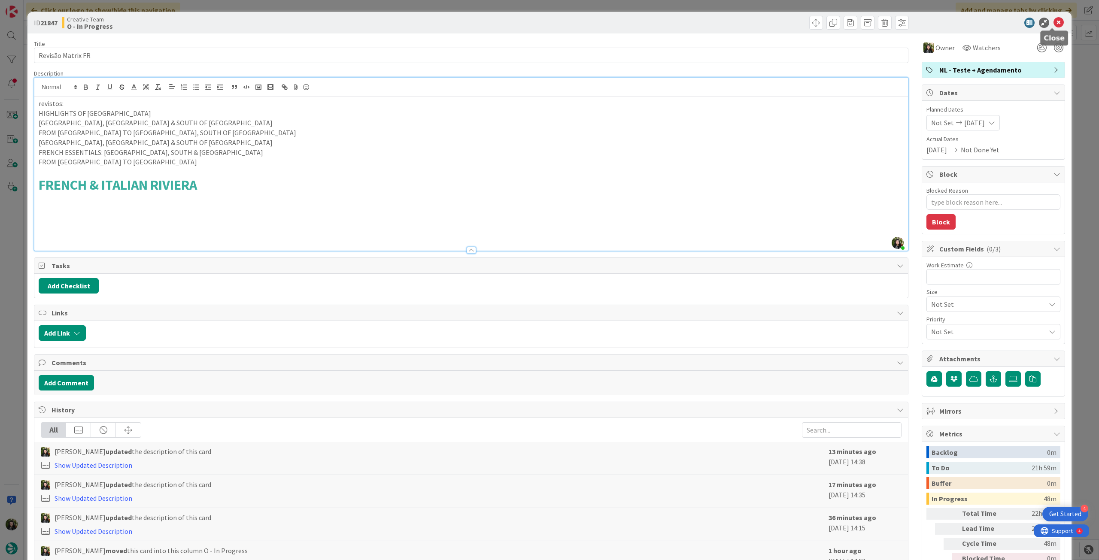
click at [1053, 19] on icon at bounding box center [1058, 23] width 10 height 10
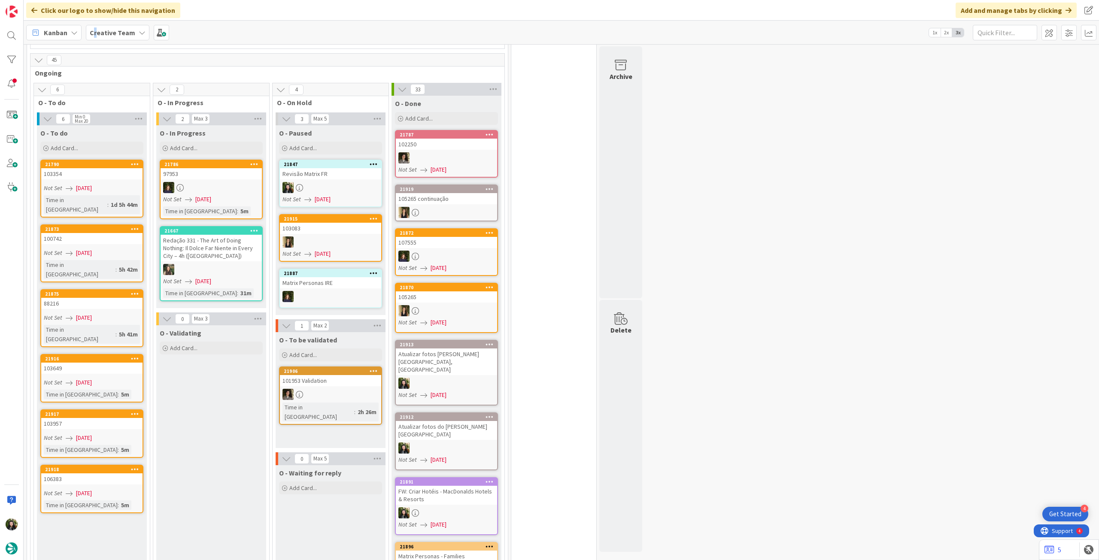
click at [96, 31] on b "Creative Team" at bounding box center [112, 32] width 45 height 9
click at [122, 121] on h4 "Creative Team - Análise" at bounding box center [154, 122] width 117 height 9
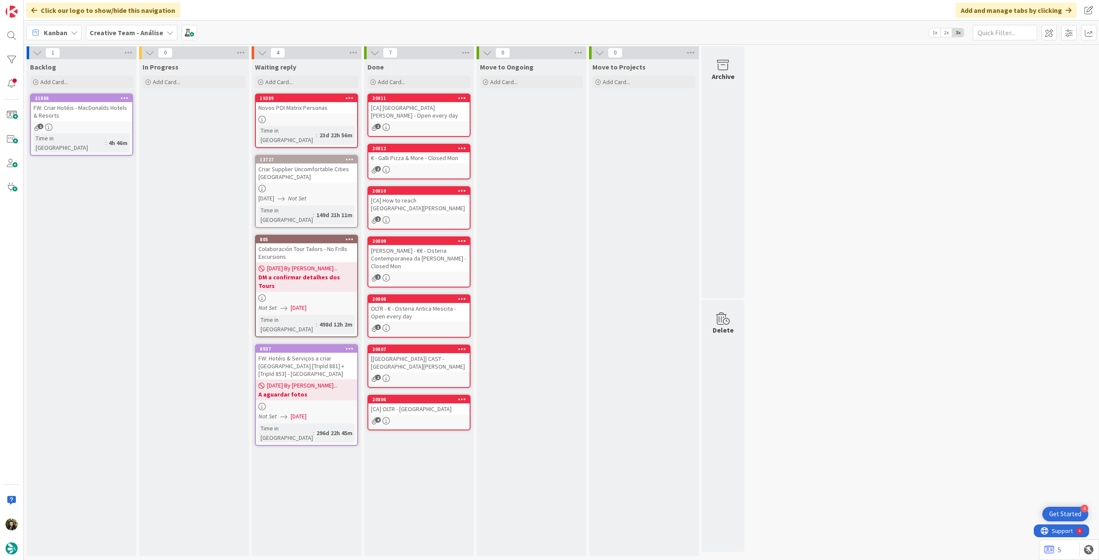
drag, startPoint x: 139, startPoint y: 26, endPoint x: 134, endPoint y: 43, distance: 17.5
click at [139, 27] on div "Creative Team - Análise" at bounding box center [131, 32] width 91 height 15
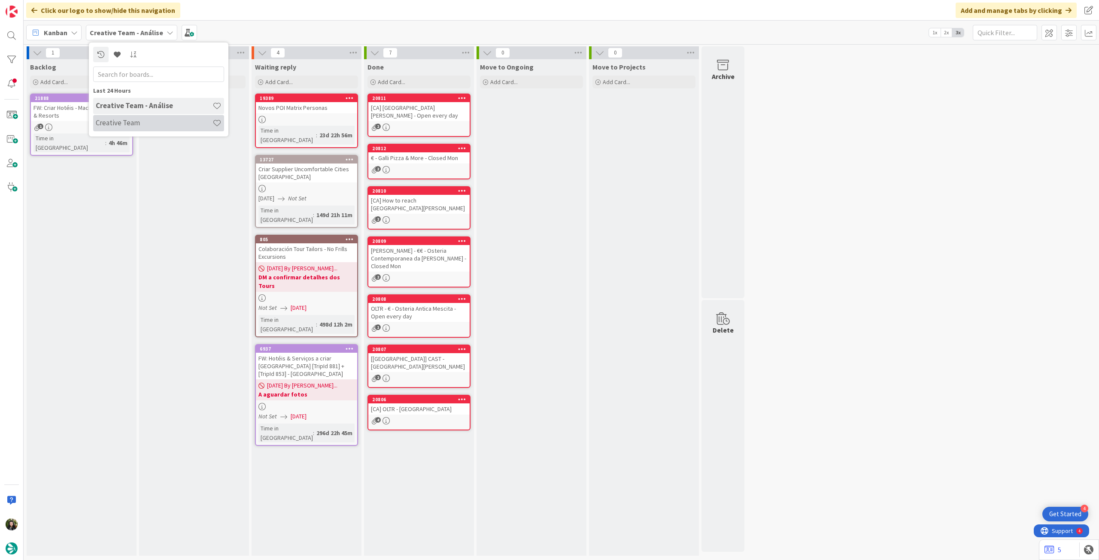
click at [132, 121] on h4 "Creative Team" at bounding box center [154, 122] width 117 height 9
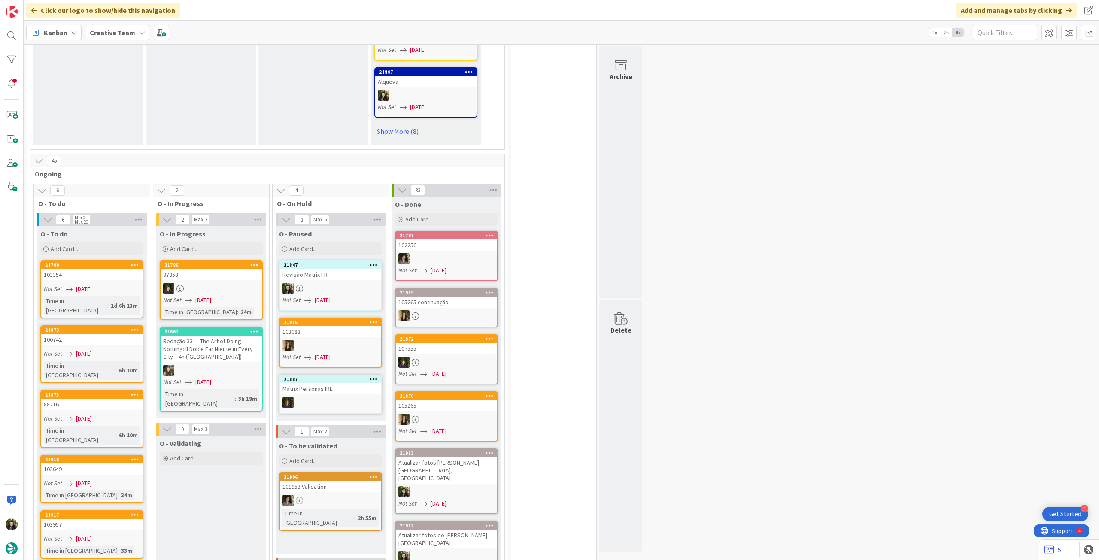
scroll to position [744, 0]
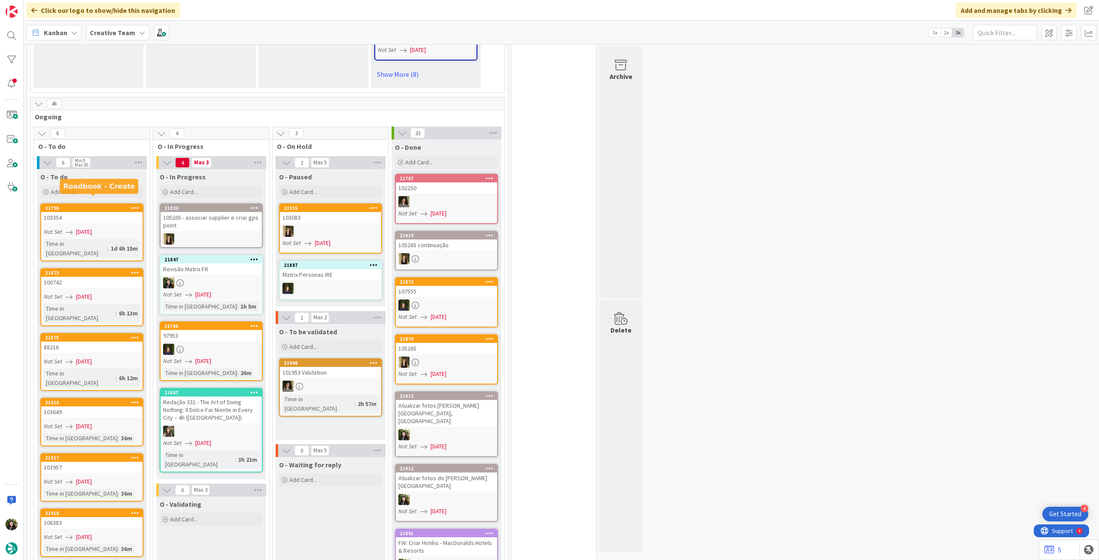
click at [105, 188] on div "Add Card..." at bounding box center [91, 191] width 103 height 13
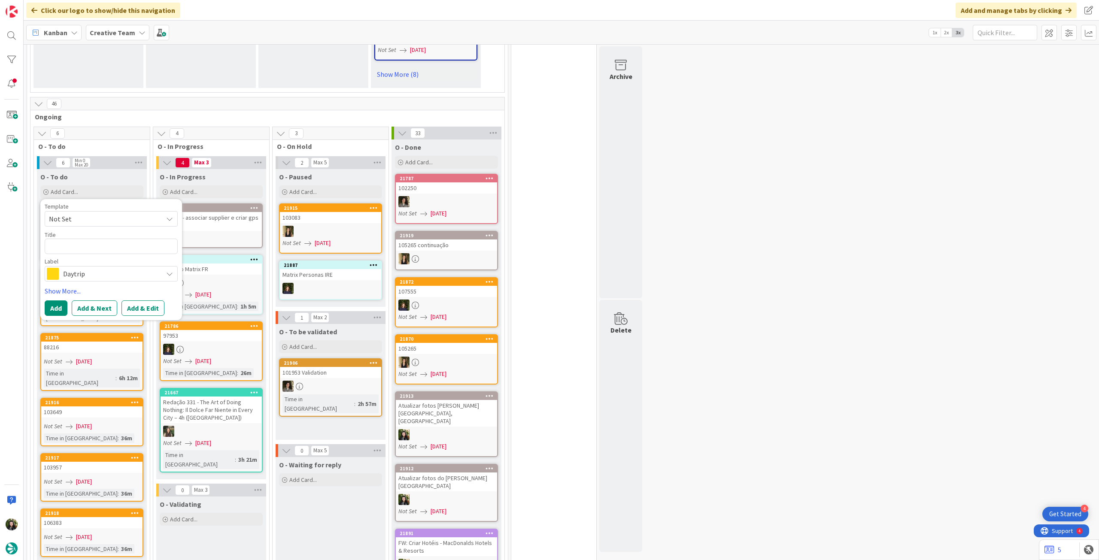
click at [95, 268] on span "Daytrip" at bounding box center [110, 274] width 95 height 12
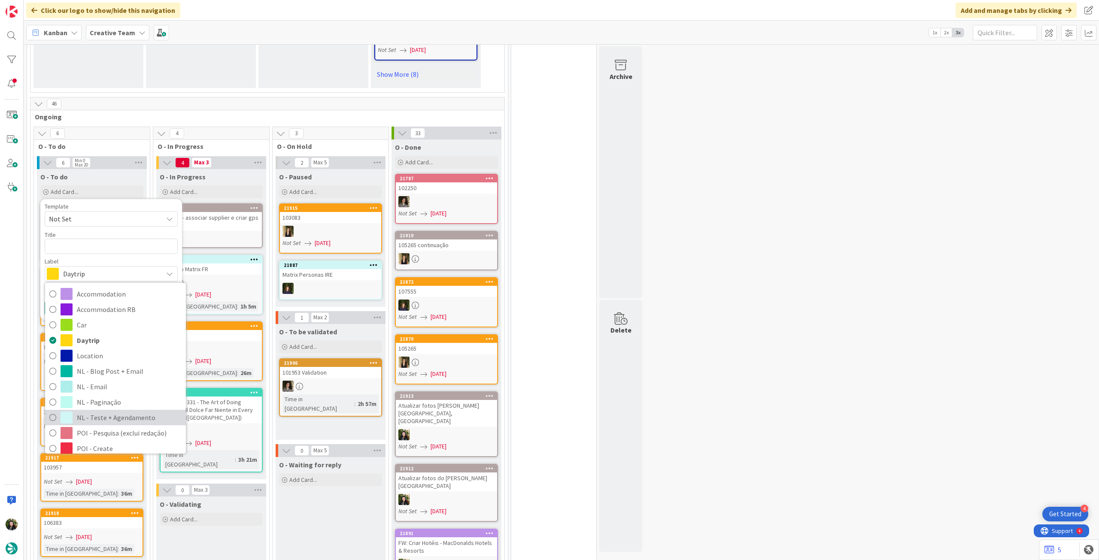
click at [114, 411] on span "NL - Teste + Agendamento" at bounding box center [129, 417] width 105 height 13
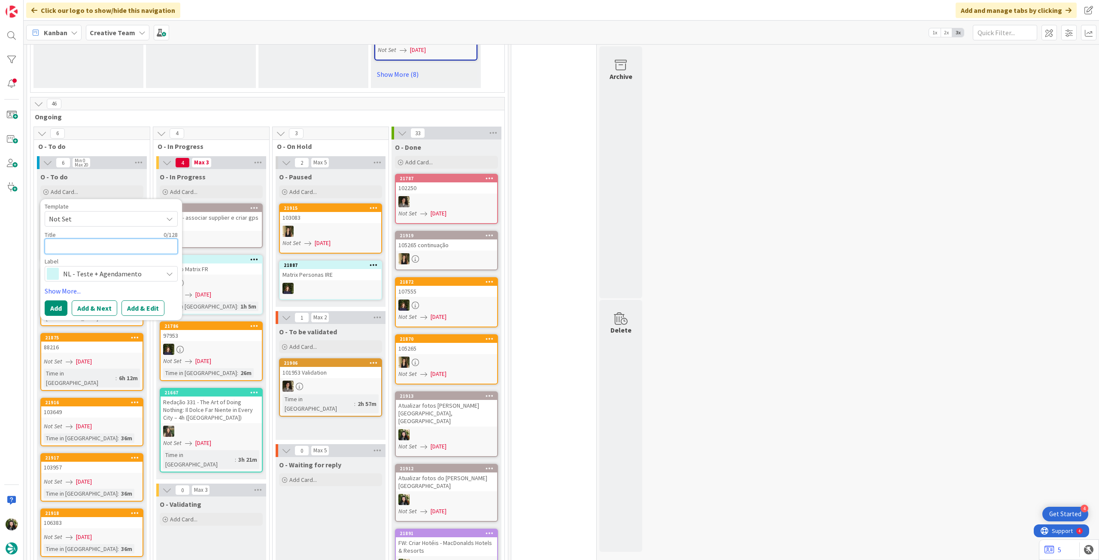
click at [109, 239] on textarea at bounding box center [111, 246] width 133 height 15
type textarea "x"
type textarea "P"
type textarea "x"
type textarea "Pos"
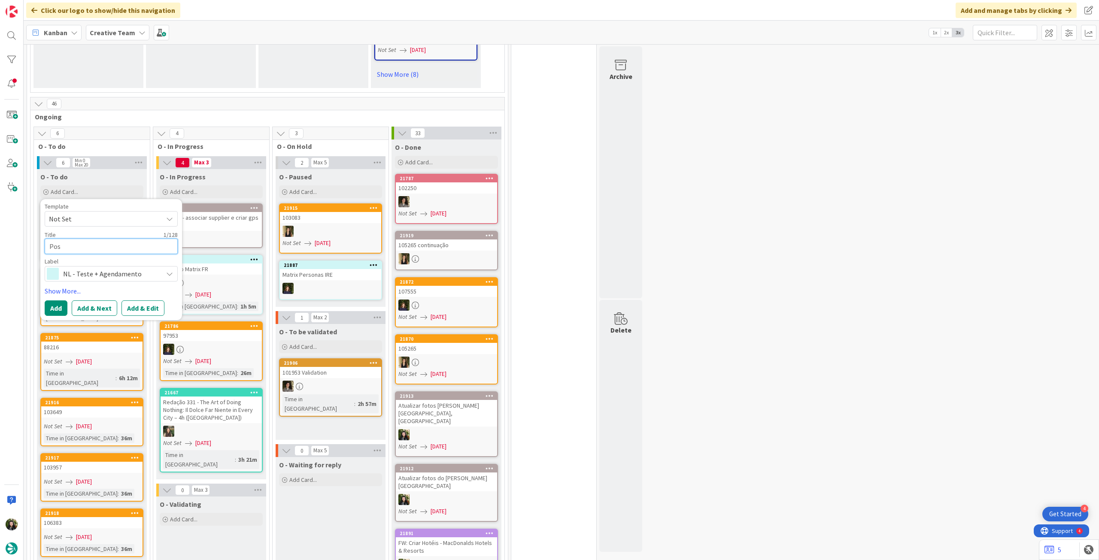
type textarea "x"
type textarea "Post"
type textarea "x"
type textarea "Post"
type textarea "x"
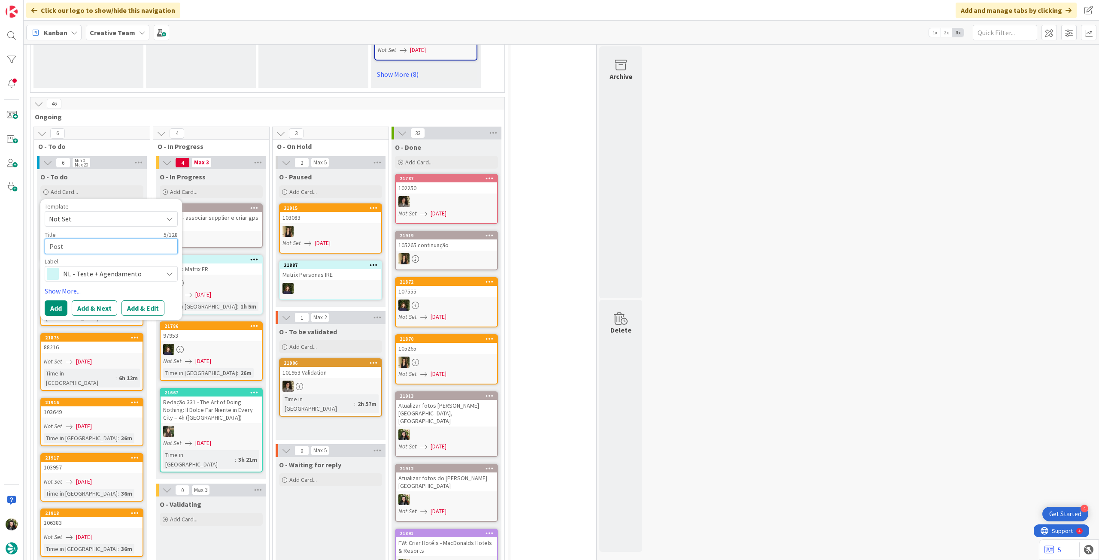
type textarea "Post L"
type textarea "x"
type textarea "Post Li"
type textarea "x"
type textarea "Post Lin"
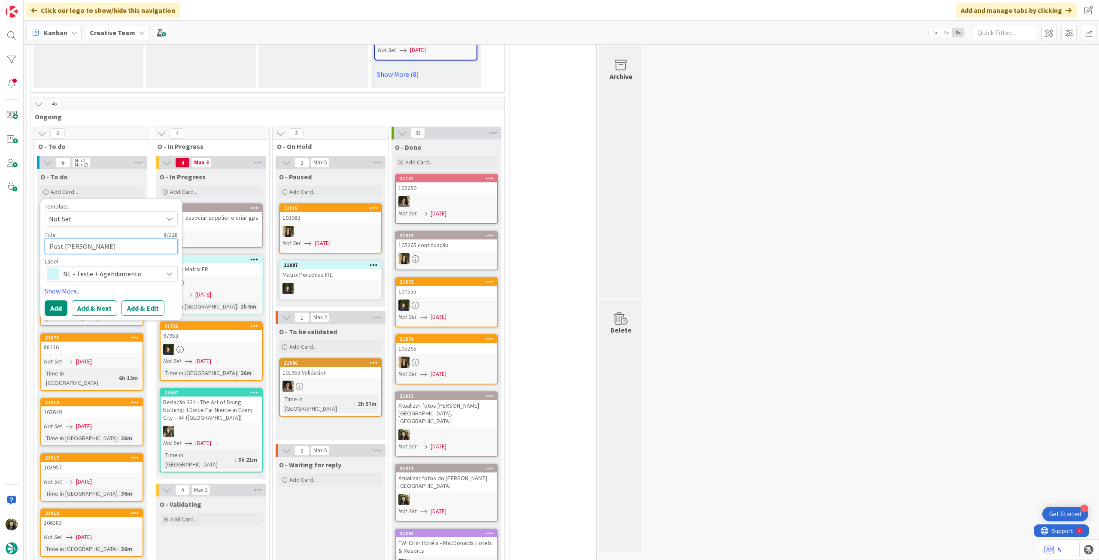
type textarea "x"
type textarea "Post Link"
type textarea "x"
type textarea "Post Linke"
type textarea "x"
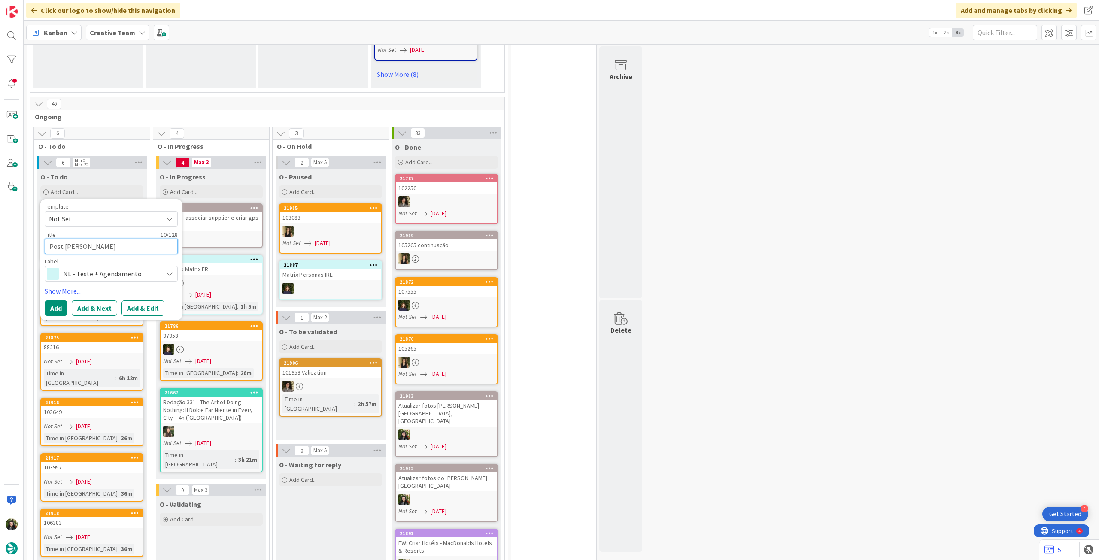
type textarea "Post Linked"
type textarea "x"
type textarea "Post LinkedI"
type textarea "x"
type textarea "Post LinkedIn"
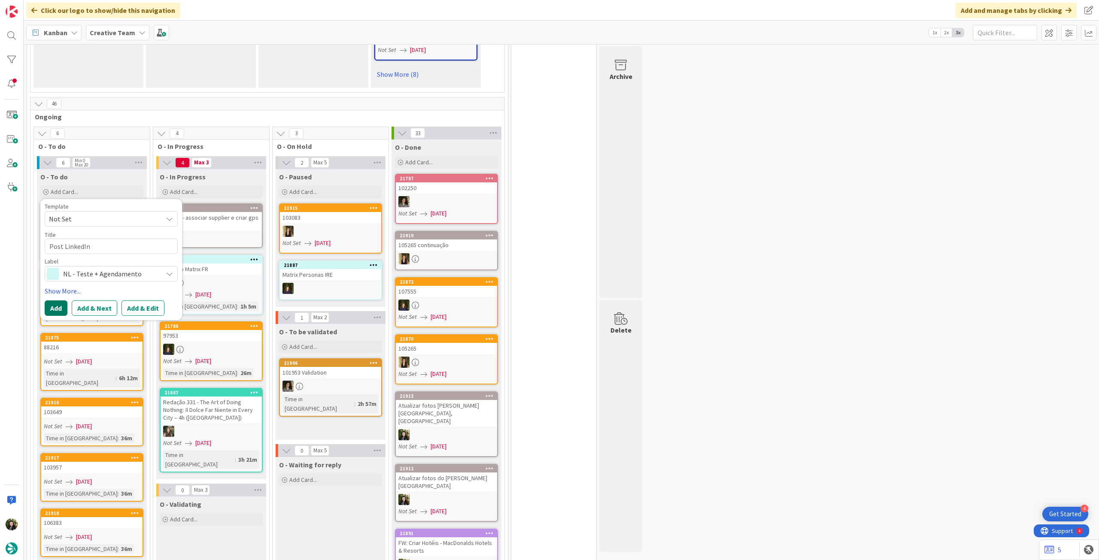
click at [66, 300] on button "Add" at bounding box center [56, 307] width 23 height 15
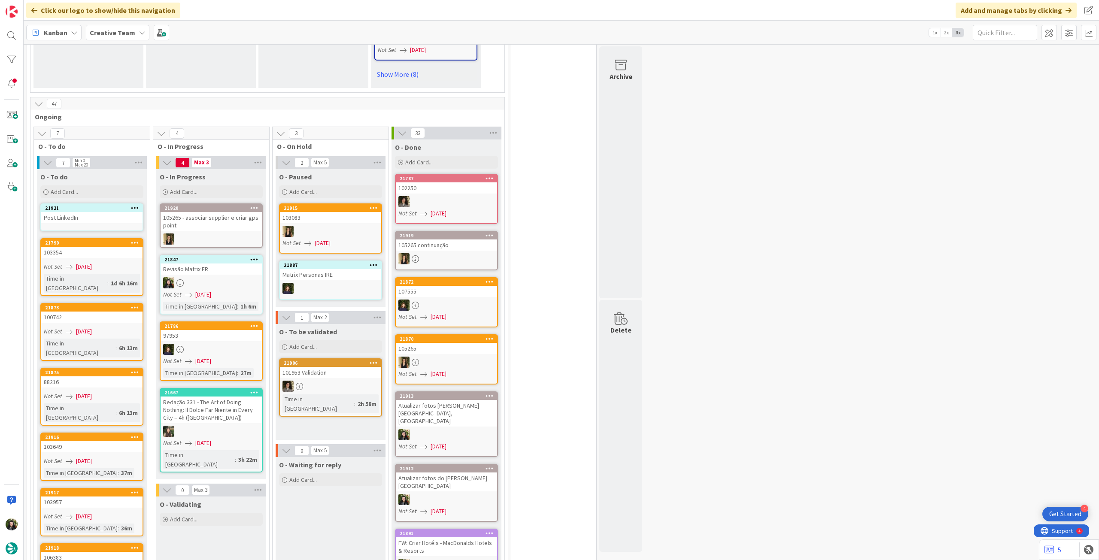
click at [95, 212] on div "Post LinkedIn" at bounding box center [91, 217] width 101 height 11
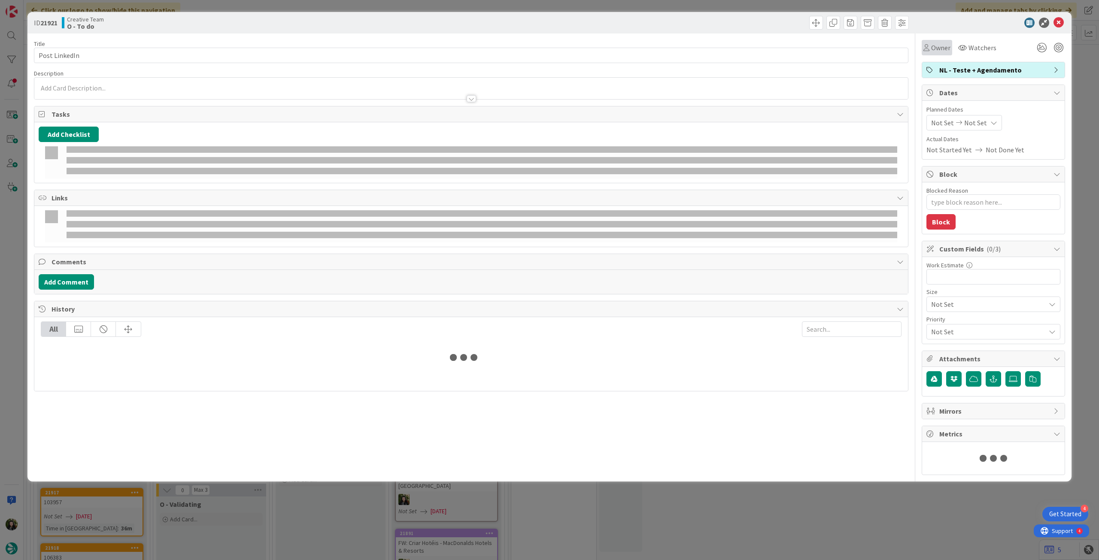
click at [931, 49] on span "Owner" at bounding box center [940, 47] width 19 height 10
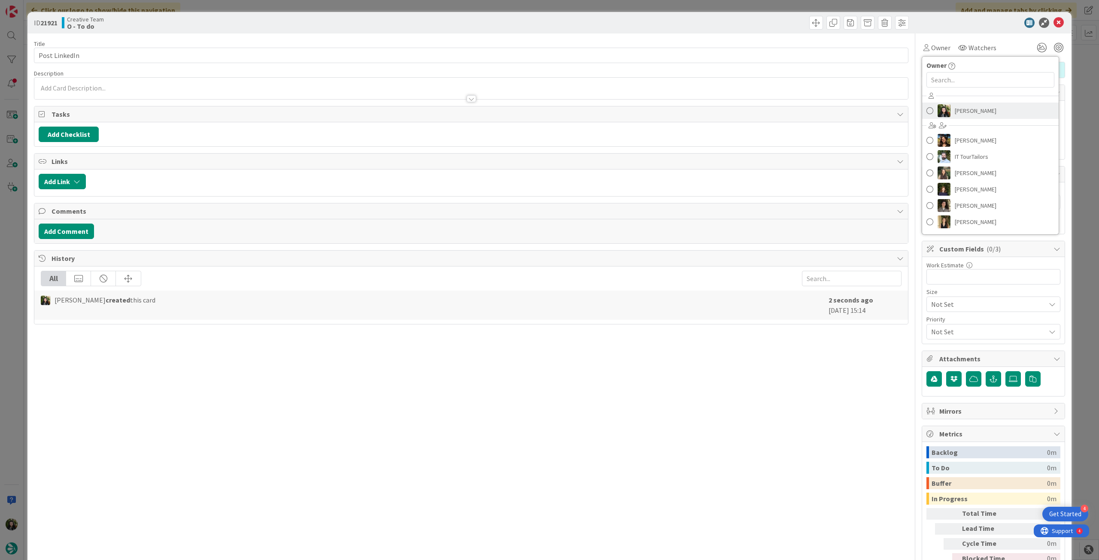
click at [954, 117] on link "Beatriz Cassona" at bounding box center [990, 111] width 136 height 16
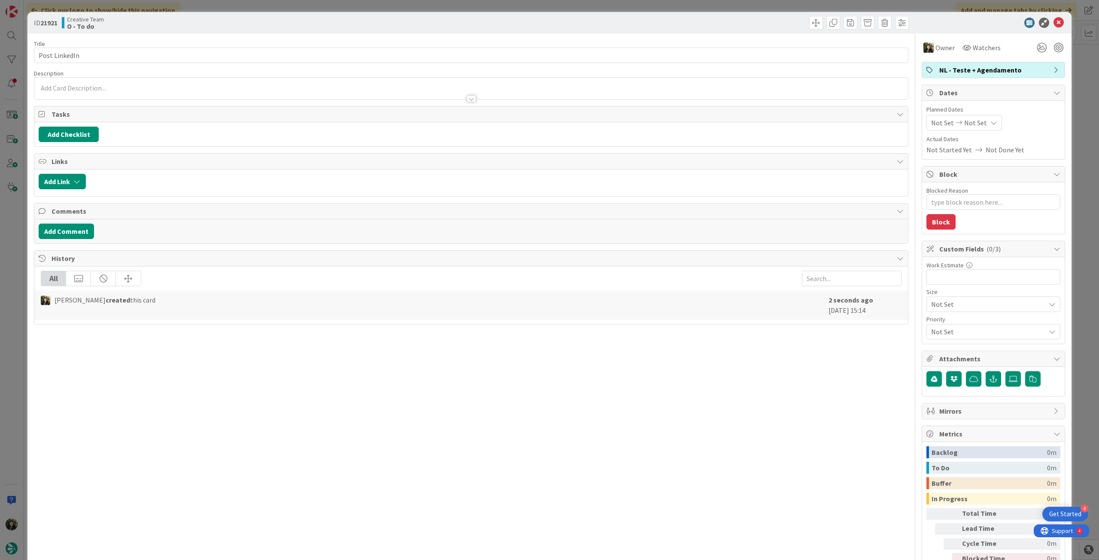
click at [967, 119] on span "Not Set" at bounding box center [975, 123] width 23 height 10
type textarea "x"
click at [942, 332] on div "Su Mo Tu We Th Fr Sa July 2025 1 2 3 4 5 6 7 8 9 10 11 12 13 14 15 16 17 18 19 …" at bounding box center [994, 236] width 129 height 200
click at [935, 322] on icon at bounding box center [941, 323] width 13 height 10
type input "[DATE]"
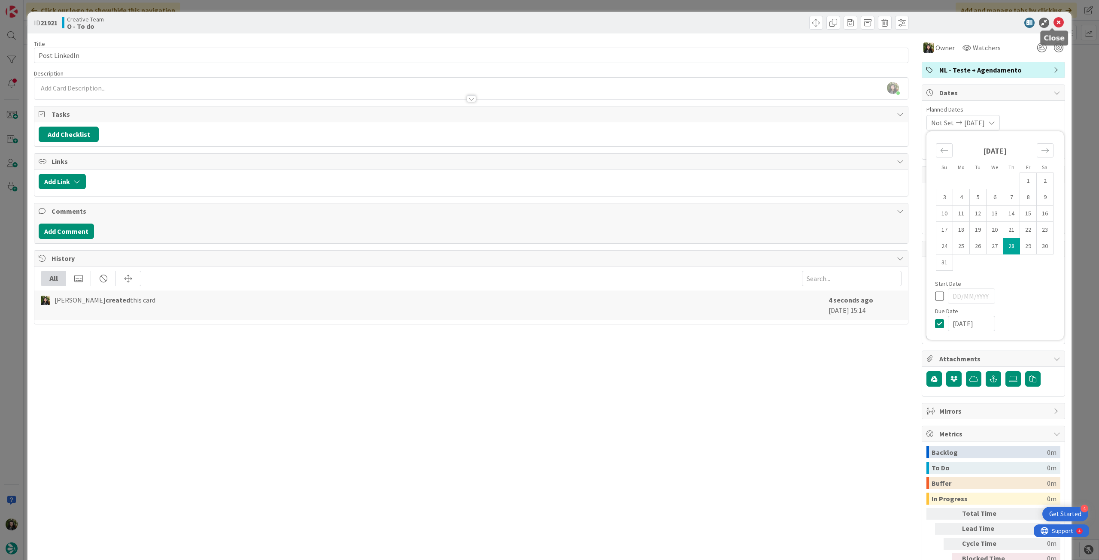
click at [1053, 24] on icon at bounding box center [1058, 23] width 10 height 10
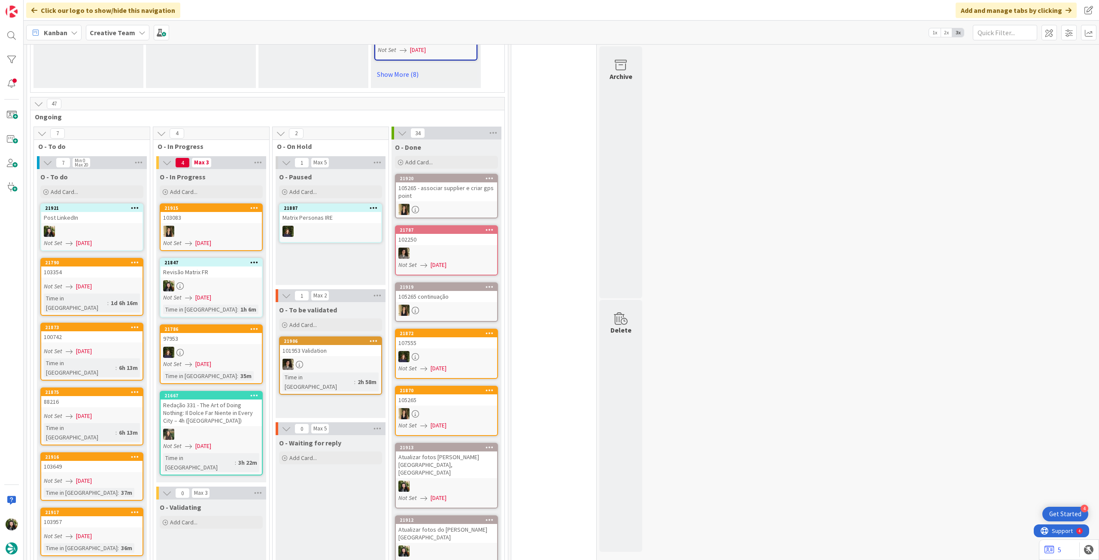
click at [208, 280] on div at bounding box center [211, 285] width 101 height 11
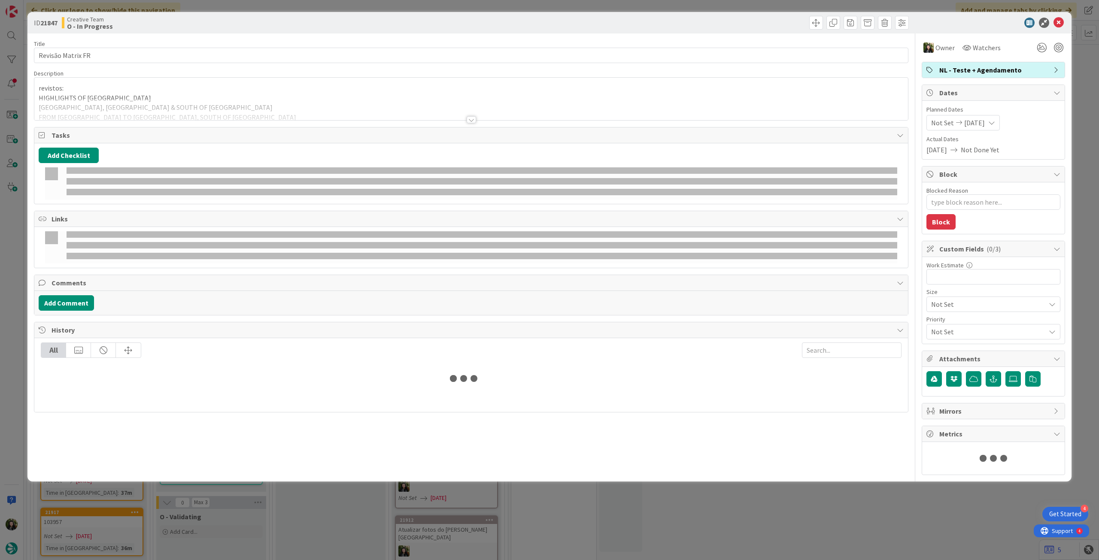
click at [148, 102] on div at bounding box center [470, 109] width 873 height 22
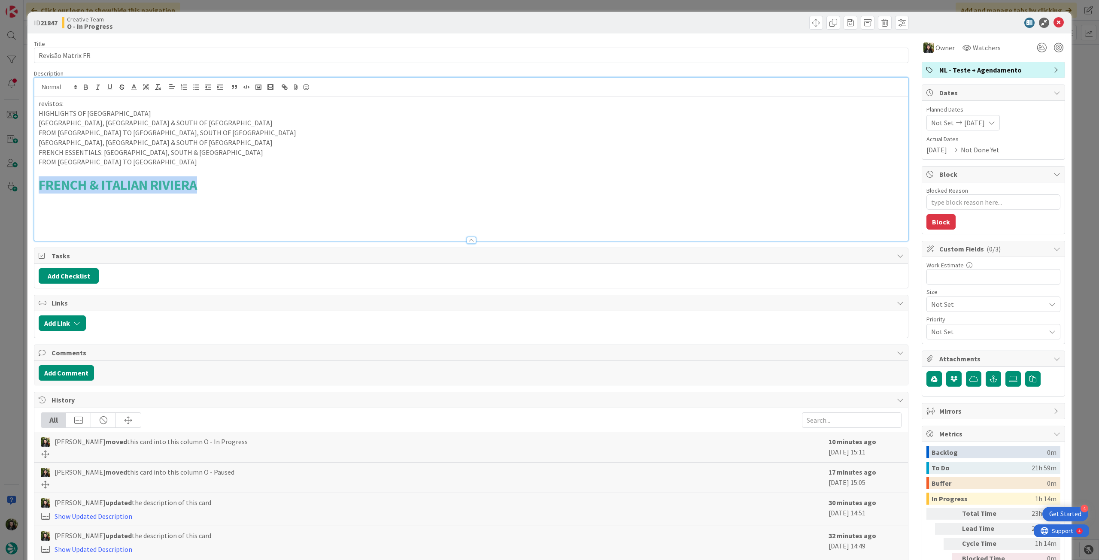
drag, startPoint x: 218, startPoint y: 179, endPoint x: 38, endPoint y: 182, distance: 180.3
click at [39, 182] on h1 "FRENCH & ITALIAN RIVIERA" at bounding box center [471, 185] width 865 height 16
click at [154, 85] on icon "button" at bounding box center [158, 87] width 8 height 8
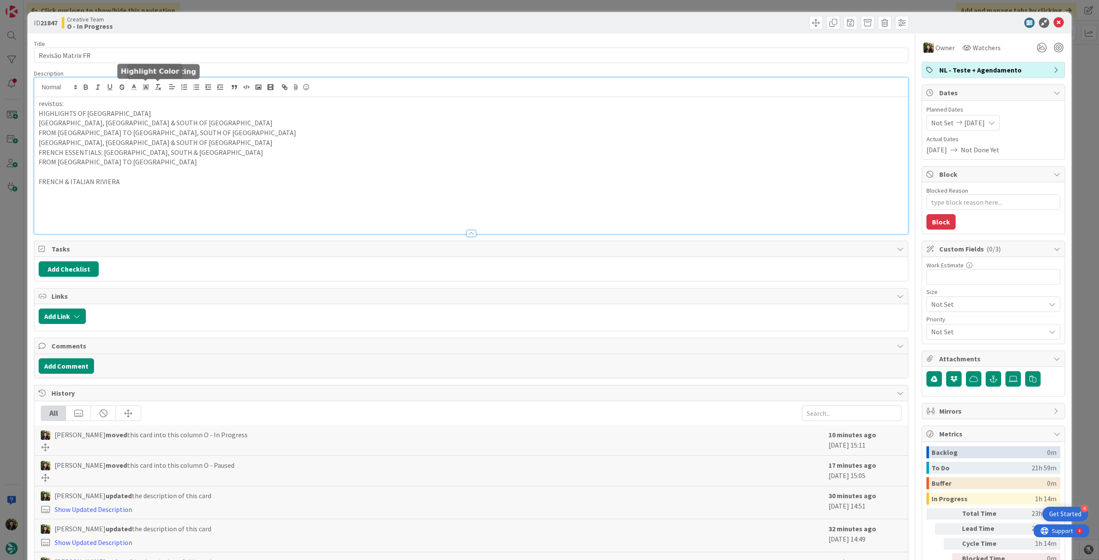
click at [55, 190] on p at bounding box center [471, 191] width 865 height 10
click at [36, 181] on div "revistos: HIGHLIGHTS OF FRANCE PARIS, LYON & SOUTH OF FRANCE FROM PARIS TO BURG…" at bounding box center [470, 165] width 873 height 137
type textarea "x"
click at [163, 185] on p "estou em FRENCH & ITALIAN RIVIERA" at bounding box center [471, 182] width 865 height 10
click at [1053, 23] on icon at bounding box center [1058, 23] width 10 height 10
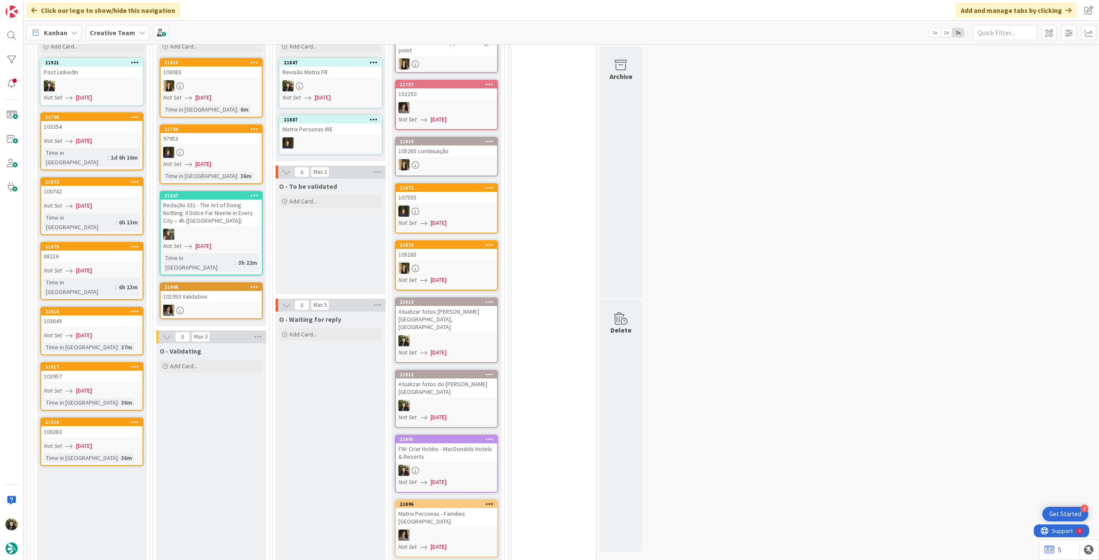
scroll to position [801, 0]
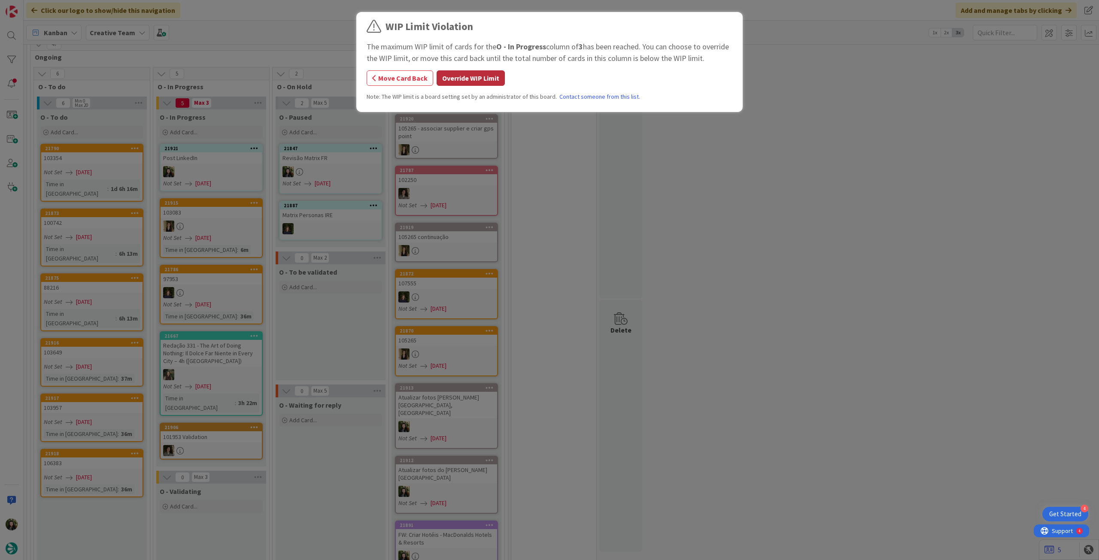
click at [472, 77] on button "Override WIP Limit" at bounding box center [470, 77] width 68 height 15
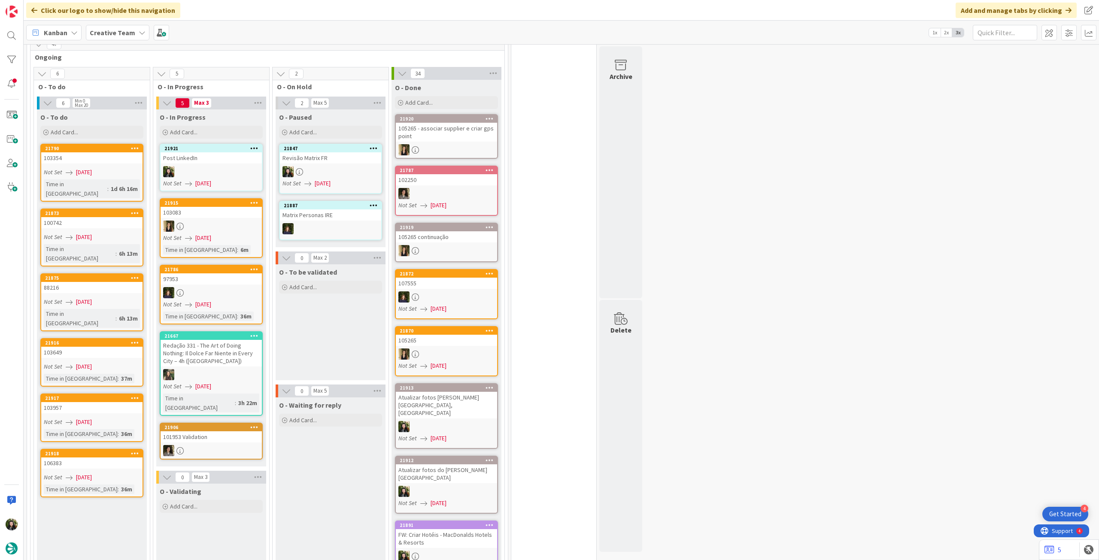
scroll to position [744, 0]
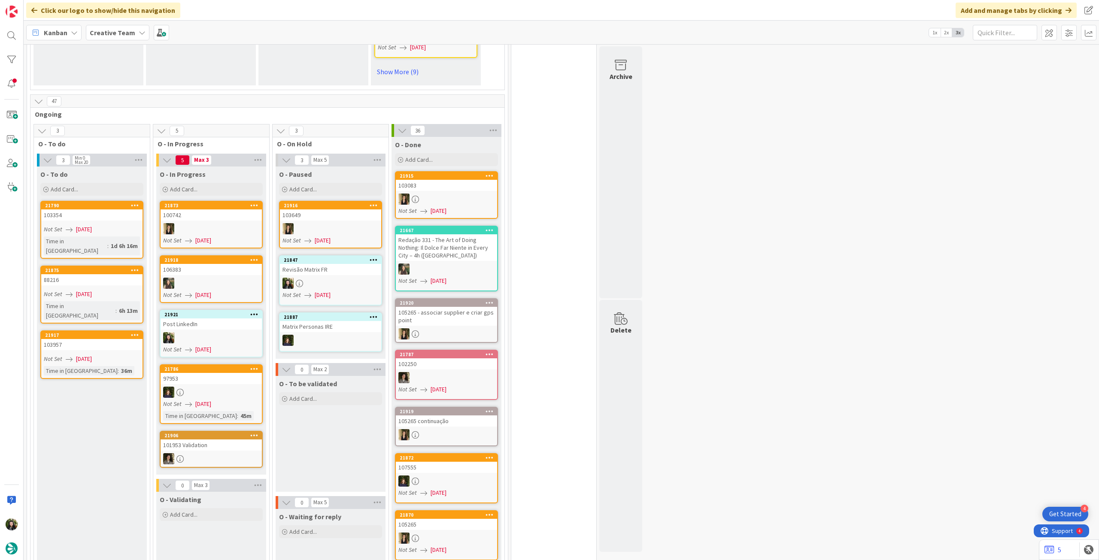
click at [224, 345] on div "Not Set 28/08/2025" at bounding box center [212, 349] width 99 height 9
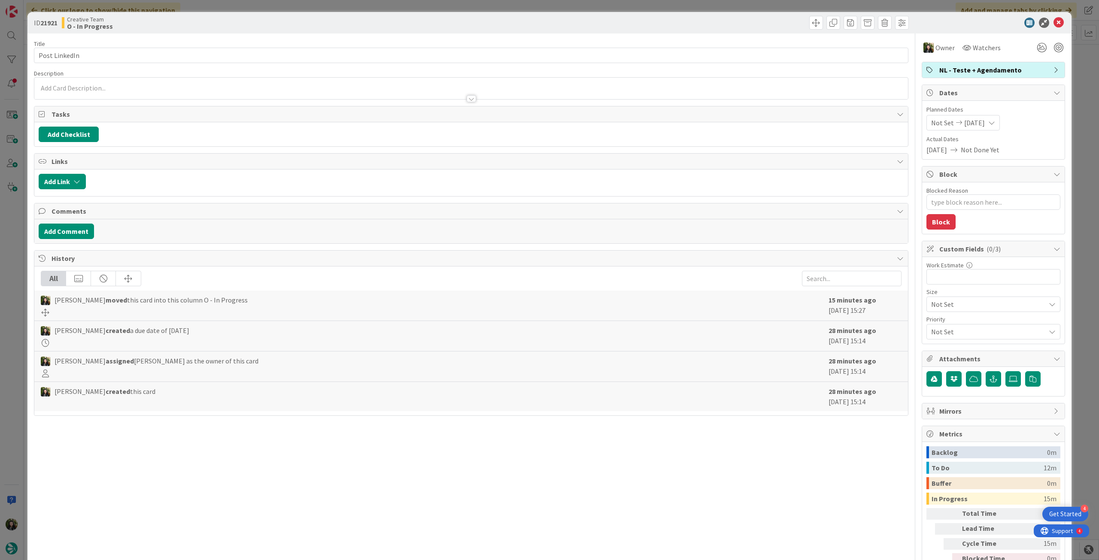
click at [981, 68] on span "NL - Teste + Agendamento" at bounding box center [994, 70] width 110 height 10
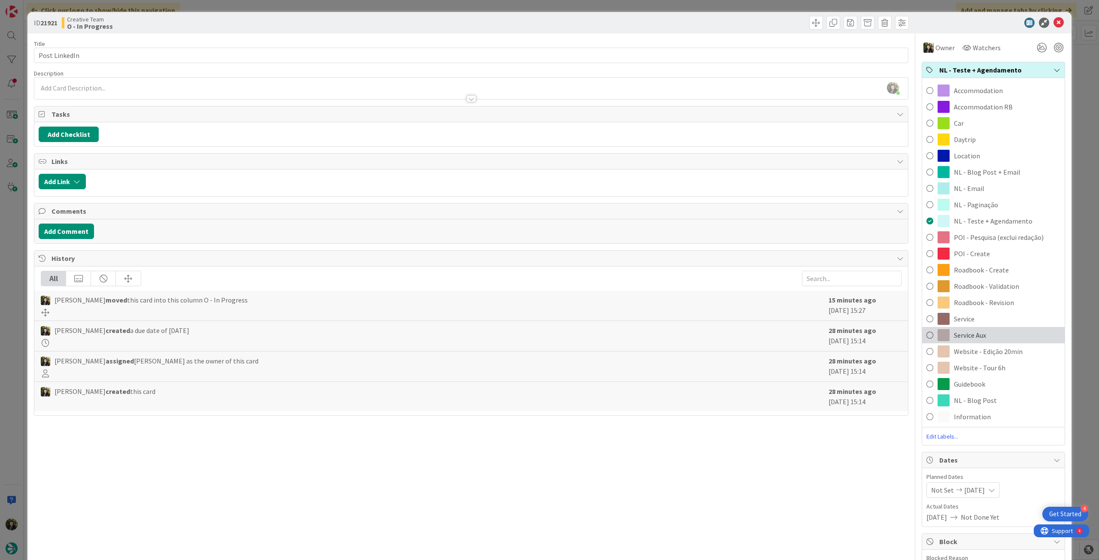
click at [964, 332] on span "Service Aux" at bounding box center [970, 335] width 32 height 10
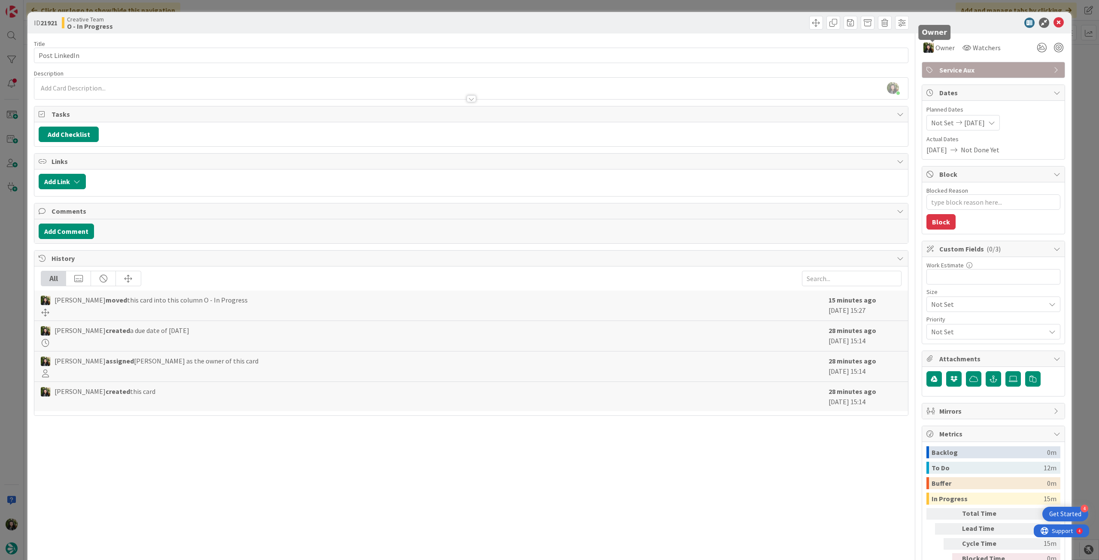
type textarea "x"
drag, startPoint x: 108, startPoint y: 55, endPoint x: 193, endPoint y: 50, distance: 85.1
click at [12, 54] on div "ID 21921 Creative Team O - In Progress Title 13 / 128 Post LinkedIn Description…" at bounding box center [549, 280] width 1099 height 560
click at [1053, 22] on icon at bounding box center [1058, 23] width 10 height 10
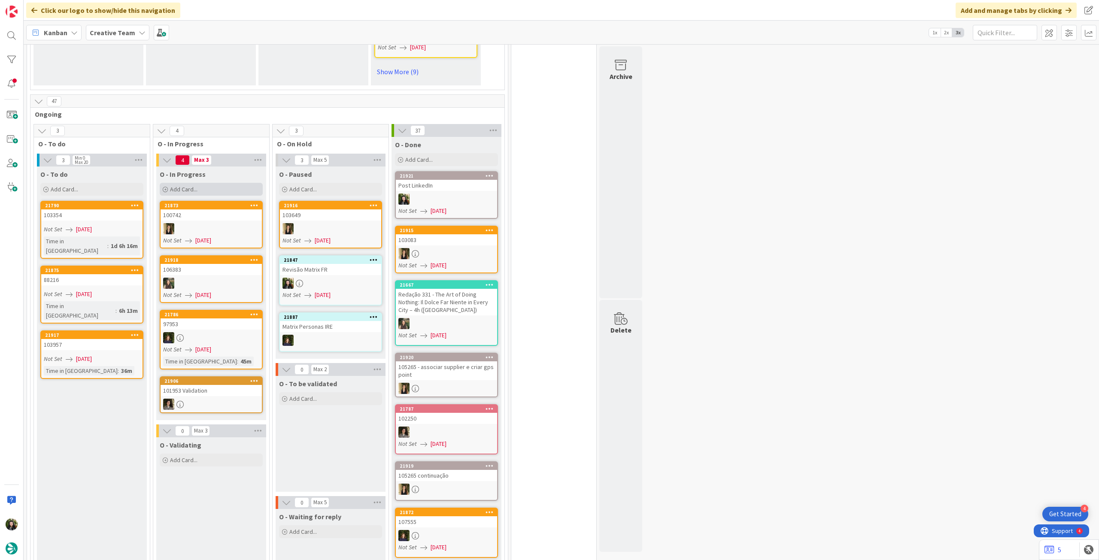
click at [194, 185] on span "Add Card..." at bounding box center [183, 189] width 27 height 8
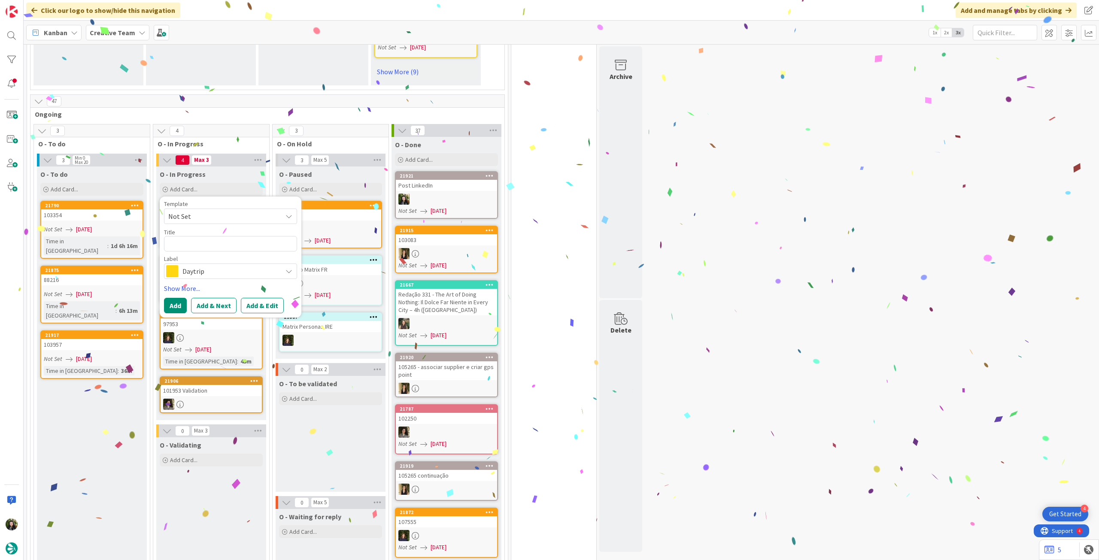
type textarea "Post LinkedIn"
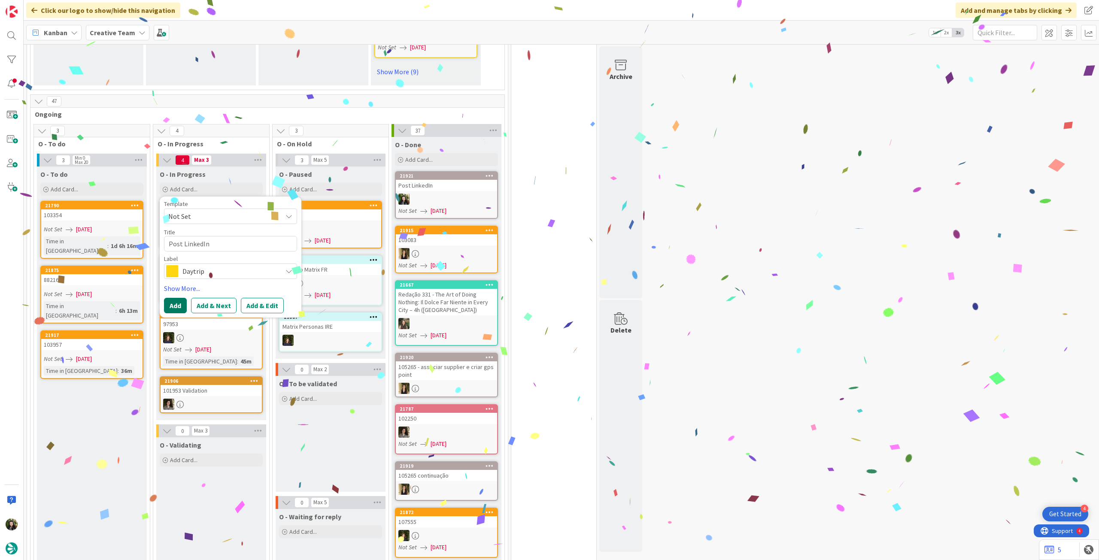
click at [172, 298] on button "Add" at bounding box center [175, 305] width 23 height 15
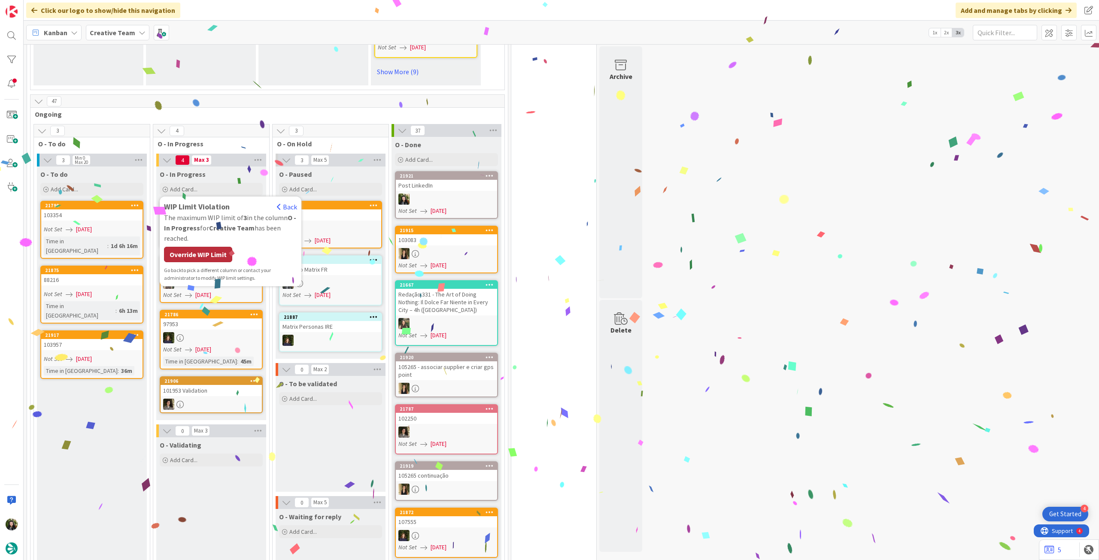
click at [197, 247] on div "Override WIP Limit" at bounding box center [198, 254] width 68 height 15
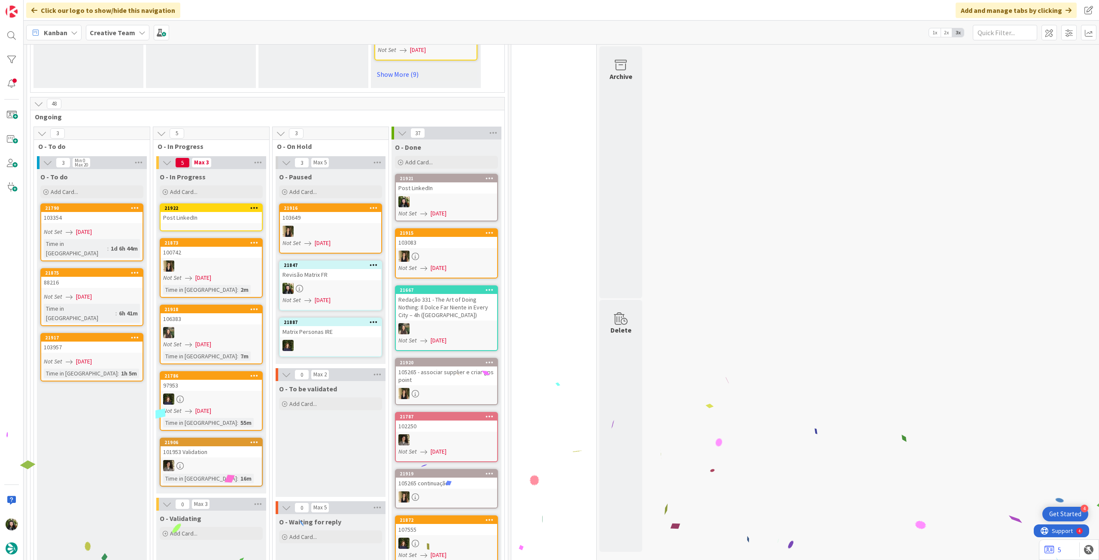
click at [206, 212] on div "Post LinkedIn" at bounding box center [211, 217] width 101 height 11
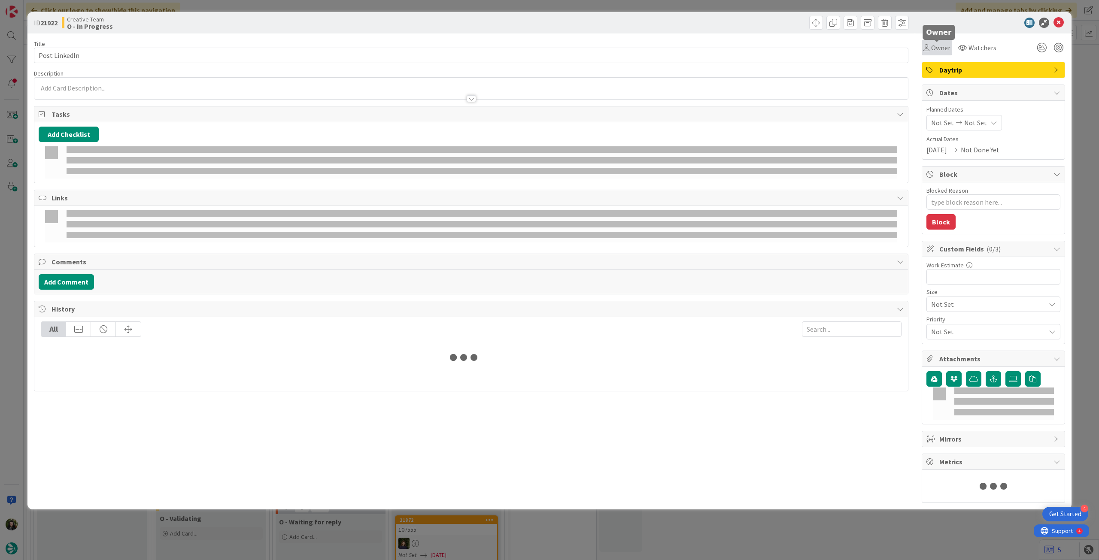
click at [928, 48] on icon at bounding box center [926, 47] width 6 height 7
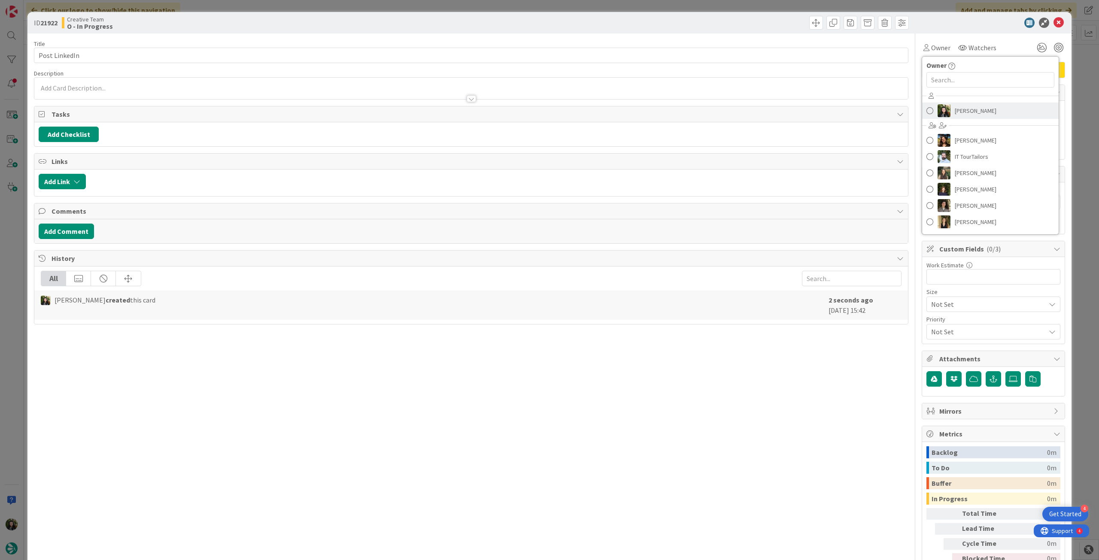
click at [946, 115] on link "Beatriz Cassona" at bounding box center [990, 111] width 136 height 16
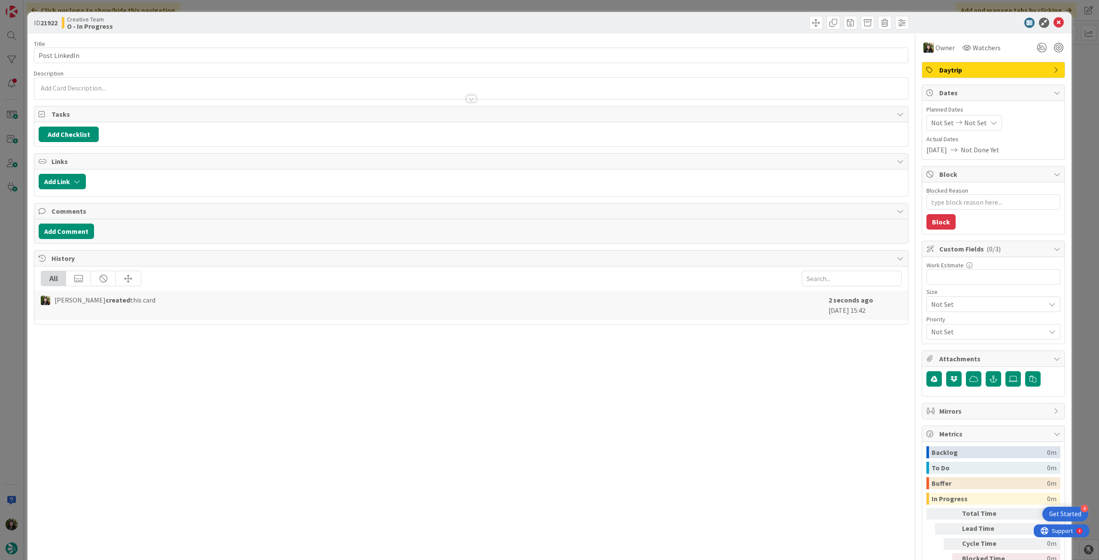
click at [981, 127] on div "Not Set Not Set" at bounding box center [964, 122] width 76 height 15
type textarea "x"
click at [935, 325] on icon at bounding box center [941, 323] width 13 height 10
type input "[DATE]"
type textarea "x"
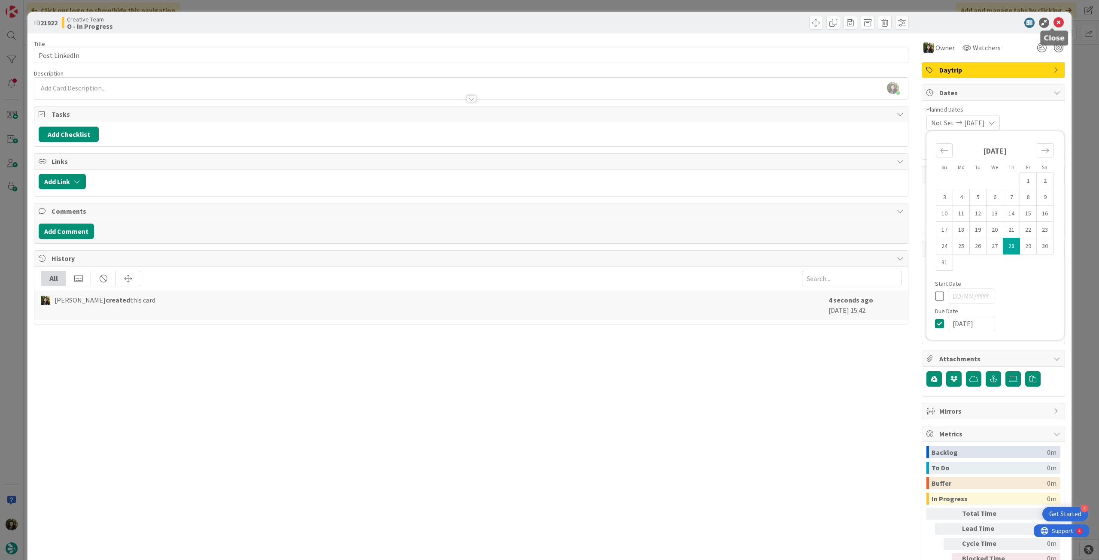
click at [1053, 21] on icon at bounding box center [1058, 23] width 10 height 10
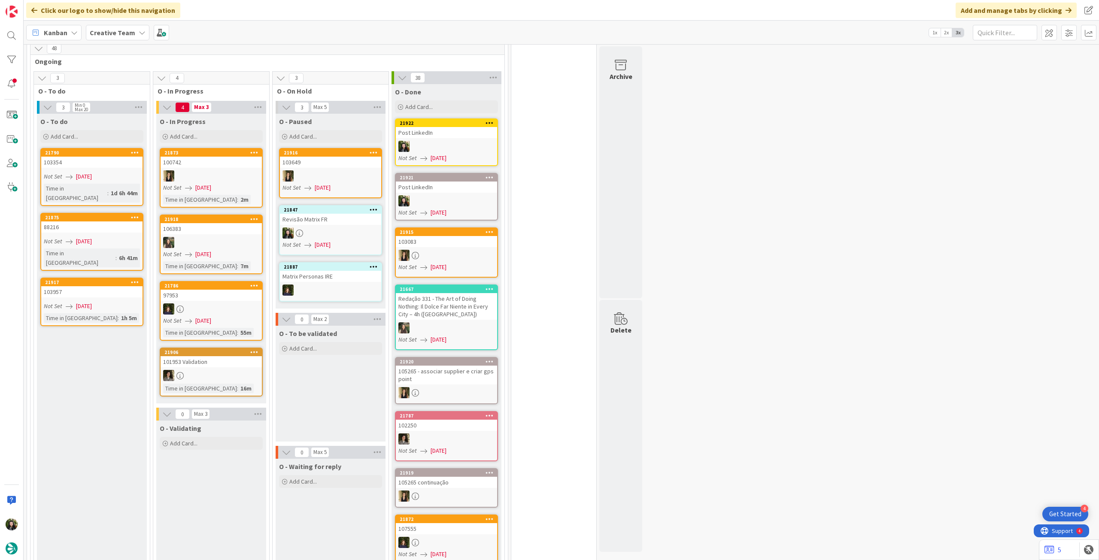
scroll to position [687, 0]
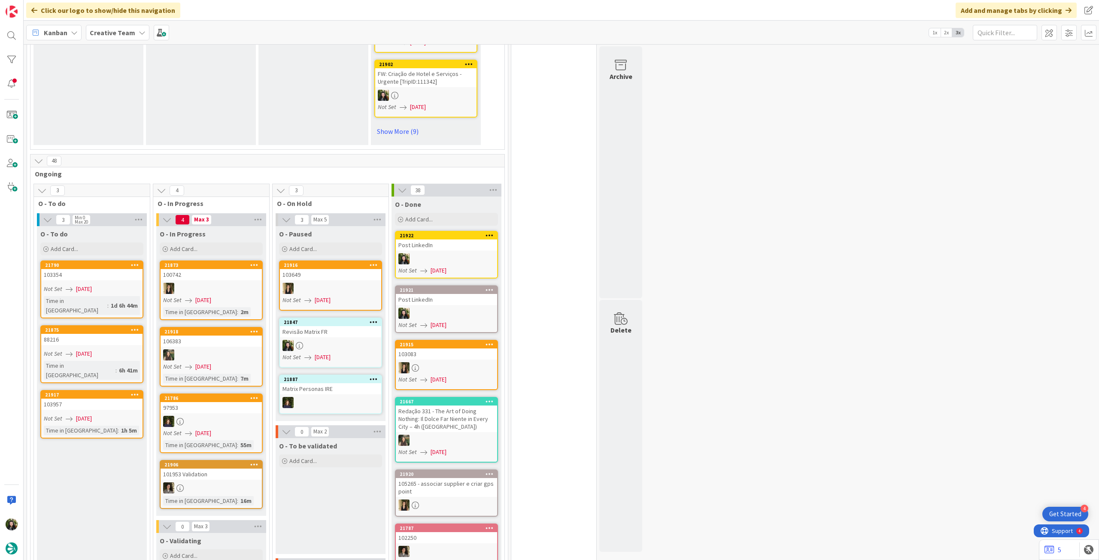
click at [131, 33] on b "Creative Team" at bounding box center [112, 32] width 45 height 9
click at [135, 123] on h4 "Creative Team - Análise" at bounding box center [154, 122] width 117 height 9
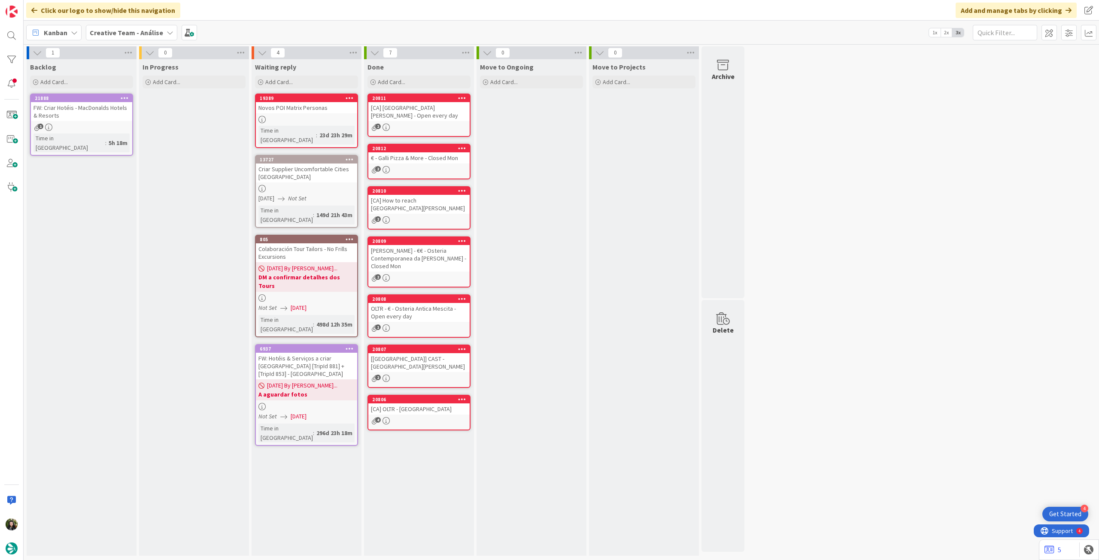
click at [141, 36] on span "Creative Team - Análise" at bounding box center [126, 32] width 73 height 10
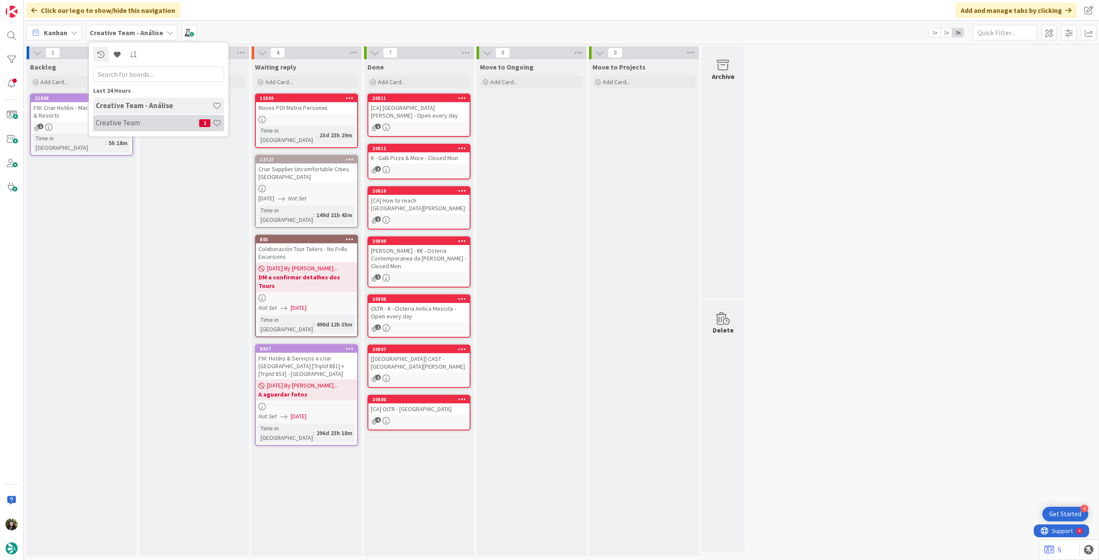
click at [150, 119] on h4 "Creative Team" at bounding box center [147, 122] width 103 height 9
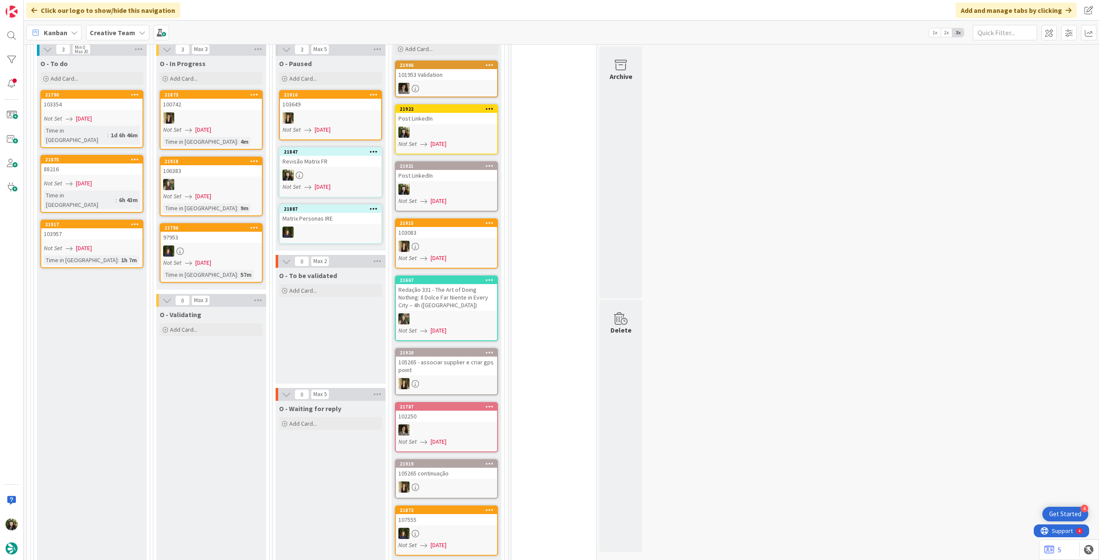
scroll to position [801, 0]
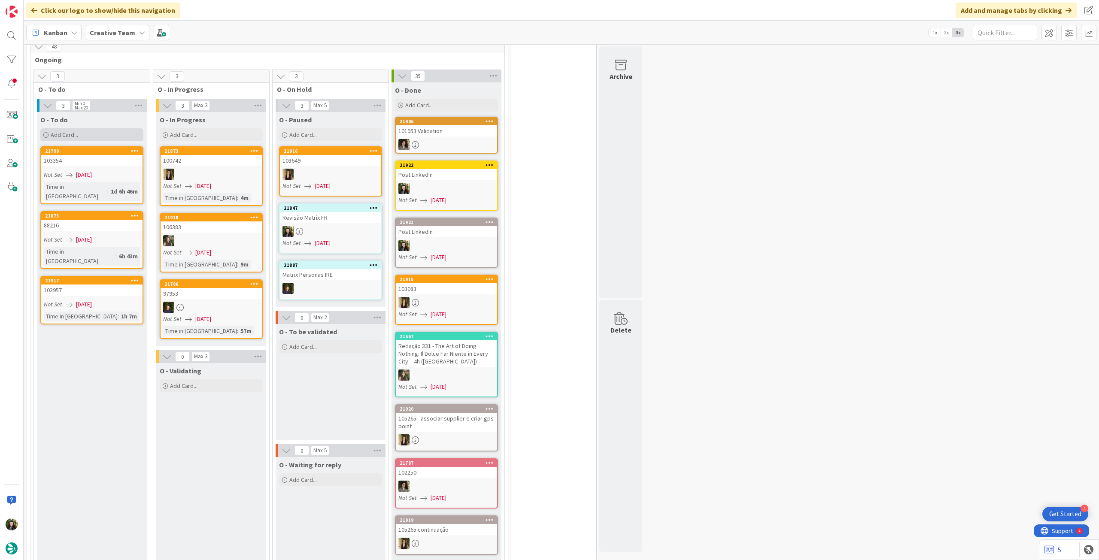
click at [83, 128] on div "Add Card..." at bounding box center [91, 134] width 103 height 13
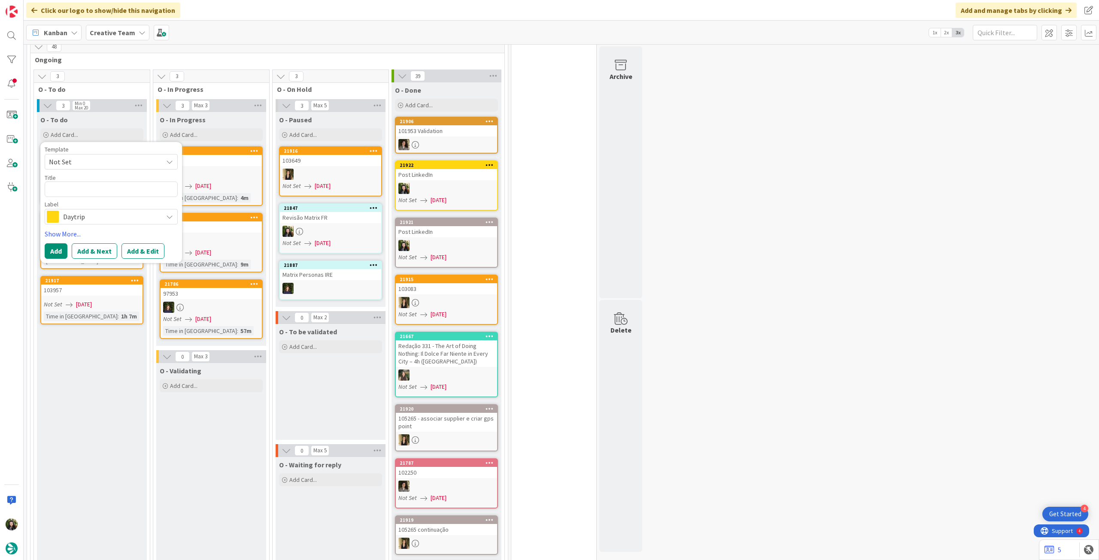
click at [100, 30] on b "Creative Team" at bounding box center [112, 32] width 45 height 9
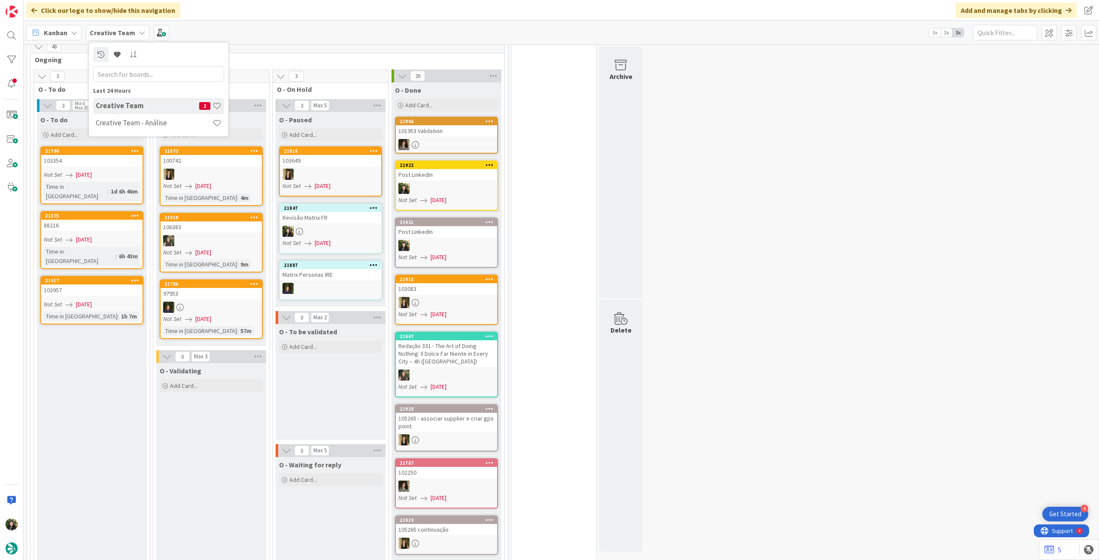
click at [128, 133] on div "Last 24 Hours Creative Team 2 Creative Team - Análise" at bounding box center [158, 89] width 139 height 94
click at [128, 127] on h4 "Creative Team - Análise" at bounding box center [154, 122] width 117 height 9
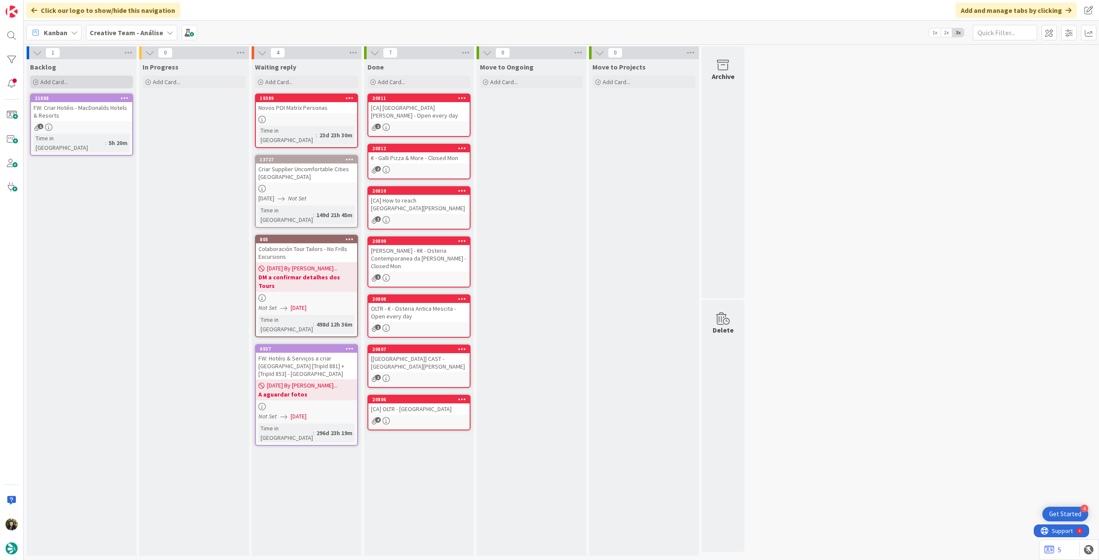
click at [93, 84] on div "Add Card..." at bounding box center [81, 82] width 103 height 13
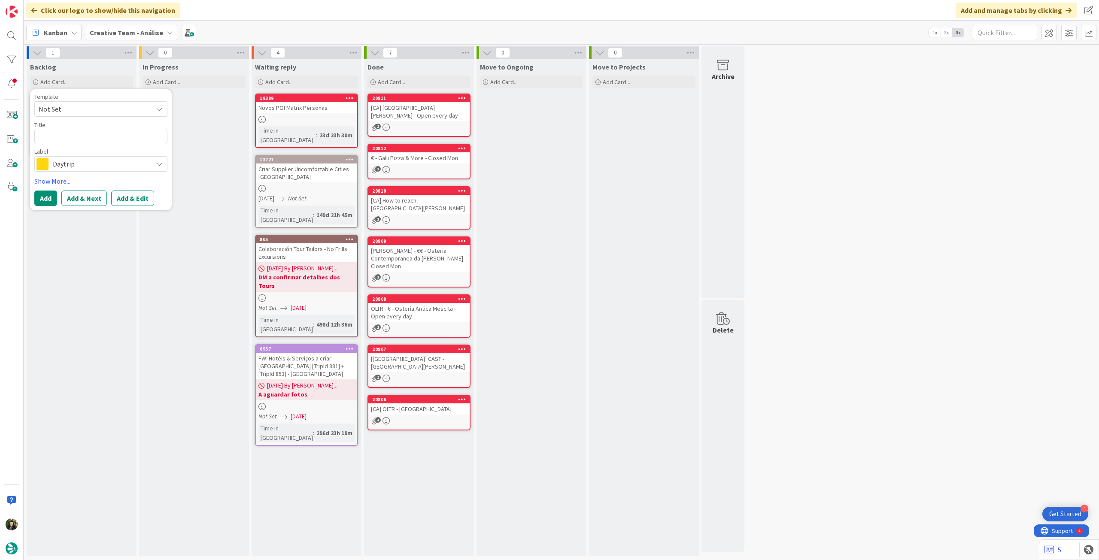
click at [82, 168] on span "Daytrip" at bounding box center [100, 164] width 95 height 12
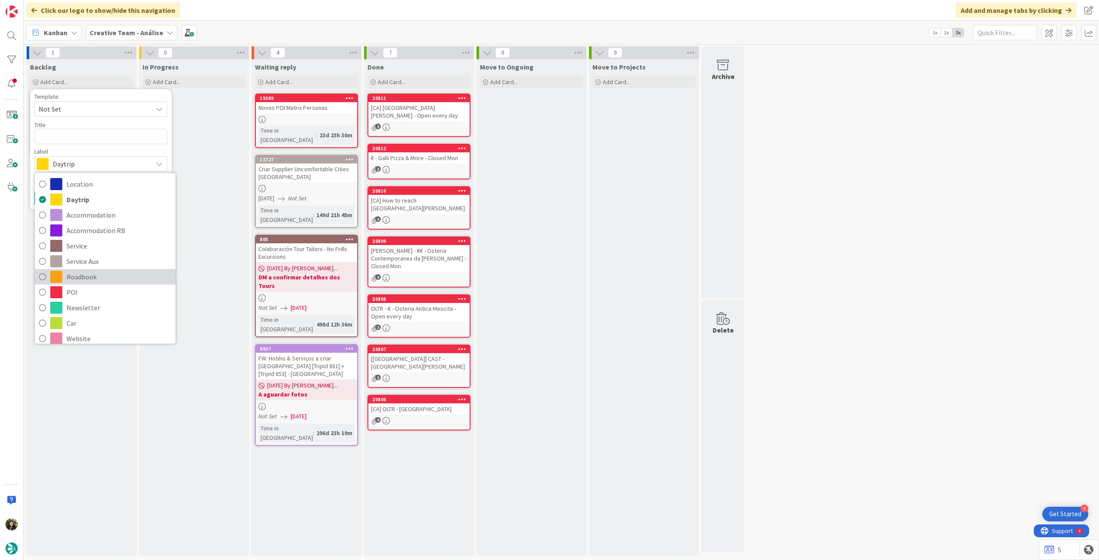
click at [104, 279] on span "Roadbook" at bounding box center [119, 276] width 105 height 13
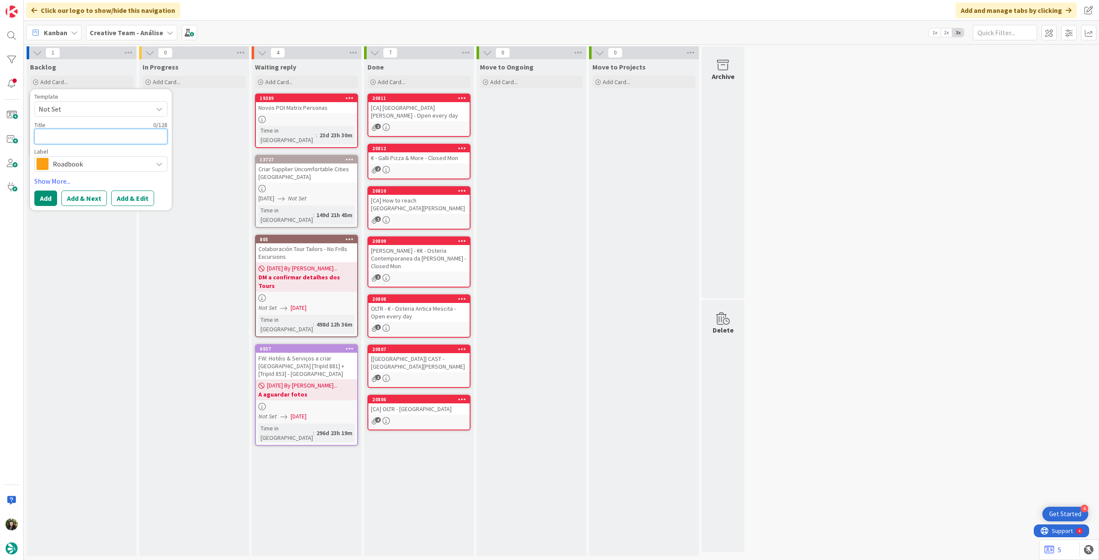
click at [83, 143] on textarea at bounding box center [100, 136] width 133 height 15
paste textarea "102826"
type textarea "x"
type textarea "102826"
click at [40, 201] on button "Add" at bounding box center [45, 198] width 23 height 15
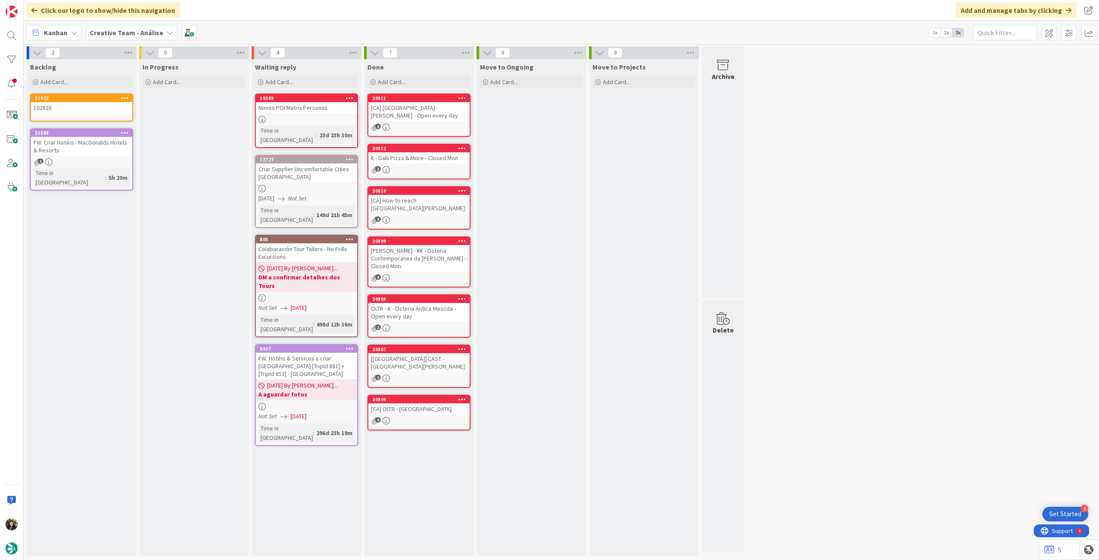
click at [84, 113] on link "21923 102826" at bounding box center [81, 108] width 103 height 28
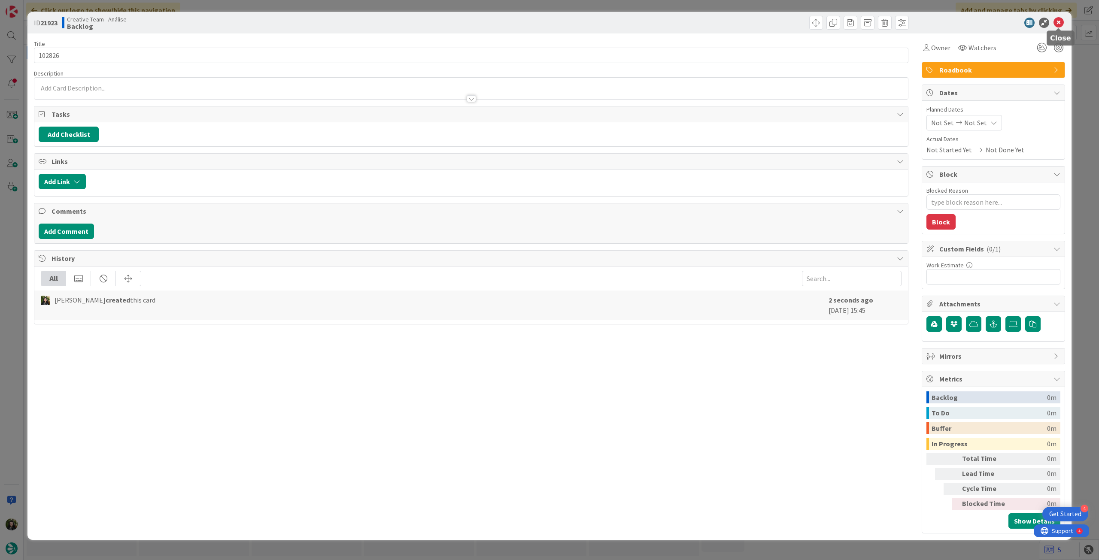
click at [1060, 22] on icon at bounding box center [1058, 23] width 10 height 10
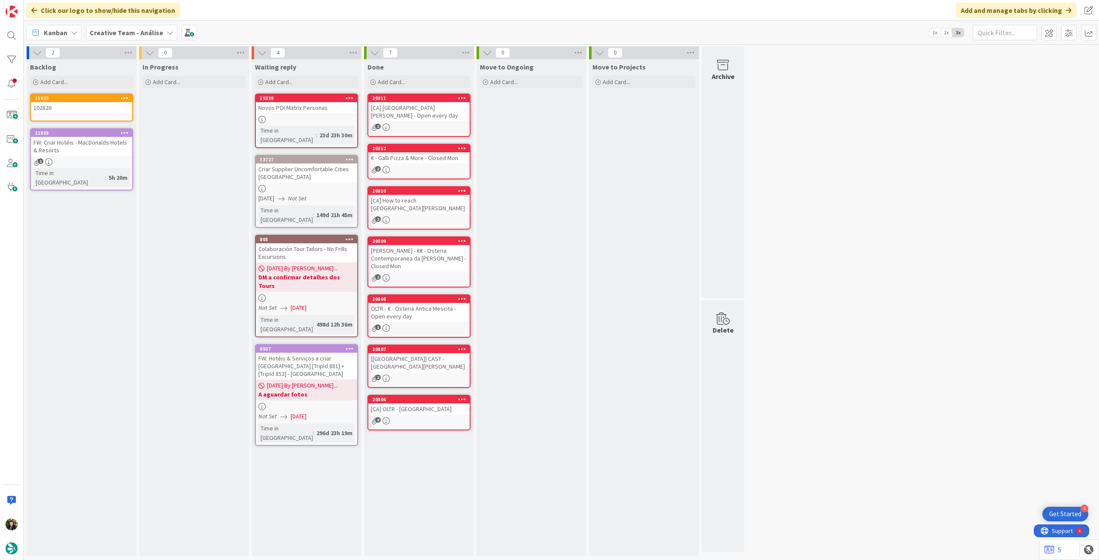
click at [109, 39] on div "Creative Team - Análise" at bounding box center [131, 32] width 91 height 15
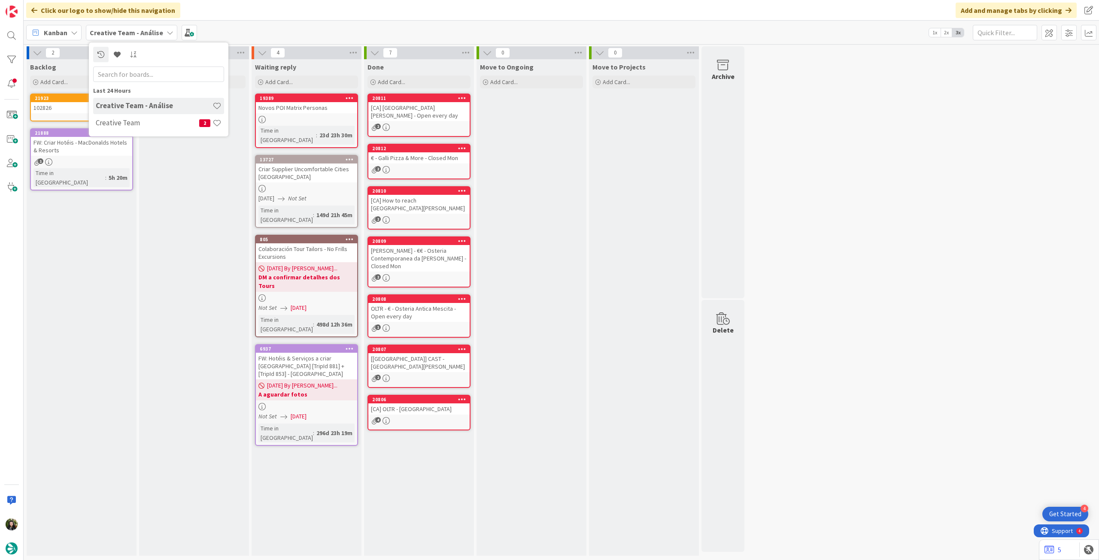
click at [120, 132] on div "Last 24 Hours Creative Team - Análise Creative Team 2" at bounding box center [158, 89] width 139 height 94
click at [124, 127] on div "Creative Team 2" at bounding box center [158, 123] width 131 height 16
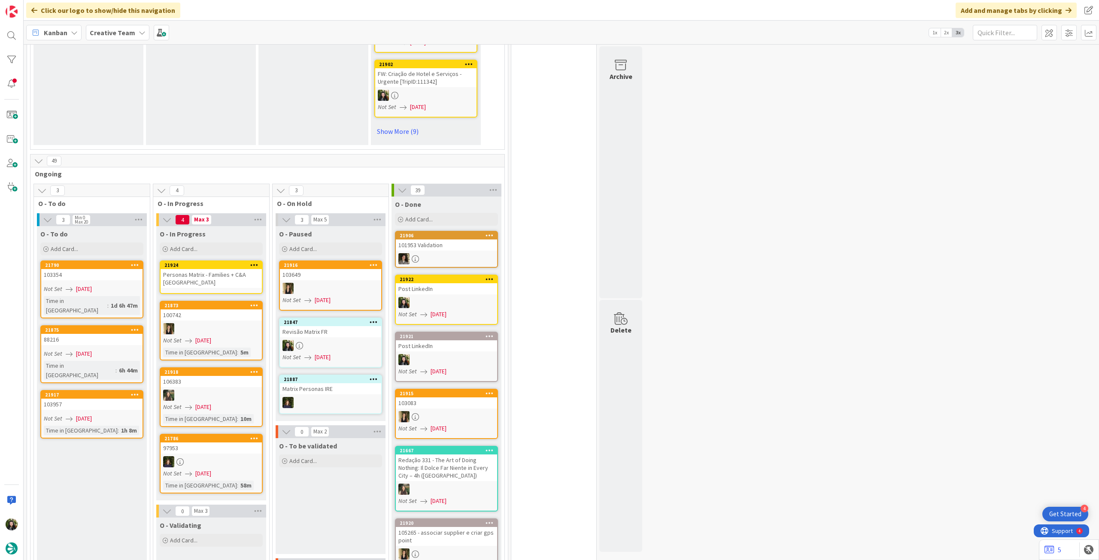
click at [106, 30] on b "Creative Team" at bounding box center [112, 32] width 45 height 9
click at [117, 127] on div "Creative Team - Análise" at bounding box center [158, 123] width 131 height 16
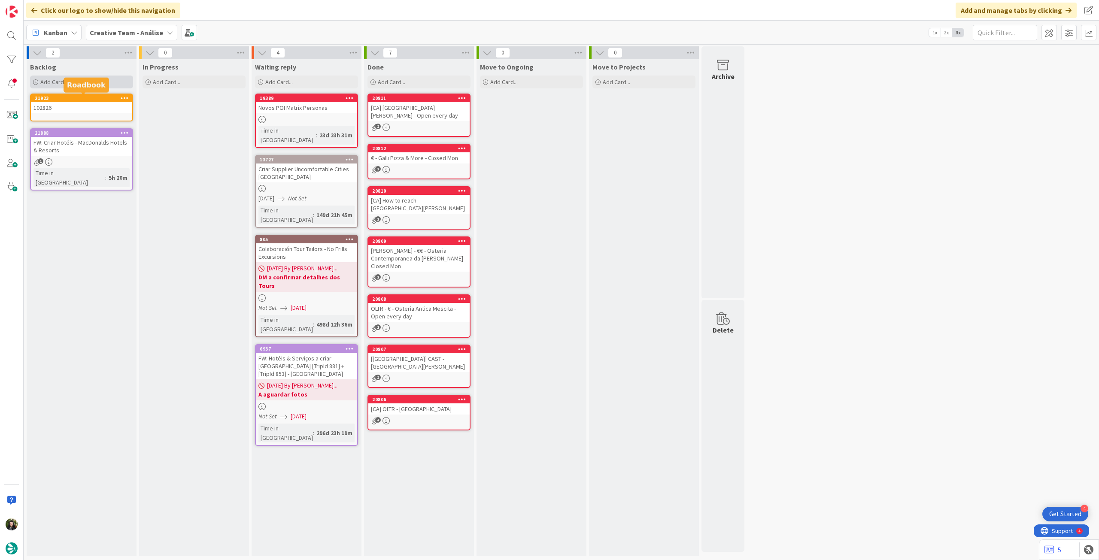
drag, startPoint x: 82, startPoint y: 99, endPoint x: 79, endPoint y: 81, distance: 17.9
click at [79, 81] on div "Add Card..." at bounding box center [81, 82] width 103 height 13
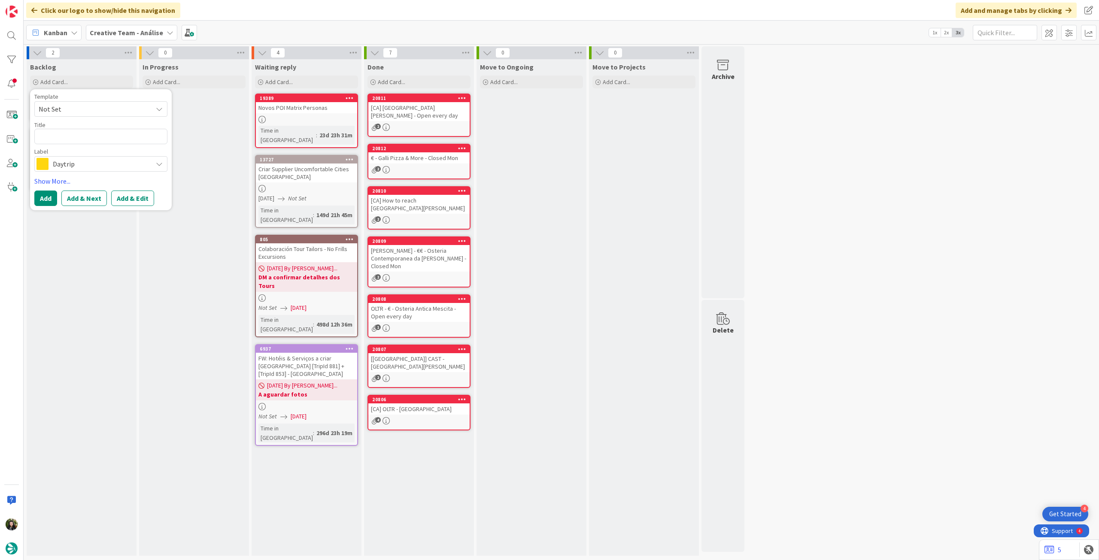
click at [77, 162] on span "Daytrip" at bounding box center [100, 164] width 95 height 12
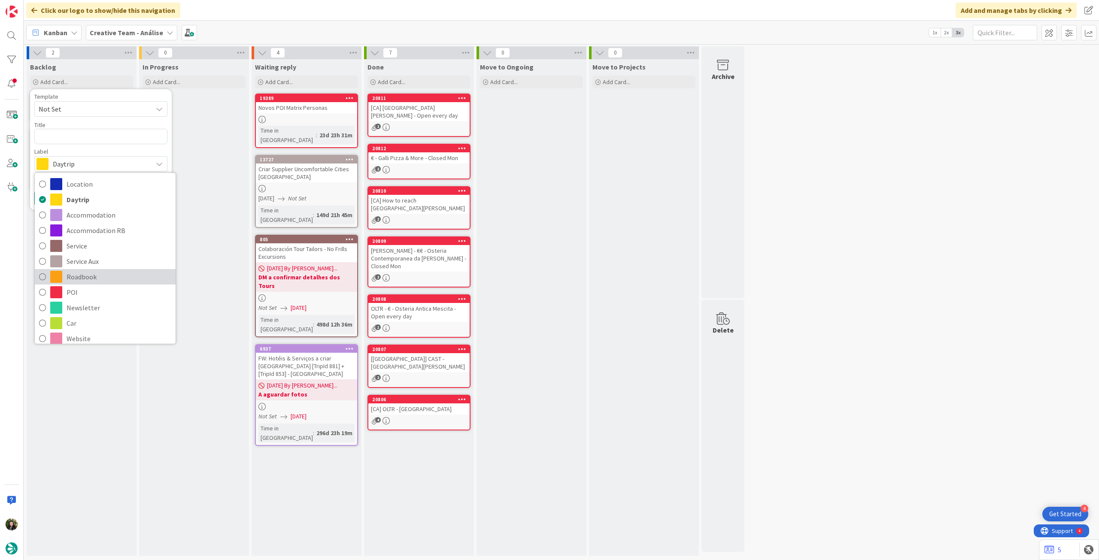
click at [84, 275] on span "Roadbook" at bounding box center [119, 276] width 105 height 13
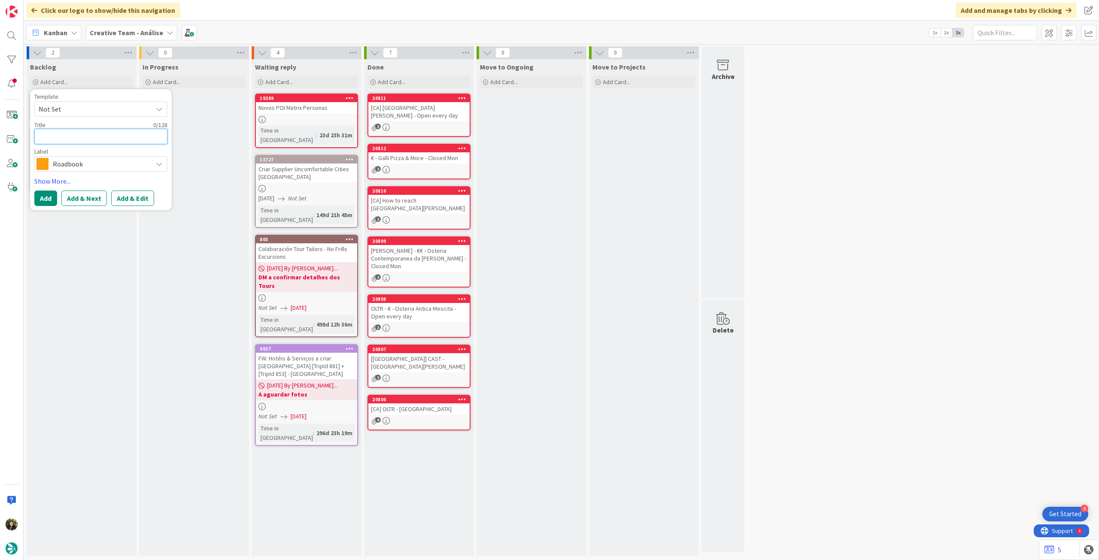
click at [87, 133] on textarea at bounding box center [100, 136] width 133 height 15
paste textarea "101221"
type textarea "x"
type textarea "101221"
click at [48, 192] on button "Add" at bounding box center [45, 198] width 23 height 15
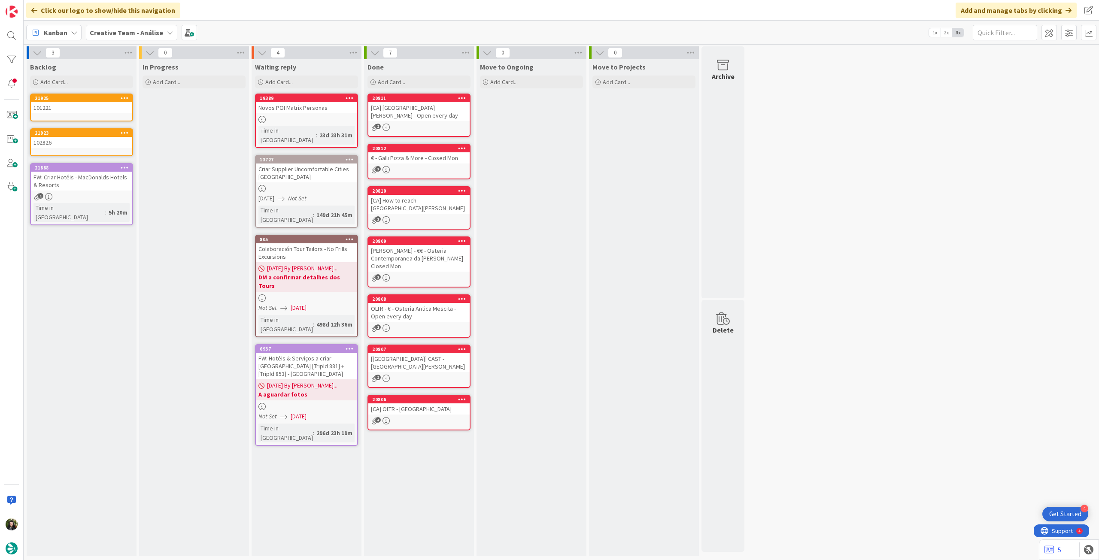
click at [118, 37] on span "Creative Team - Análise" at bounding box center [126, 32] width 73 height 10
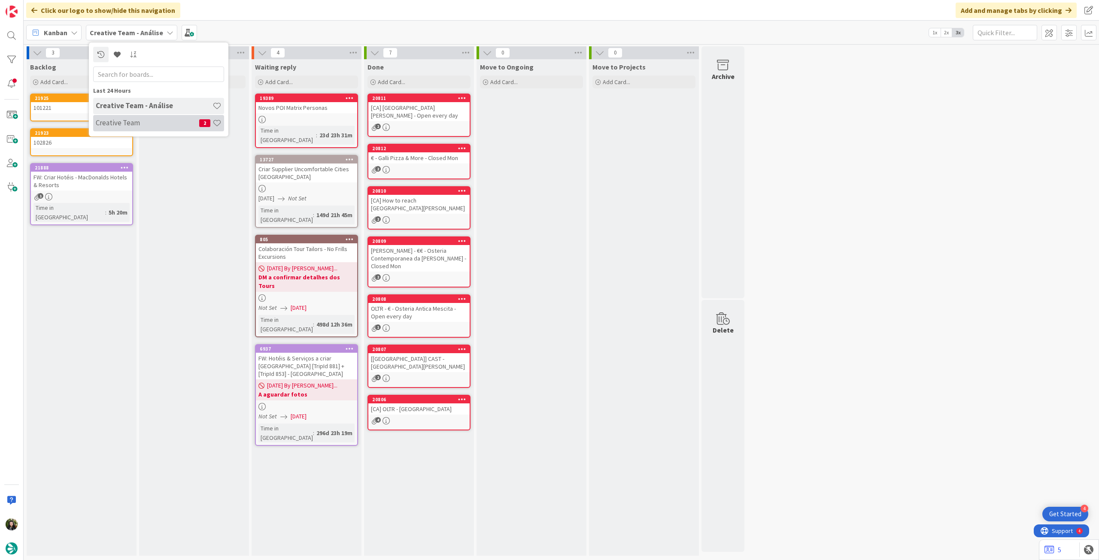
click at [124, 119] on h4 "Creative Team" at bounding box center [147, 122] width 103 height 9
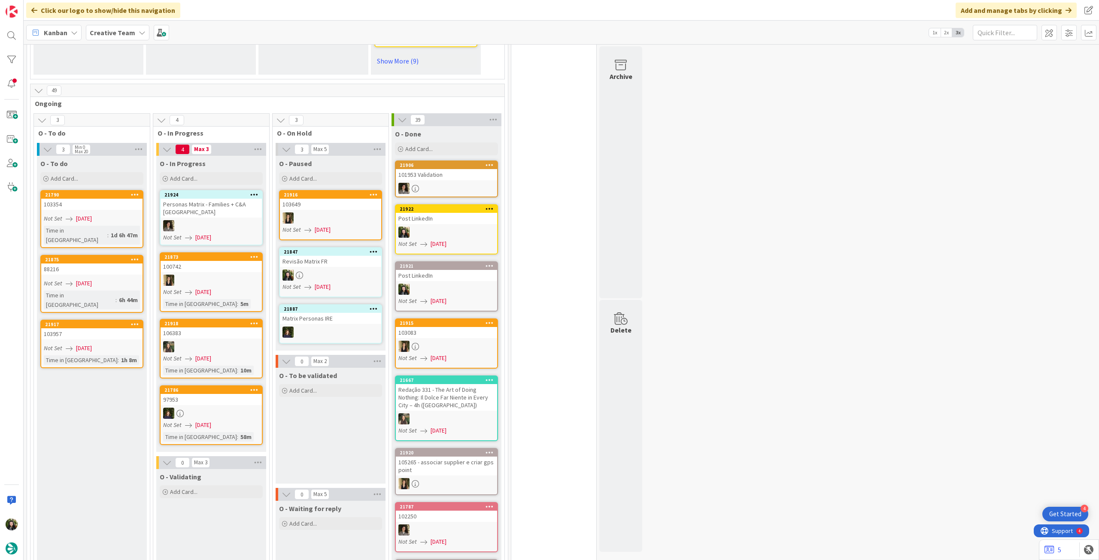
scroll to position [744, 0]
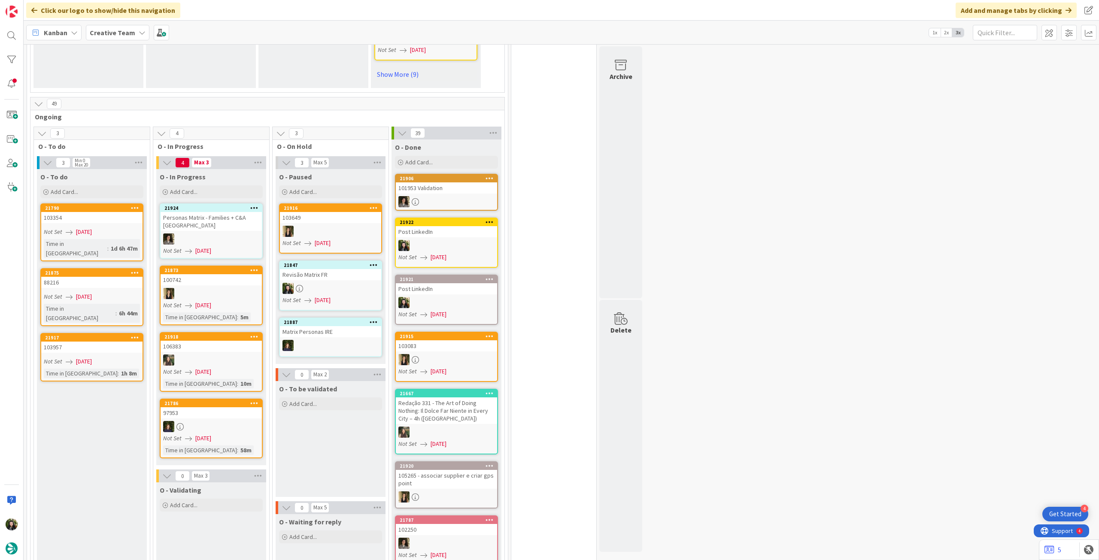
click at [100, 33] on b "Creative Team" at bounding box center [112, 32] width 45 height 9
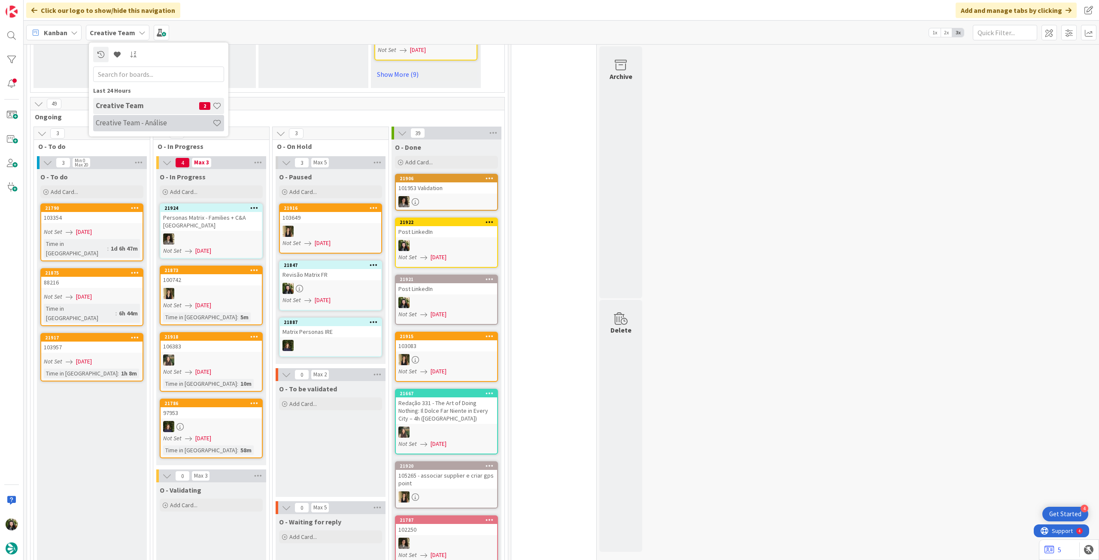
click at [129, 126] on h4 "Creative Team - Análise" at bounding box center [154, 122] width 117 height 9
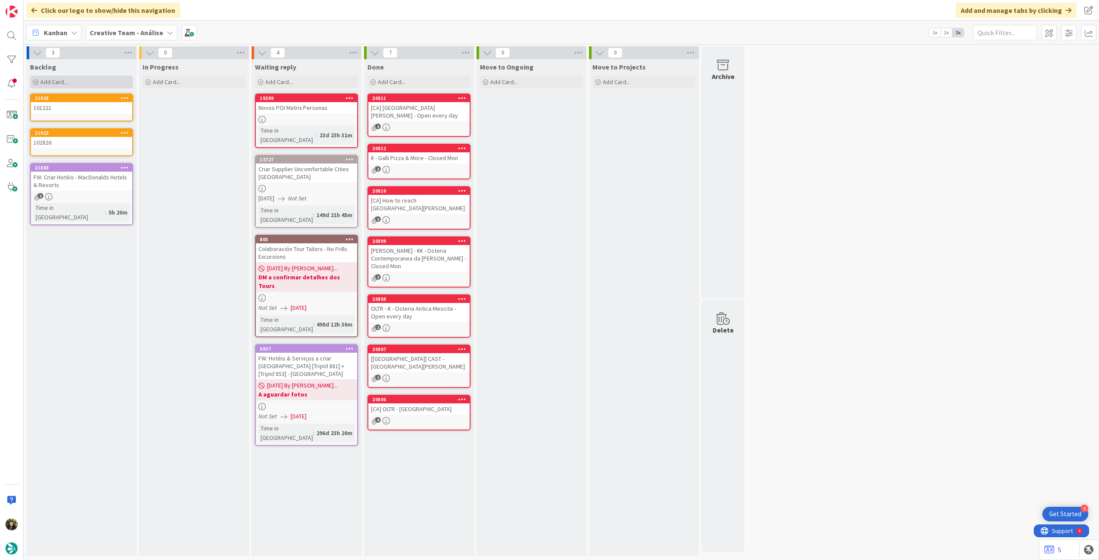
click at [88, 86] on div "Add Card..." at bounding box center [81, 82] width 103 height 13
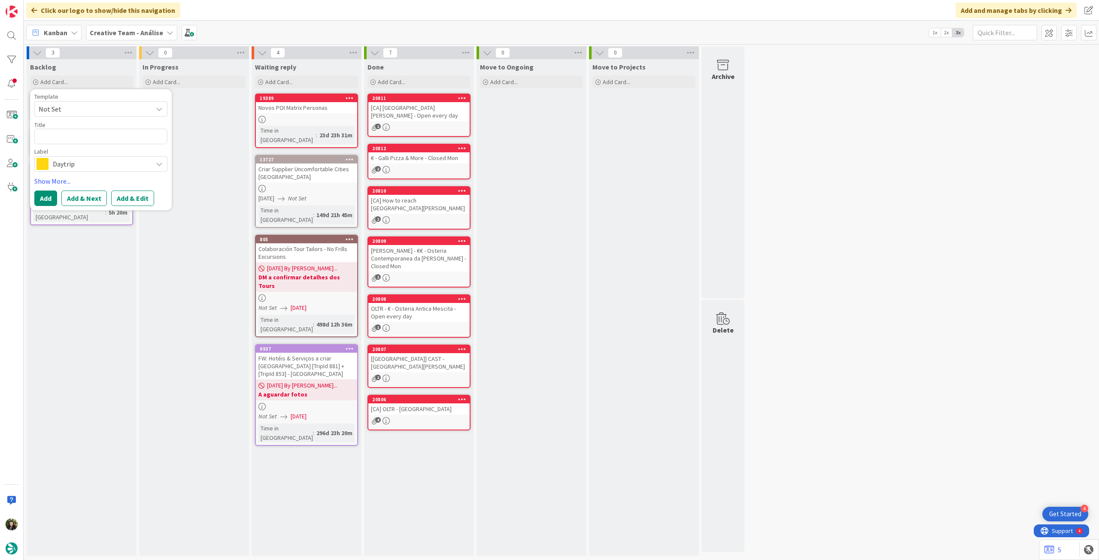
click at [96, 164] on span "Daytrip" at bounding box center [100, 164] width 95 height 12
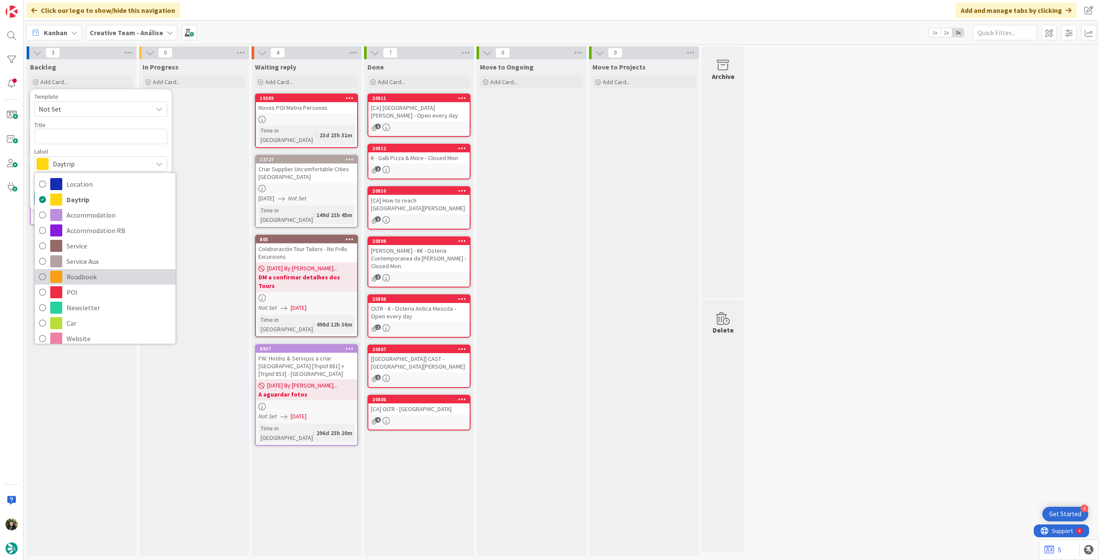
click at [100, 275] on span "Roadbook" at bounding box center [119, 276] width 105 height 13
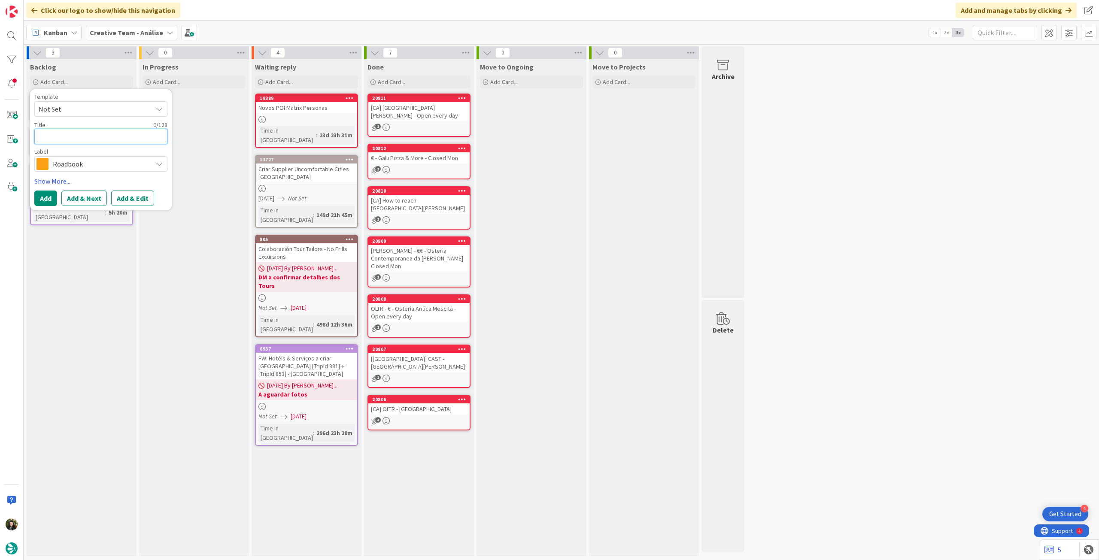
click at [95, 133] on textarea at bounding box center [100, 136] width 133 height 15
paste textarea "100674"
type textarea "x"
type textarea "100674"
click at [54, 194] on button "Add" at bounding box center [45, 198] width 23 height 15
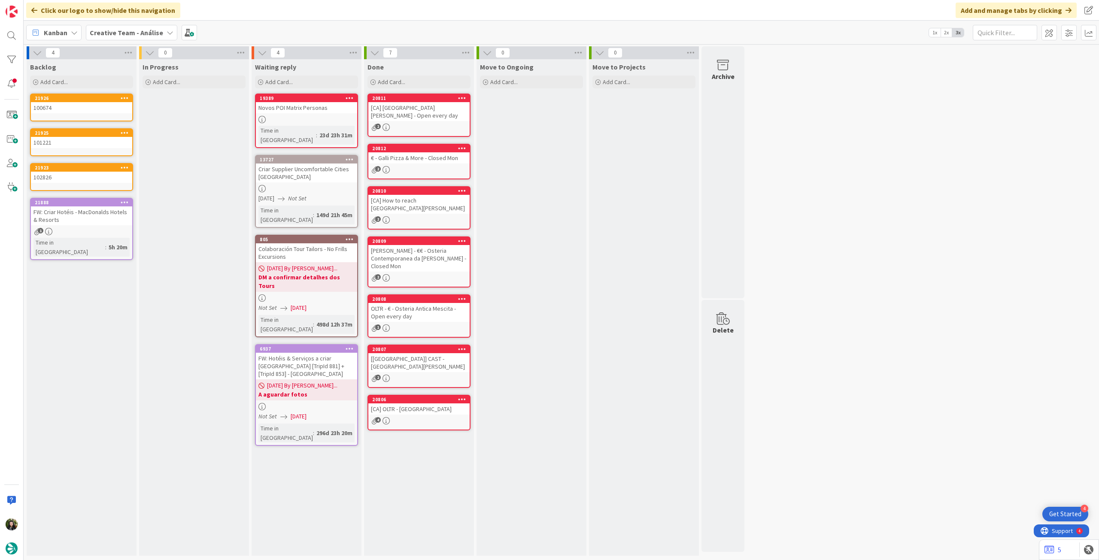
click at [114, 30] on b "Creative Team - Análise" at bounding box center [126, 32] width 73 height 9
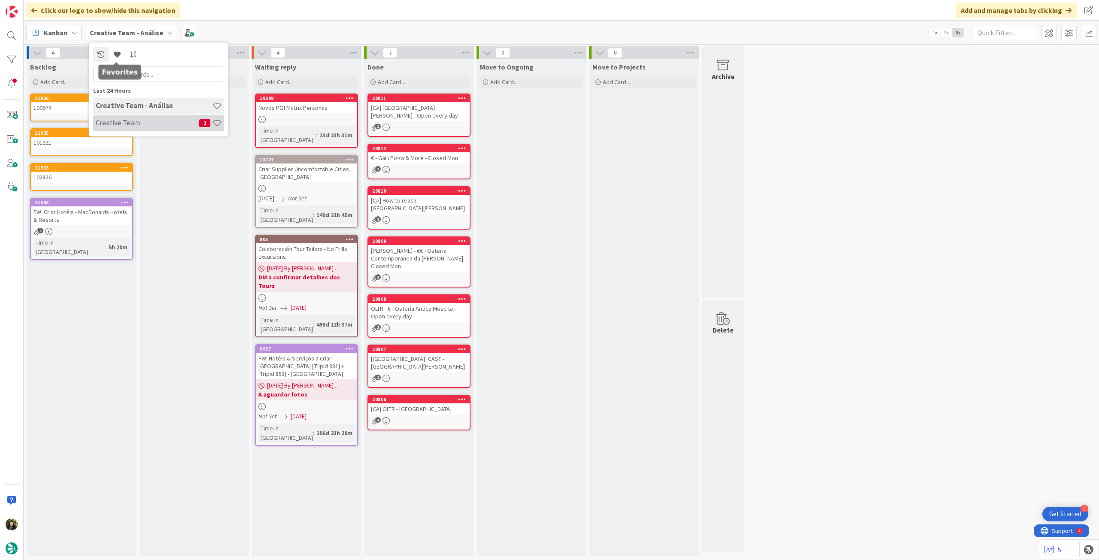
click at [121, 120] on h4 "Creative Team" at bounding box center [147, 122] width 103 height 9
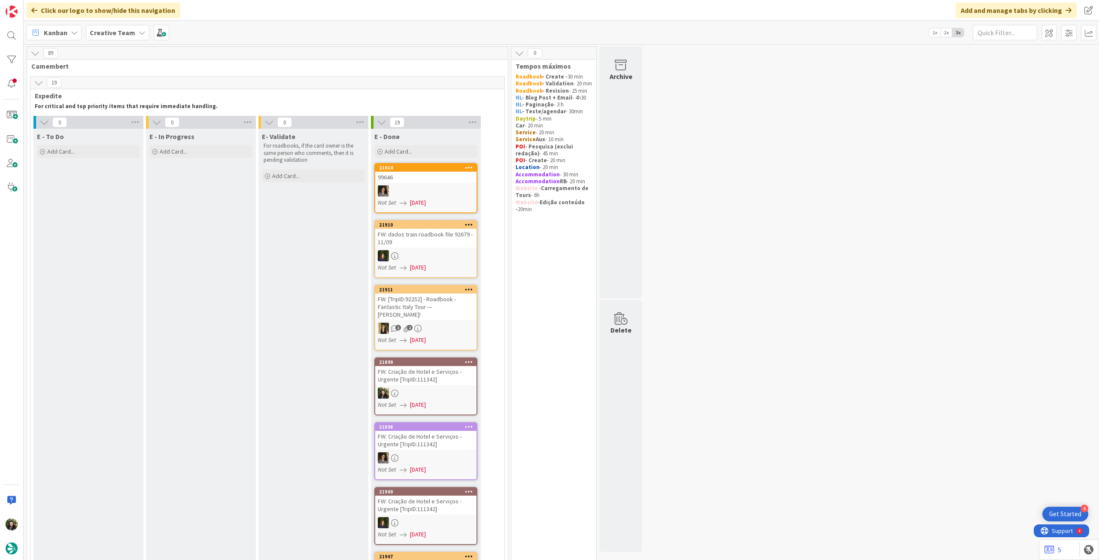
drag, startPoint x: 133, startPoint y: 36, endPoint x: 133, endPoint y: 43, distance: 7.7
click at [133, 36] on div "Creative Team" at bounding box center [118, 32] width 64 height 15
click at [124, 119] on h4 "Creative Team - Análise" at bounding box center [154, 122] width 117 height 9
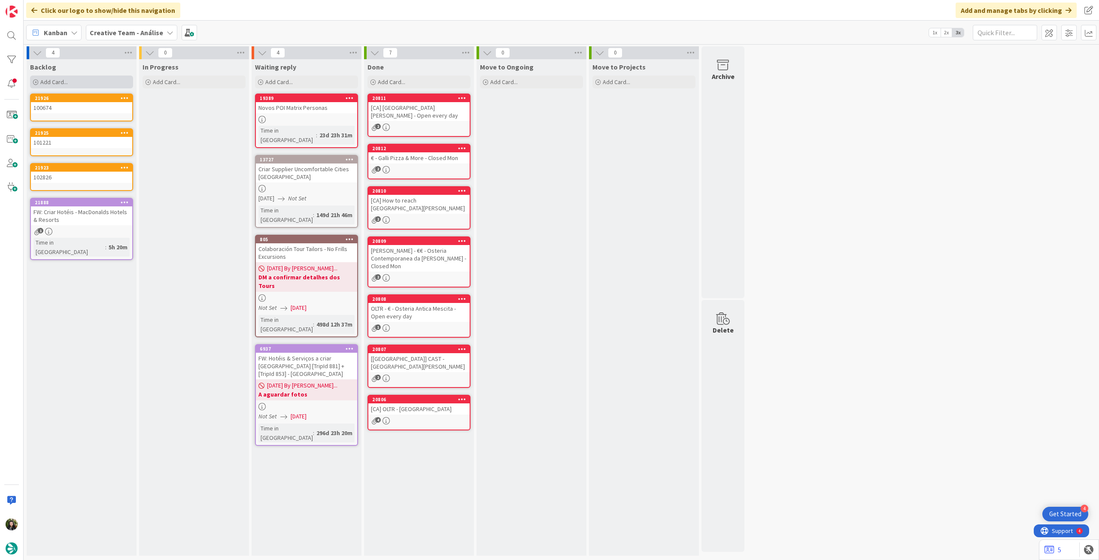
click at [74, 82] on div "Add Card..." at bounding box center [81, 82] width 103 height 13
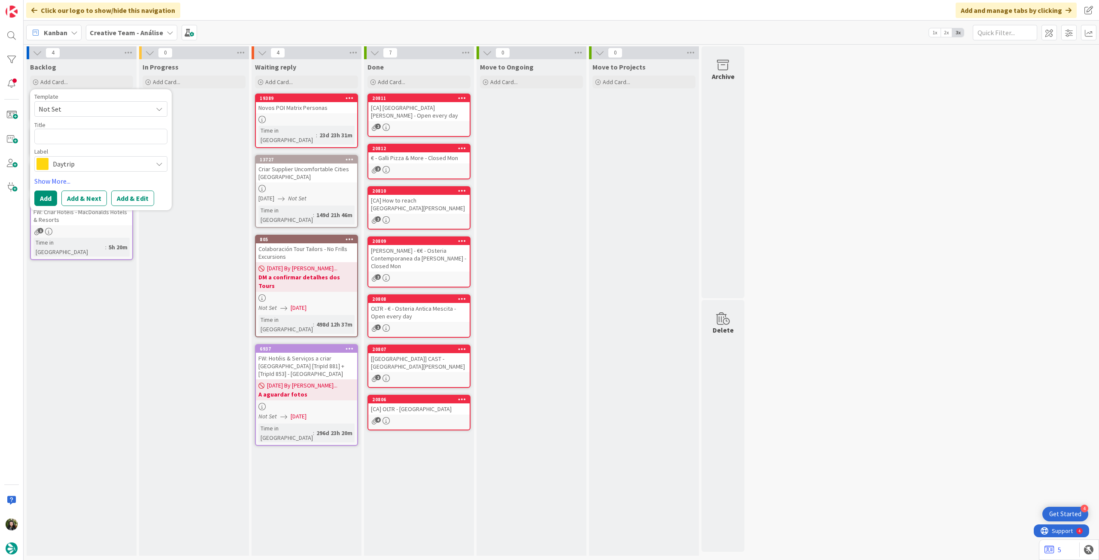
click at [85, 165] on span "Daytrip" at bounding box center [100, 164] width 95 height 12
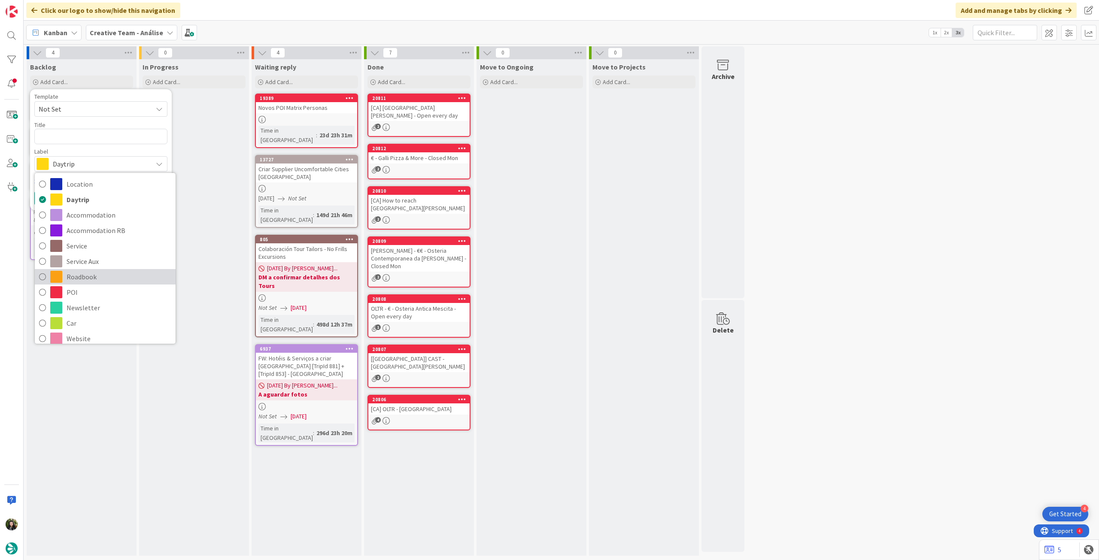
click at [112, 281] on span "Roadbook" at bounding box center [119, 276] width 105 height 13
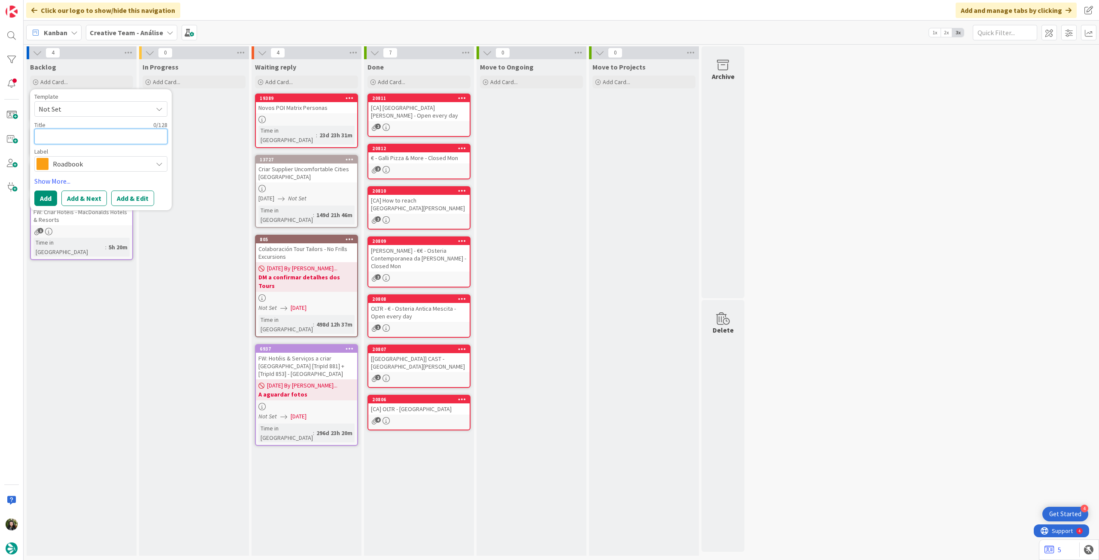
click at [92, 138] on textarea at bounding box center [100, 136] width 133 height 15
paste textarea "93343"
type textarea "x"
type textarea "93343"
click at [46, 199] on button "Add" at bounding box center [45, 198] width 23 height 15
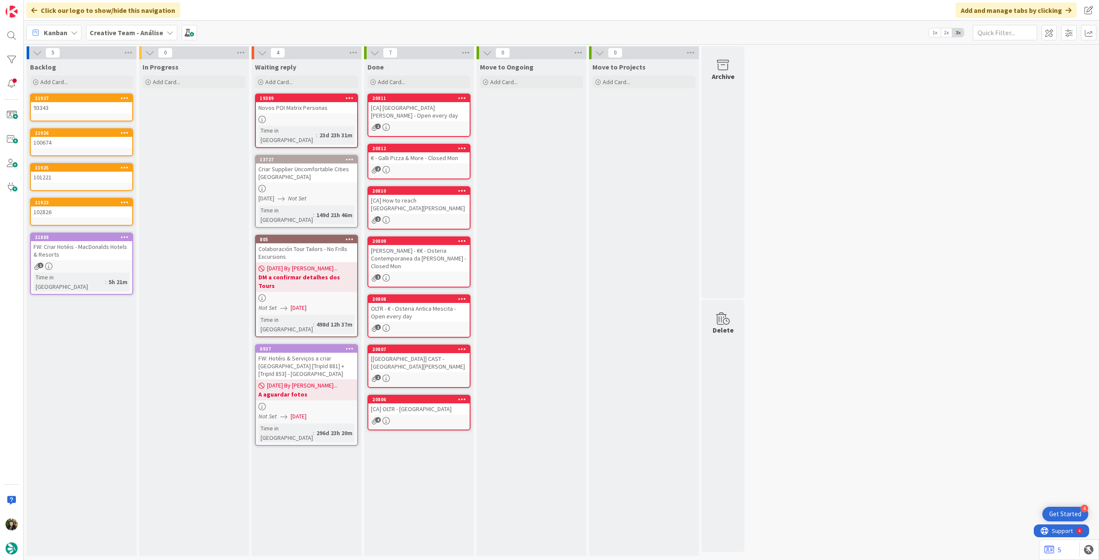
click at [106, 32] on b "Creative Team - Análise" at bounding box center [126, 32] width 73 height 9
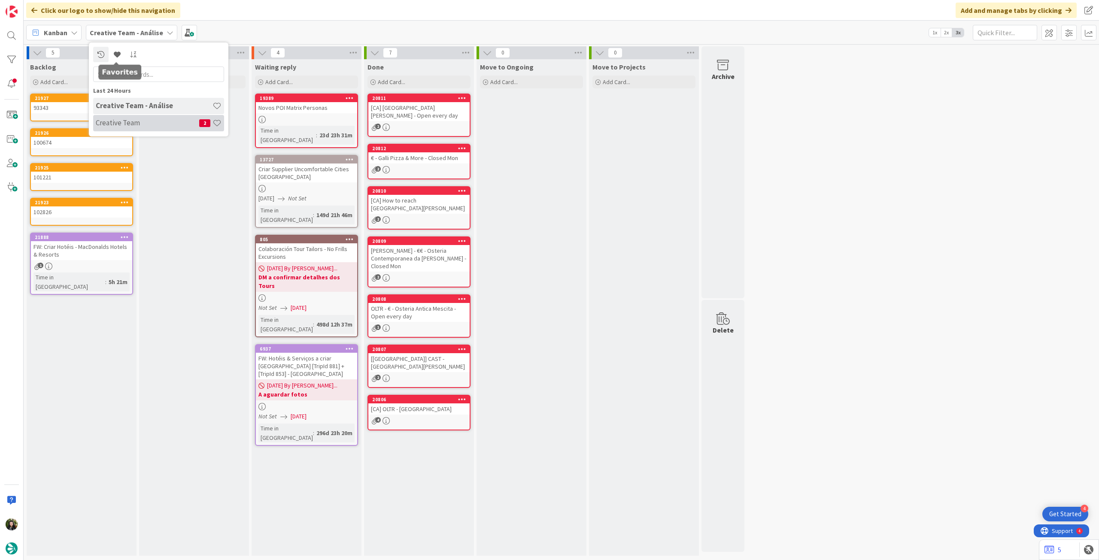
click at [133, 128] on div "Creative Team 2" at bounding box center [158, 123] width 131 height 16
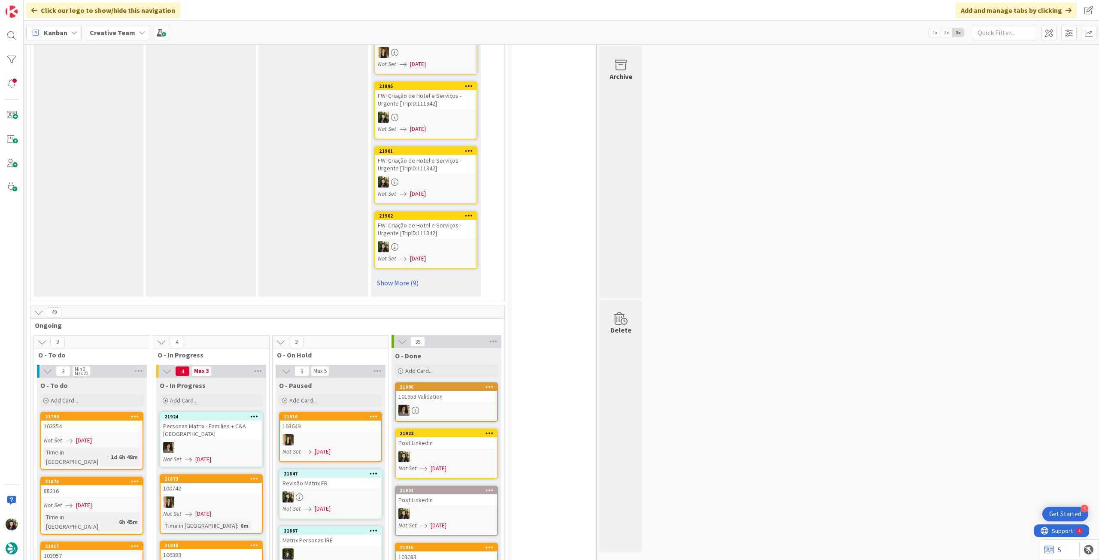
scroll to position [515, 0]
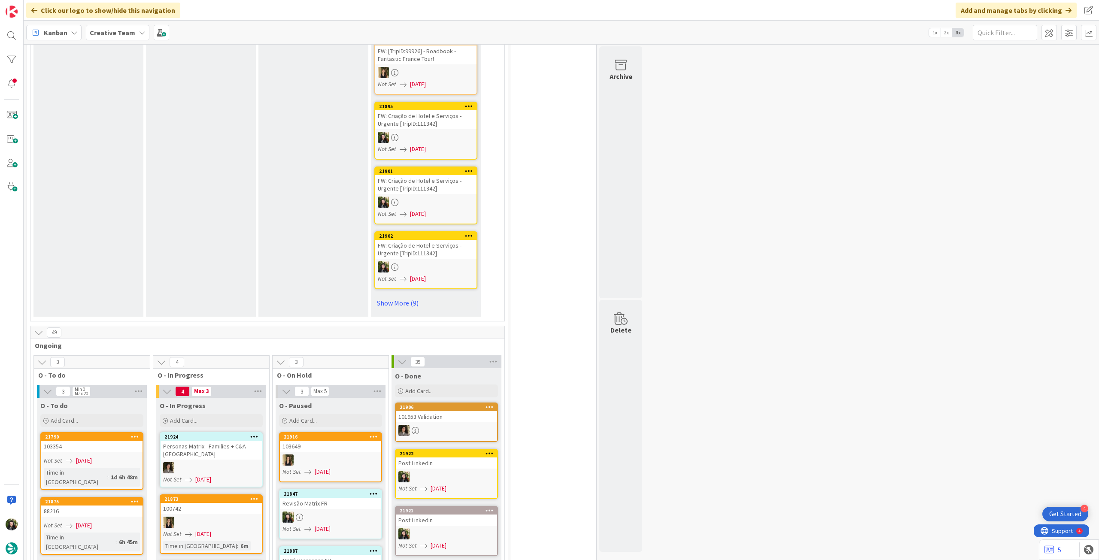
click at [135, 36] on div "Creative Team" at bounding box center [118, 32] width 64 height 15
click at [133, 121] on h4 "Creative Team - Análise" at bounding box center [154, 122] width 117 height 9
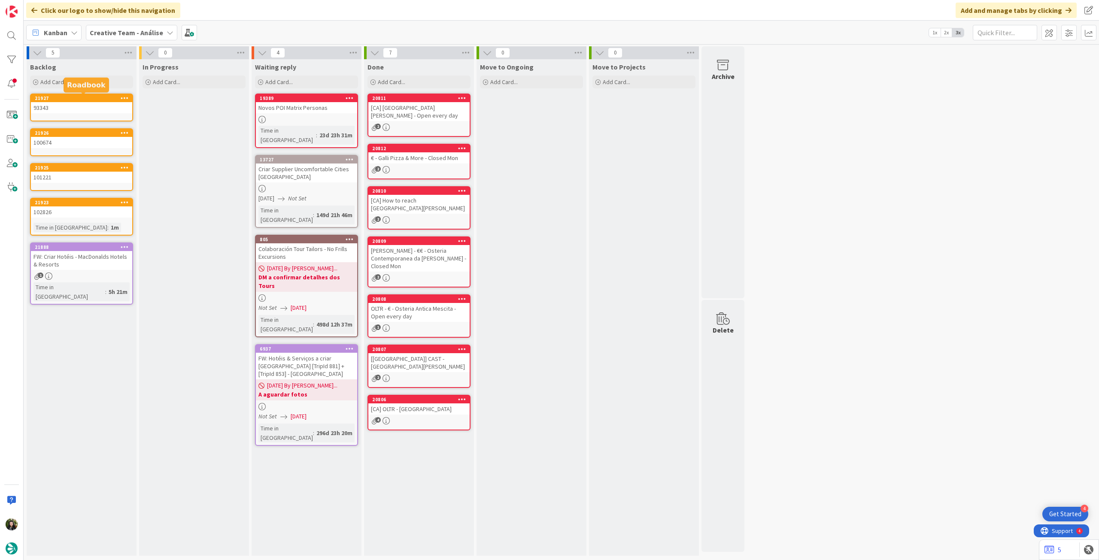
click at [86, 71] on div "Backlog Add Card..." at bounding box center [82, 74] width 110 height 31
click at [84, 81] on div "Add Card..." at bounding box center [81, 82] width 103 height 13
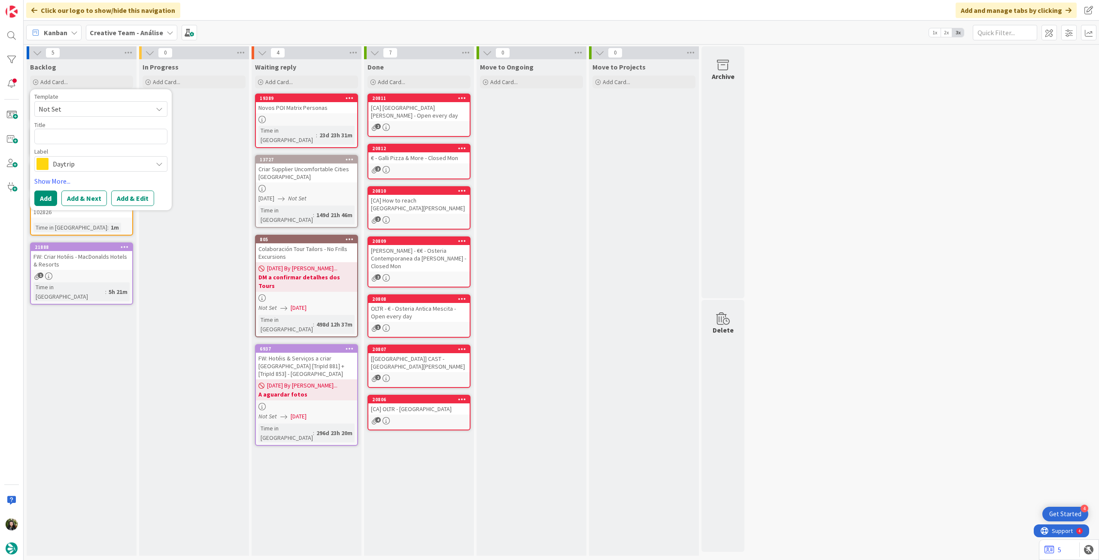
click at [100, 161] on span "Daytrip" at bounding box center [100, 164] width 95 height 12
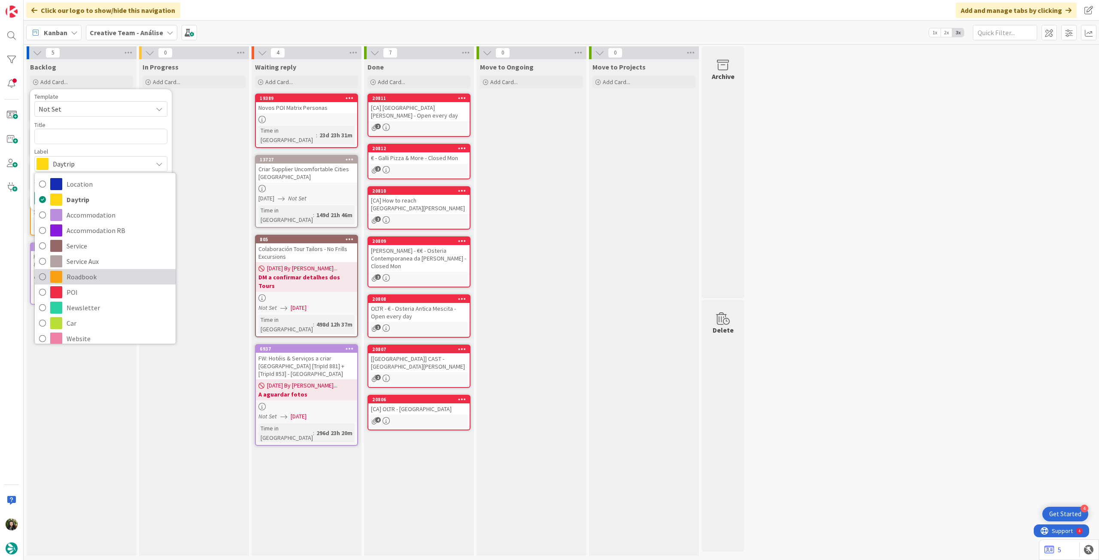
click at [98, 274] on span "Roadbook" at bounding box center [119, 276] width 105 height 13
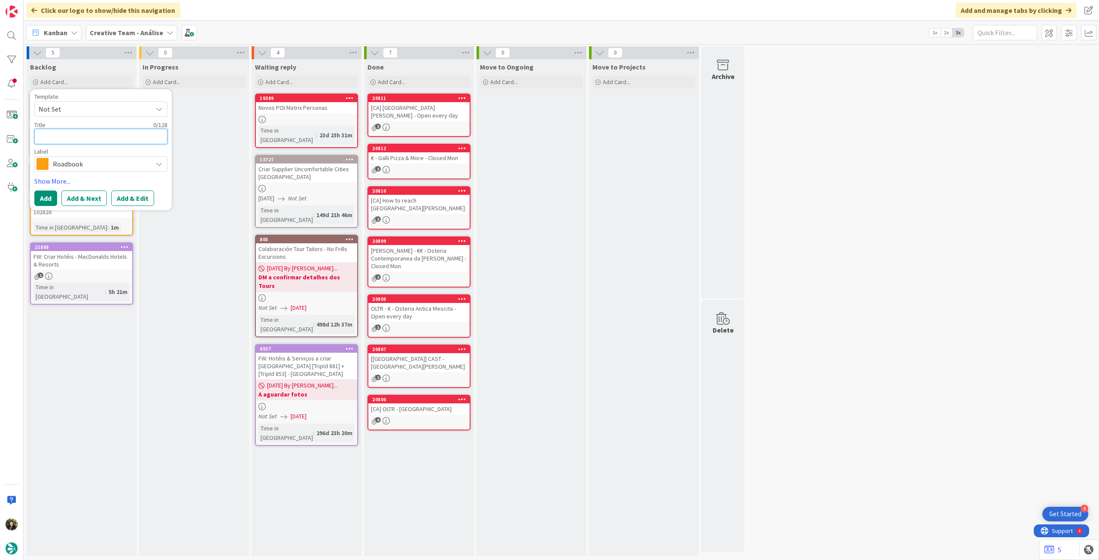
click at [102, 137] on textarea at bounding box center [100, 136] width 133 height 15
paste textarea "93402"
type textarea "x"
type textarea "93402"
click at [51, 198] on button "Add" at bounding box center [45, 198] width 23 height 15
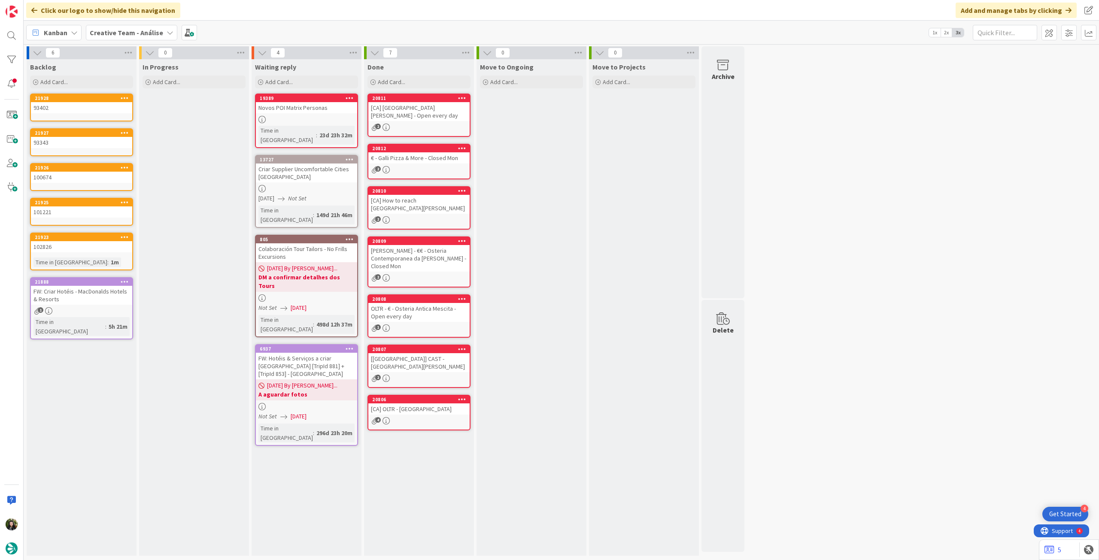
click at [107, 36] on span "Creative Team - Análise" at bounding box center [126, 32] width 73 height 10
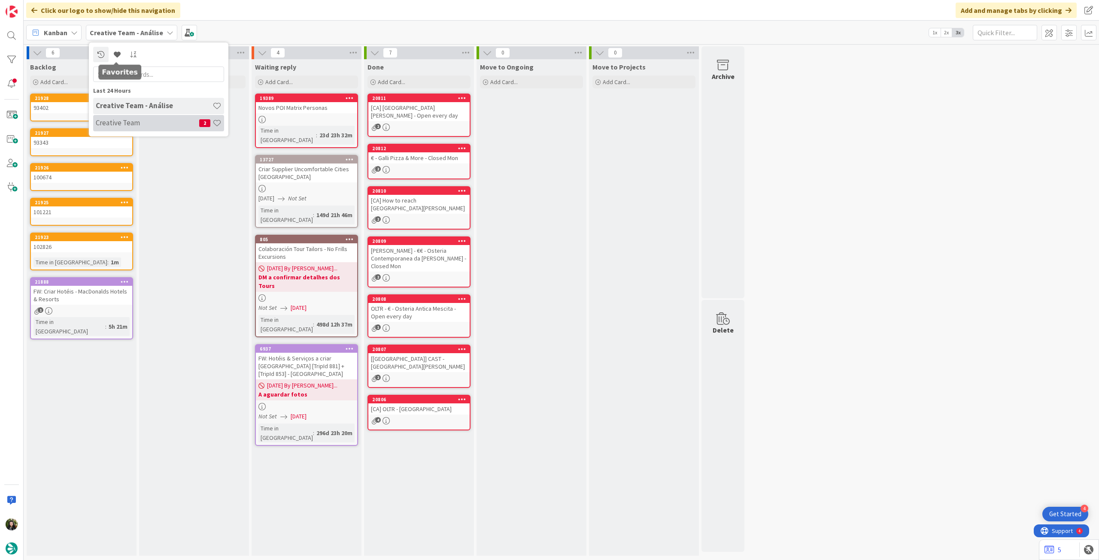
click at [119, 118] on div "Creative Team 2" at bounding box center [158, 123] width 131 height 16
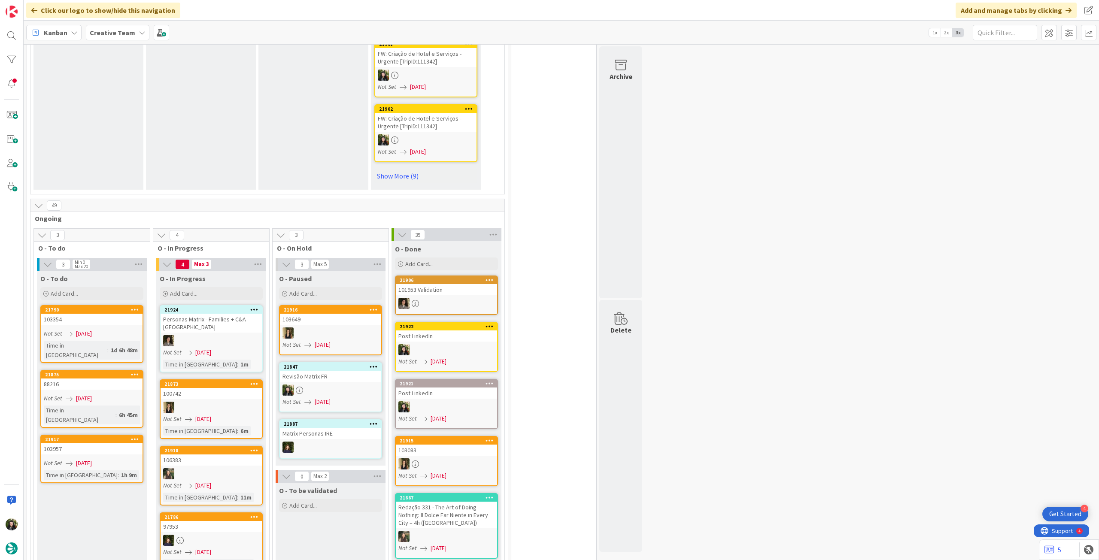
scroll to position [687, 0]
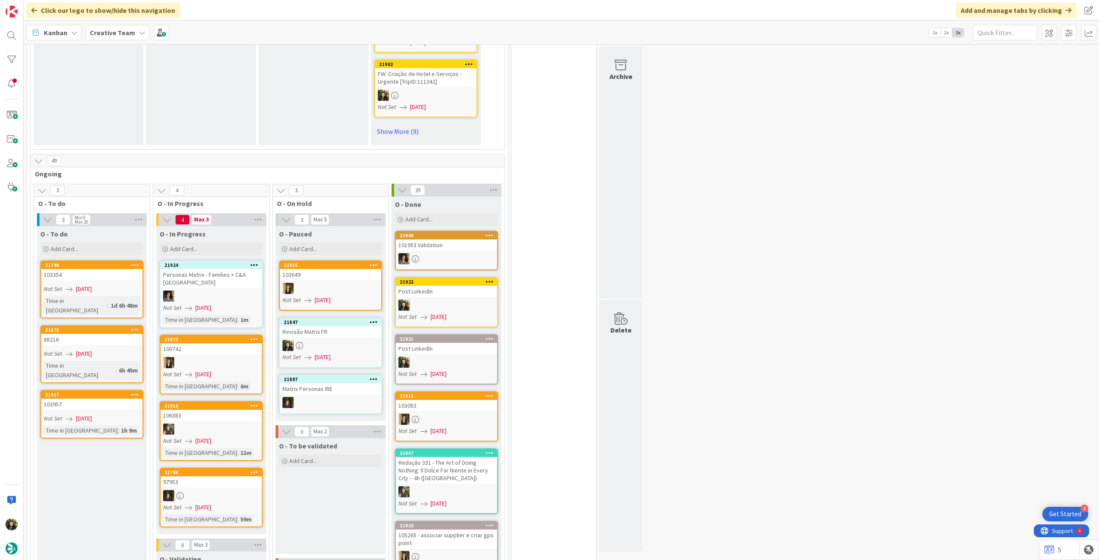
click at [112, 35] on b "Creative Team" at bounding box center [112, 32] width 45 height 9
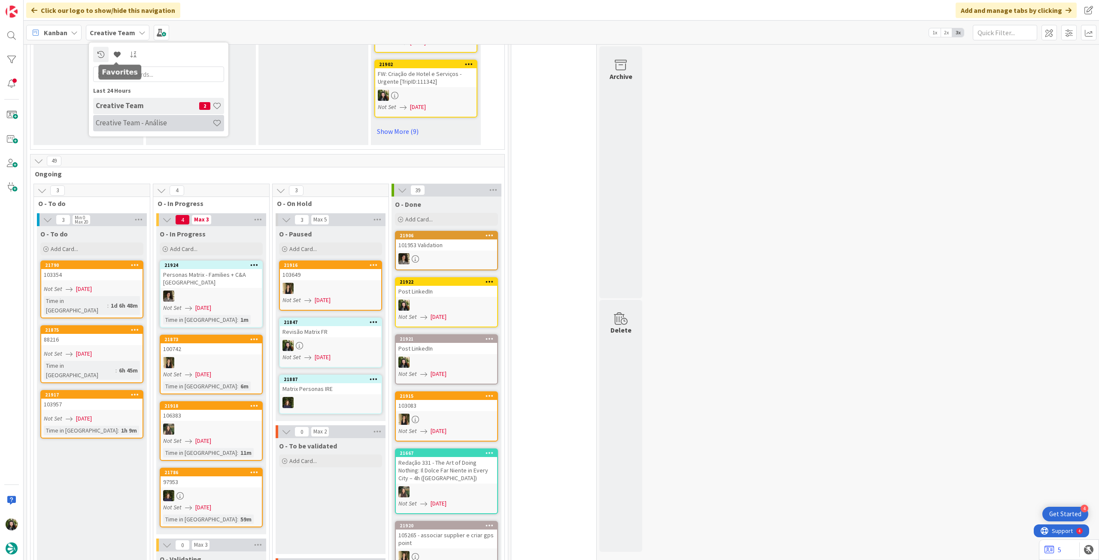
click at [123, 126] on h4 "Creative Team - Análise" at bounding box center [154, 122] width 117 height 9
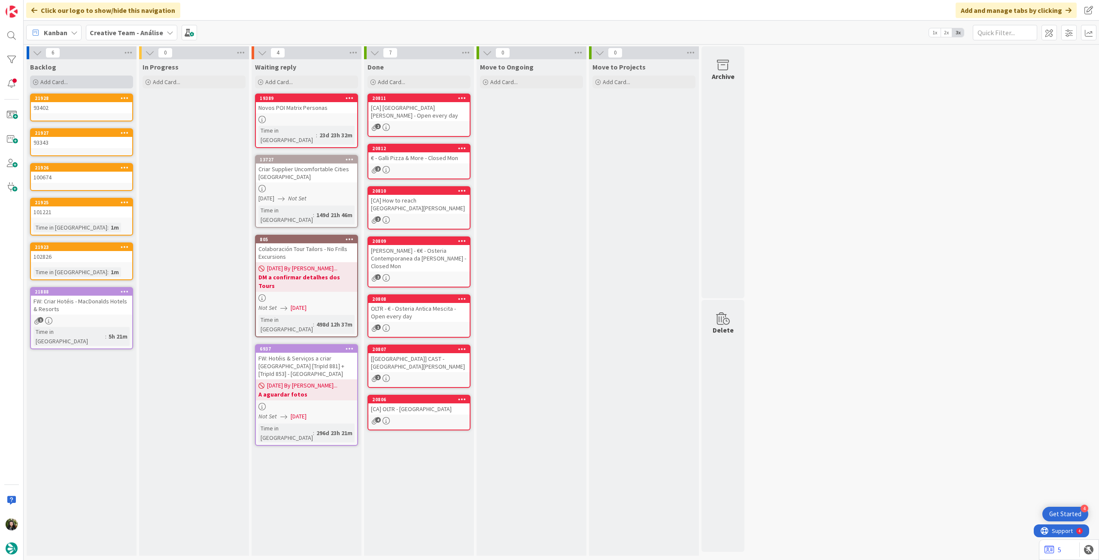
drag, startPoint x: 105, startPoint y: 89, endPoint x: 100, endPoint y: 85, distance: 6.4
click at [100, 85] on div "Add Card..." at bounding box center [81, 82] width 103 height 13
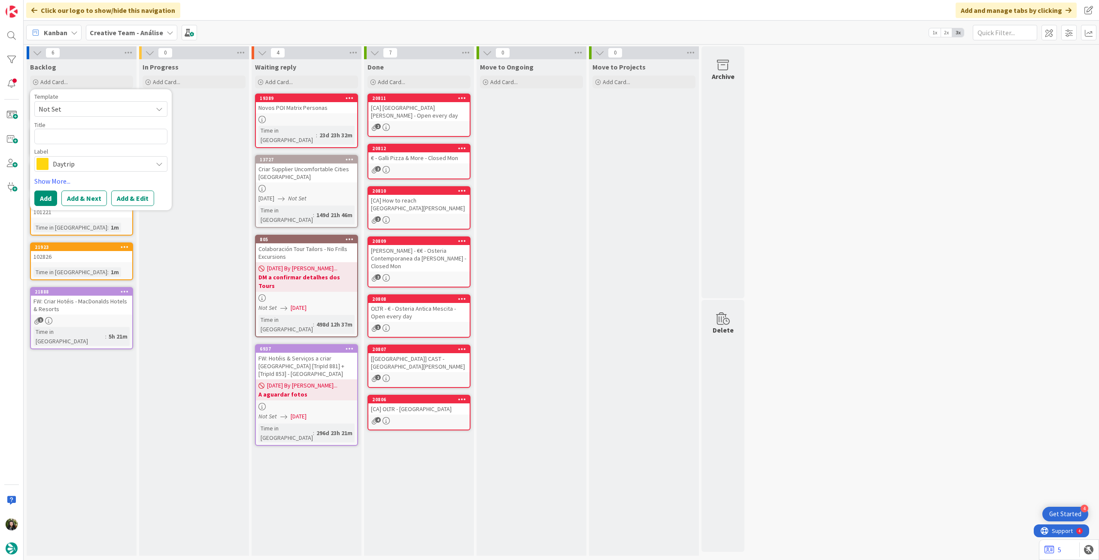
click at [106, 164] on span "Daytrip" at bounding box center [100, 164] width 95 height 12
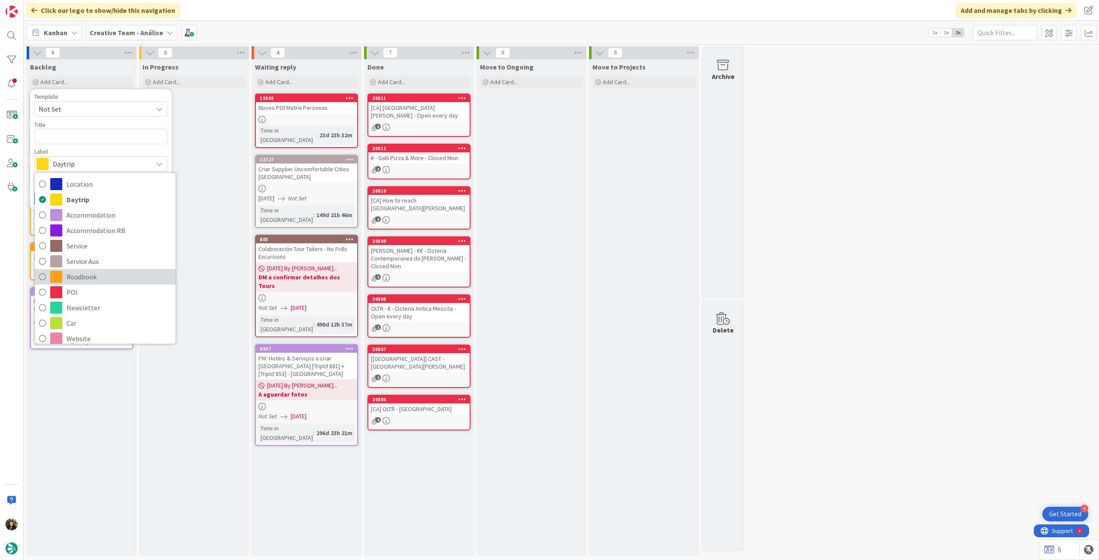
click at [98, 281] on span "Roadbook" at bounding box center [119, 276] width 105 height 13
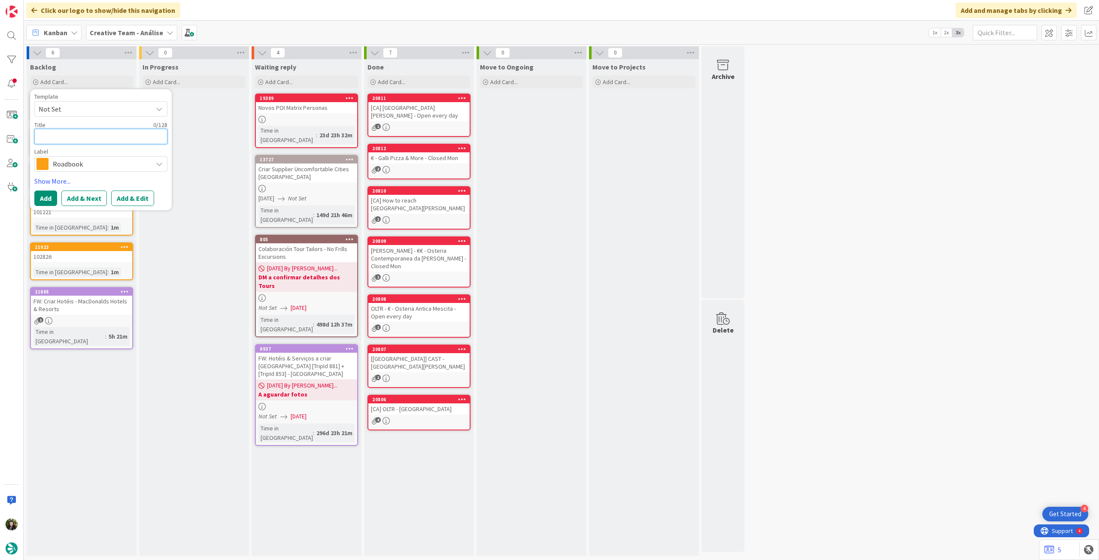
drag, startPoint x: 94, startPoint y: 133, endPoint x: 86, endPoint y: 151, distance: 19.0
click at [94, 133] on textarea at bounding box center [100, 136] width 133 height 15
paste textarea "103649"
type textarea "x"
type textarea "103649"
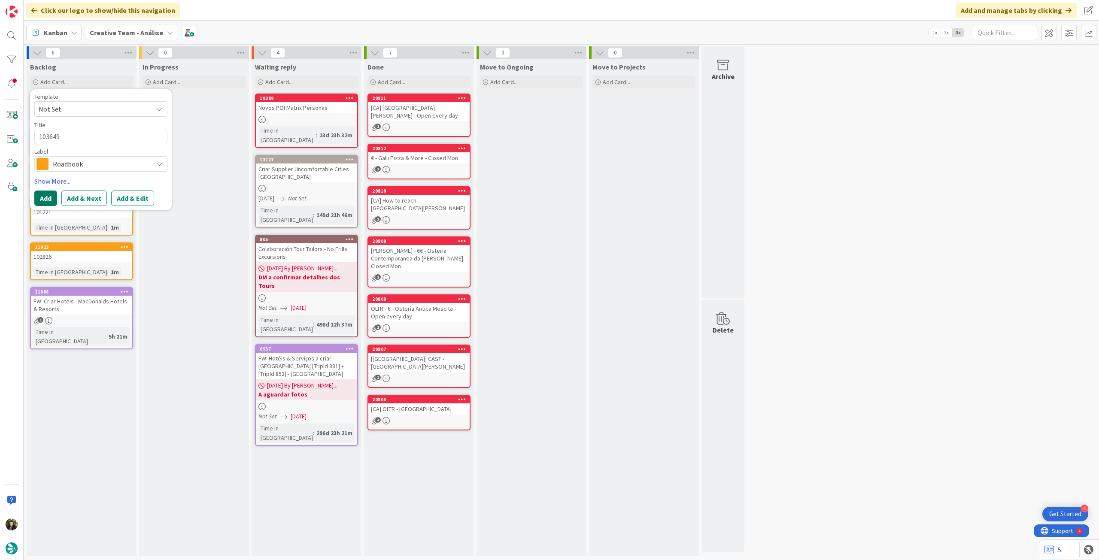
click at [46, 194] on button "Add" at bounding box center [45, 198] width 23 height 15
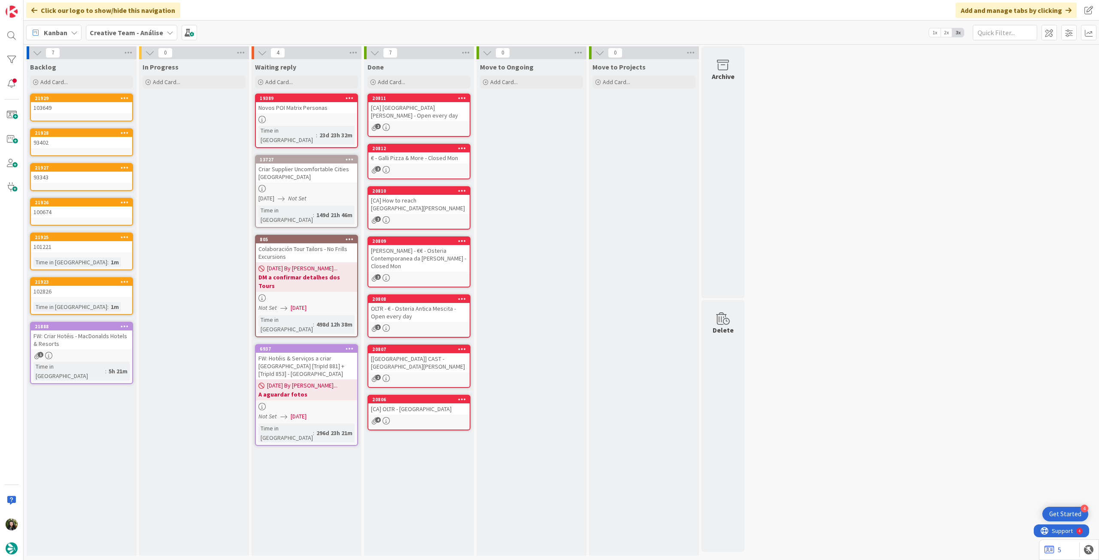
click at [142, 34] on b "Creative Team - Análise" at bounding box center [126, 32] width 73 height 9
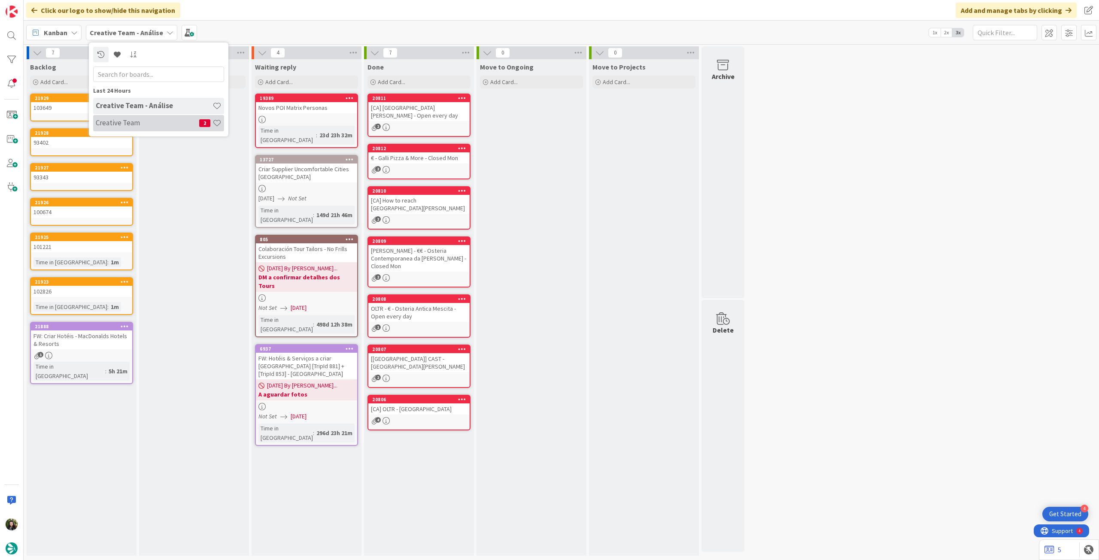
click at [151, 124] on h4 "Creative Team" at bounding box center [147, 122] width 103 height 9
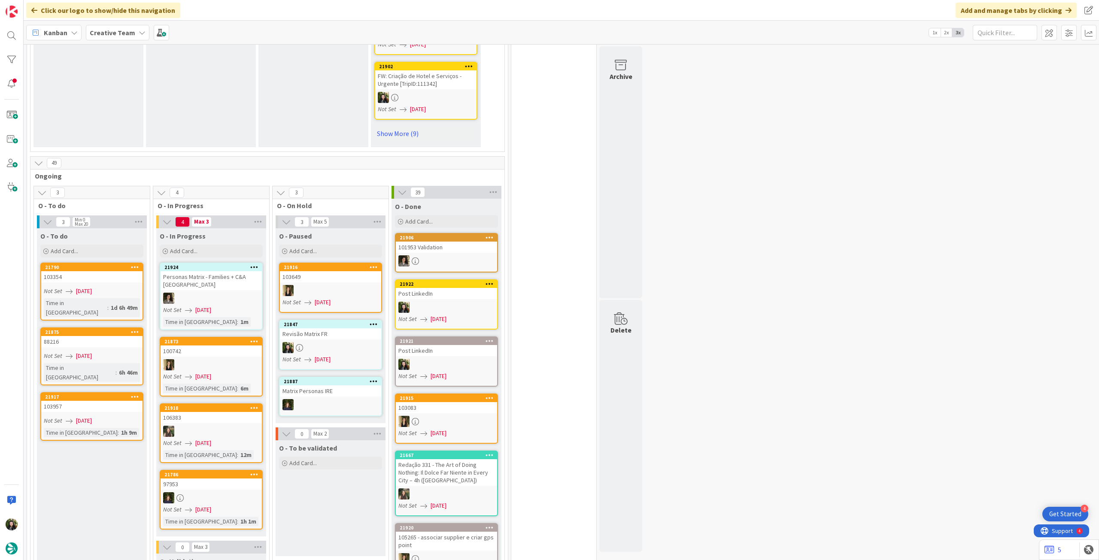
scroll to position [744, 0]
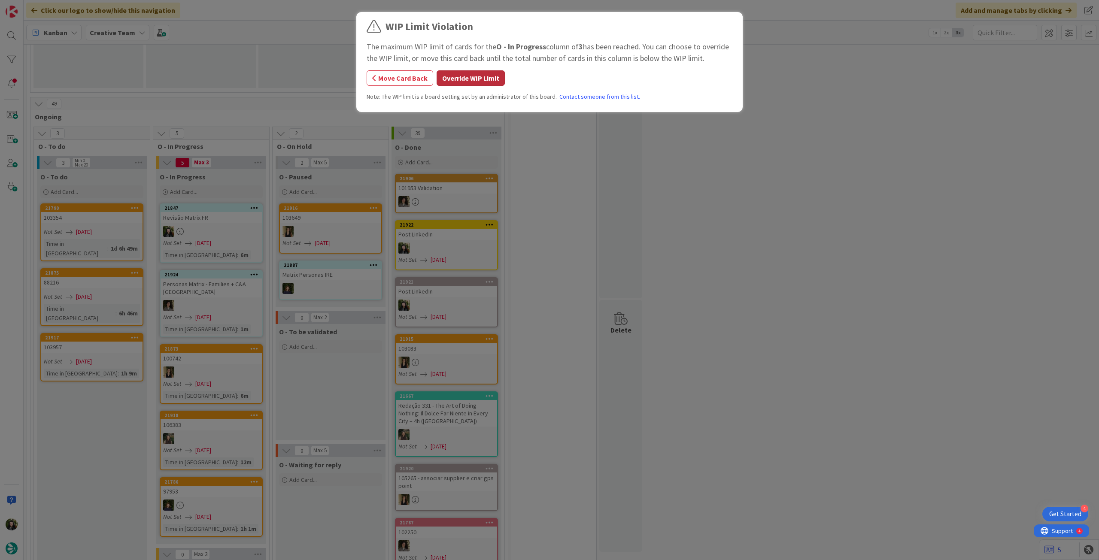
click at [465, 79] on button "Override WIP Limit" at bounding box center [470, 77] width 68 height 15
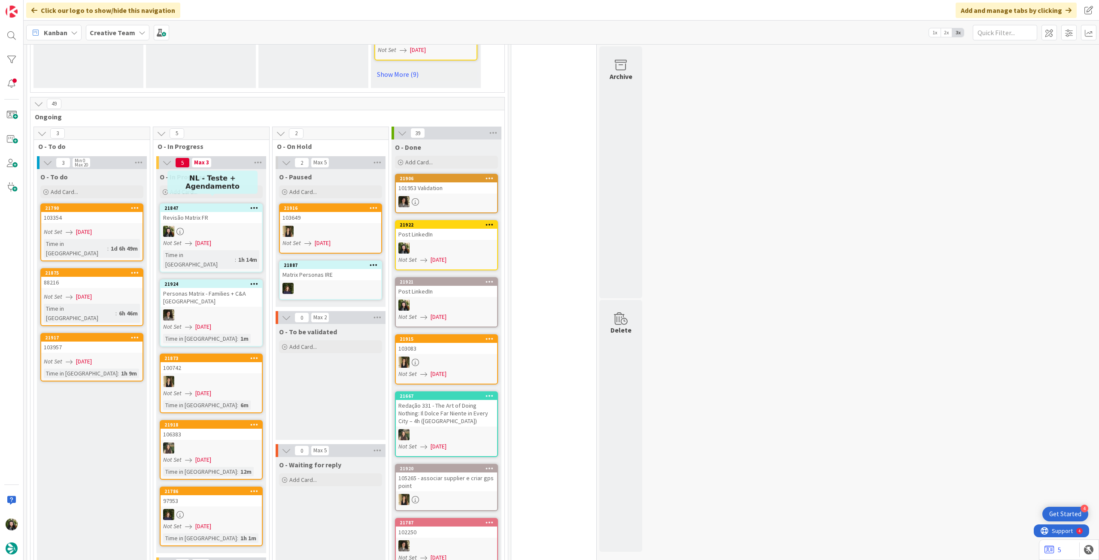
click at [204, 226] on div at bounding box center [211, 231] width 101 height 11
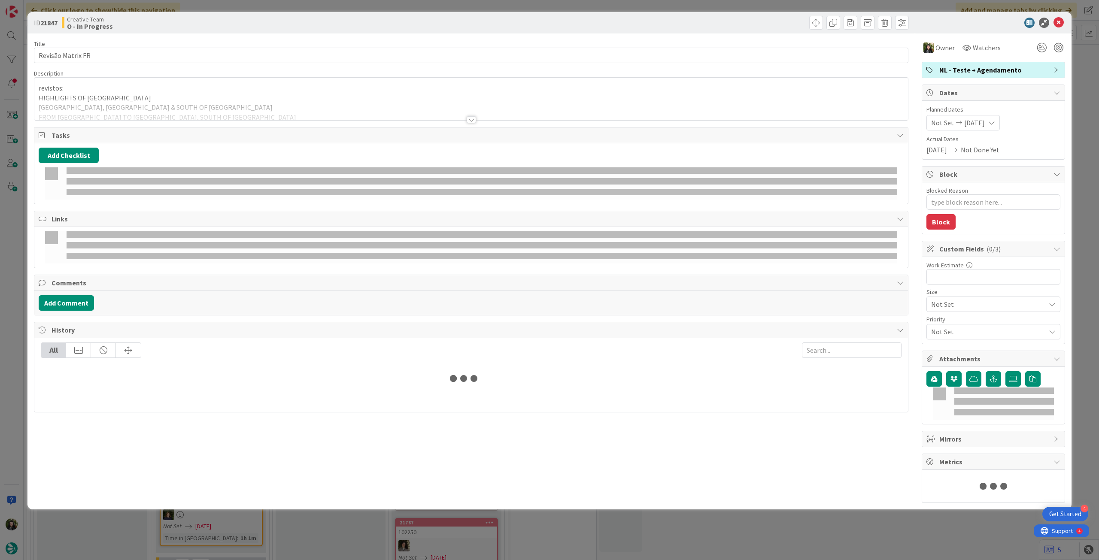
click at [124, 105] on div at bounding box center [470, 109] width 873 height 22
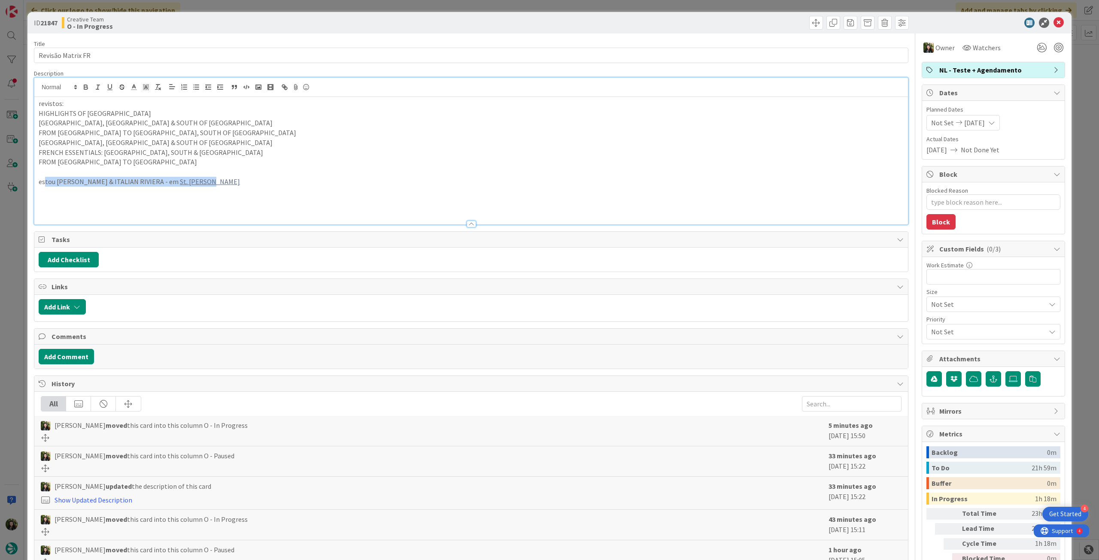
drag, startPoint x: 230, startPoint y: 177, endPoint x: 43, endPoint y: 179, distance: 187.6
click at [43, 179] on p "estou em FRENCH & ITALIAN RIVIERA - em St. Raphael" at bounding box center [471, 182] width 865 height 10
click at [73, 185] on p "estou em FRENCH & ITALIAN RIVIERA - em St. Raphael" at bounding box center [471, 182] width 865 height 10
drag, startPoint x: 66, startPoint y: 180, endPoint x: 25, endPoint y: 180, distance: 40.8
click at [25, 180] on div "ID 21847 Creative Team O - In Progress Title 17 / 128 Revisão Matrix FR Descrip…" at bounding box center [549, 280] width 1099 height 560
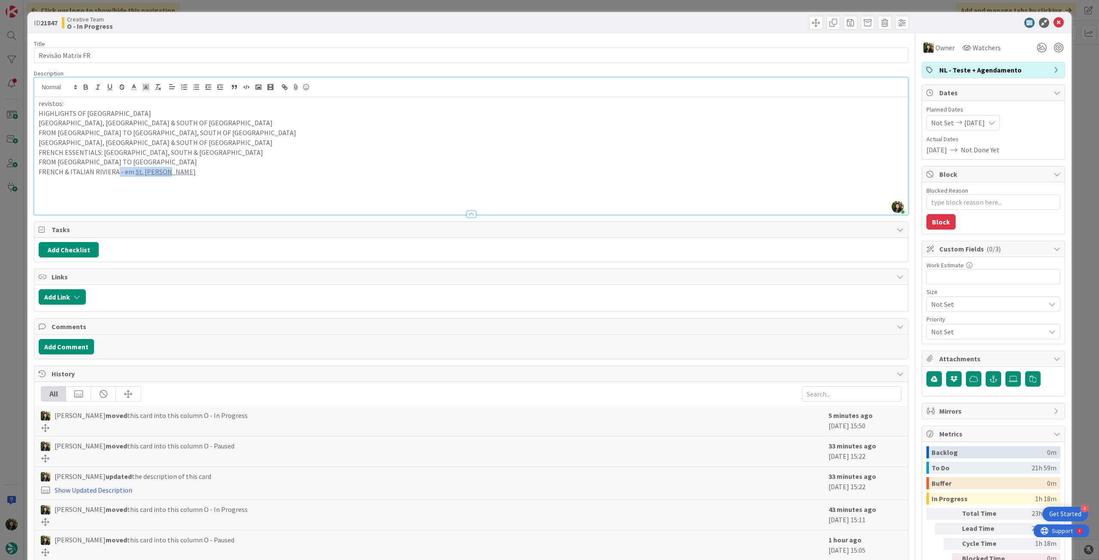
drag, startPoint x: 176, startPoint y: 171, endPoint x: 115, endPoint y: 172, distance: 60.9
click at [115, 172] on p "FRENCH & ITALIAN RIVIERA - em St. Raphael" at bounding box center [471, 172] width 865 height 10
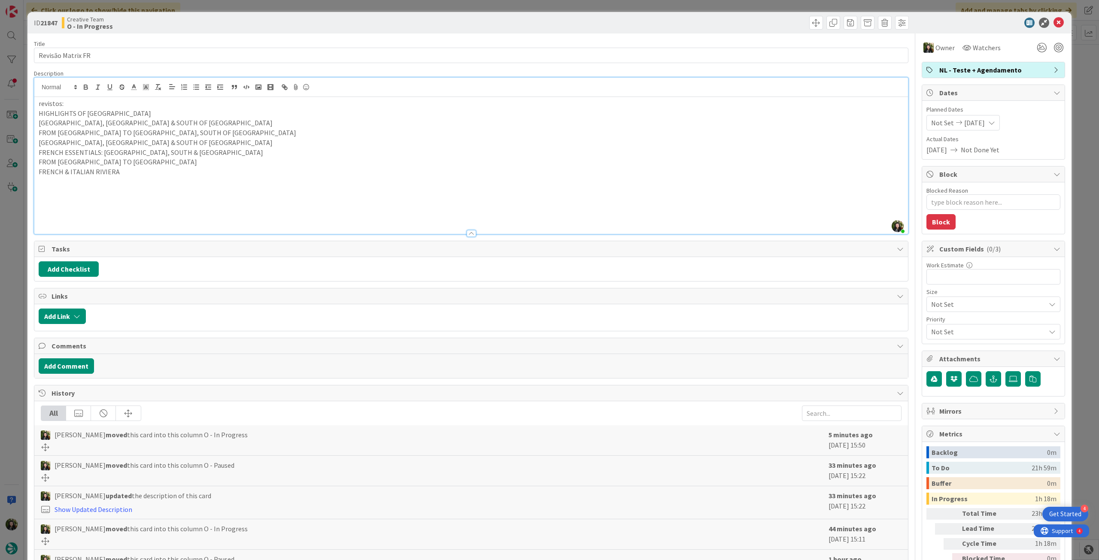
click at [126, 171] on p "FRENCH & ITALIAN RIVIERA" at bounding box center [471, 172] width 865 height 10
click at [118, 181] on p at bounding box center [471, 182] width 865 height 10
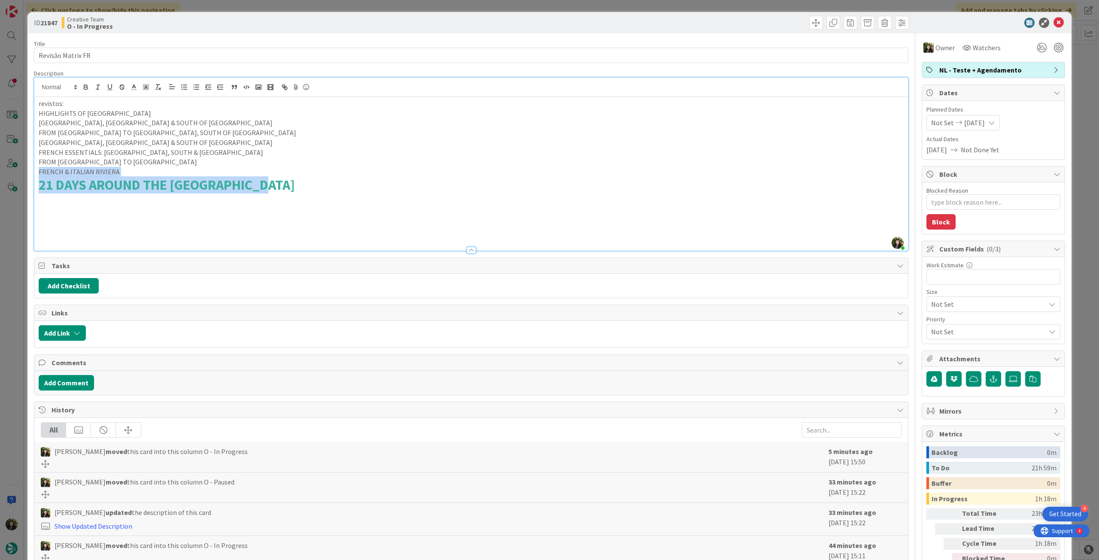
drag, startPoint x: 301, startPoint y: 183, endPoint x: 15, endPoint y: 167, distance: 286.7
click at [0, 173] on div "ID 21847 Creative Team O - In Progress Title 17 / 128 Revisão Matrix FR Descrip…" at bounding box center [549, 280] width 1099 height 560
click at [157, 85] on line "button" at bounding box center [157, 87] width 1 height 4
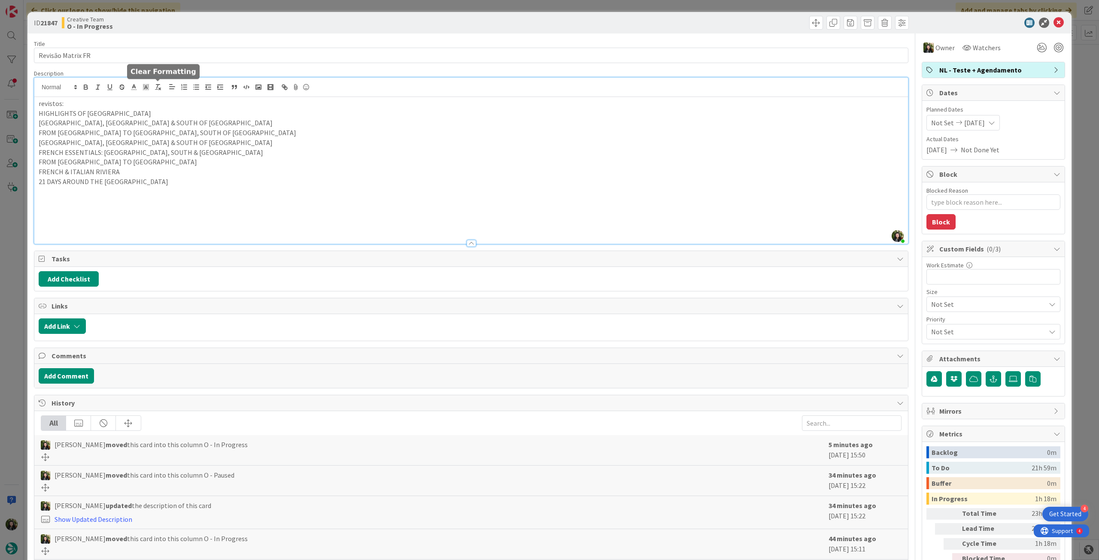
click at [115, 188] on p at bounding box center [471, 191] width 865 height 10
click at [196, 180] on p "21 DAYS AROUND THE MEDITERRANEAN" at bounding box center [471, 182] width 865 height 10
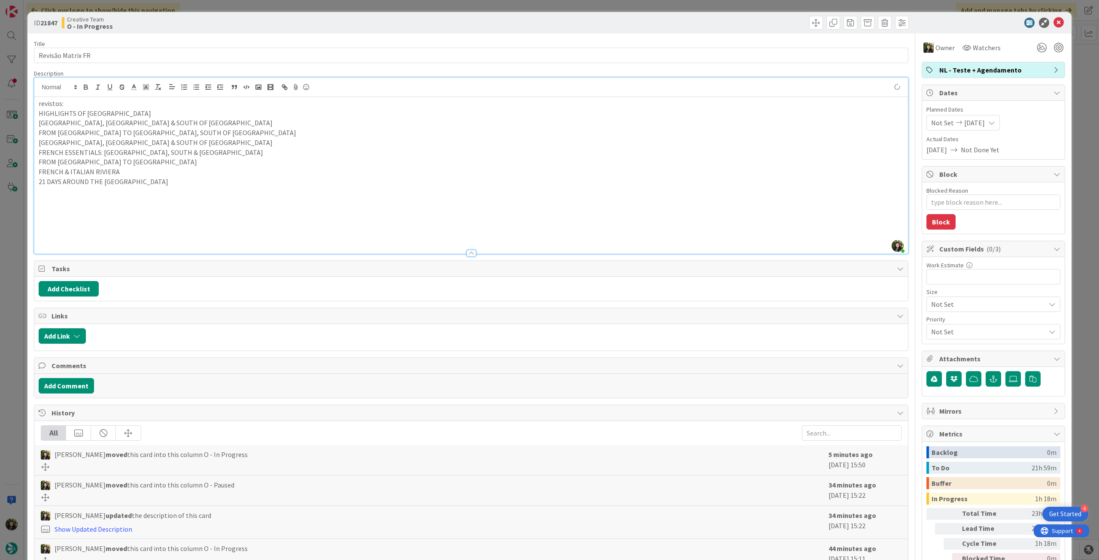
type textarea "x"
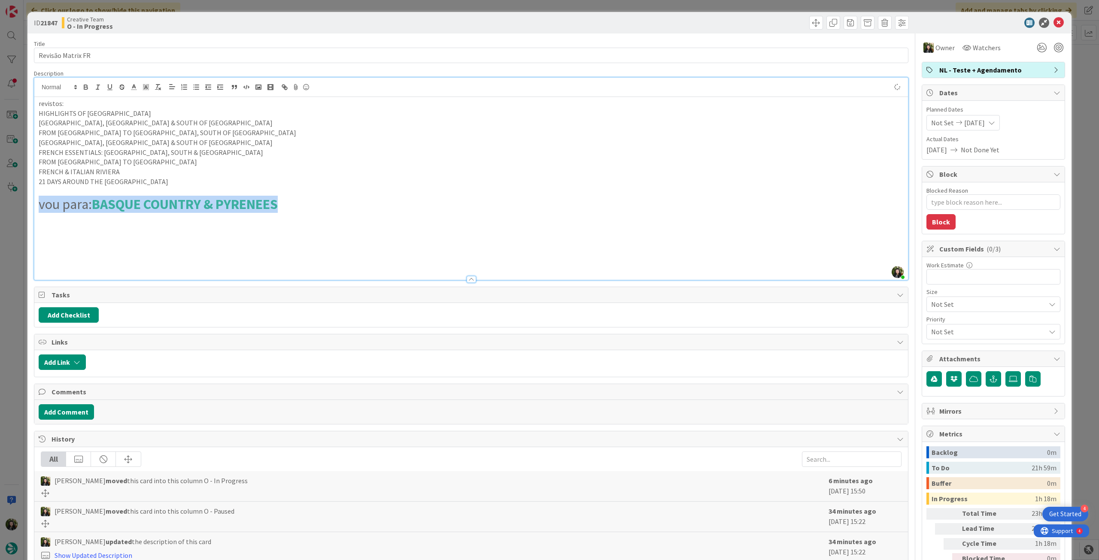
drag, startPoint x: 329, startPoint y: 202, endPoint x: 29, endPoint y: 201, distance: 299.6
click at [29, 201] on div "ID 21847 Creative Team O - In Progress Title 17 / 128 Revisão Matrix FR Descrip…" at bounding box center [549, 331] width 1044 height 639
click at [159, 91] on button "button" at bounding box center [158, 87] width 12 height 10
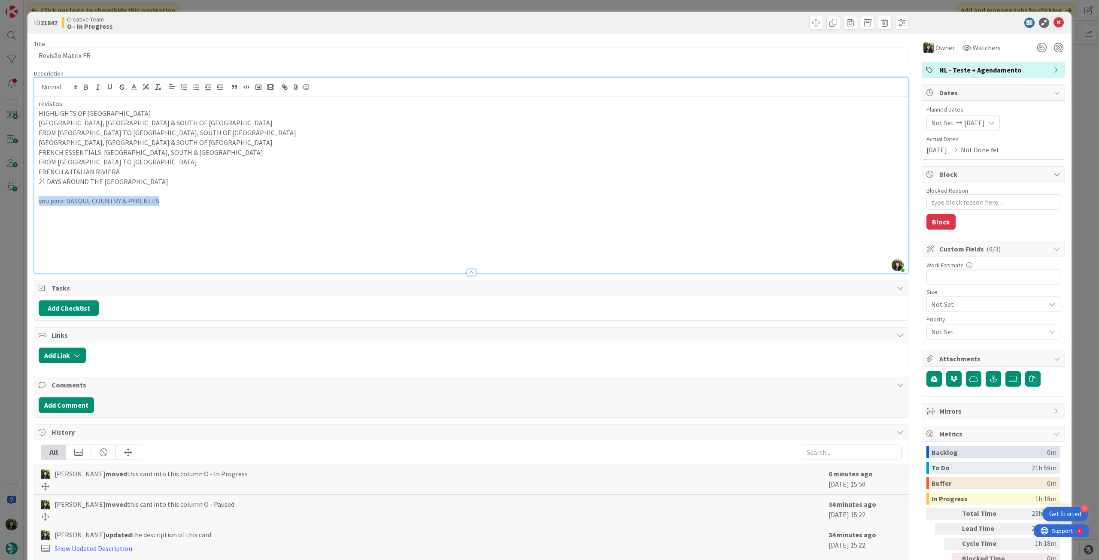
click at [209, 201] on p "vou para: BASQUE COUNTRY & PYRENEES" at bounding box center [471, 201] width 865 height 10
click at [1053, 22] on icon at bounding box center [1058, 23] width 10 height 10
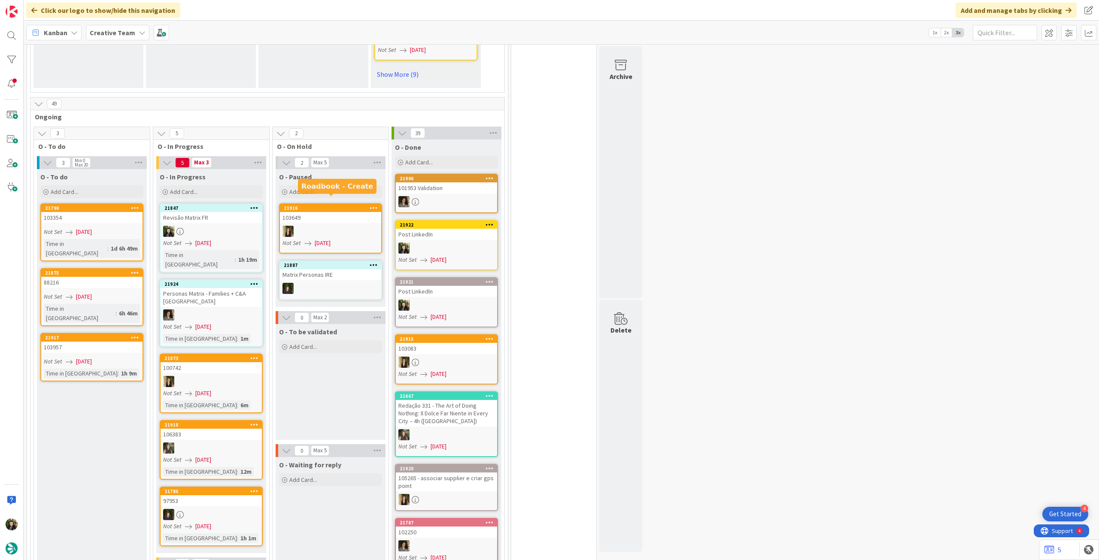
click at [217, 230] on link "21847 Revisão Matrix FR Not Set 28/08/2025 Time in Column : 1h 19m" at bounding box center [211, 237] width 103 height 69
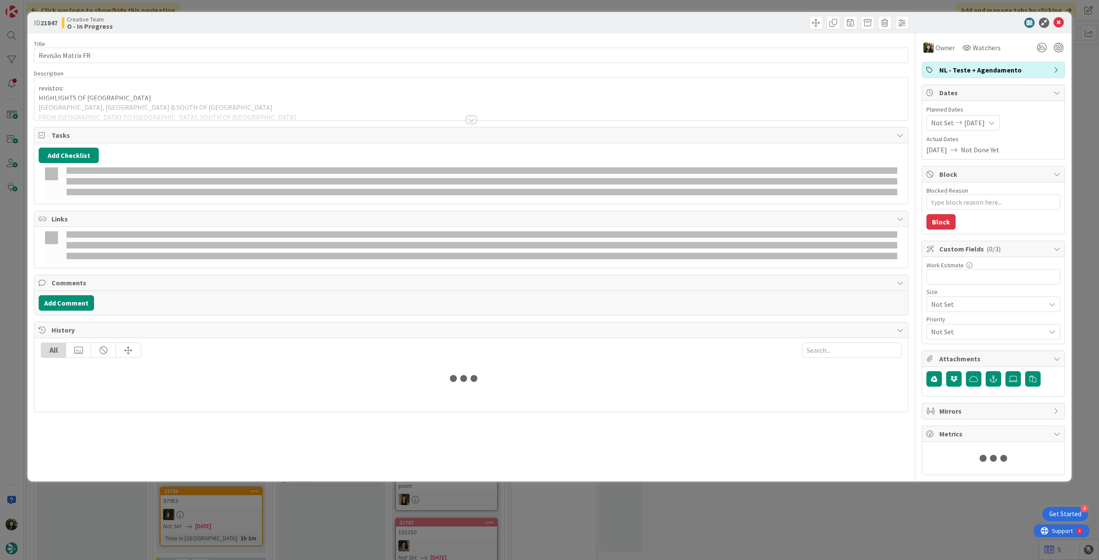
click at [152, 106] on div at bounding box center [470, 109] width 873 height 22
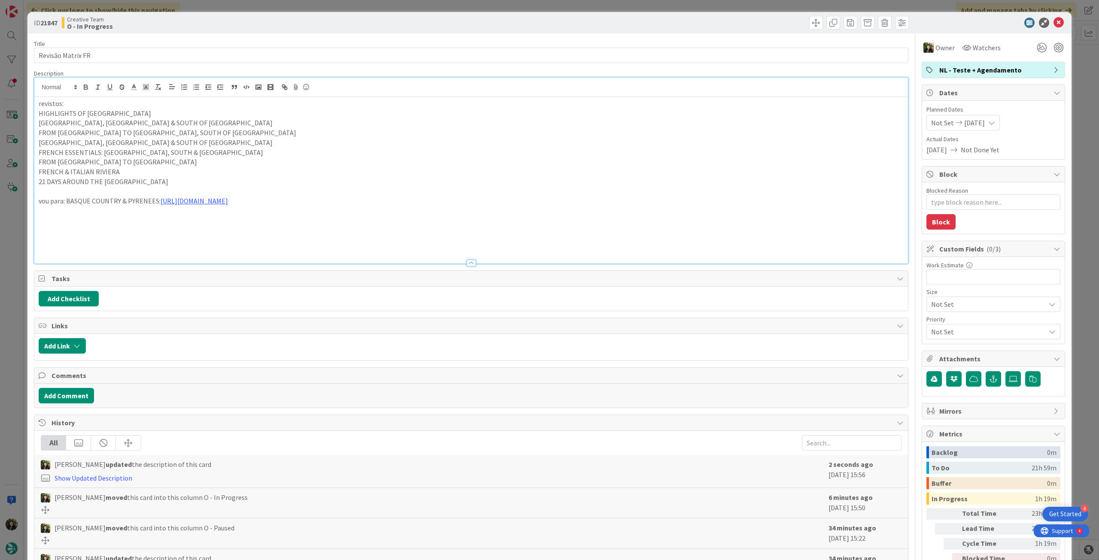
drag, startPoint x: 358, startPoint y: 203, endPoint x: 27, endPoint y: 98, distance: 346.5
click at [27, 98] on div "ID 21847 Creative Team O - In Progress Title 17 / 128 Revisão Matrix FR Descrip…" at bounding box center [549, 325] width 1044 height 626
copy div "revistos: HIGHLIGHTS OF FRANCE PARIS, LYON & SOUTH OF FRANCE FROM PARIS TO BURG…"
click at [1053, 23] on icon at bounding box center [1058, 23] width 10 height 10
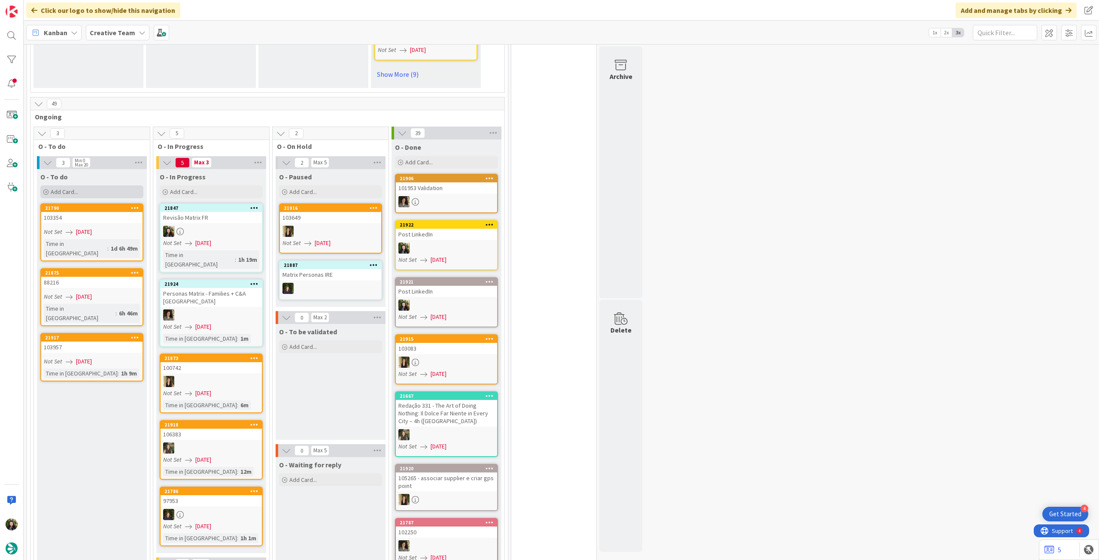
click at [92, 185] on div "Add Card..." at bounding box center [91, 191] width 103 height 13
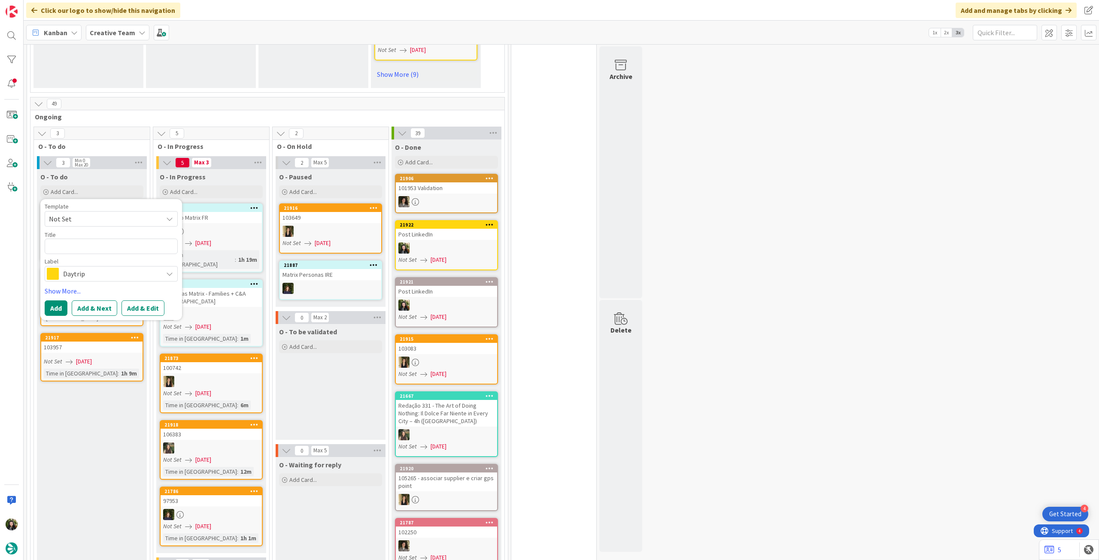
drag, startPoint x: 95, startPoint y: 261, endPoint x: 117, endPoint y: 236, distance: 33.8
click at [95, 268] on span "Daytrip" at bounding box center [110, 274] width 95 height 12
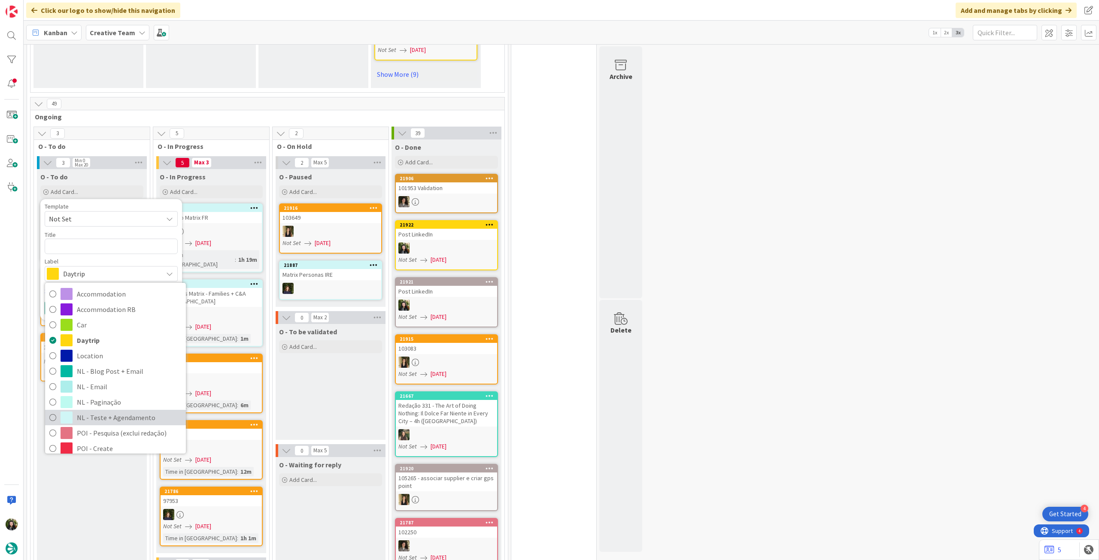
click at [105, 411] on span "NL - Teste + Agendamento" at bounding box center [129, 417] width 105 height 13
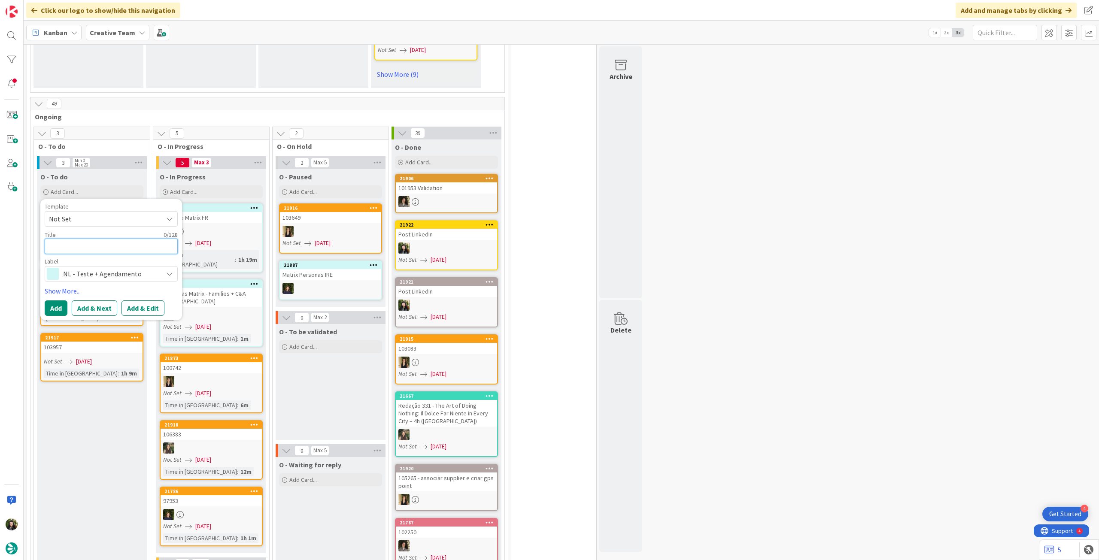
click at [89, 239] on textarea at bounding box center [111, 246] width 133 height 15
type textarea "x"
type textarea "R"
type textarea "x"
type textarea "Re"
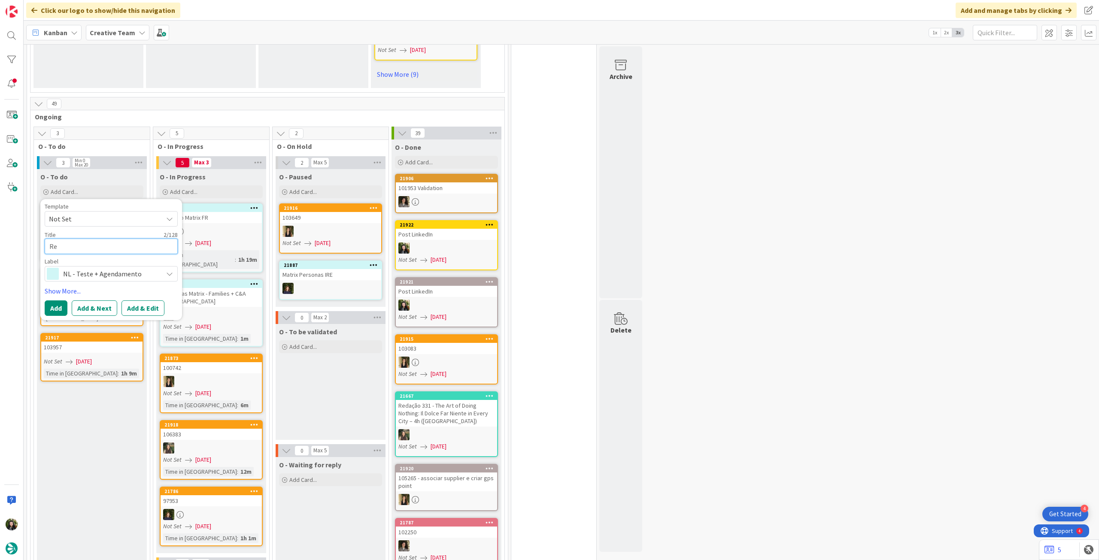
type textarea "x"
type textarea "Revi"
type textarea "x"
type textarea "Revis"
type textarea "x"
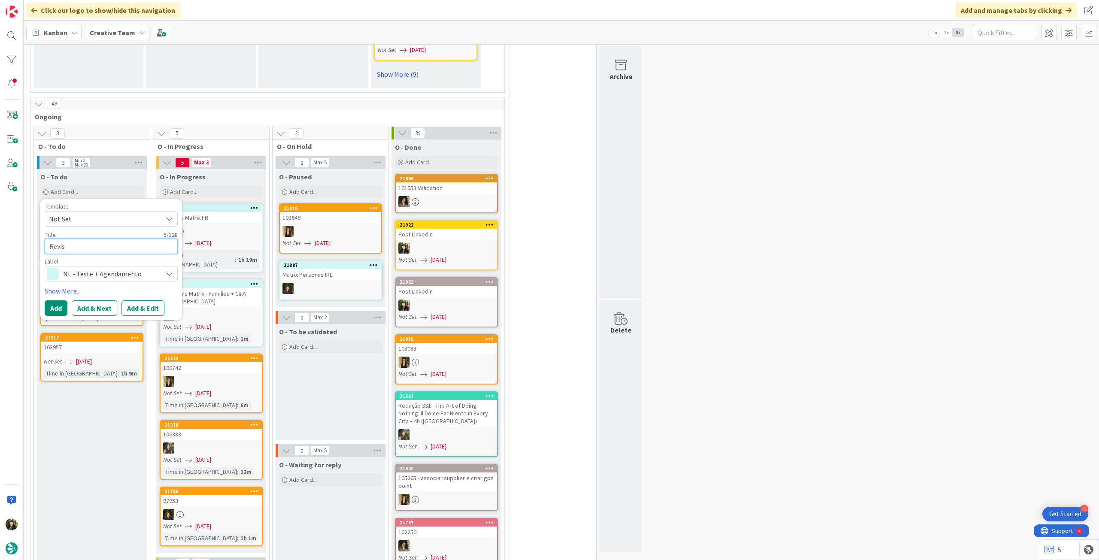
type textarea "Revisã"
type textarea "x"
type textarea "Revisão"
type textarea "x"
type textarea "Revisão"
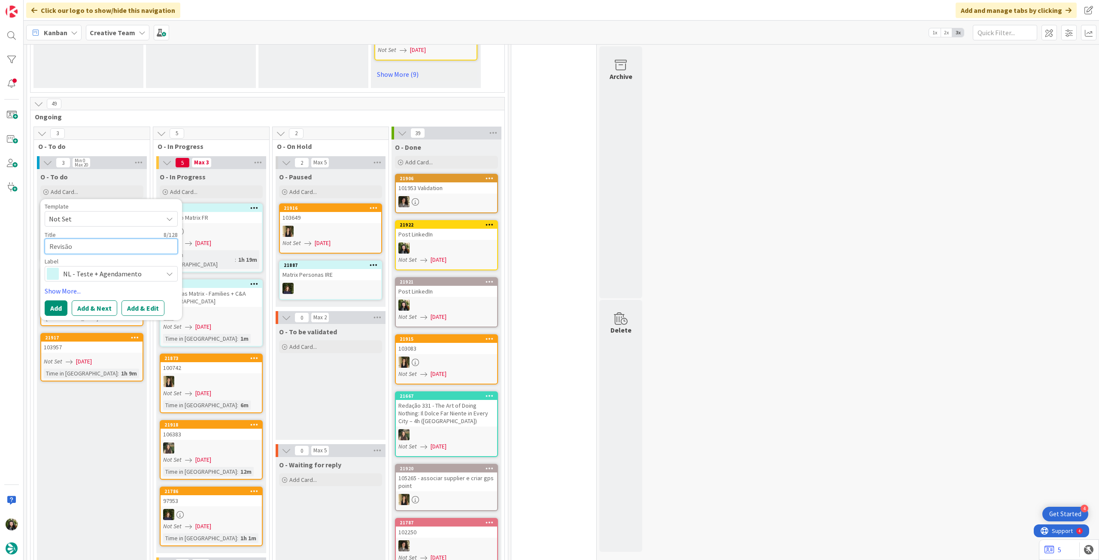
type textarea "x"
type textarea "Revisão M"
type textarea "x"
type textarea "Revisão Ma"
type textarea "x"
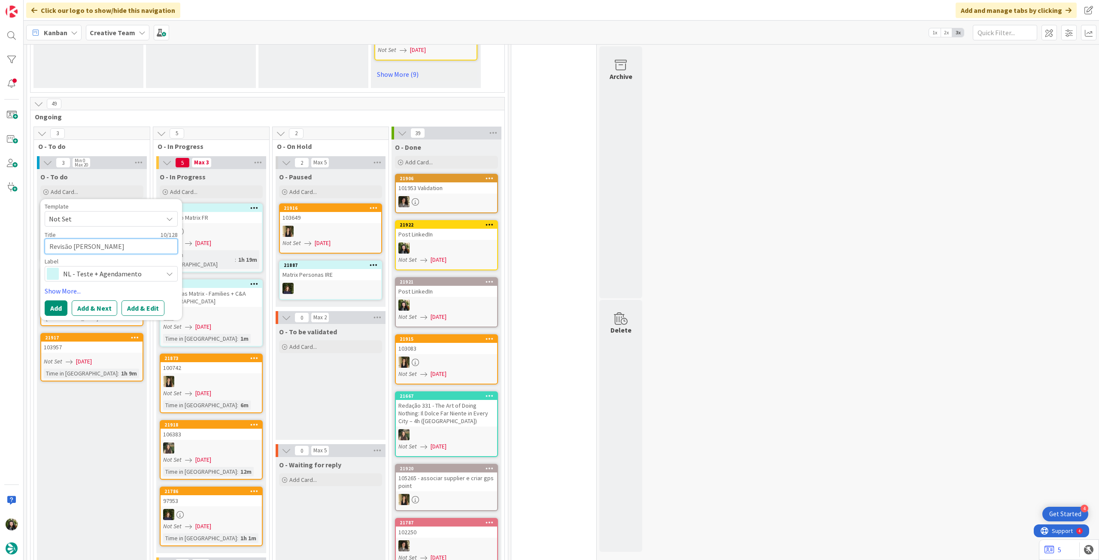
type textarea "Revisão Mat"
type textarea "x"
type textarea "Revisão Matr"
type textarea "x"
type textarea "Revisão Matri"
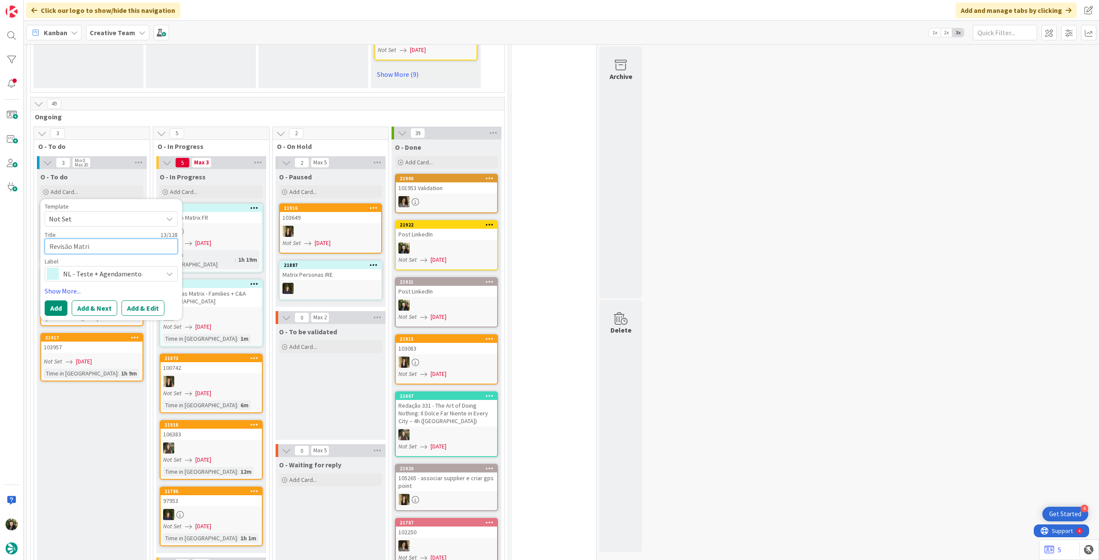
type textarea "x"
type textarea "Revisão Matrix"
type textarea "x"
type textarea "Revisão Matrix"
type textarea "x"
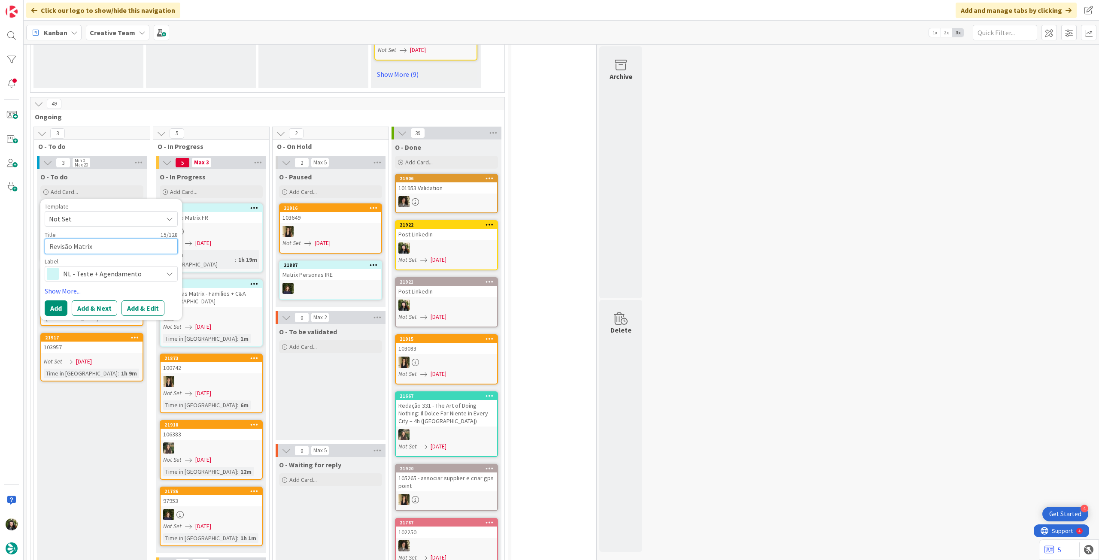
type textarea "Revisão Matrix F"
type textarea "x"
type textarea "Revisão Matrix FR"
click at [53, 300] on button "Add" at bounding box center [56, 307] width 23 height 15
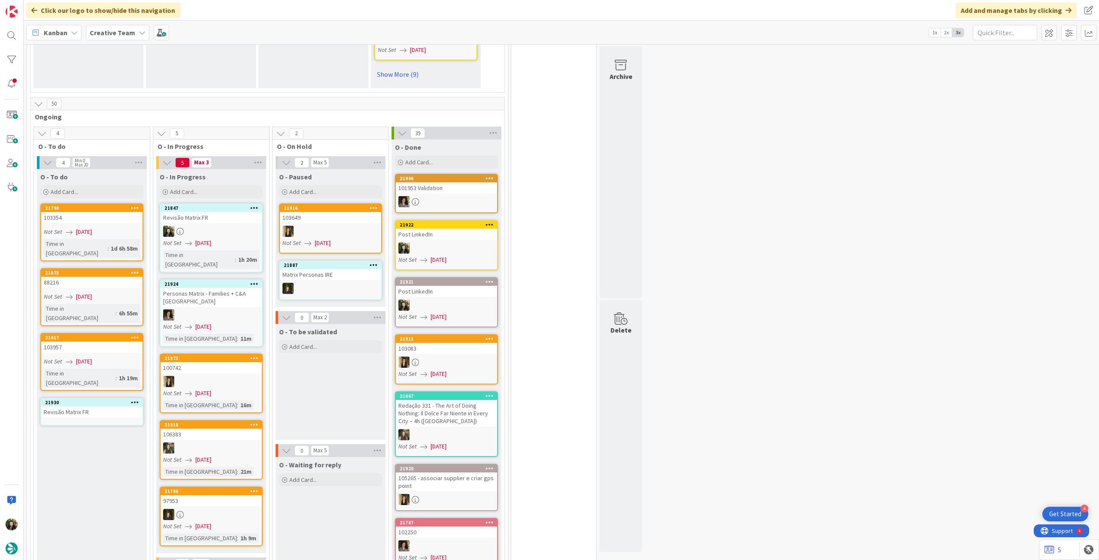
click at [76, 406] on div "Revisão Matrix FR" at bounding box center [91, 411] width 101 height 11
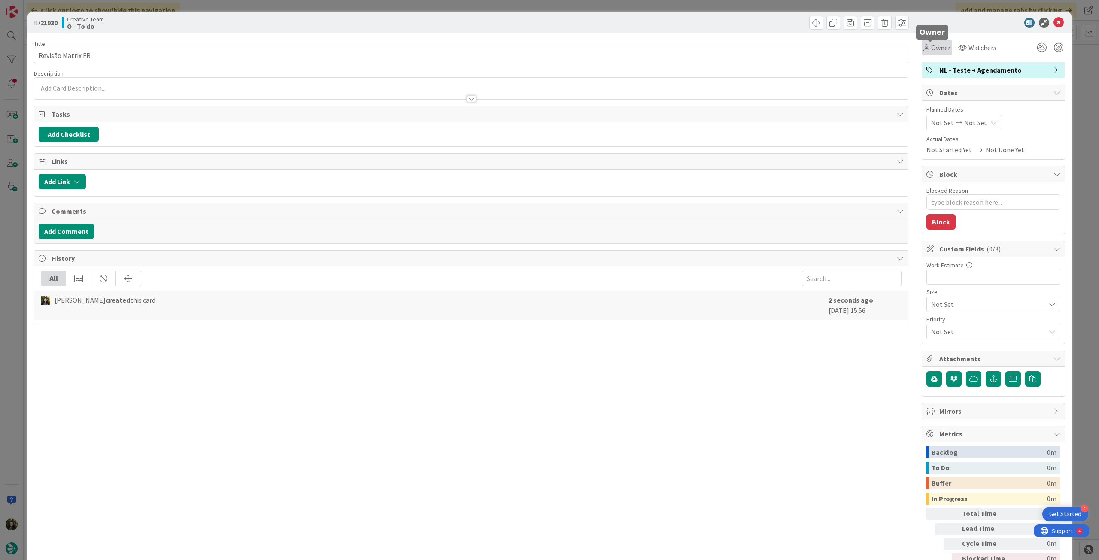
click at [931, 45] on span "Owner" at bounding box center [940, 47] width 19 height 10
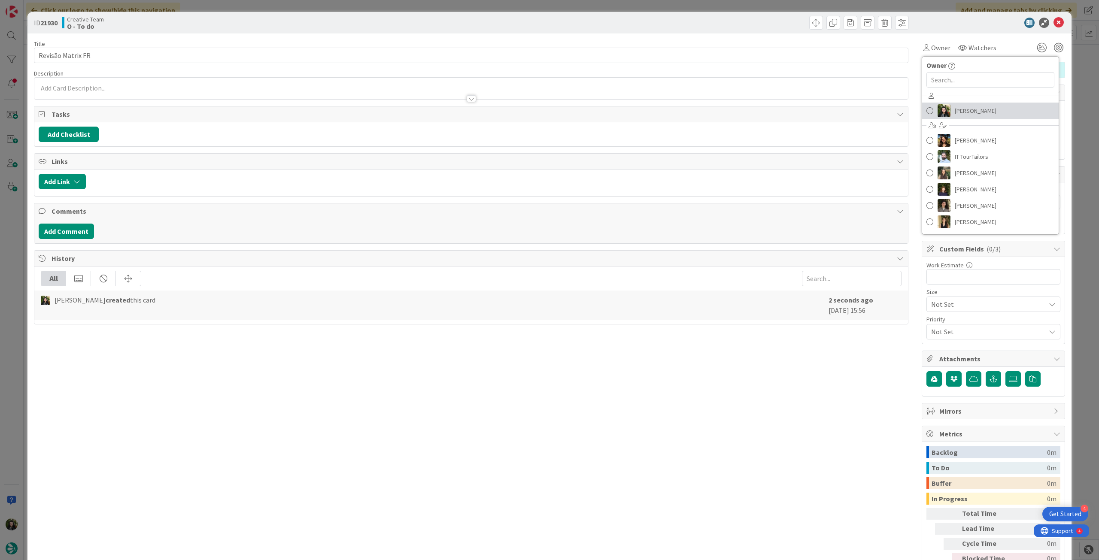
click at [954, 114] on span "Beatriz Cassona" at bounding box center [975, 110] width 42 height 13
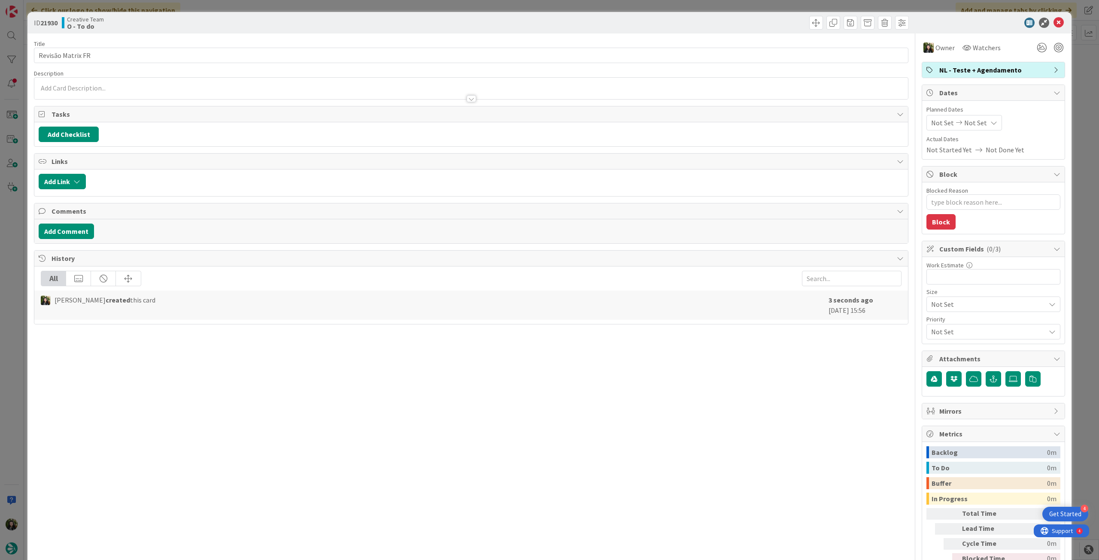
type textarea "x"
click at [984, 118] on div "Not Set Not Set" at bounding box center [964, 122] width 76 height 15
click at [935, 297] on icon at bounding box center [941, 296] width 13 height 10
type input "[DATE]"
click at [935, 319] on icon at bounding box center [941, 323] width 13 height 10
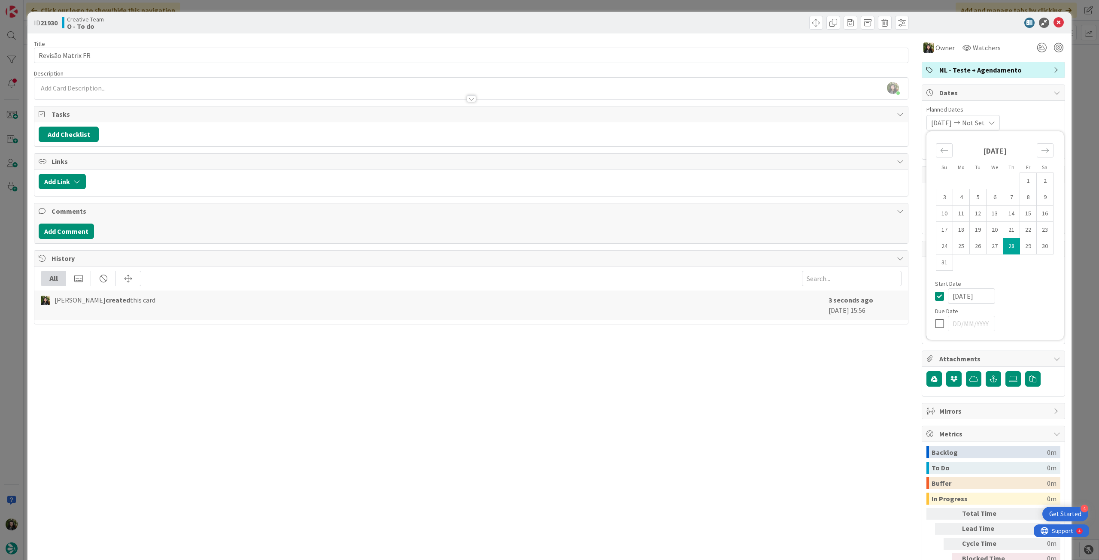
type input "[DATE]"
click at [935, 297] on icon at bounding box center [941, 296] width 13 height 10
click at [1053, 23] on icon at bounding box center [1058, 23] width 10 height 10
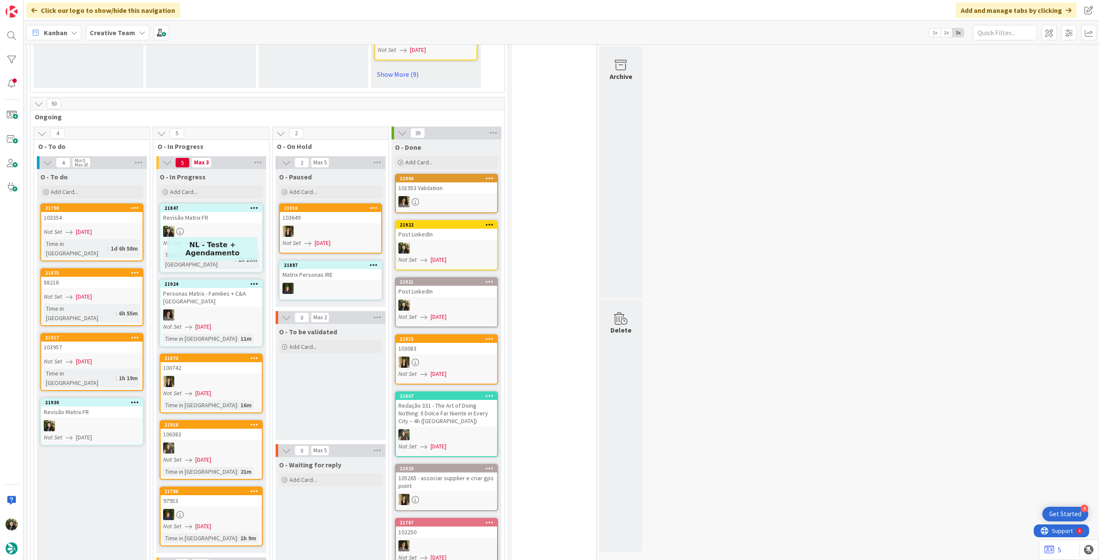
click at [113, 406] on div "Revisão Matrix FR" at bounding box center [91, 411] width 101 height 11
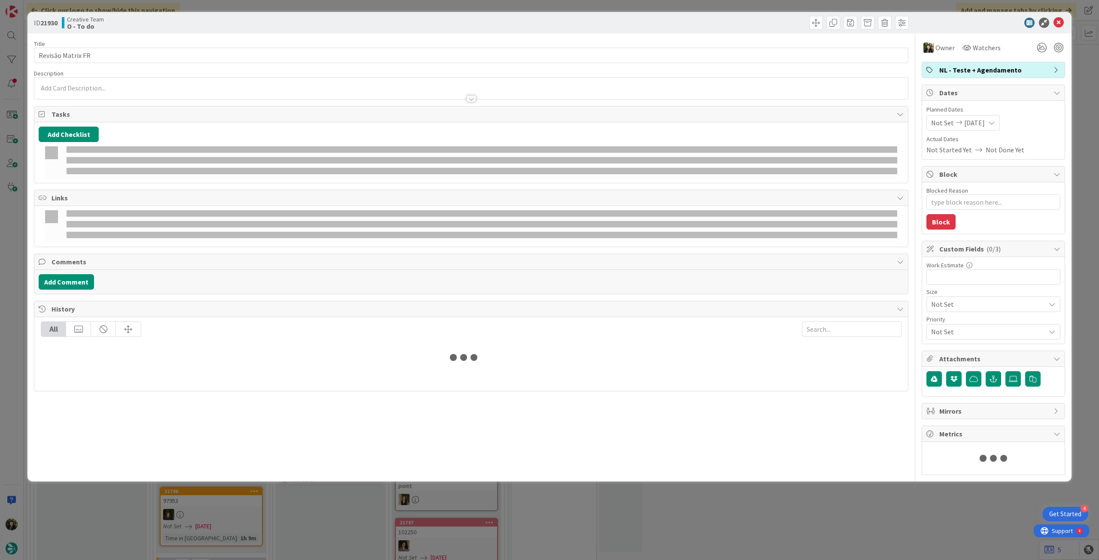
click at [112, 93] on div at bounding box center [470, 94] width 873 height 9
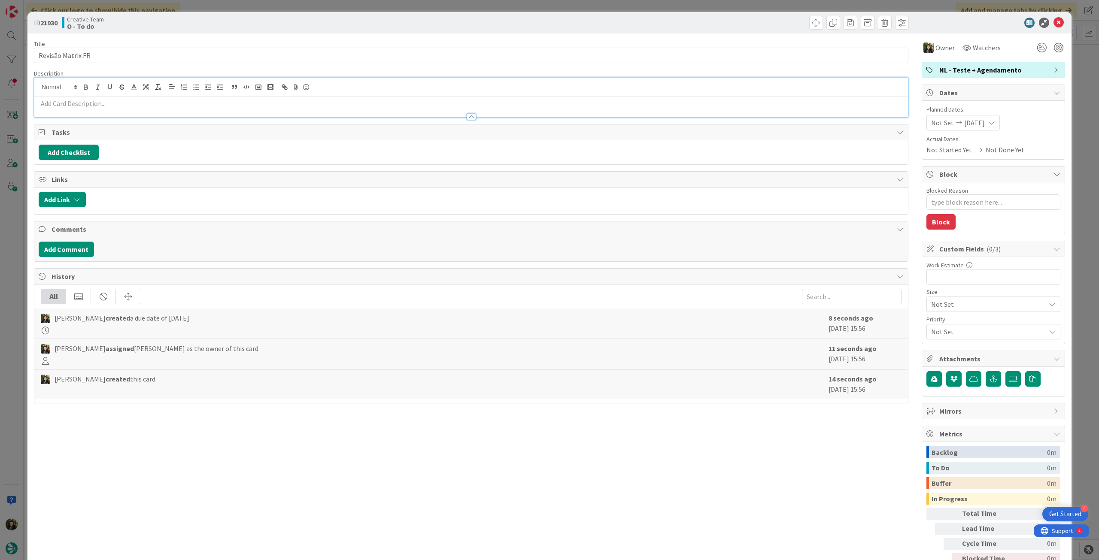
click at [108, 103] on p at bounding box center [471, 104] width 865 height 10
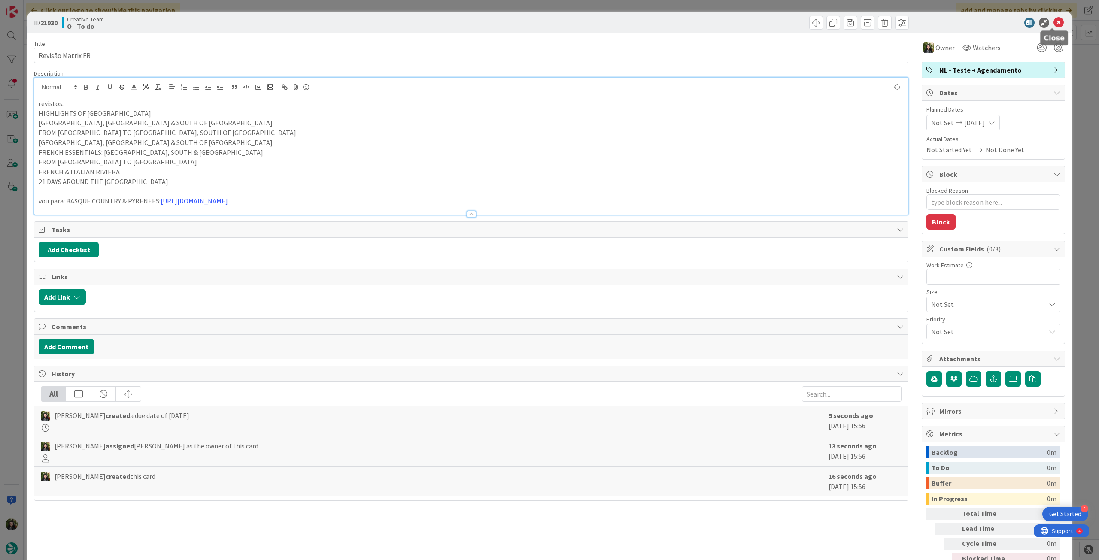
click at [1053, 23] on icon at bounding box center [1058, 23] width 10 height 10
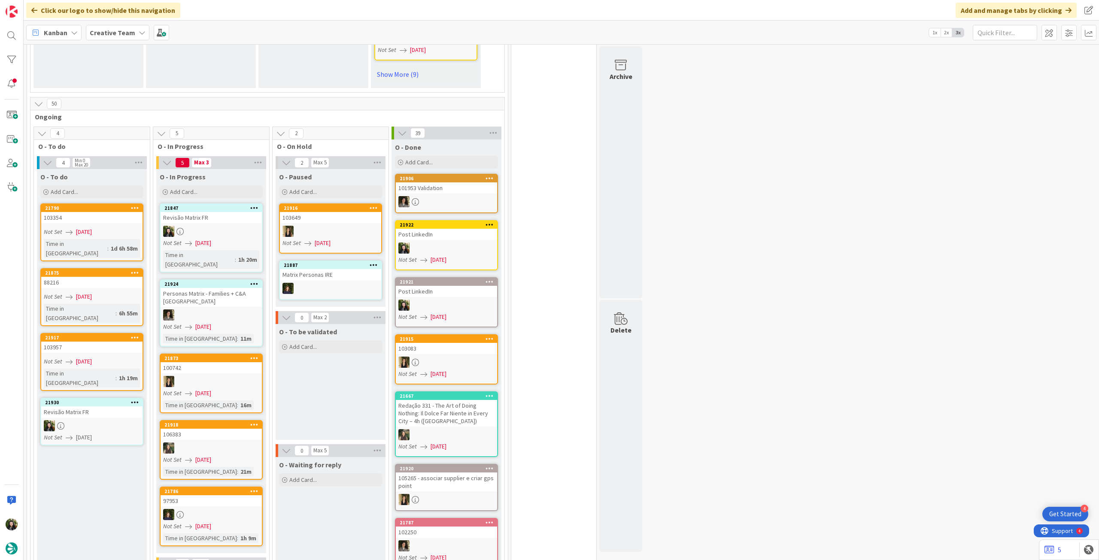
click at [224, 226] on div at bounding box center [211, 231] width 101 height 11
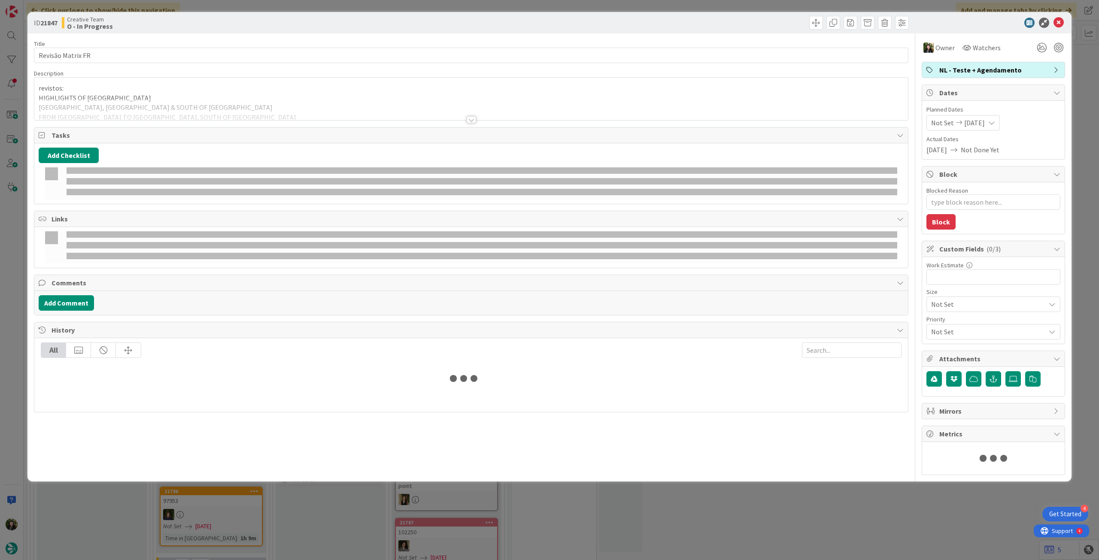
click at [204, 99] on div at bounding box center [470, 109] width 873 height 22
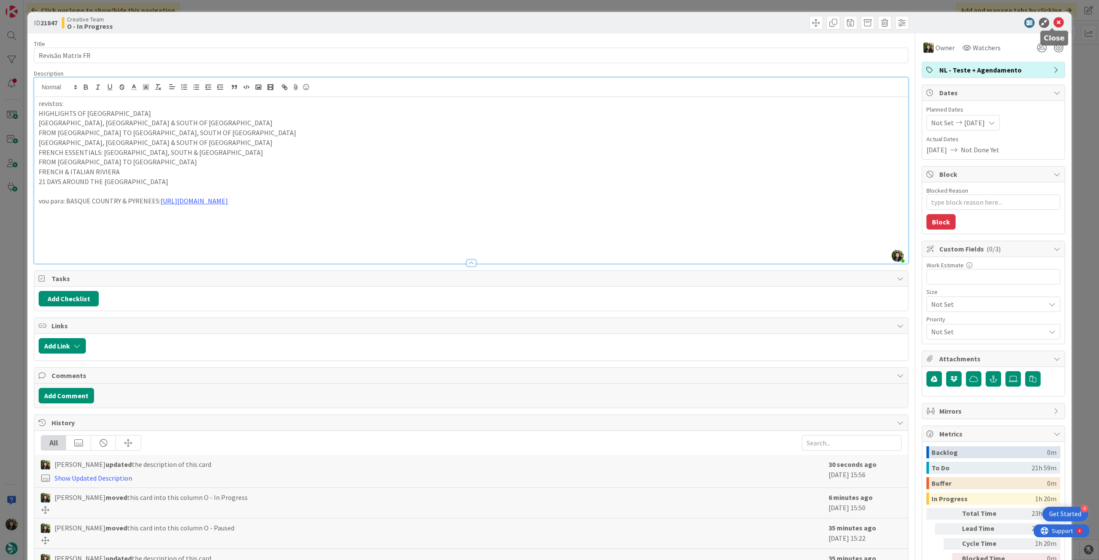
click at [1003, 66] on span "NL - Teste + Agendamento" at bounding box center [994, 70] width 110 height 10
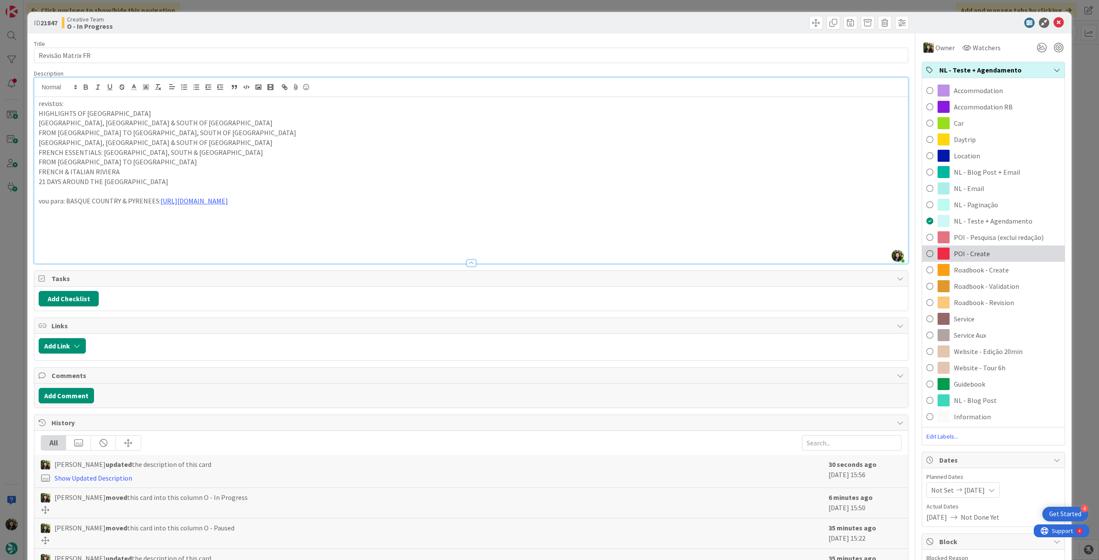
click at [980, 251] on span "POI - Create" at bounding box center [972, 253] width 36 height 10
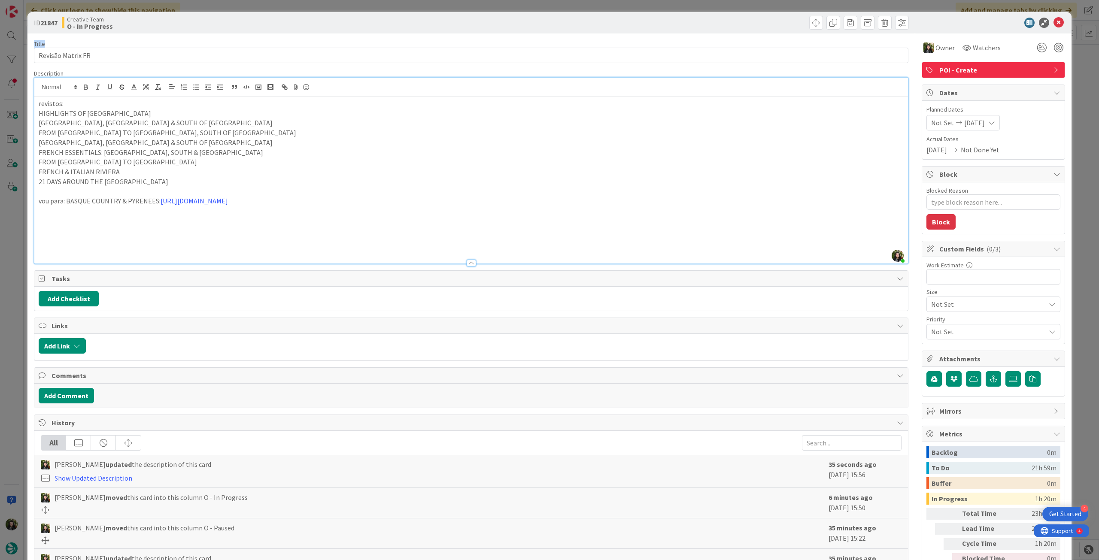
drag, startPoint x: 75, startPoint y: 47, endPoint x: 20, endPoint y: 48, distance: 54.5
click at [20, 48] on div "ID 21847 Creative Team O - In Progress Title 17 / 128 Revisão Matrix FR Descrip…" at bounding box center [549, 280] width 1099 height 560
drag, startPoint x: 98, startPoint y: 57, endPoint x: 15, endPoint y: 55, distance: 83.7
click at [15, 55] on div "ID 21847 Creative Team O - In Progress Title 17 / 128 Revisão Matrix FR Descrip…" at bounding box center [549, 280] width 1099 height 560
click at [1053, 21] on icon at bounding box center [1058, 23] width 10 height 10
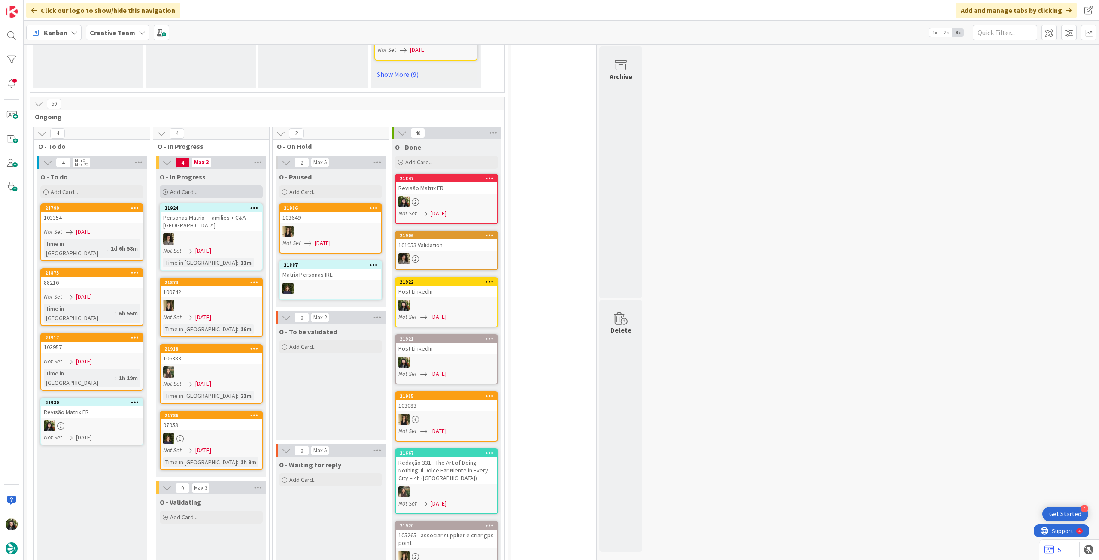
click at [224, 187] on div "Add Card..." at bounding box center [211, 191] width 103 height 13
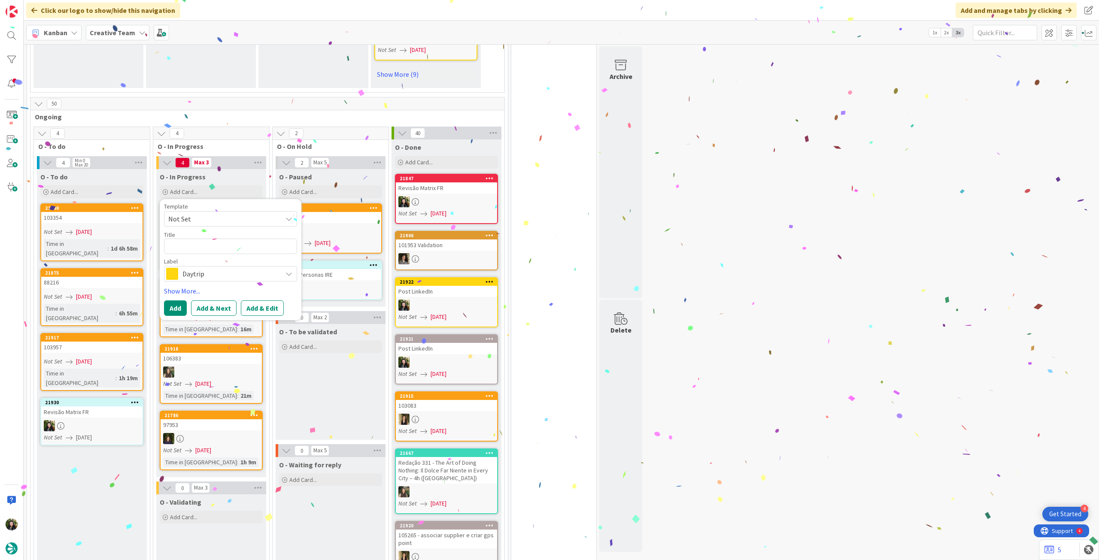
click at [214, 268] on span "Daytrip" at bounding box center [229, 274] width 95 height 12
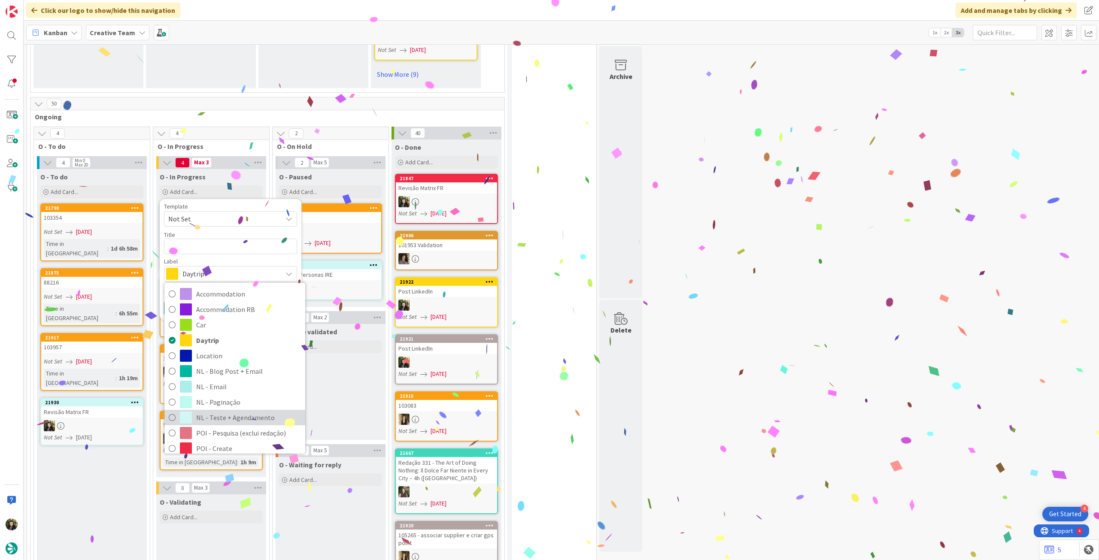
click at [237, 412] on span "NL - Teste + Agendamento" at bounding box center [248, 417] width 105 height 13
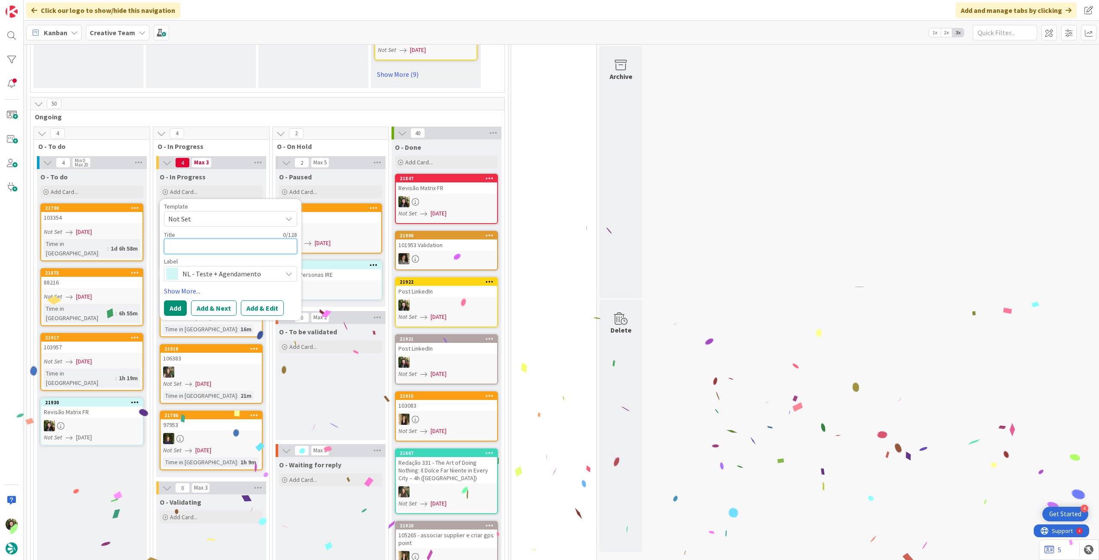
click at [189, 239] on textarea at bounding box center [230, 246] width 133 height 15
paste textarea "Revisão Matrix FR"
type textarea "x"
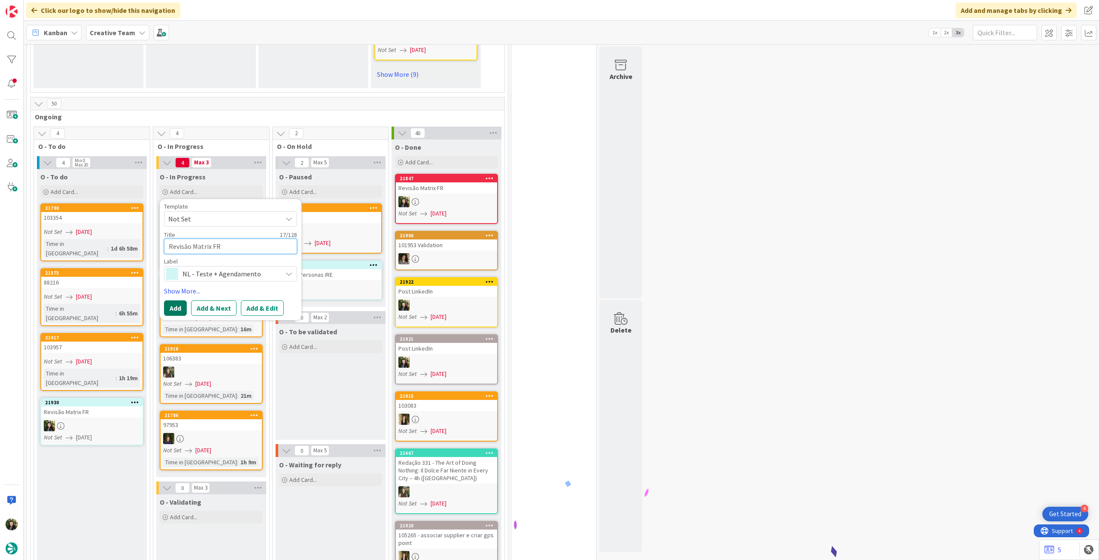
type textarea "Revisão Matrix FR"
click at [176, 300] on button "Add" at bounding box center [175, 307] width 23 height 15
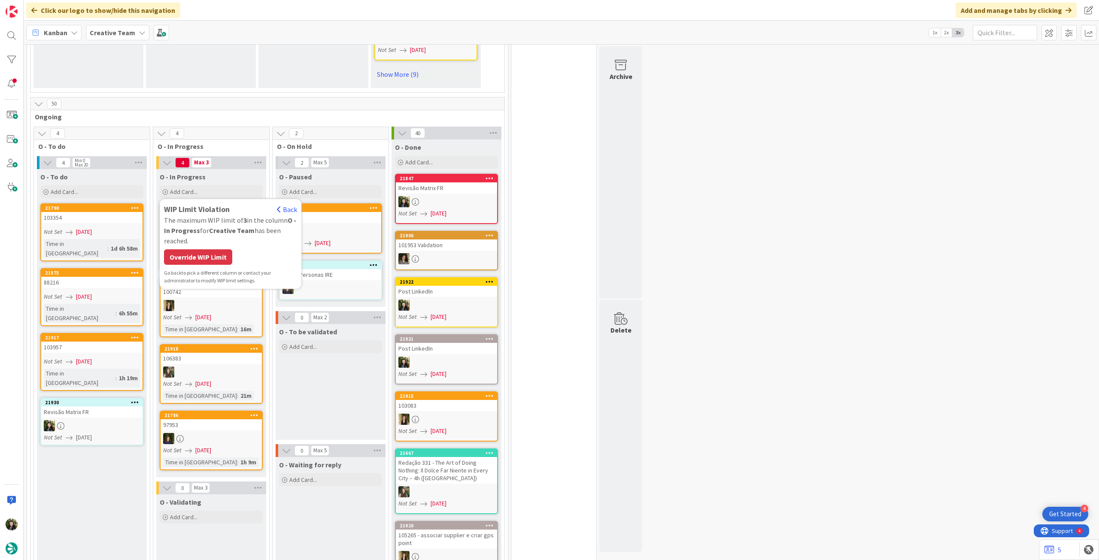
click at [192, 240] on div "WIP Limit Violation Back The maximum WIP limit of 3 in the column O - In Progre…" at bounding box center [230, 243] width 133 height 81
click at [192, 249] on div "Override WIP Limit" at bounding box center [198, 256] width 68 height 15
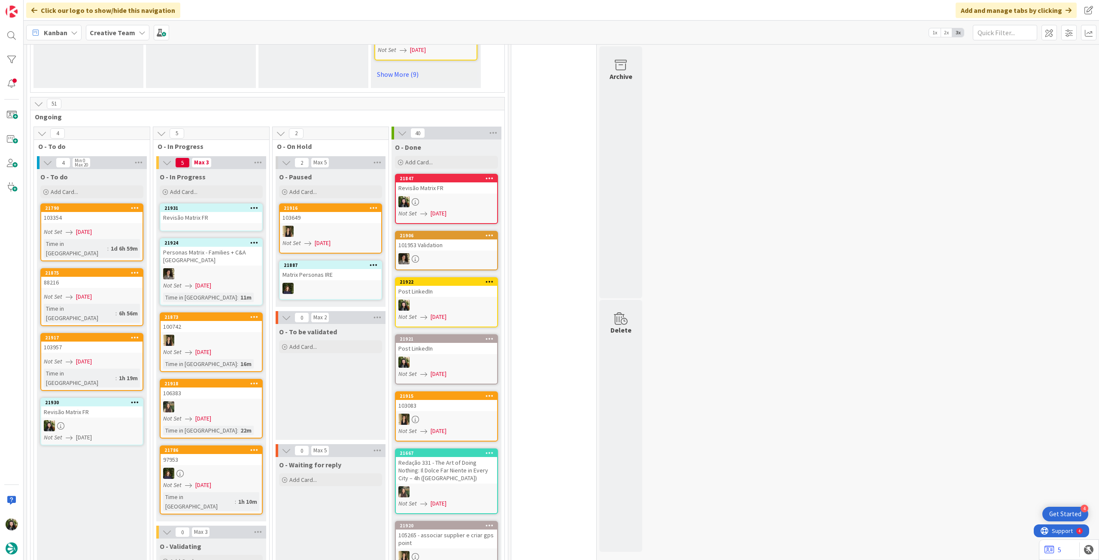
click at [213, 212] on div "Revisão Matrix FR" at bounding box center [211, 217] width 101 height 11
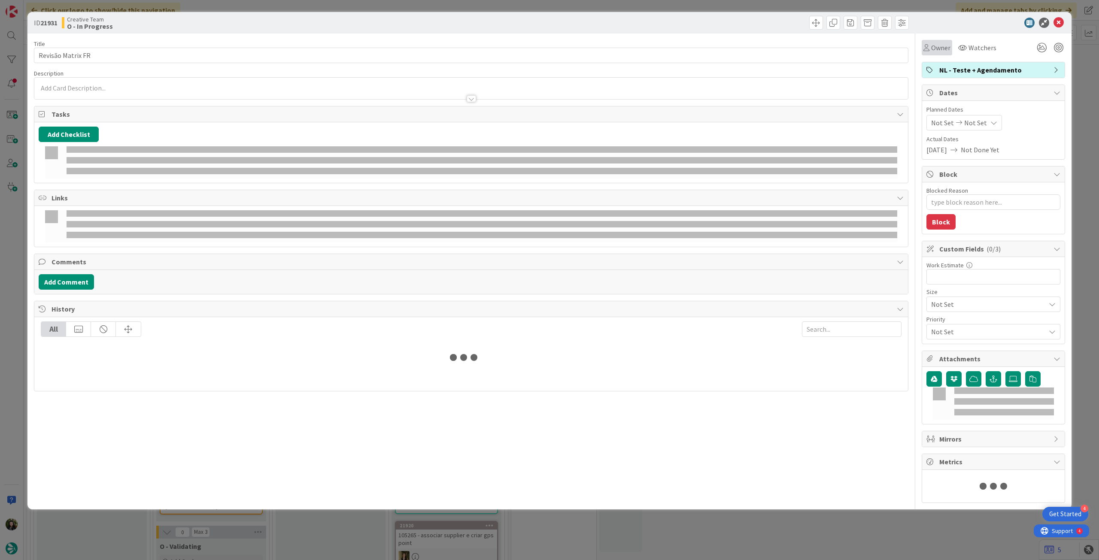
click at [931, 42] on span "Owner" at bounding box center [940, 47] width 19 height 10
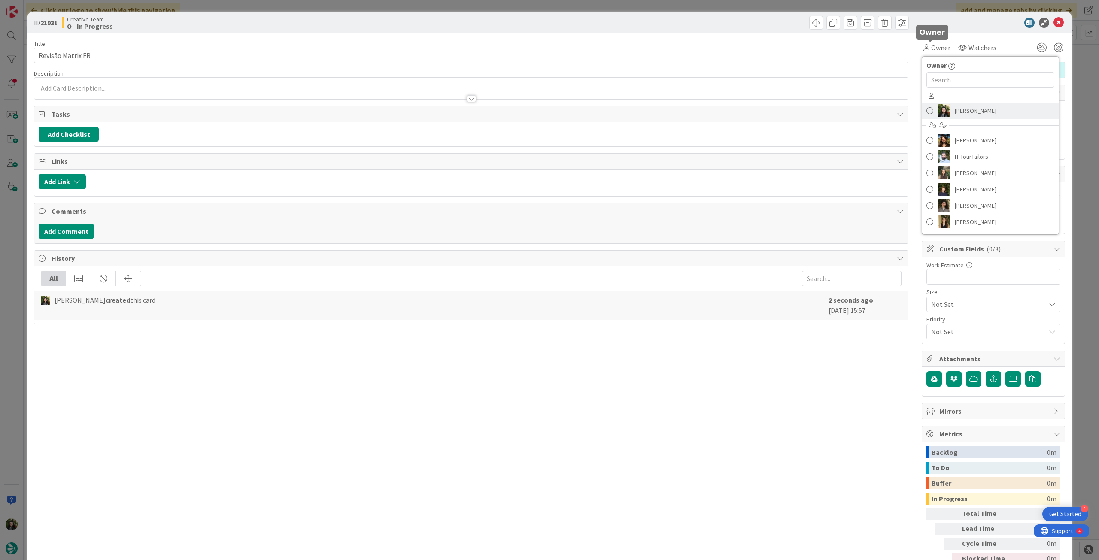
click at [942, 109] on img at bounding box center [943, 110] width 13 height 13
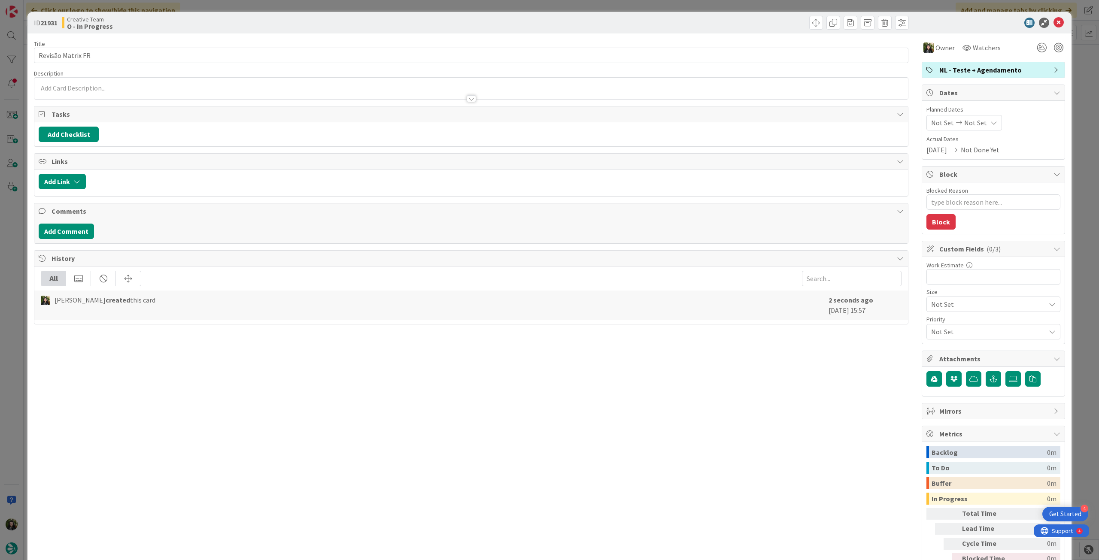
type textarea "x"
click at [969, 122] on span "Not Set" at bounding box center [975, 123] width 23 height 10
click at [935, 323] on icon at bounding box center [941, 323] width 13 height 10
type input "[DATE]"
type textarea "x"
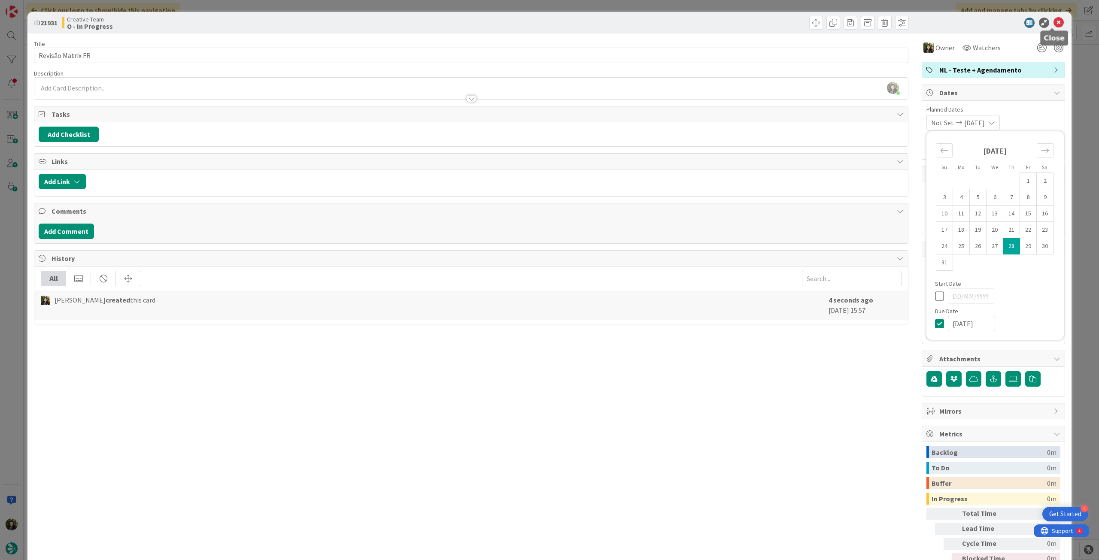
click at [1053, 24] on icon at bounding box center [1058, 23] width 10 height 10
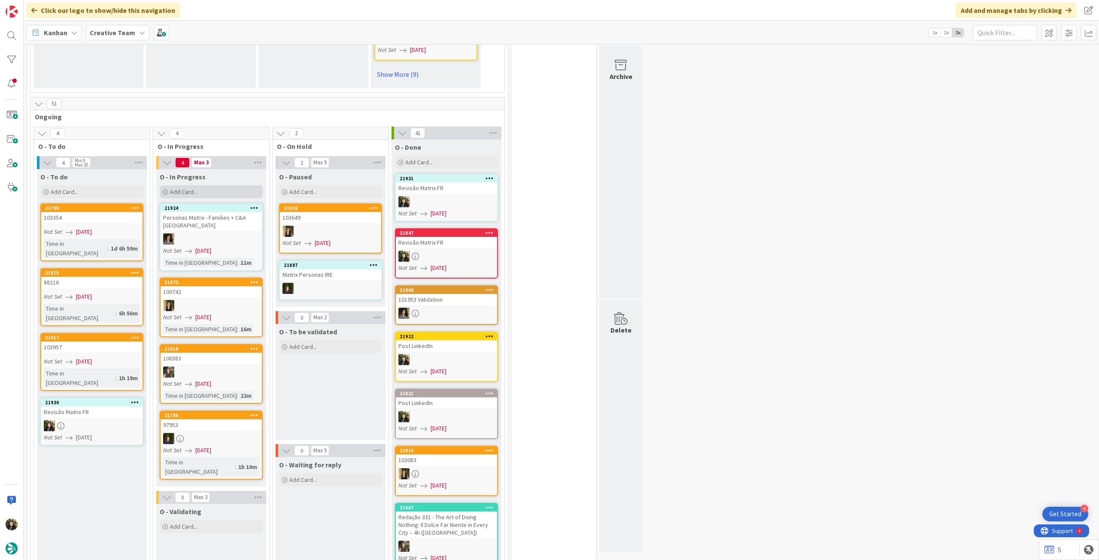
click at [211, 185] on div "Add Card..." at bounding box center [211, 191] width 103 height 13
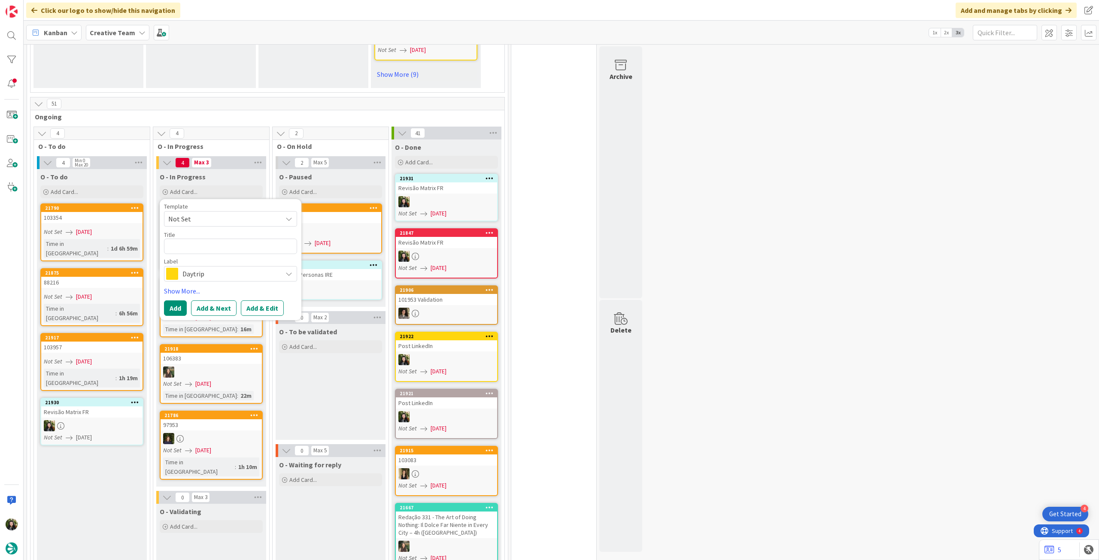
click at [200, 268] on span "Daytrip" at bounding box center [229, 274] width 95 height 12
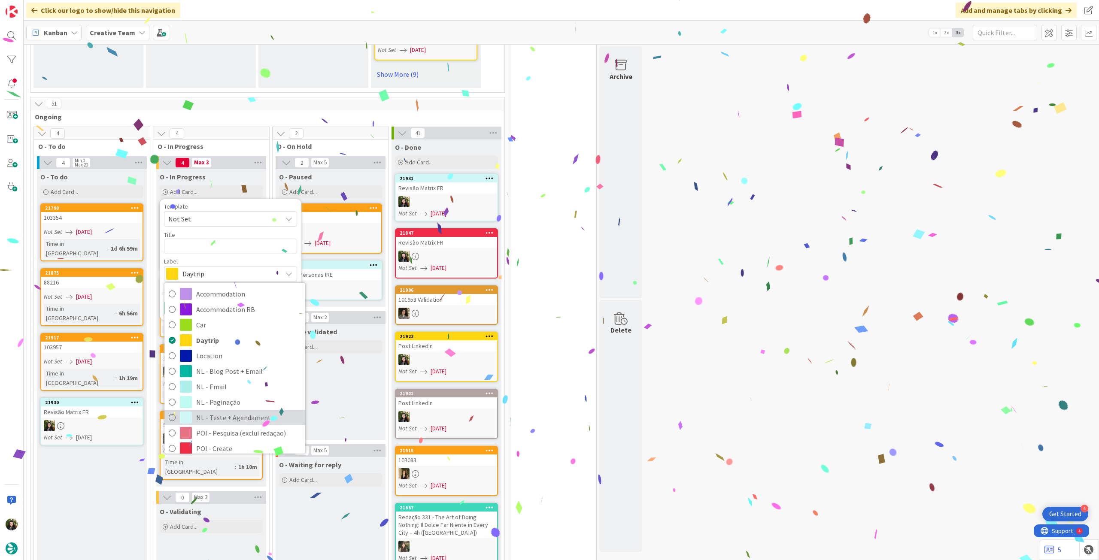
click at [221, 411] on span "NL - Teste + Agendamento" at bounding box center [248, 417] width 105 height 13
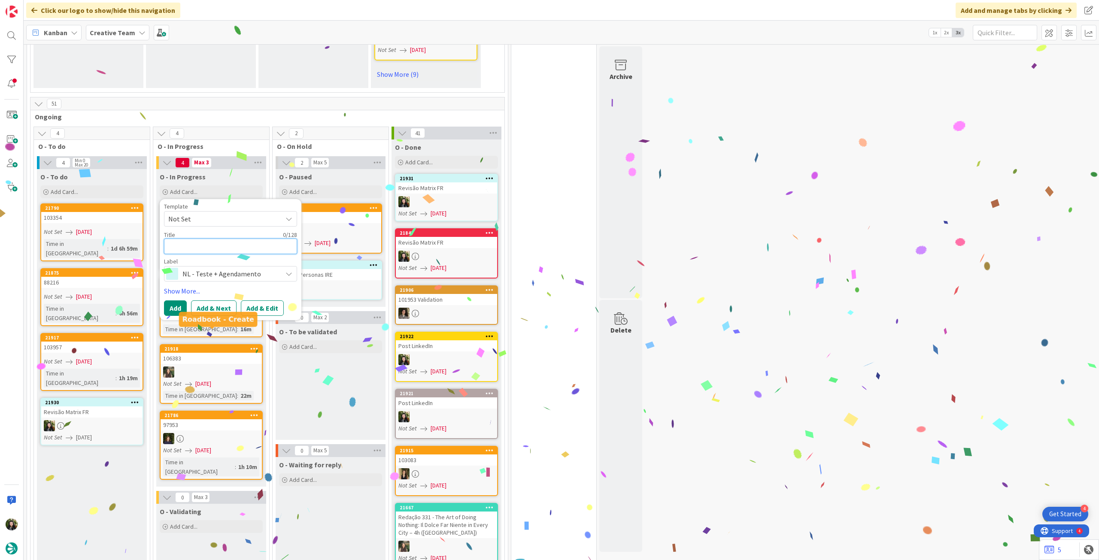
click at [218, 243] on textarea at bounding box center [230, 246] width 133 height 15
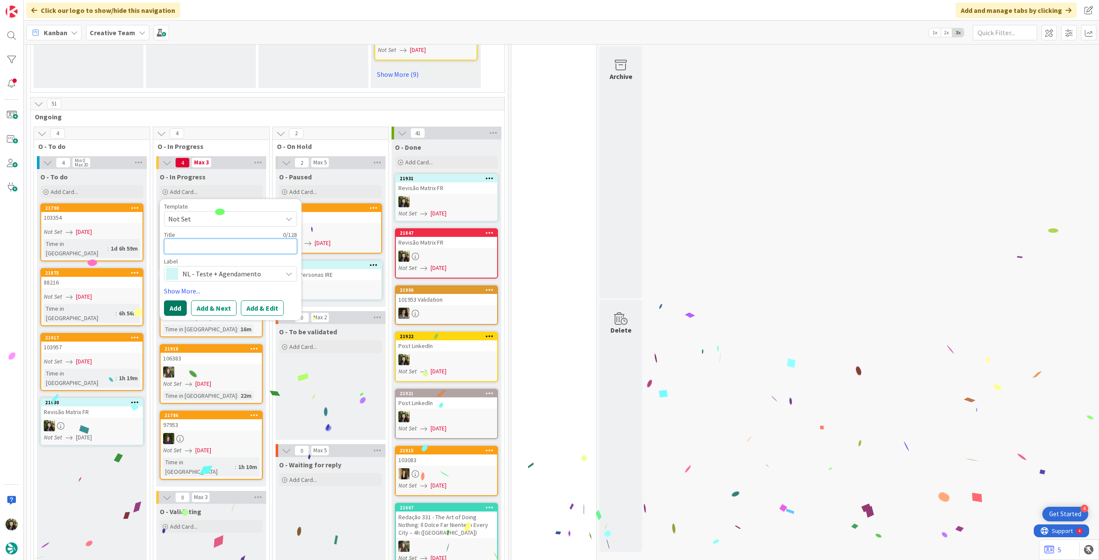
paste textarea "Revisão Matrix FR"
type textarea "Revisão Matrix FR"
type textarea "x"
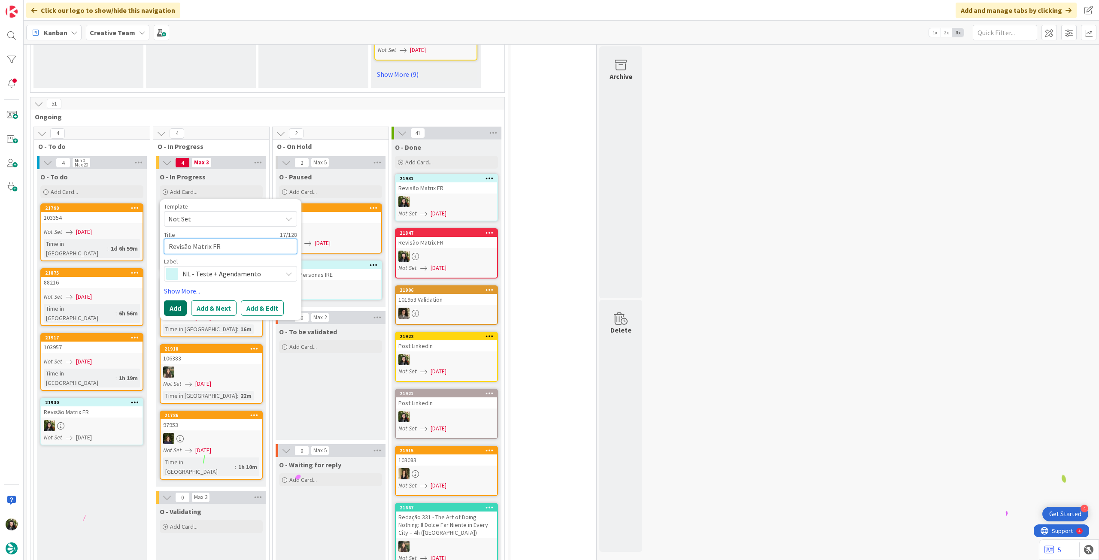
type textarea "Revisão Matrix FR"
click at [173, 300] on button "Add" at bounding box center [175, 307] width 23 height 15
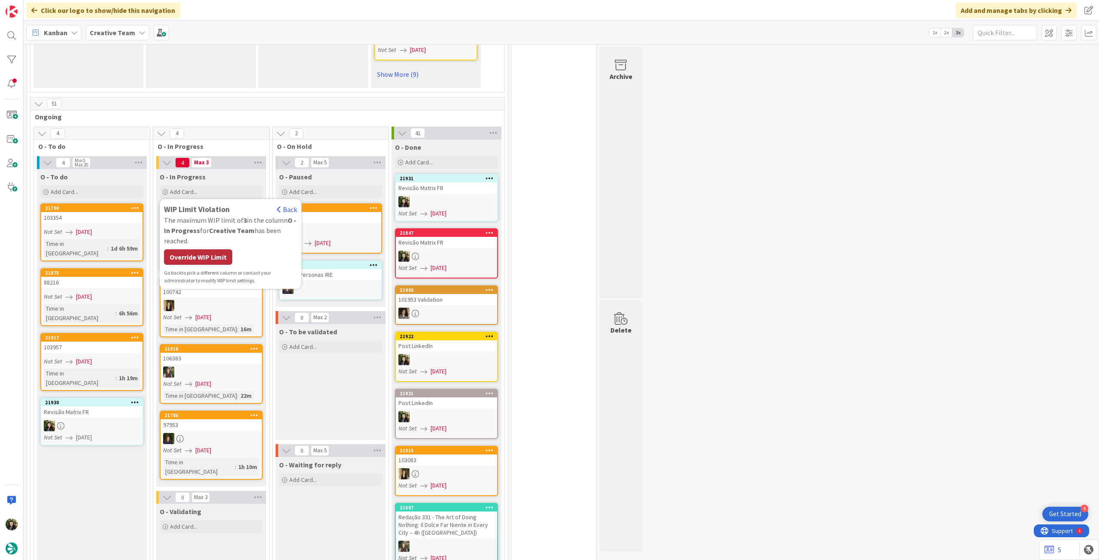
click at [202, 249] on div "Override WIP Limit" at bounding box center [198, 256] width 68 height 15
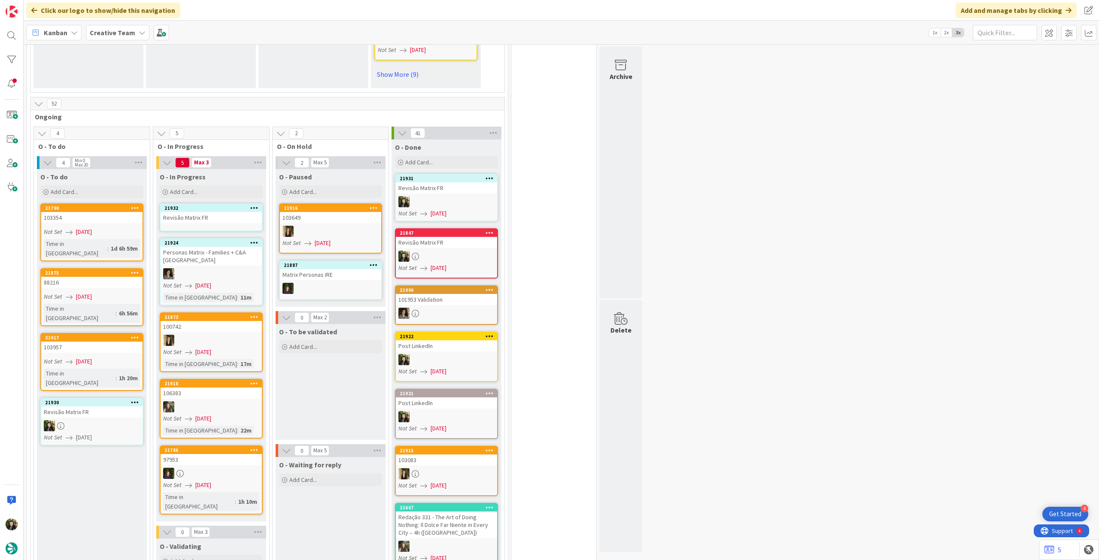
click at [210, 214] on div "Revisão Matrix FR" at bounding box center [211, 217] width 101 height 11
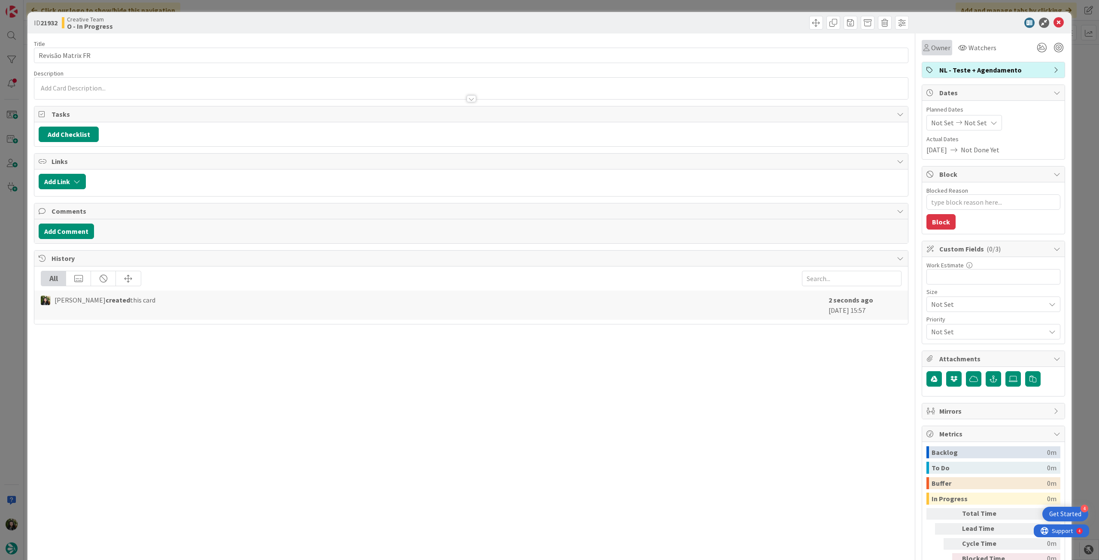
click at [924, 52] on div "Owner" at bounding box center [936, 47] width 27 height 10
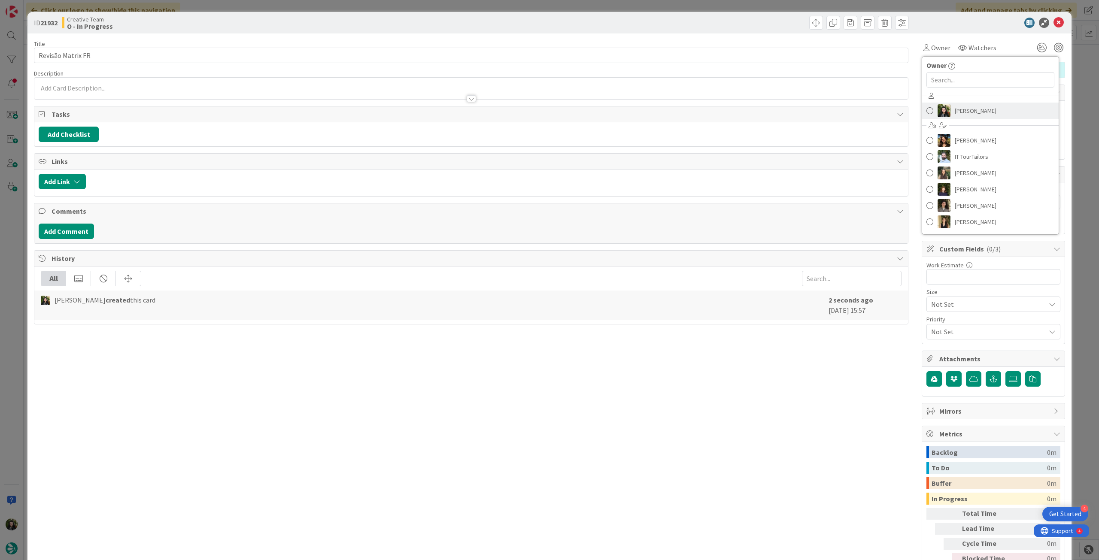
click at [970, 109] on span "Beatriz Cassona" at bounding box center [975, 110] width 42 height 13
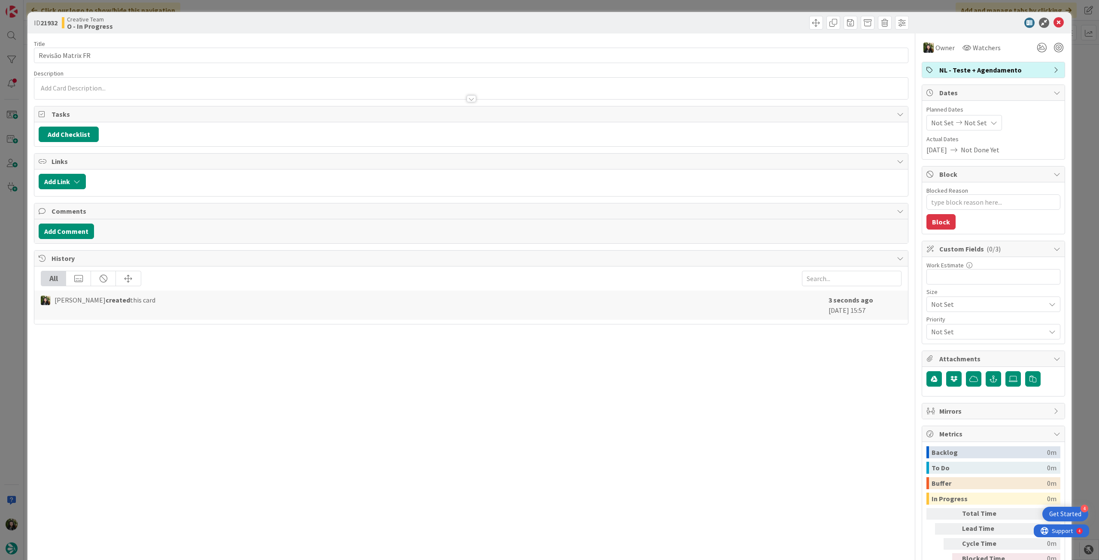
click at [980, 126] on div "Not Set Not Set" at bounding box center [964, 122] width 76 height 15
type textarea "x"
click at [935, 325] on icon at bounding box center [941, 323] width 13 height 10
type input "[DATE]"
click at [1053, 25] on icon at bounding box center [1058, 23] width 10 height 10
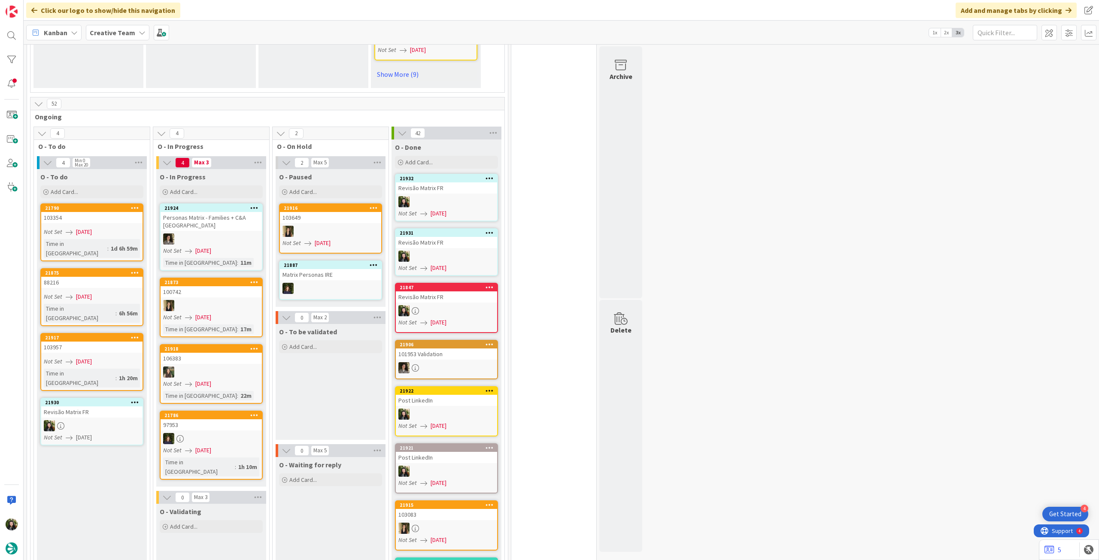
click at [105, 406] on div "Revisão Matrix FR" at bounding box center [91, 411] width 101 height 11
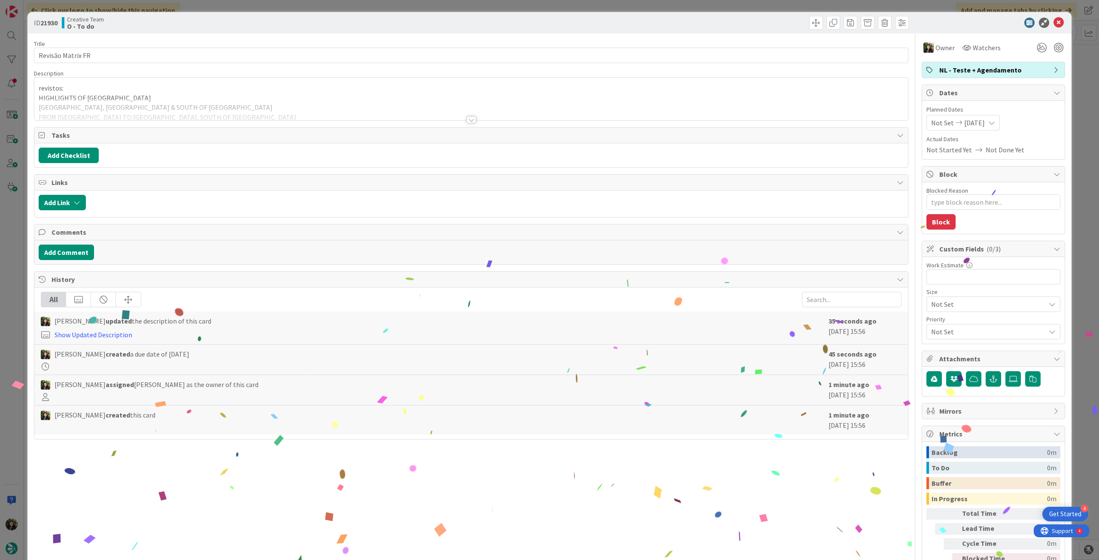
click at [172, 102] on div at bounding box center [470, 109] width 873 height 22
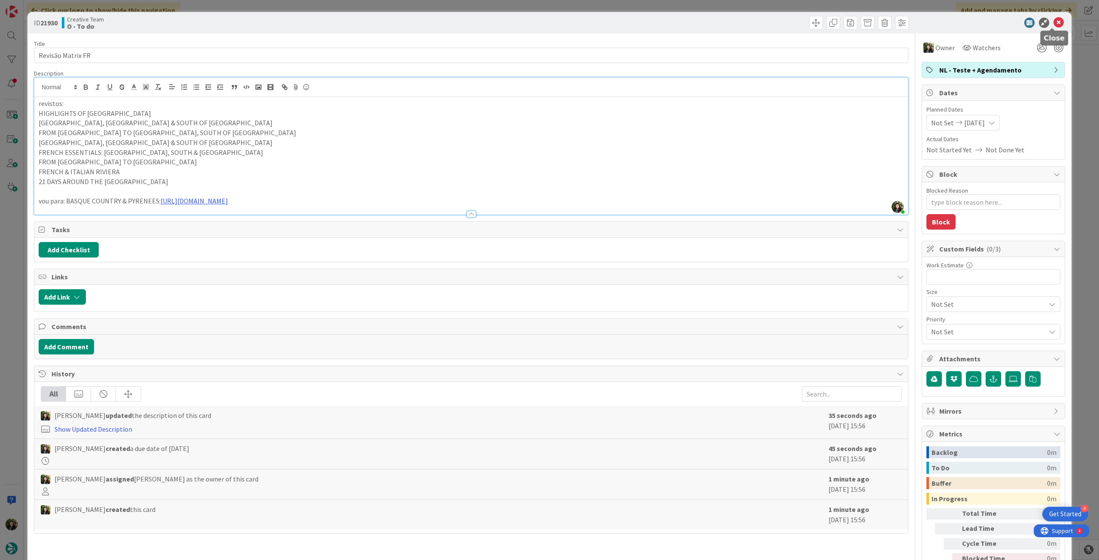
click at [1053, 24] on icon at bounding box center [1058, 23] width 10 height 10
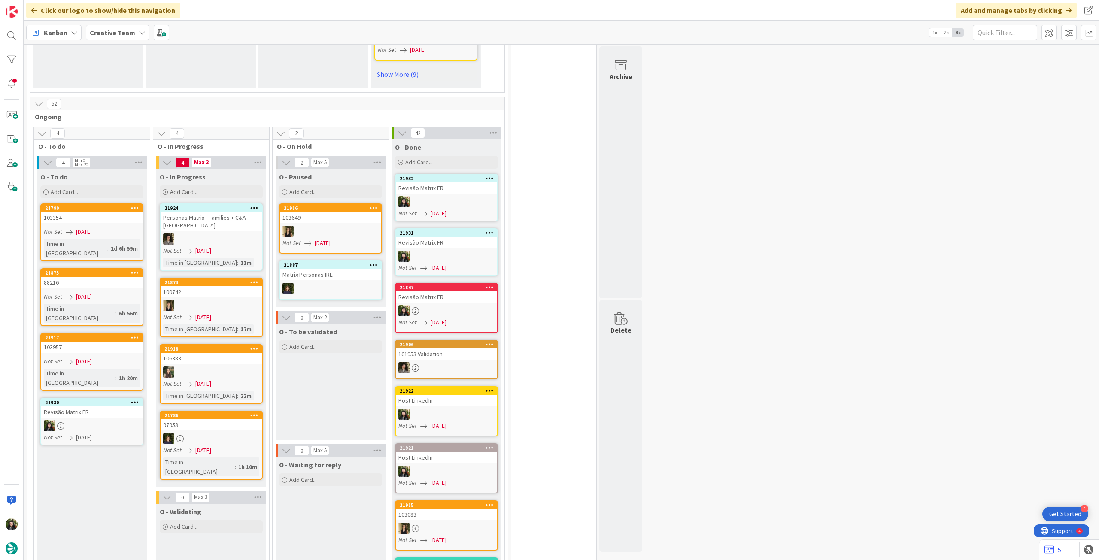
scroll to position [801, 0]
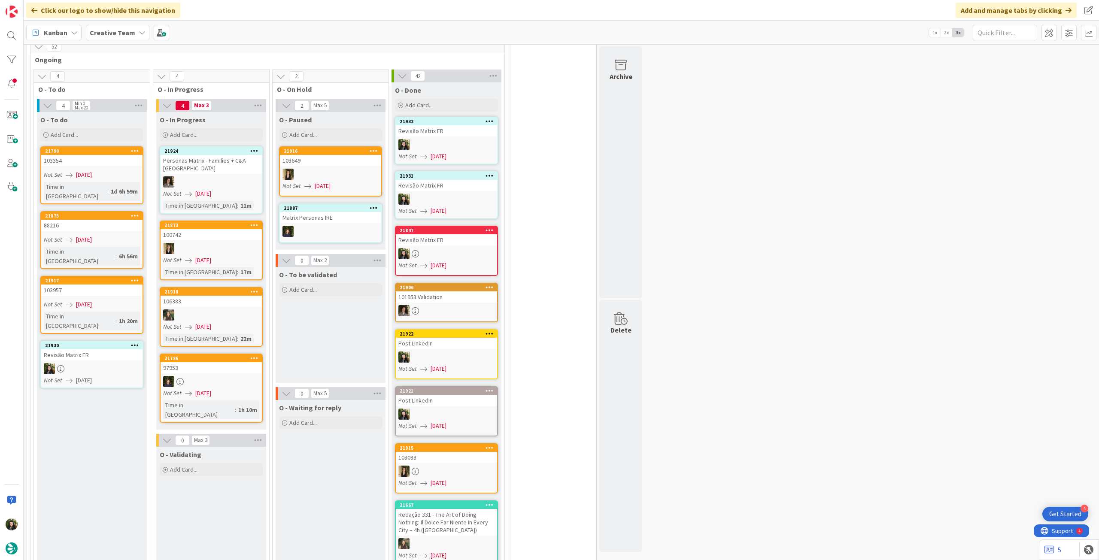
click at [124, 36] on b "Creative Team" at bounding box center [112, 32] width 45 height 9
click at [139, 129] on div "Creative Team - Análise" at bounding box center [158, 123] width 131 height 16
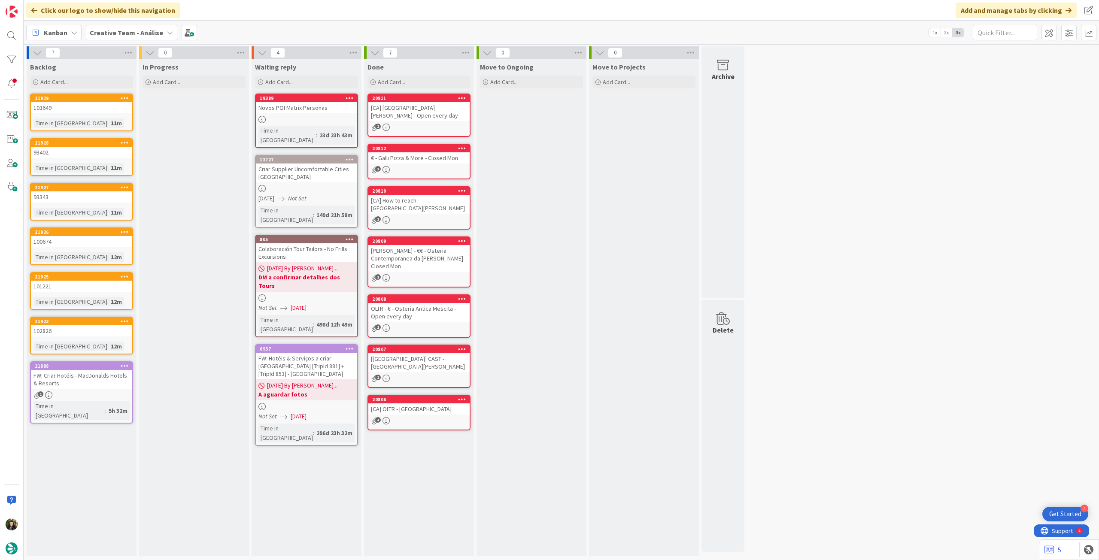
click at [119, 36] on b "Creative Team - Análise" at bounding box center [126, 32] width 73 height 9
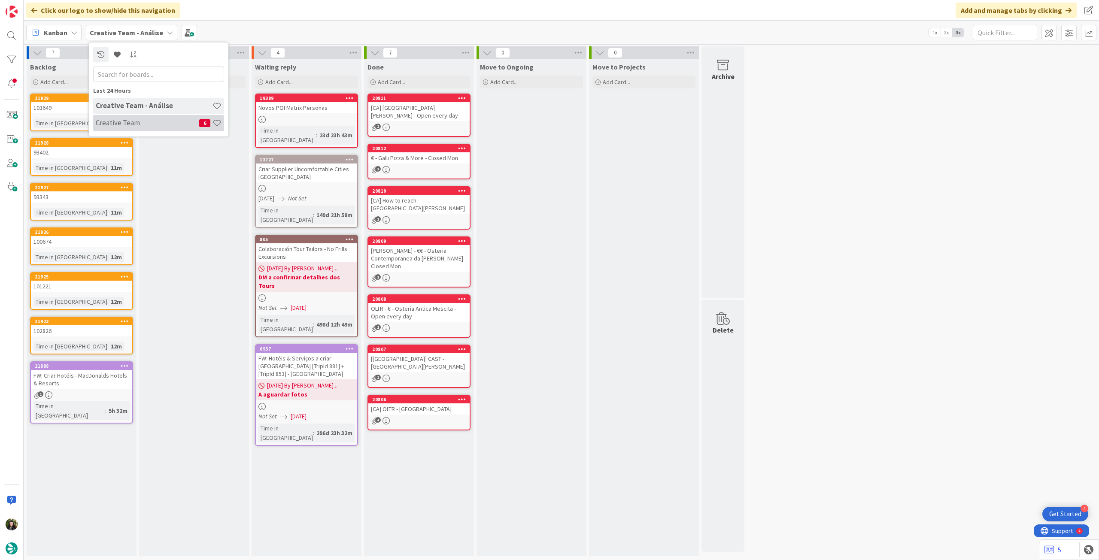
click at [122, 119] on h4 "Creative Team" at bounding box center [147, 122] width 103 height 9
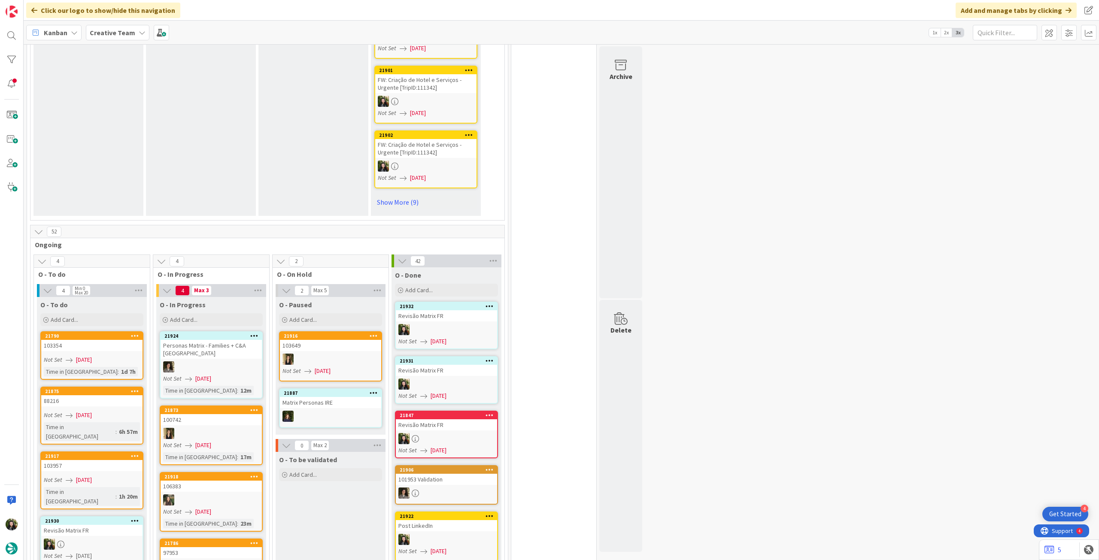
scroll to position [629, 0]
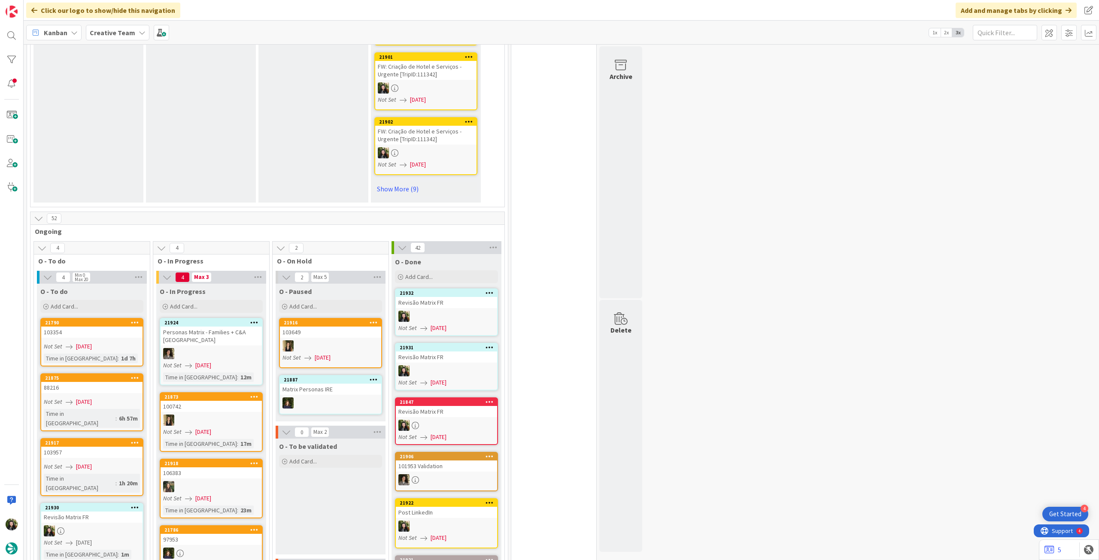
drag, startPoint x: 116, startPoint y: 34, endPoint x: 118, endPoint y: 45, distance: 11.3
click at [116, 34] on b "Creative Team" at bounding box center [112, 32] width 45 height 9
click at [151, 127] on h4 "Creative Team - Análise" at bounding box center [154, 122] width 117 height 9
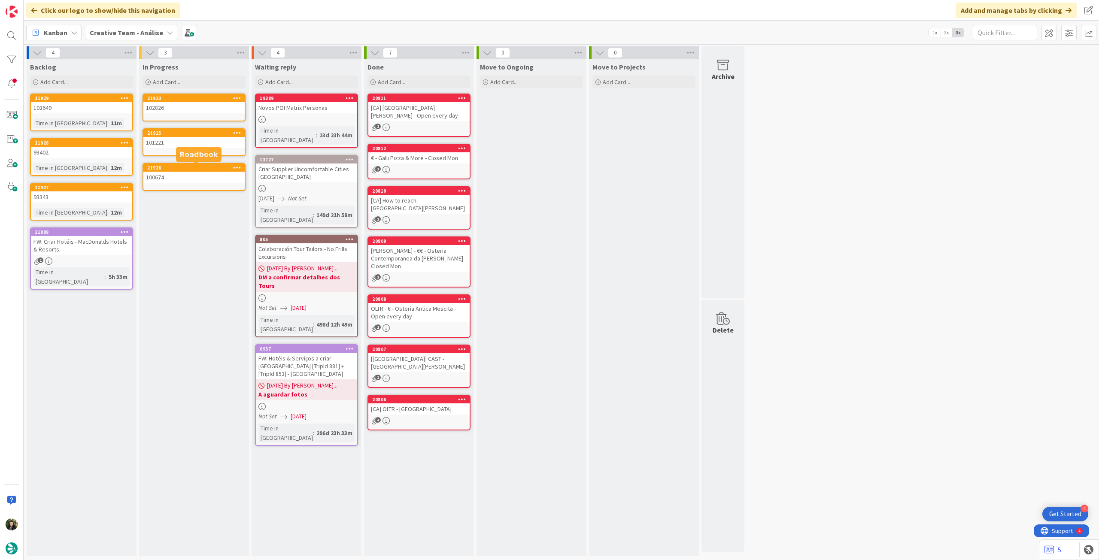
click at [200, 111] on div "102826" at bounding box center [193, 107] width 101 height 11
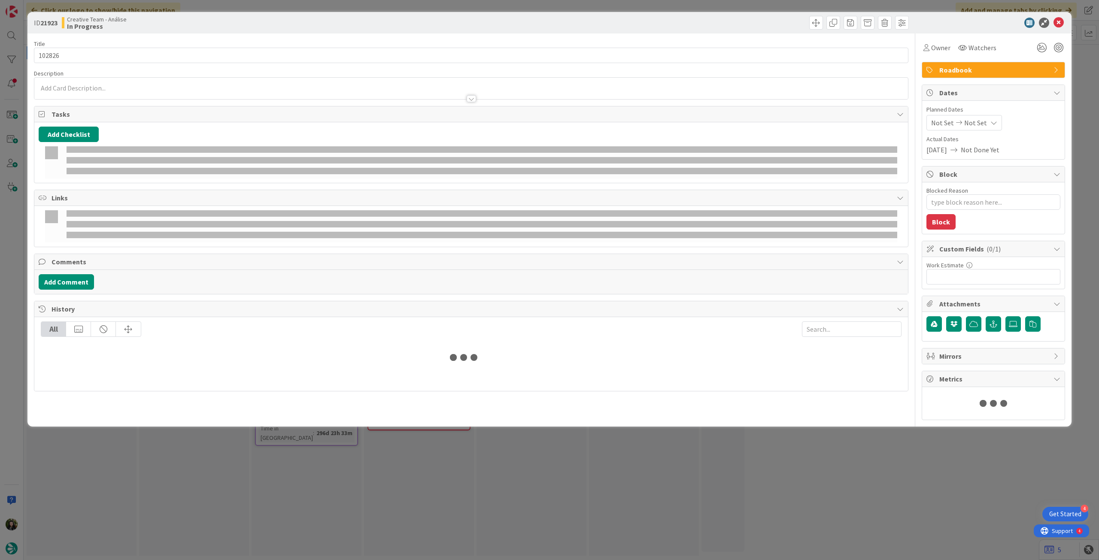
type textarea "x"
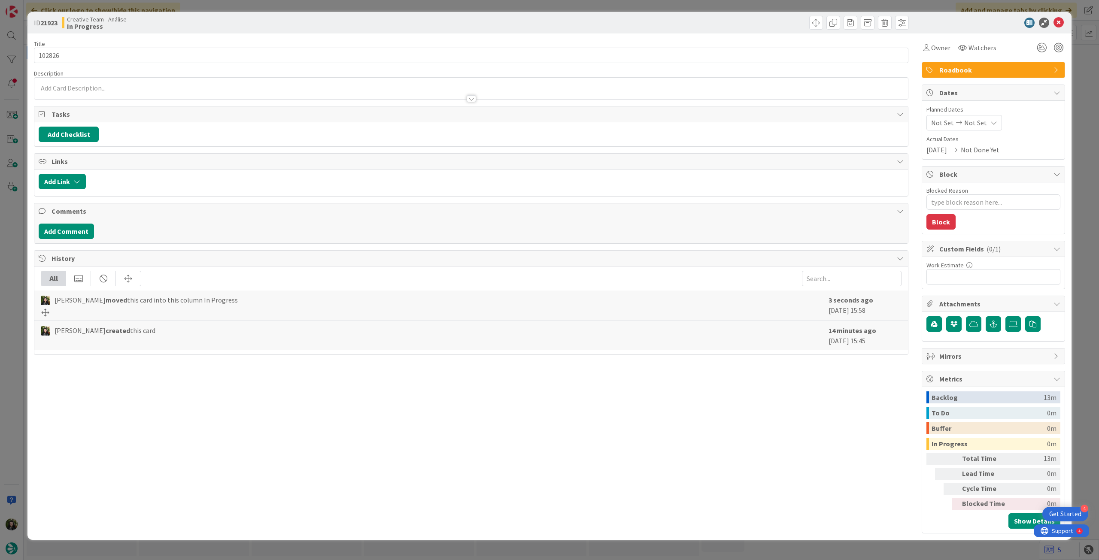
click at [983, 121] on span "Not Set" at bounding box center [975, 123] width 23 height 10
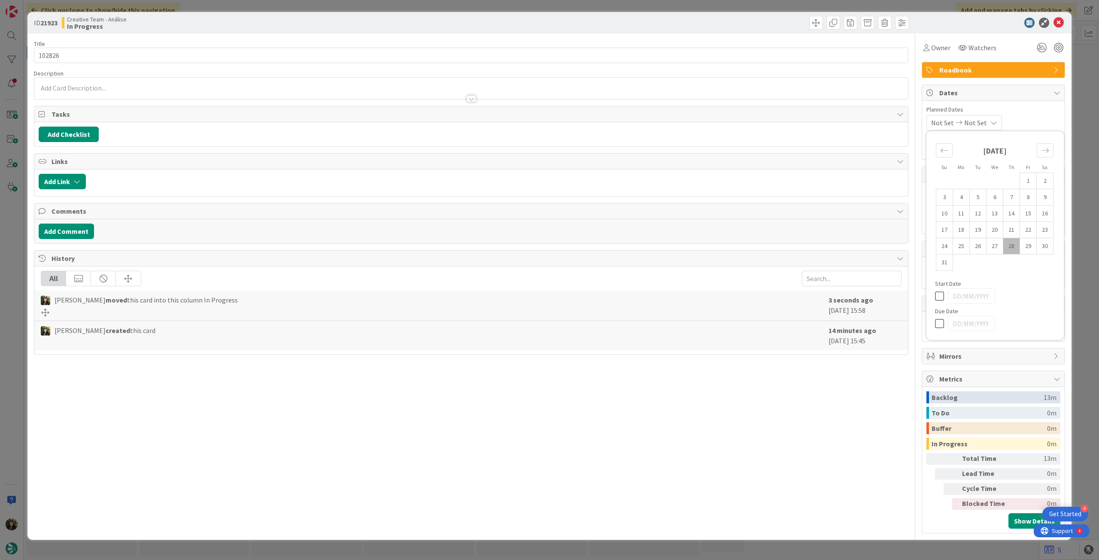
click at [939, 323] on icon at bounding box center [941, 323] width 13 height 10
type input "[DATE]"
drag, startPoint x: 1063, startPoint y: 23, endPoint x: 1045, endPoint y: 28, distance: 17.9
click at [1063, 24] on icon at bounding box center [1058, 23] width 10 height 10
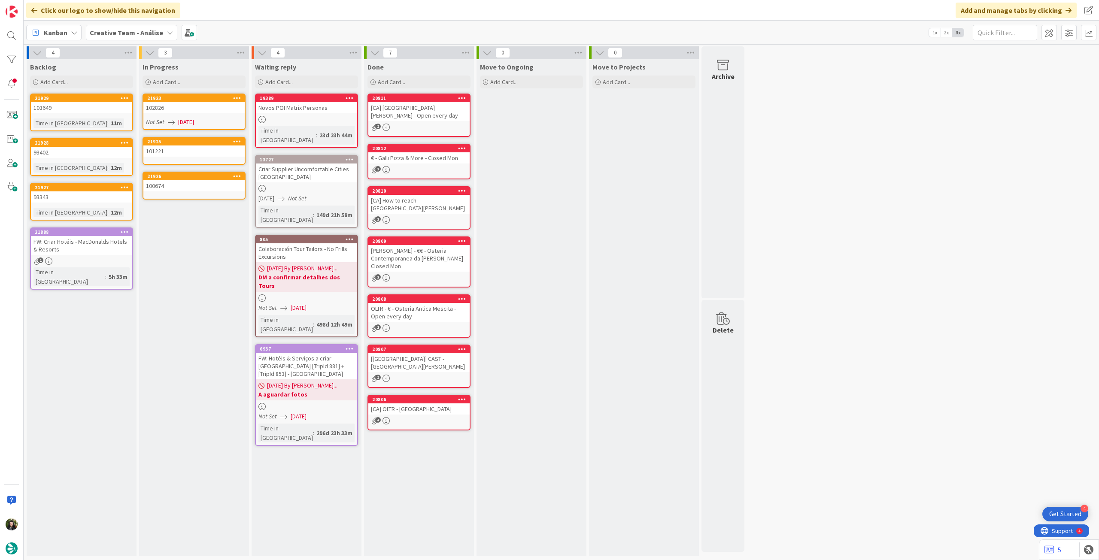
click at [157, 161] on link "21925 101221" at bounding box center [193, 151] width 103 height 28
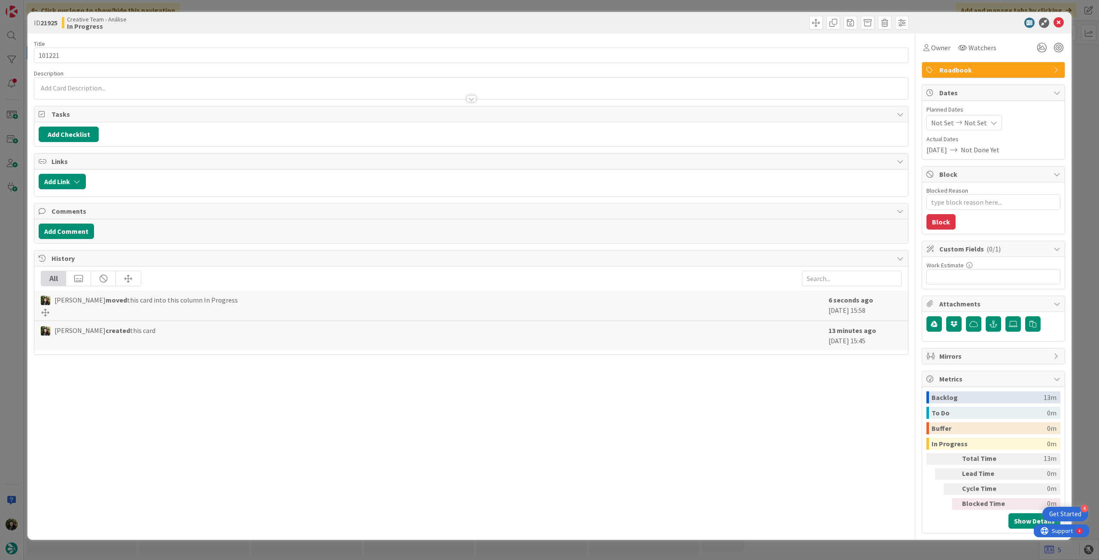
click at [975, 124] on span "Not Set" at bounding box center [975, 123] width 23 height 10
type textarea "x"
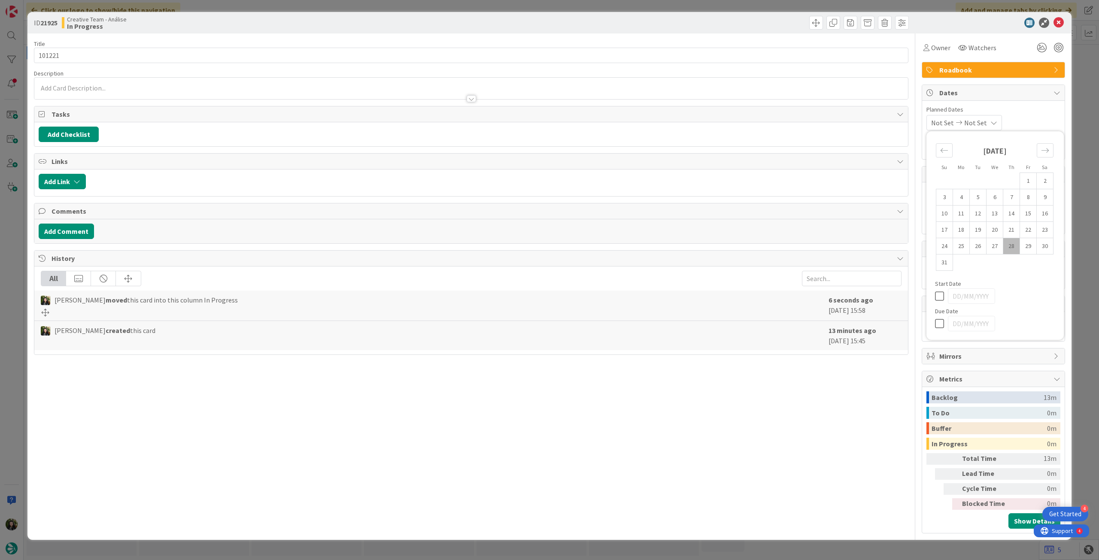
click at [939, 323] on icon at bounding box center [941, 323] width 13 height 10
type input "[DATE]"
click at [1057, 25] on icon at bounding box center [1058, 23] width 10 height 10
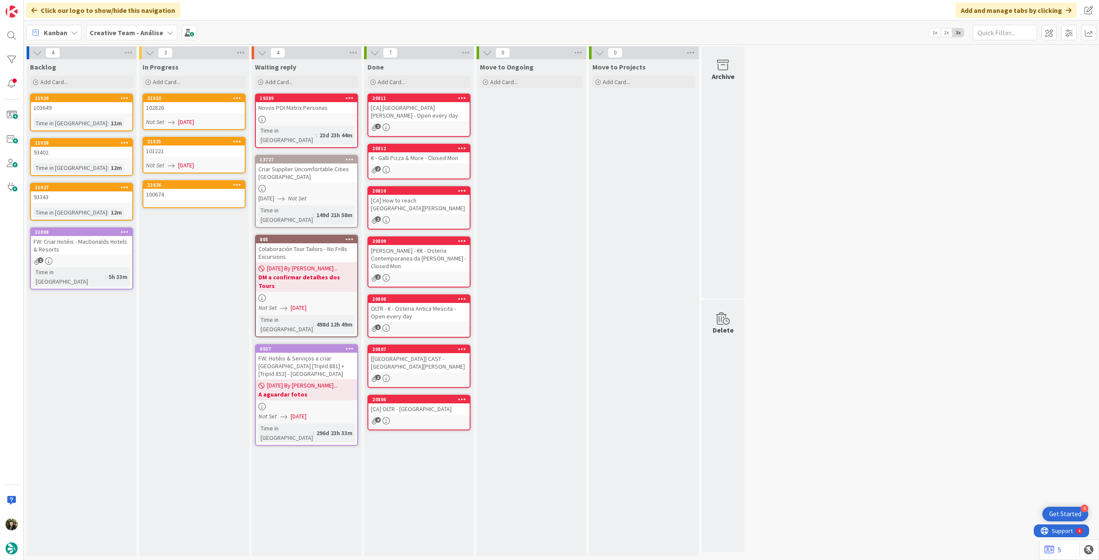
click at [203, 197] on div "100674" at bounding box center [193, 194] width 101 height 11
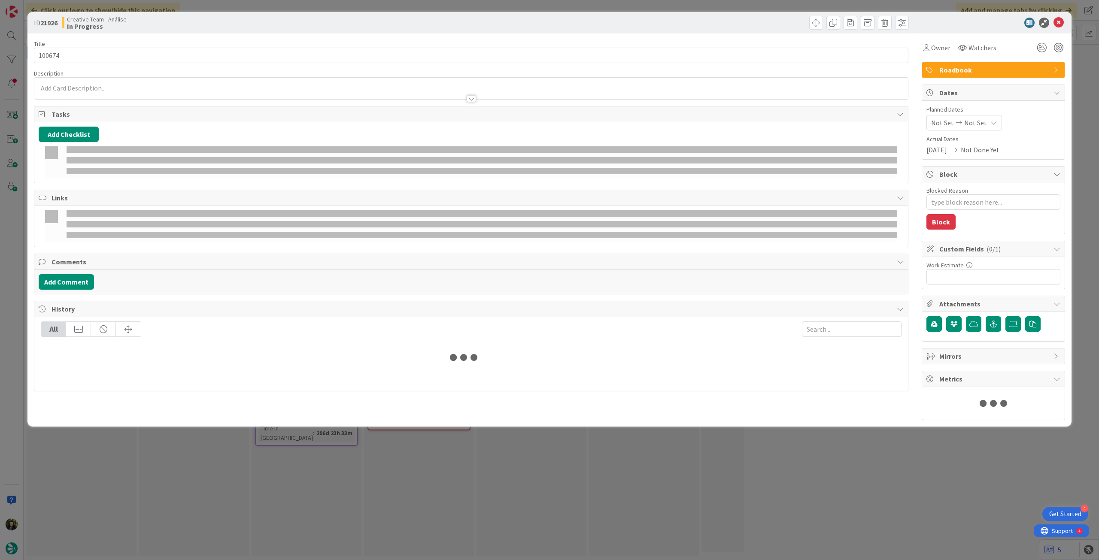
click at [985, 119] on div "Not Set Not Set" at bounding box center [964, 122] width 76 height 15
type textarea "x"
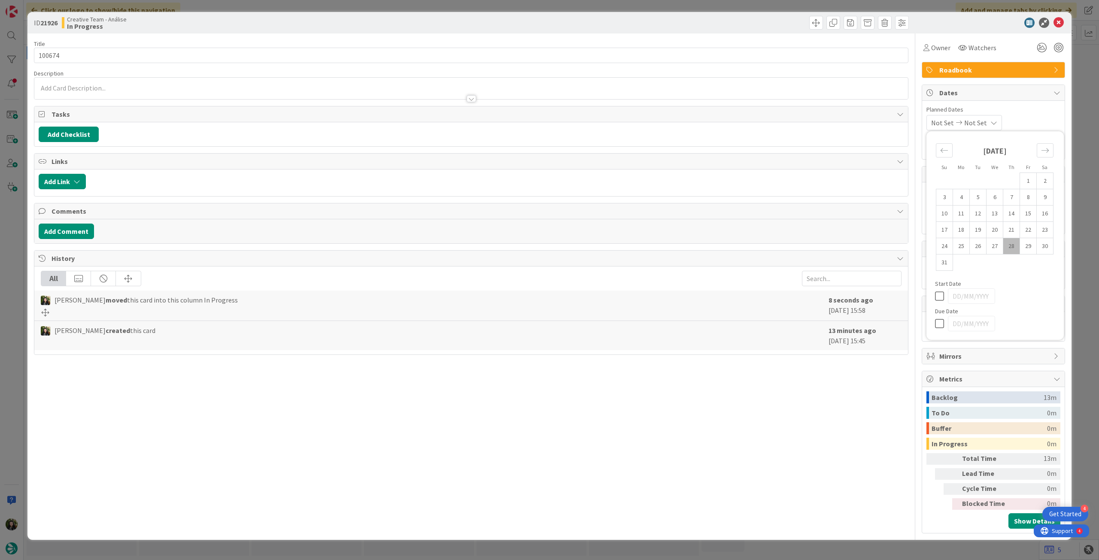
click at [938, 330] on div at bounding box center [995, 323] width 120 height 15
click at [937, 324] on icon at bounding box center [941, 323] width 13 height 10
type input "[DATE]"
type textarea "x"
click at [1056, 24] on icon at bounding box center [1058, 23] width 10 height 10
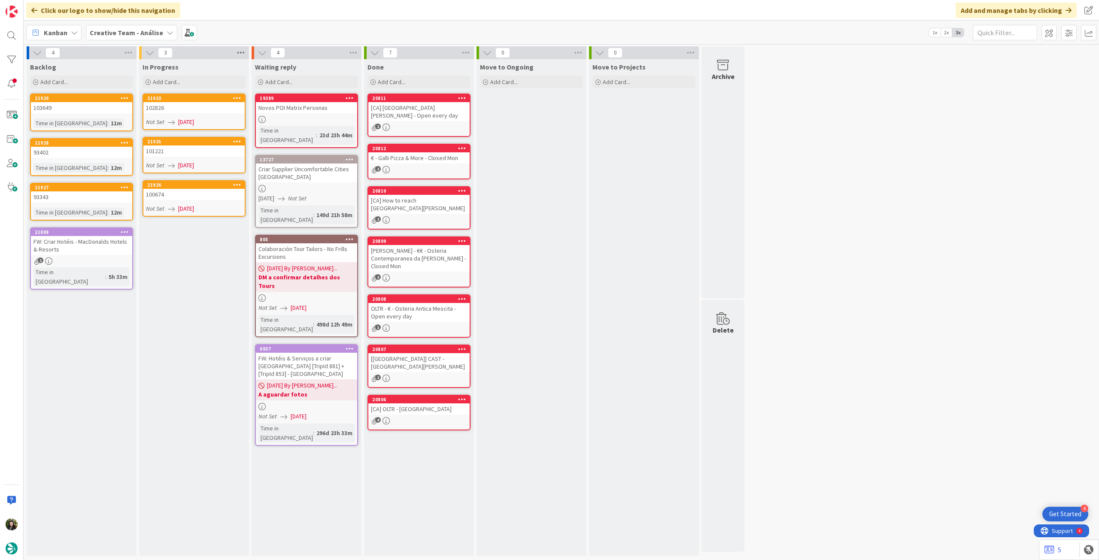
click at [241, 53] on icon at bounding box center [240, 52] width 11 height 13
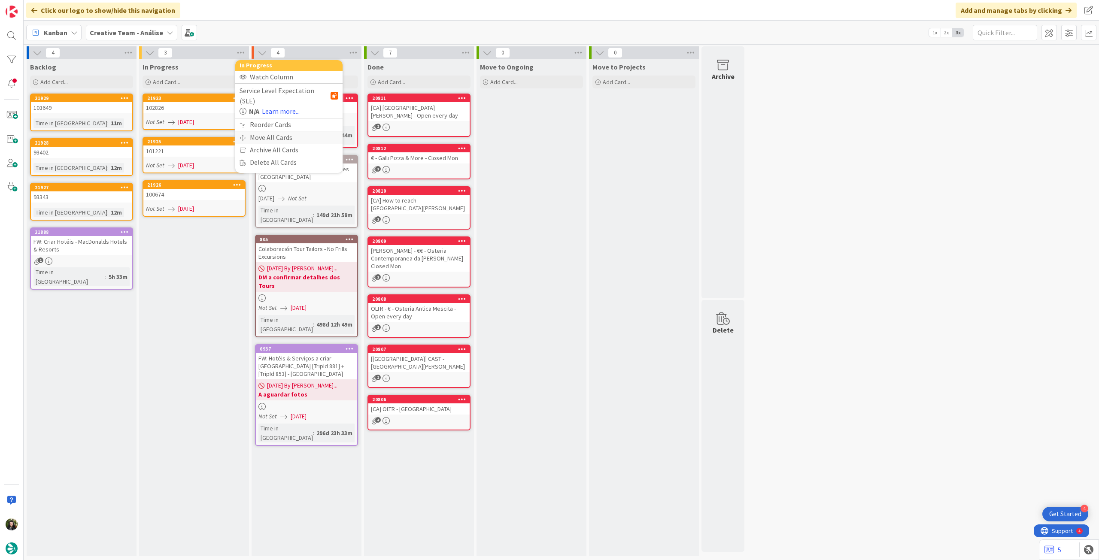
click at [266, 131] on div "Move All Cards" at bounding box center [288, 137] width 107 height 12
click at [282, 90] on span "Creative Team - Análise" at bounding box center [278, 93] width 69 height 9
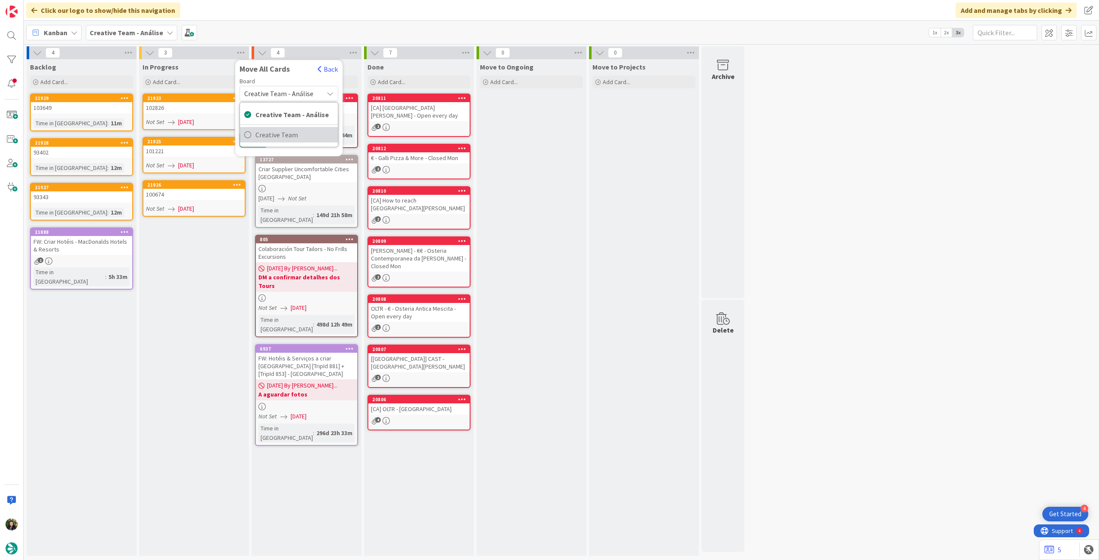
click at [276, 133] on span "Creative Team" at bounding box center [294, 134] width 78 height 13
click at [285, 122] on span "Select a Column..." at bounding box center [272, 120] width 56 height 11
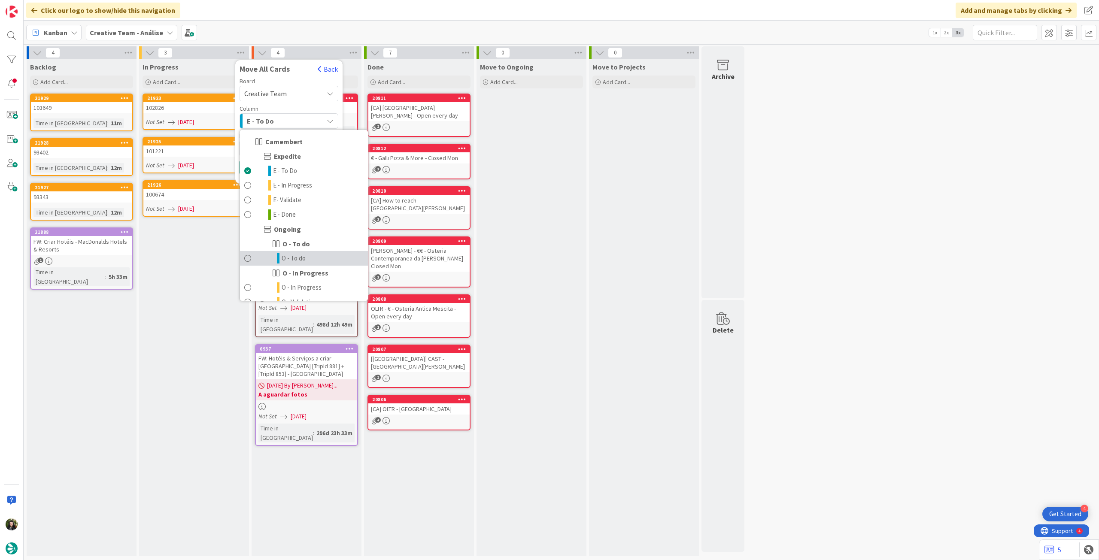
click at [291, 256] on span "O - To do" at bounding box center [294, 258] width 24 height 10
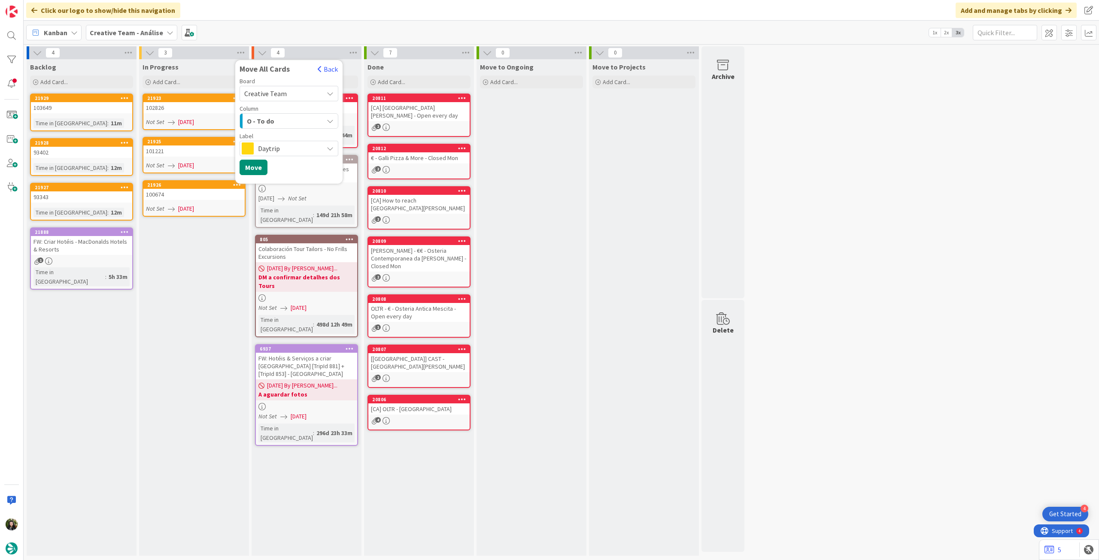
click at [268, 146] on span "Daytrip" at bounding box center [288, 148] width 61 height 12
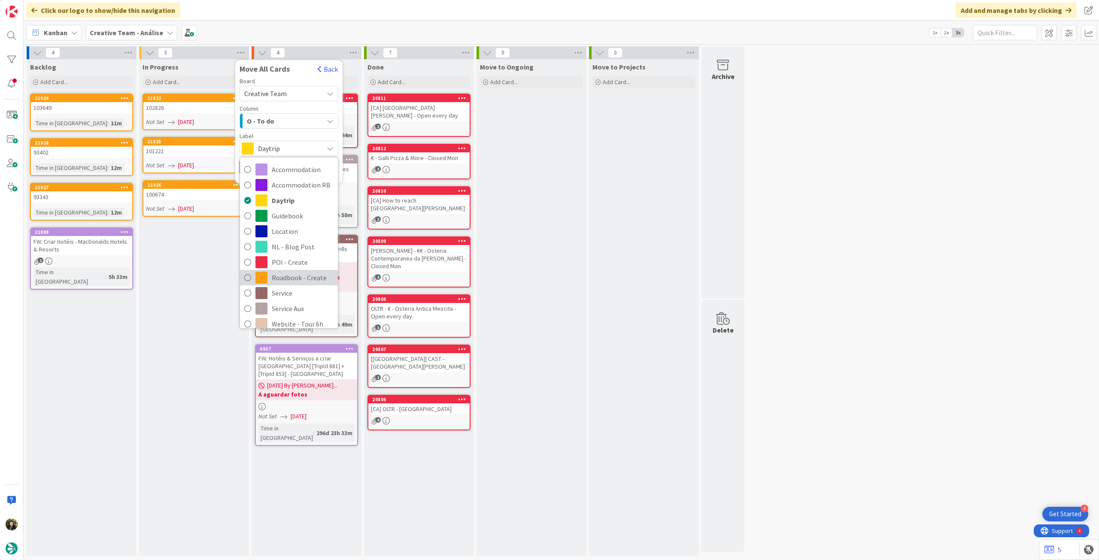
click at [300, 273] on span "Roadbook - Create" at bounding box center [303, 277] width 62 height 13
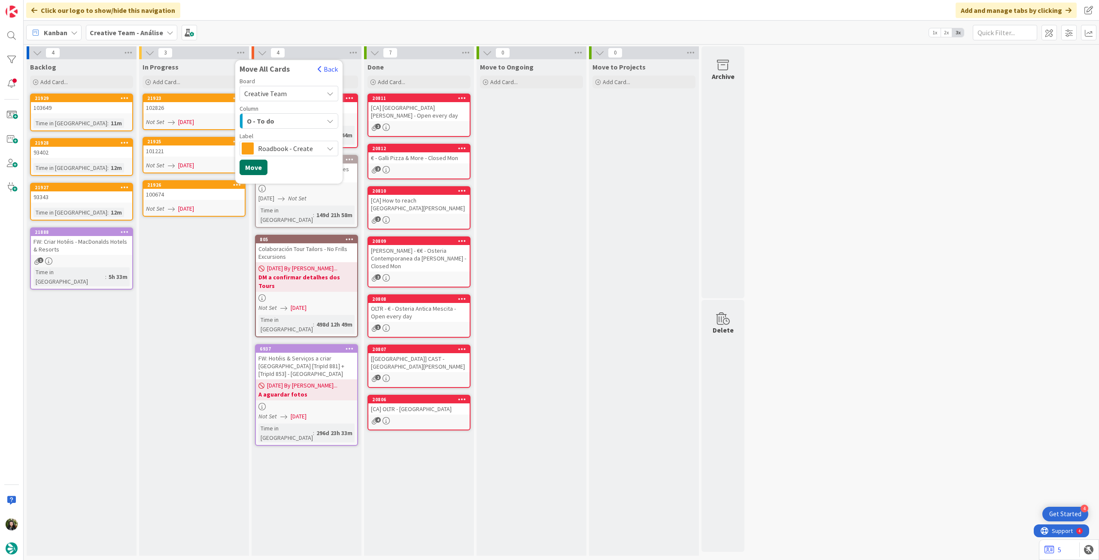
click at [252, 168] on button "Move" at bounding box center [253, 167] width 28 height 15
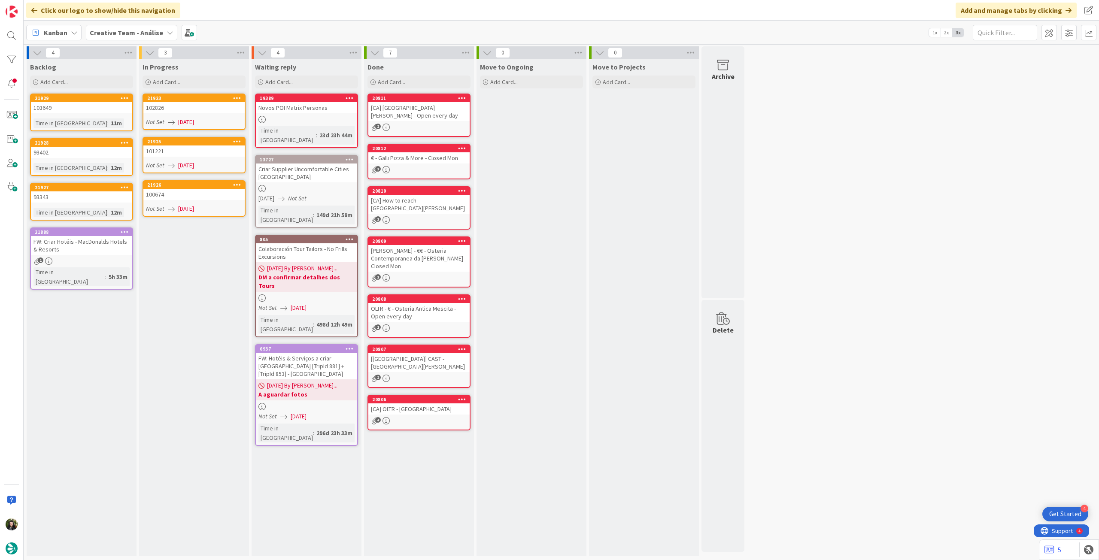
click at [119, 33] on b "Creative Team - Análise" at bounding box center [126, 32] width 73 height 9
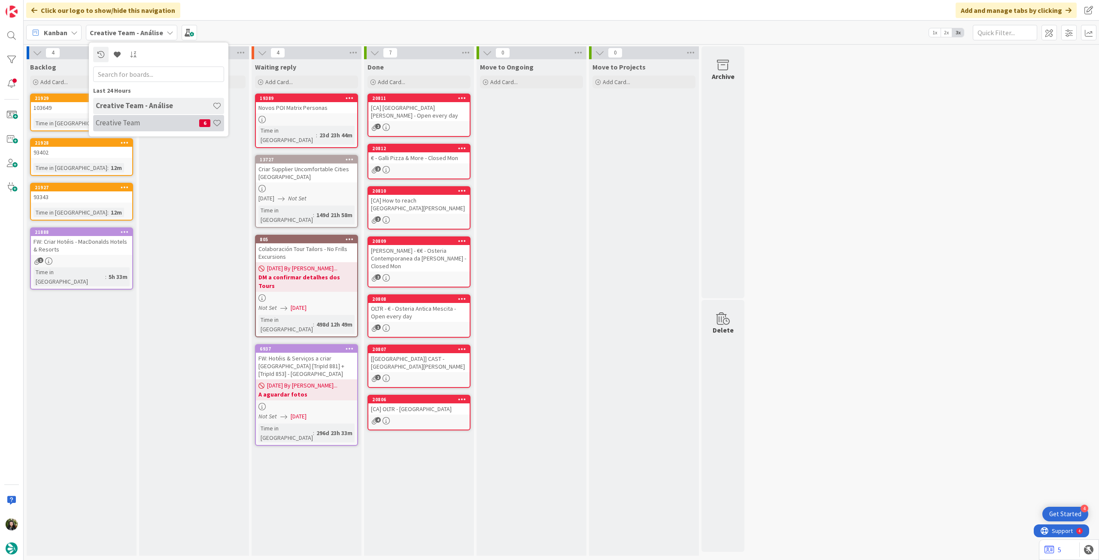
click at [126, 120] on h4 "Creative Team" at bounding box center [147, 122] width 103 height 9
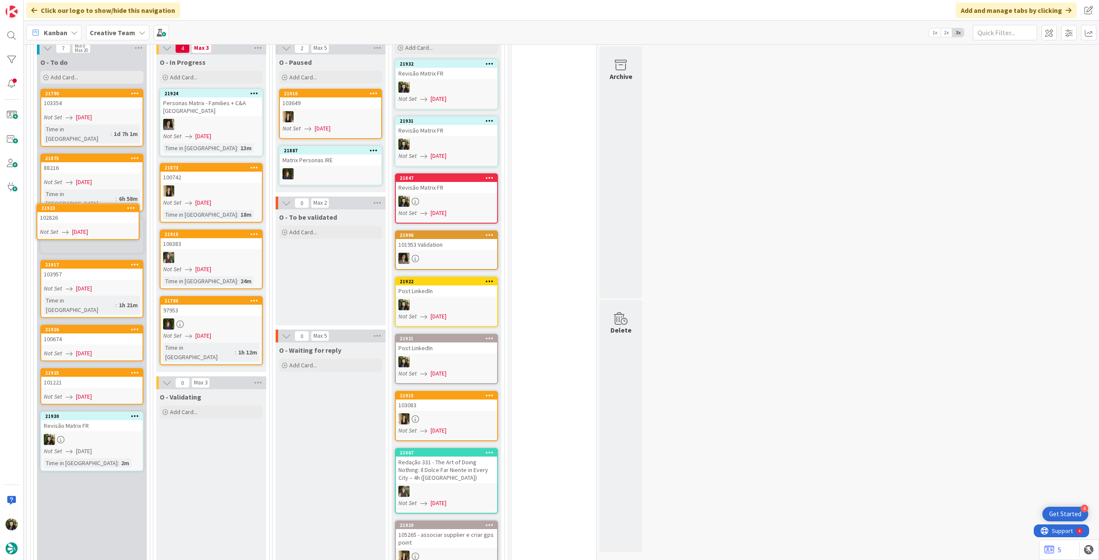
scroll to position [848, 0]
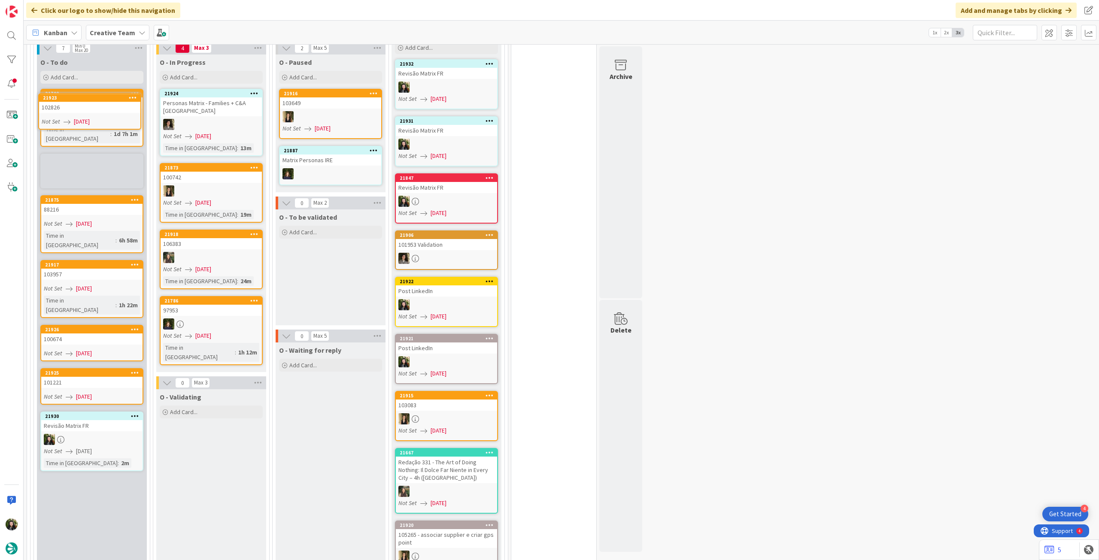
scroll to position [845, 0]
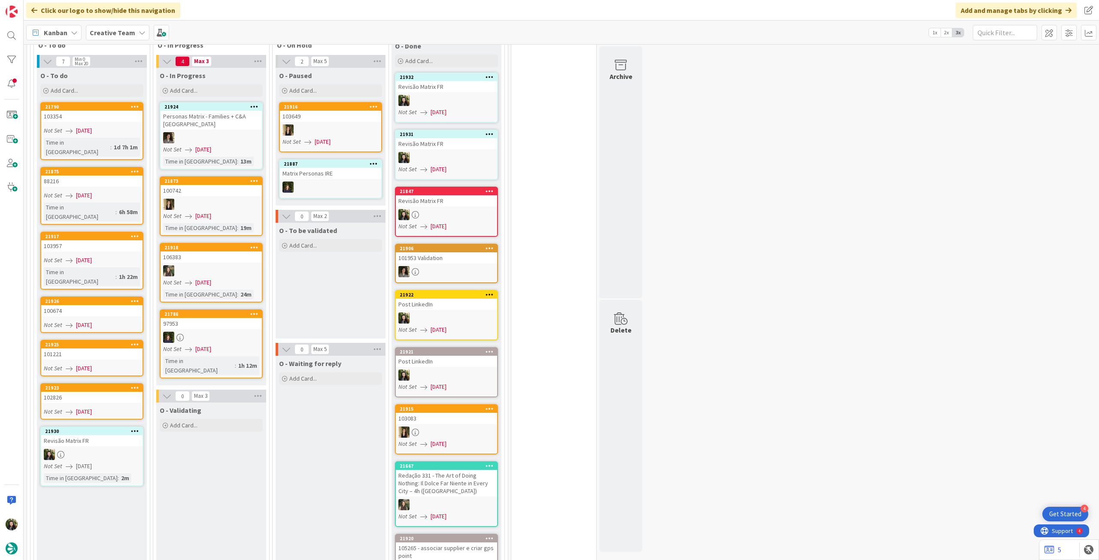
click at [113, 35] on b "Creative Team" at bounding box center [112, 32] width 45 height 9
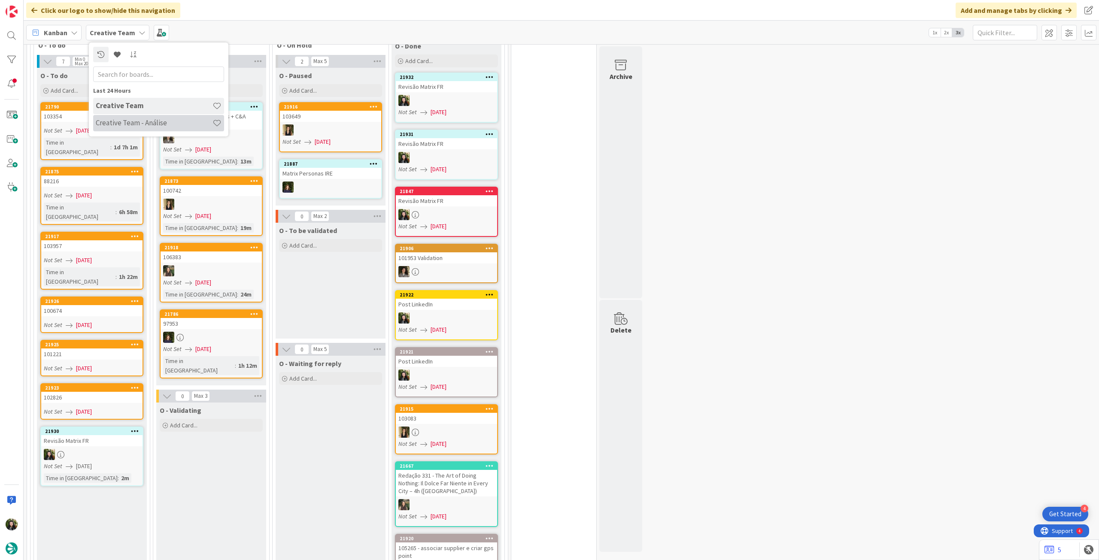
click at [133, 121] on h4 "Creative Team - Análise" at bounding box center [154, 122] width 117 height 9
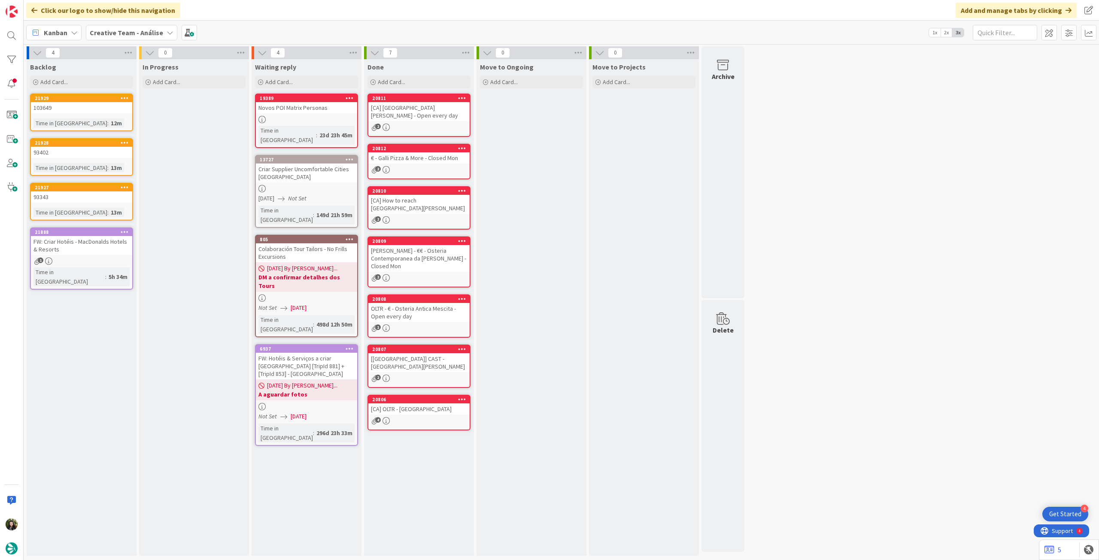
click at [116, 30] on b "Creative Team - Análise" at bounding box center [126, 32] width 73 height 9
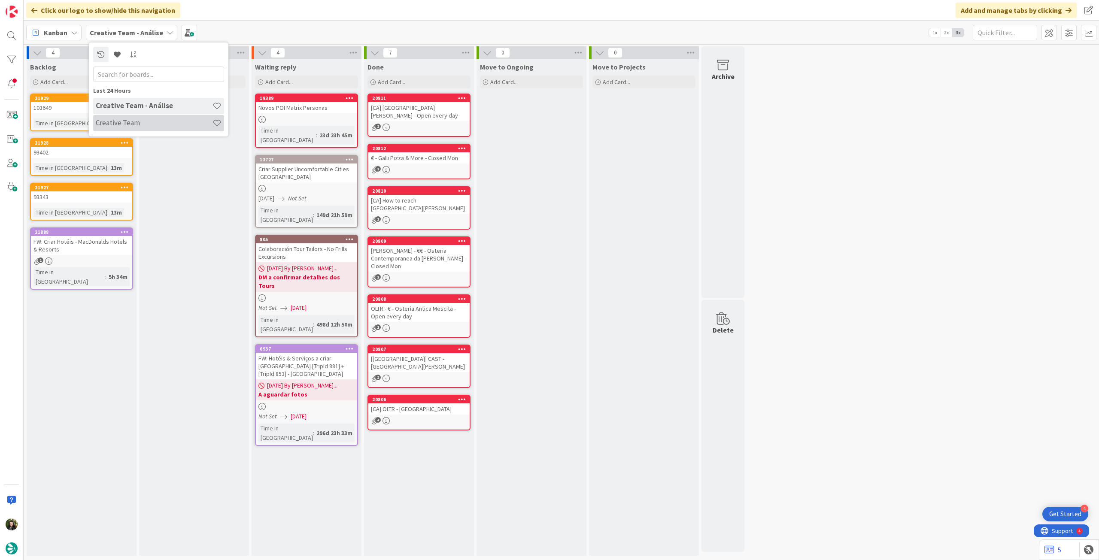
click at [127, 118] on div "Creative Team" at bounding box center [158, 123] width 131 height 16
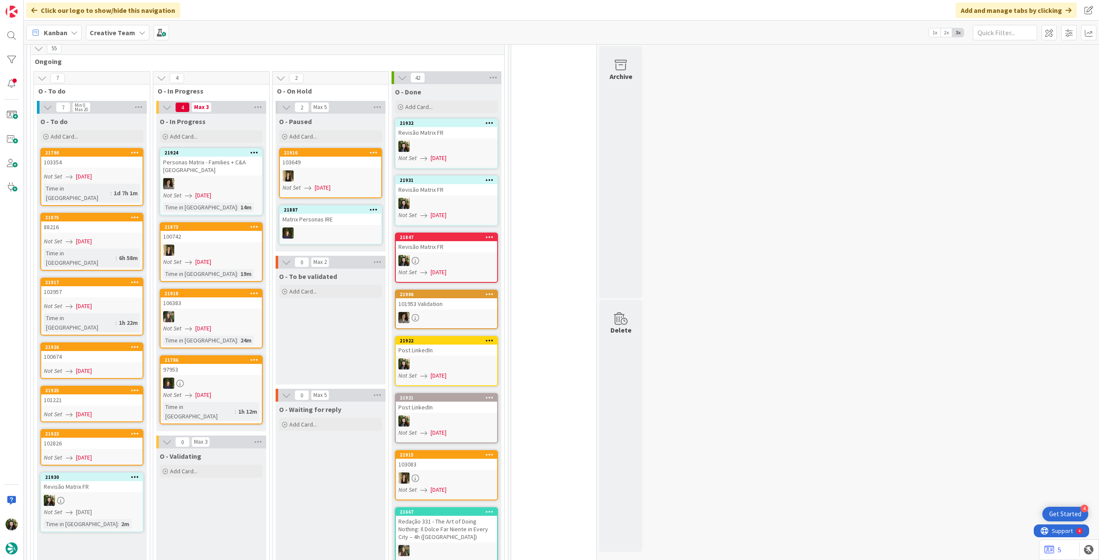
scroll to position [858, 0]
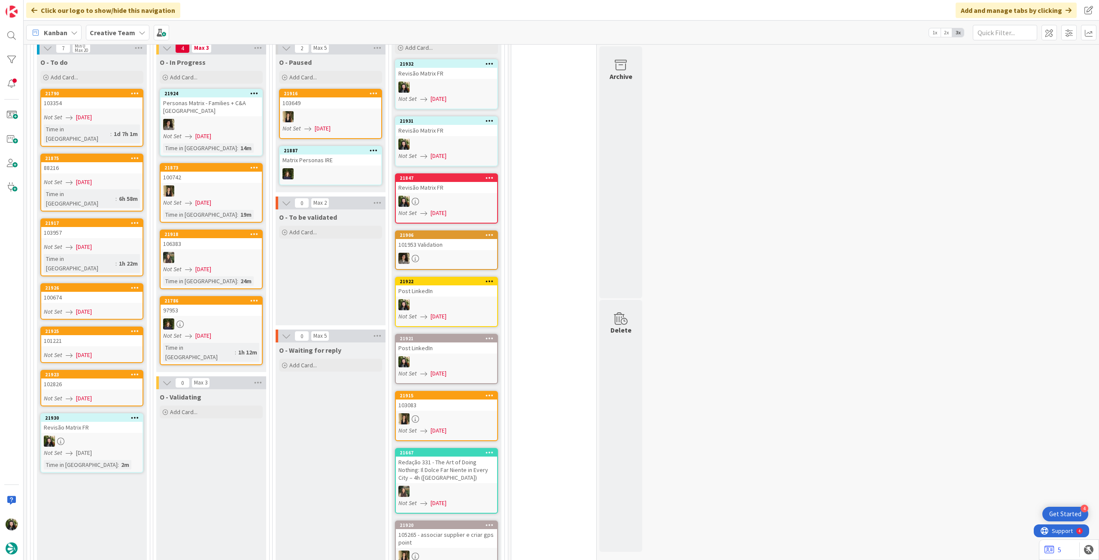
click at [126, 29] on b "Creative Team" at bounding box center [112, 32] width 45 height 9
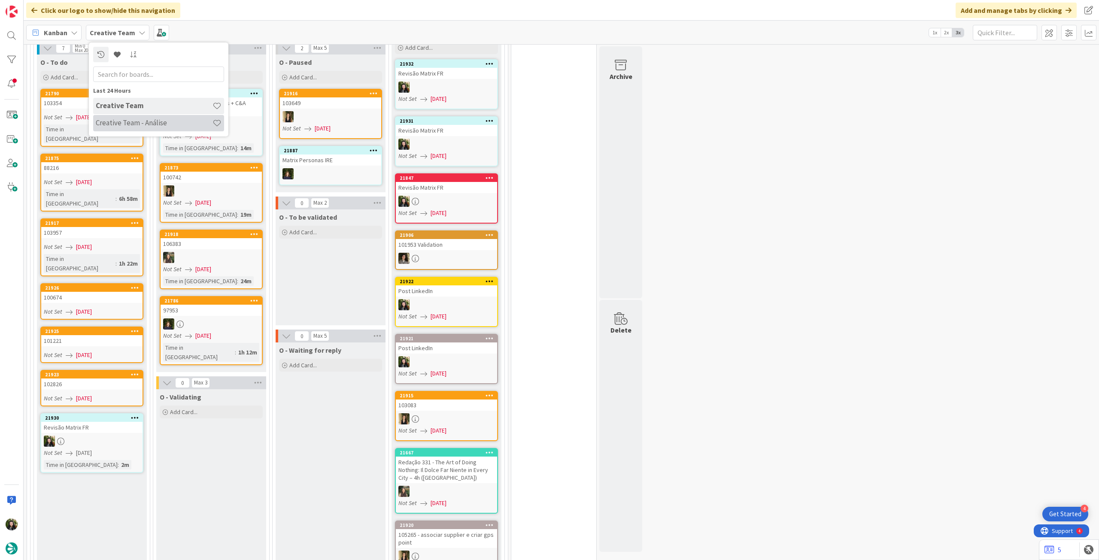
click at [136, 124] on h4 "Creative Team - Análise" at bounding box center [154, 122] width 117 height 9
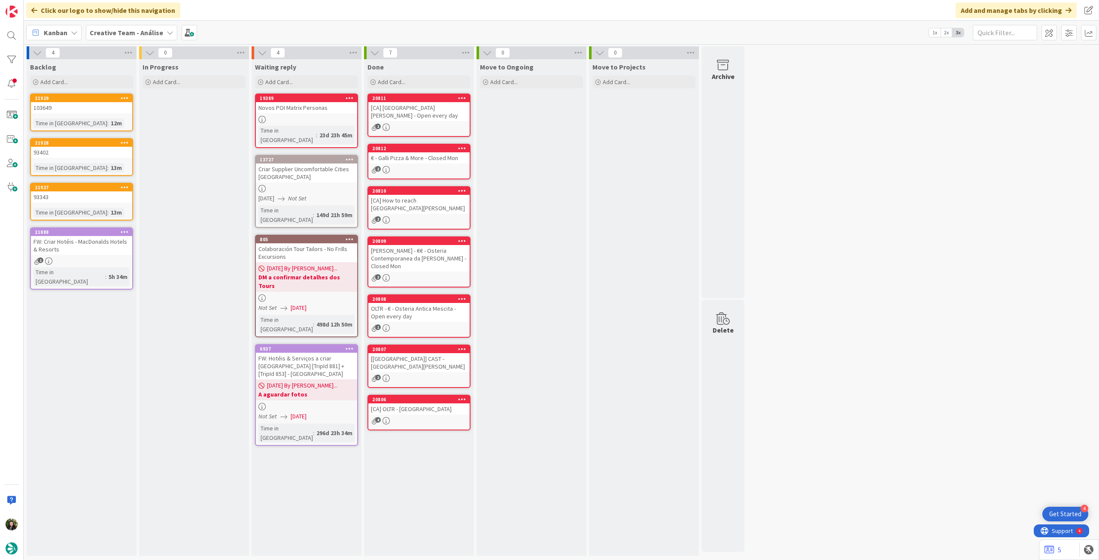
click at [118, 31] on b "Creative Team - Análise" at bounding box center [126, 32] width 73 height 9
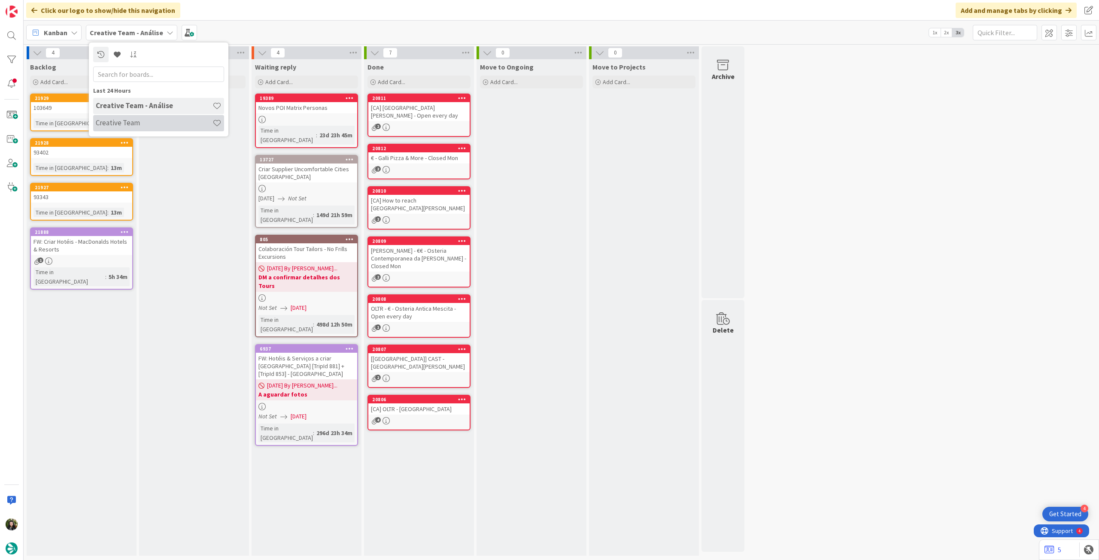
click at [124, 121] on h4 "Creative Team" at bounding box center [154, 122] width 117 height 9
